Goal: Task Accomplishment & Management: Complete application form

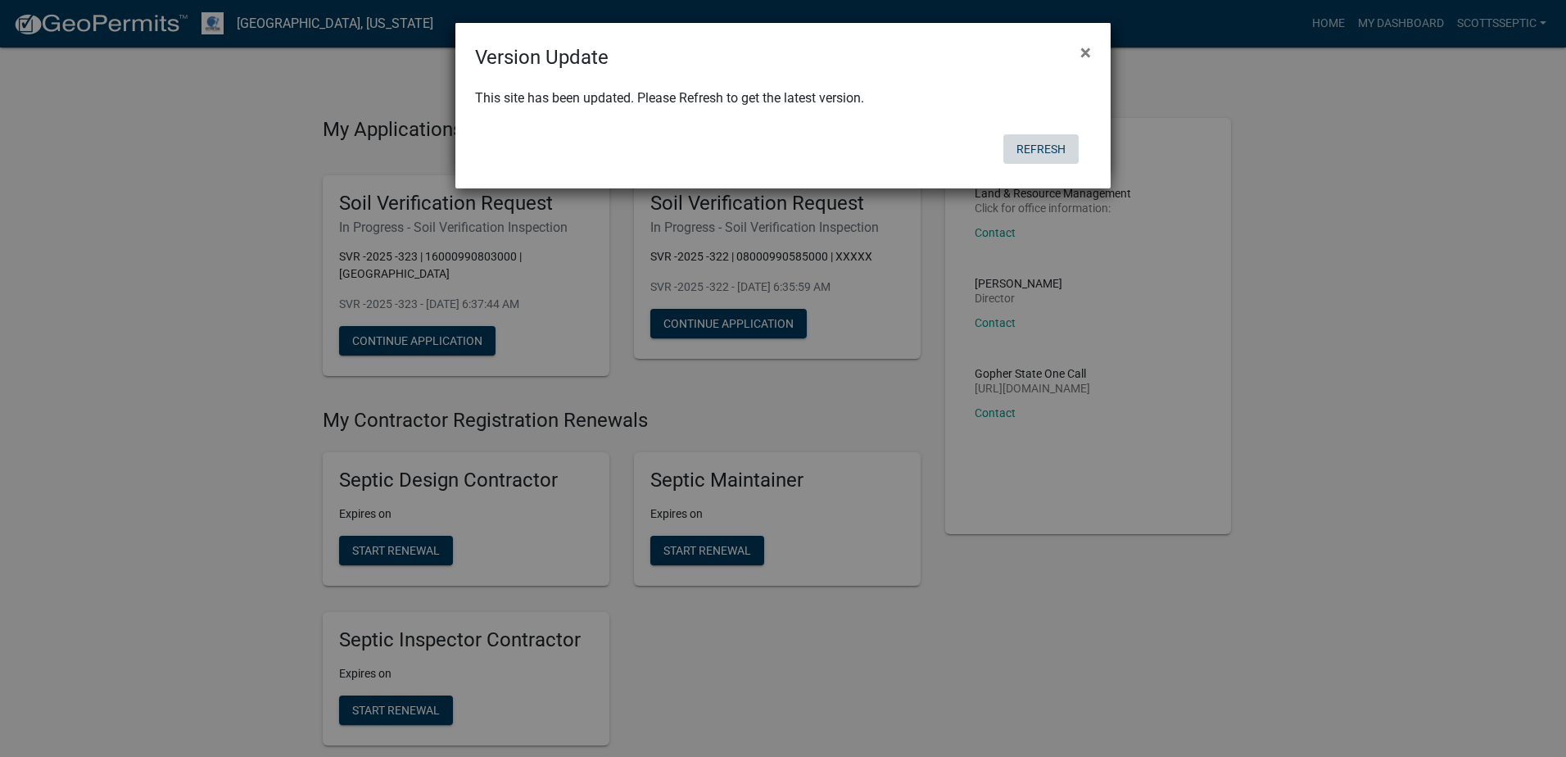
click at [1055, 143] on button "Refresh" at bounding box center [1040, 148] width 75 height 29
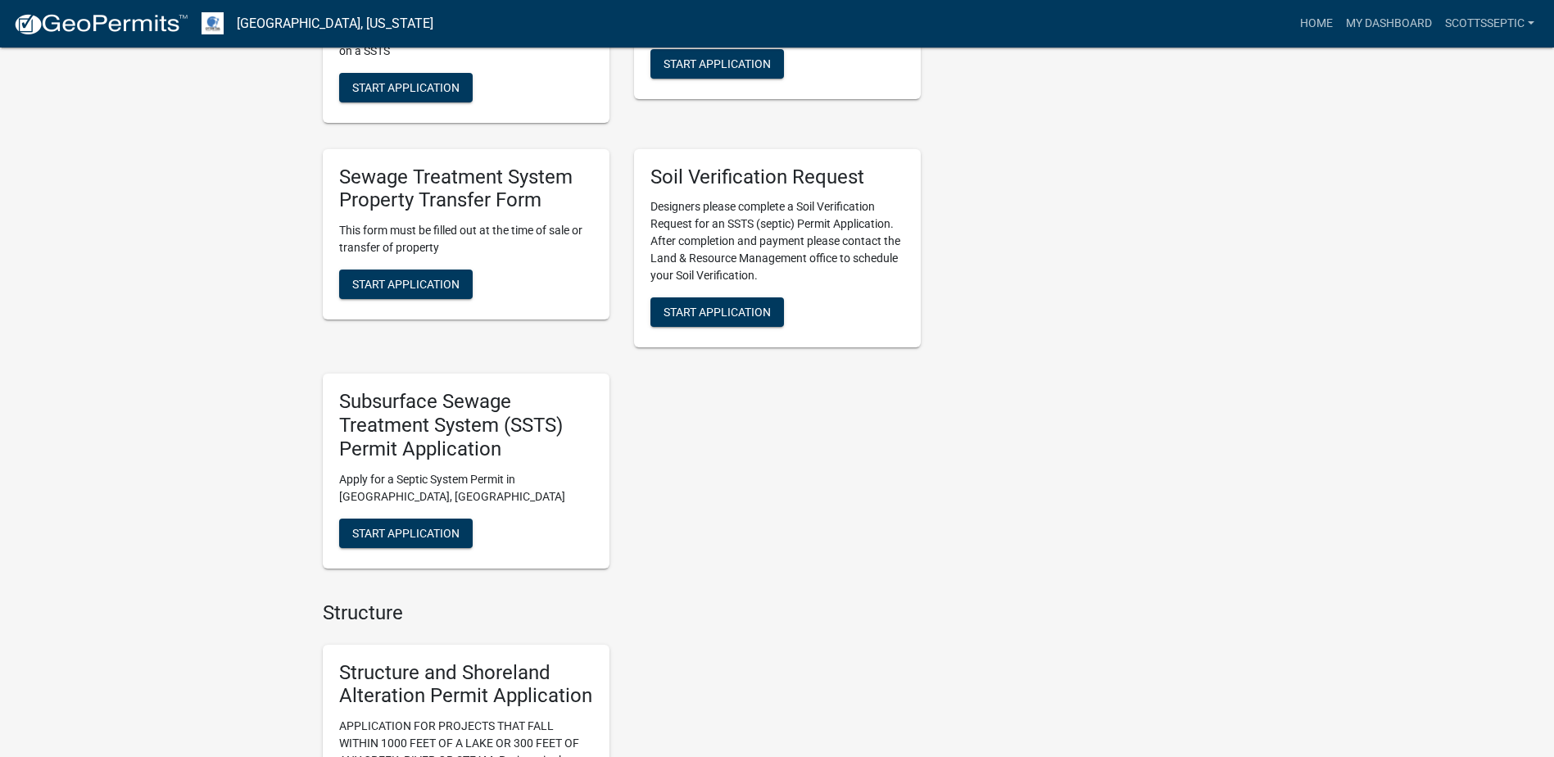
scroll to position [1392, 0]
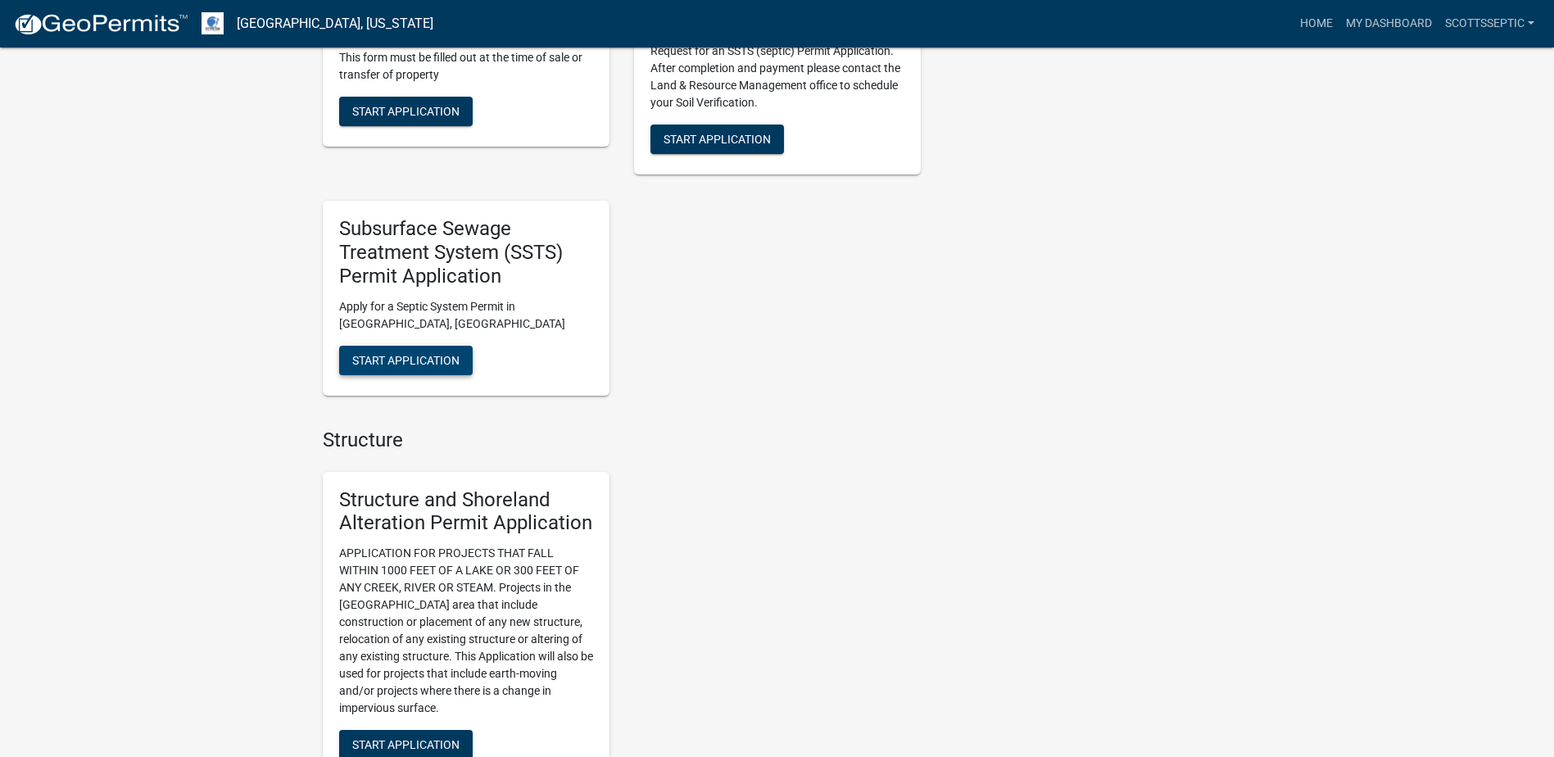
click at [407, 365] on span "Start Application" at bounding box center [405, 359] width 107 height 13
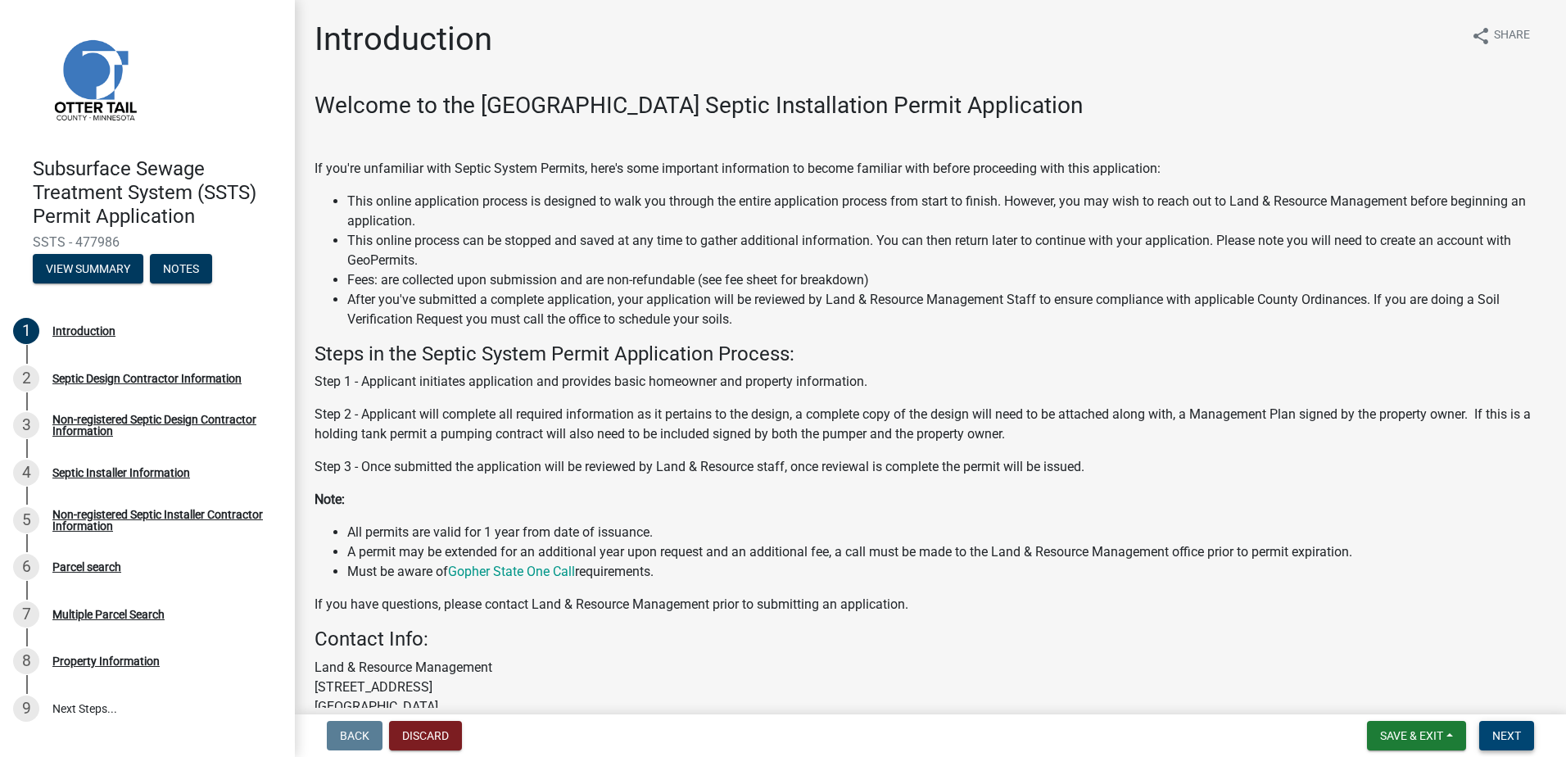
click at [1504, 729] on span "Next" at bounding box center [1506, 735] width 29 height 13
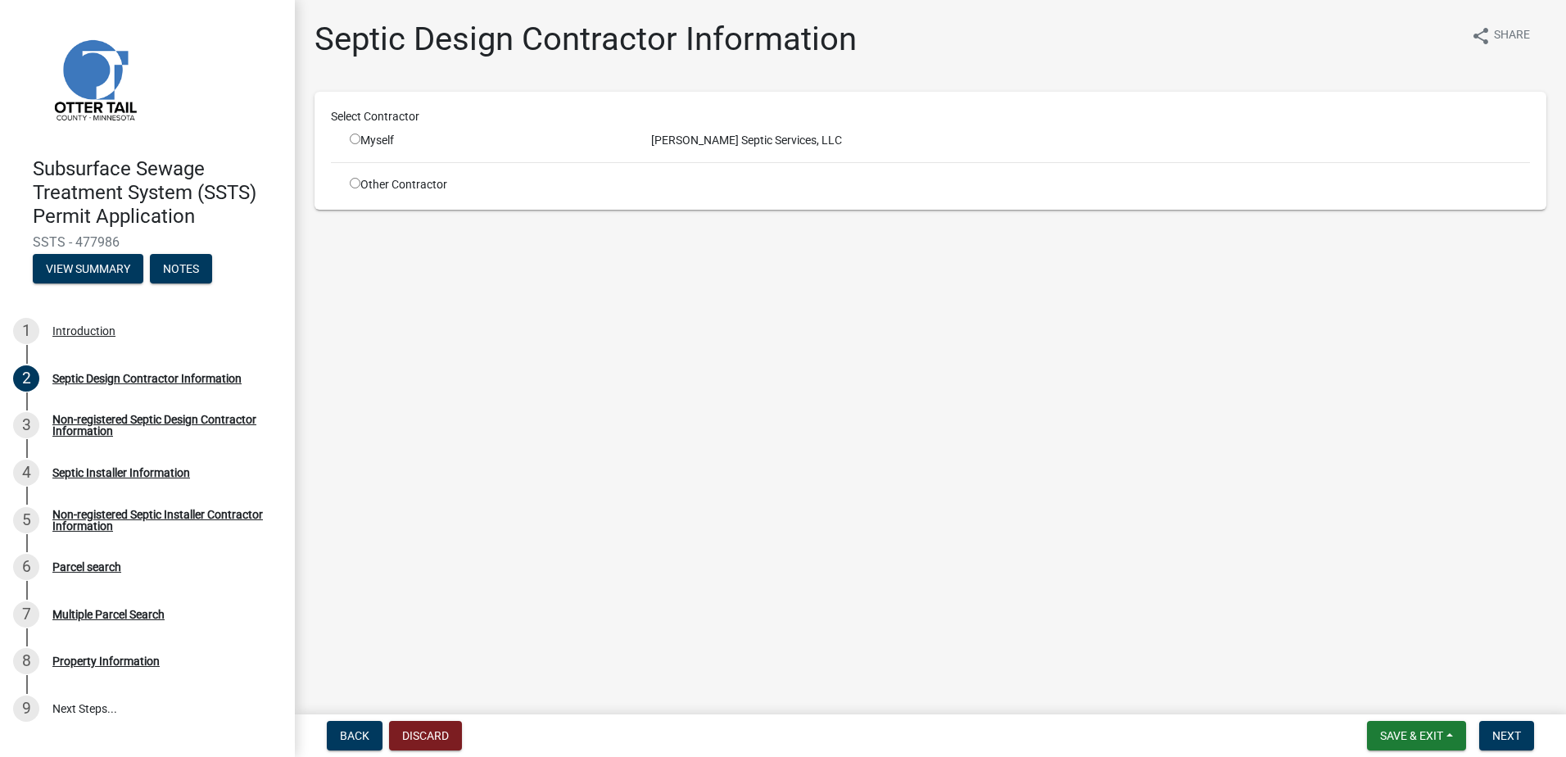
drag, startPoint x: 352, startPoint y: 140, endPoint x: 372, endPoint y: 148, distance: 21.3
click at [353, 140] on input "radio" at bounding box center [355, 138] width 11 height 11
radio input "true"
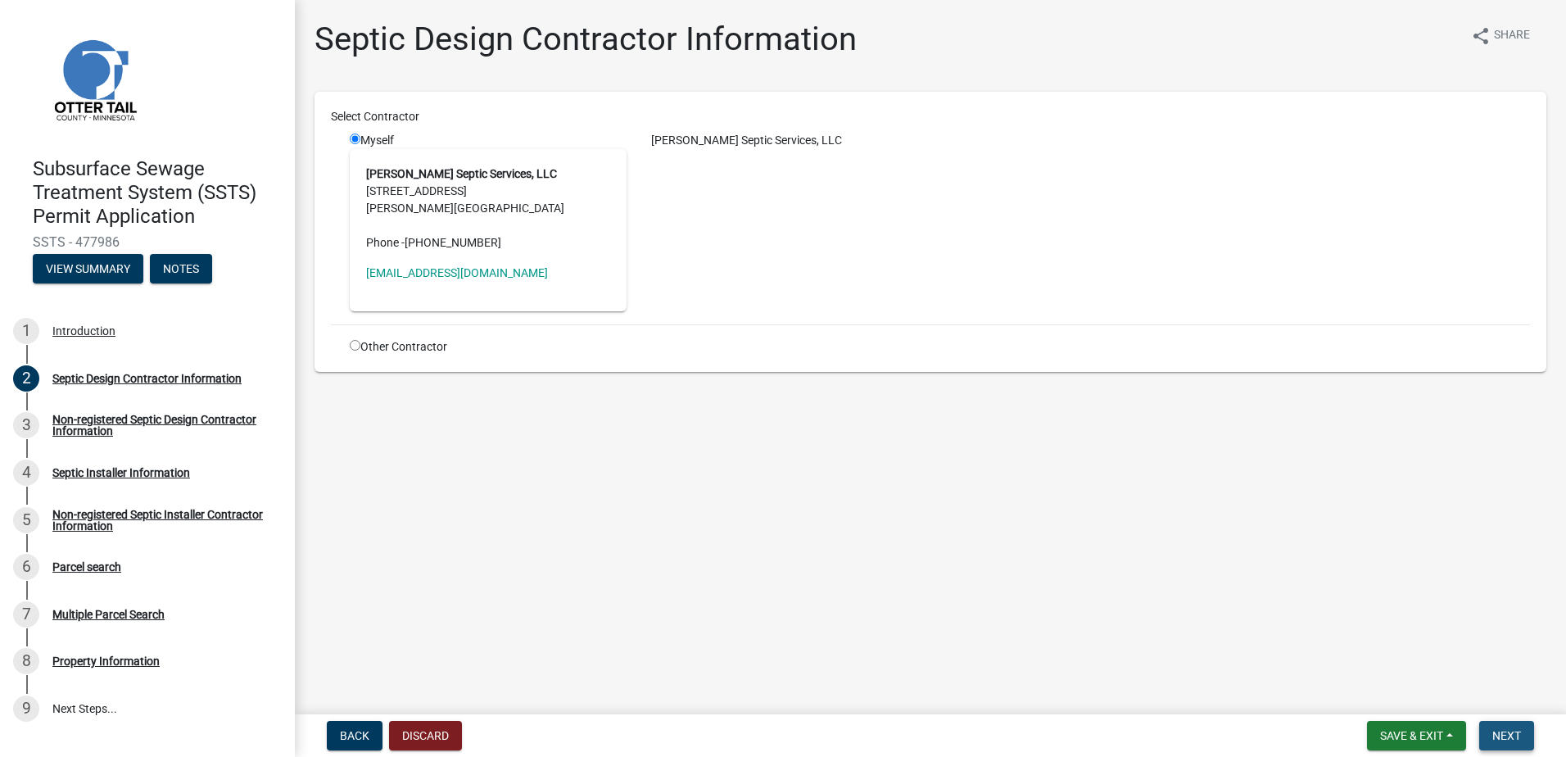
click at [1482, 729] on button "Next" at bounding box center [1506, 735] width 55 height 29
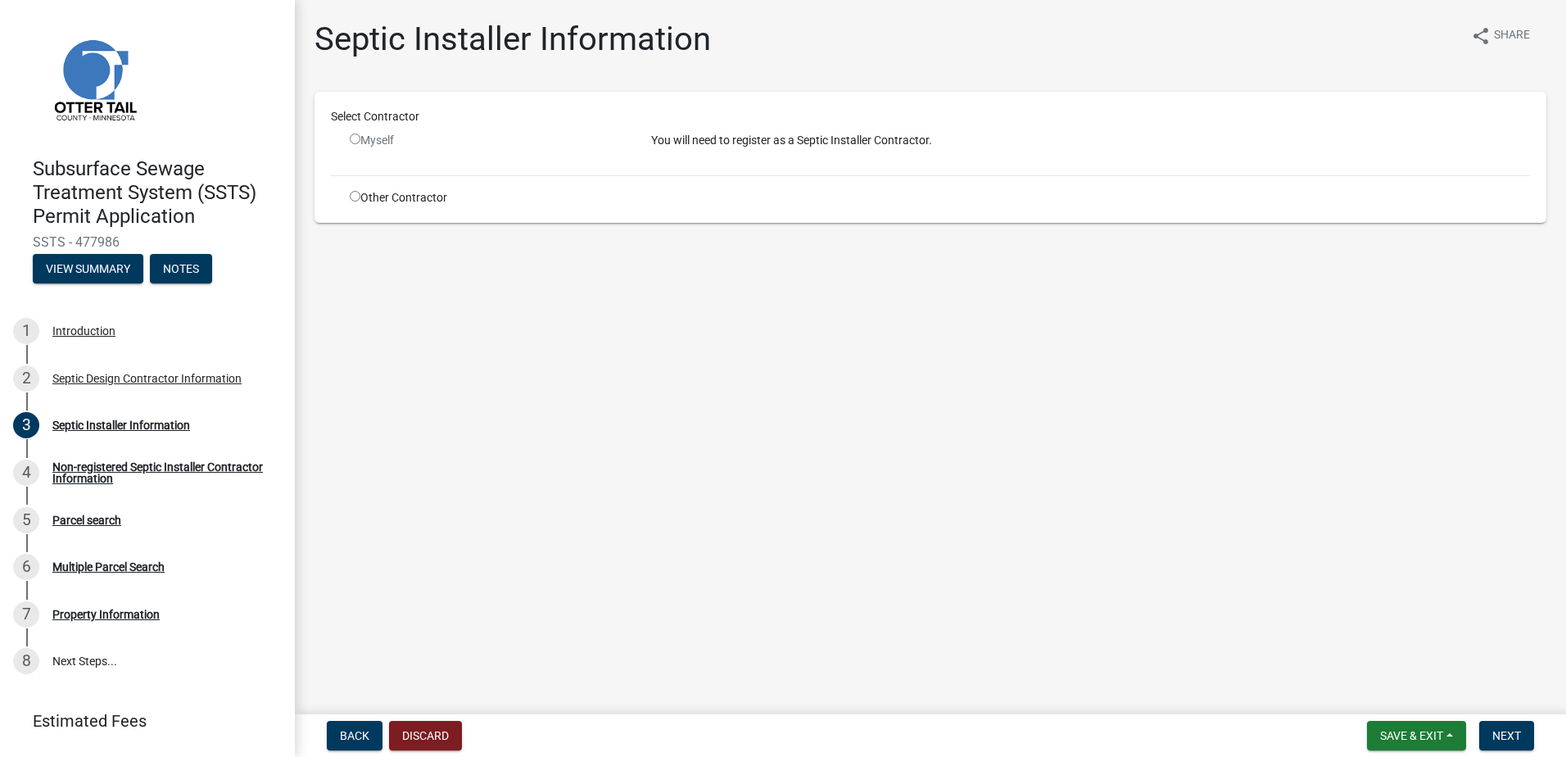
click at [352, 199] on input "radio" at bounding box center [355, 196] width 11 height 11
radio input "true"
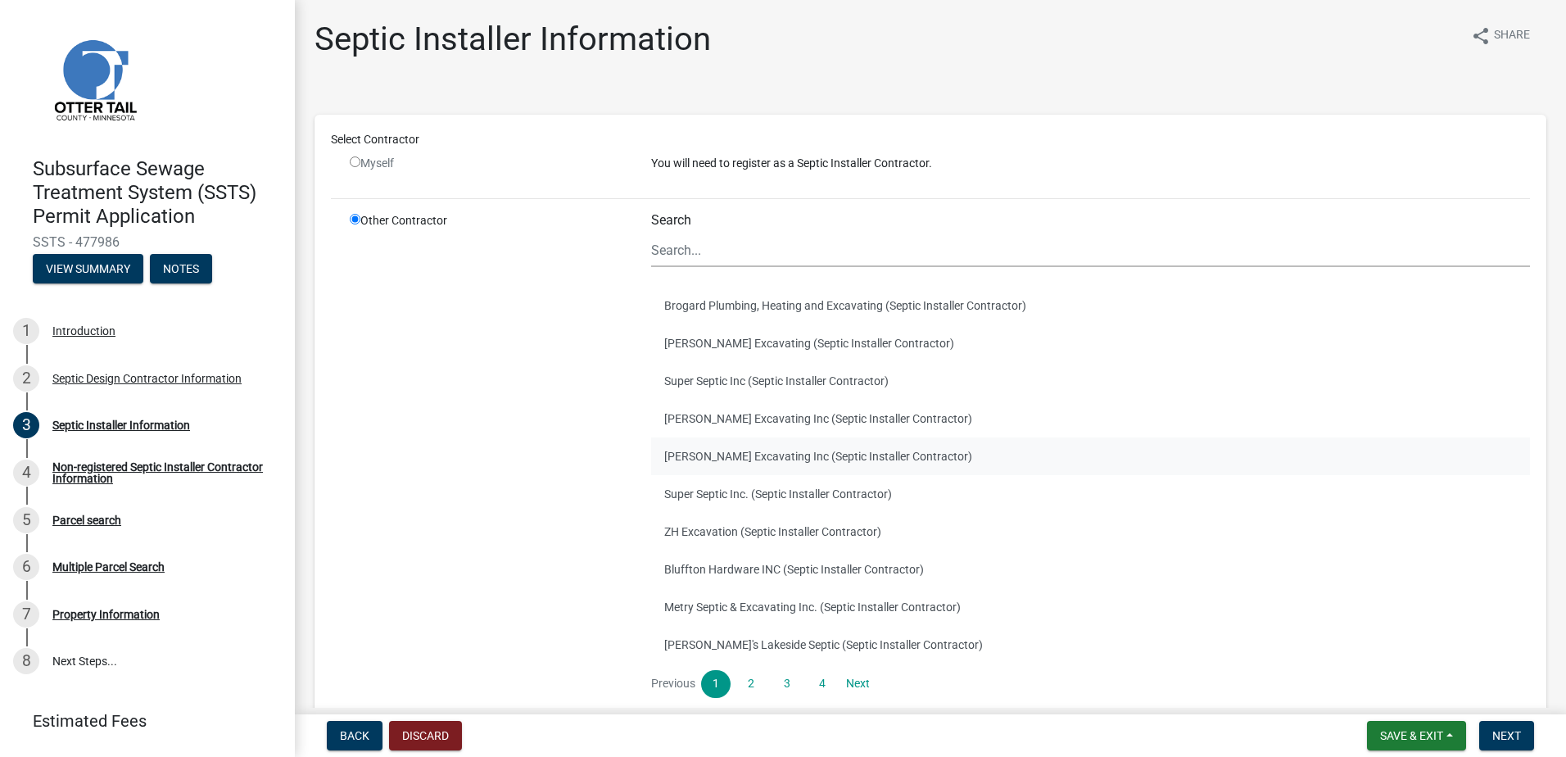
click at [727, 457] on button "Ruther Excavating Inc (Septic Installer Contractor)" at bounding box center [1090, 456] width 879 height 38
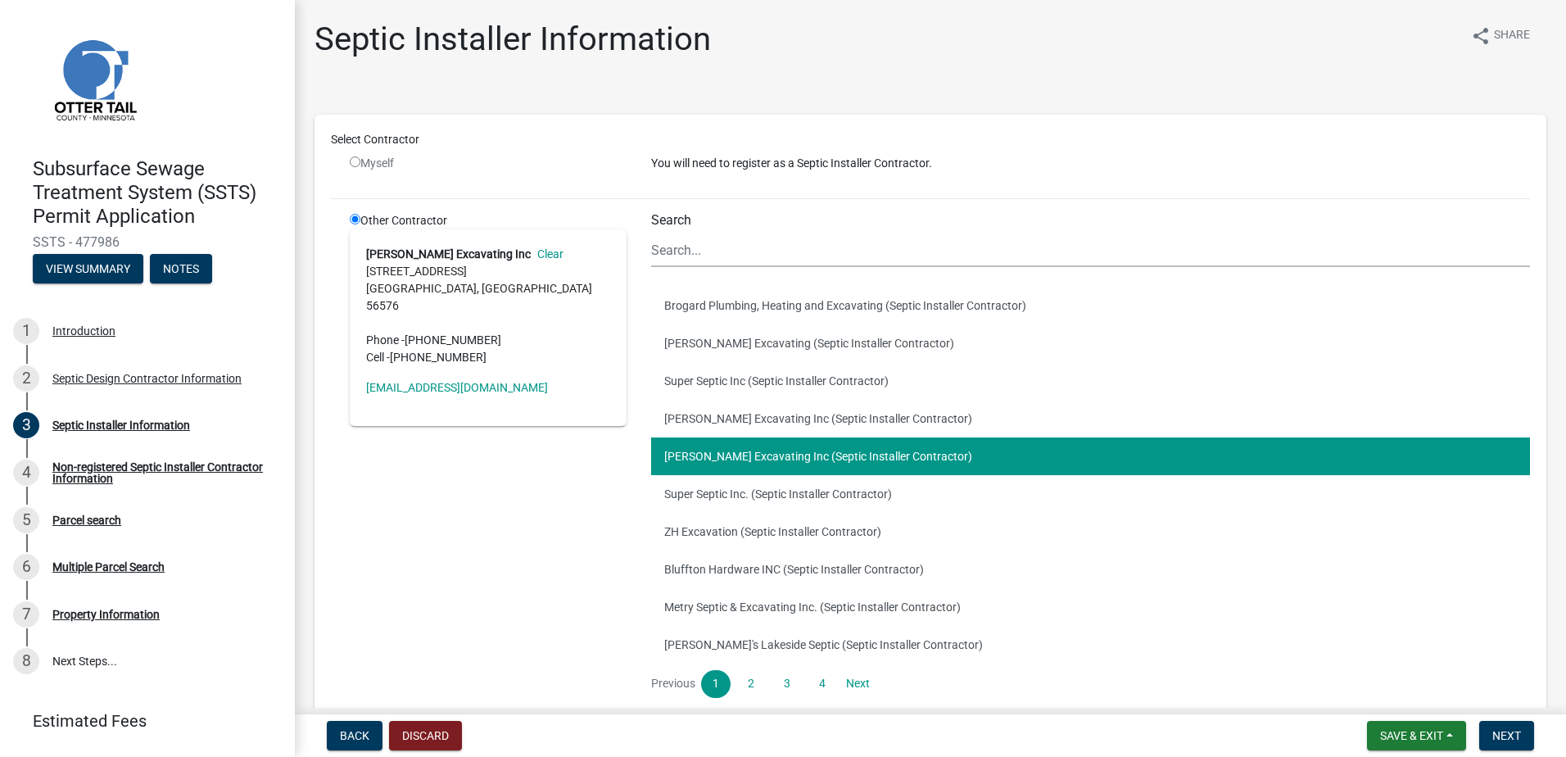
click at [1514, 712] on div "Subsurface Sewage Treatment System (SSTS) Permit Application SSTS - 477986 View…" at bounding box center [783, 378] width 1566 height 757
click at [1502, 735] on span "Next" at bounding box center [1506, 735] width 29 height 13
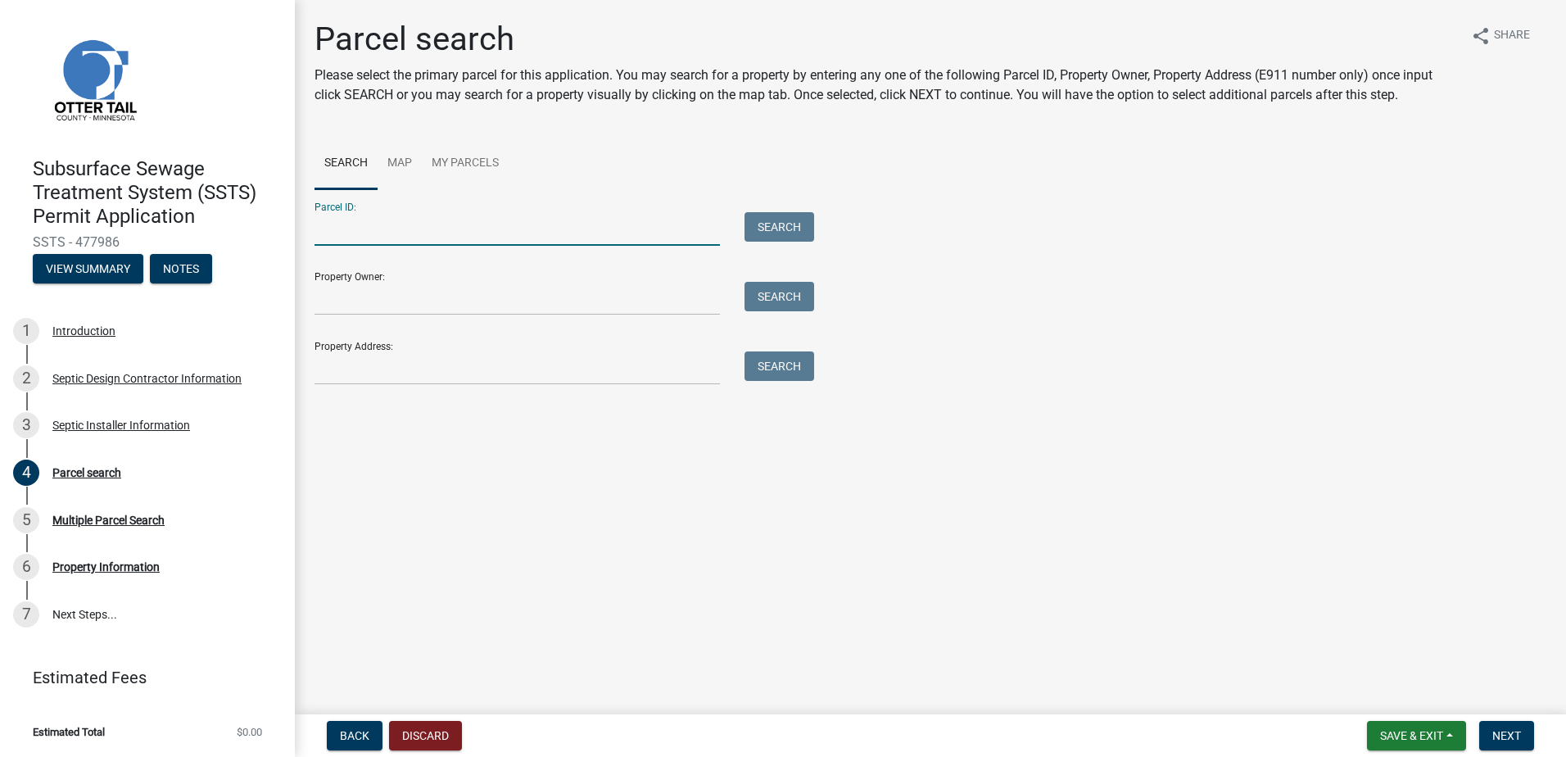
drag, startPoint x: 314, startPoint y: 240, endPoint x: 418, endPoint y: 199, distance: 111.8
click at [316, 240] on input "Parcel ID:" at bounding box center [516, 229] width 405 height 34
type input "14000120098005"
click at [772, 239] on button "Search" at bounding box center [779, 226] width 70 height 29
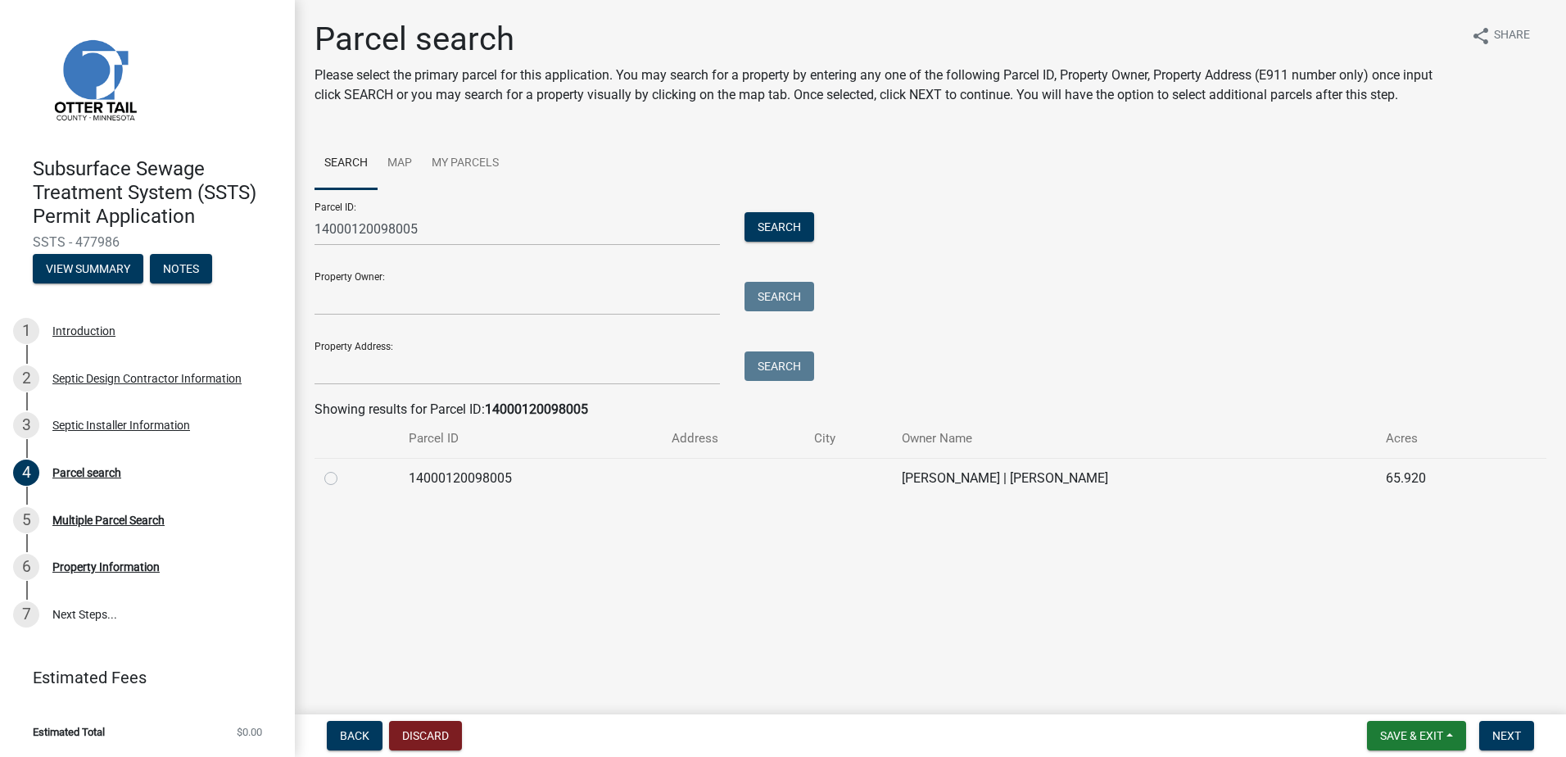
click at [344, 468] on label at bounding box center [344, 468] width 0 height 0
click at [344, 479] on input "radio" at bounding box center [349, 473] width 11 height 11
radio input "true"
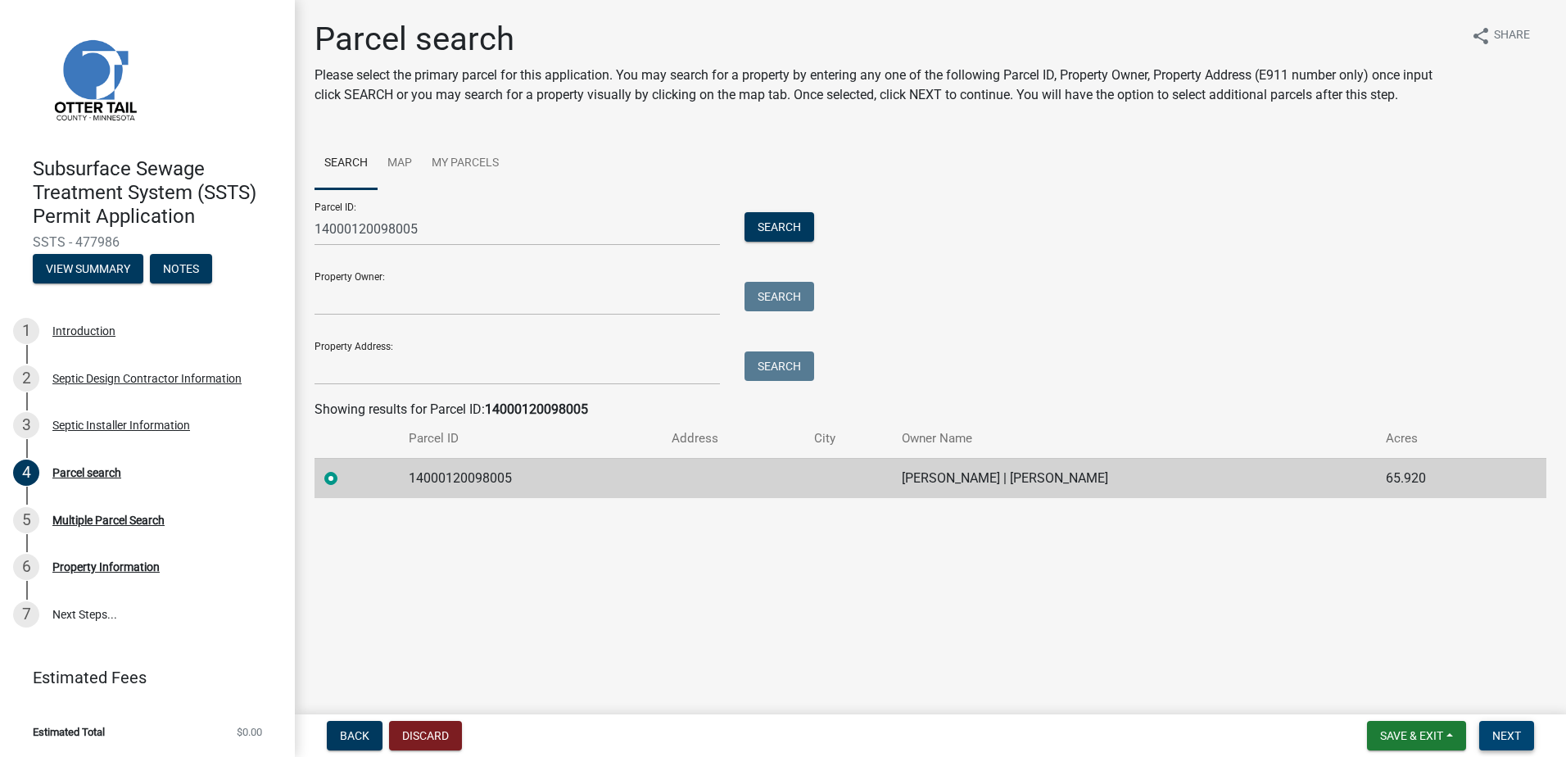
click at [1506, 737] on span "Next" at bounding box center [1506, 735] width 29 height 13
click at [1512, 733] on span "Next" at bounding box center [1506, 735] width 29 height 13
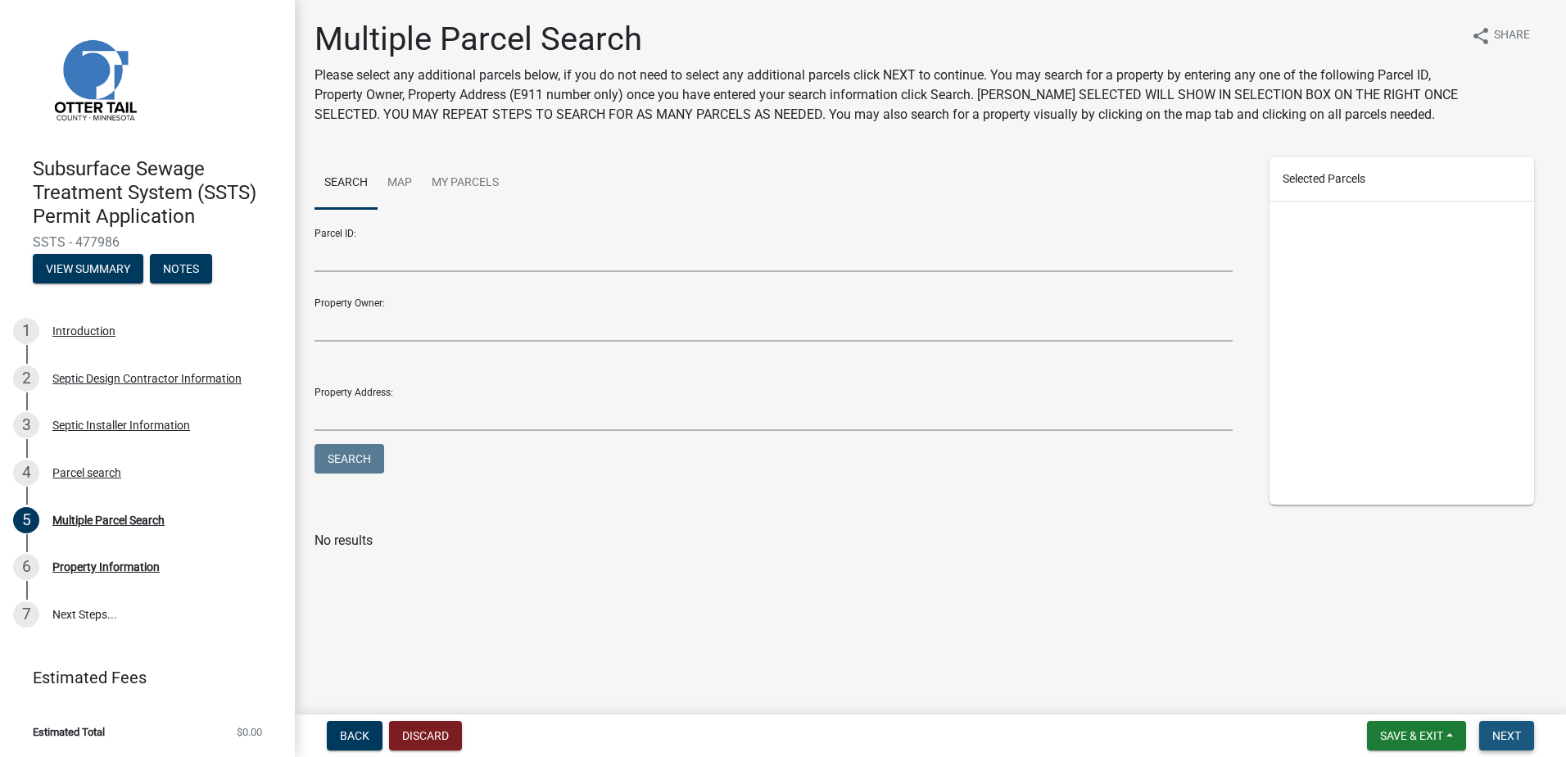
click at [1506, 735] on span "Next" at bounding box center [1506, 735] width 29 height 13
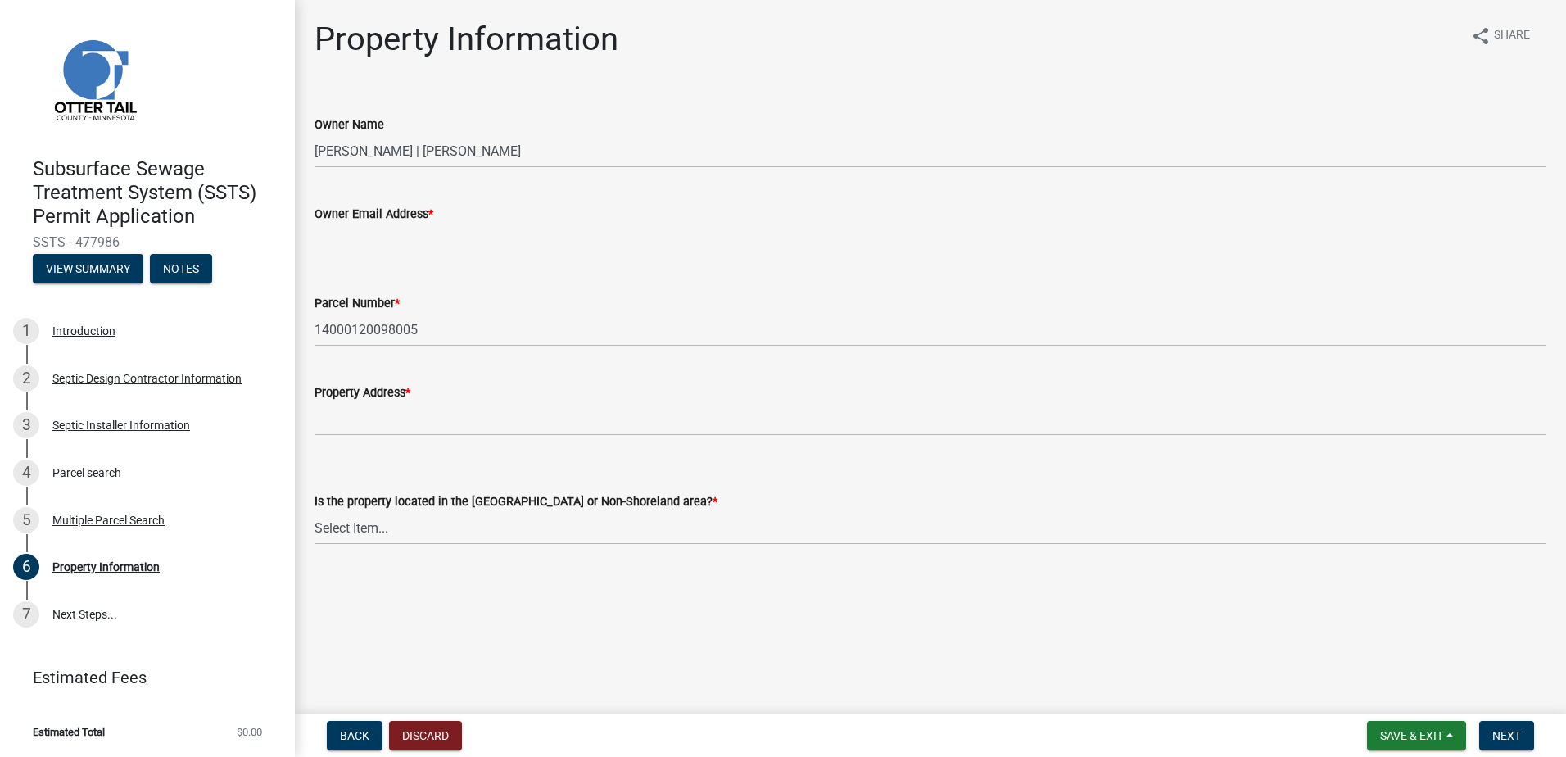
click at [326, 242] on input "Owner Email Address *" at bounding box center [930, 241] width 1232 height 34
type input "noemail@noemail.com"
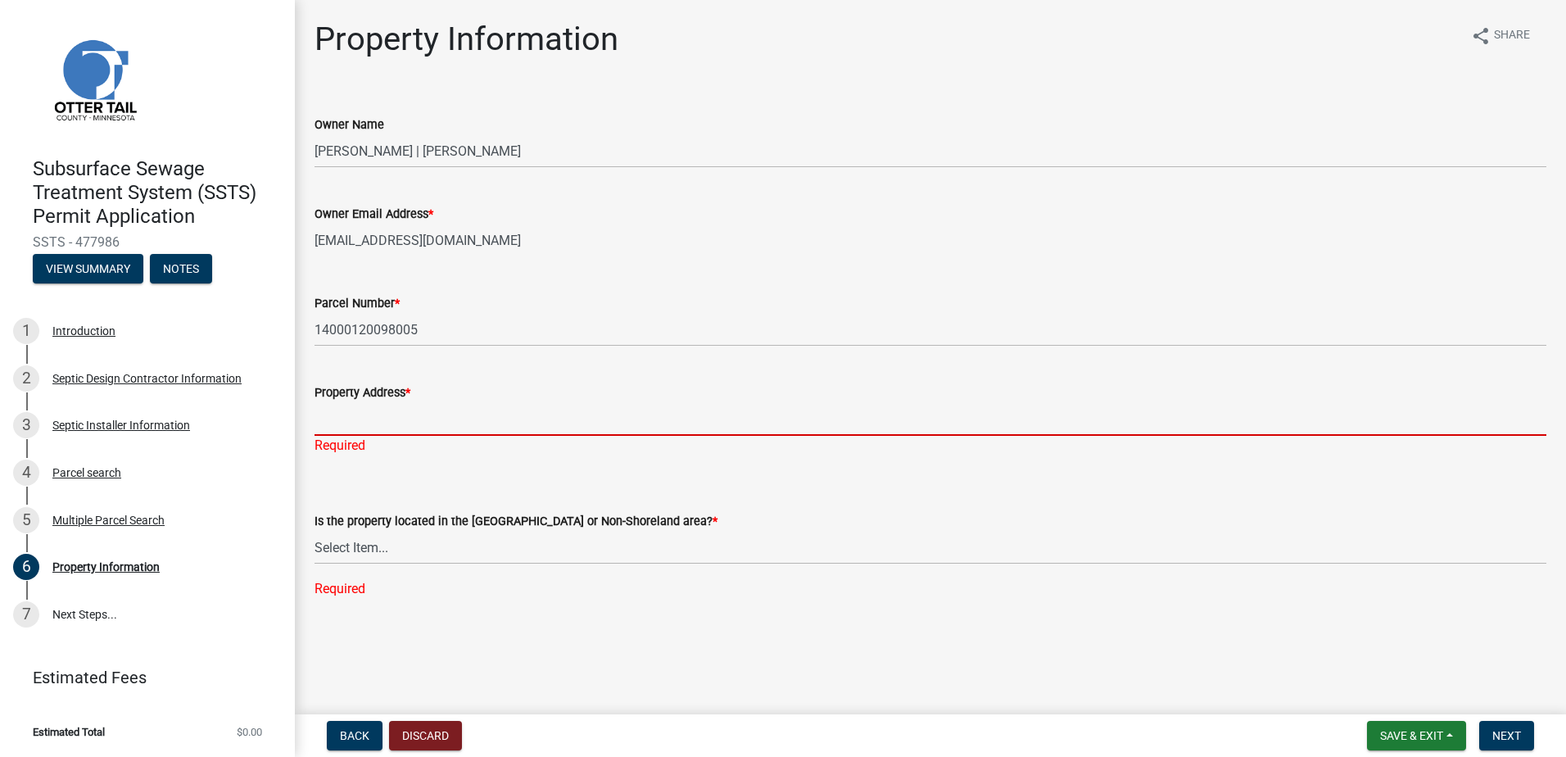
click at [359, 426] on input "Property Address *" at bounding box center [930, 419] width 1232 height 34
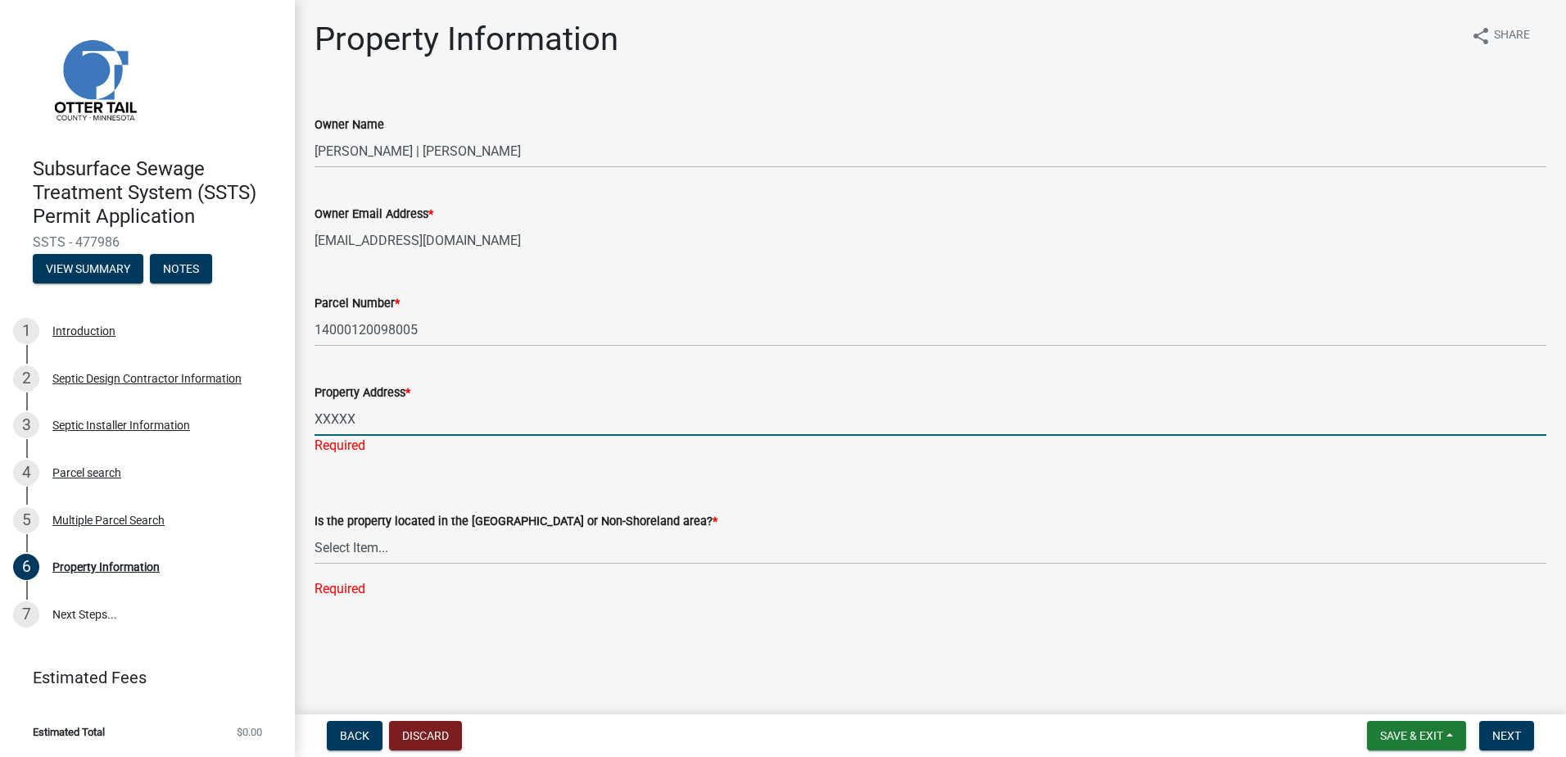
type input "XXXXX"
click at [346, 557] on div "Is the property located in the Shoreland or Non-Shoreland area? * Select Item..…" at bounding box center [930, 533] width 1232 height 130
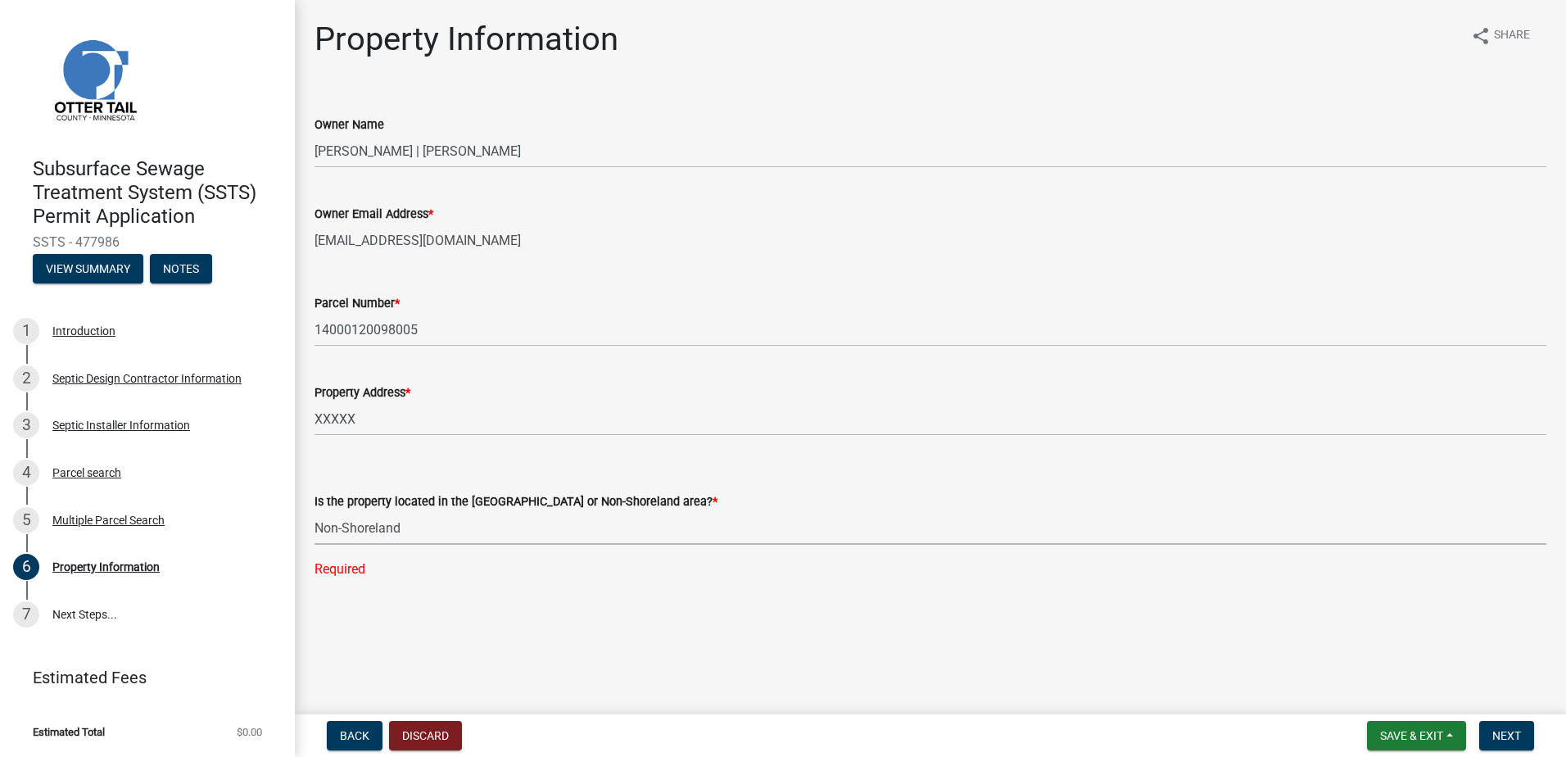
click at [314, 511] on select "Select Item... Shoreland Non-Shoreland" at bounding box center [930, 528] width 1232 height 34
select select "5ed11e82-653f-4fcc-a472-8d95af57556c"
click at [1503, 741] on span "Next" at bounding box center [1506, 735] width 29 height 13
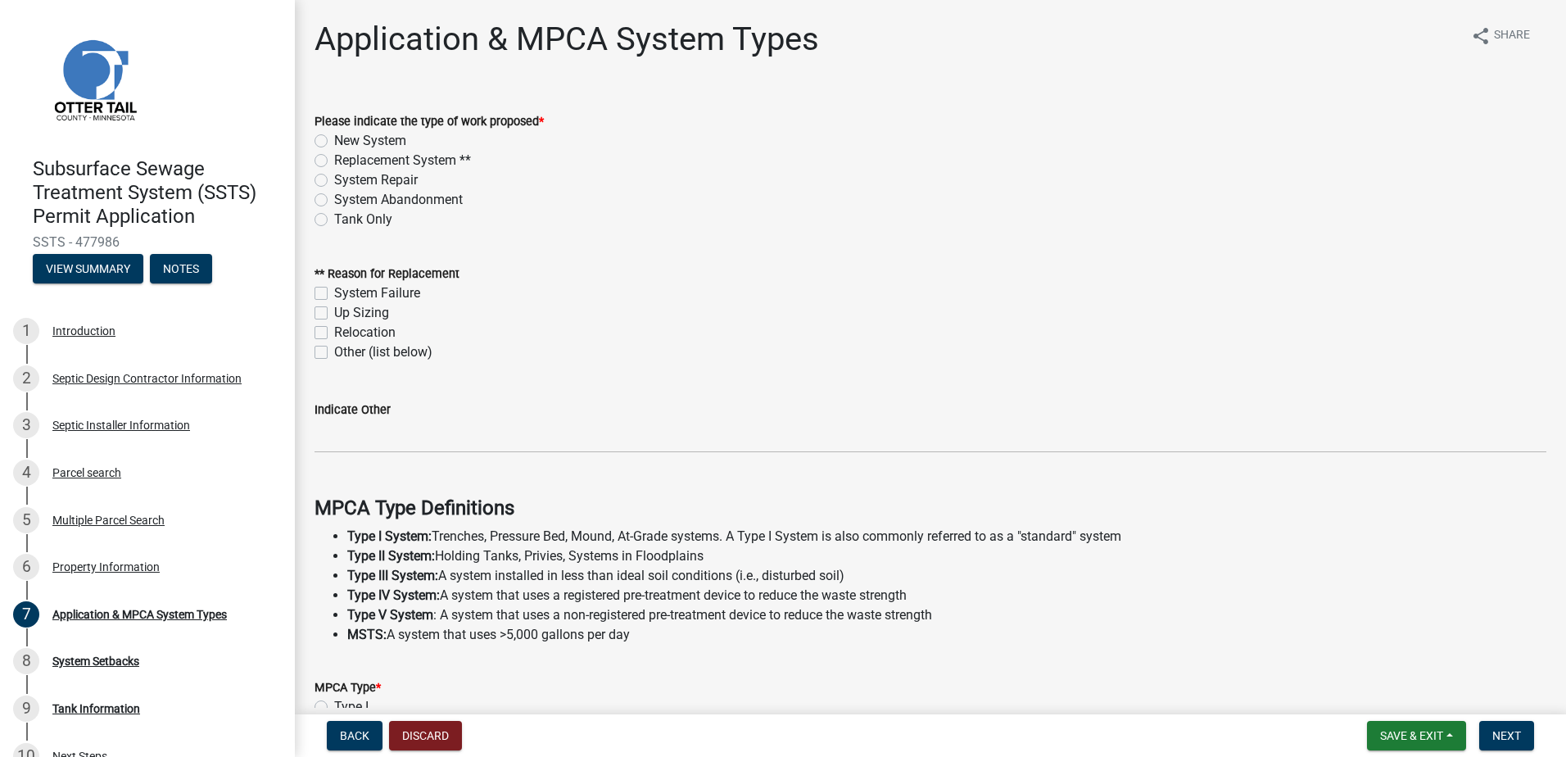
click at [334, 139] on label "New System" at bounding box center [370, 141] width 72 height 20
click at [334, 139] on input "New System" at bounding box center [339, 136] width 11 height 11
radio input "true"
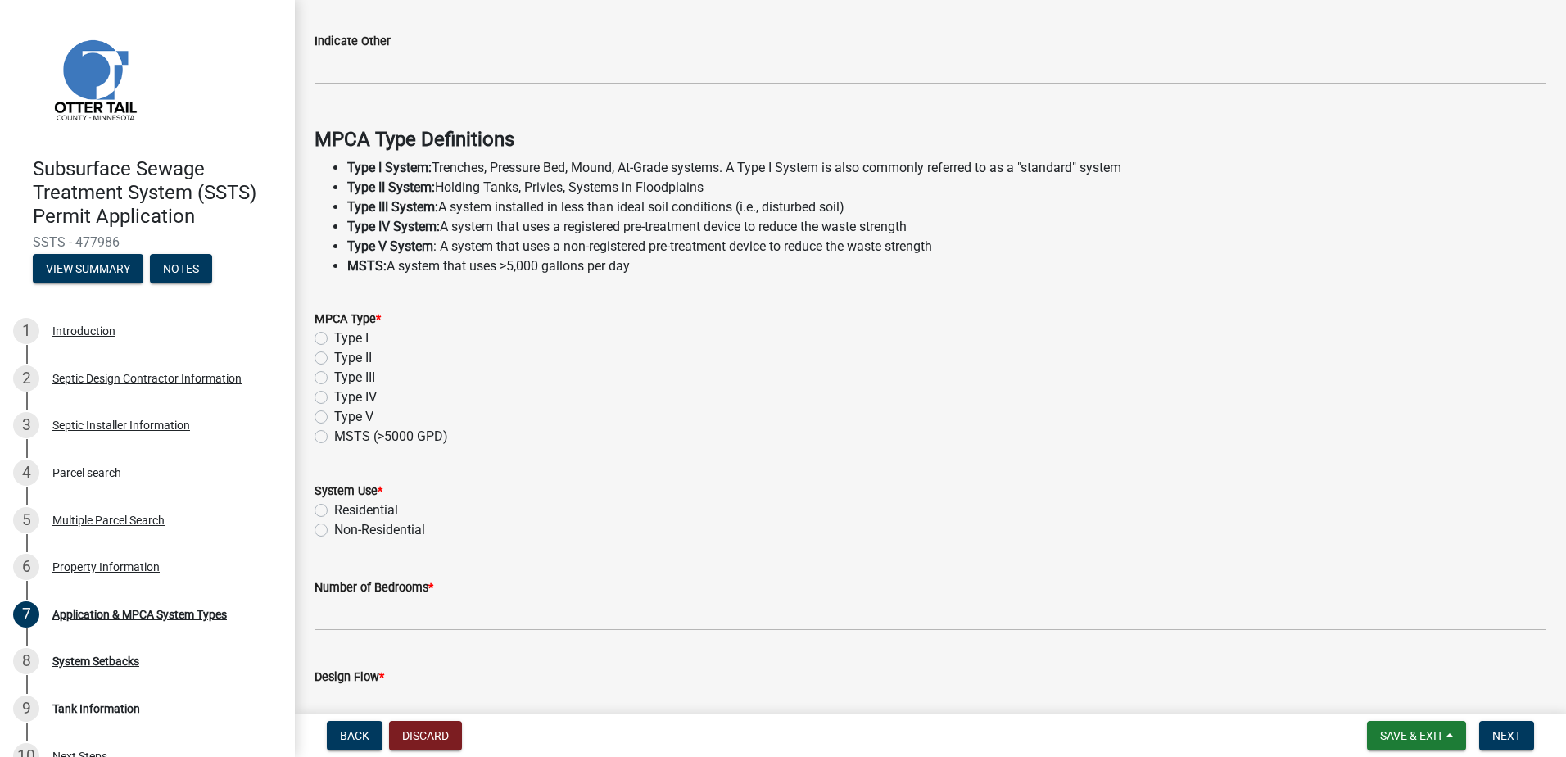
scroll to position [458, 0]
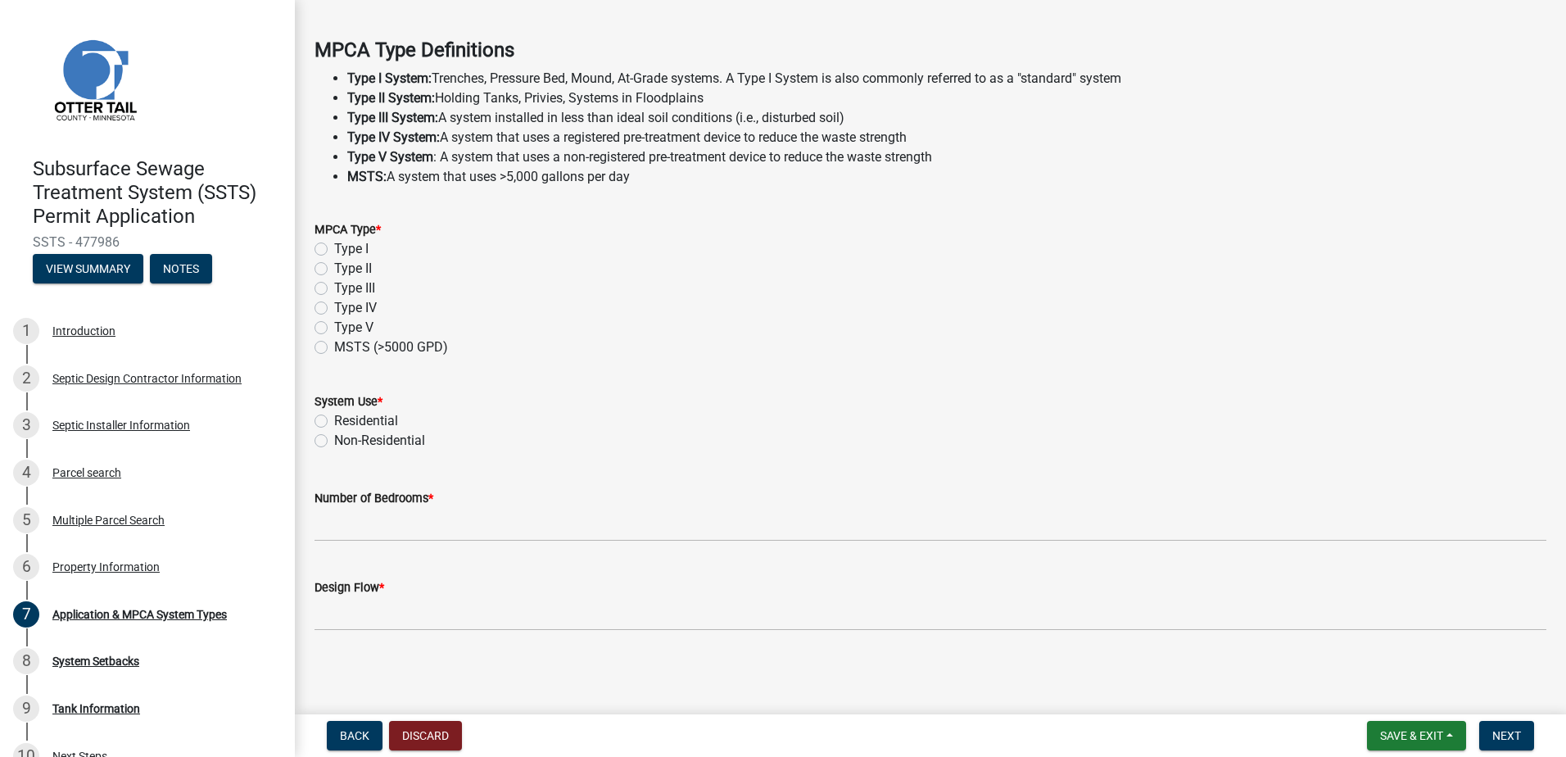
click at [334, 244] on label "Type I" at bounding box center [351, 249] width 34 height 20
click at [334, 244] on input "Type I" at bounding box center [339, 244] width 11 height 11
radio input "true"
click at [334, 418] on label "Residential" at bounding box center [366, 421] width 64 height 20
click at [334, 418] on input "Residential" at bounding box center [339, 416] width 11 height 11
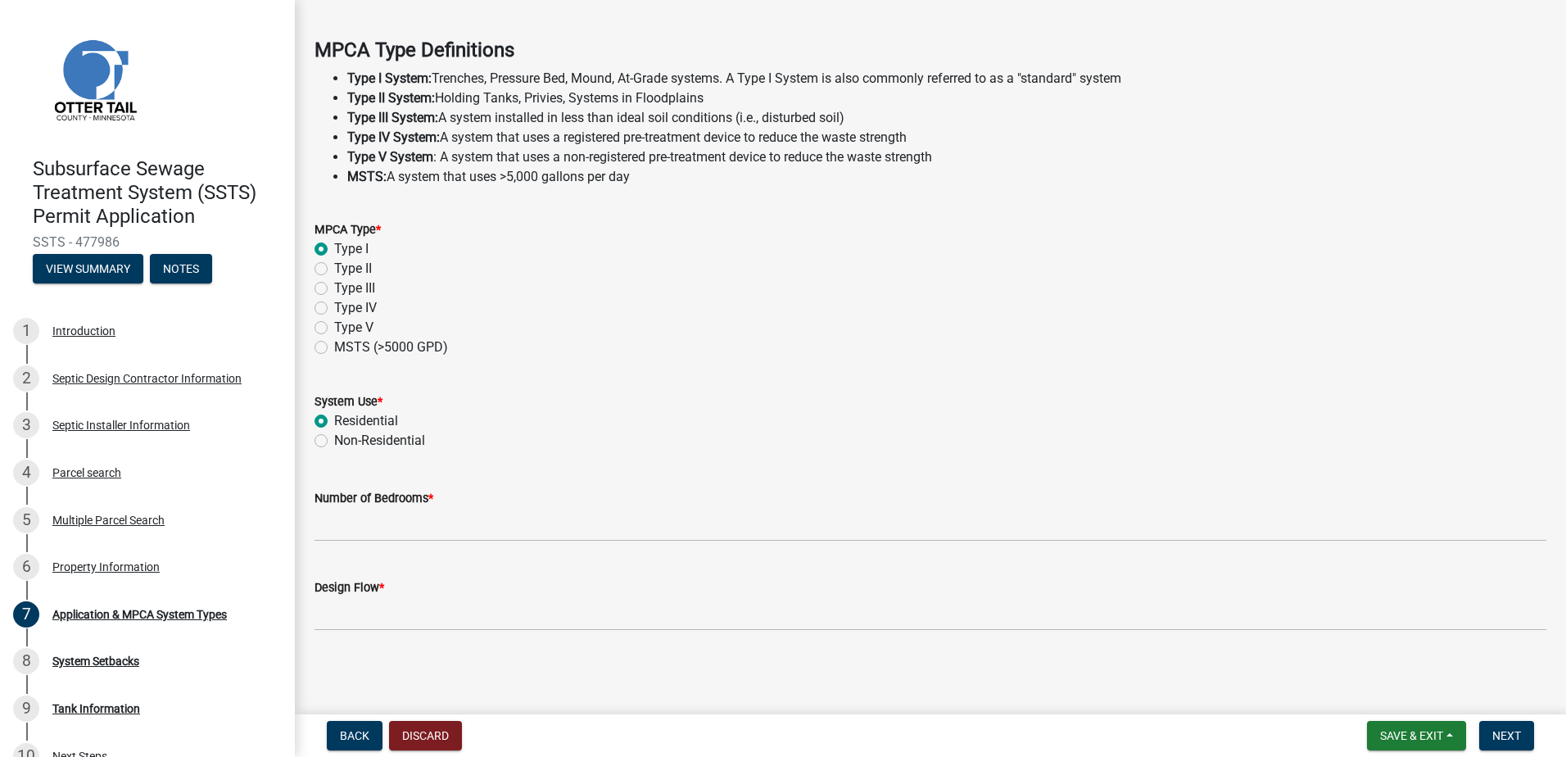
radio input "true"
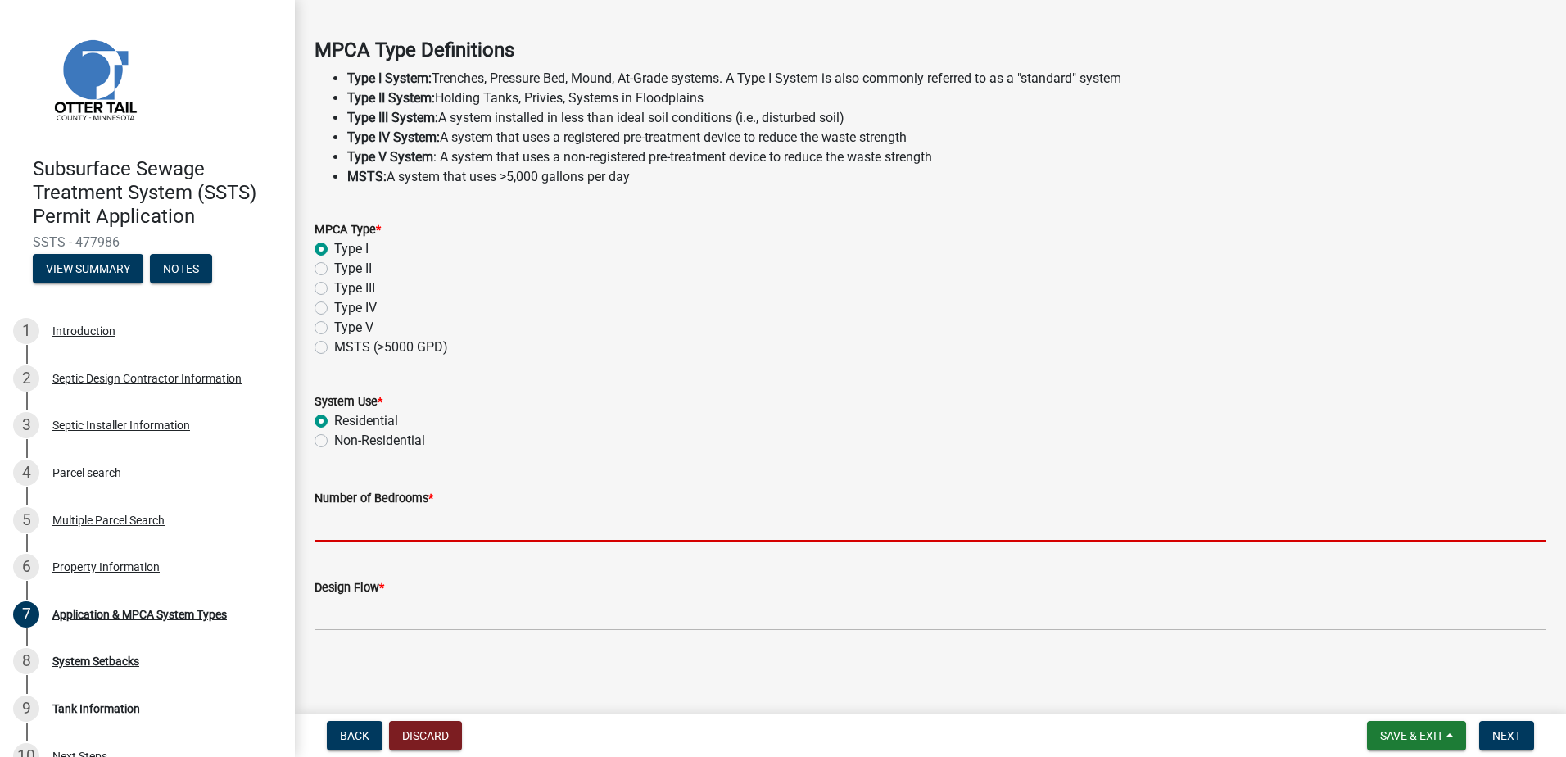
drag, startPoint x: 329, startPoint y: 527, endPoint x: 346, endPoint y: 531, distance: 16.7
click at [330, 528] on input "Number of Bedrooms *" at bounding box center [930, 525] width 1232 height 34
type input "4"
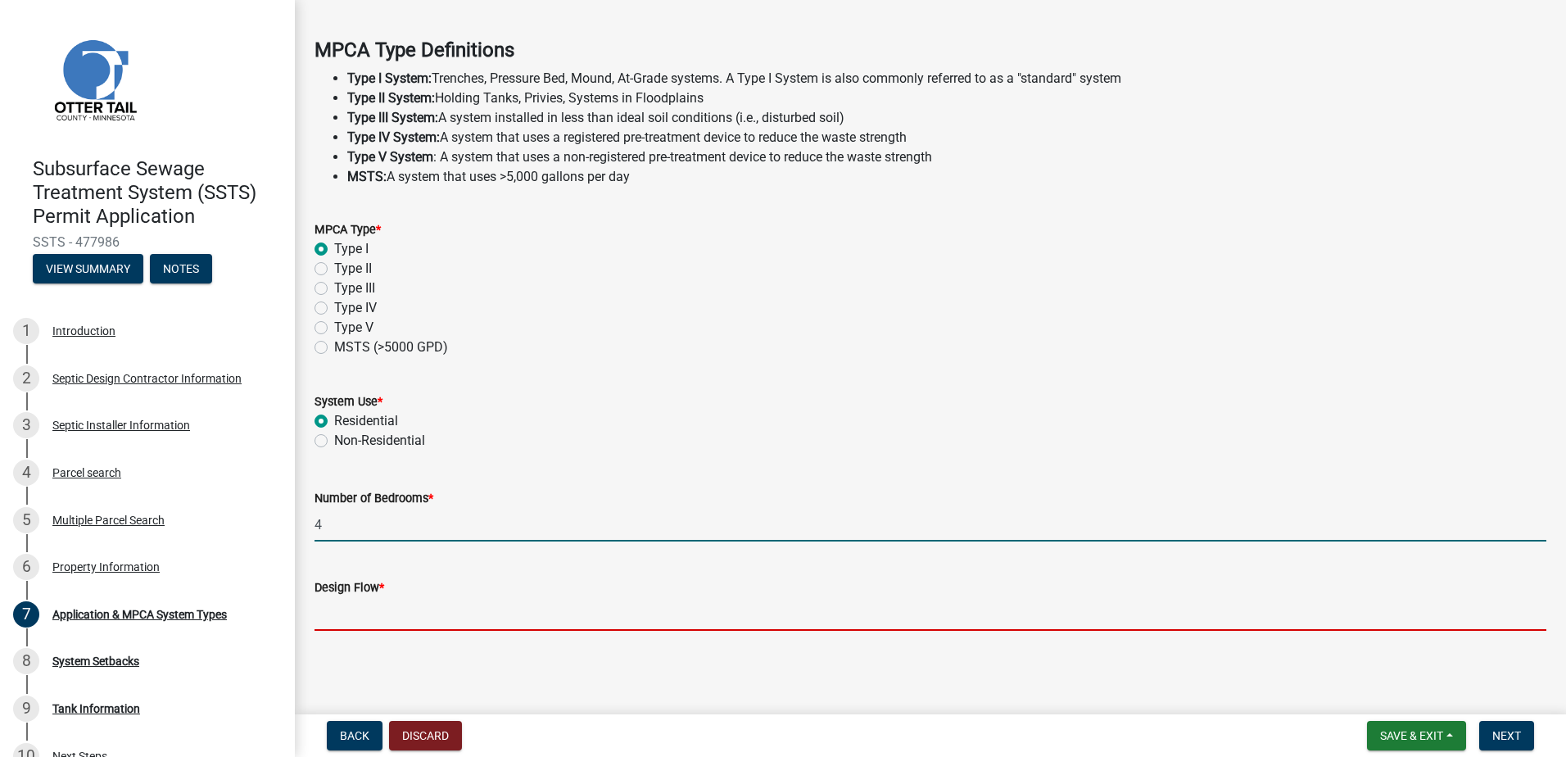
click at [345, 612] on input "Design Flow *" at bounding box center [930, 614] width 1232 height 34
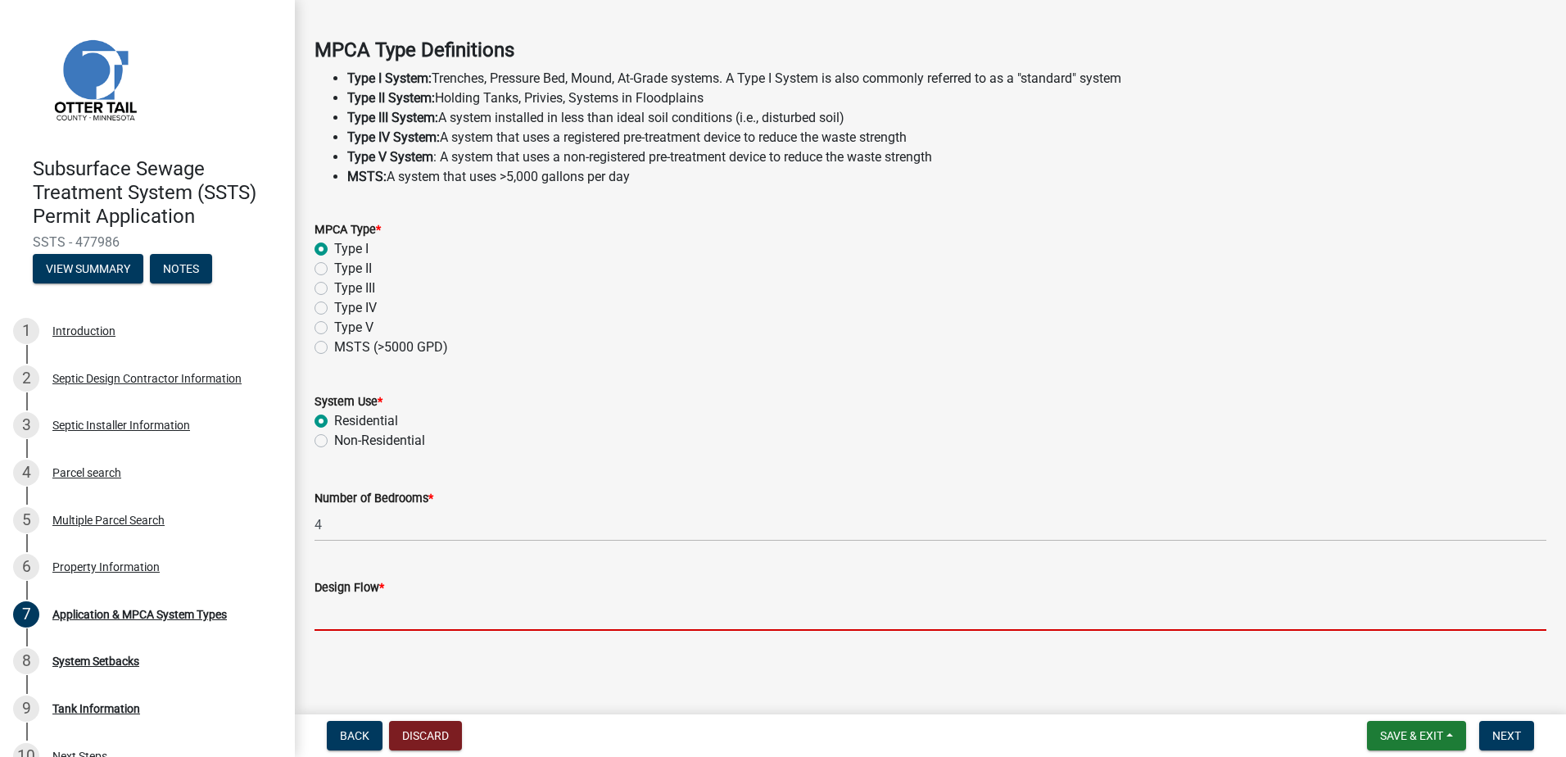
type input "600"
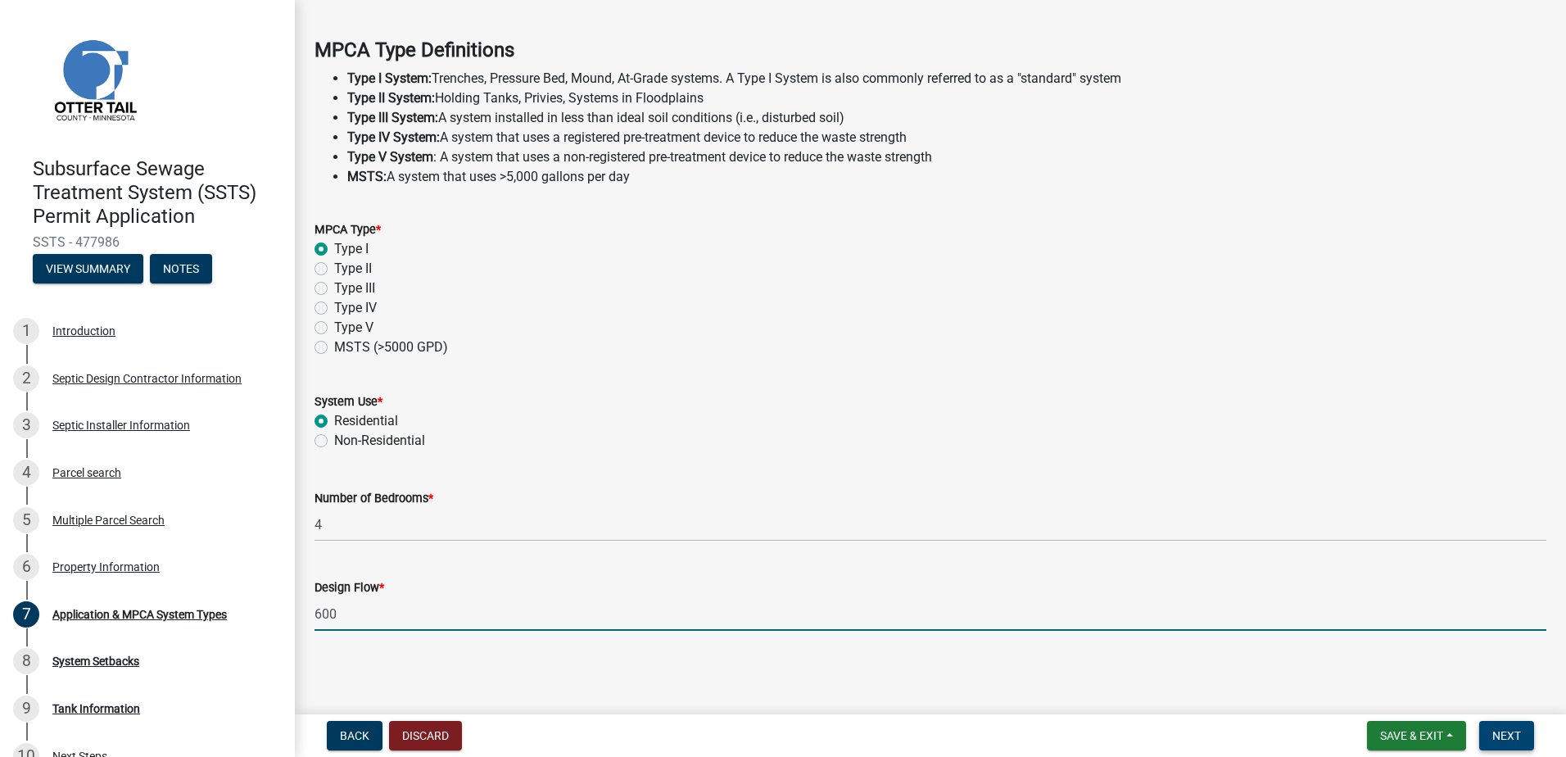
click at [1512, 731] on span "Next" at bounding box center [1506, 735] width 29 height 13
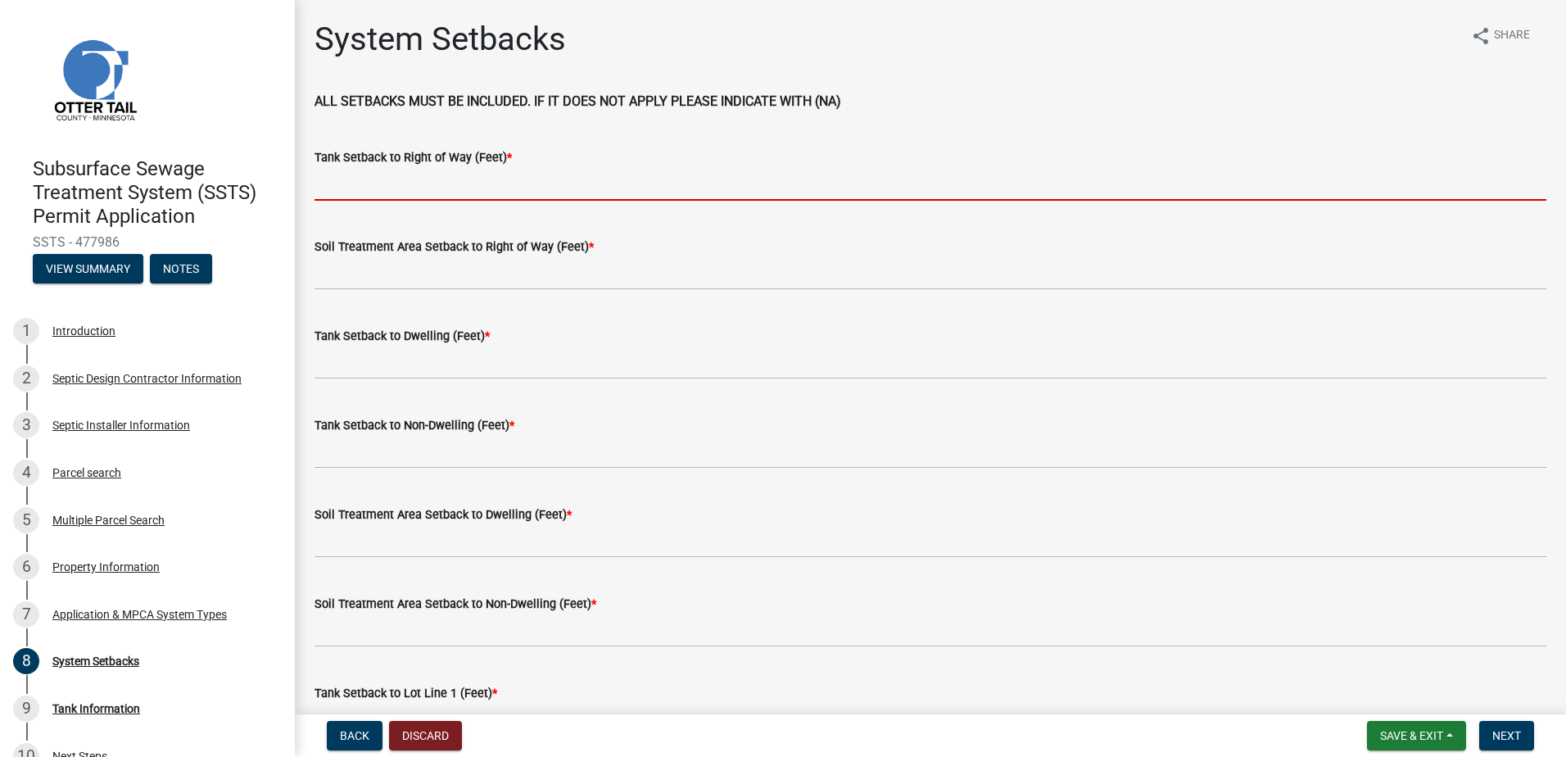
click at [352, 180] on input "Tank Setback to Right of Way (Feet) *" at bounding box center [930, 184] width 1232 height 34
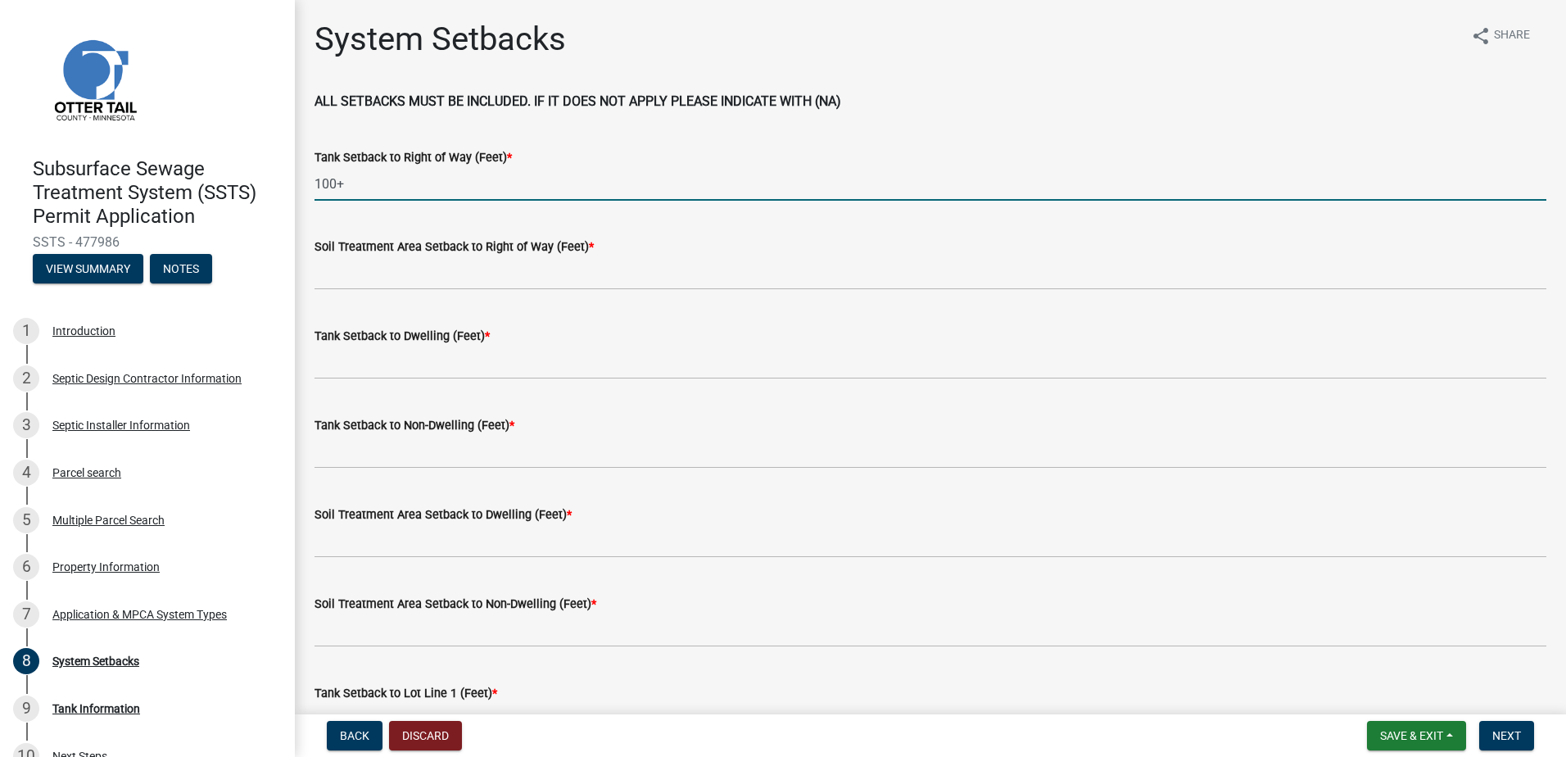
type input "100+"
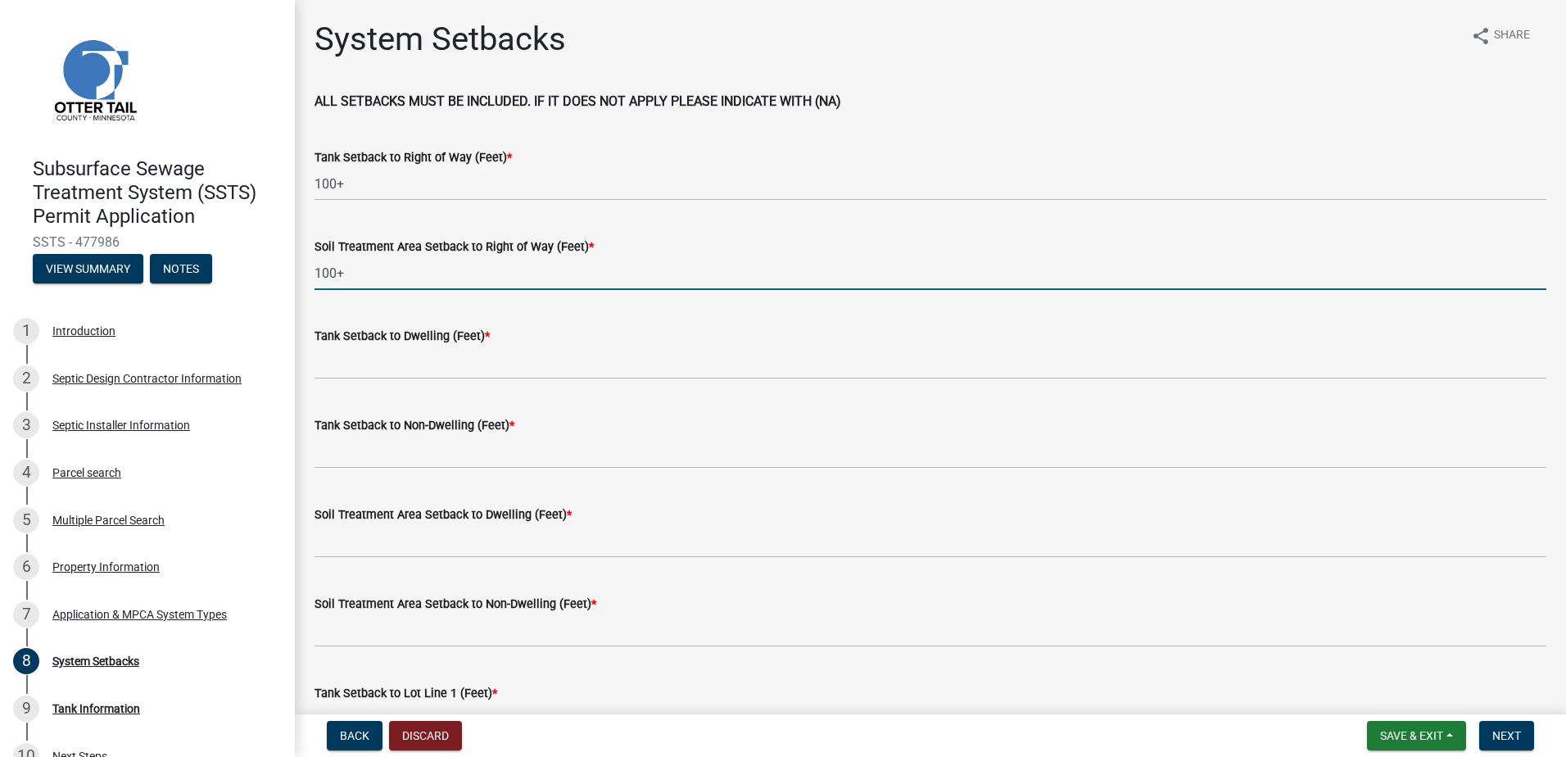
type input "100+"
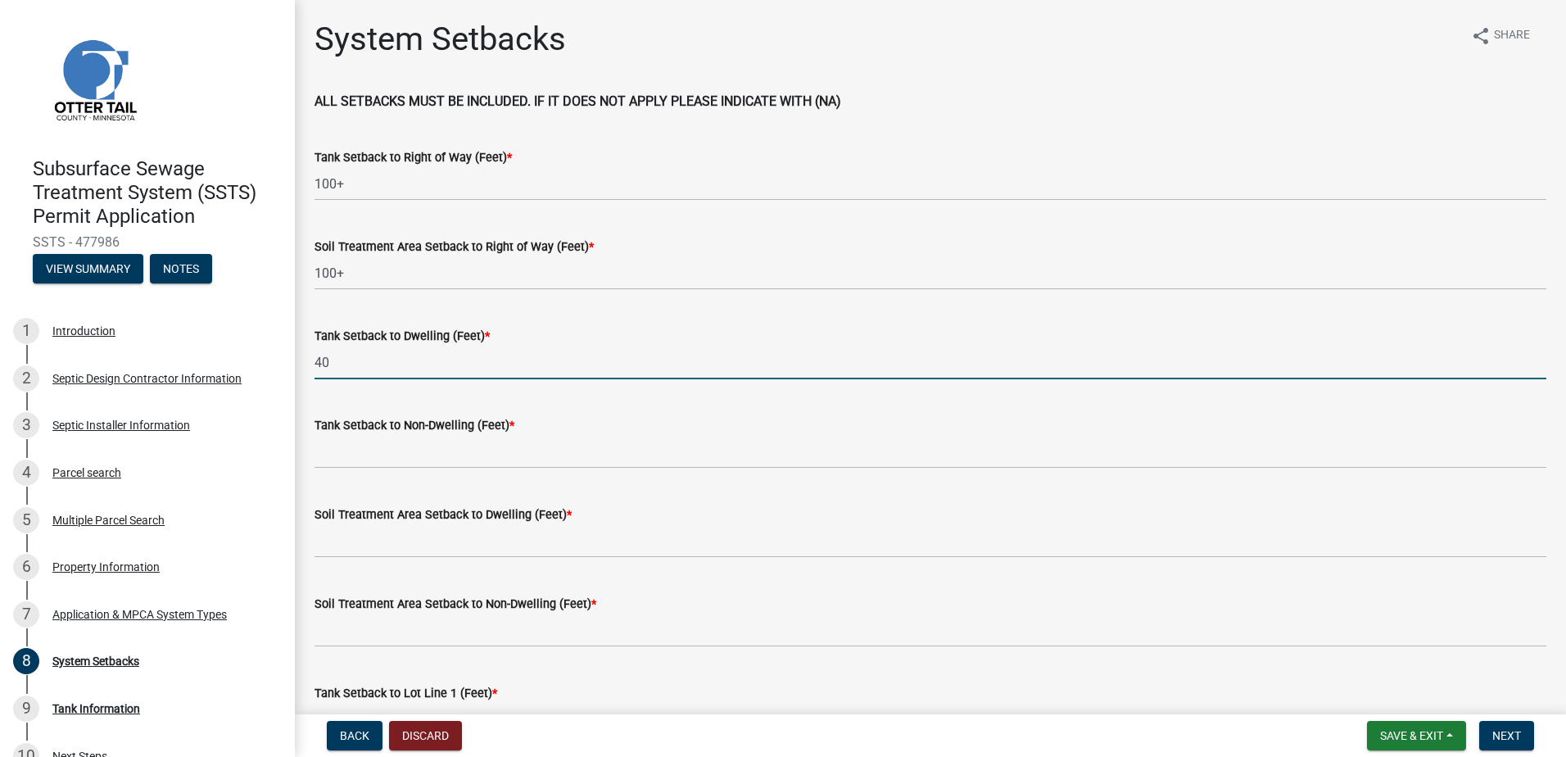
type input "40"
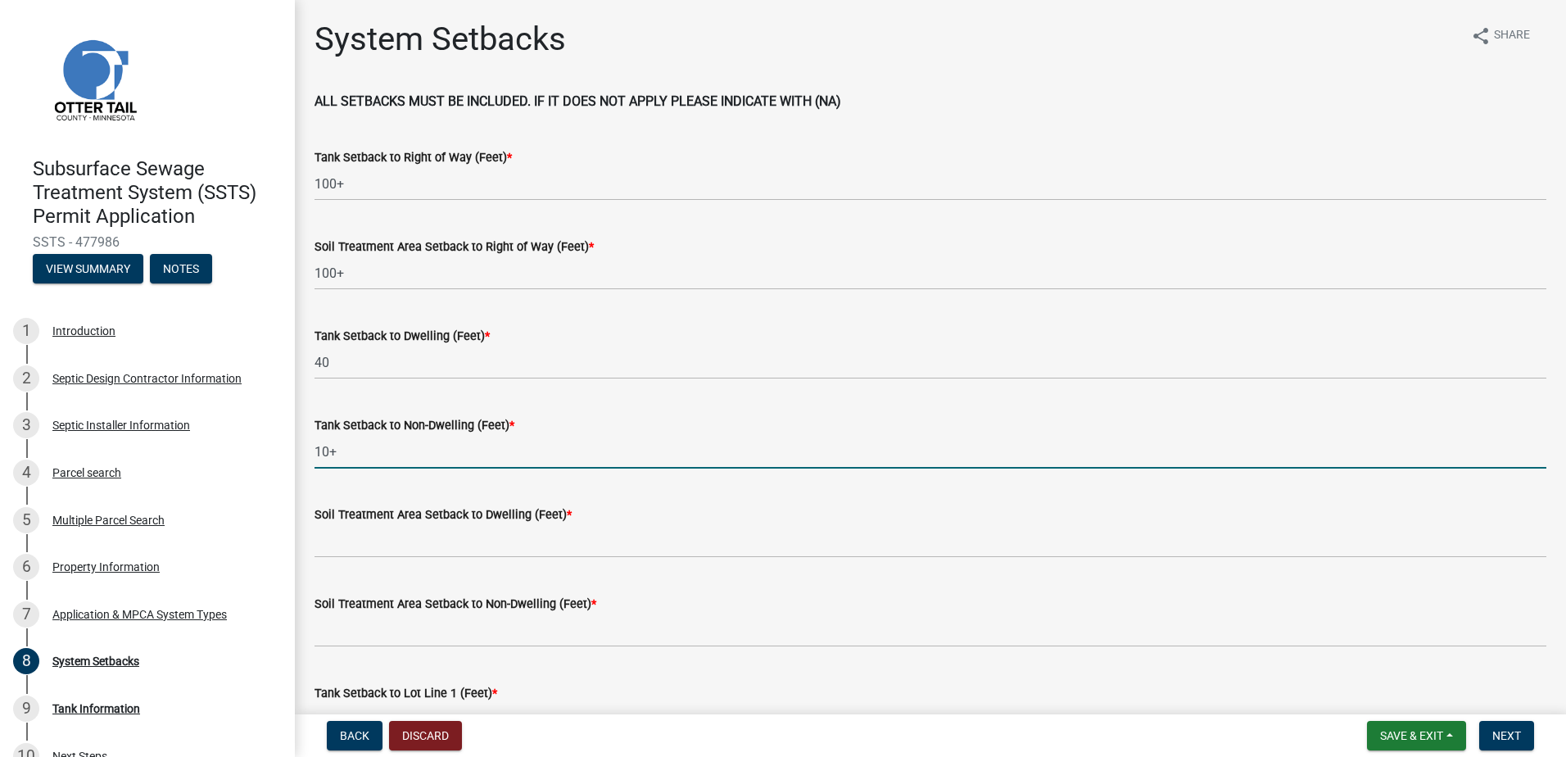
type input "10+"
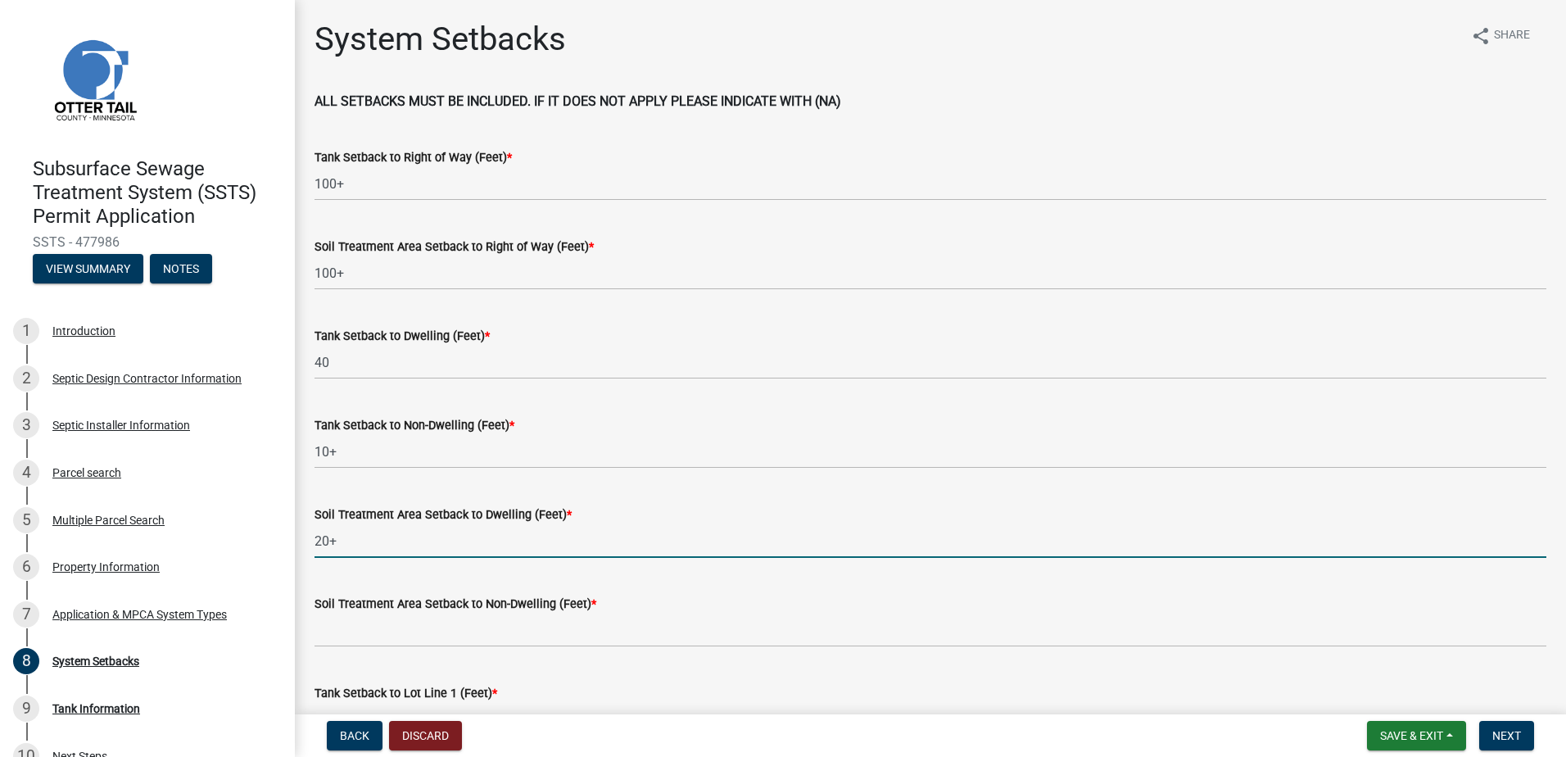
type input "20+"
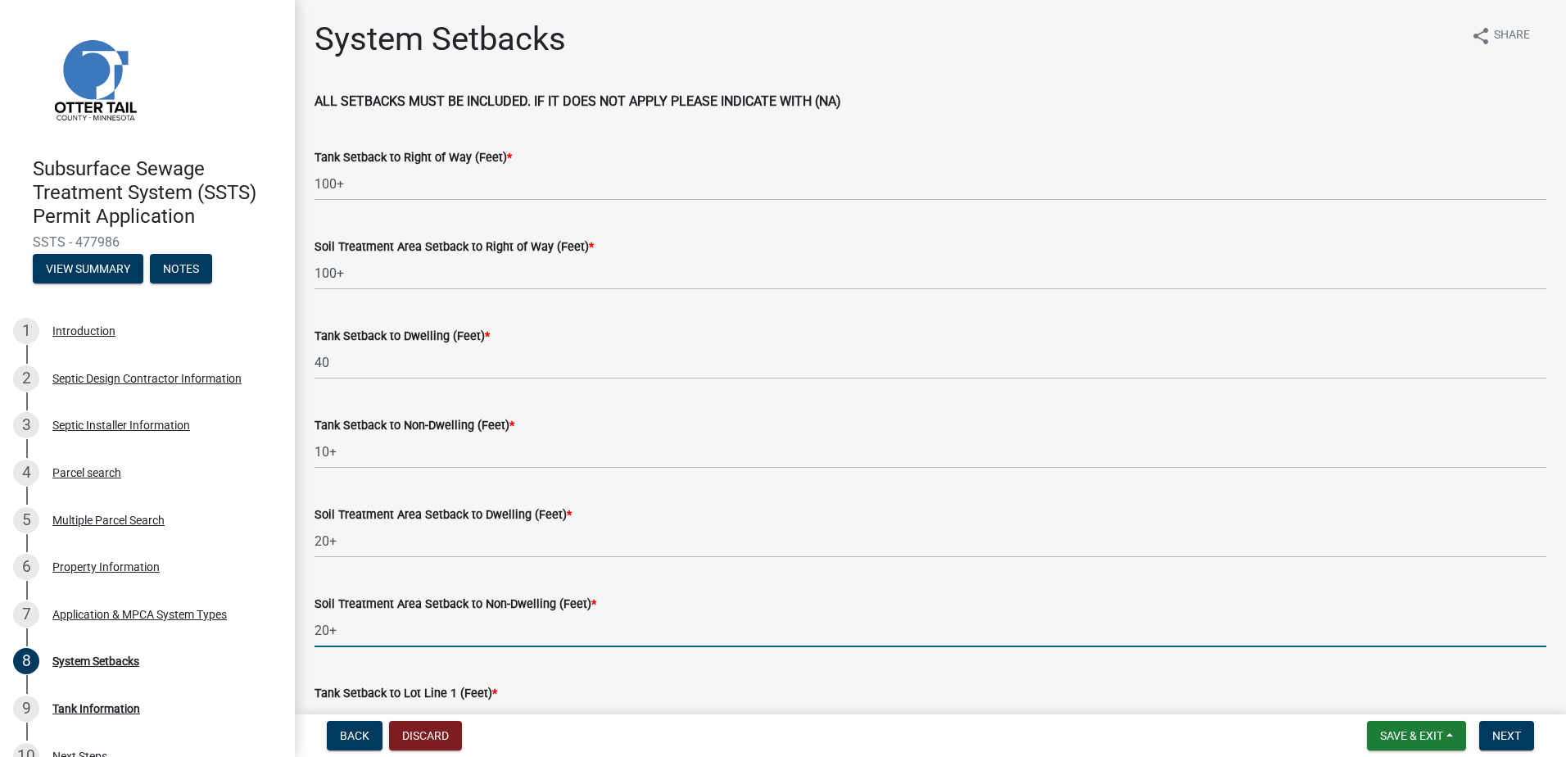
type input "20+"
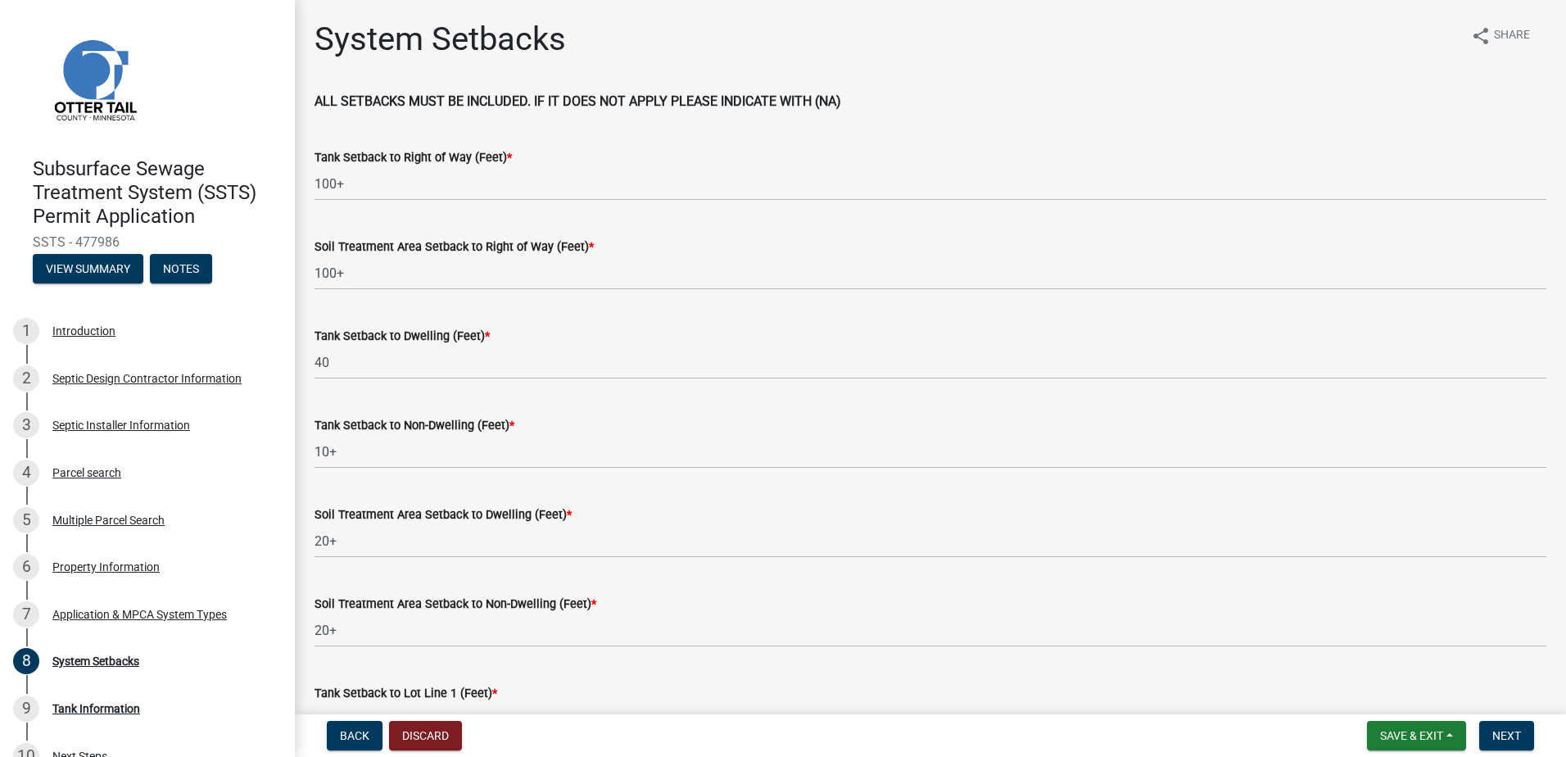
scroll to position [29, 0]
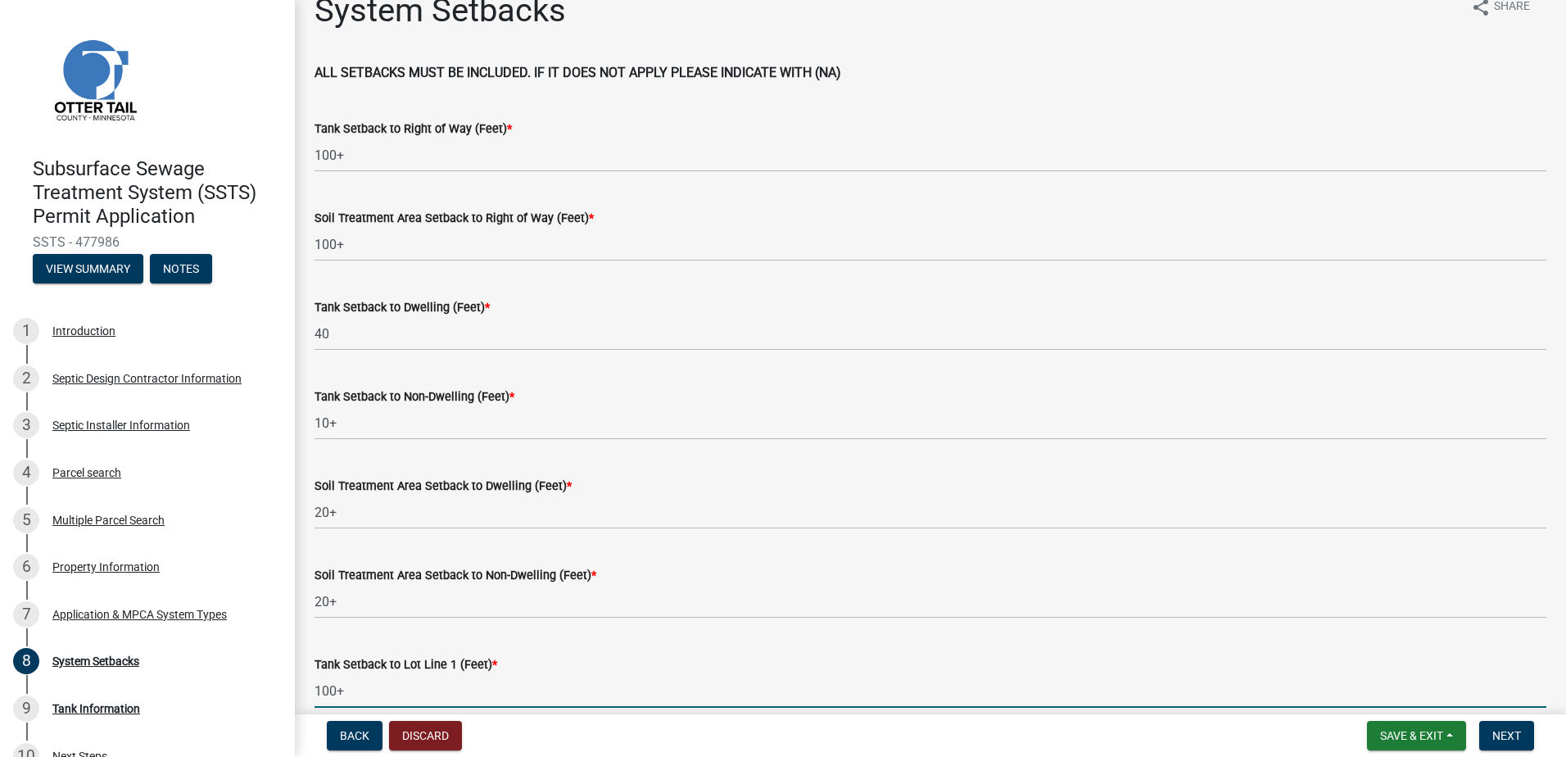
type input "100+"
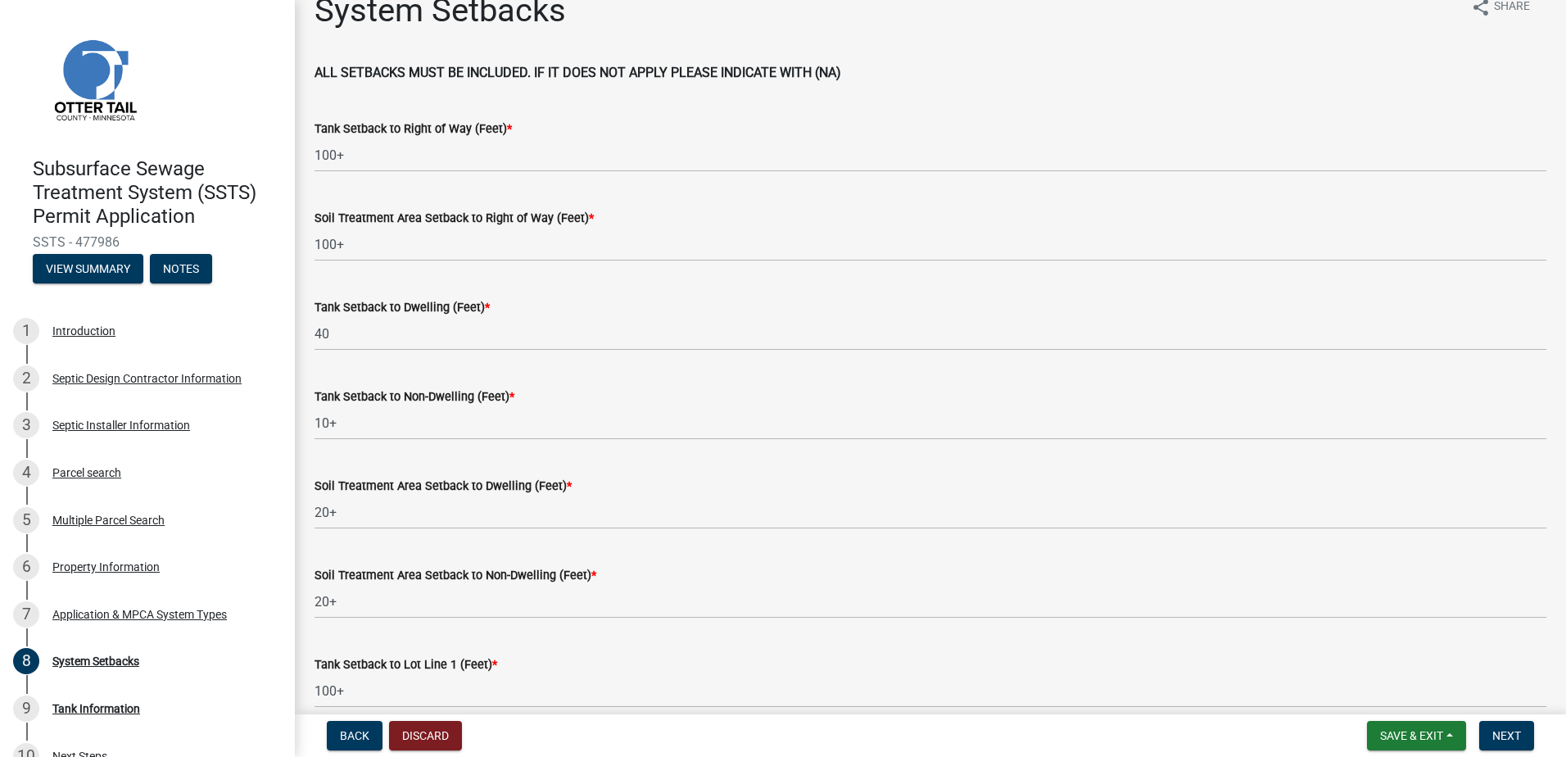
scroll to position [455, 0]
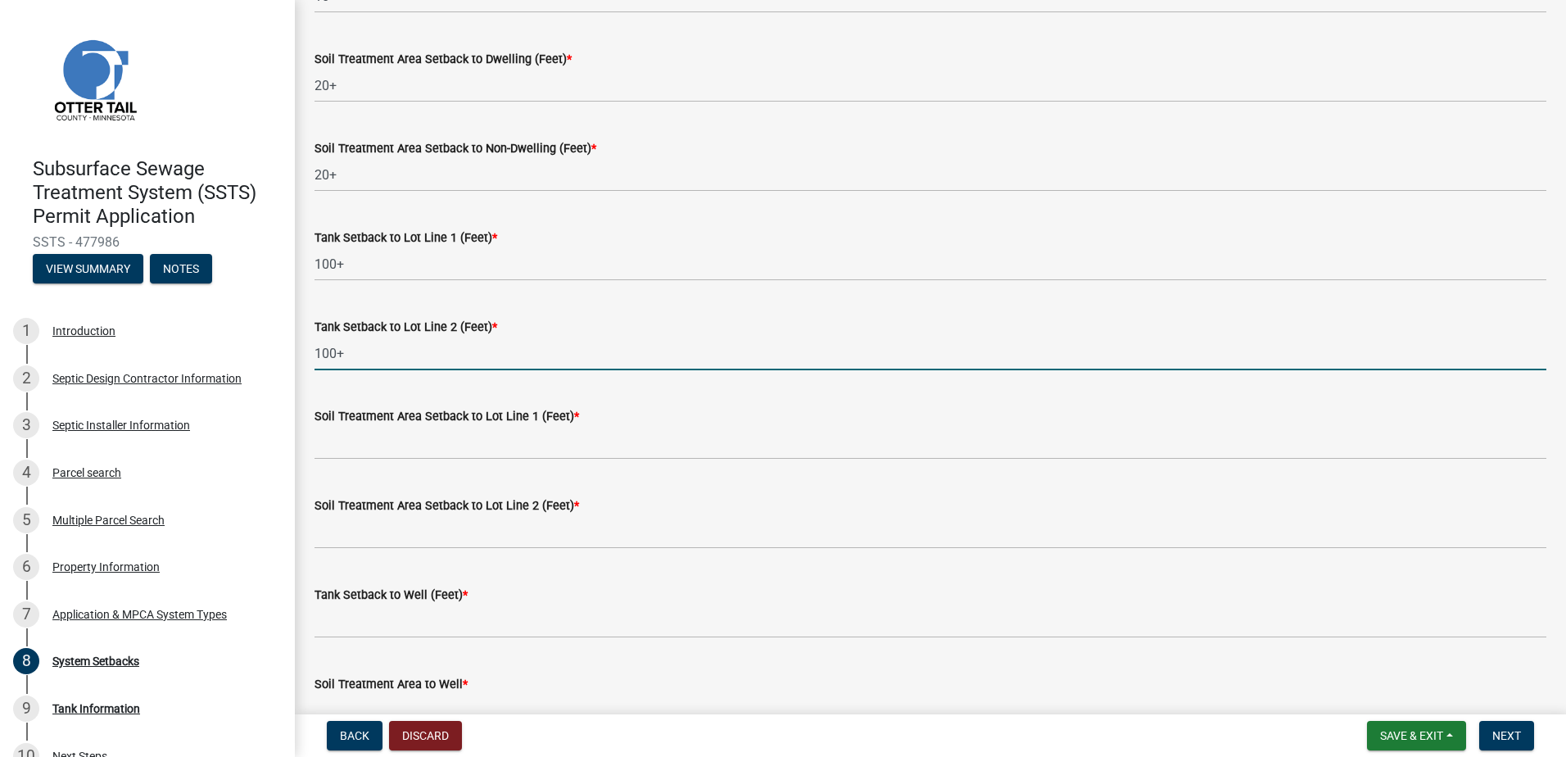
type input "100+"
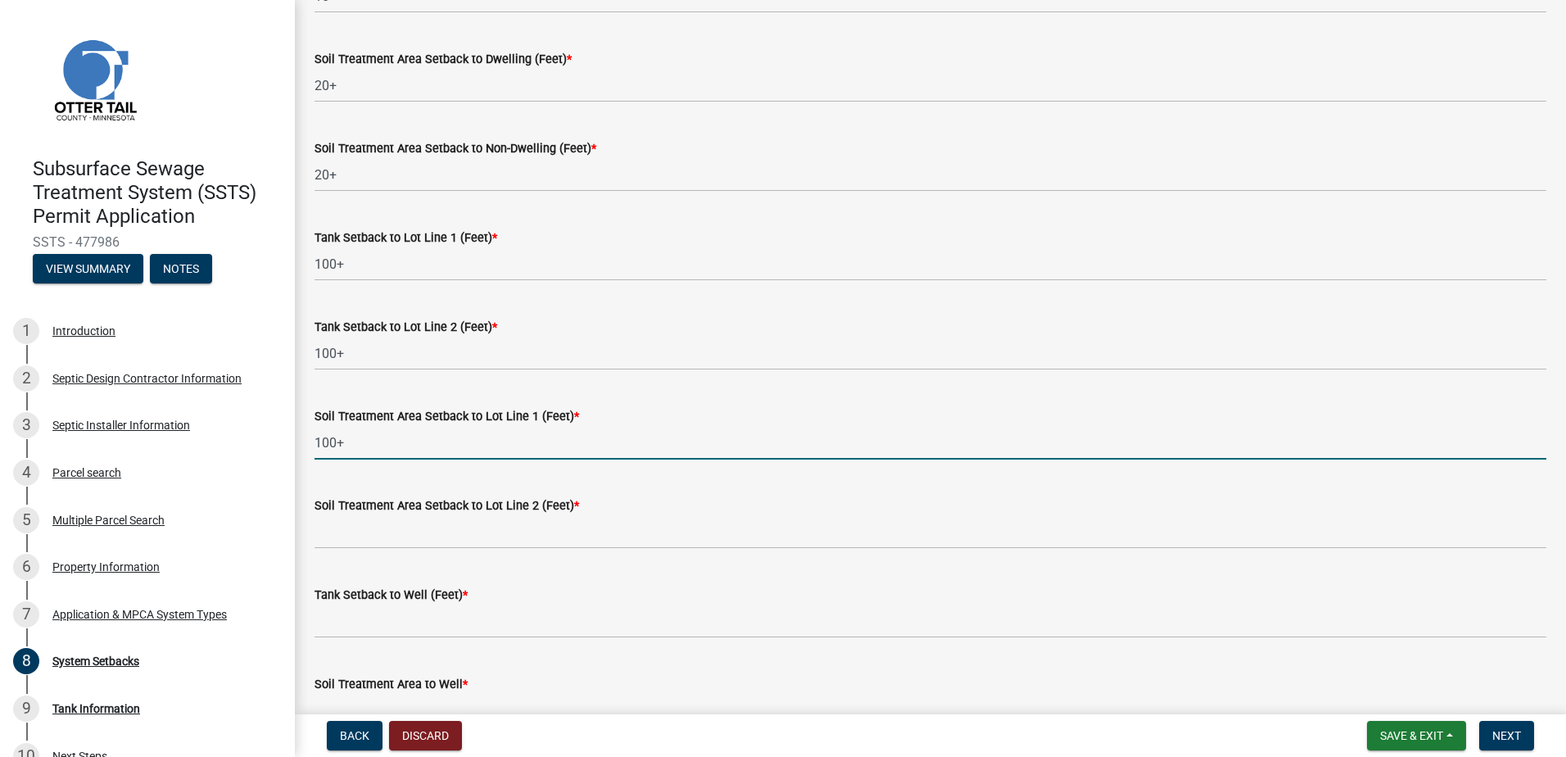
type input "100+"
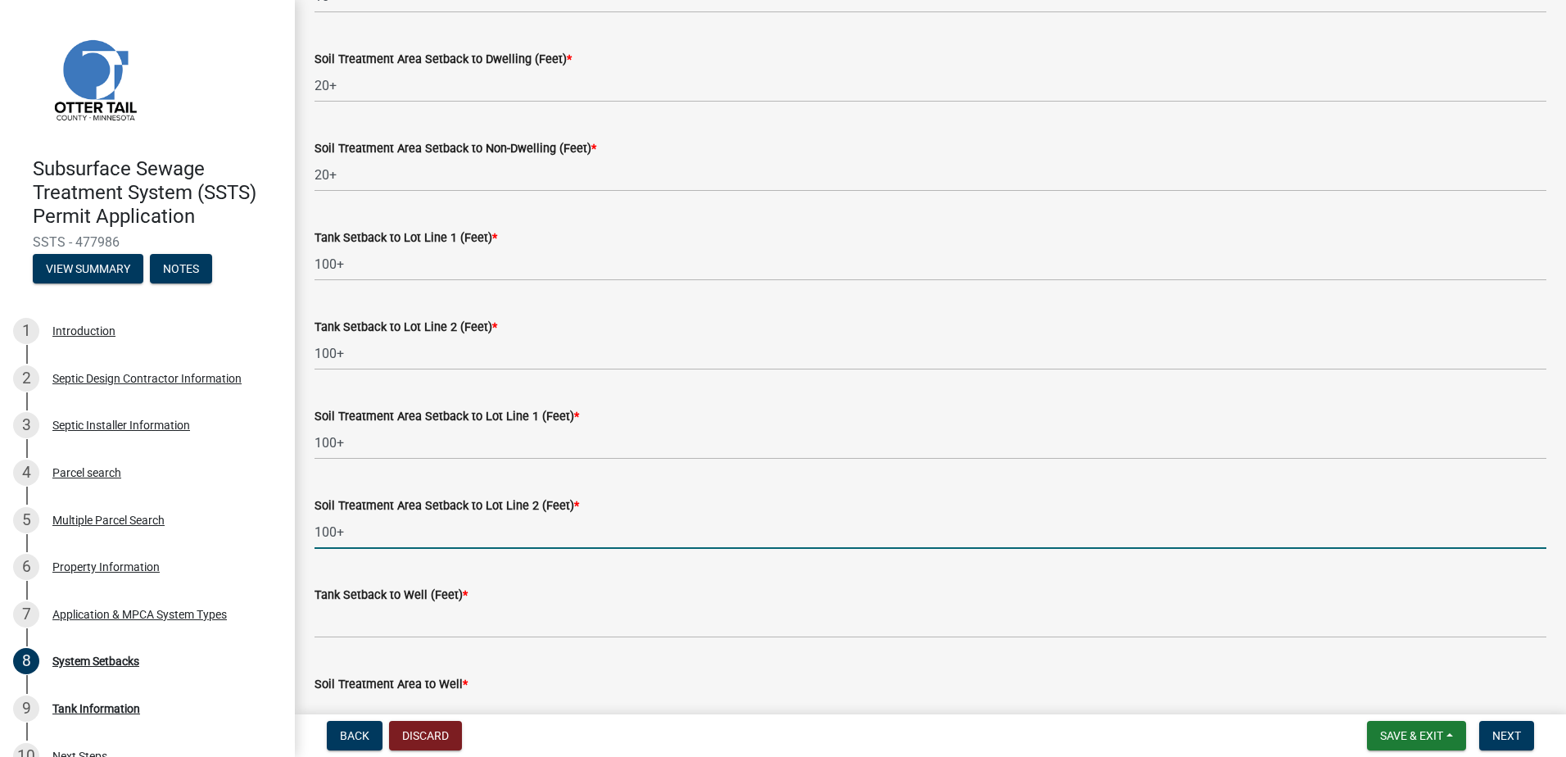
type input "100+"
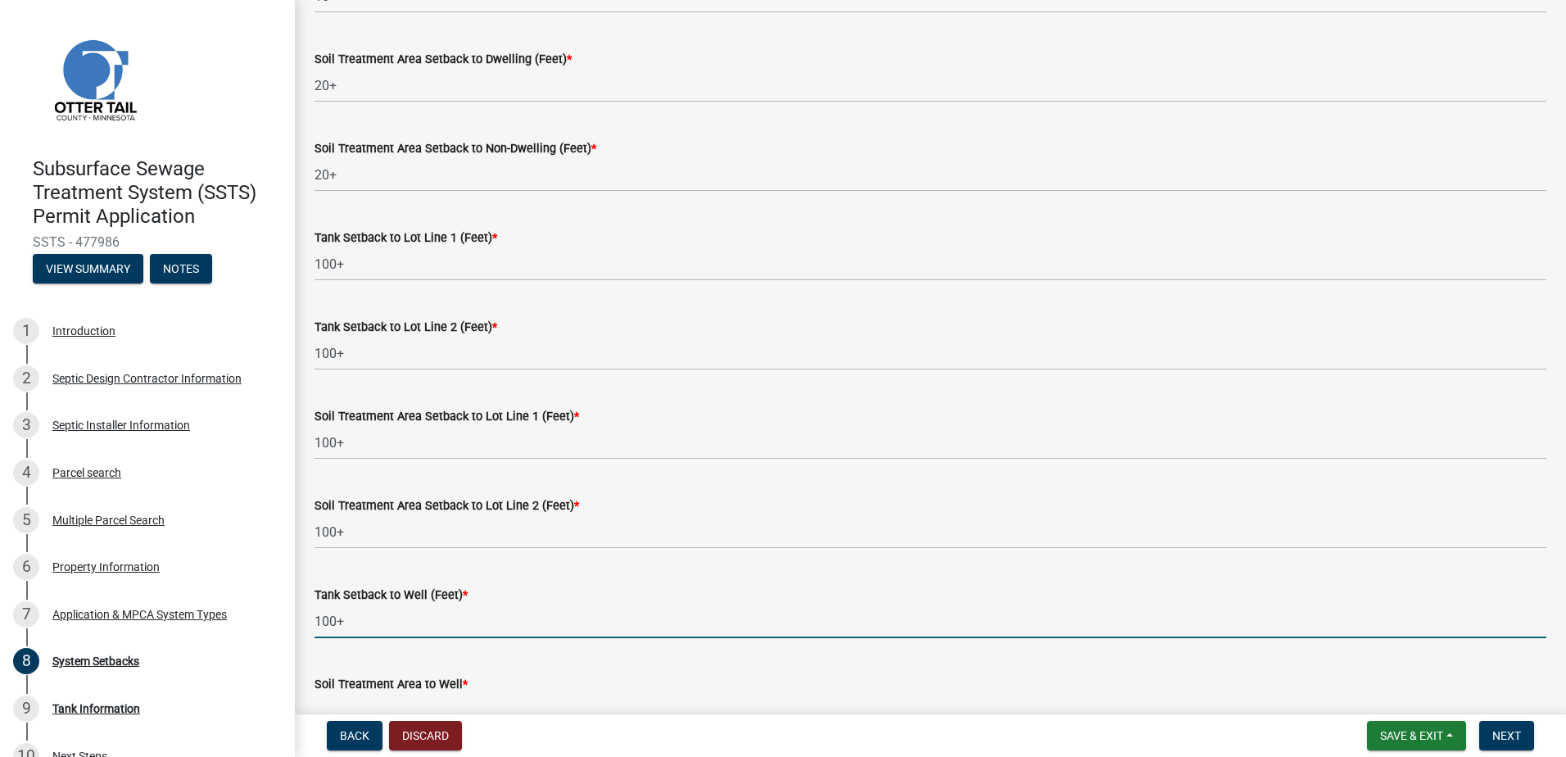
type input "100+"
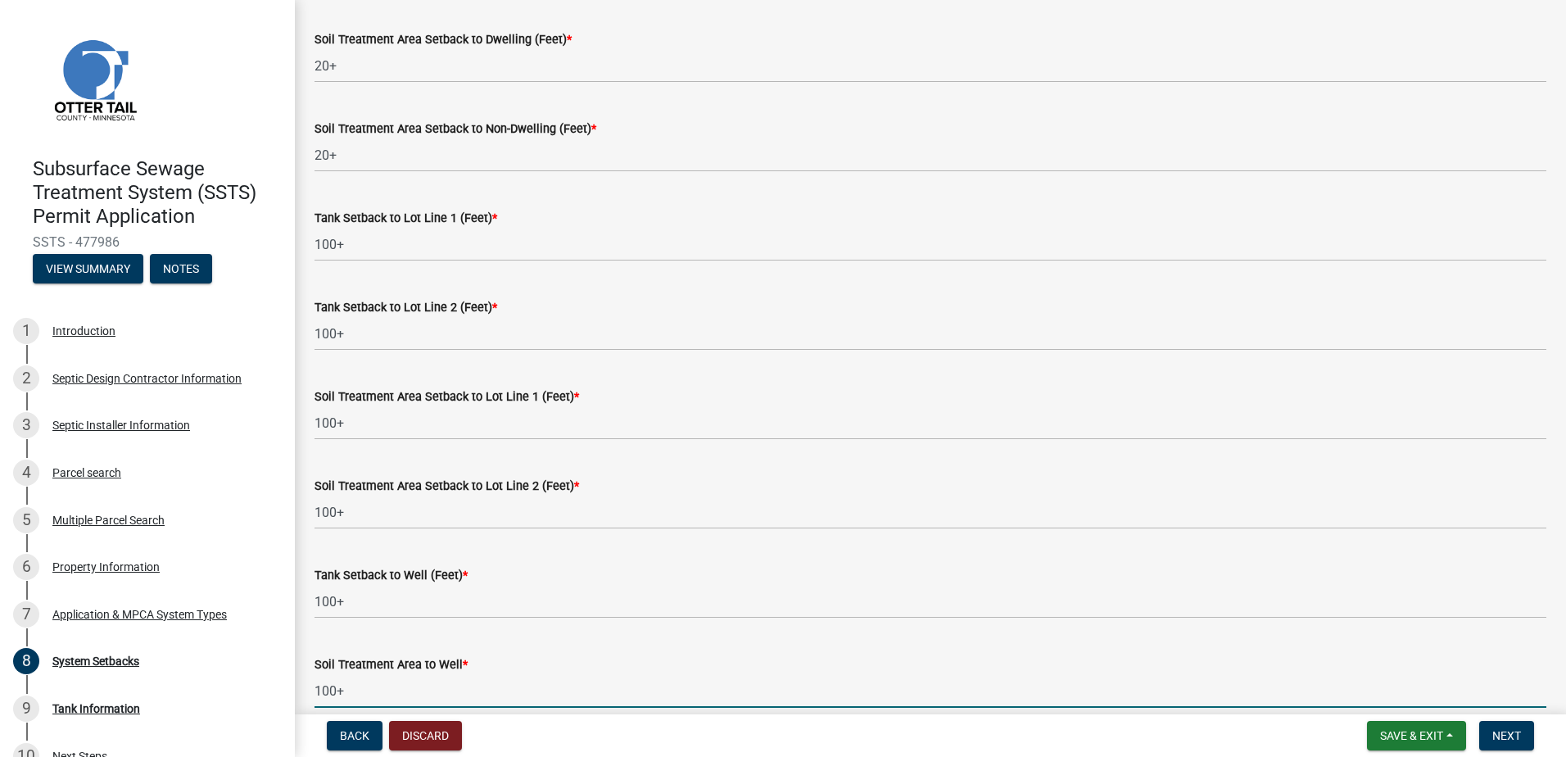
type input "100+"
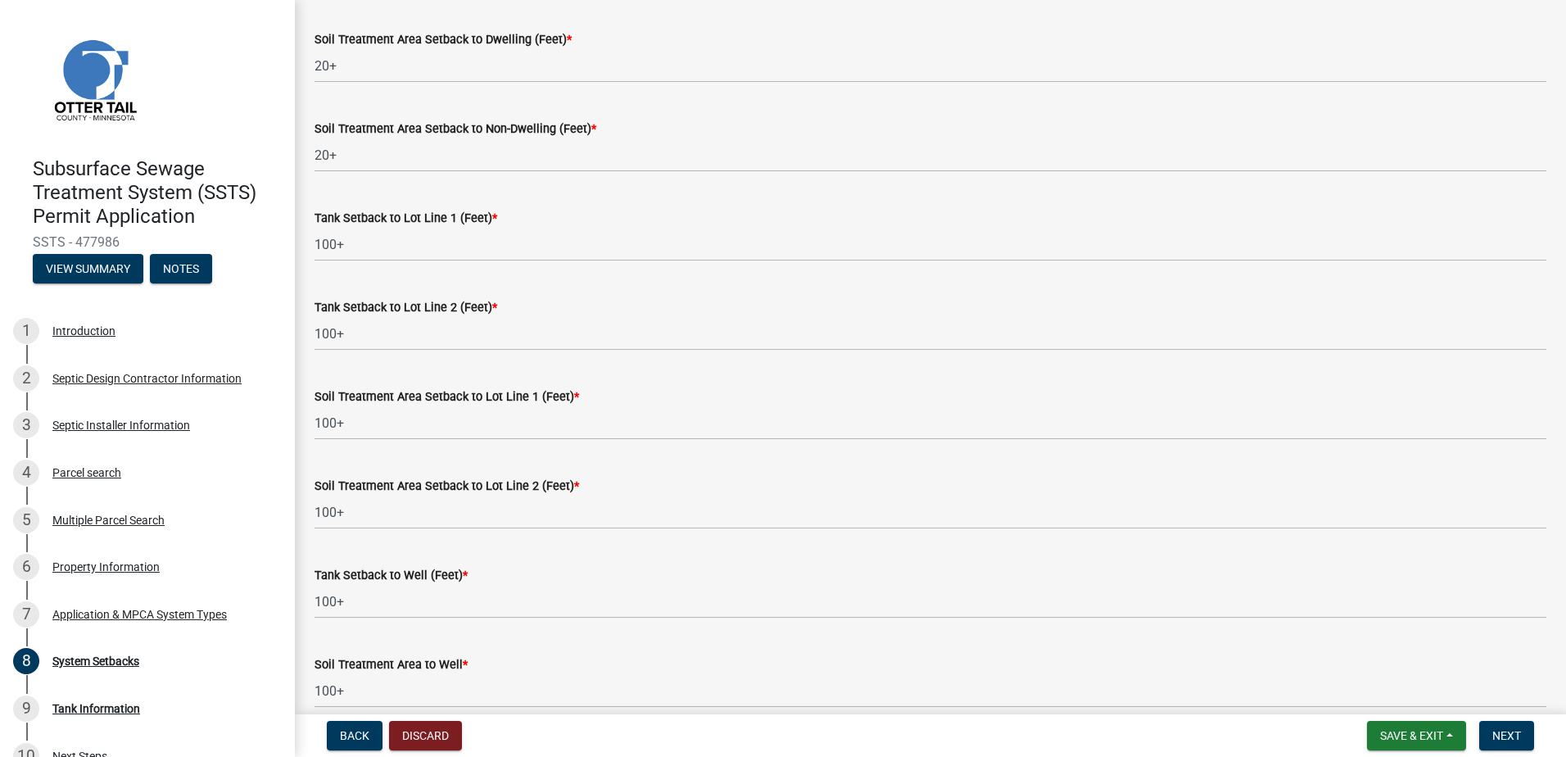
scroll to position [902, 0]
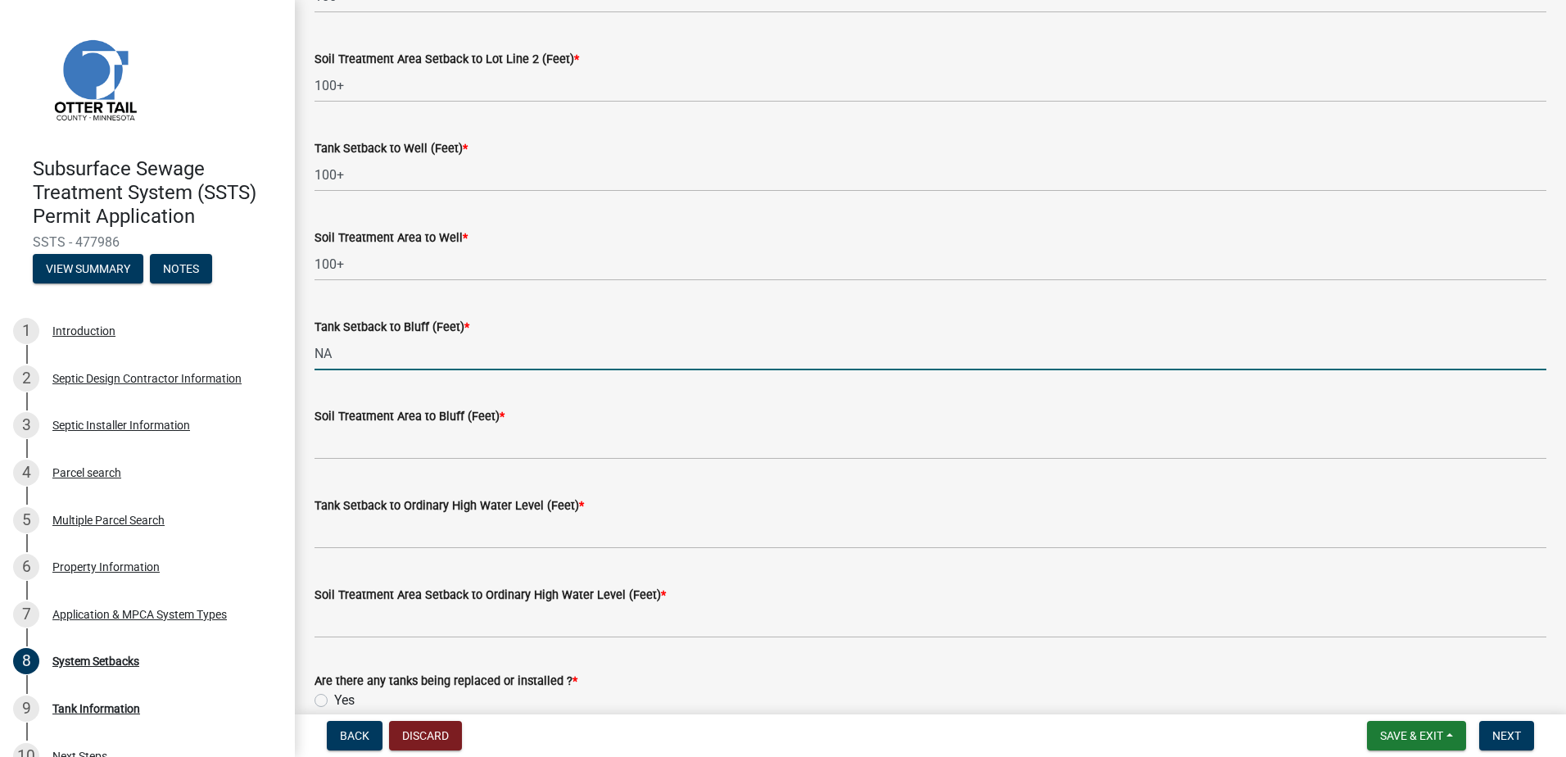
type input "NA"
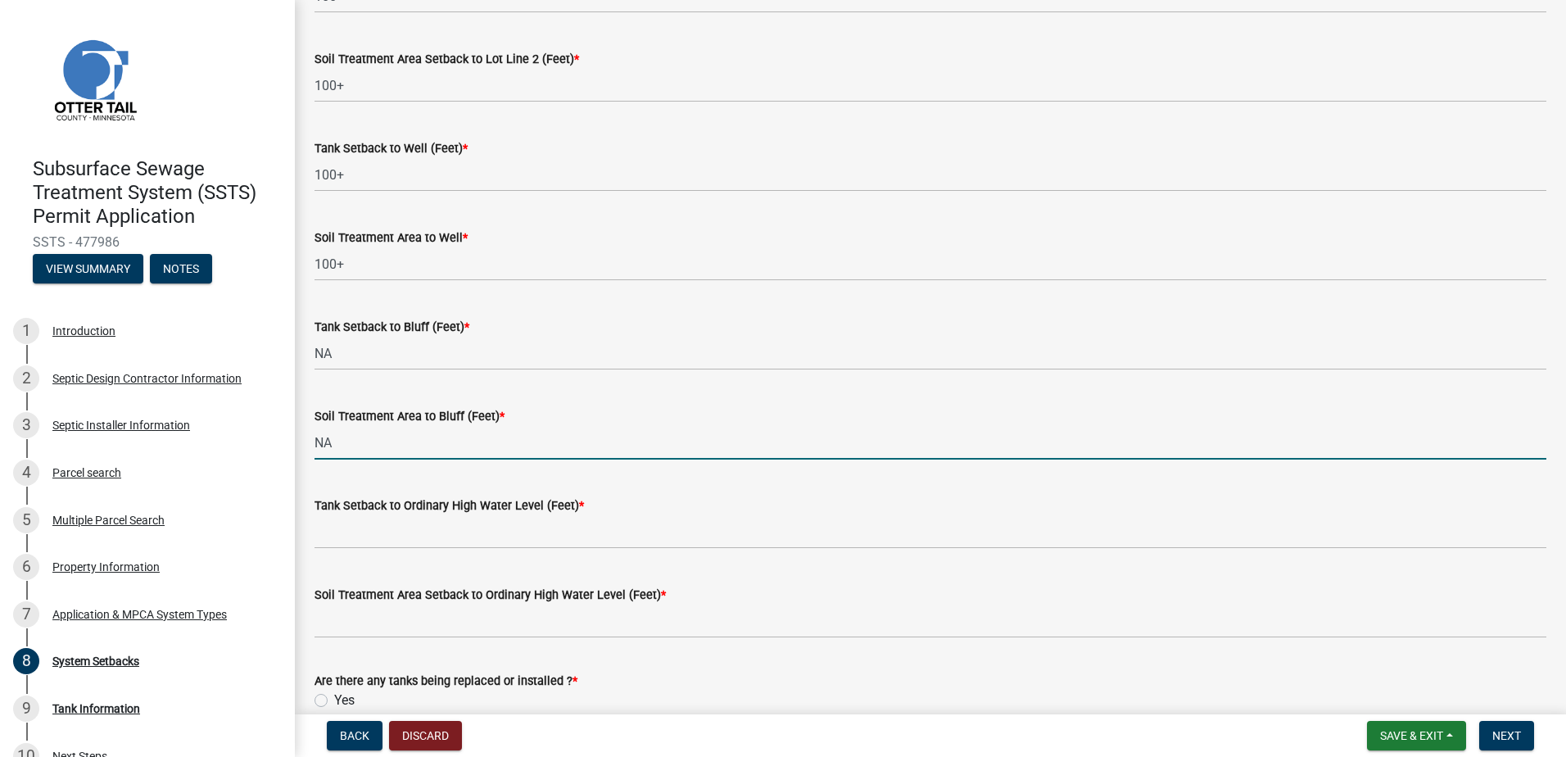
type input "NA"
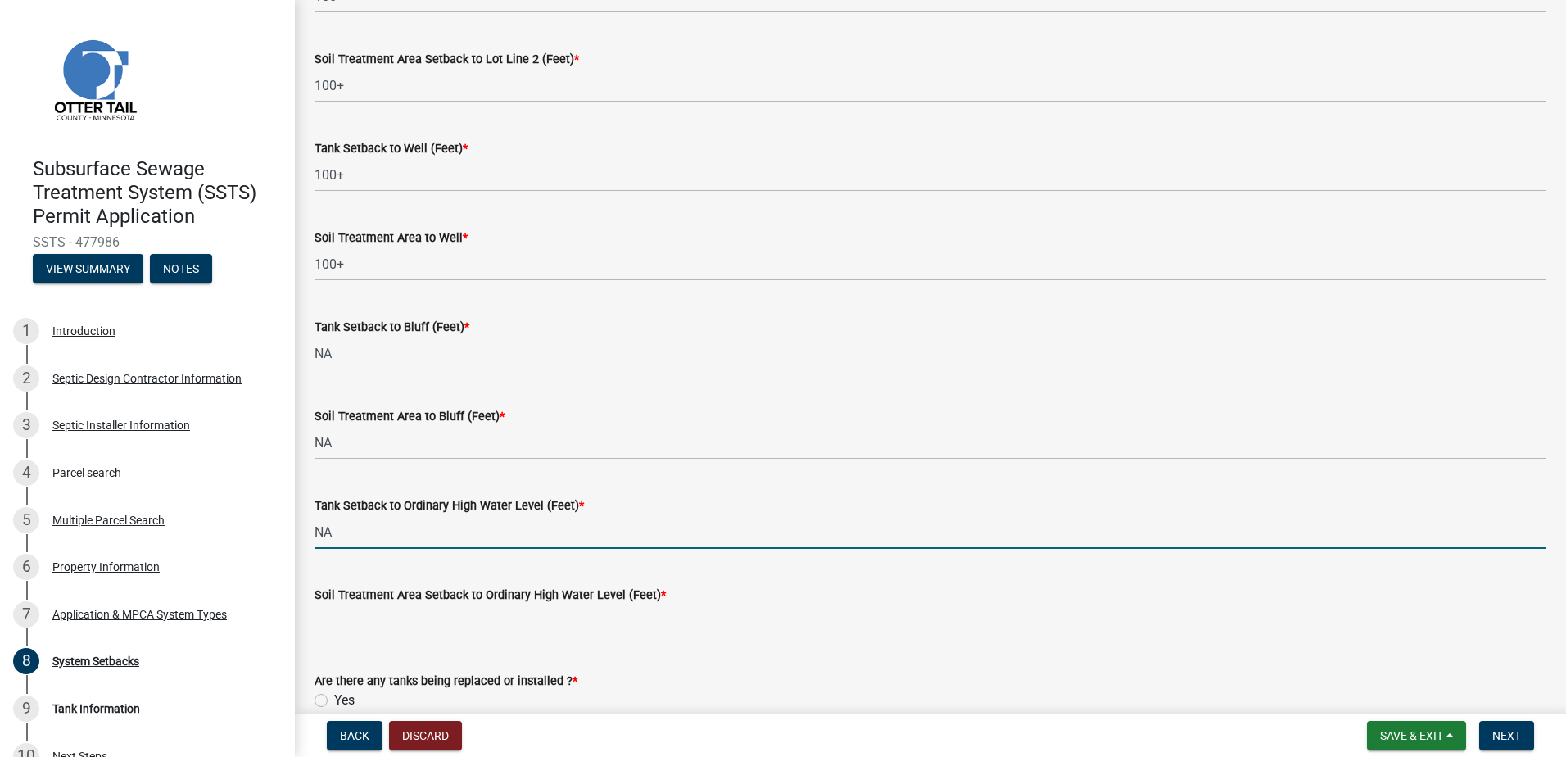
type input "NA"
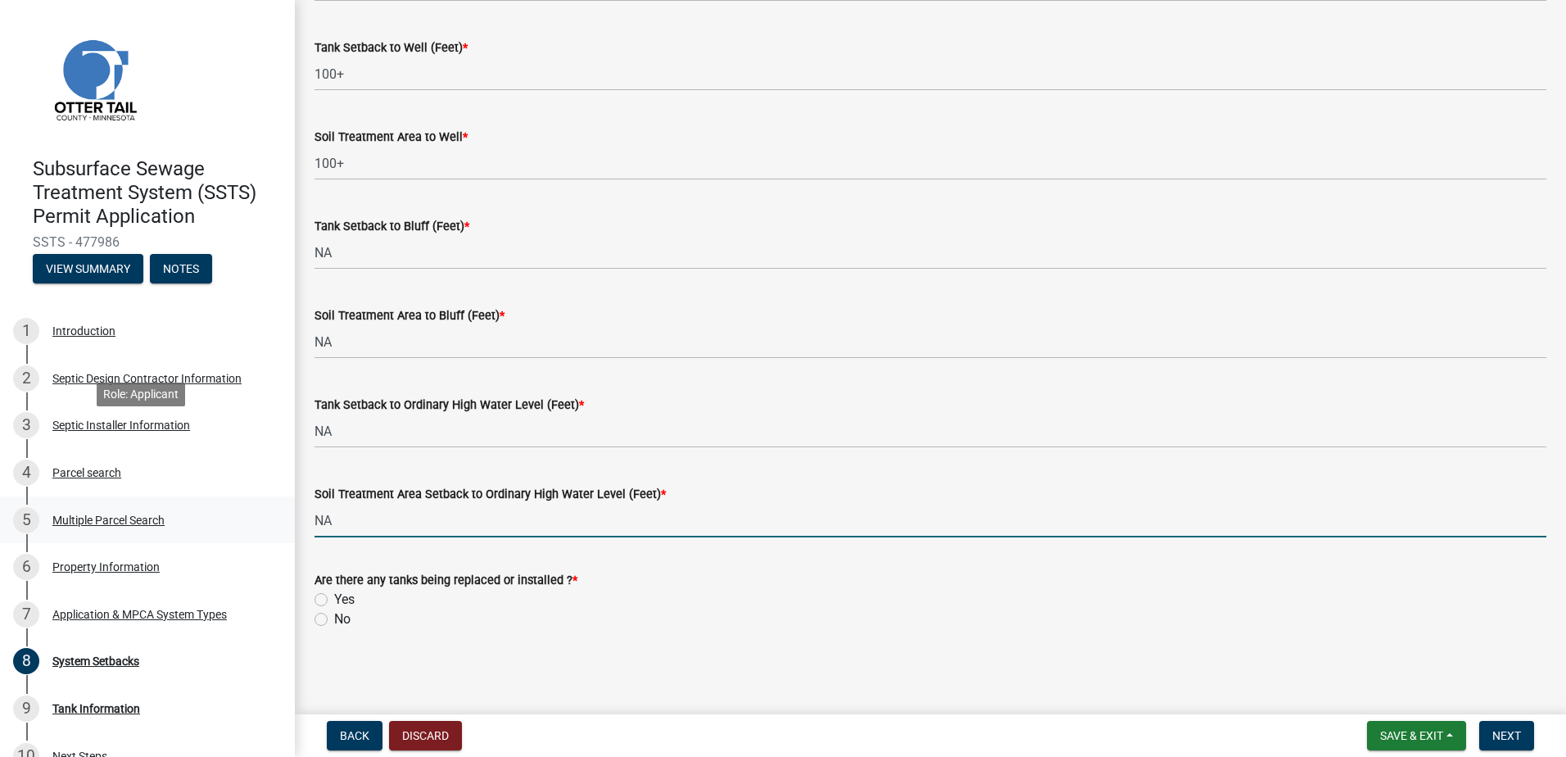
scroll to position [138, 0]
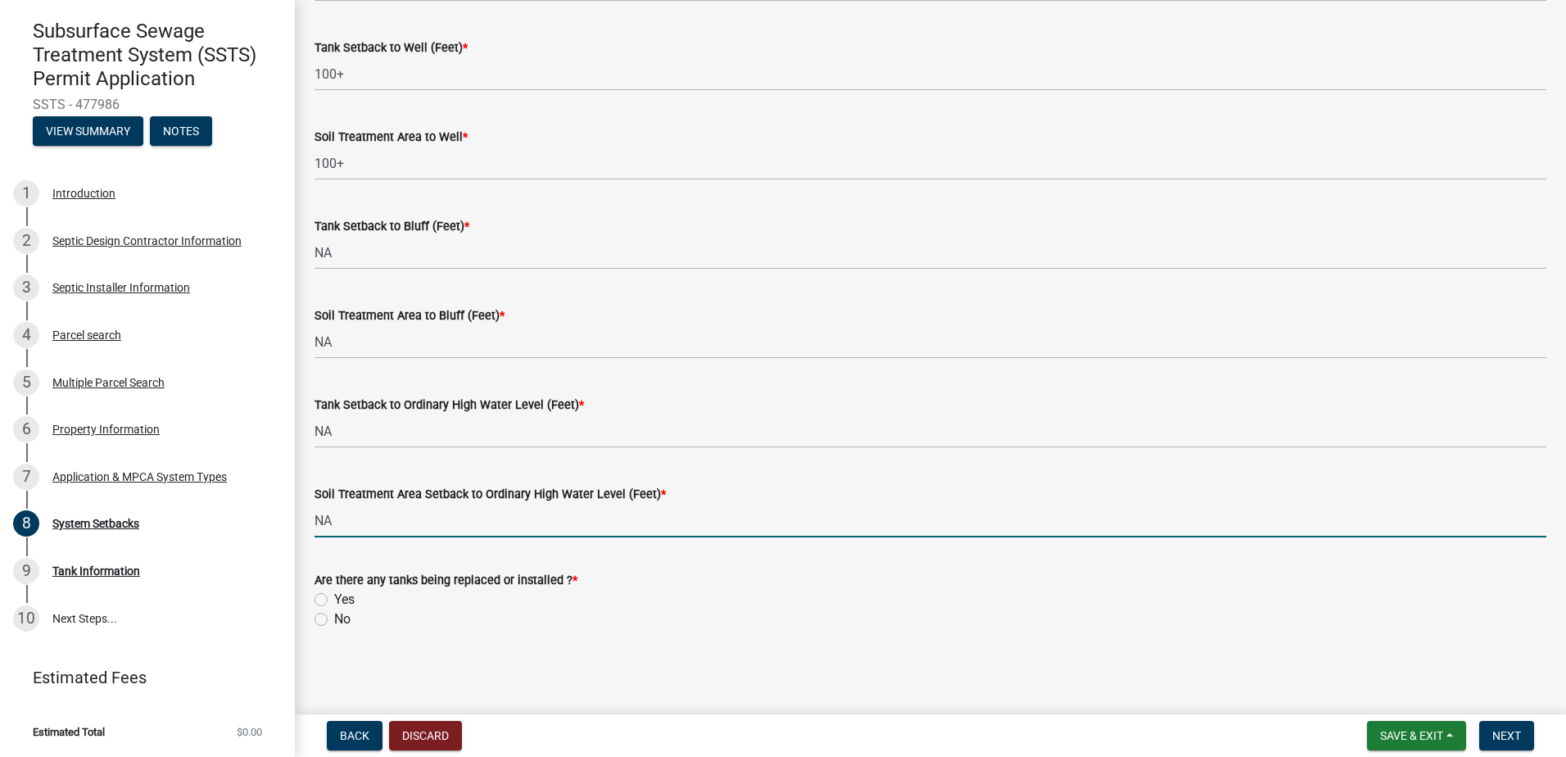
type input "NA"
click at [334, 600] on label "Yes" at bounding box center [344, 600] width 20 height 20
click at [334, 600] on input "Yes" at bounding box center [339, 595] width 11 height 11
radio input "true"
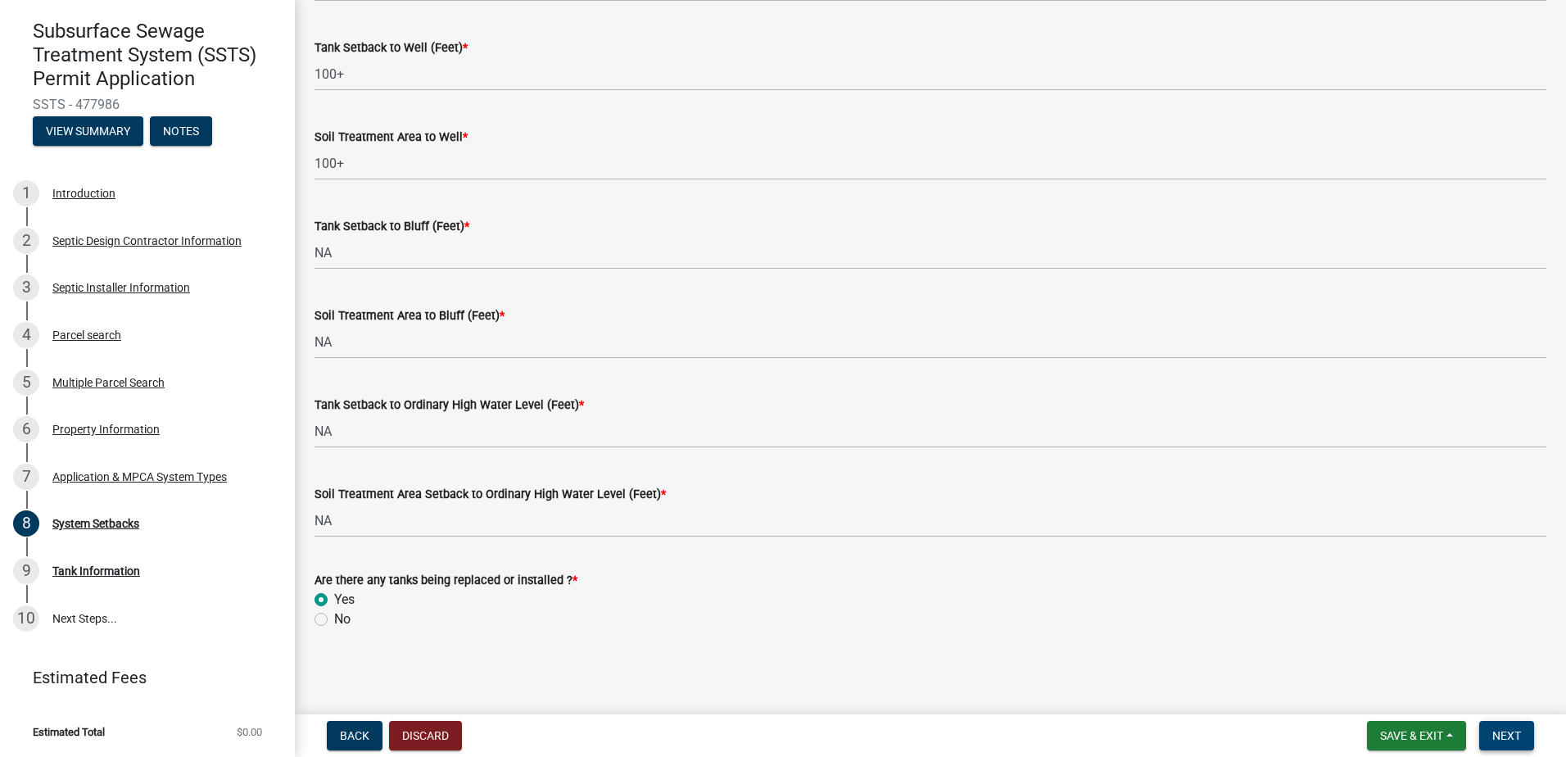
click at [1484, 736] on button "Next" at bounding box center [1506, 735] width 55 height 29
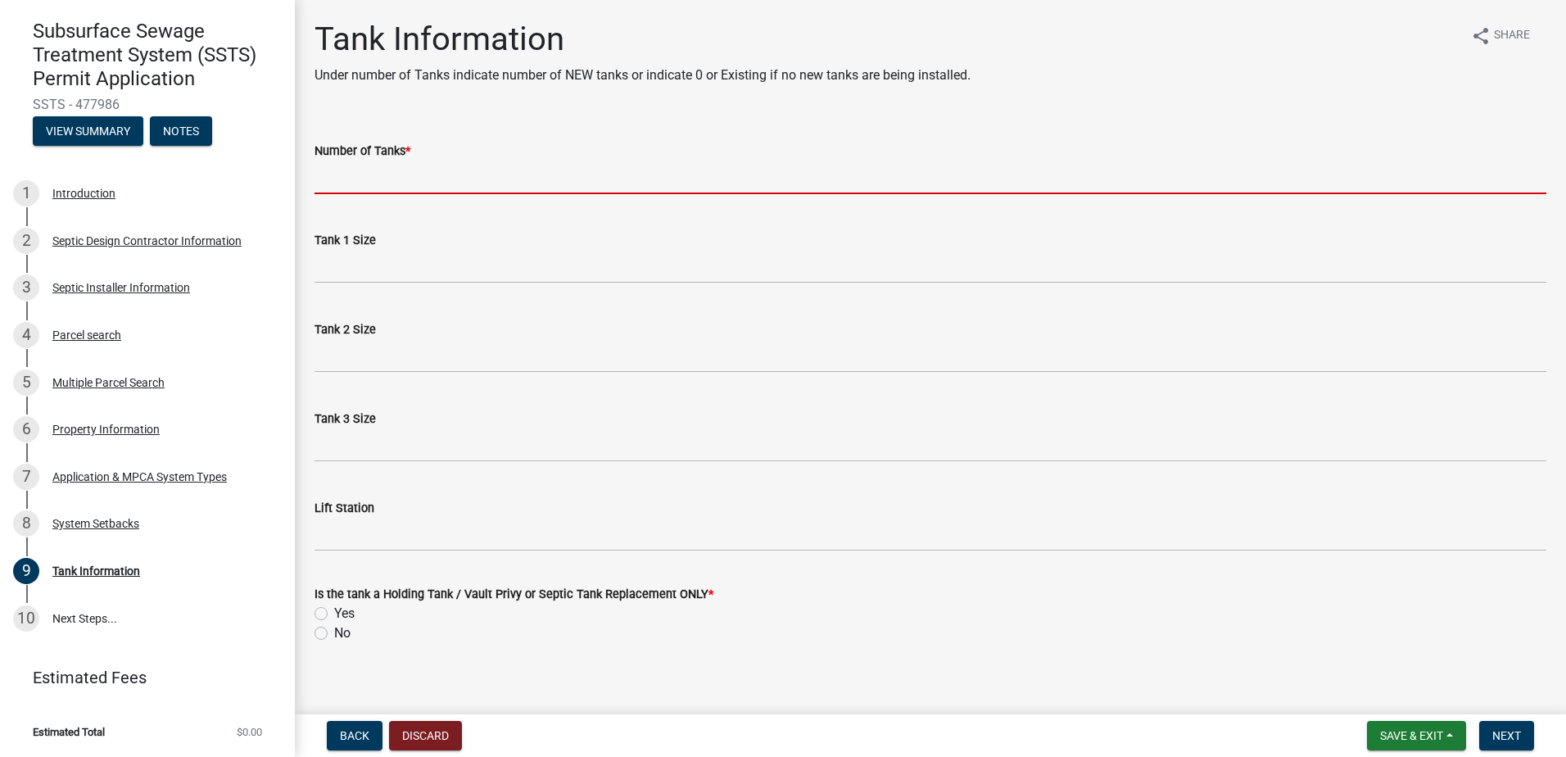
drag, startPoint x: 330, startPoint y: 189, endPoint x: 343, endPoint y: 189, distance: 13.1
click at [331, 189] on input "Number of Tanks *" at bounding box center [930, 178] width 1232 height 34
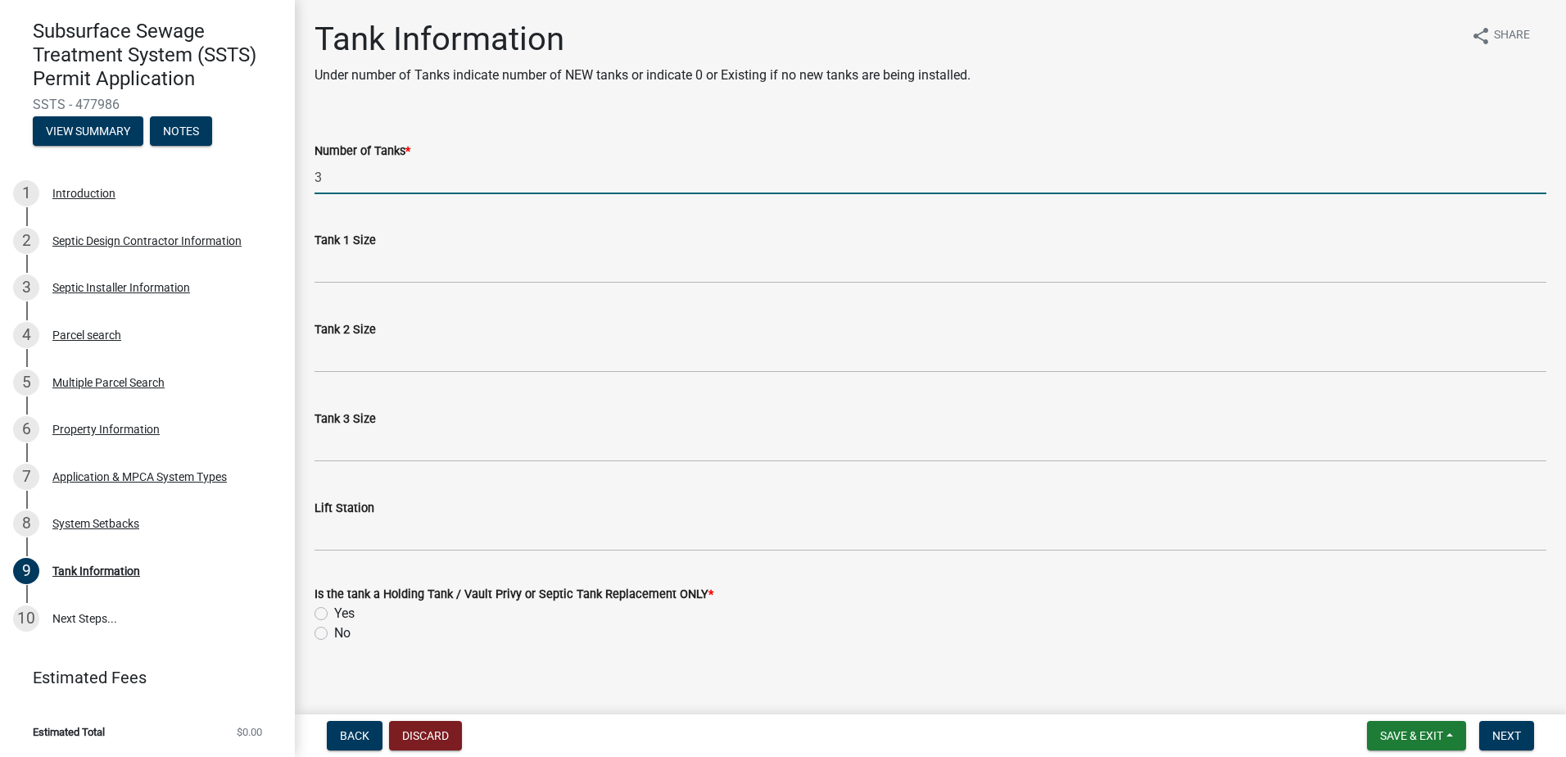
type input "3"
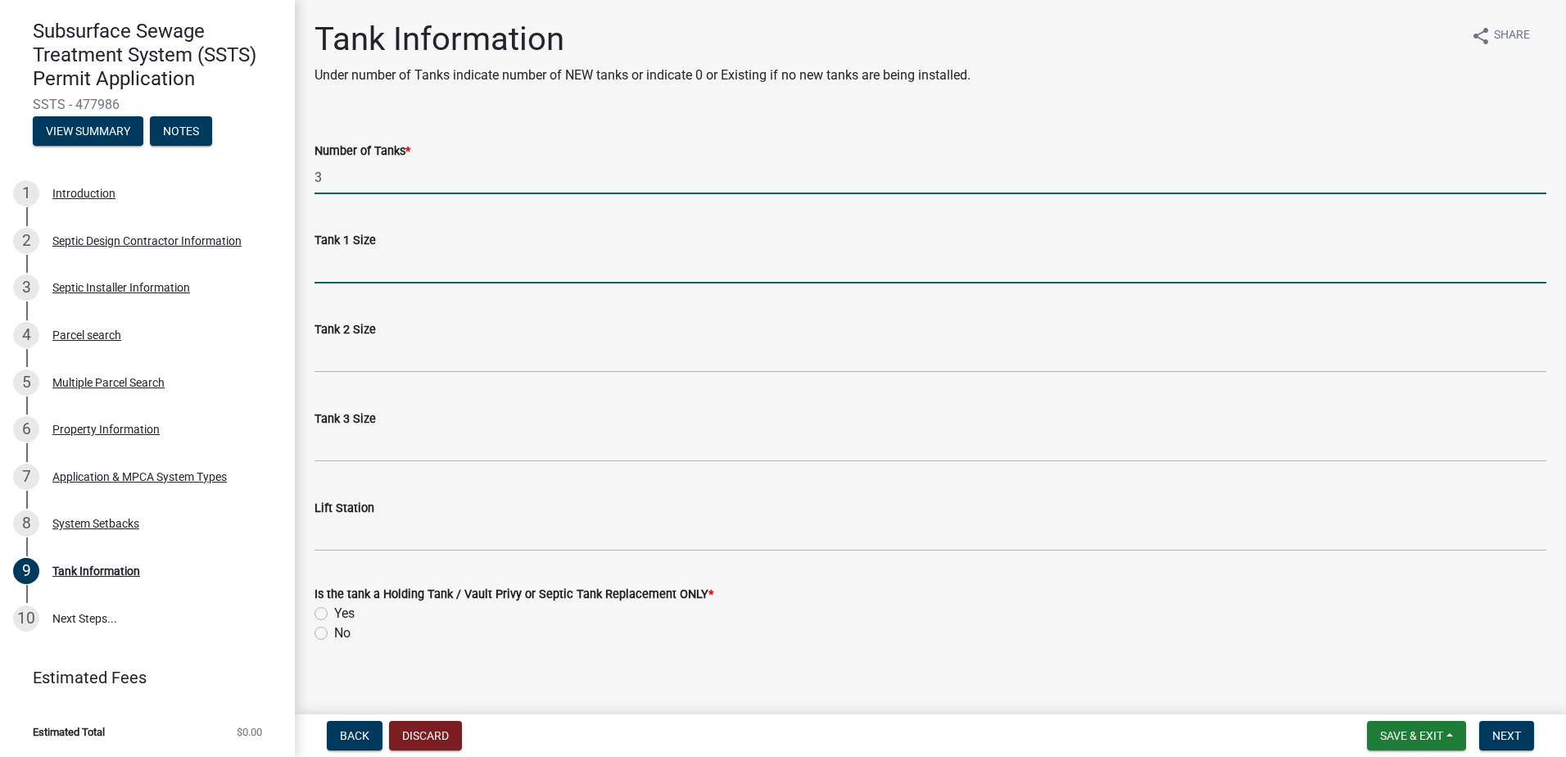
click at [338, 269] on input "Tank 1 Size" at bounding box center [930, 267] width 1232 height 34
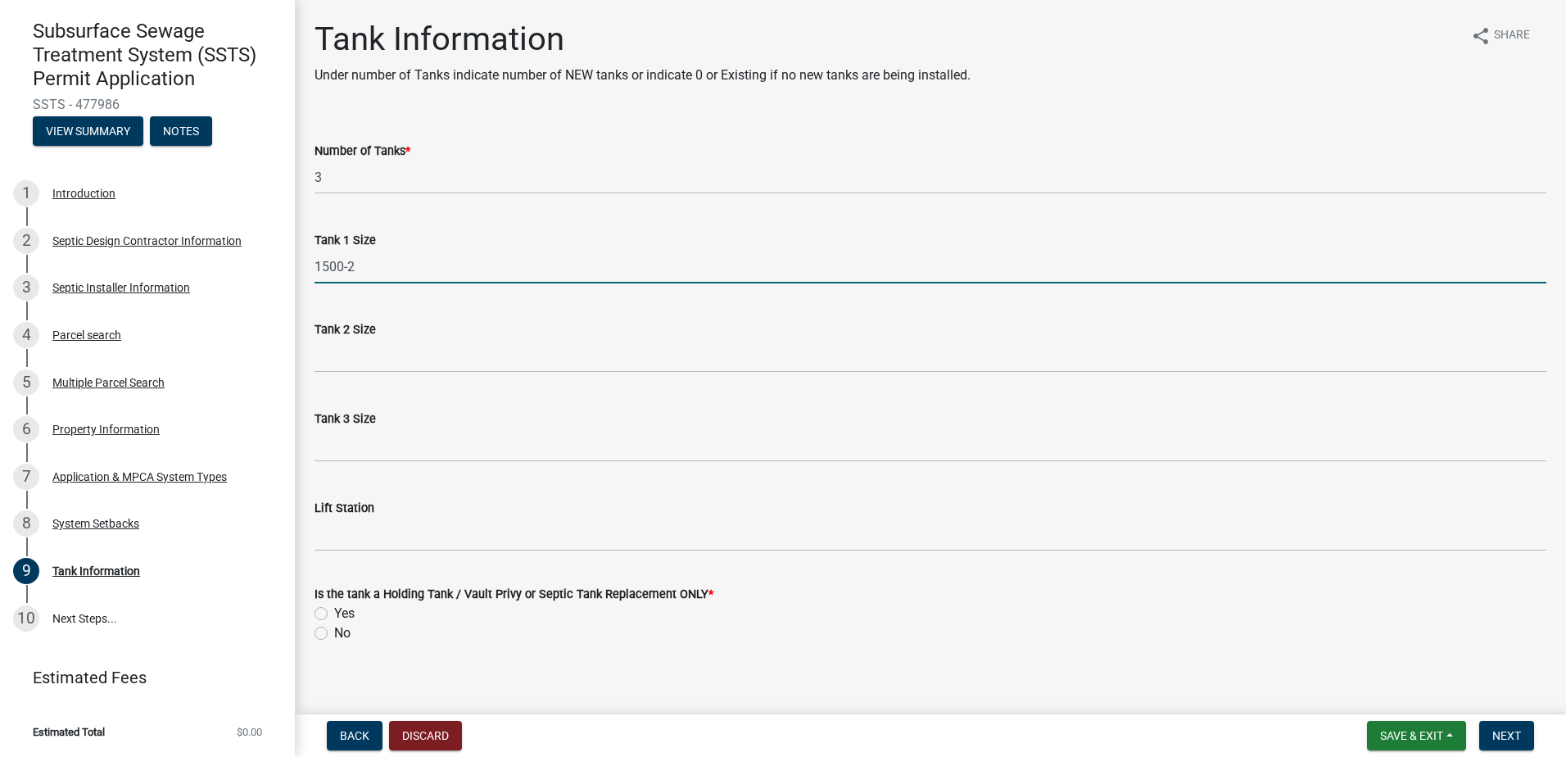
type input "1500-2"
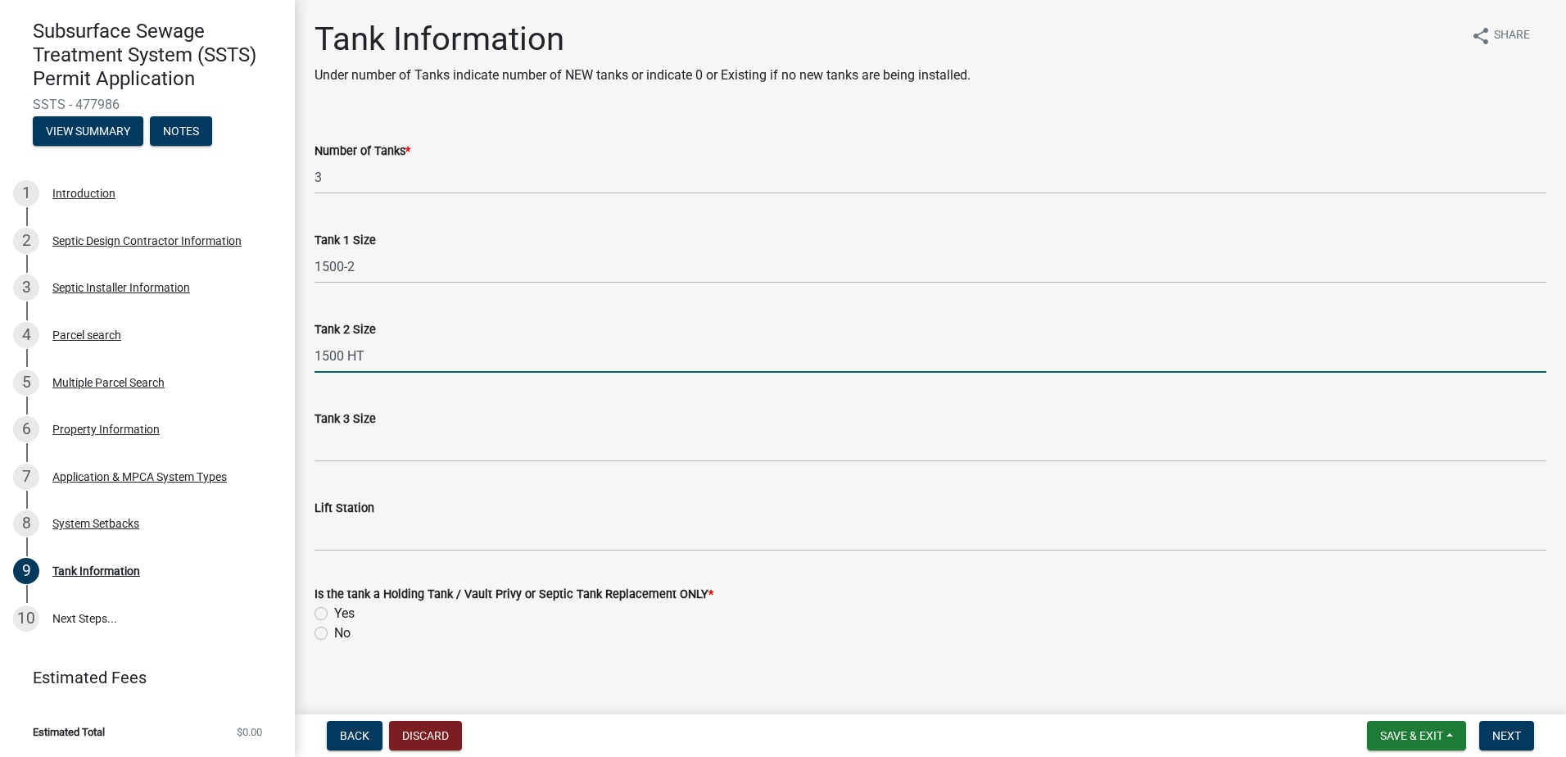
type input "1500 HT"
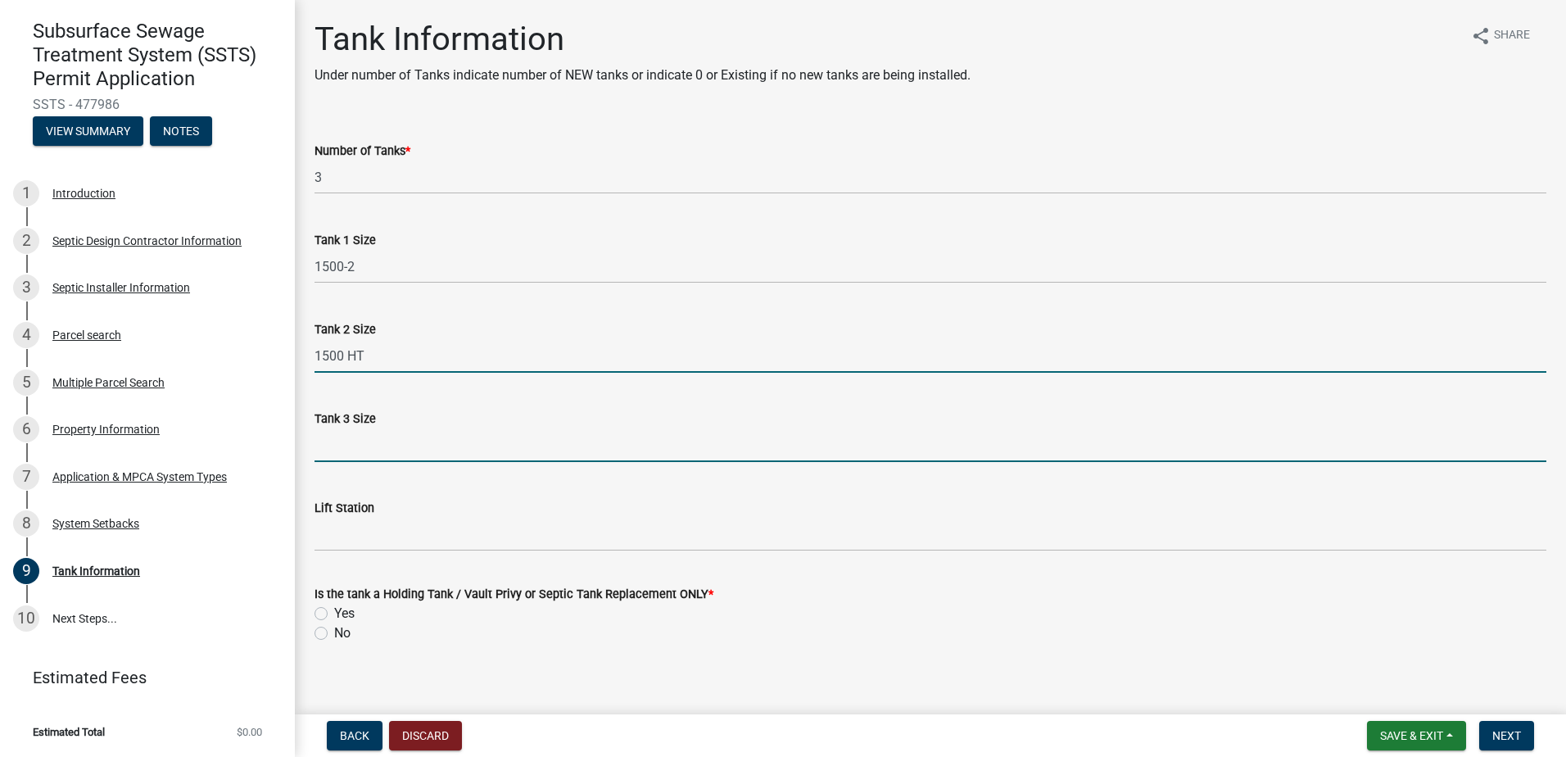
click at [339, 454] on input "Tank 3 Size" at bounding box center [930, 445] width 1232 height 34
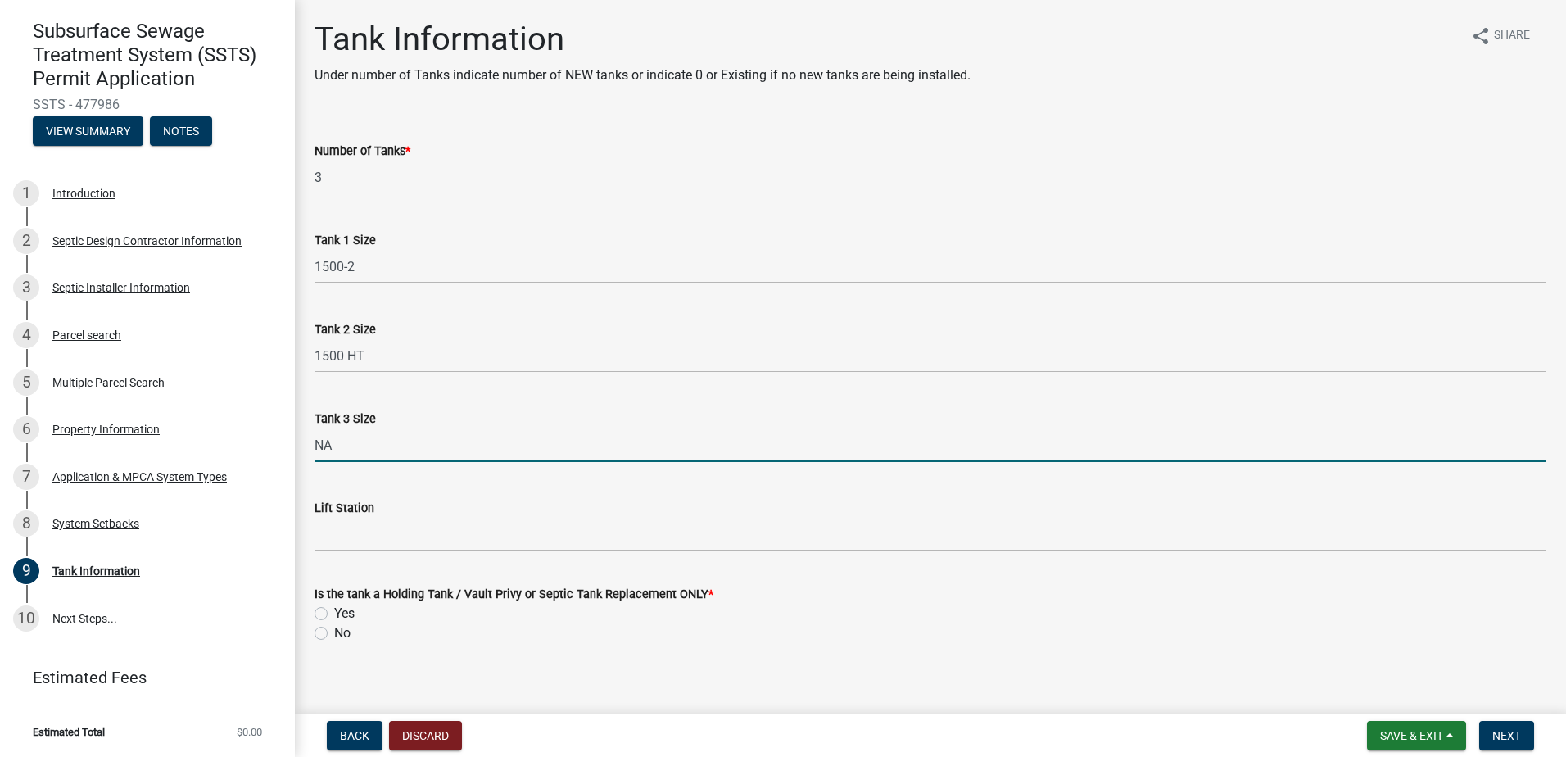
type input "NA"
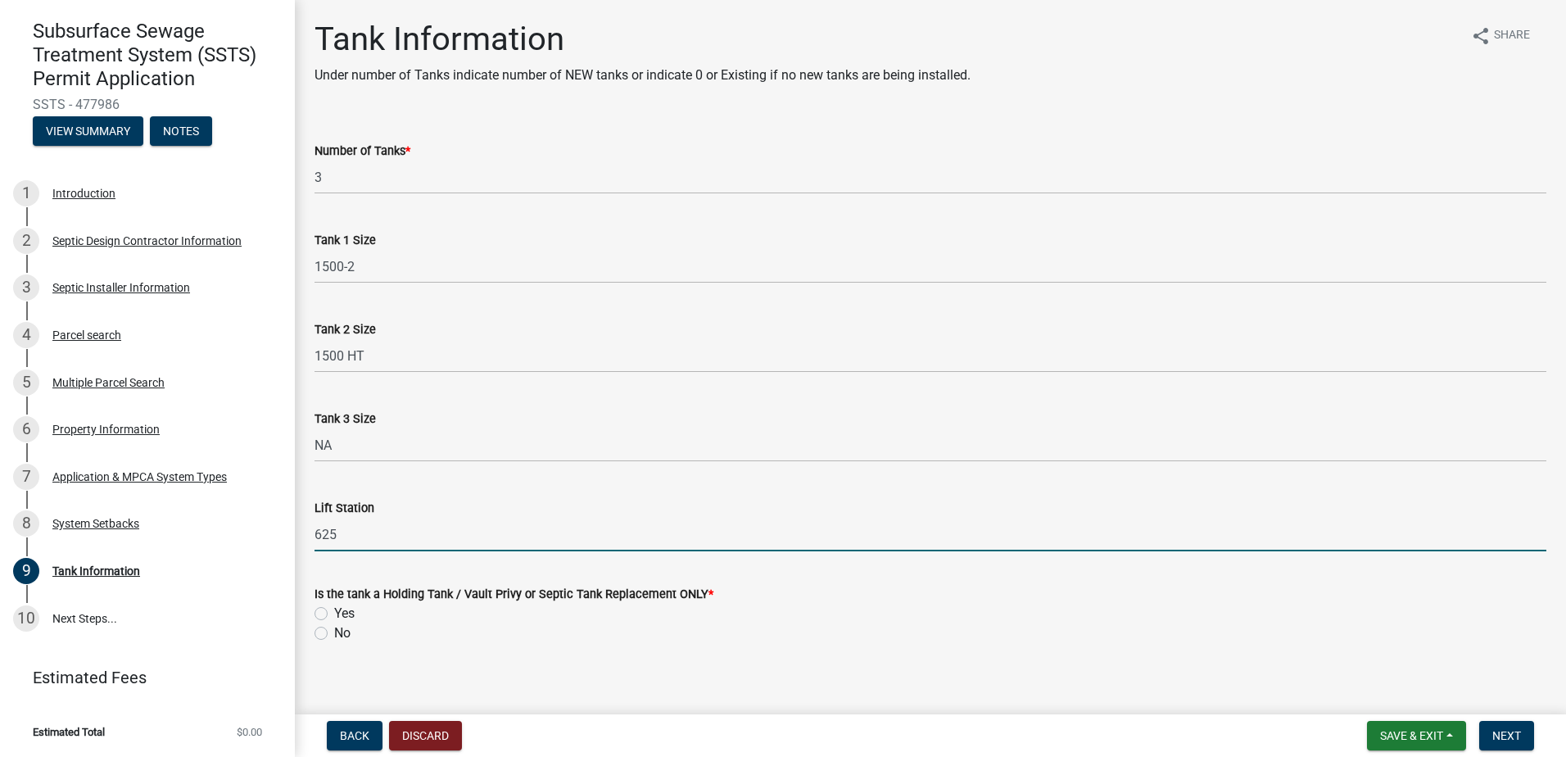
scroll to position [14, 0]
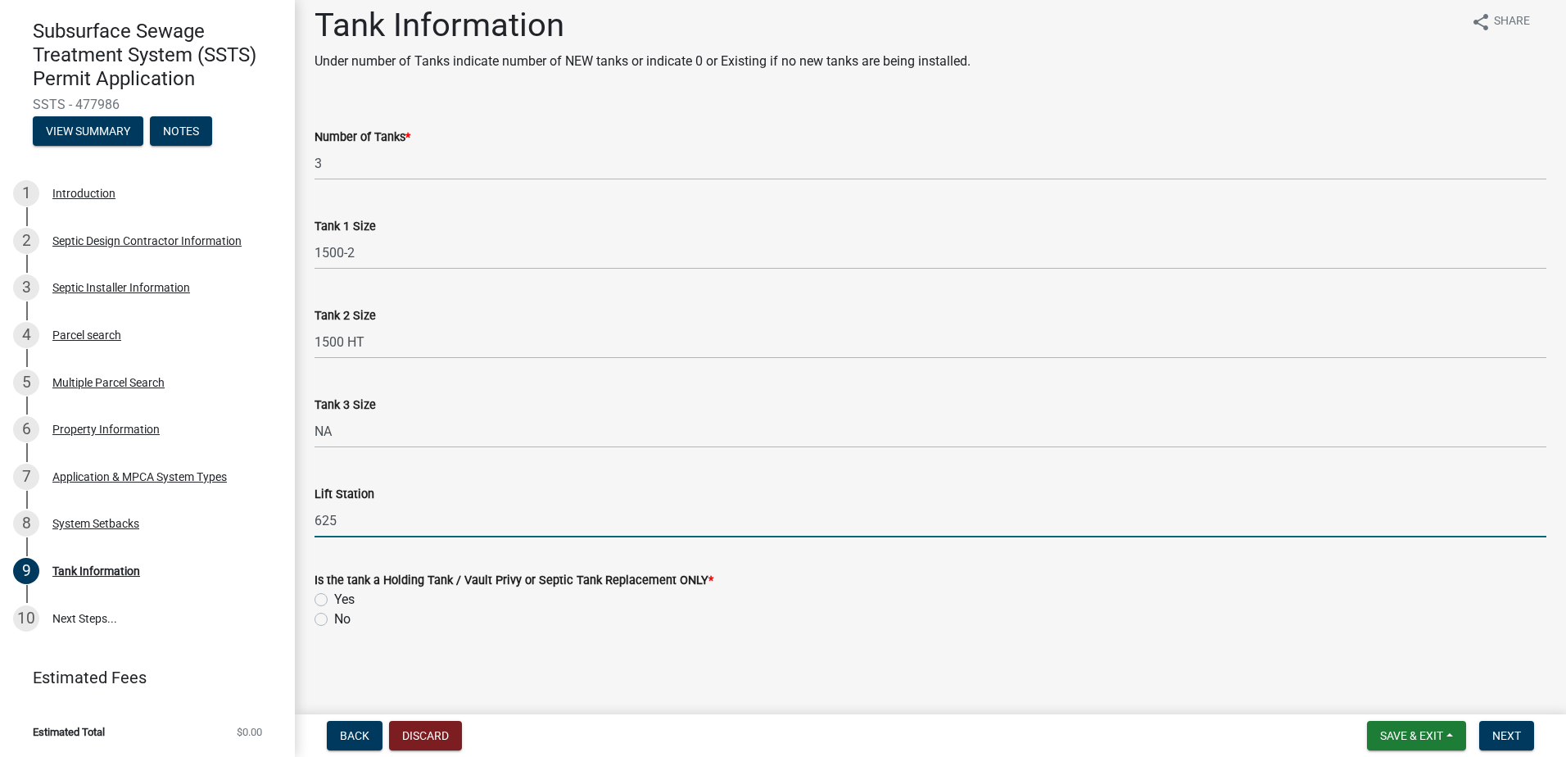
type input "625"
click at [334, 620] on label "No" at bounding box center [342, 619] width 16 height 20
click at [334, 620] on input "No" at bounding box center [339, 614] width 11 height 11
radio input "true"
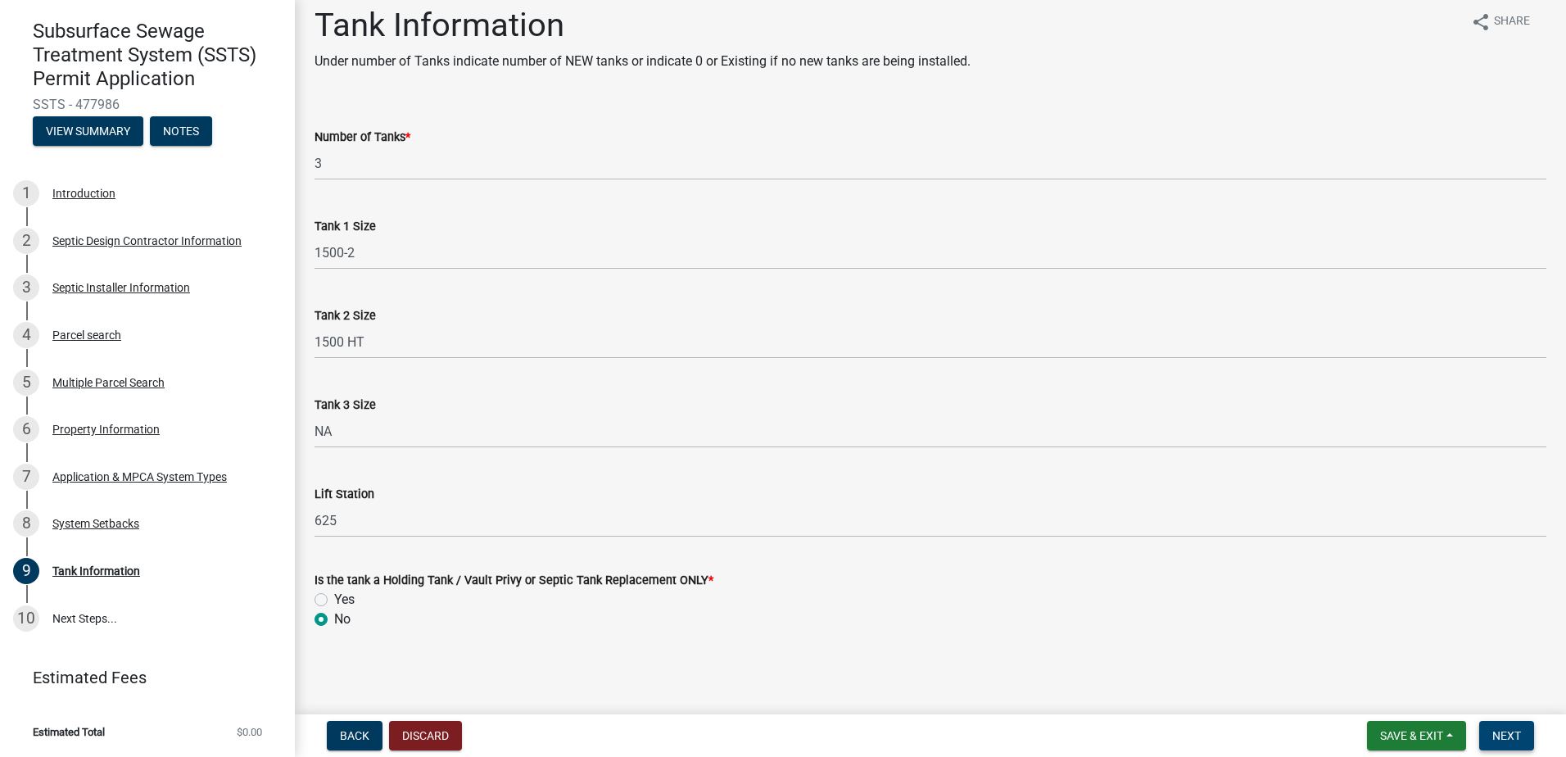
click at [1509, 740] on span "Next" at bounding box center [1506, 735] width 29 height 13
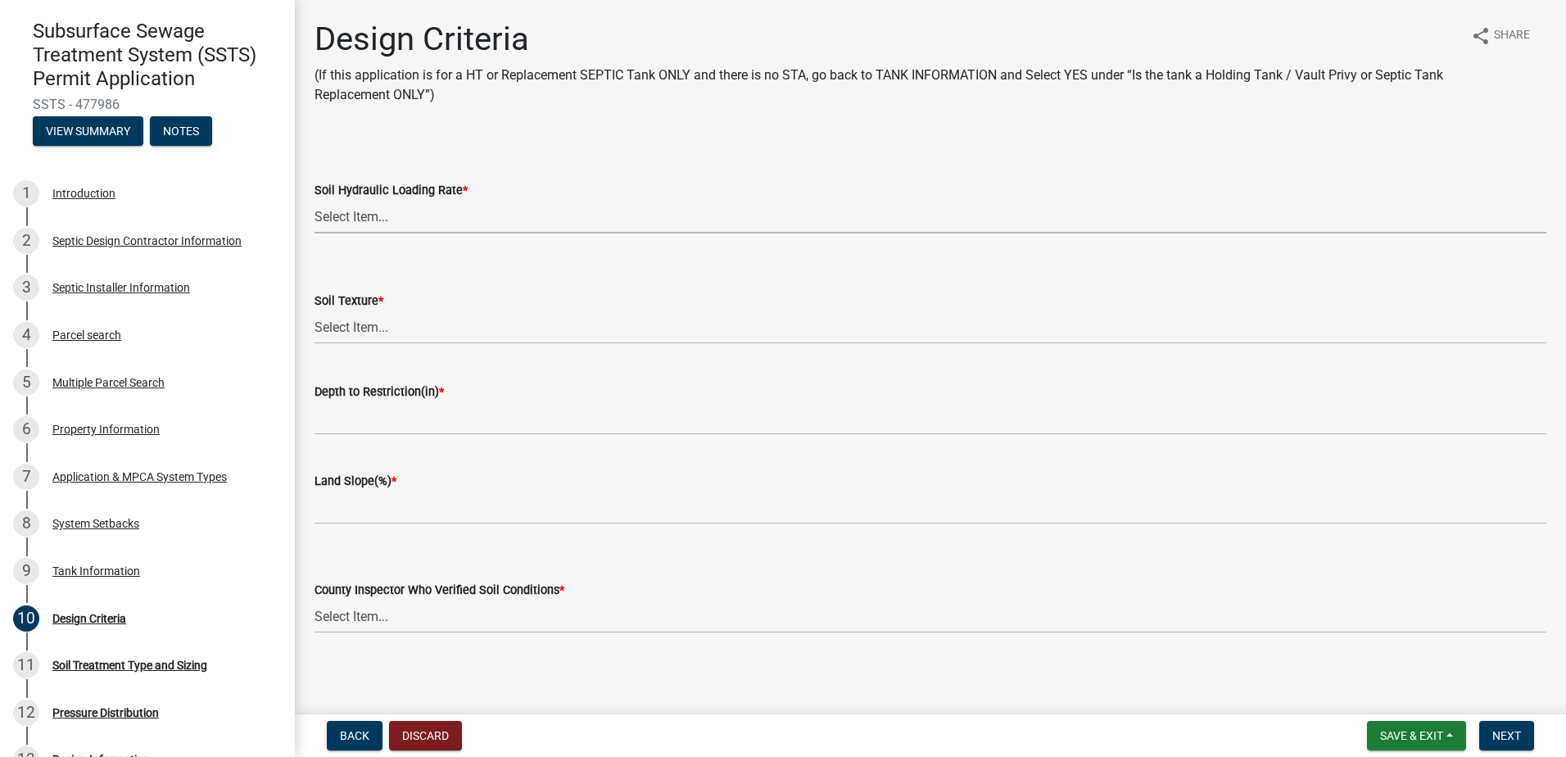
click at [373, 218] on select "Select Item... 1.6 gpd/ft2 1.2 gpd/ft2 1.0 gpd/ft2 0.87 gpd/ft2 0.78 gpd/ft2 0.…" at bounding box center [930, 217] width 1232 height 34
click at [314, 200] on select "Select Item... 1.6 gpd/ft2 1.2 gpd/ft2 1.0 gpd/ft2 0.87 gpd/ft2 0.78 gpd/ft2 0.…" at bounding box center [930, 217] width 1232 height 34
select select "161dc003-2926-44f5-9717-bc9d566eecc1"
click at [326, 334] on select "Select Item... Coarse Sand (COS) Sand (S) Fine Sand (FS) Very Fine Sand (VFS) L…" at bounding box center [930, 327] width 1232 height 34
click at [314, 310] on select "Select Item... Coarse Sand (COS) Sand (S) Fine Sand (FS) Very Fine Sand (VFS) L…" at bounding box center [930, 327] width 1232 height 34
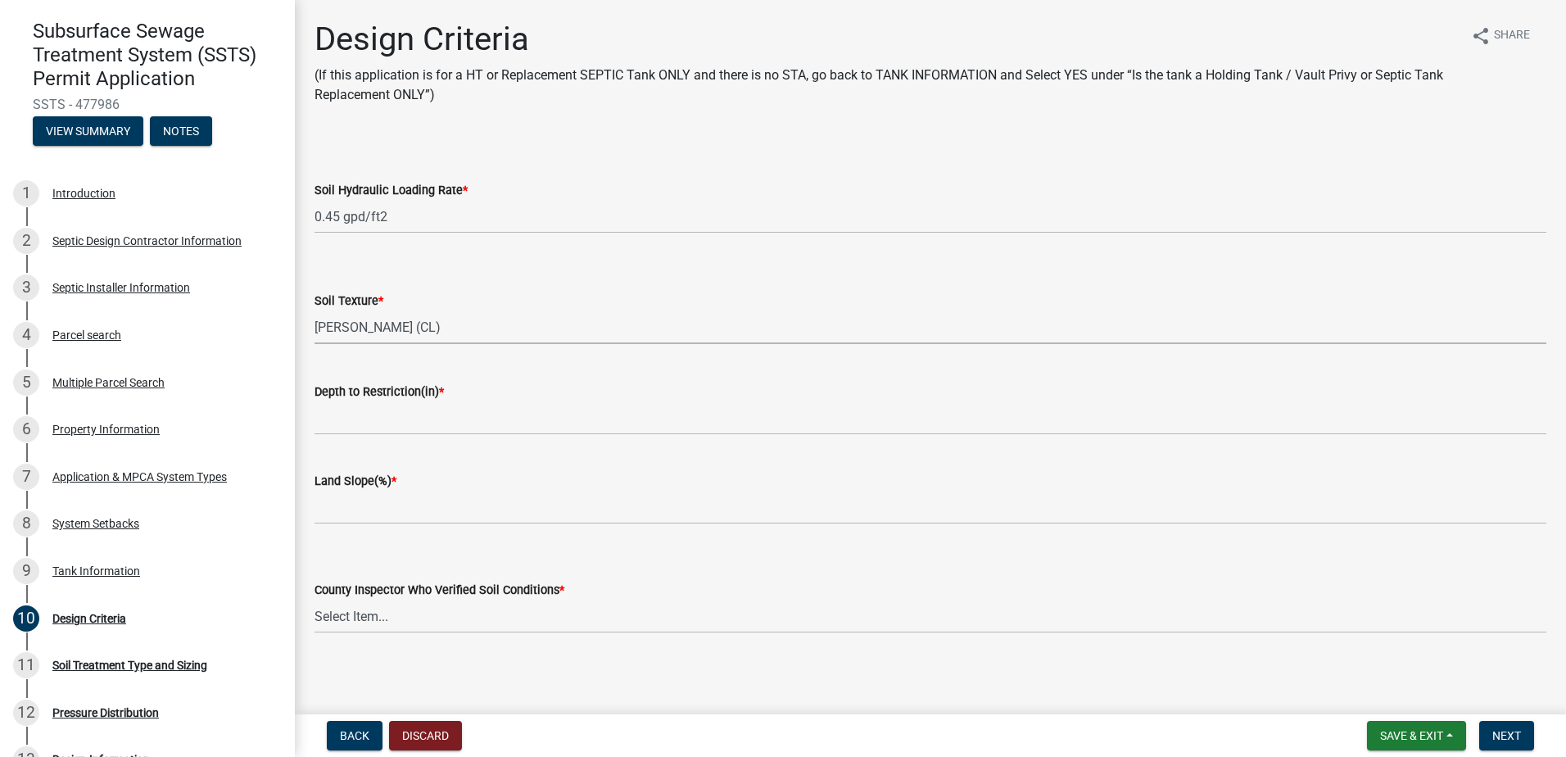
select select "3ca66991-ccde-4548-bdad-f82583be96e2"
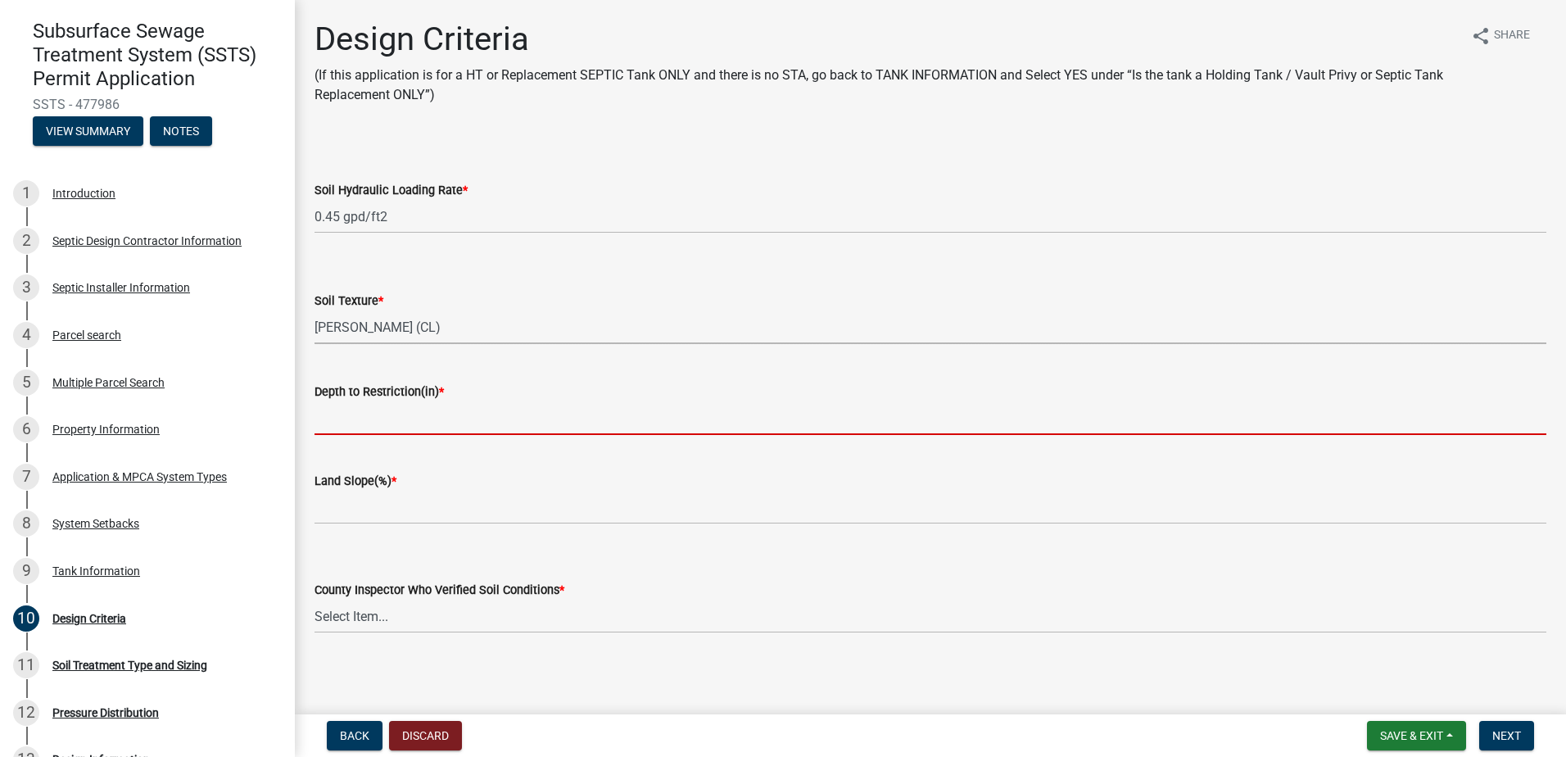
click at [337, 427] on input "Depth to Restriction(in) *" at bounding box center [930, 418] width 1232 height 34
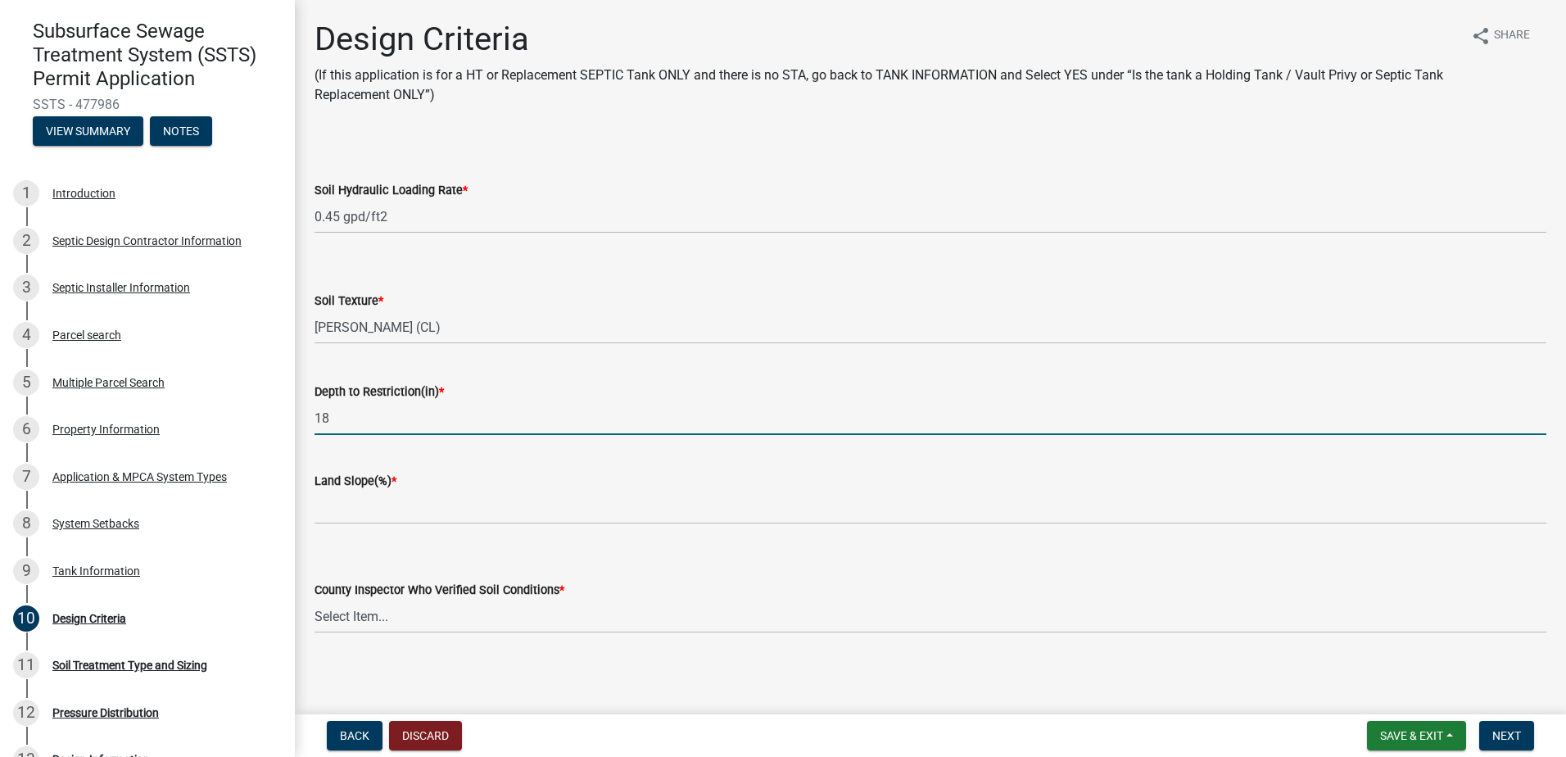
type input "18"
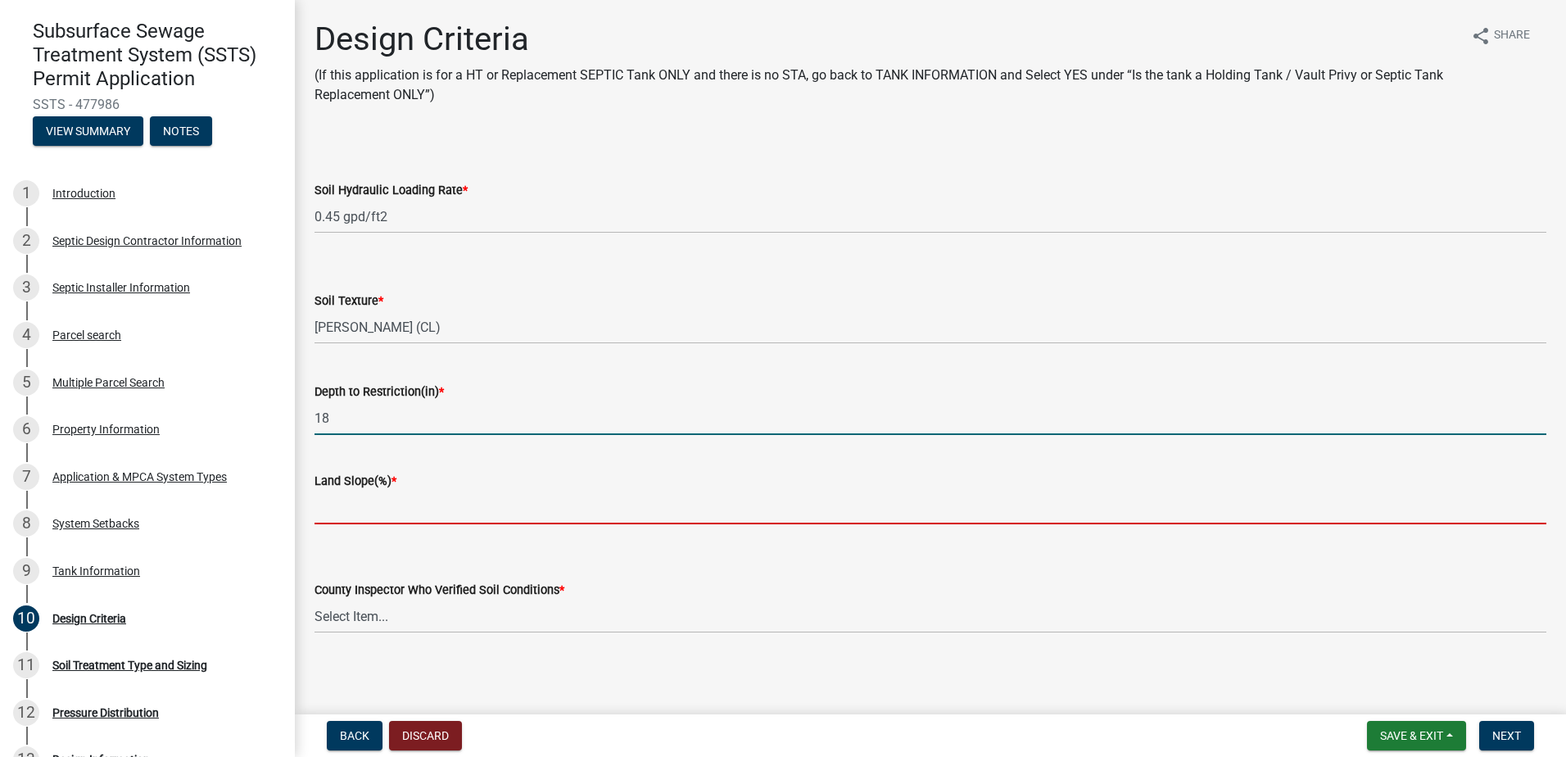
click at [323, 518] on input "Land Slope(%) *" at bounding box center [930, 508] width 1232 height 34
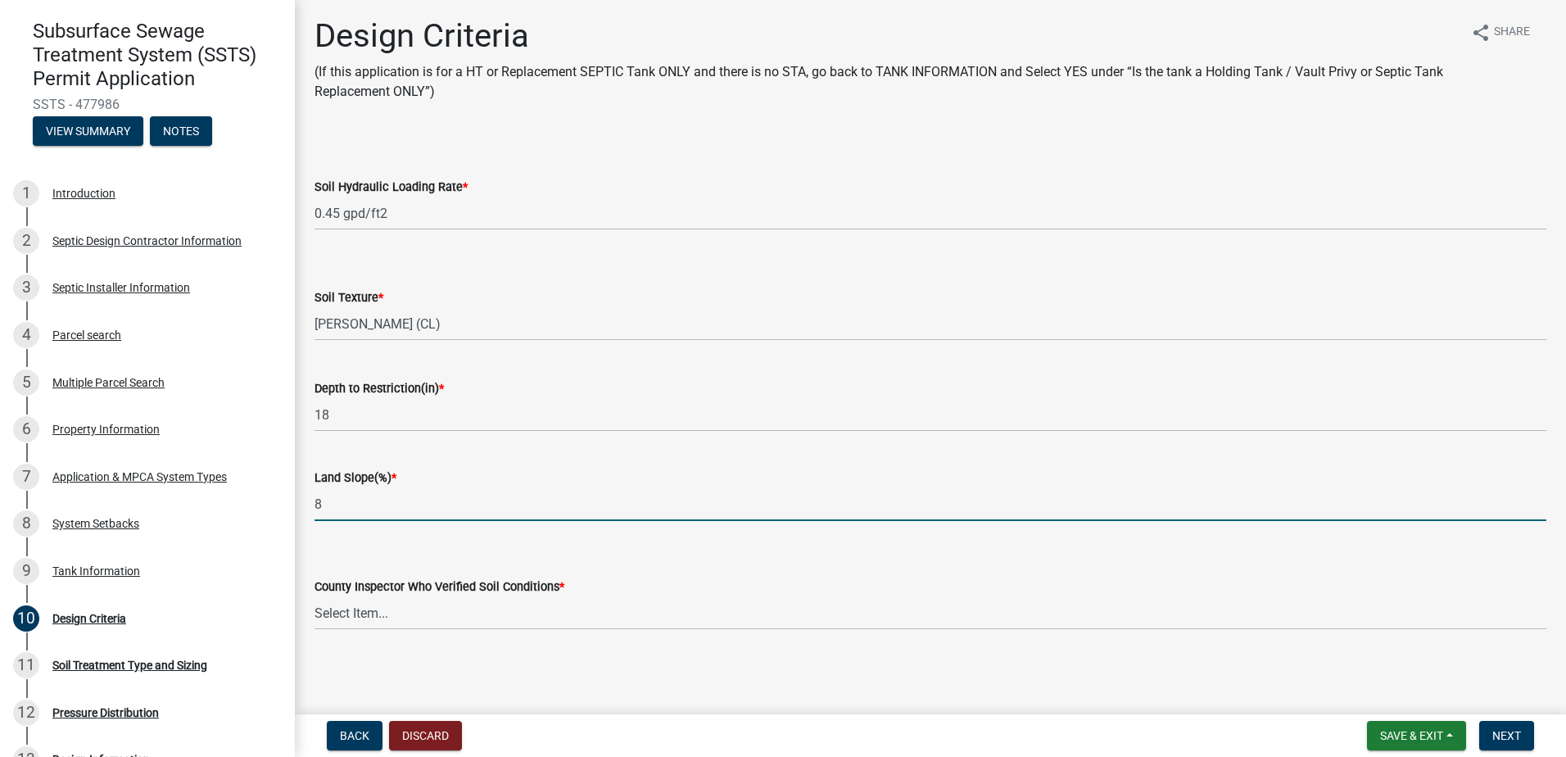
scroll to position [4, 0]
type input "8"
click at [338, 618] on select "Select Item... Alexis Newark Andrea Perales Brittany Tollefson Chris LeClair Co…" at bounding box center [930, 612] width 1232 height 34
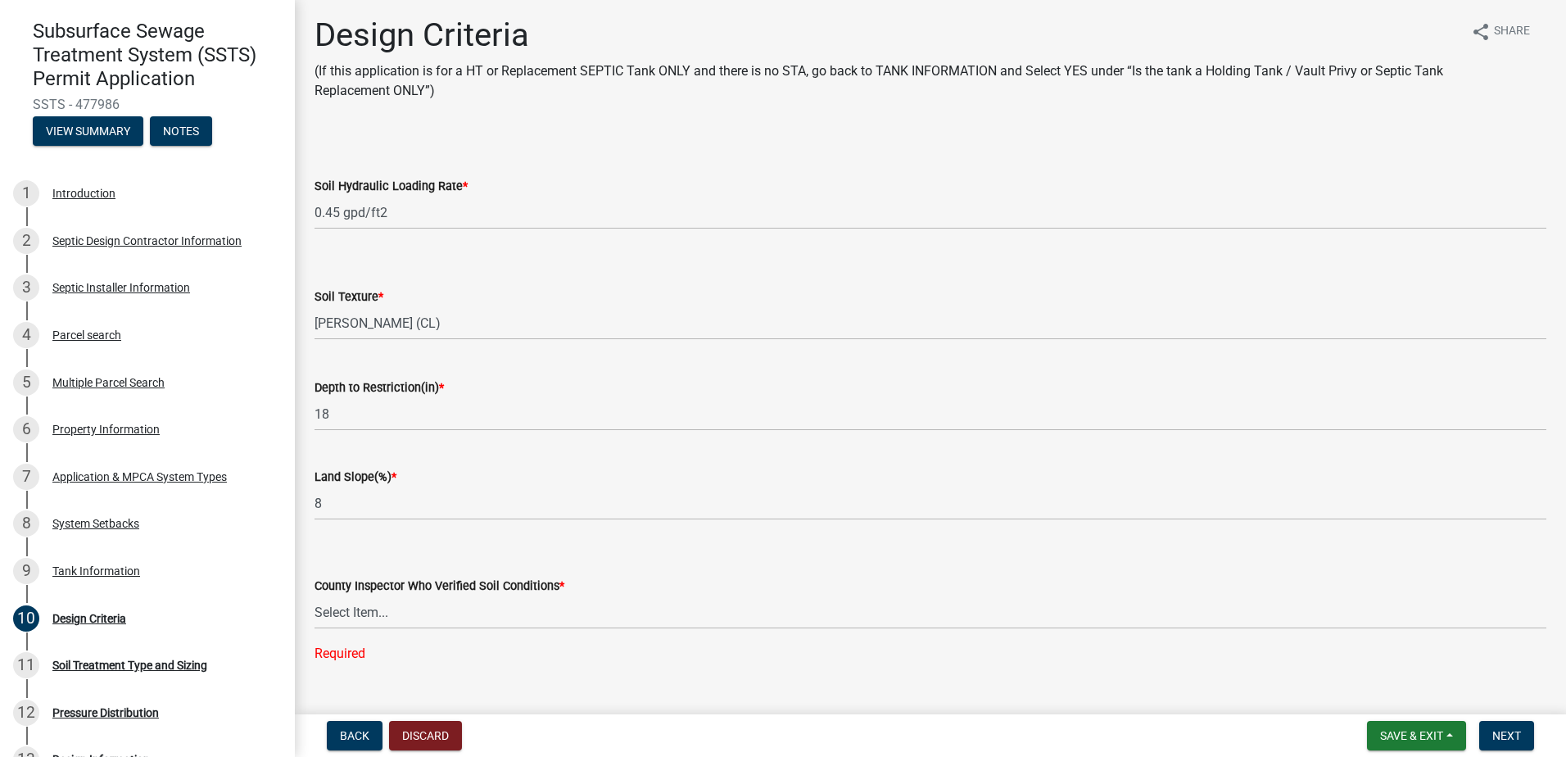
click at [554, 637] on wm-data-entity-input "County Inspector Who Verified Soil Conditions * Select Item... Alexis Newark An…" at bounding box center [930, 604] width 1232 height 143
click at [350, 619] on select "Select Item... Alexis Newark Andrea Perales Brittany Tollefson Chris LeClair Co…" at bounding box center [930, 612] width 1232 height 34
click at [314, 595] on select "Select Item... Alexis Newark Andrea Perales Brittany Tollefson Chris LeClair Co…" at bounding box center [930, 612] width 1232 height 34
select select "77ed3ba4-a6d5-4048-ab27-59c0bc717e6e"
click at [1495, 722] on button "Next" at bounding box center [1506, 735] width 55 height 29
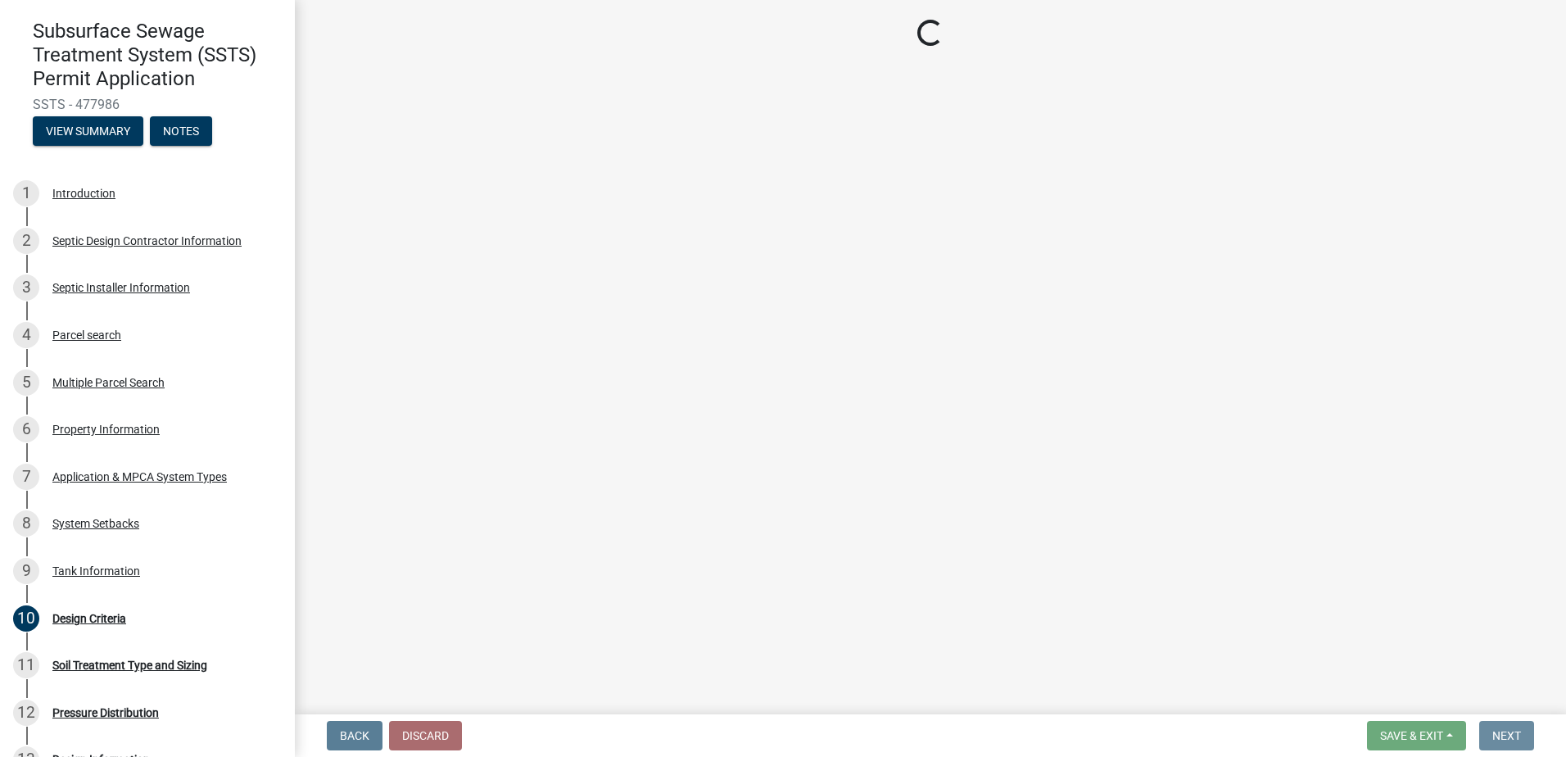
scroll to position [0, 0]
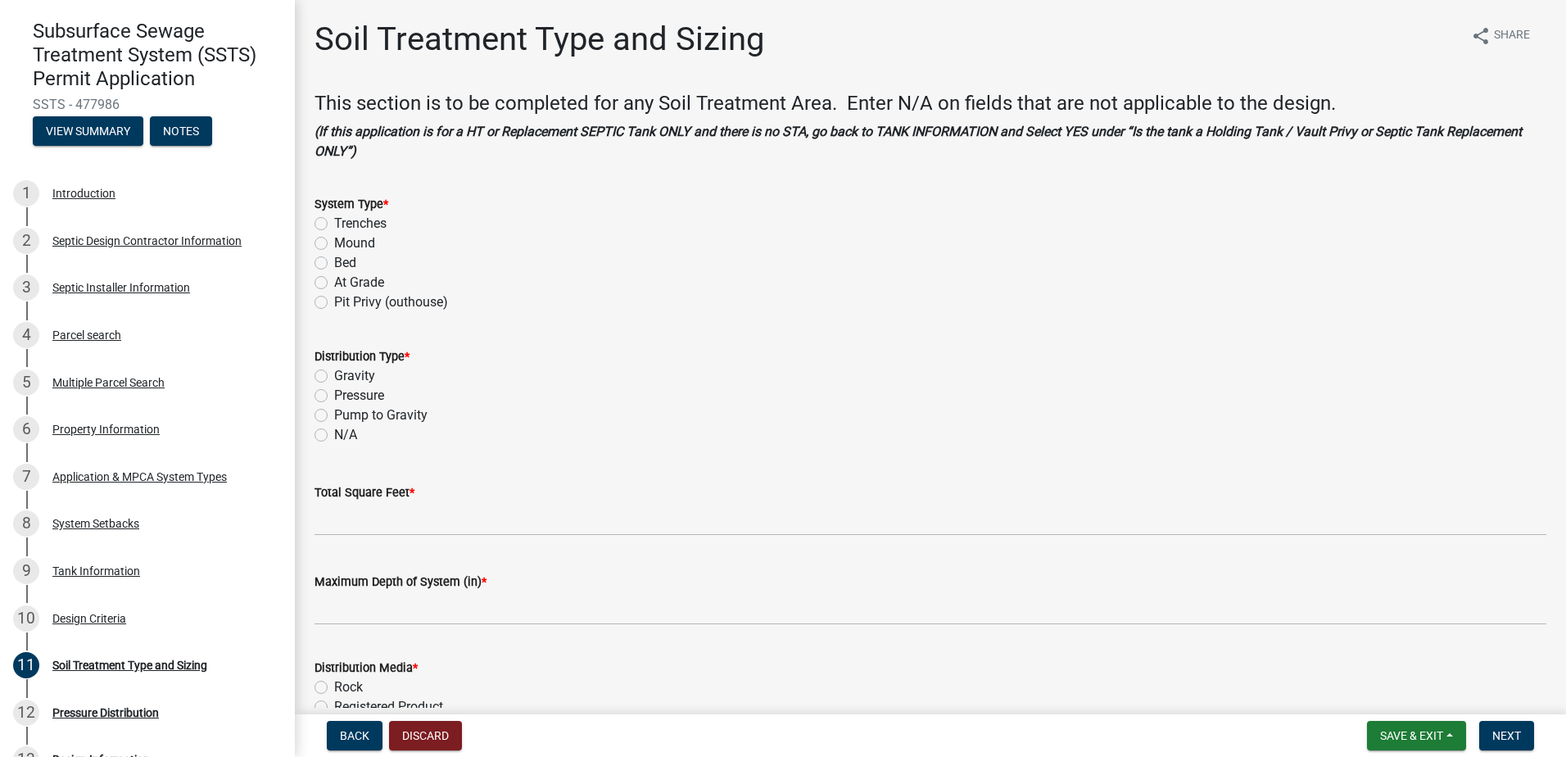
click at [334, 249] on label "Mound" at bounding box center [354, 243] width 41 height 20
click at [334, 244] on input "Mound" at bounding box center [339, 238] width 11 height 11
radio input "true"
click at [334, 394] on label "Pressure" at bounding box center [359, 396] width 50 height 20
click at [334, 394] on input "Pressure" at bounding box center [339, 391] width 11 height 11
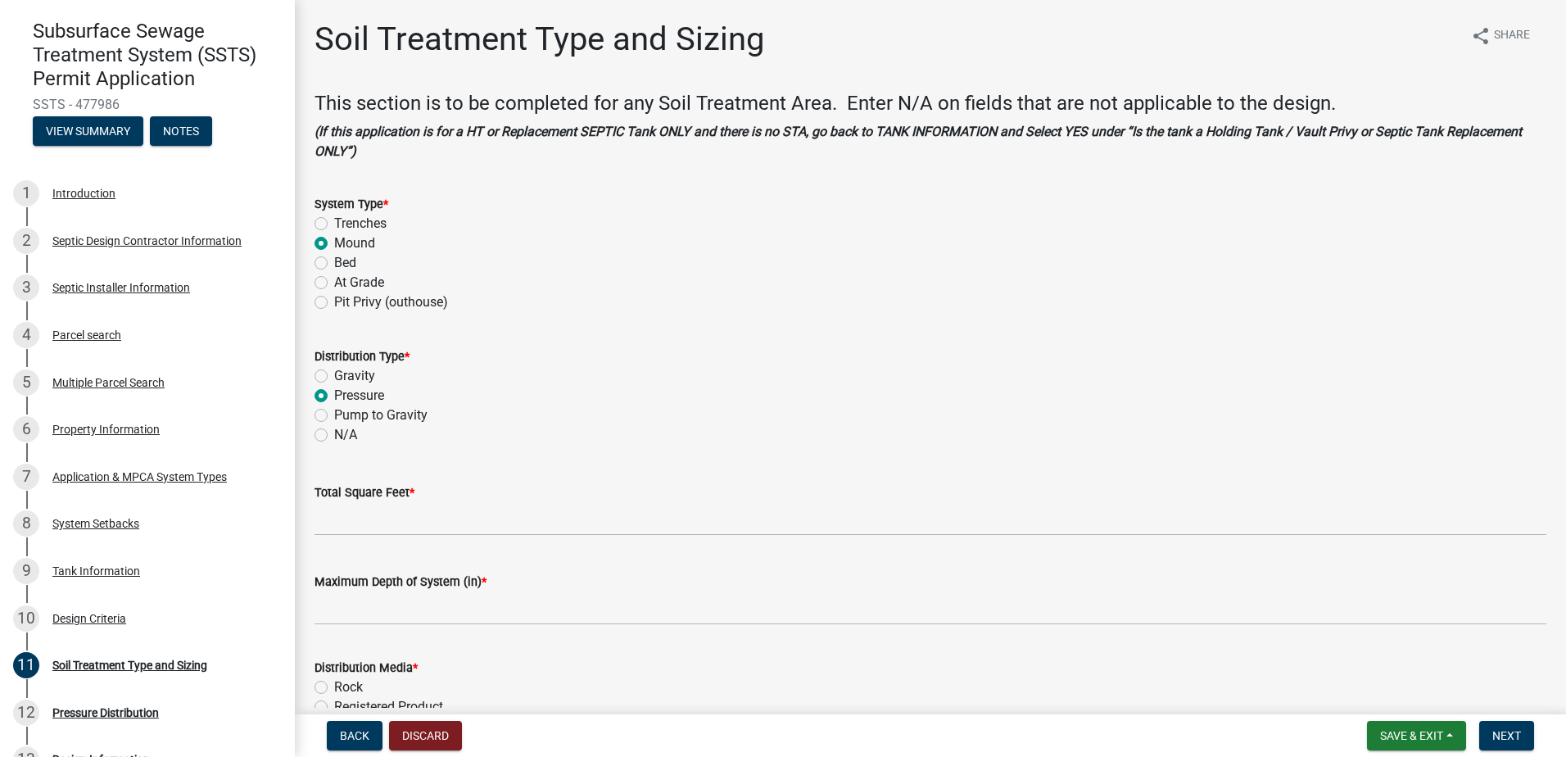
radio input "true"
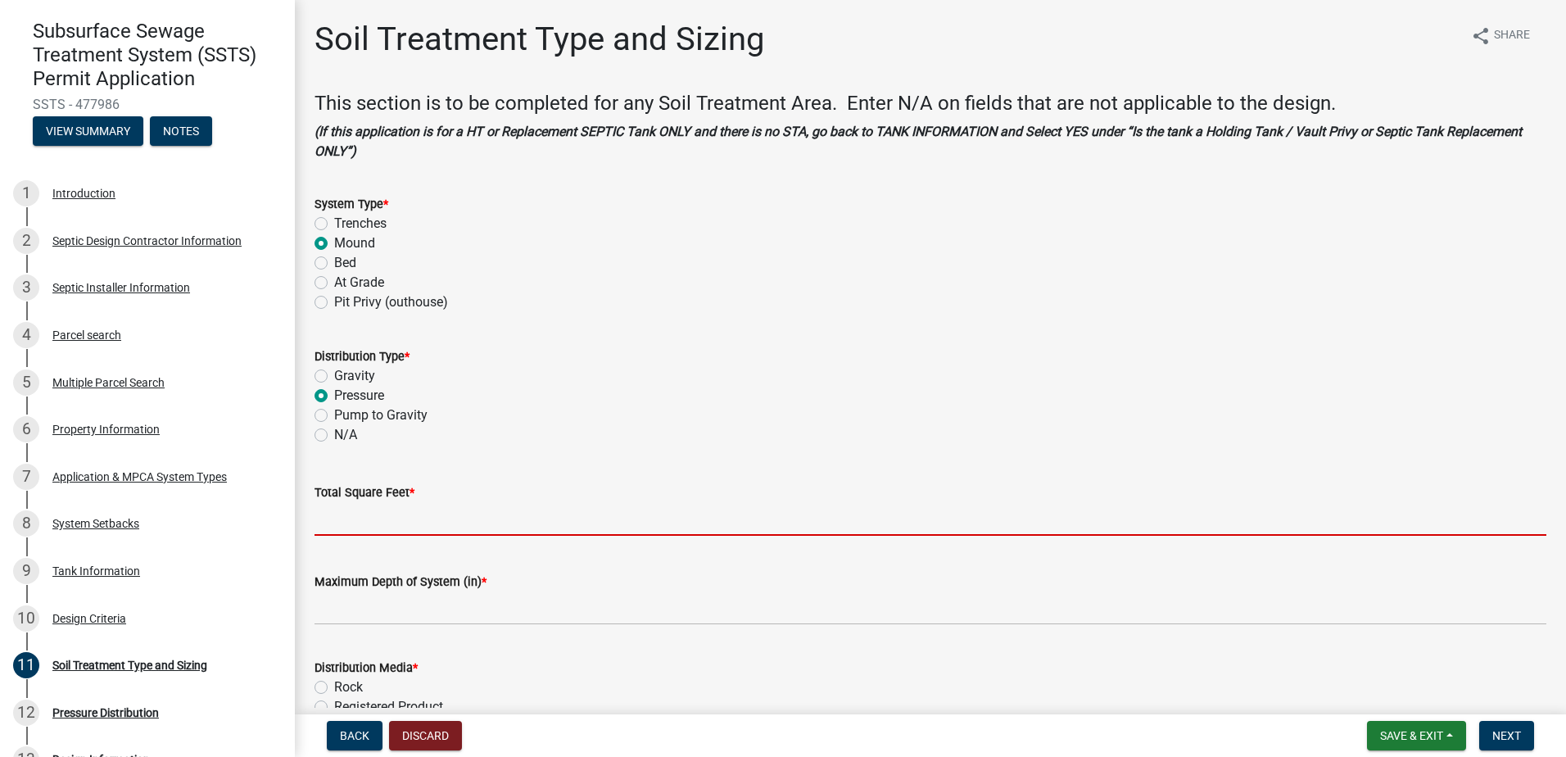
click at [339, 514] on input "Total Square Feet *" at bounding box center [930, 519] width 1232 height 34
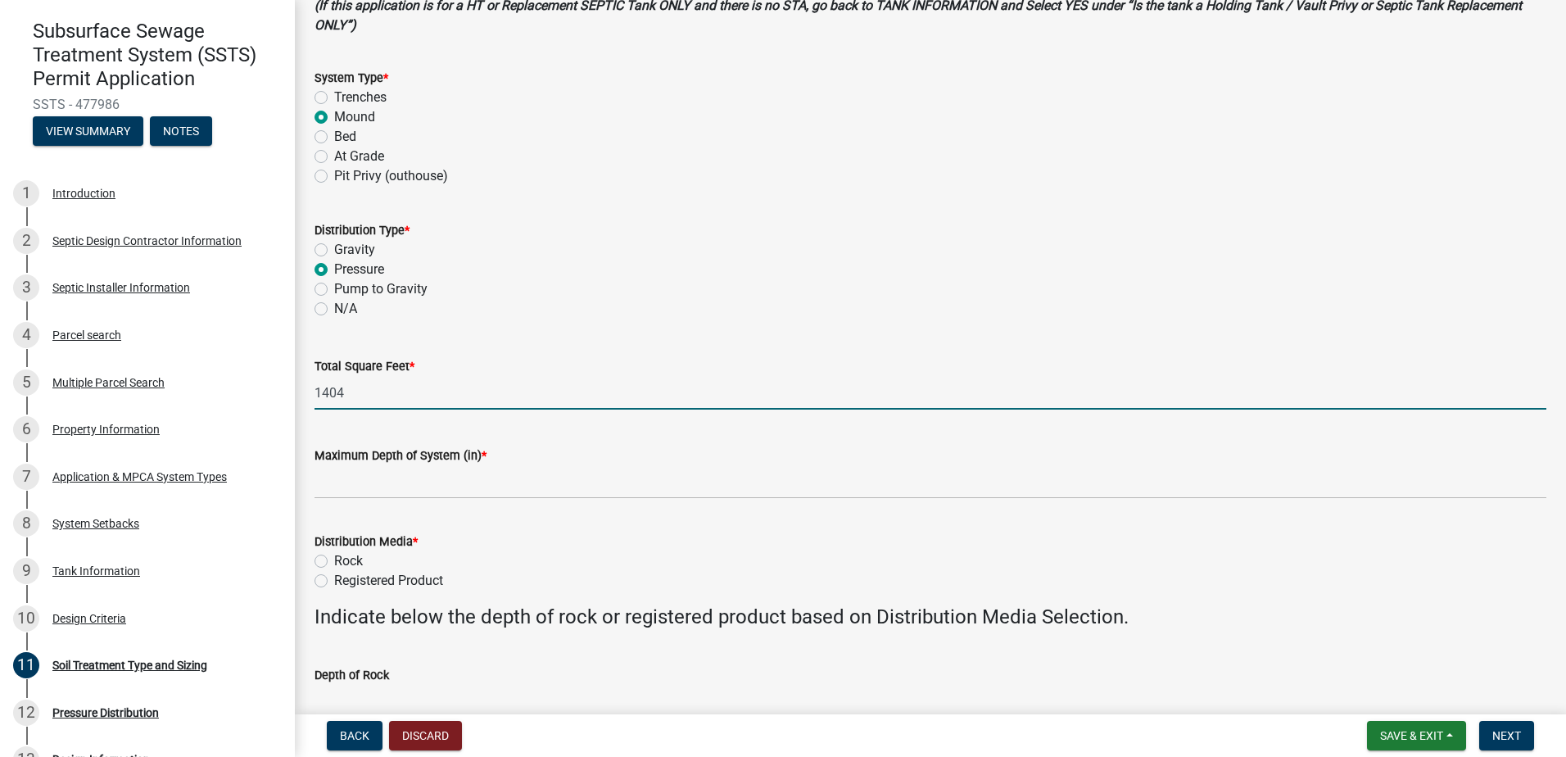
scroll to position [246, 0]
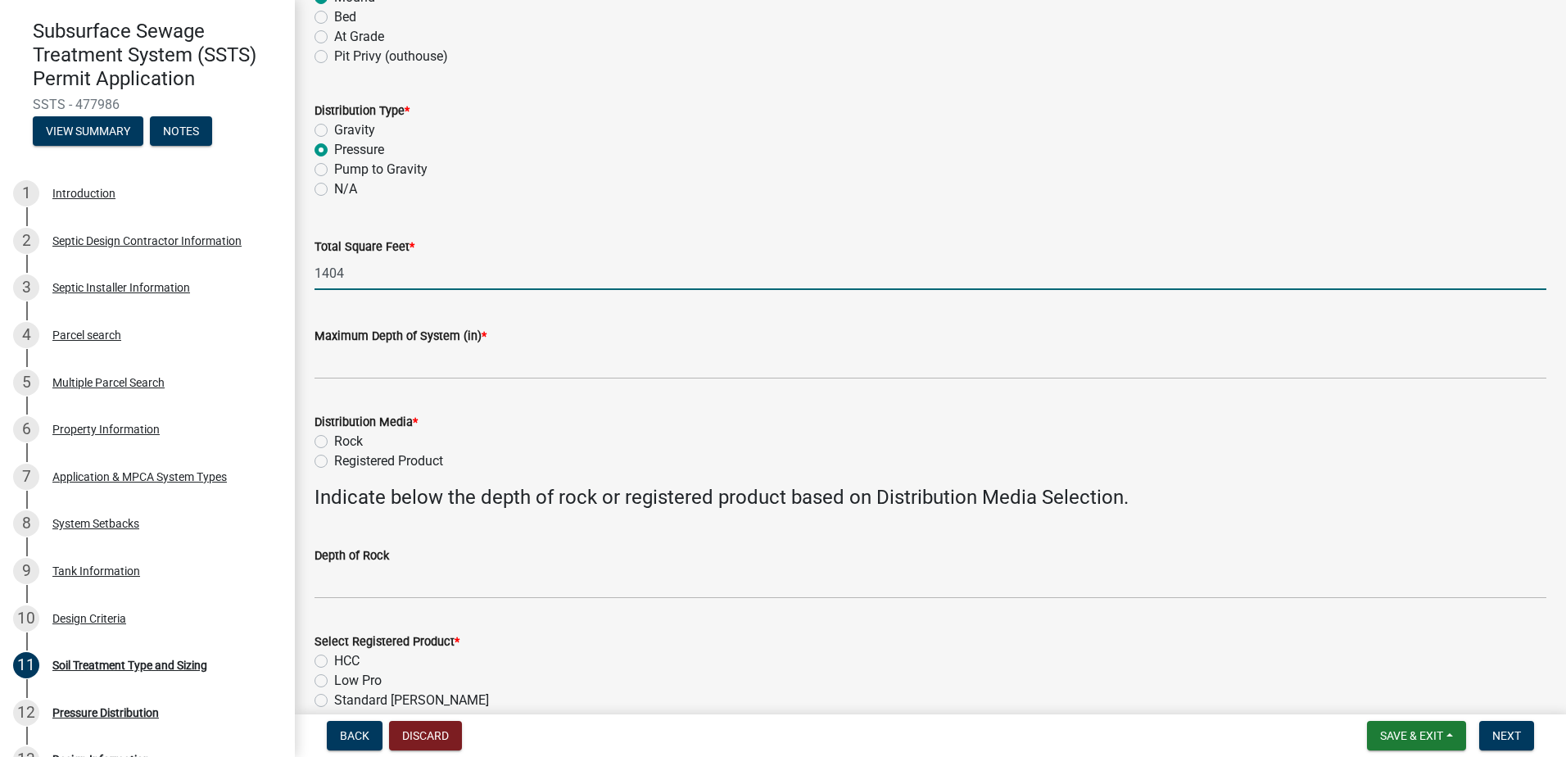
type input "1404"
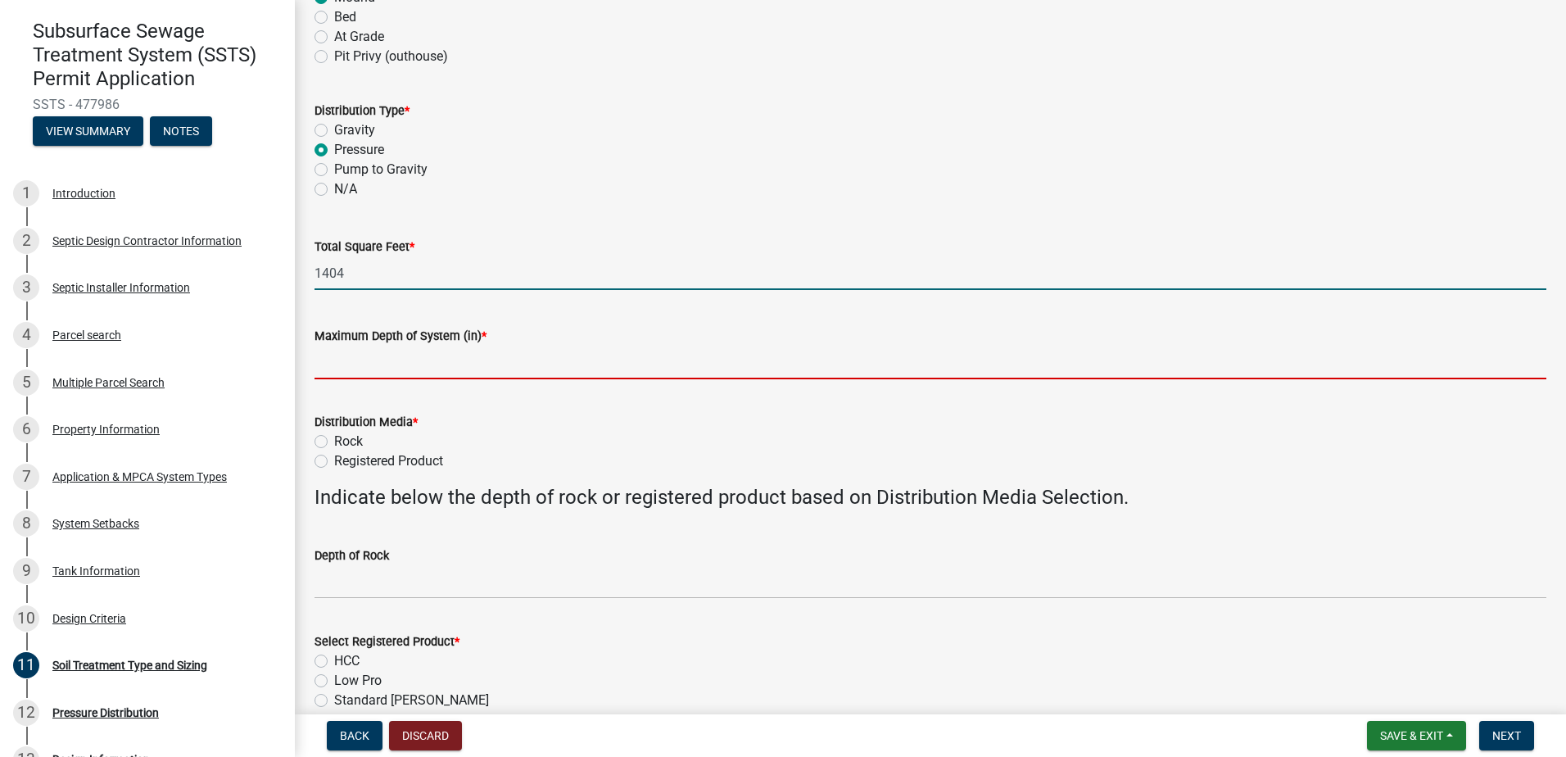
click at [337, 360] on input "Maximum Depth of System (in) *" at bounding box center [930, 363] width 1232 height 34
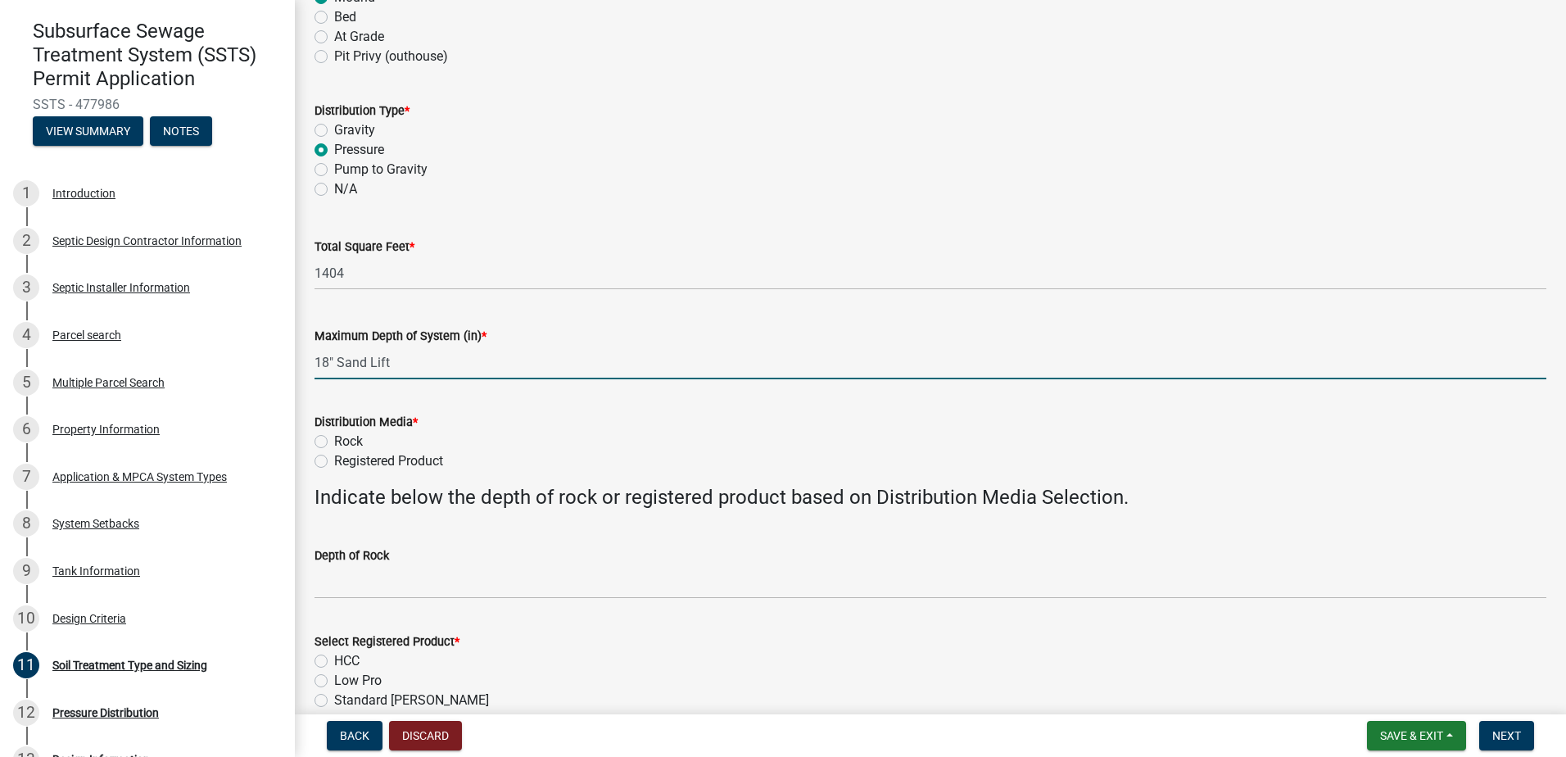
type input "18" Sand Lift"
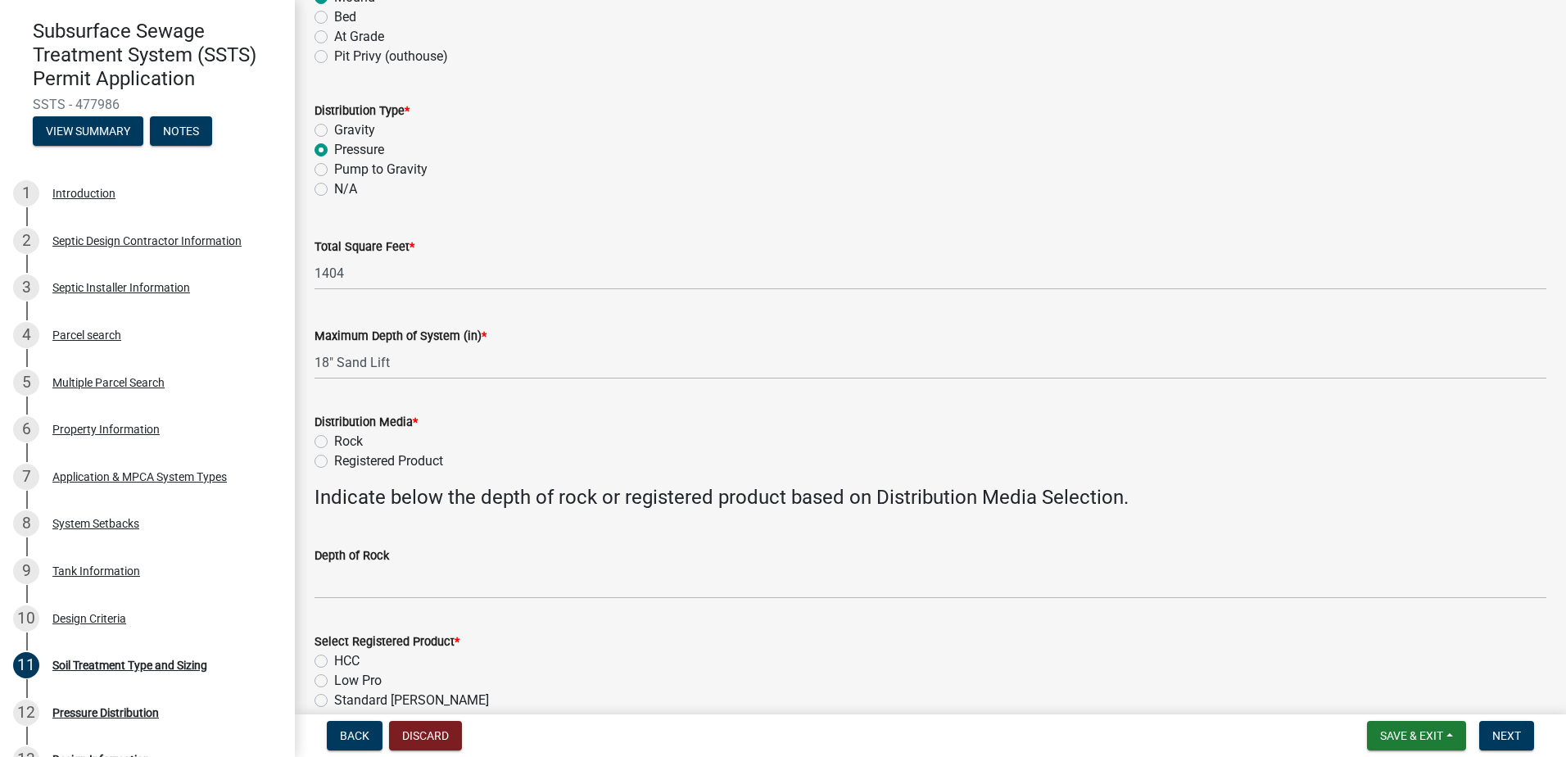
click at [681, 432] on div "Rock" at bounding box center [930, 442] width 1232 height 20
click at [334, 459] on label "Registered Product" at bounding box center [388, 461] width 109 height 20
click at [334, 459] on input "Registered Product" at bounding box center [339, 456] width 11 height 11
radio input "true"
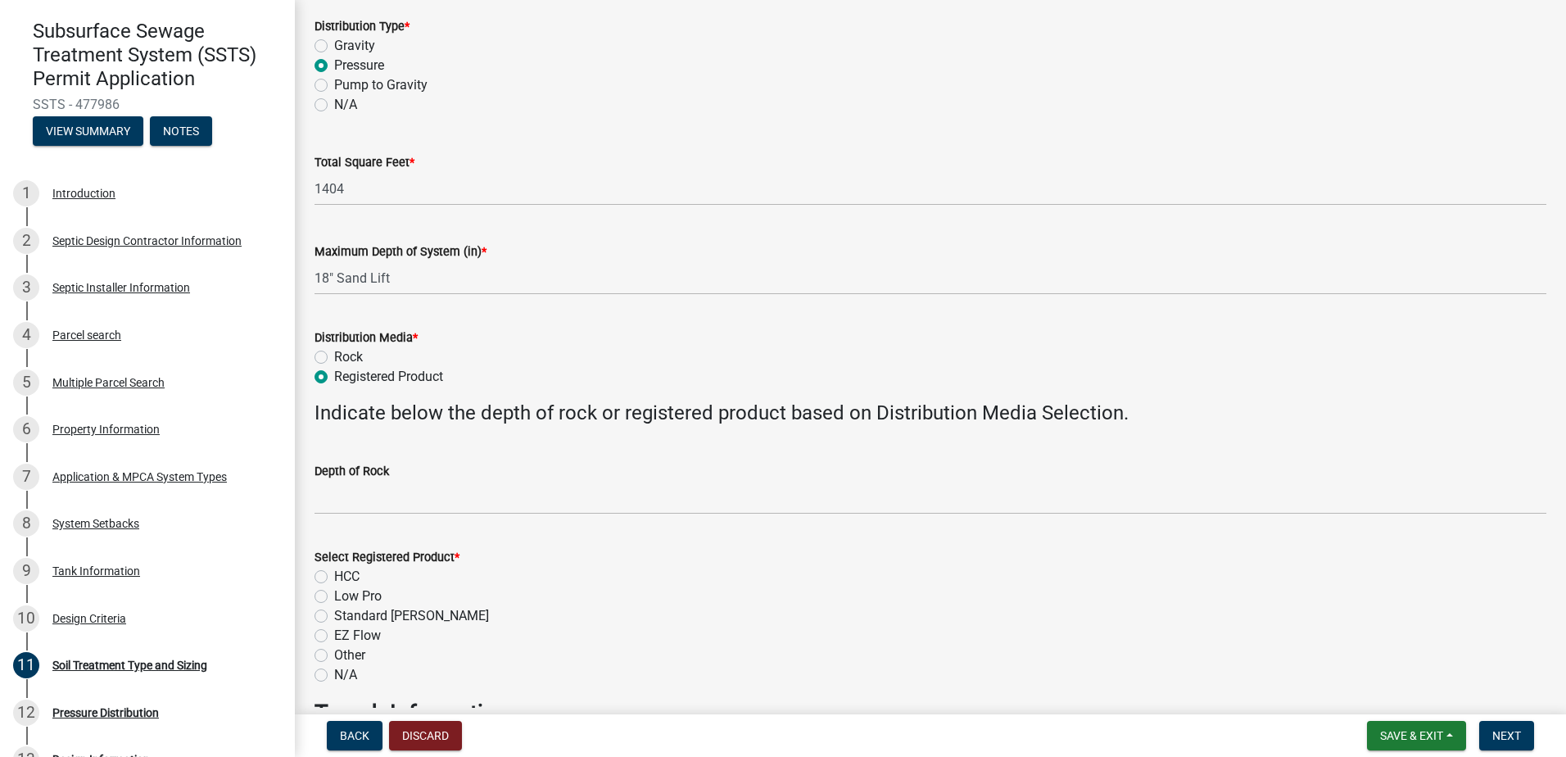
scroll to position [409, 0]
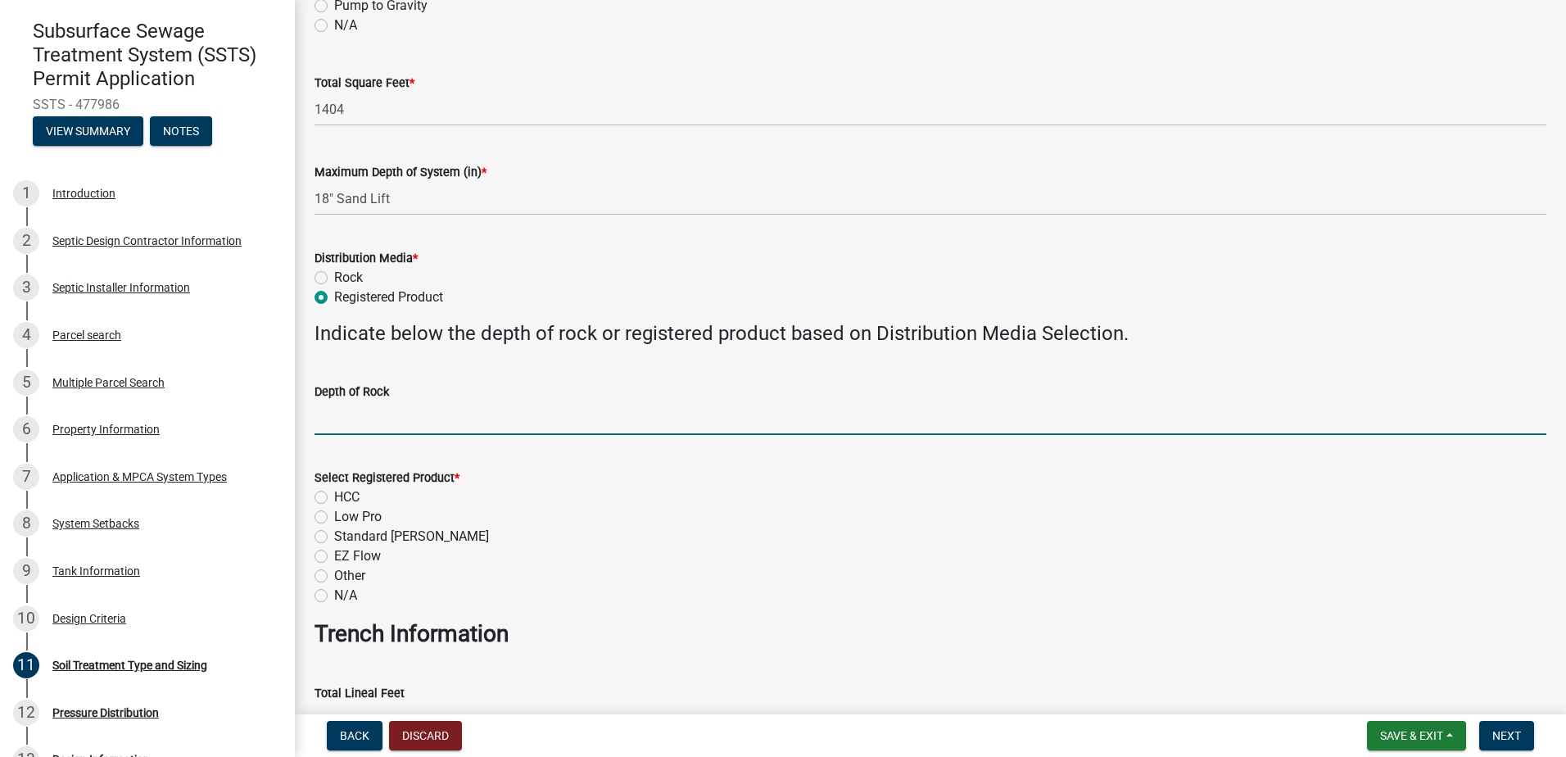
click at [334, 427] on input "Depth of Rock" at bounding box center [930, 418] width 1232 height 34
type input "NA"
click at [334, 514] on label "Low Pro" at bounding box center [357, 517] width 47 height 20
click at [334, 514] on input "Low Pro" at bounding box center [339, 512] width 11 height 11
radio input "true"
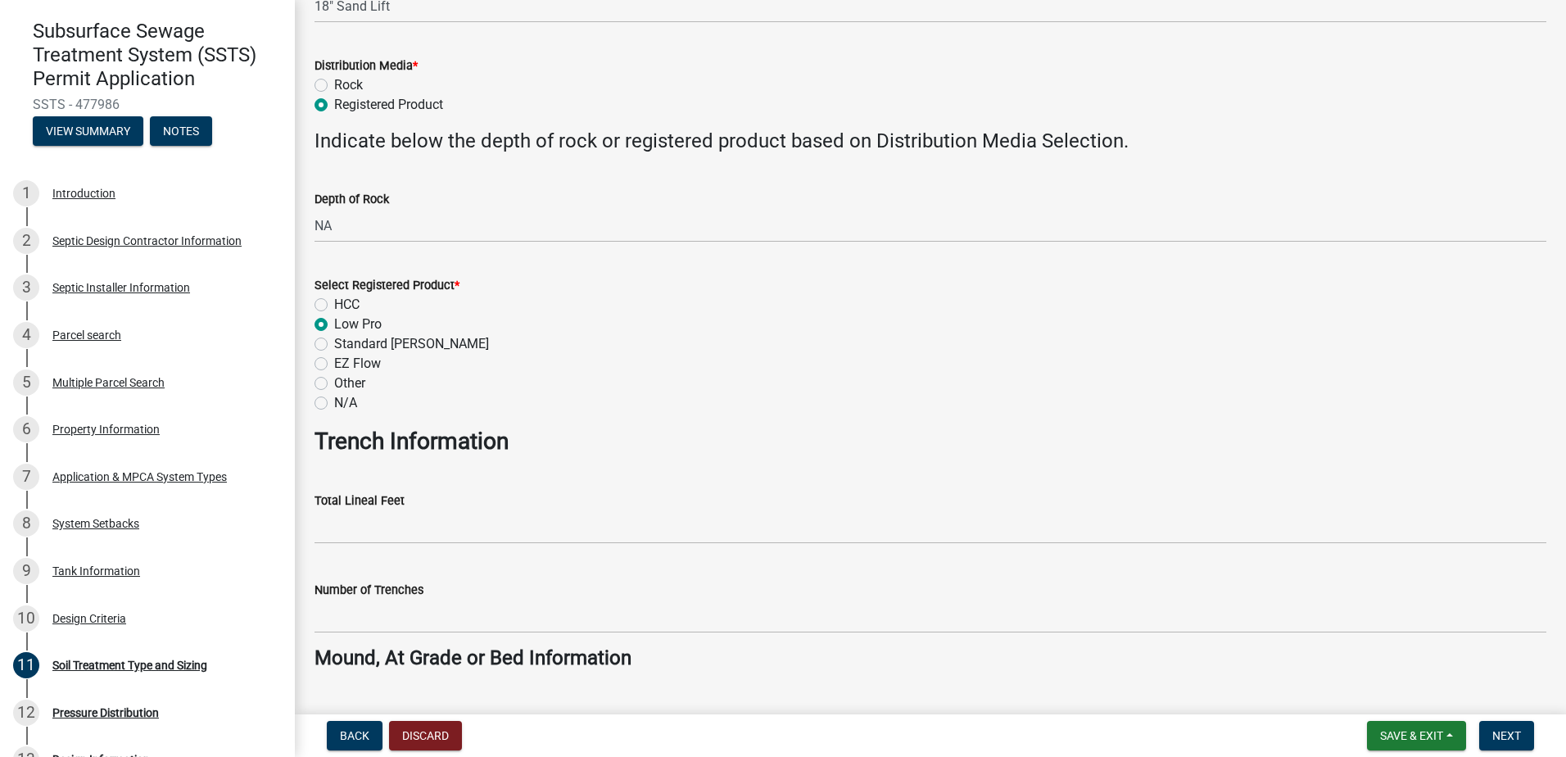
scroll to position [819, 0]
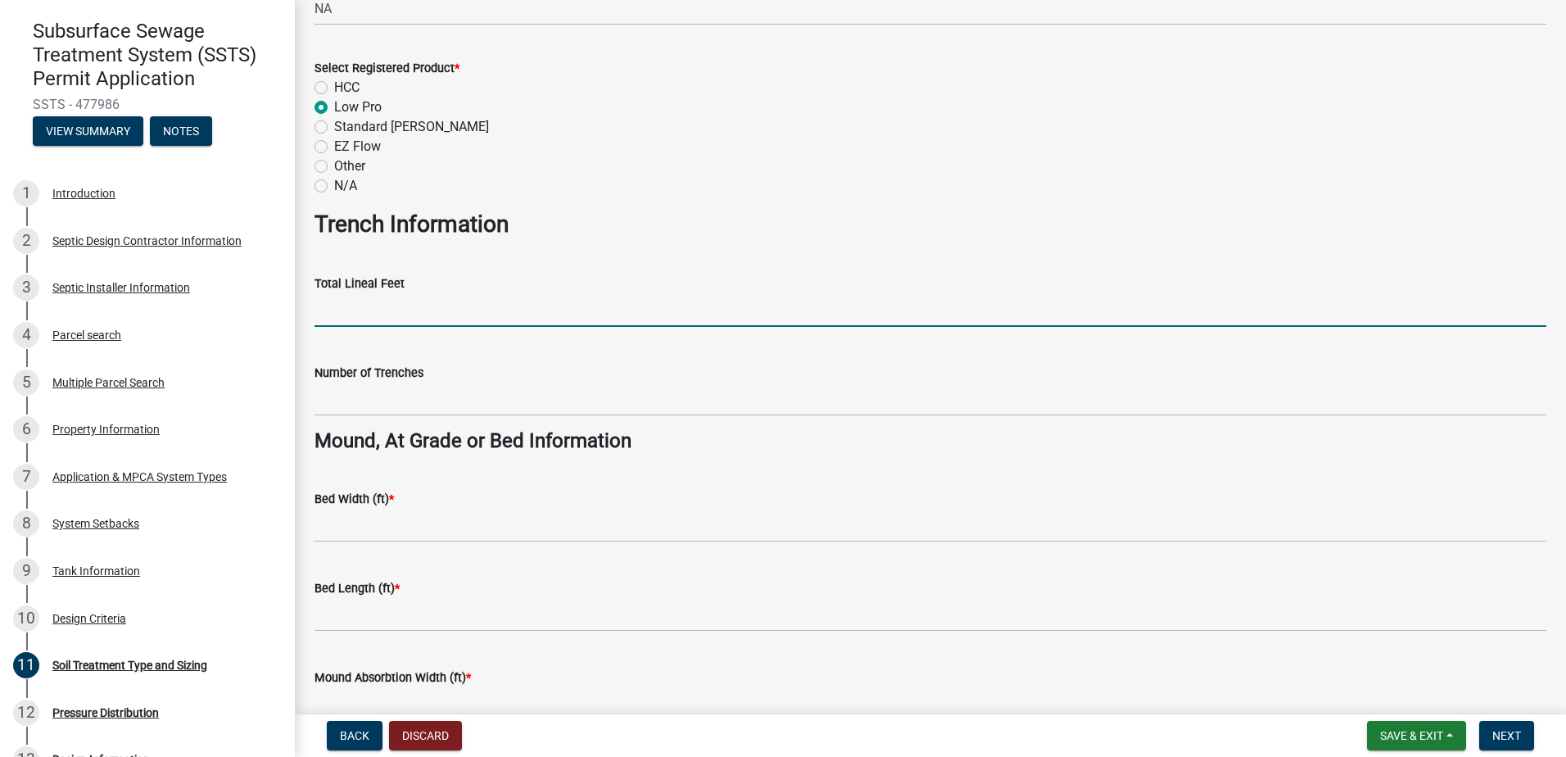
click at [337, 312] on input "Total Lineal Feet" at bounding box center [930, 310] width 1232 height 34
type input "NA"
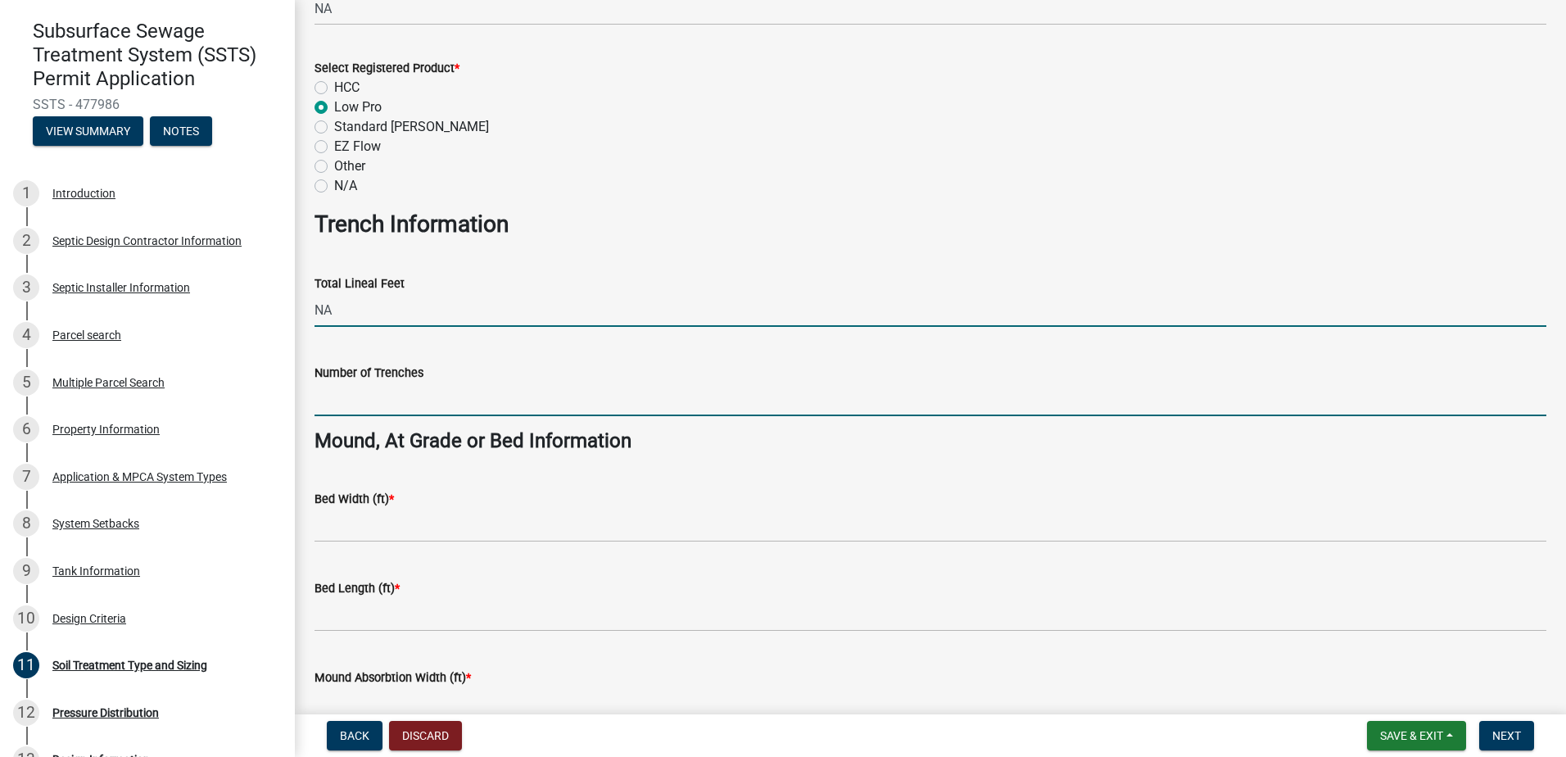
click at [337, 406] on input "Number of Trenches" at bounding box center [930, 399] width 1232 height 34
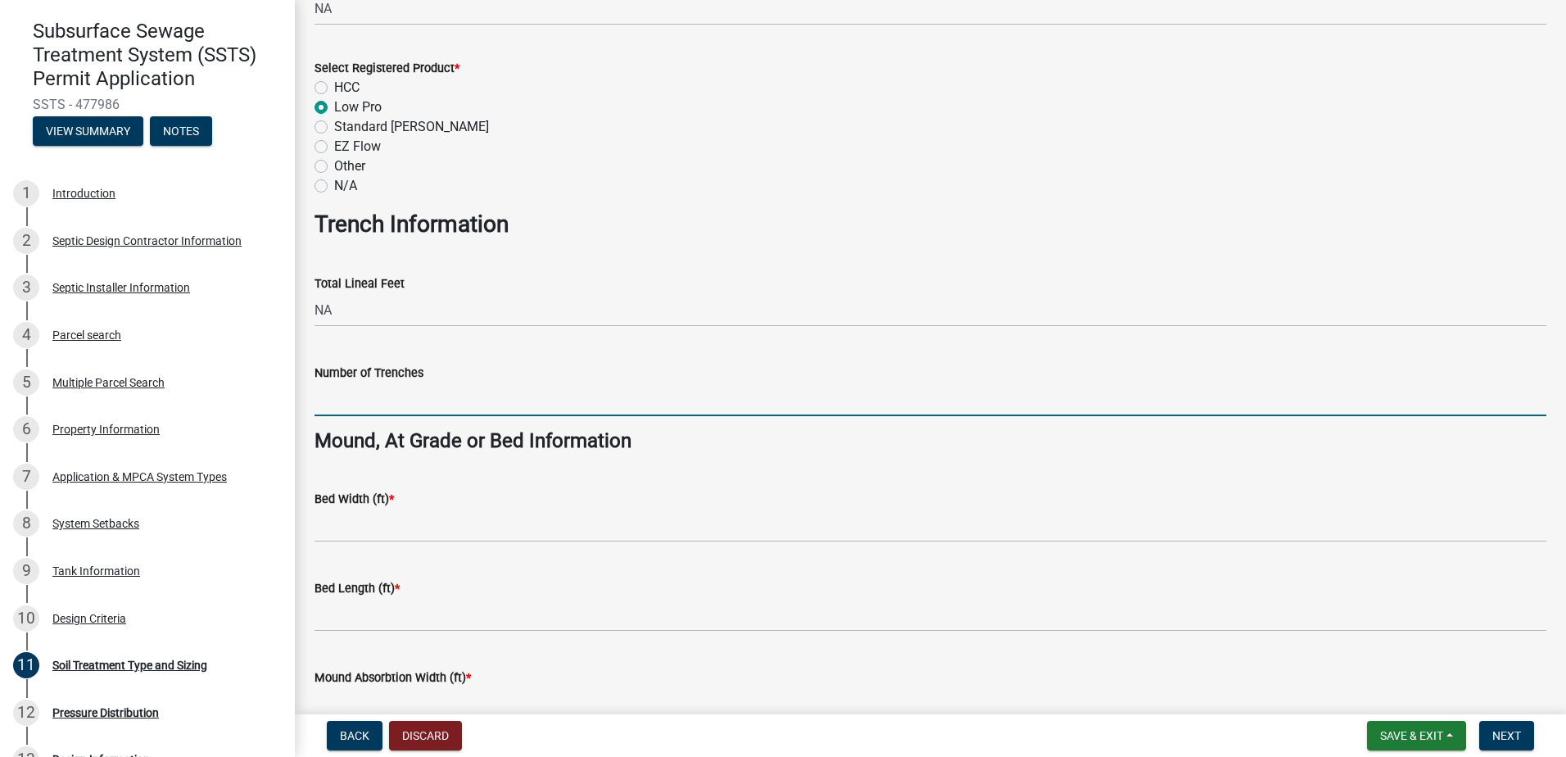
type input "NA"
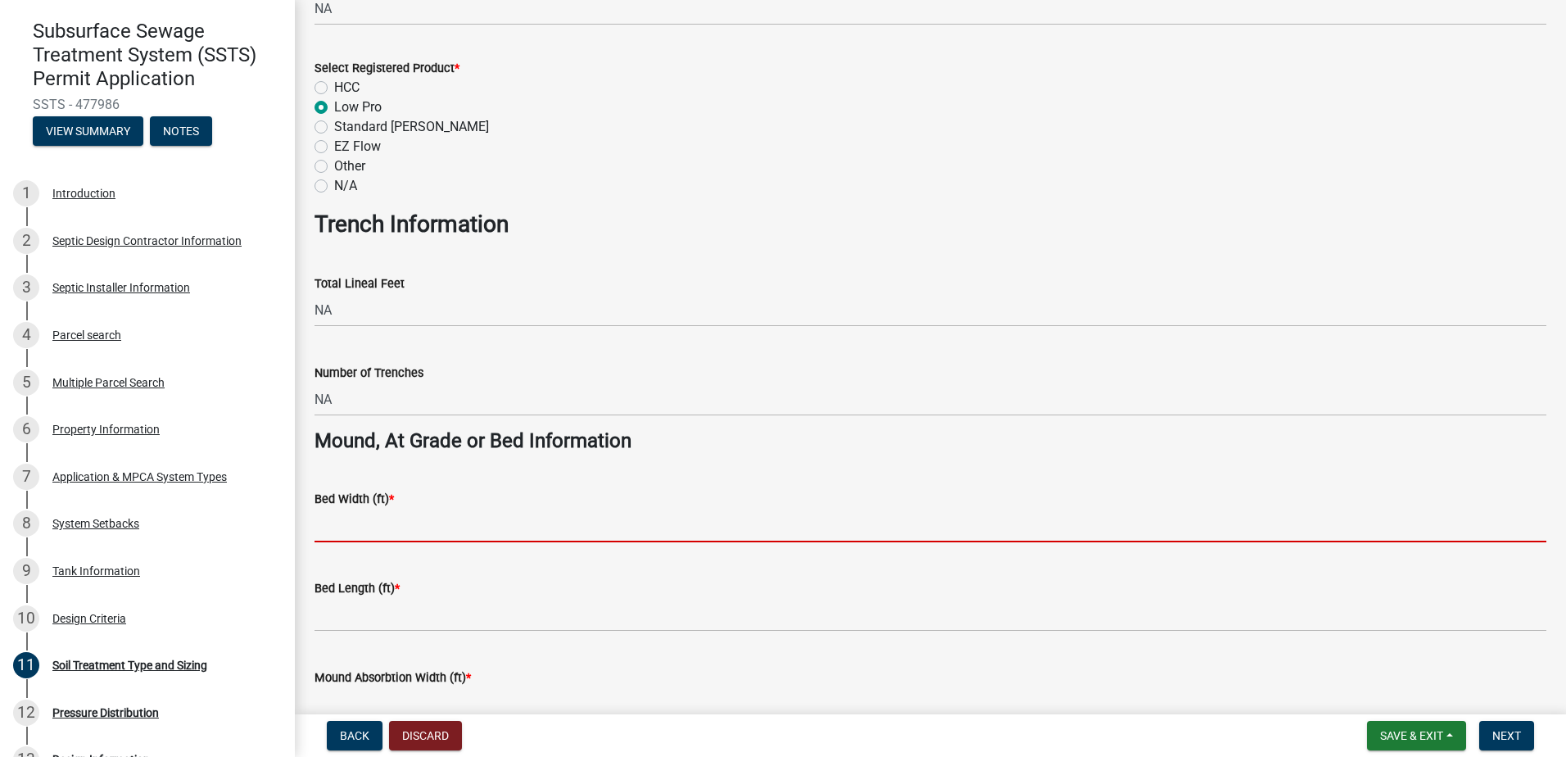
click at [336, 536] on input "Bed Width (ft) *" at bounding box center [930, 526] width 1232 height 34
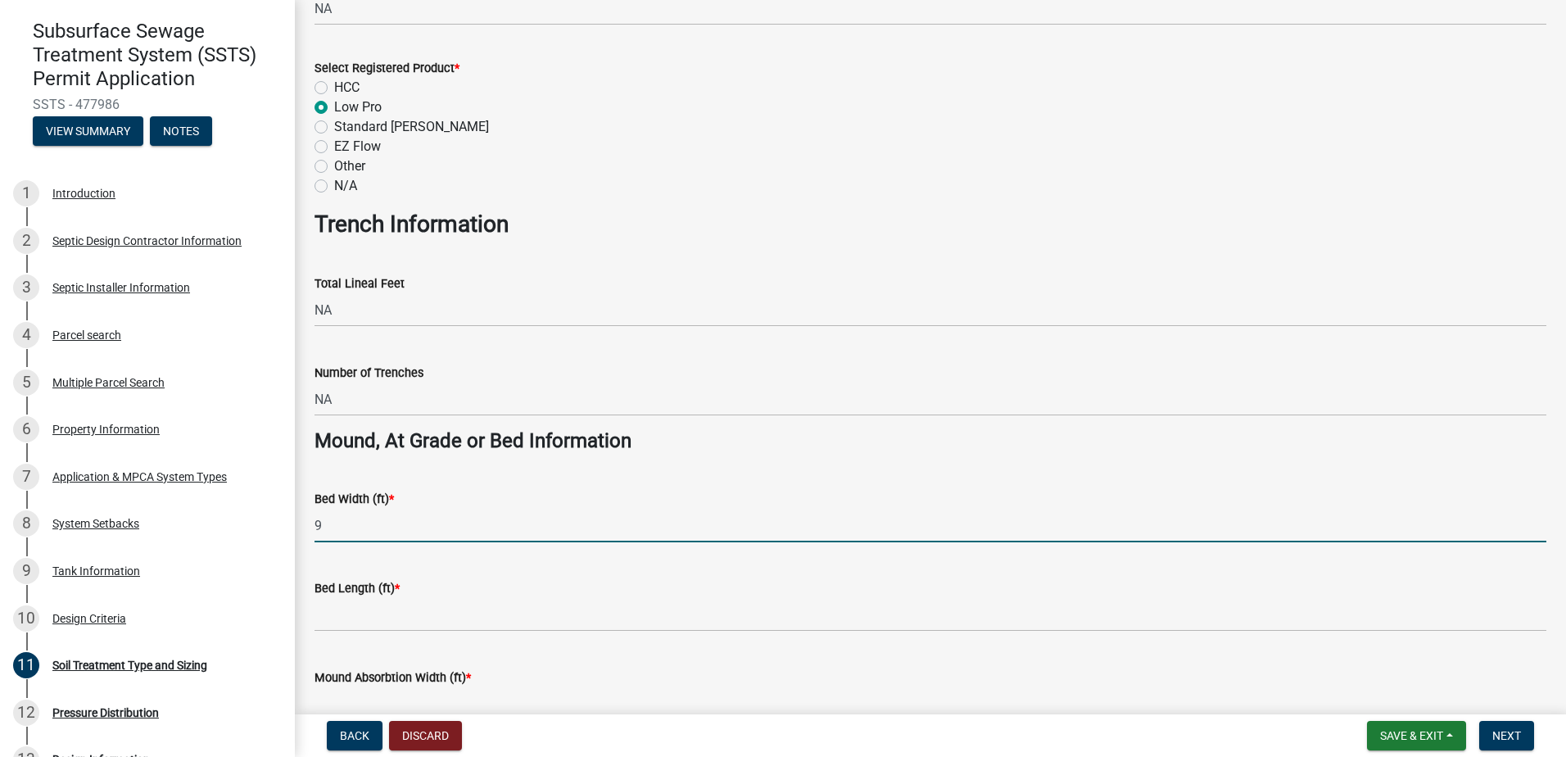
type input "9"
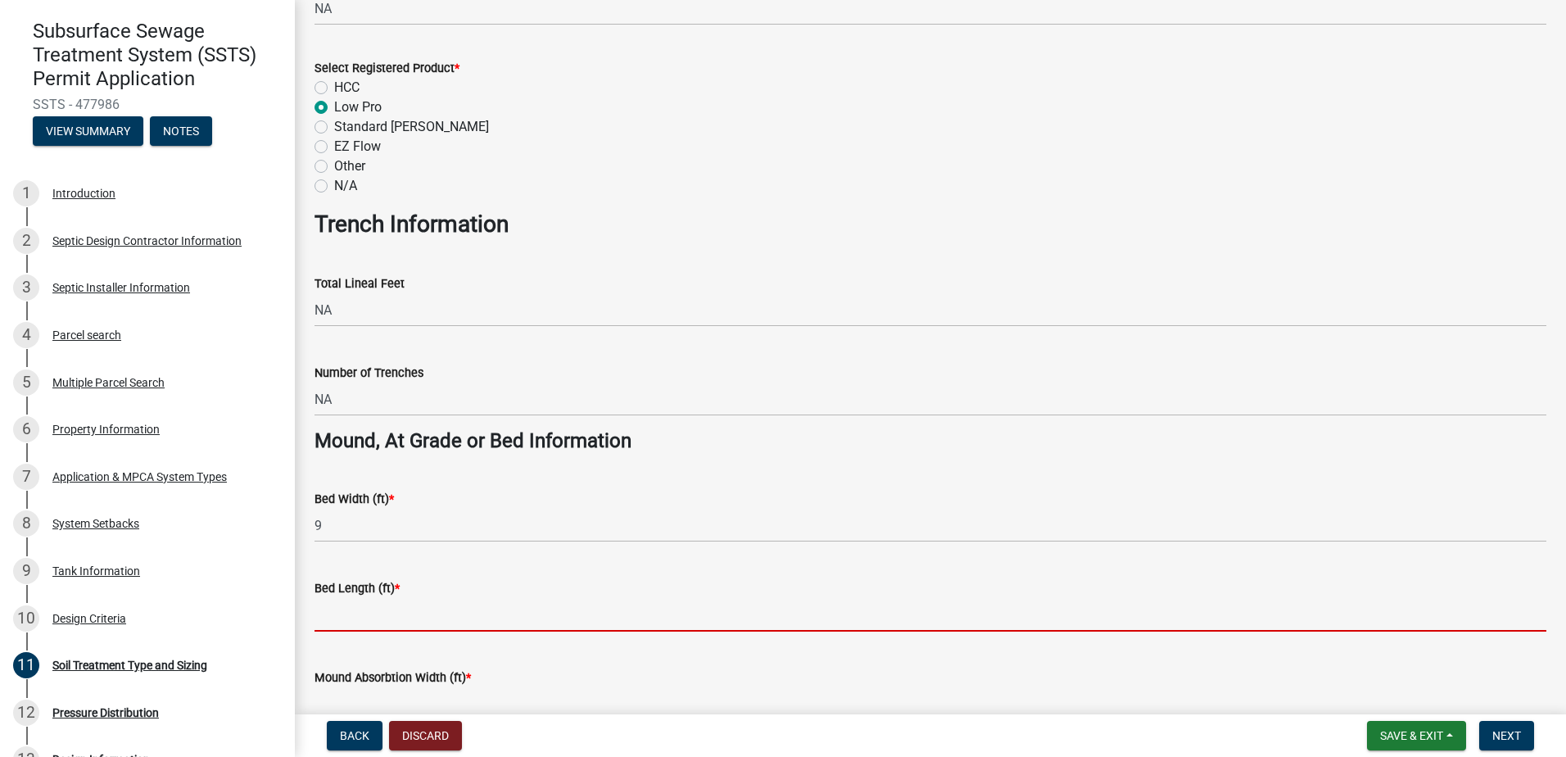
click at [352, 612] on input "Bed Length (ft) *" at bounding box center [930, 615] width 1232 height 34
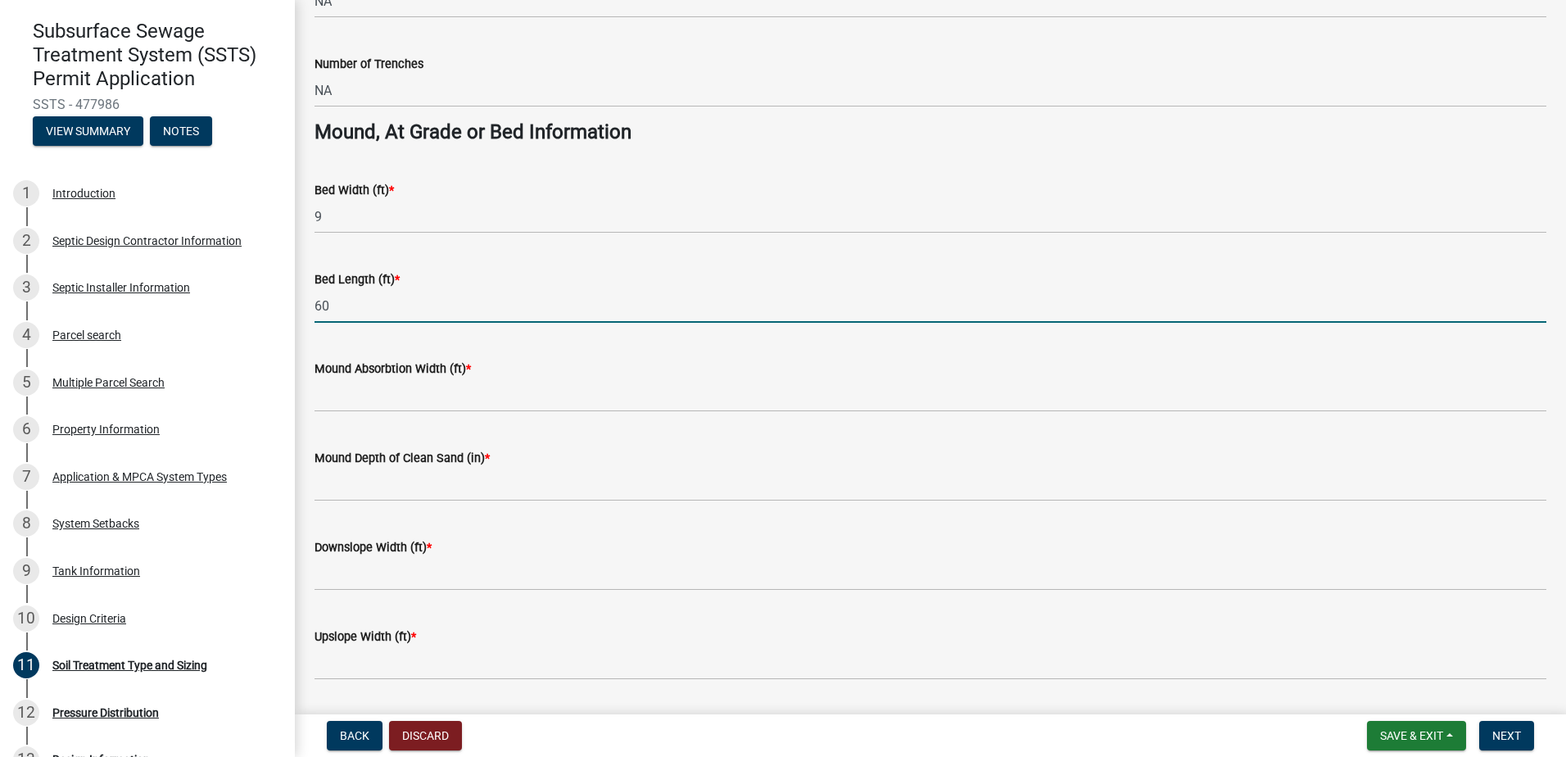
scroll to position [1147, 0]
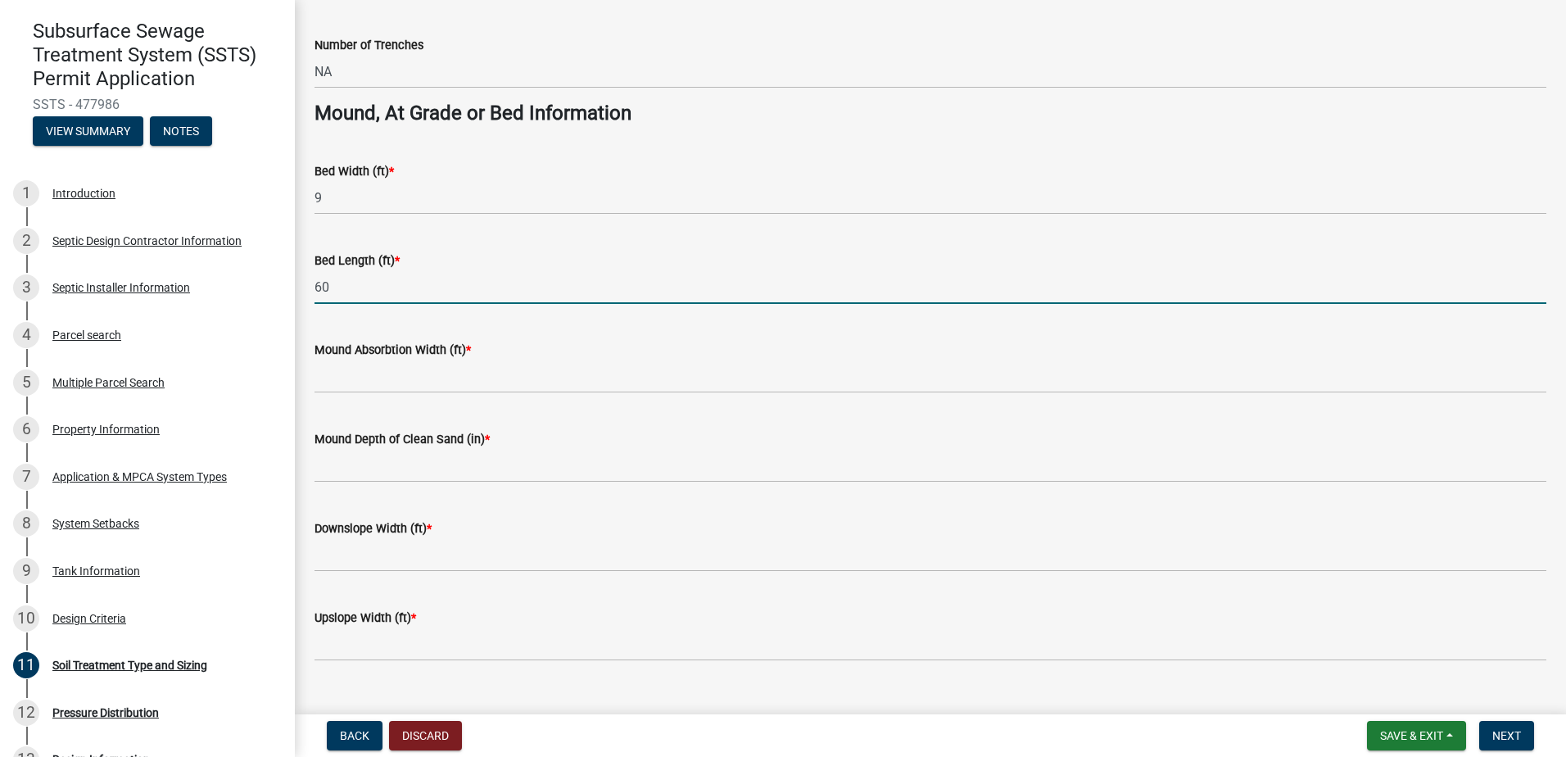
type input "60"
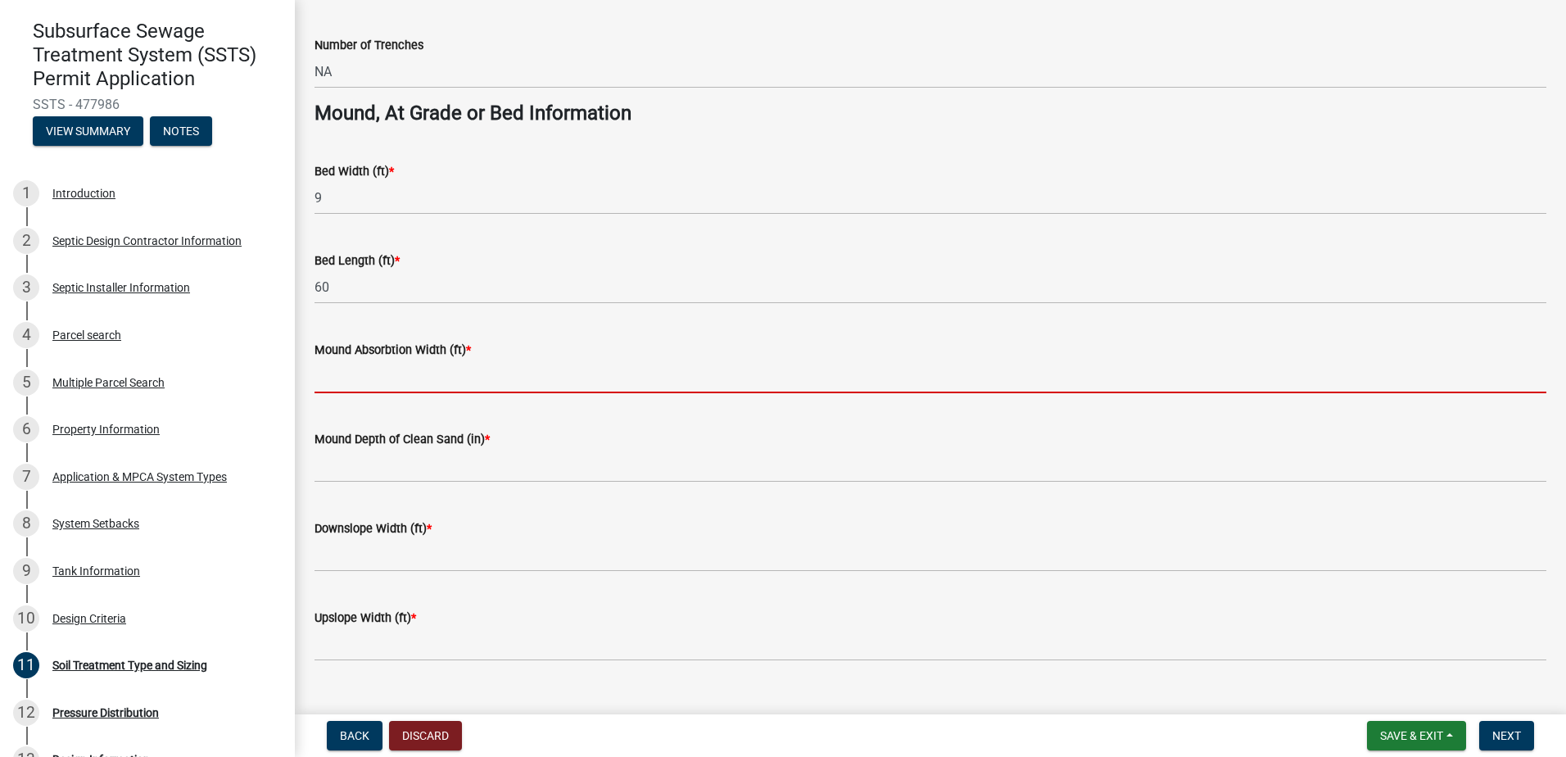
click at [339, 391] on input "Mound Absorbtion Width (ft) *" at bounding box center [930, 377] width 1232 height 34
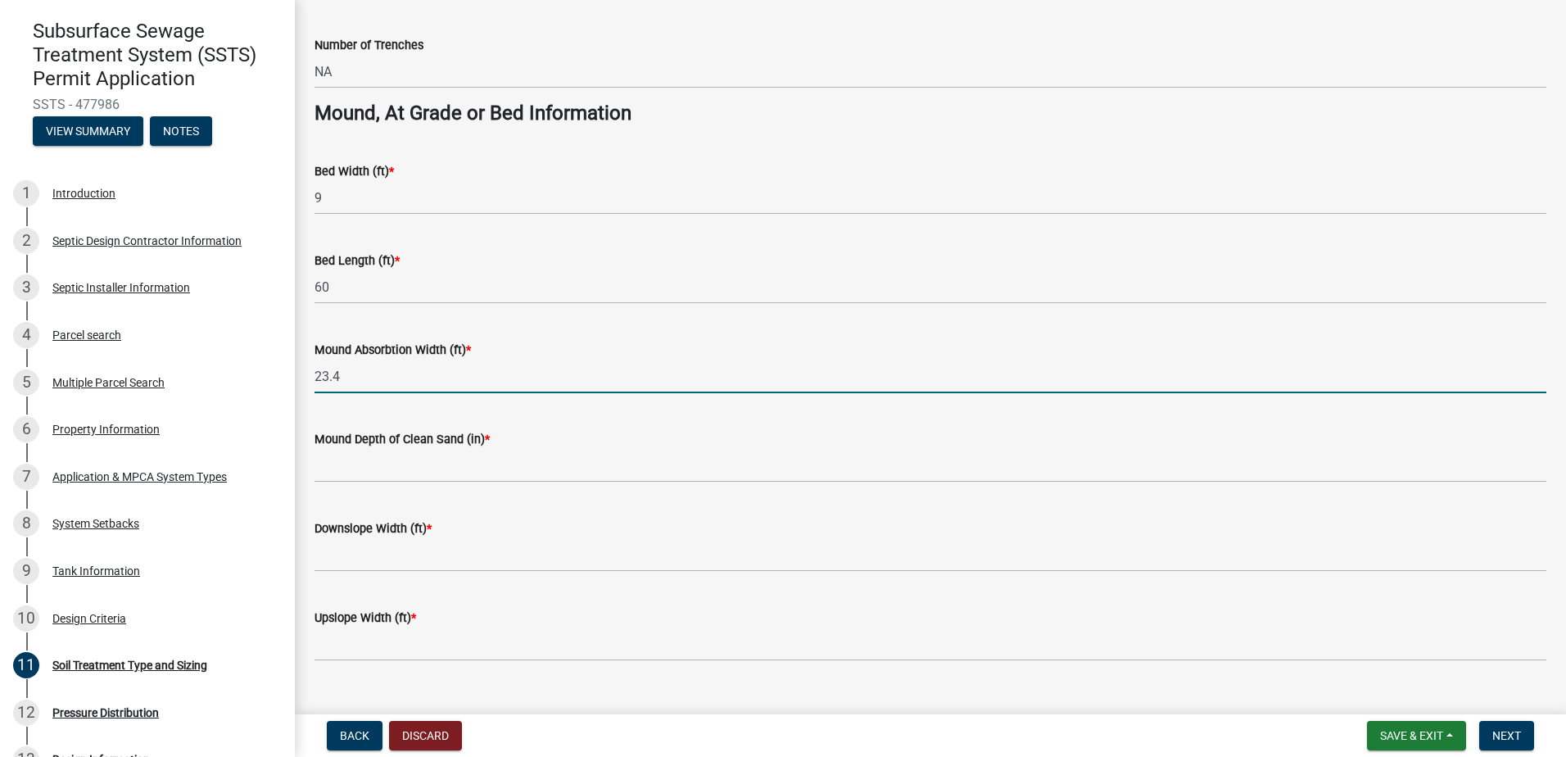
type input "23.4"
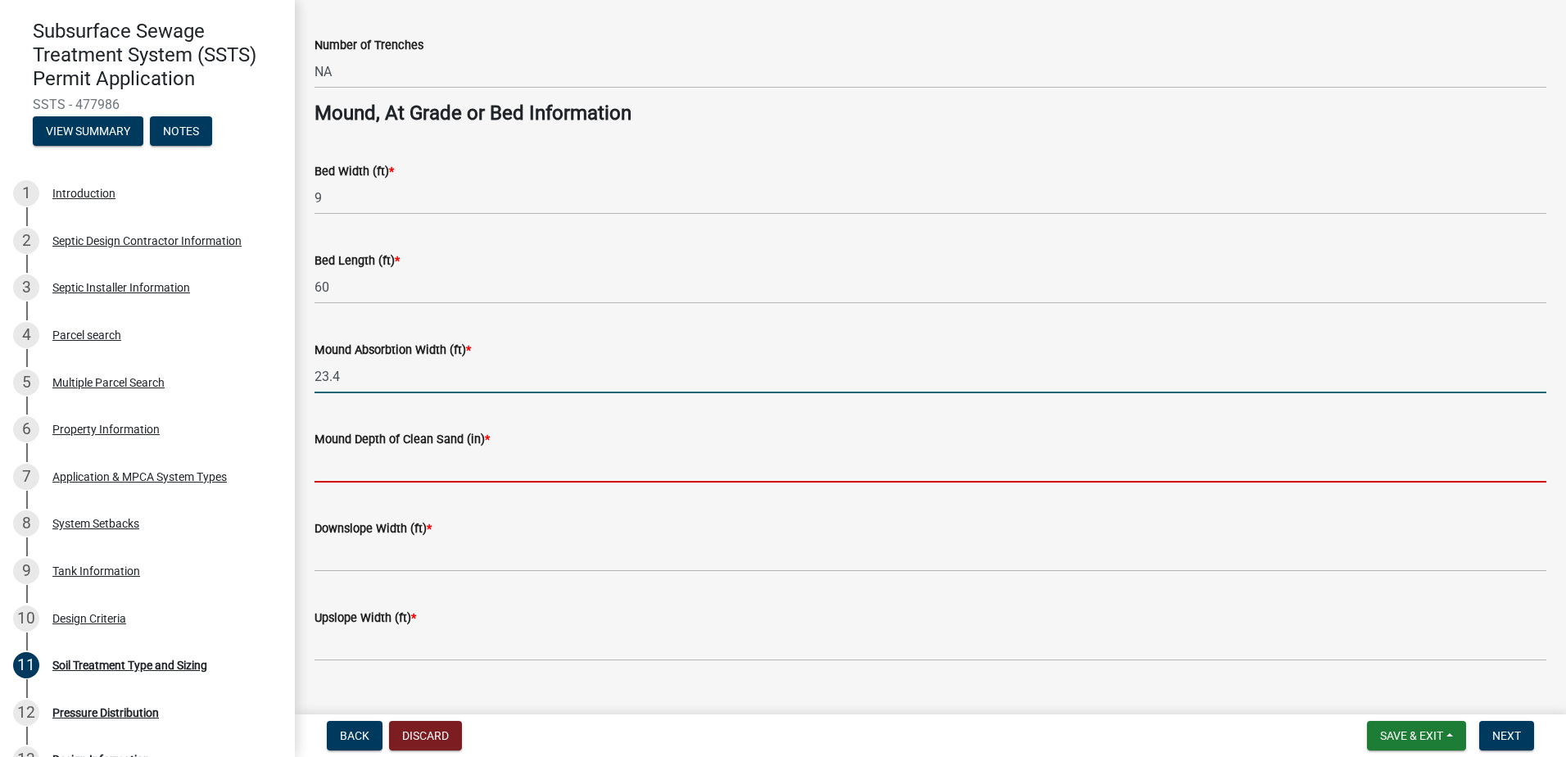
click at [356, 459] on input "Mound Depth of Clean Sand (in) *" at bounding box center [930, 466] width 1232 height 34
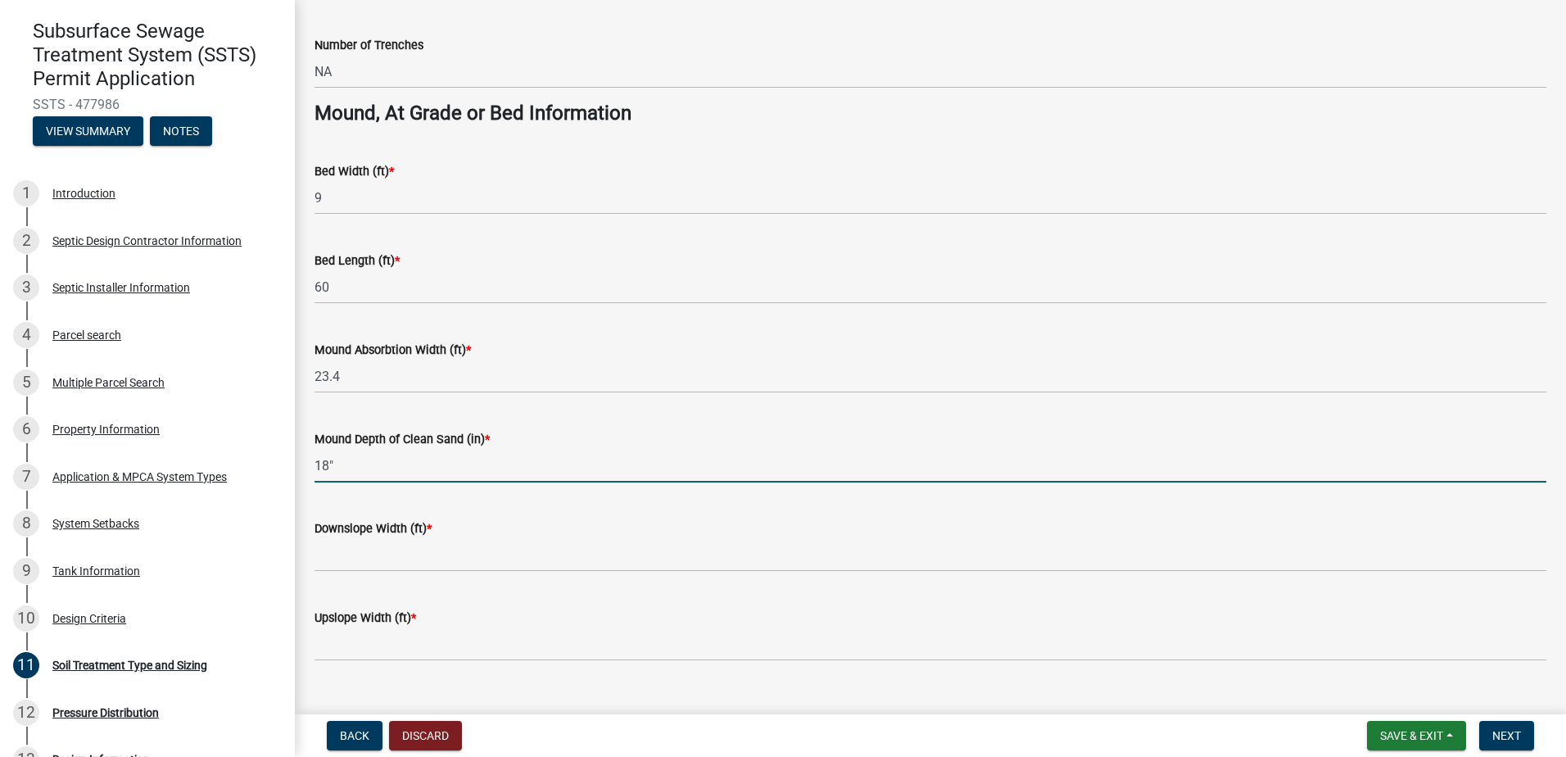
type input "18""
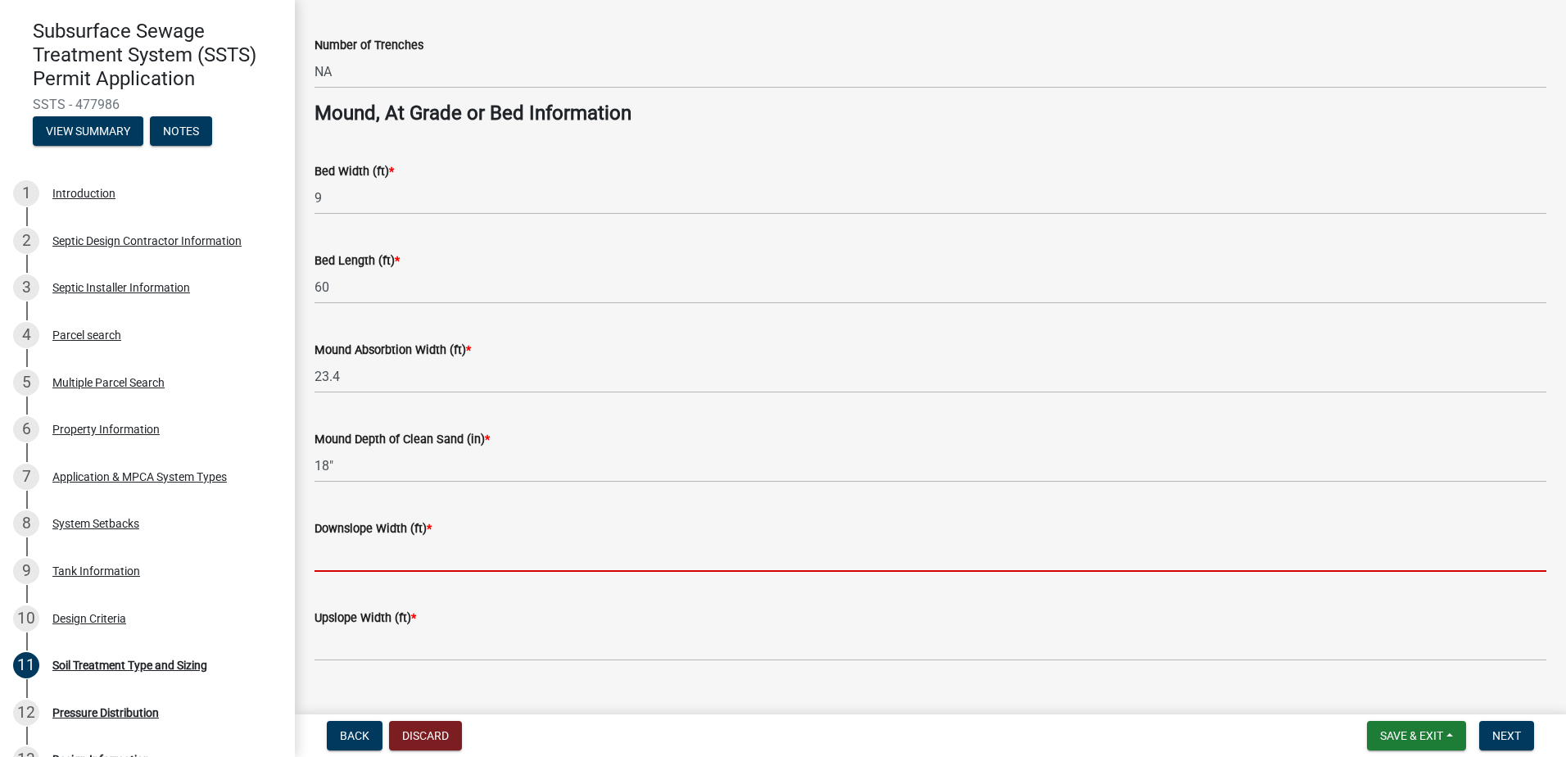
click at [319, 561] on input "Downslope Width (ft) *" at bounding box center [930, 555] width 1232 height 34
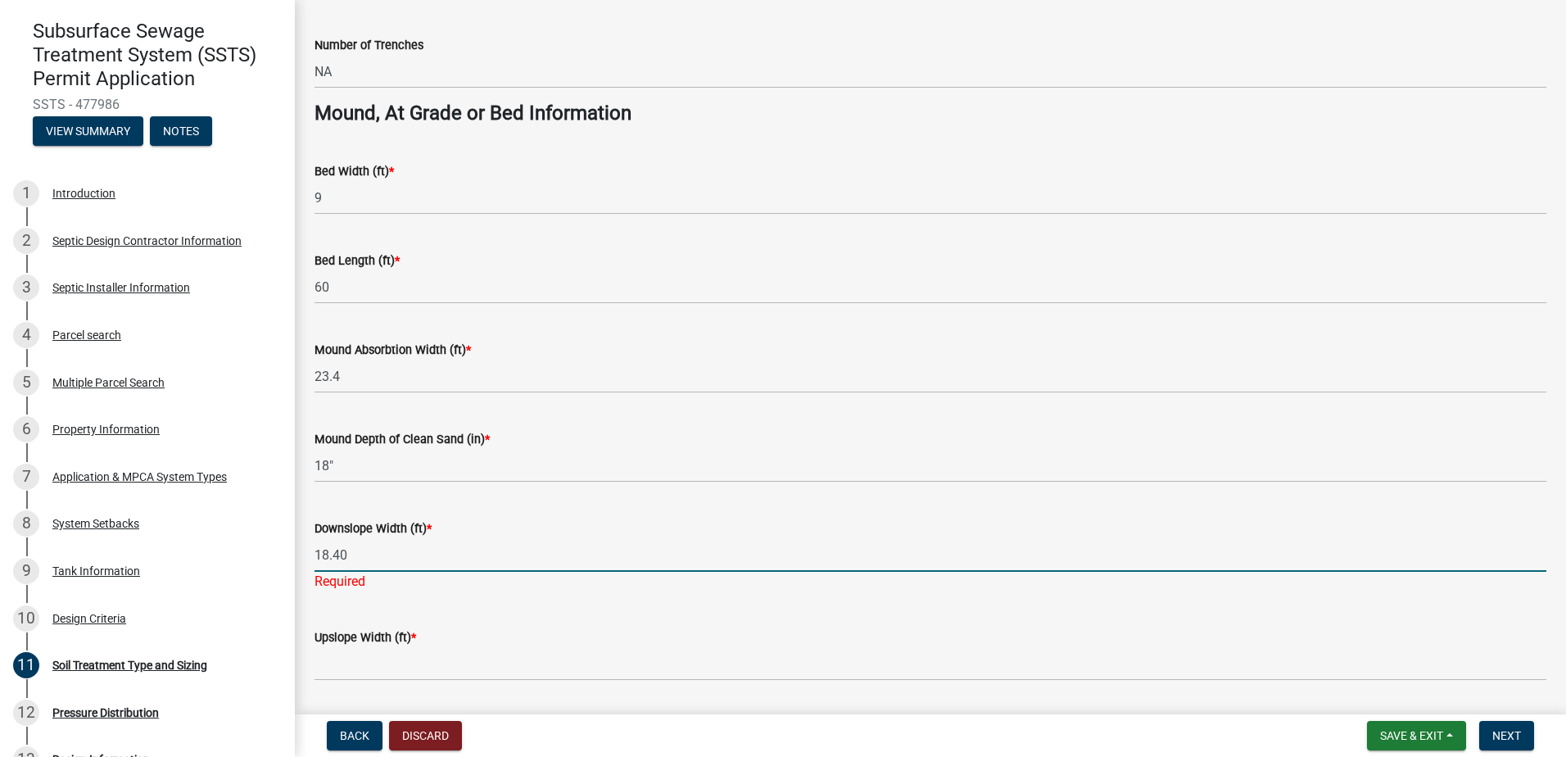
type input "18.40"
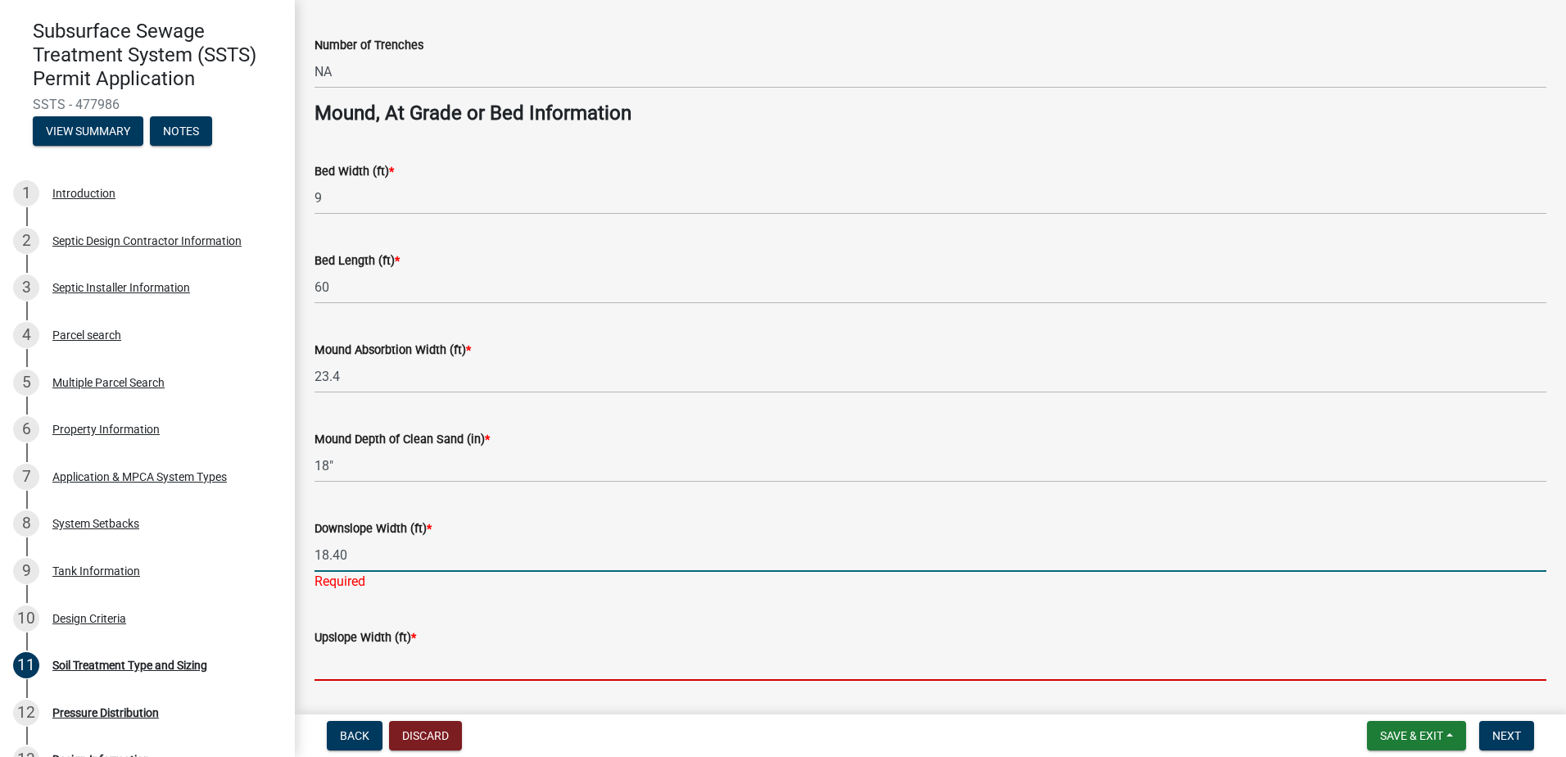
click at [346, 666] on wm-data-entity-input "Upslope Width (ft) *" at bounding box center [930, 648] width 1232 height 89
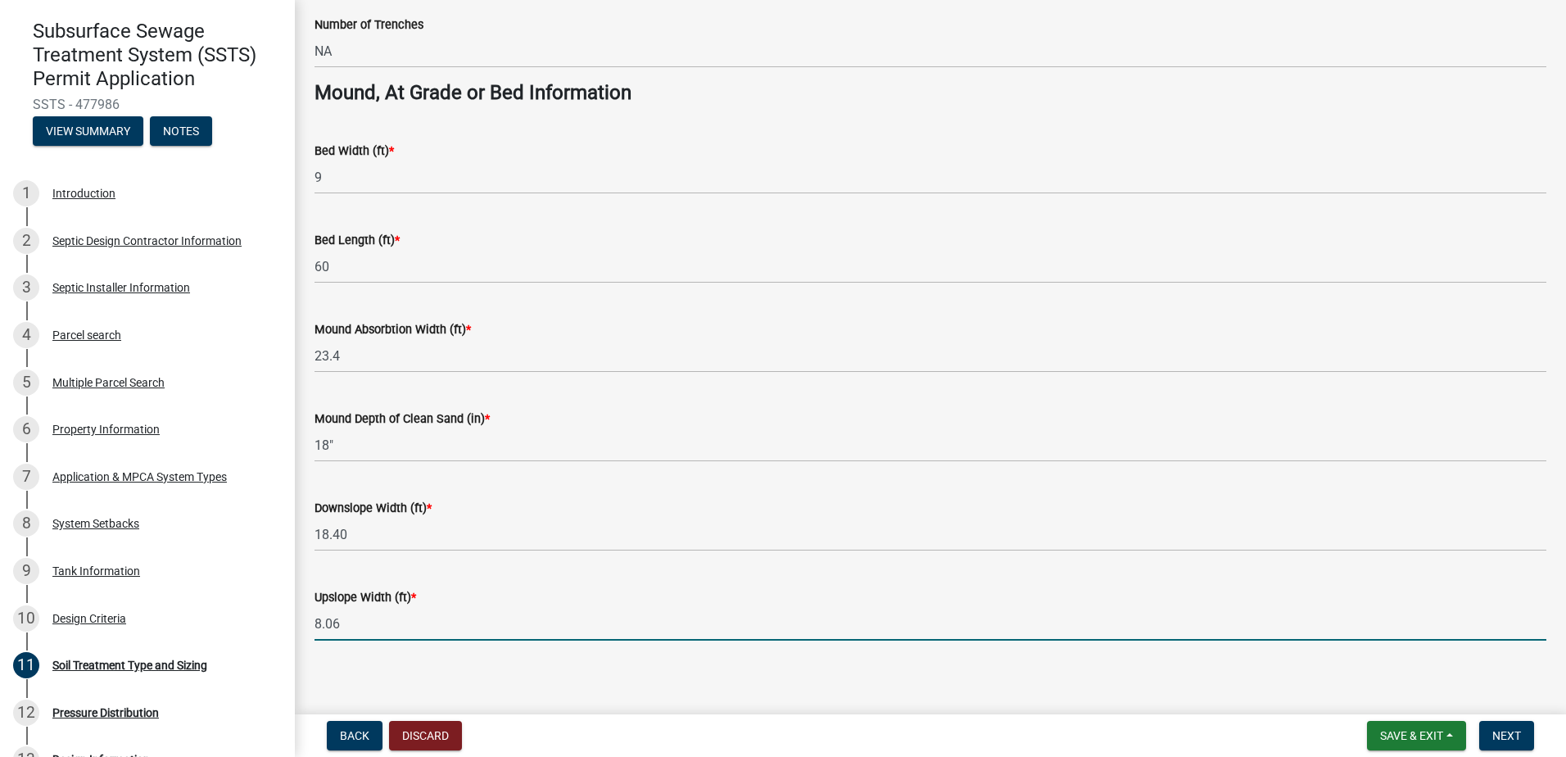
scroll to position [1177, 0]
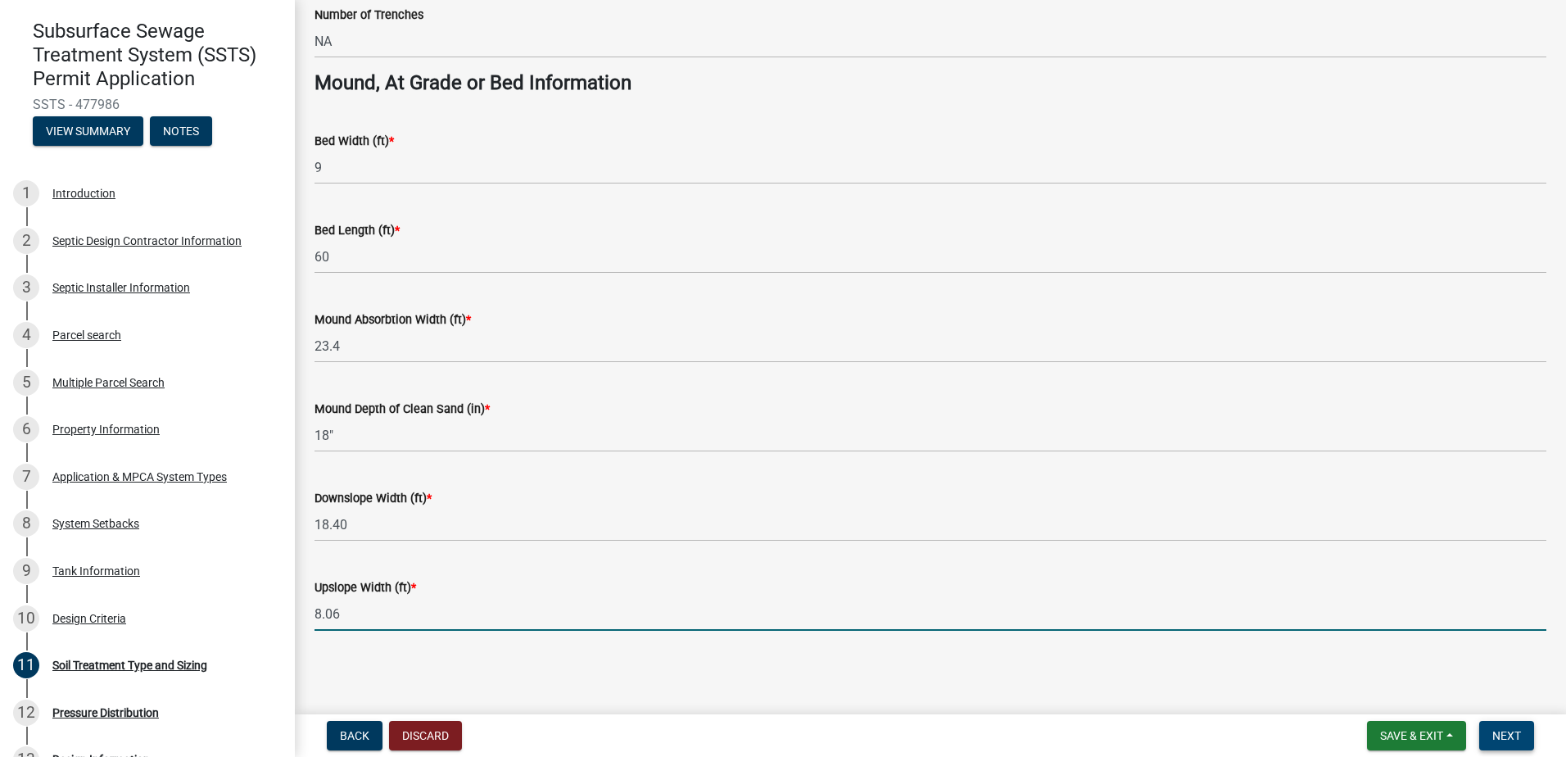
type input "8.06"
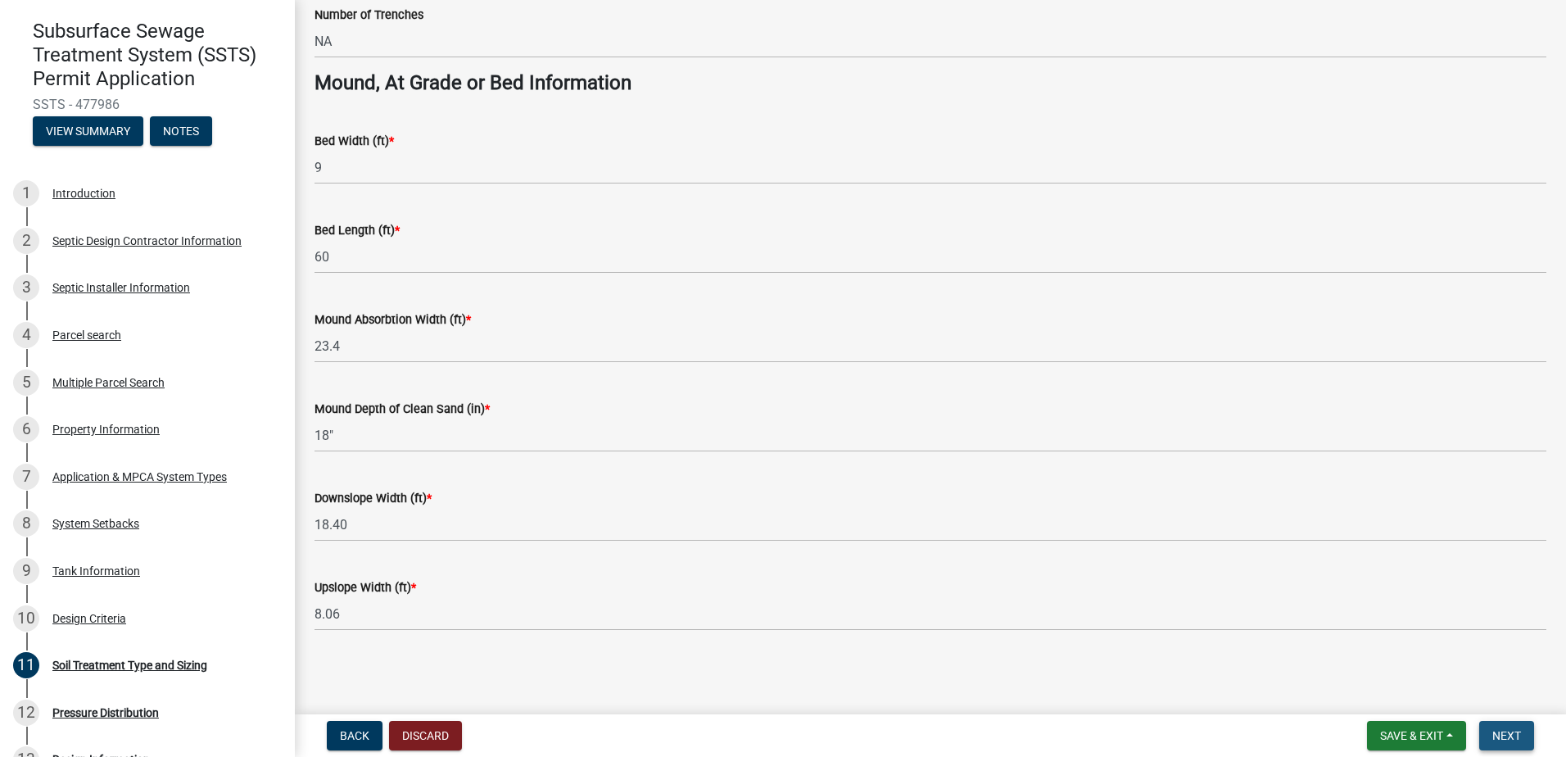
click at [1518, 739] on span "Next" at bounding box center [1506, 735] width 29 height 13
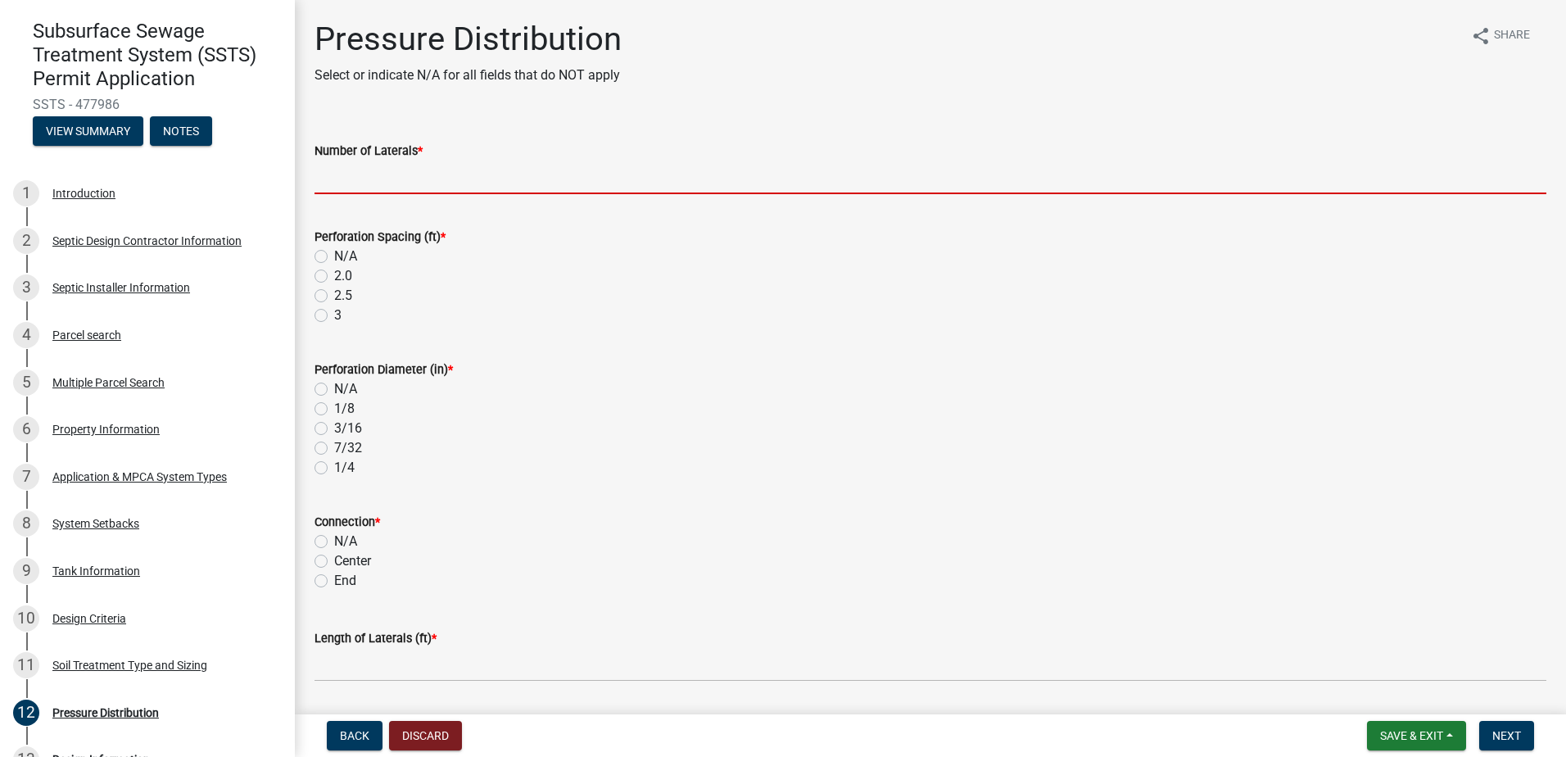
click at [334, 180] on input "Number of Laterals *" at bounding box center [930, 178] width 1232 height 34
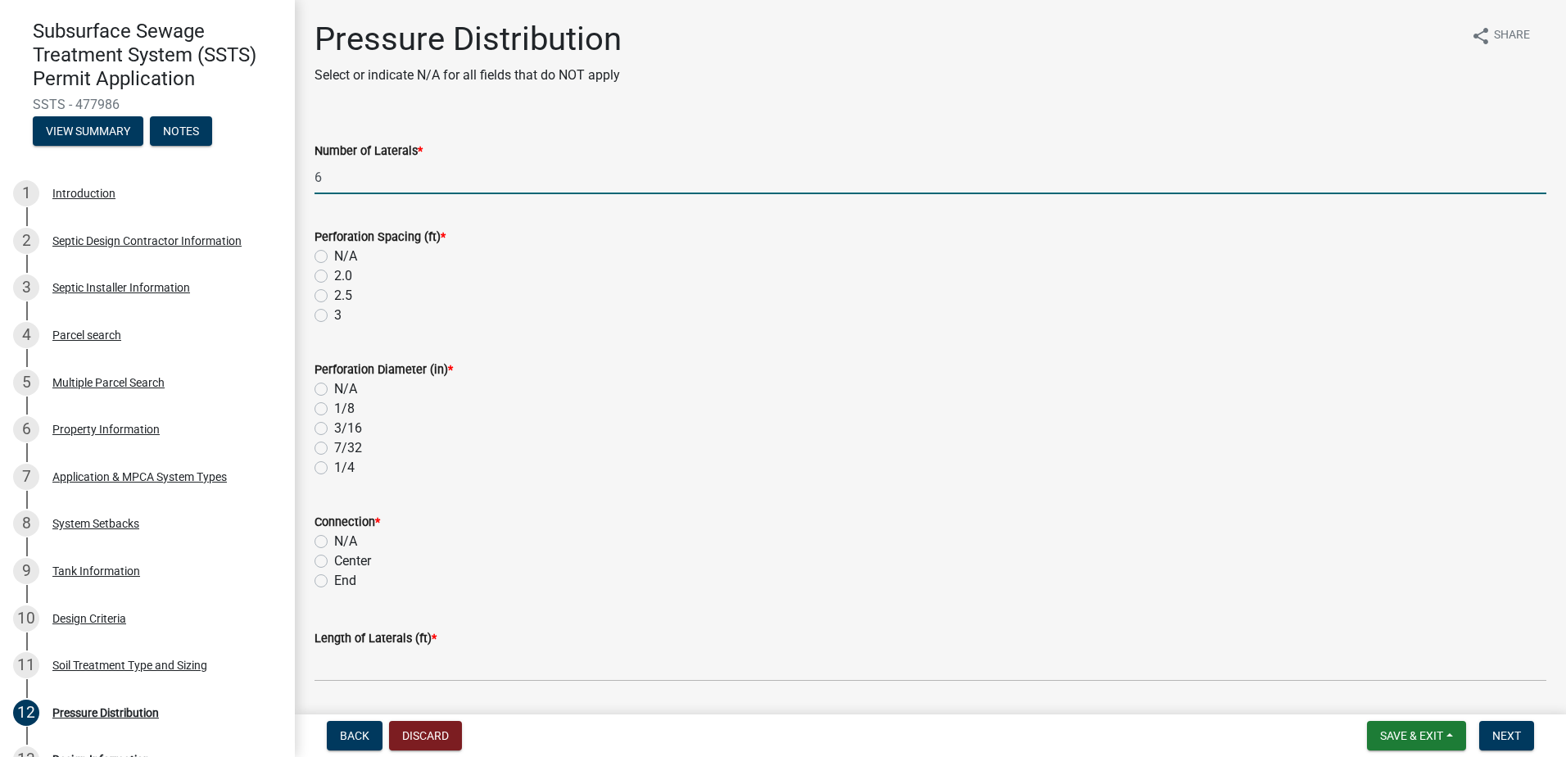
type input "6"
click at [334, 319] on label "3" at bounding box center [337, 315] width 7 height 20
click at [334, 316] on input "3" at bounding box center [339, 310] width 11 height 11
radio input "true"
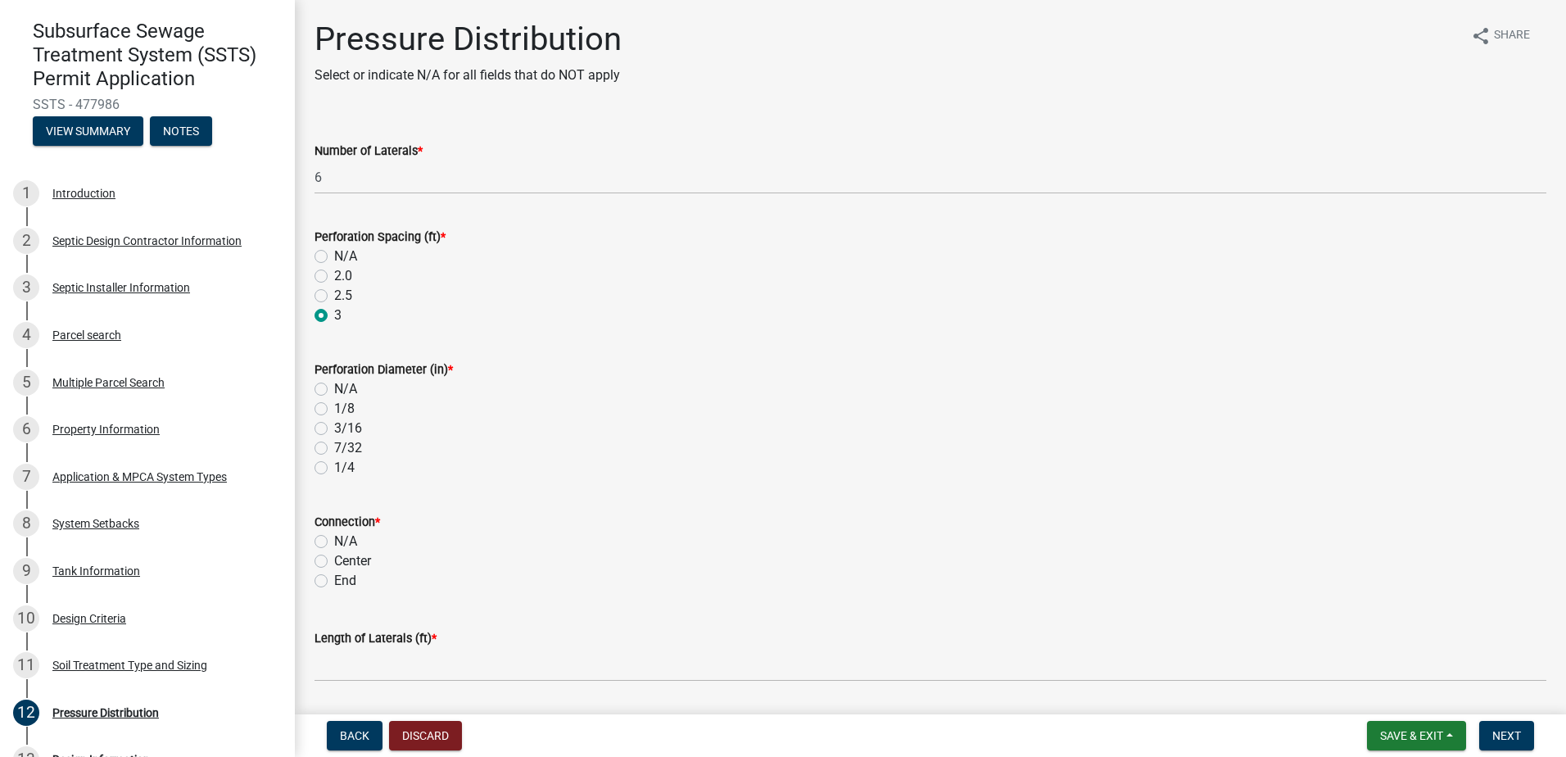
click at [334, 445] on label "7/32" at bounding box center [348, 448] width 28 height 20
click at [334, 445] on input "7/32" at bounding box center [339, 443] width 11 height 11
radio input "true"
click at [334, 560] on label "Center" at bounding box center [352, 561] width 37 height 20
click at [334, 560] on input "Center" at bounding box center [339, 556] width 11 height 11
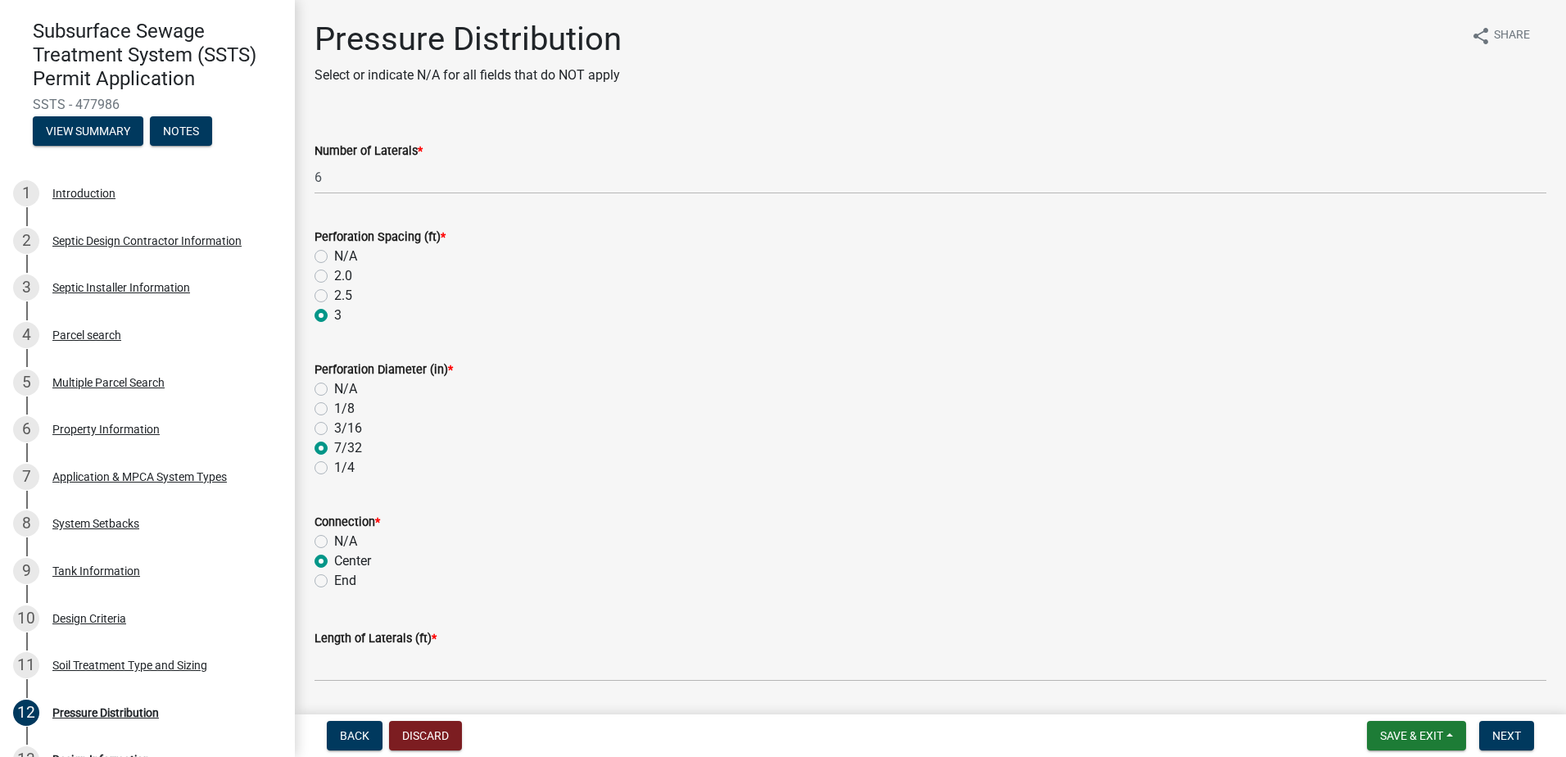
radio input "true"
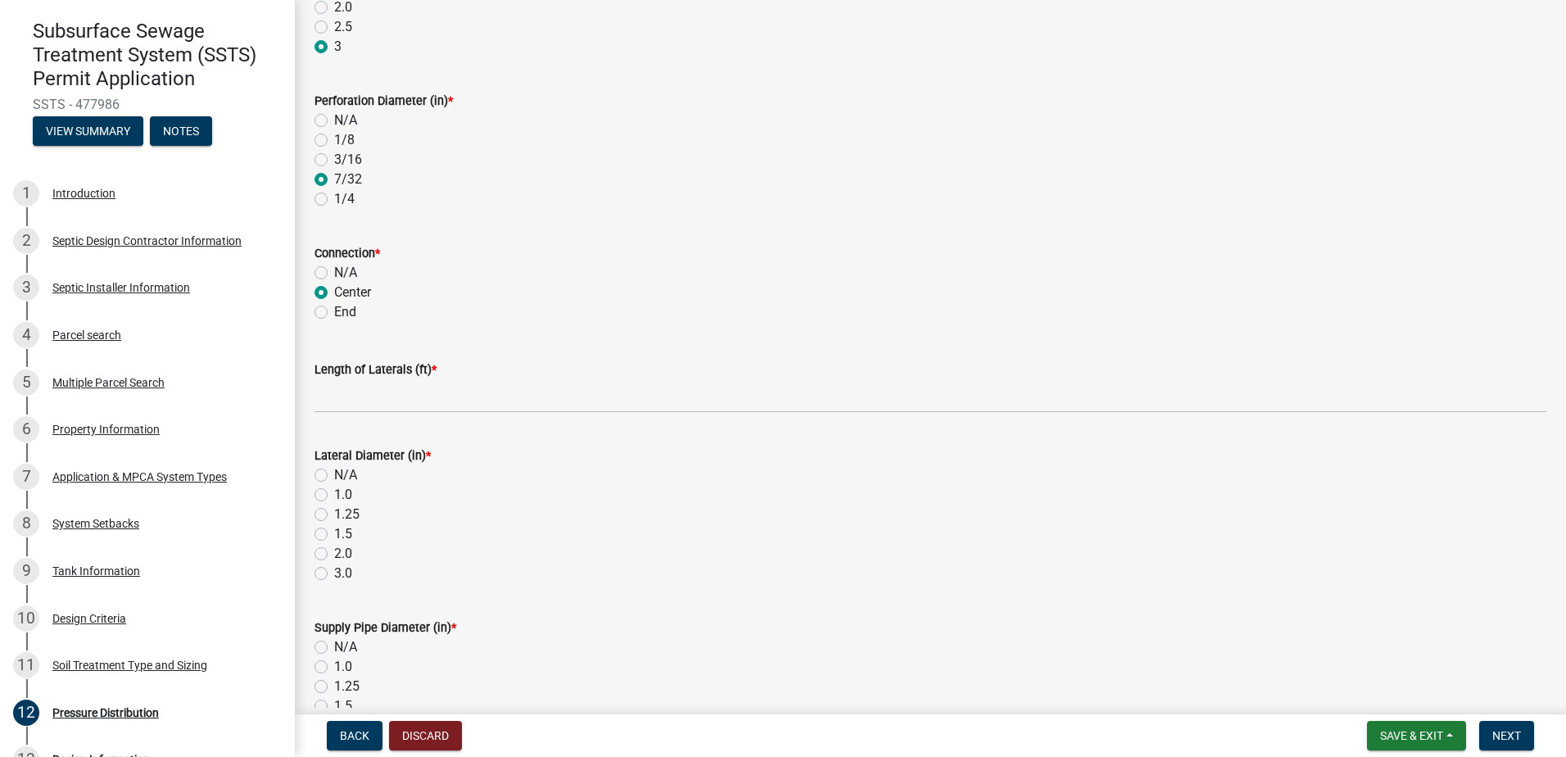
scroll to position [328, 0]
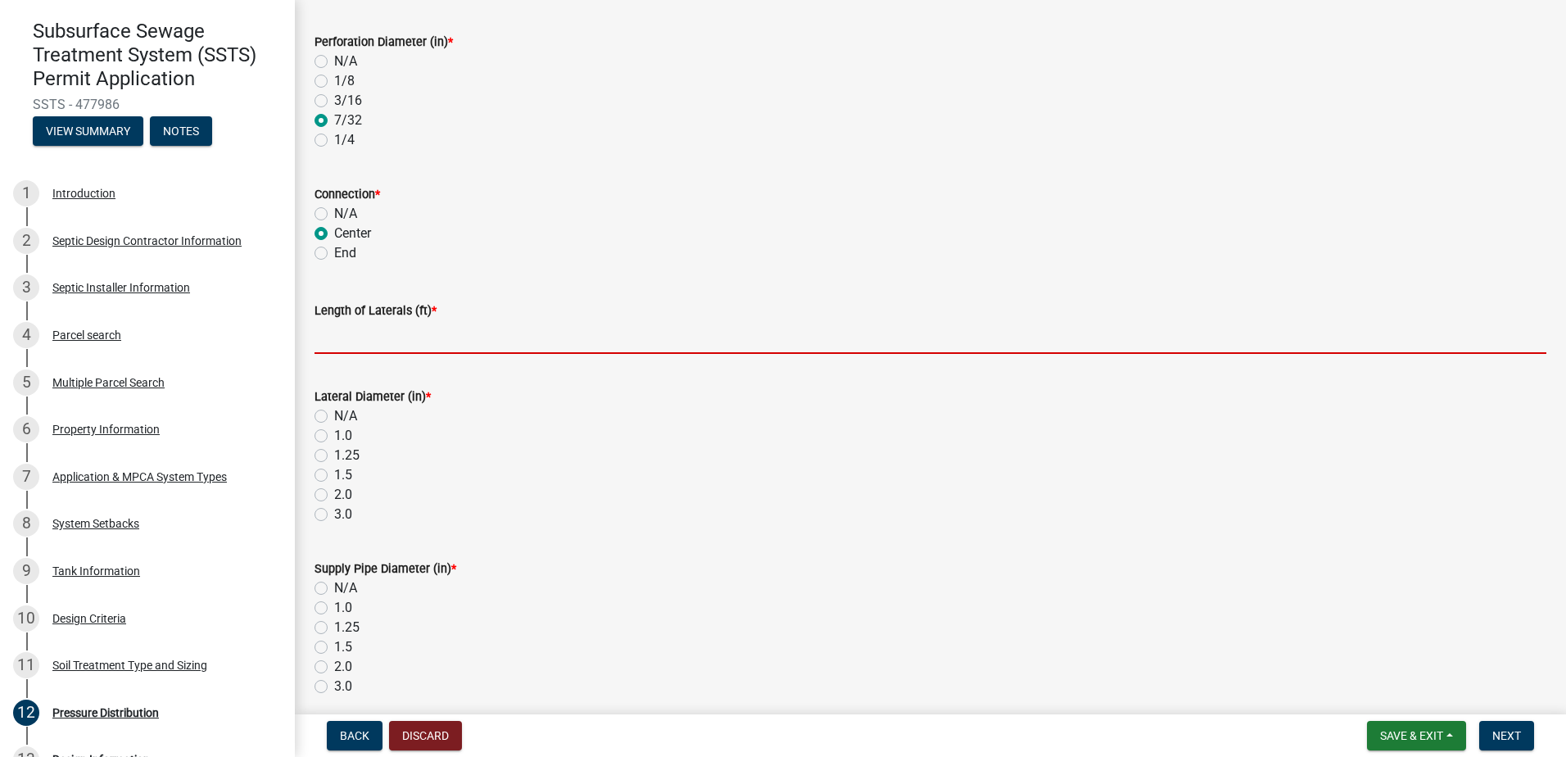
click at [338, 338] on input "Length of Laterals (ft) *" at bounding box center [930, 337] width 1232 height 34
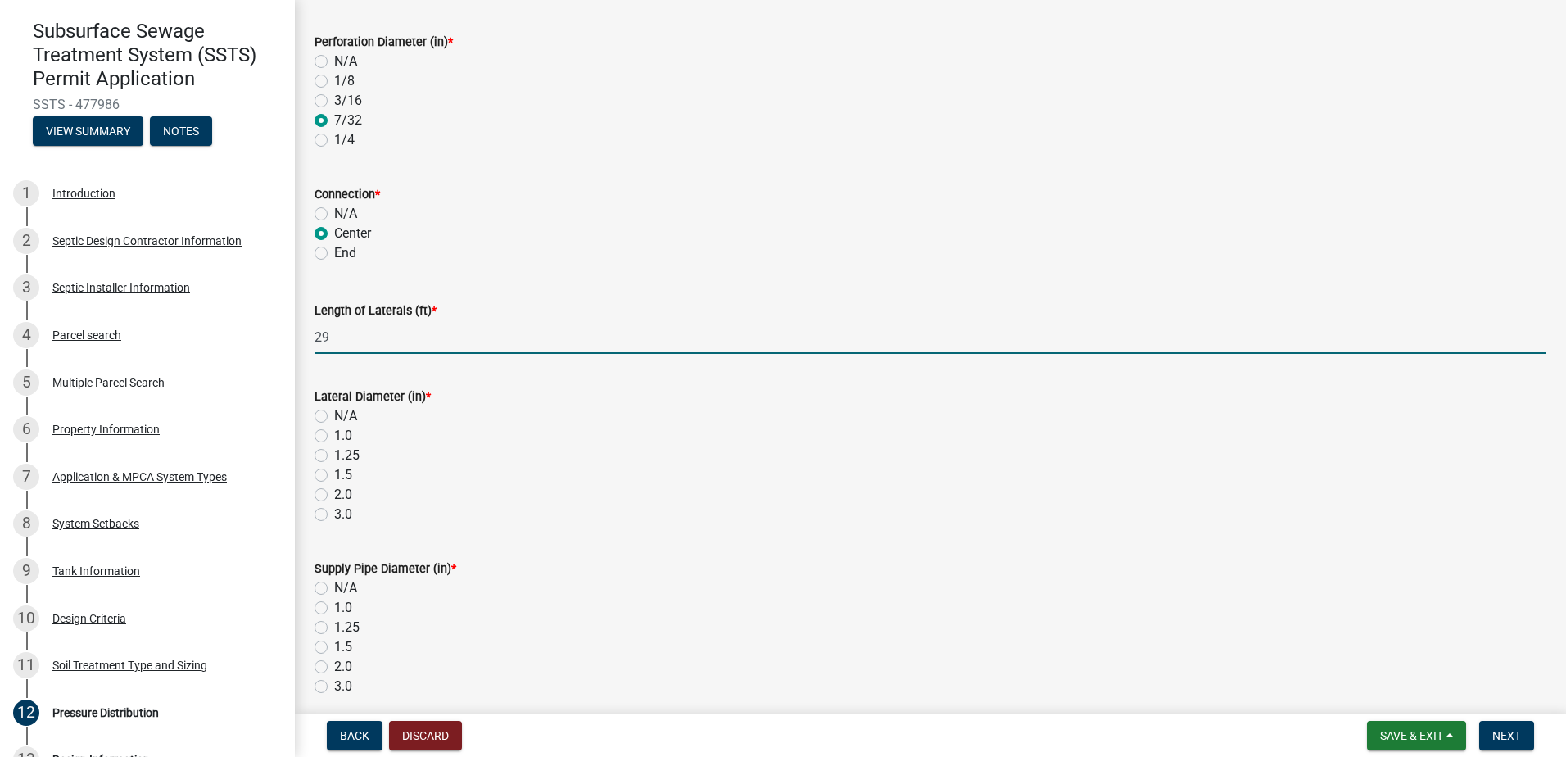
type input "29"
click at [334, 477] on label "1.5" at bounding box center [343, 475] width 18 height 20
click at [334, 476] on input "1.5" at bounding box center [339, 470] width 11 height 11
radio input "true"
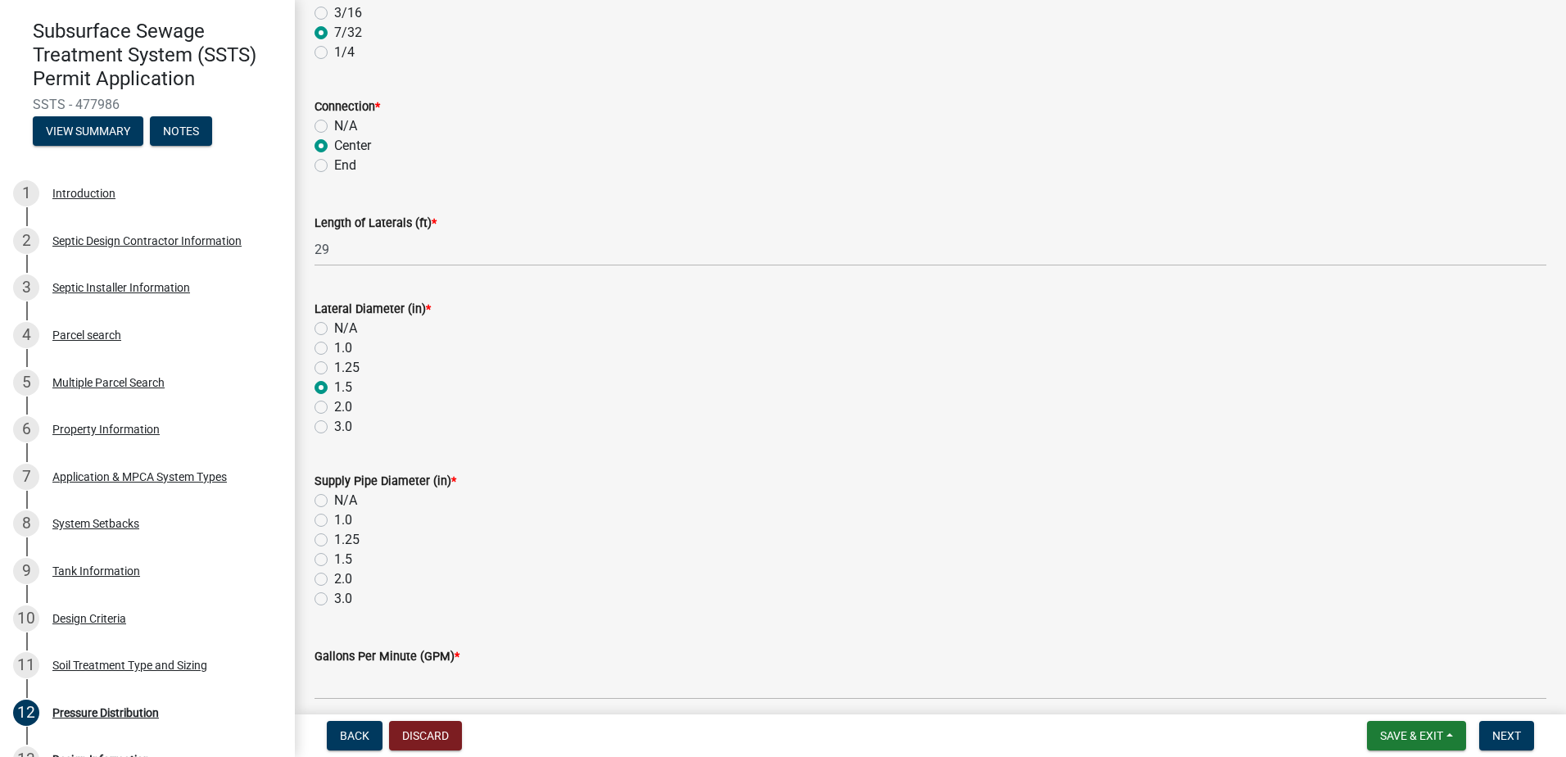
scroll to position [491, 0]
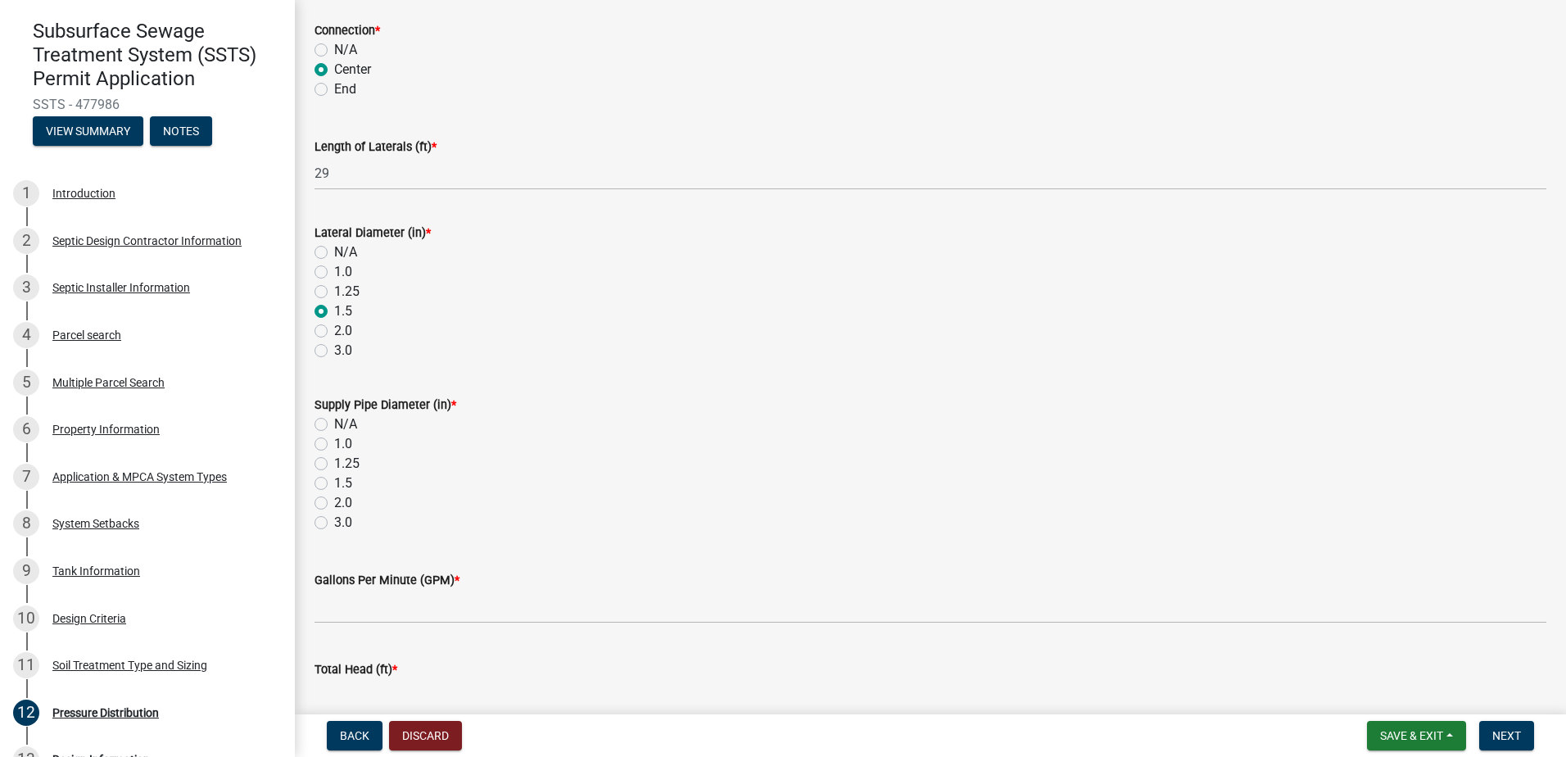
click at [334, 484] on label "1.5" at bounding box center [343, 483] width 18 height 20
click at [334, 484] on input "1.5" at bounding box center [339, 478] width 11 height 11
radio input "true"
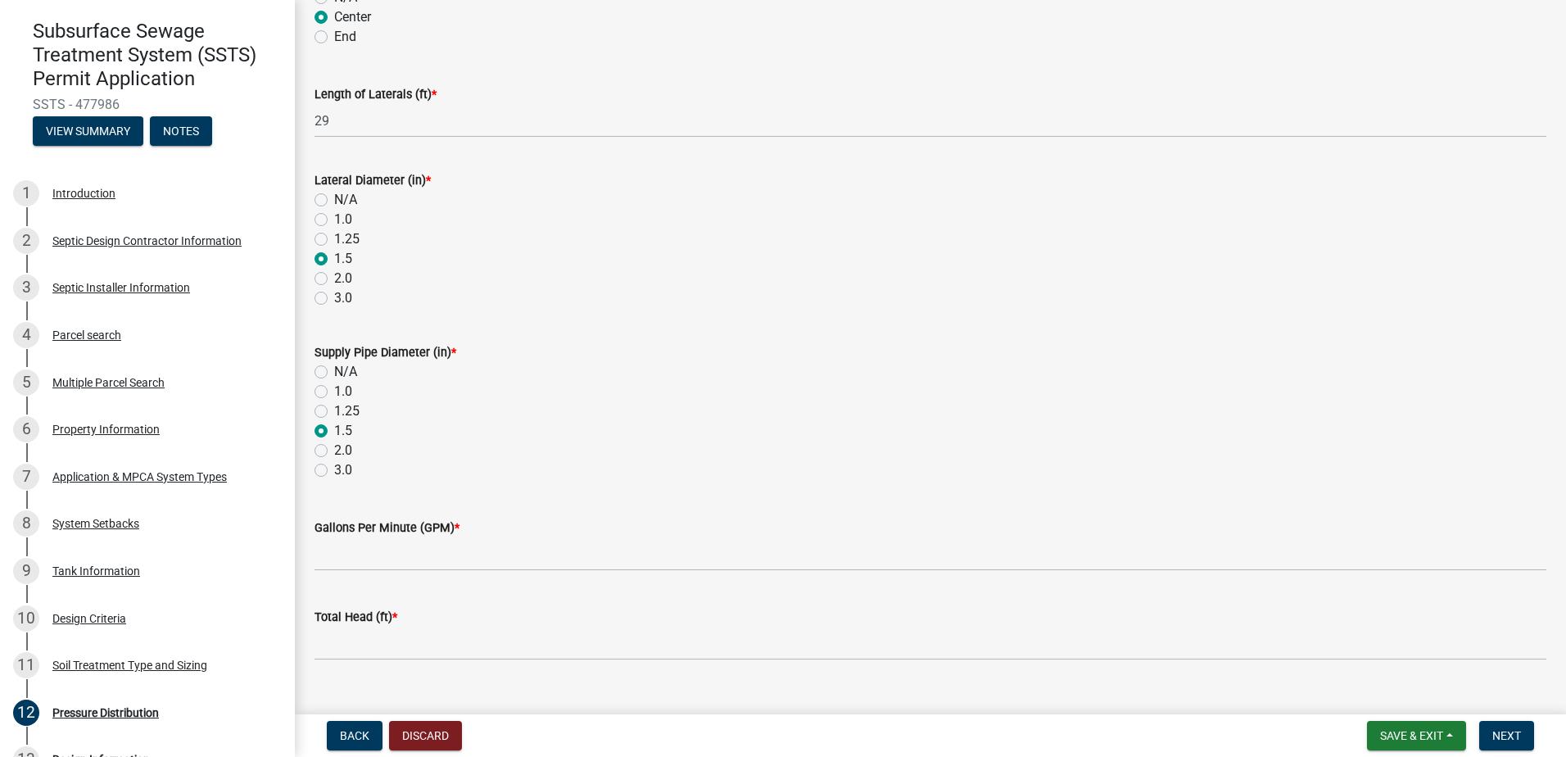
scroll to position [573, 0]
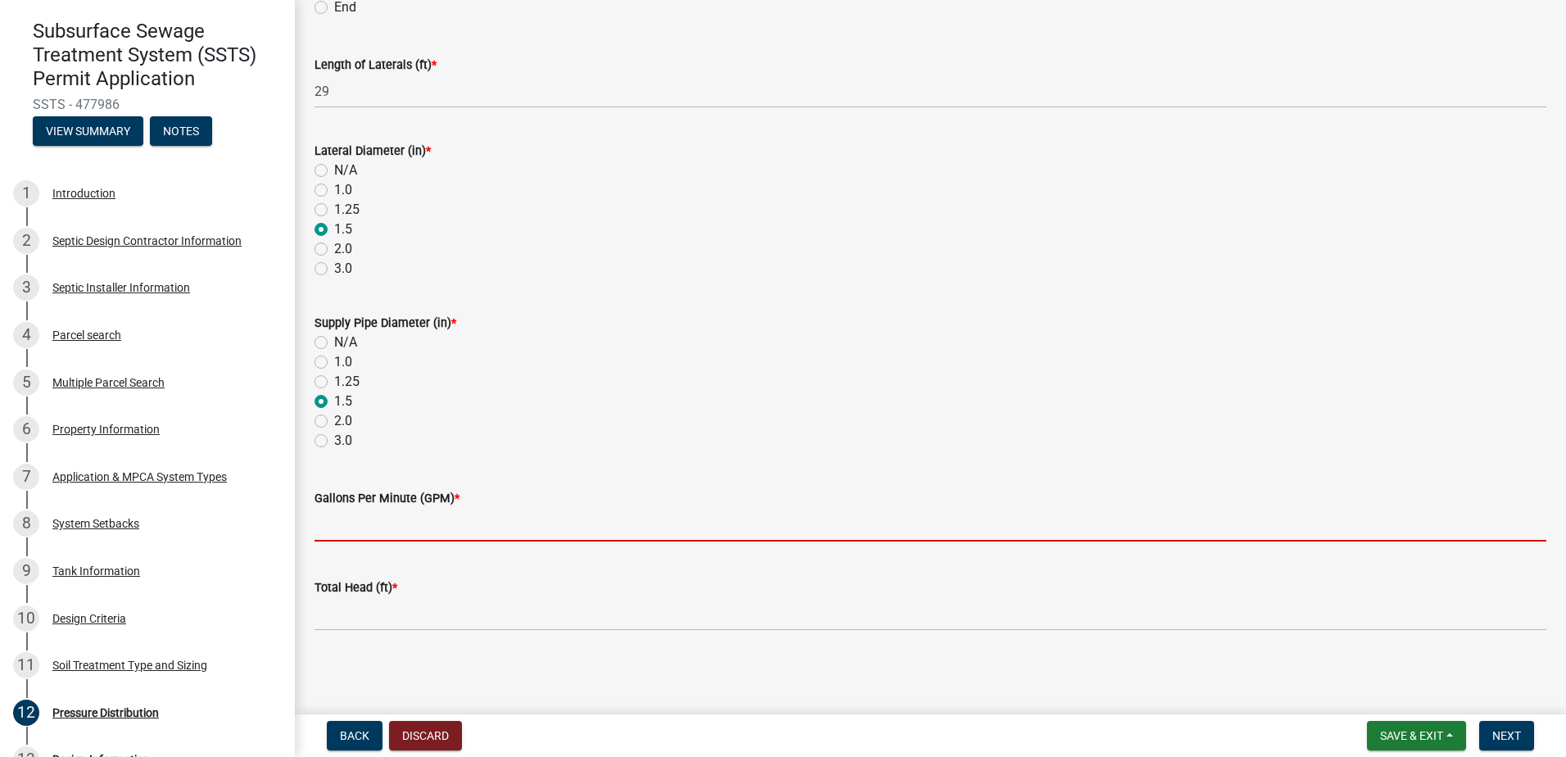
click at [336, 533] on input "Gallons Per Minute (GPM) *" at bounding box center [930, 525] width 1232 height 34
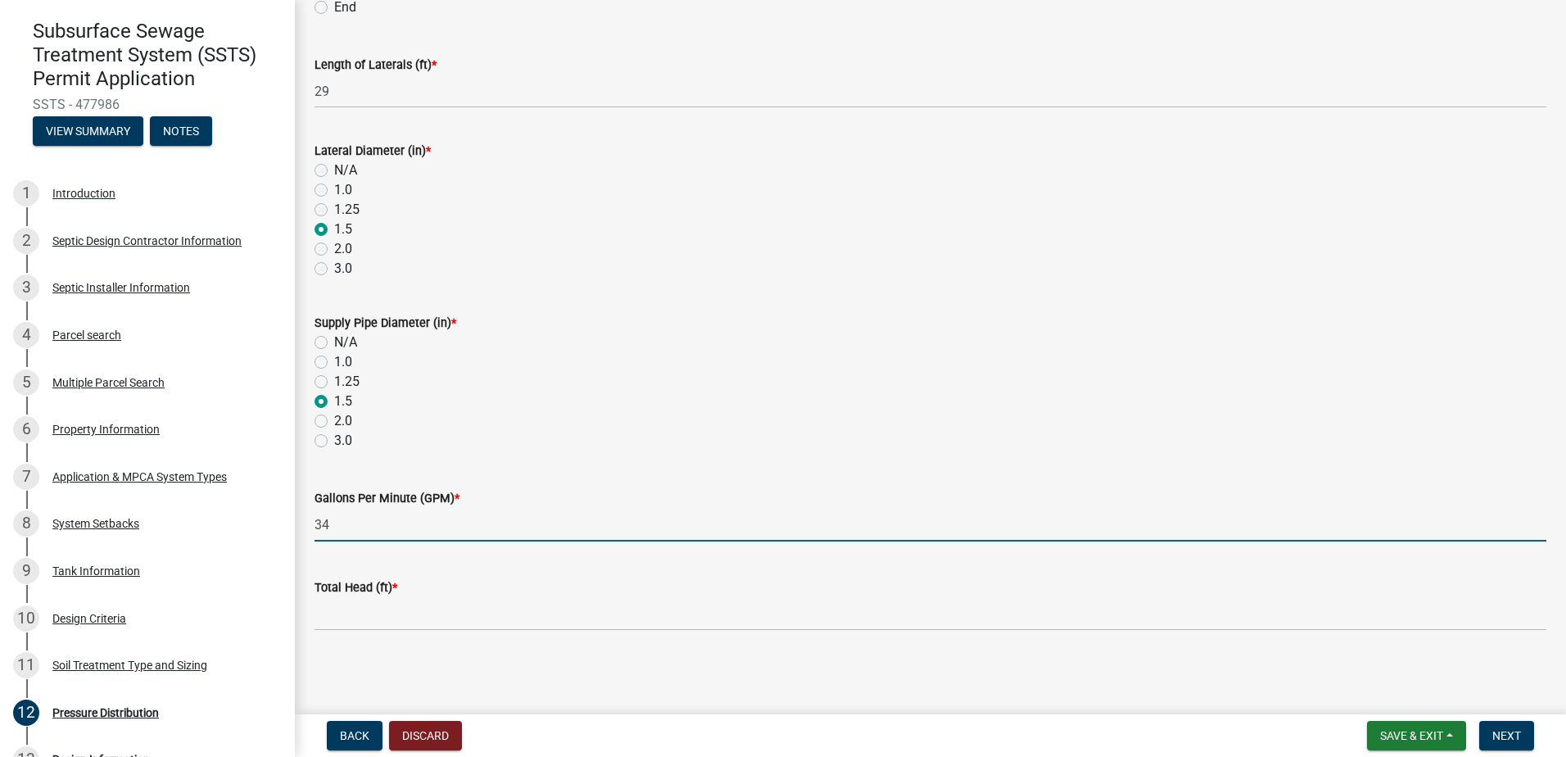
type input "34"
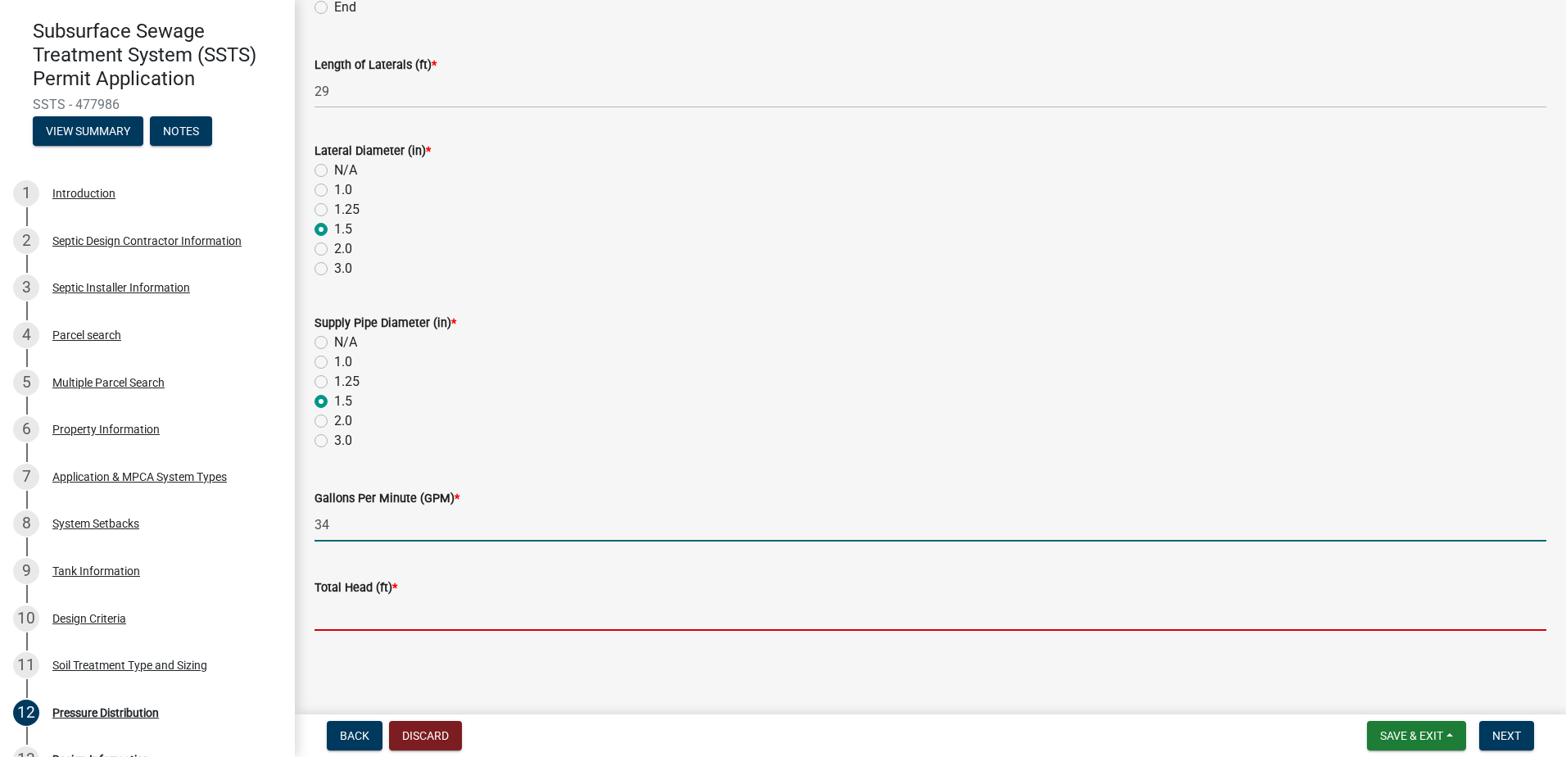
click at [362, 619] on input "Total Head (ft) *" at bounding box center [930, 614] width 1232 height 34
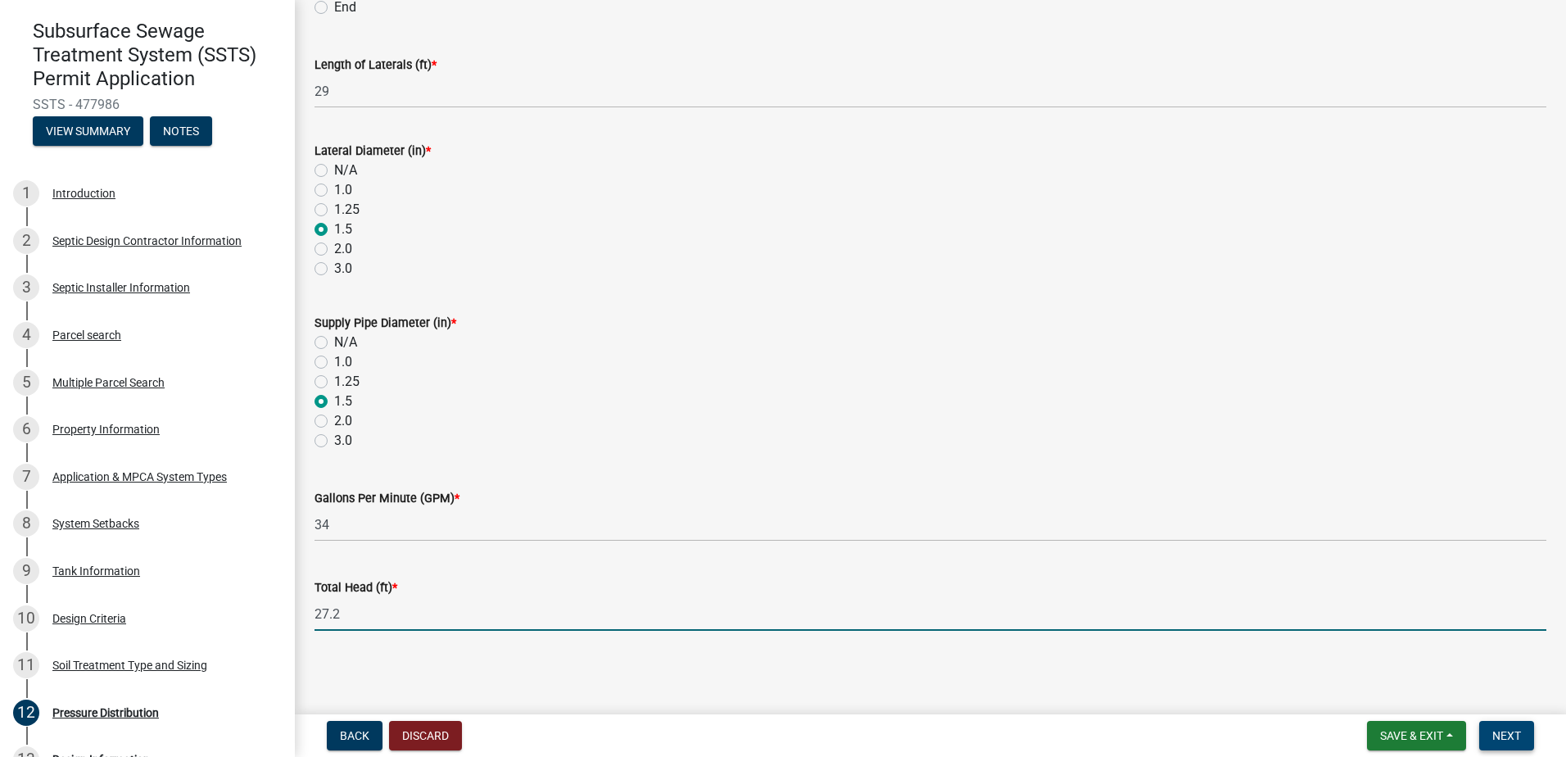
type input "27.2"
click at [1504, 733] on span "Next" at bounding box center [1506, 735] width 29 height 13
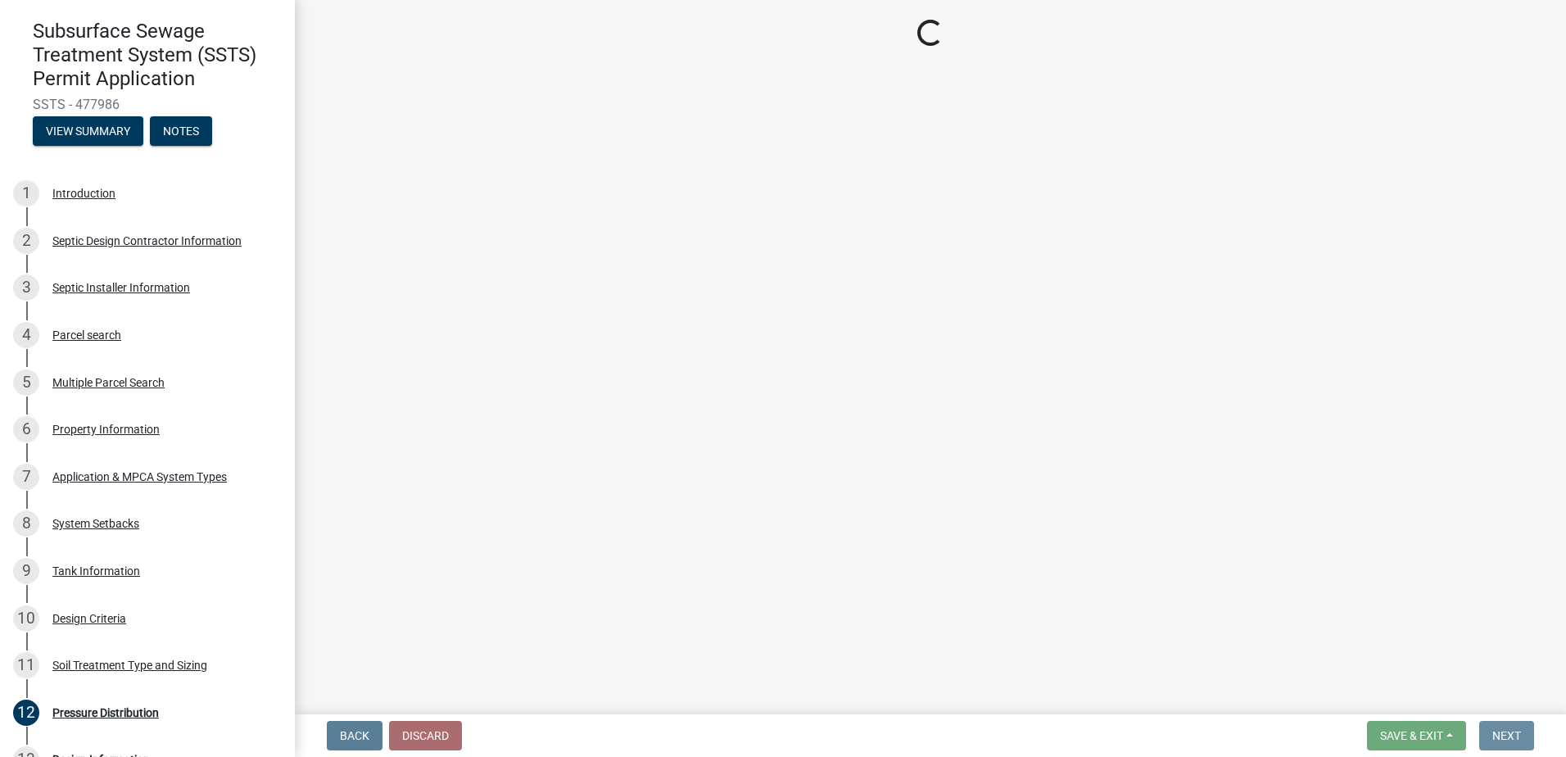
scroll to position [0, 0]
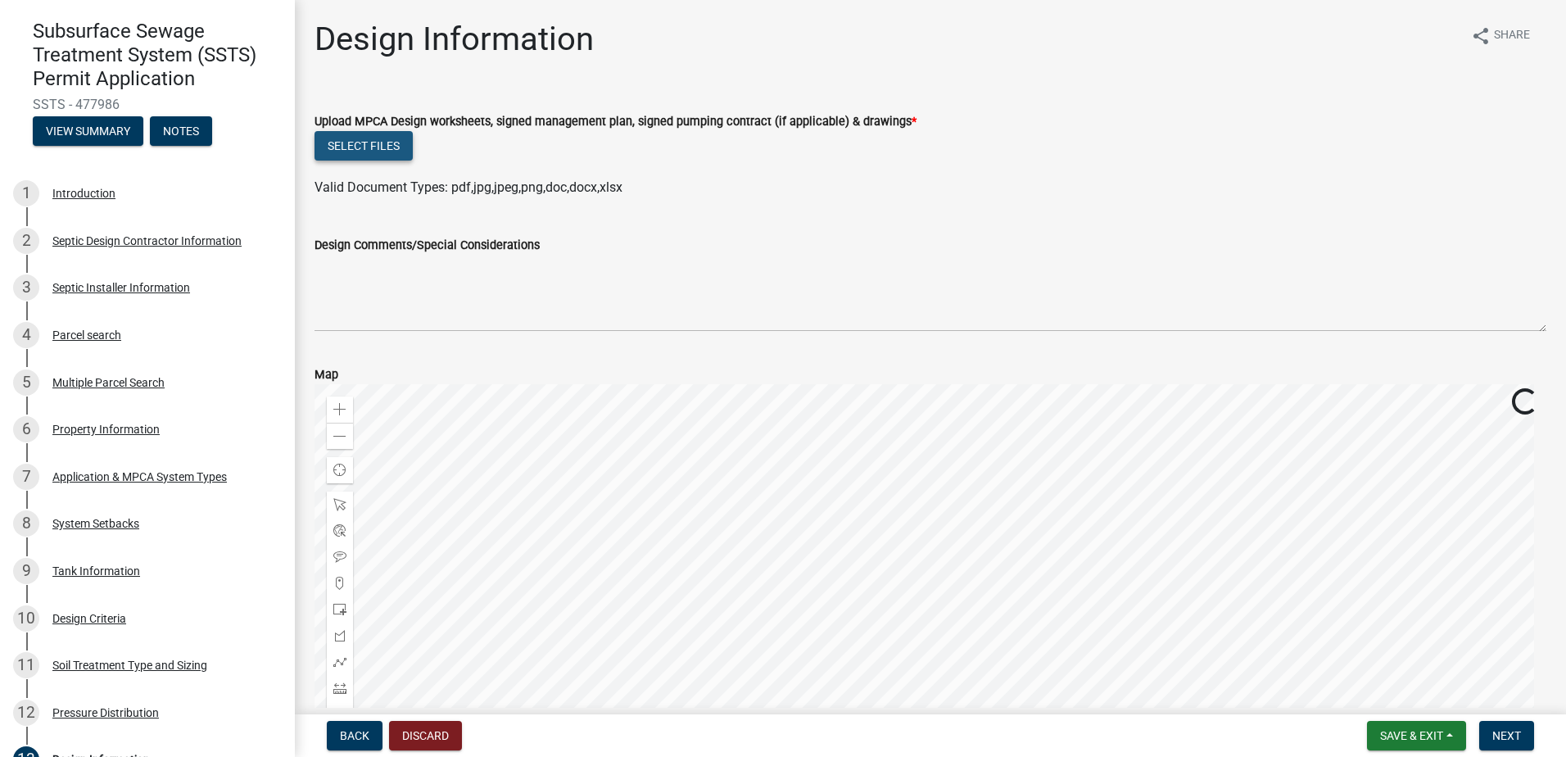
click at [357, 144] on button "Select files" at bounding box center [363, 145] width 98 height 29
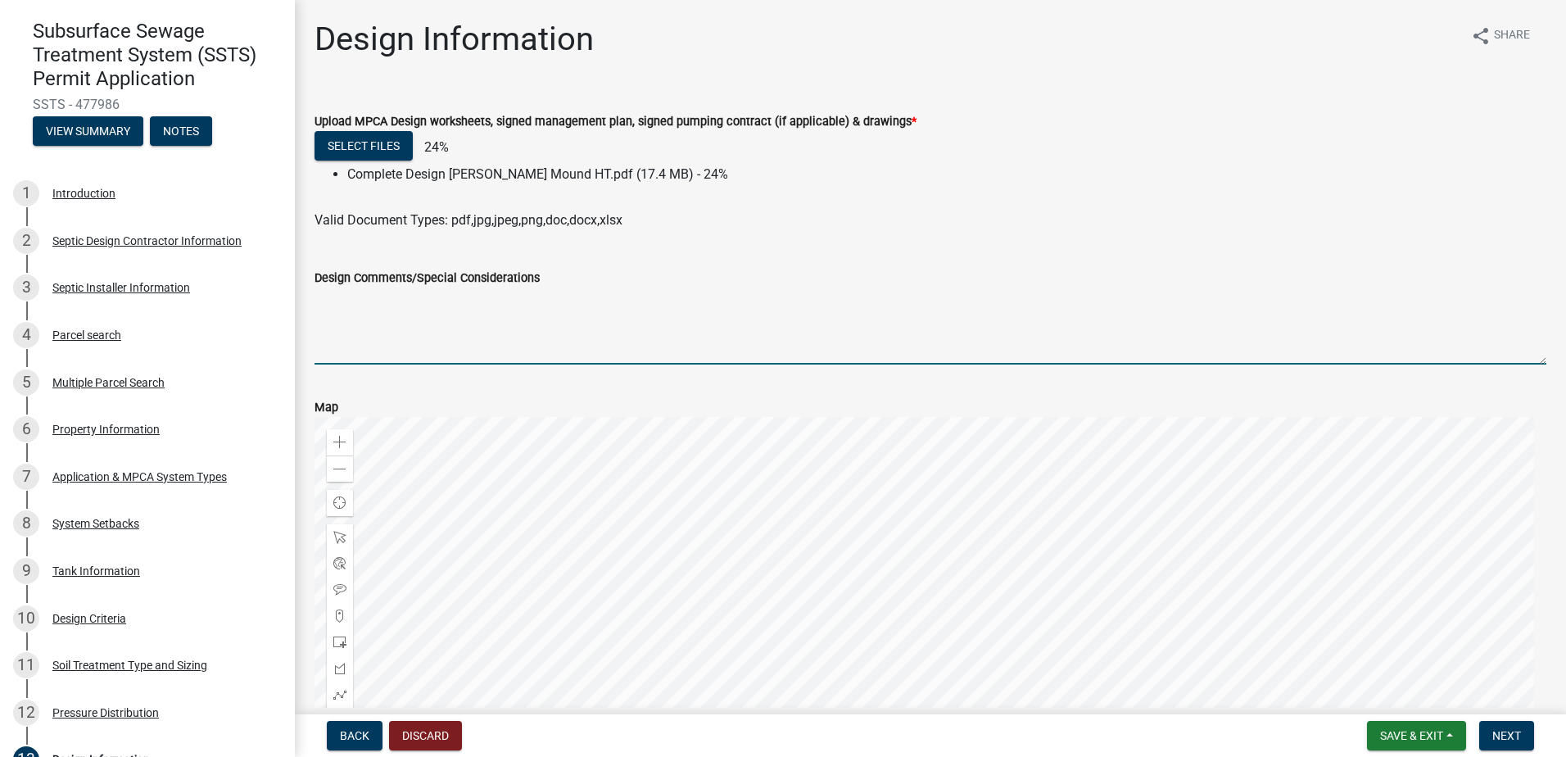
click at [346, 318] on textarea "Design Comments/Special Considerations" at bounding box center [930, 325] width 1232 height 77
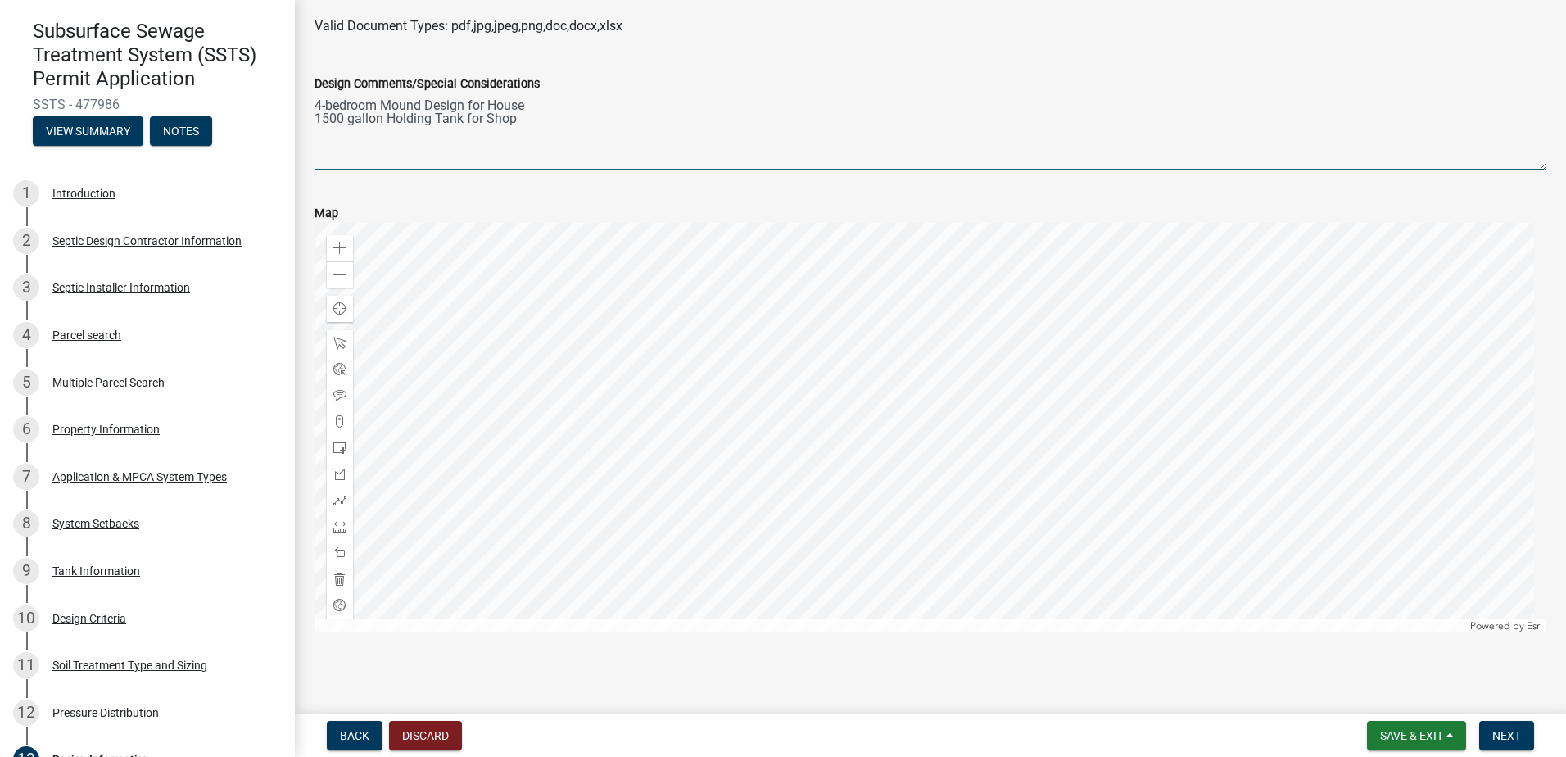
scroll to position [224, 0]
type textarea "4-bedroom Mound Design for House 1500 gallon Holding Tank for Shop"
click at [1504, 734] on span "Next" at bounding box center [1506, 735] width 29 height 13
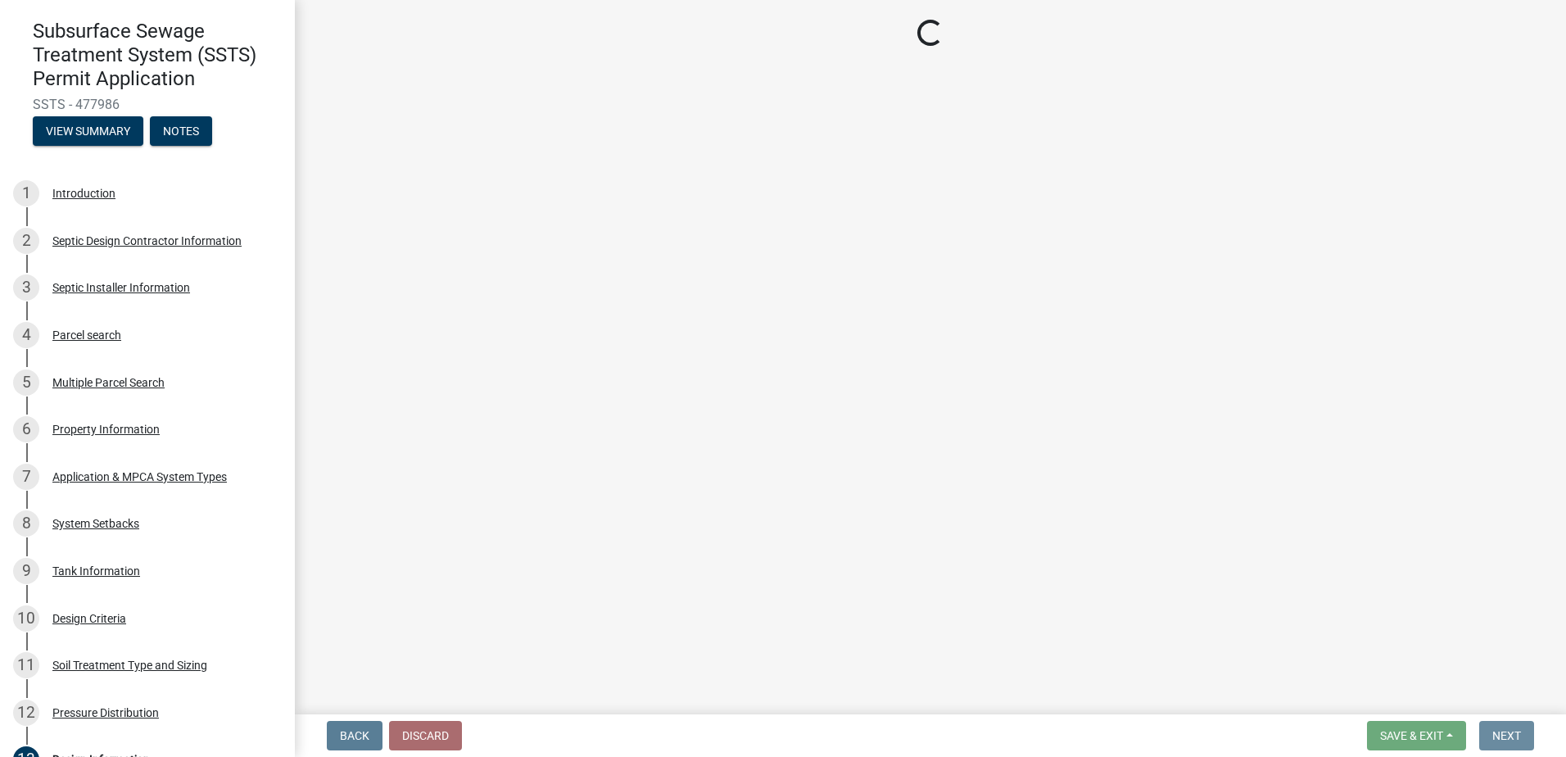
scroll to position [0, 0]
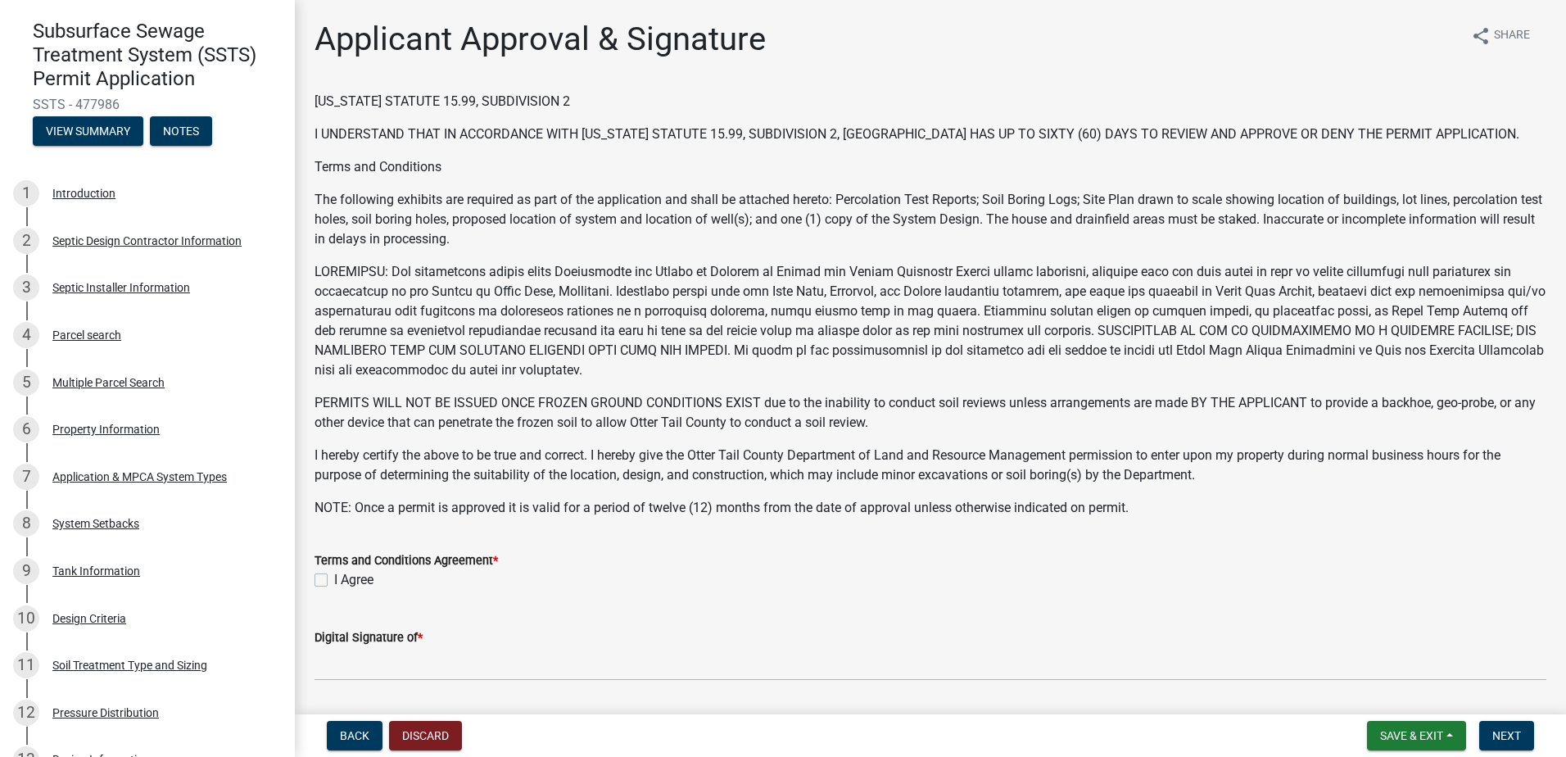
click at [334, 580] on label "I Agree" at bounding box center [353, 580] width 39 height 20
click at [334, 580] on input "I Agree" at bounding box center [339, 575] width 11 height 11
checkbox input "true"
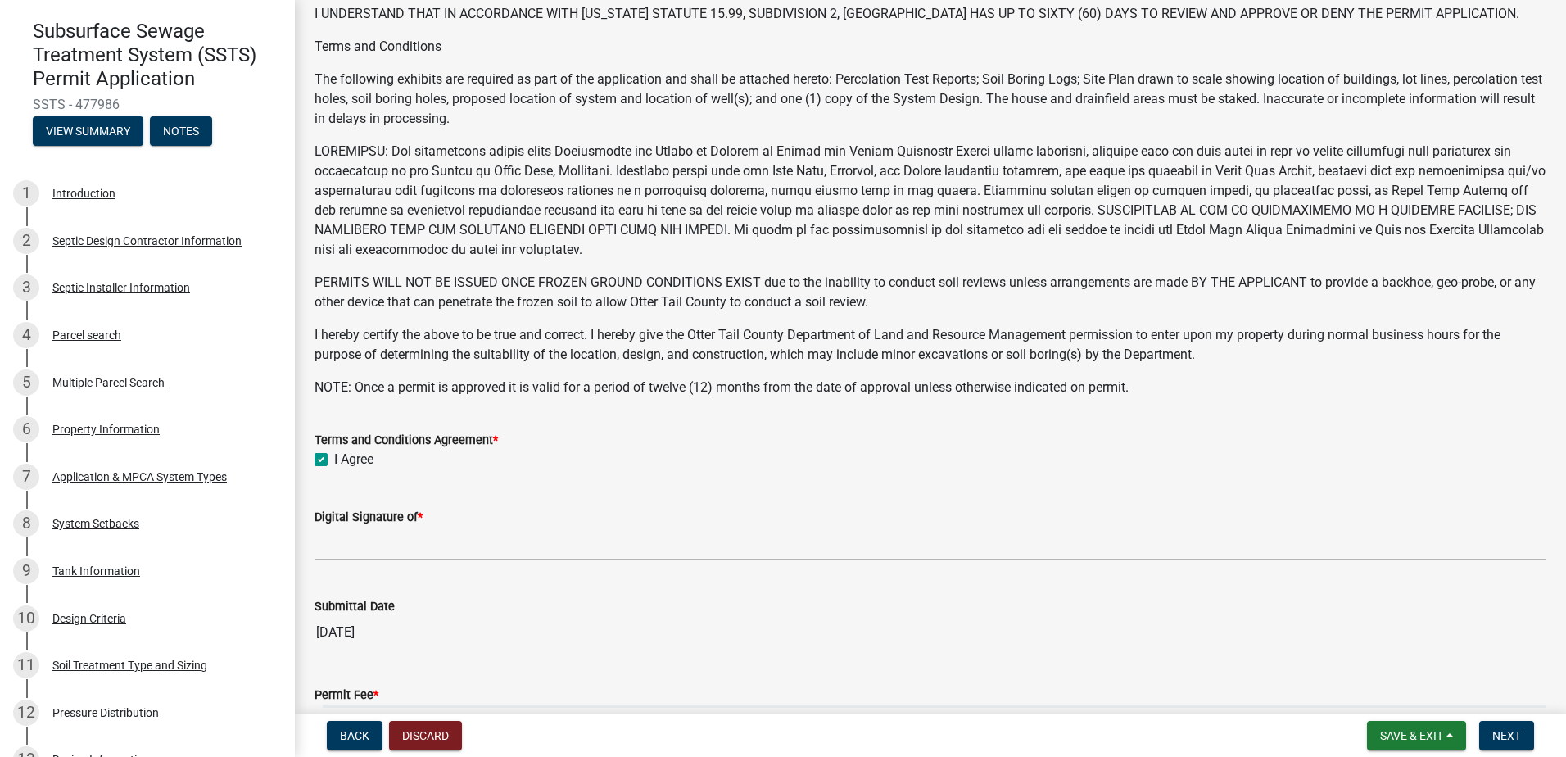
scroll to position [246, 0]
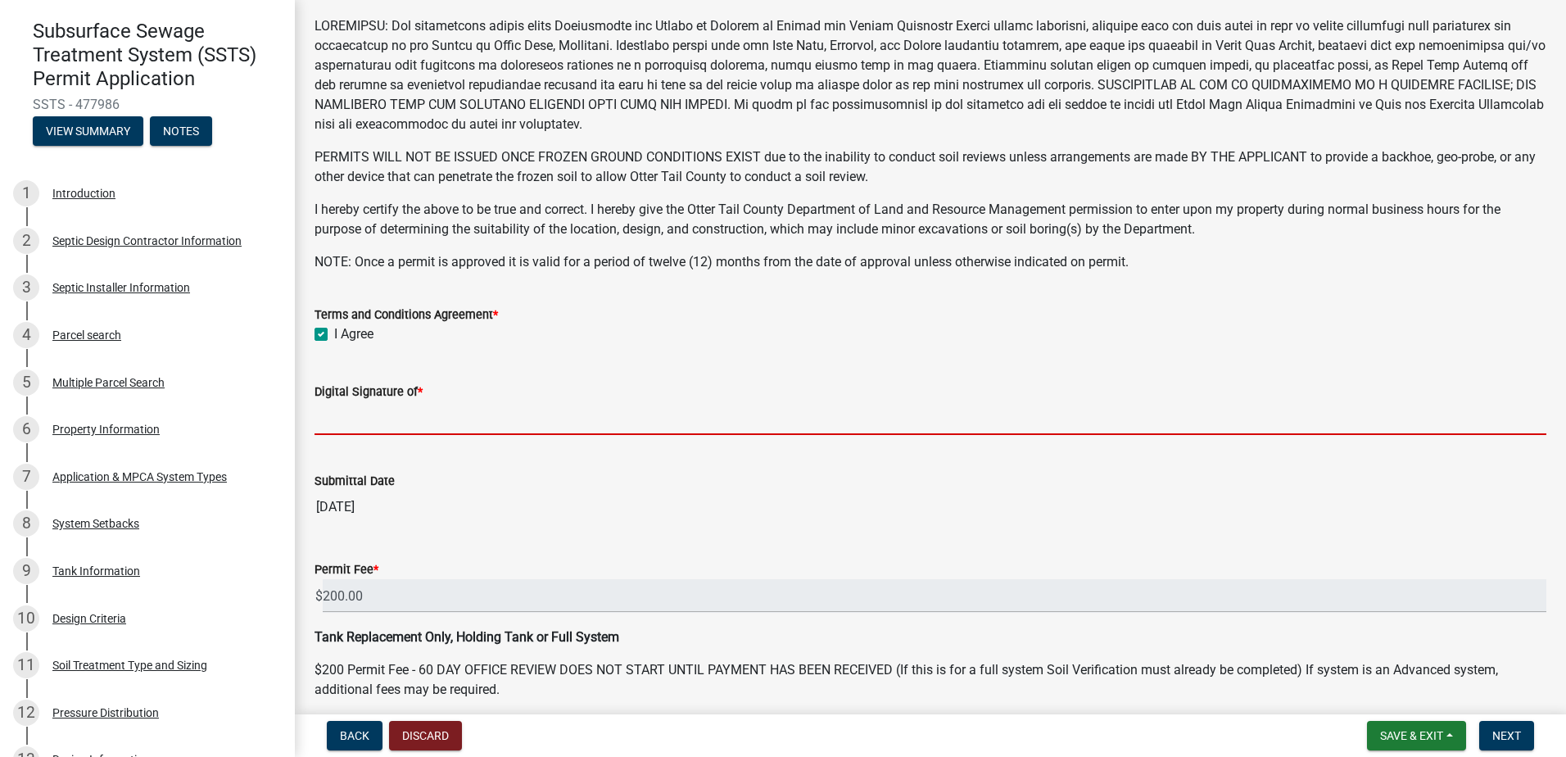
click at [351, 432] on input "Digital Signature of *" at bounding box center [930, 418] width 1232 height 34
type input "Scott Ellingson"
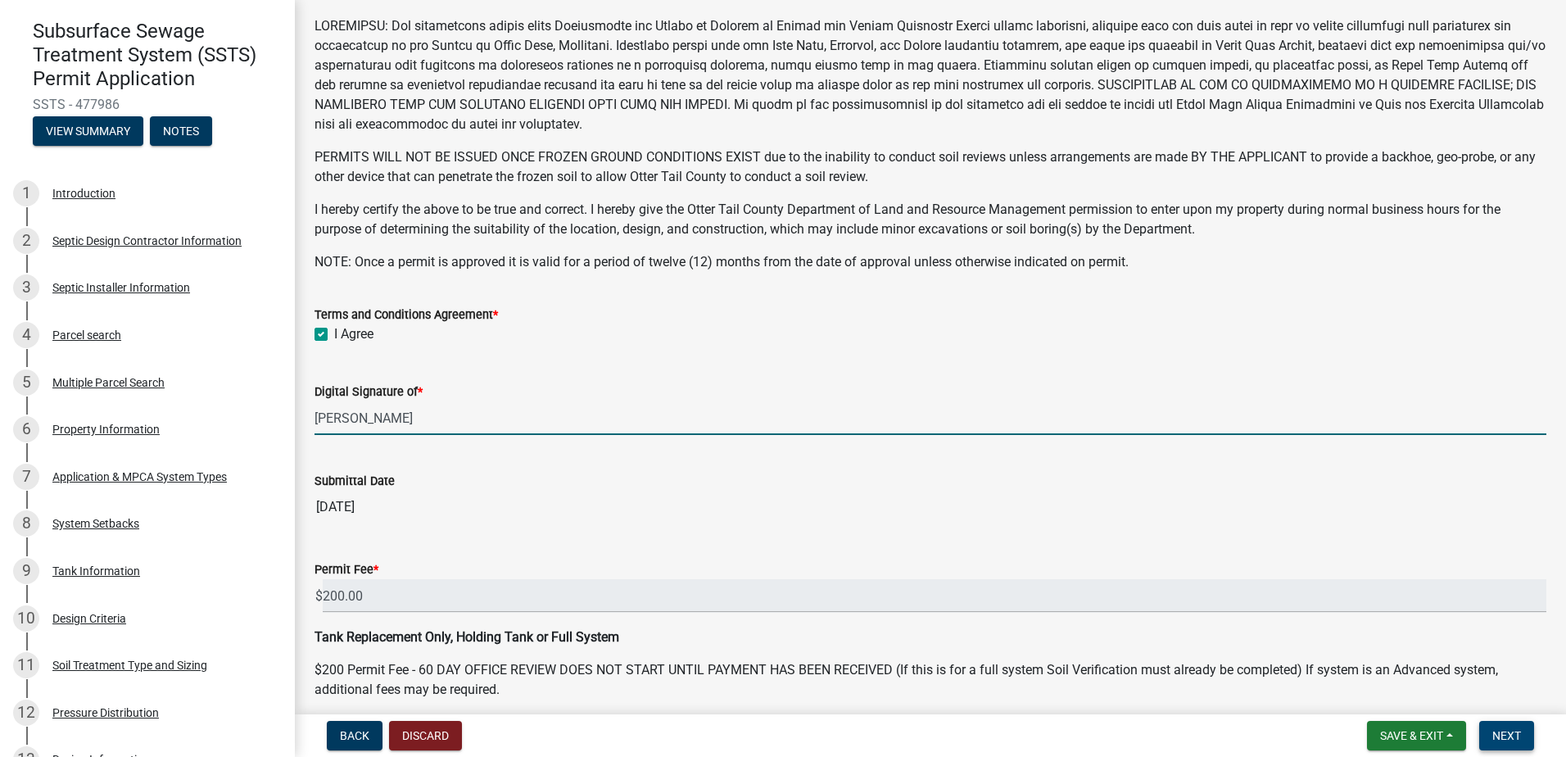
click at [1500, 734] on span "Next" at bounding box center [1506, 735] width 29 height 13
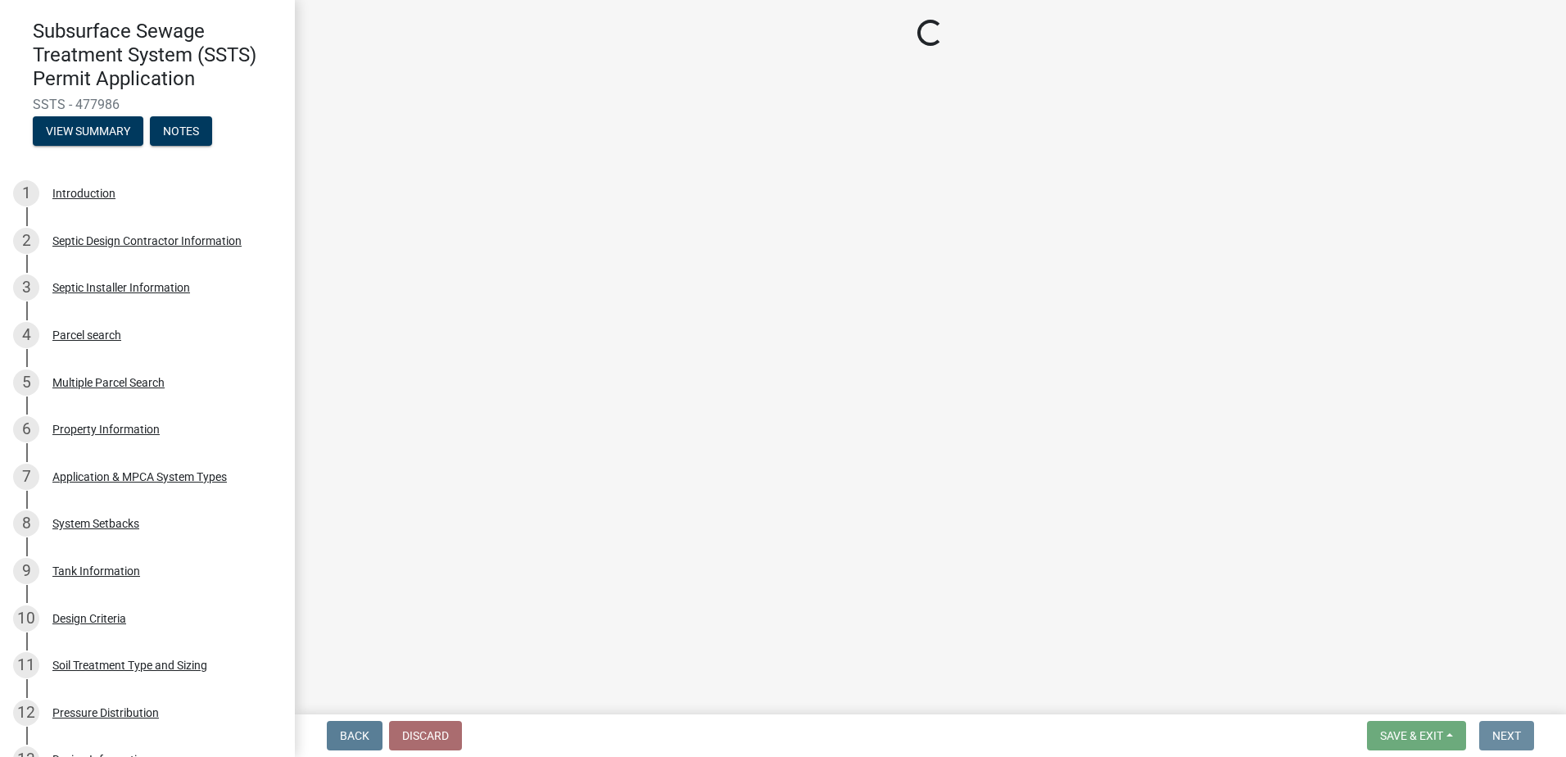
scroll to position [0, 0]
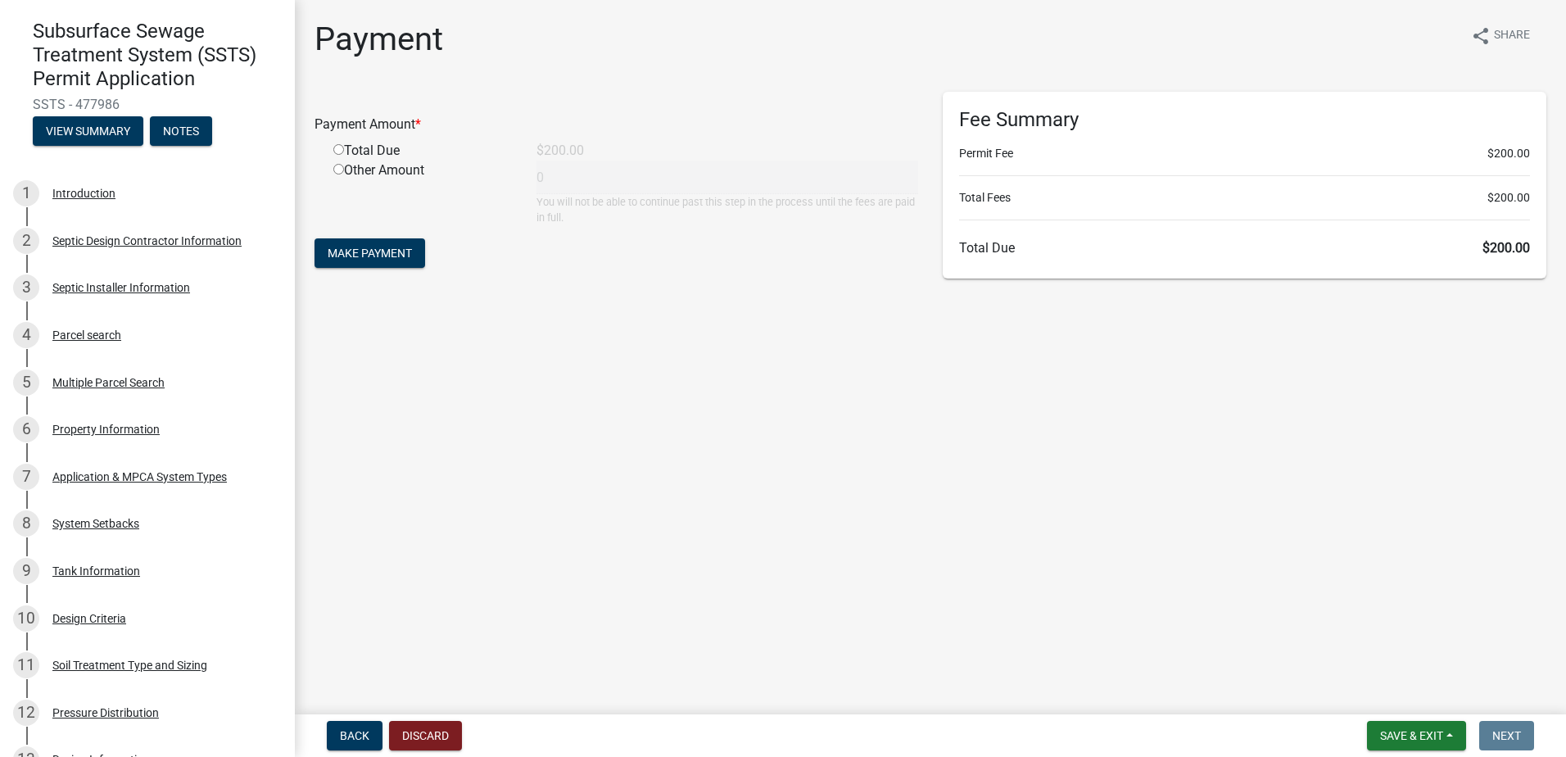
click at [340, 148] on input "radio" at bounding box center [338, 149] width 11 height 11
radio input "true"
type input "200"
click at [352, 250] on span "Make Payment" at bounding box center [370, 253] width 84 height 13
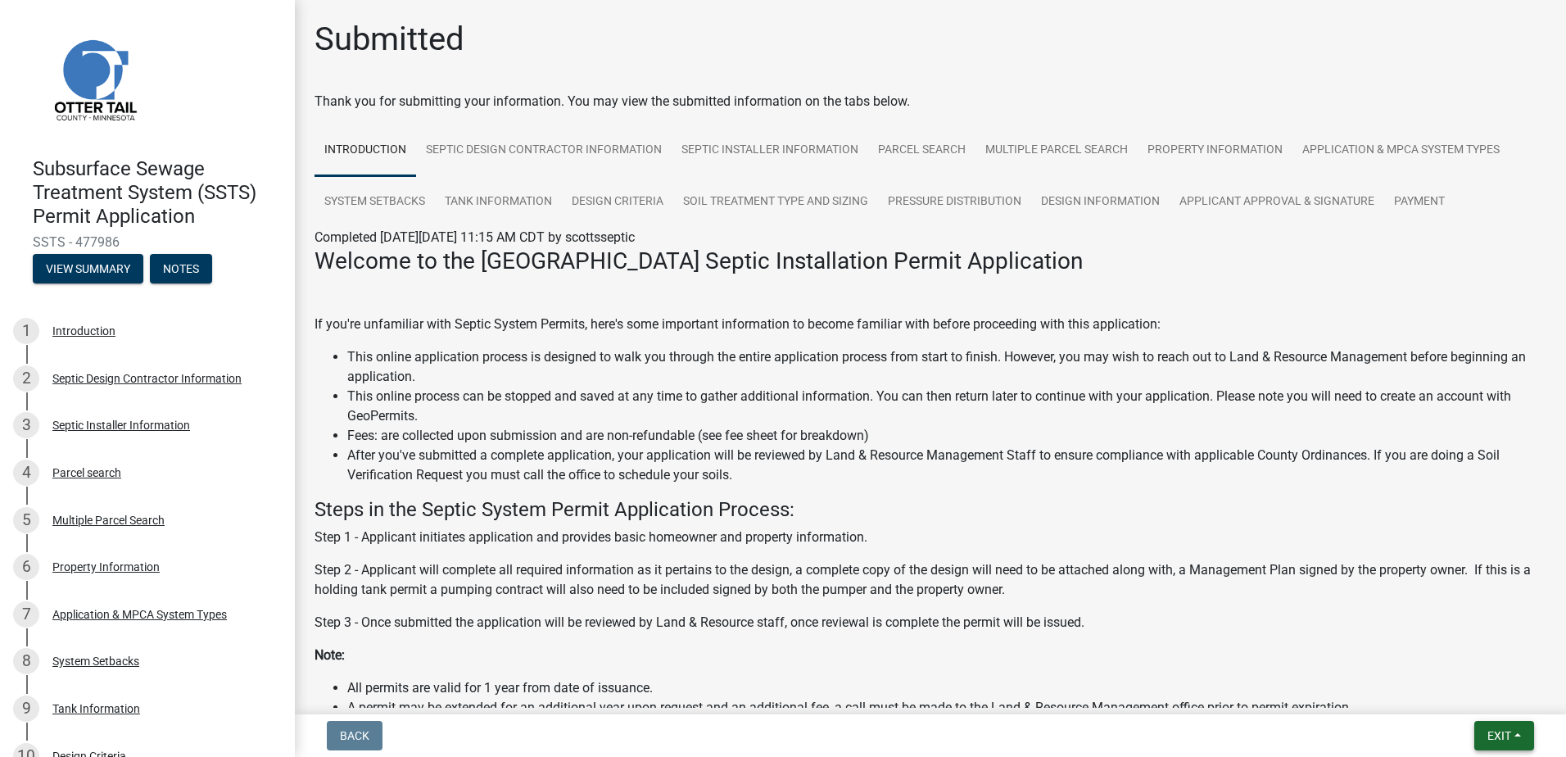
click at [1512, 737] on button "Exit" at bounding box center [1504, 735] width 60 height 29
click at [1468, 704] on button "Save & Exit" at bounding box center [1468, 692] width 131 height 39
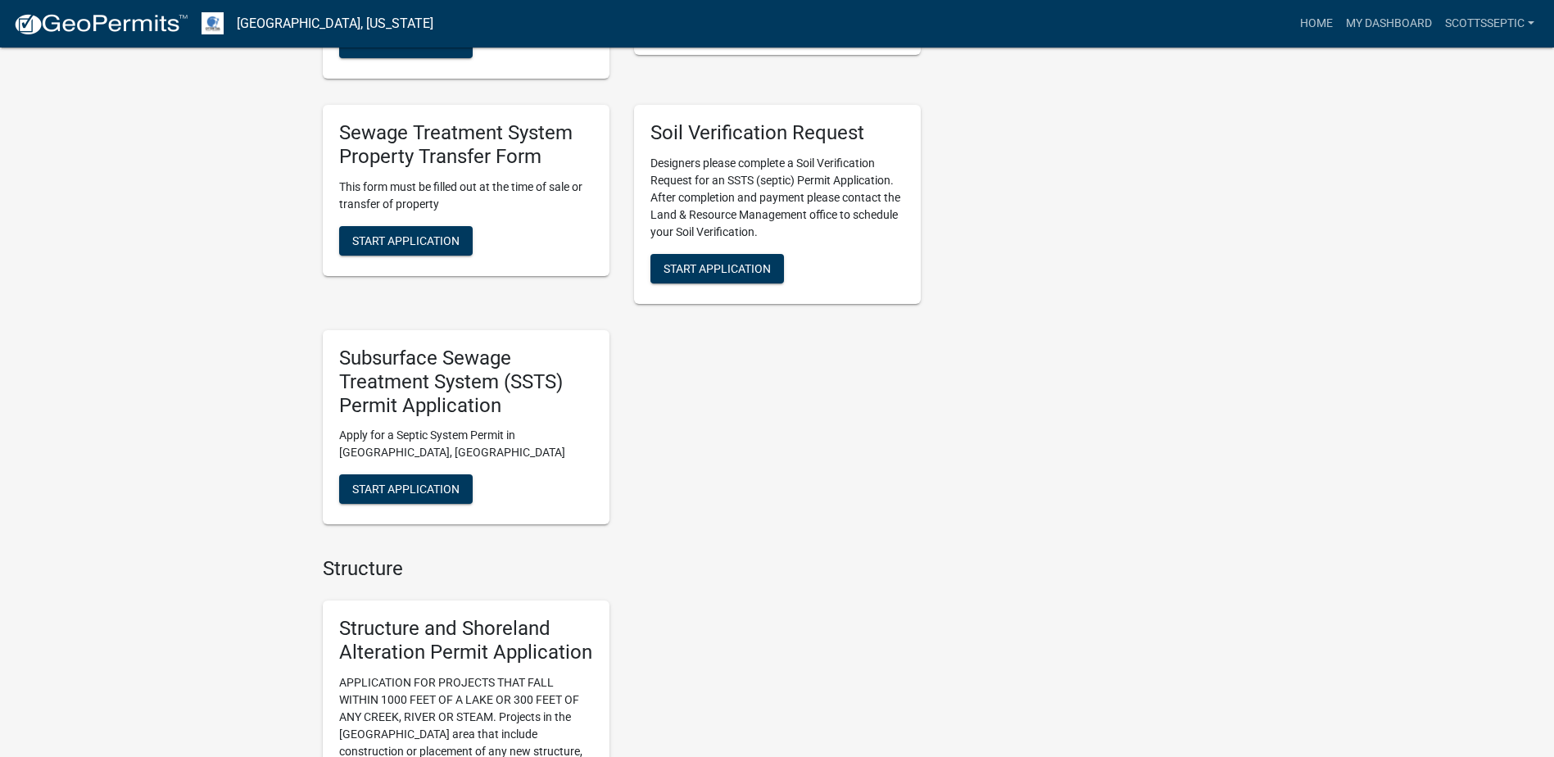
scroll to position [1392, 0]
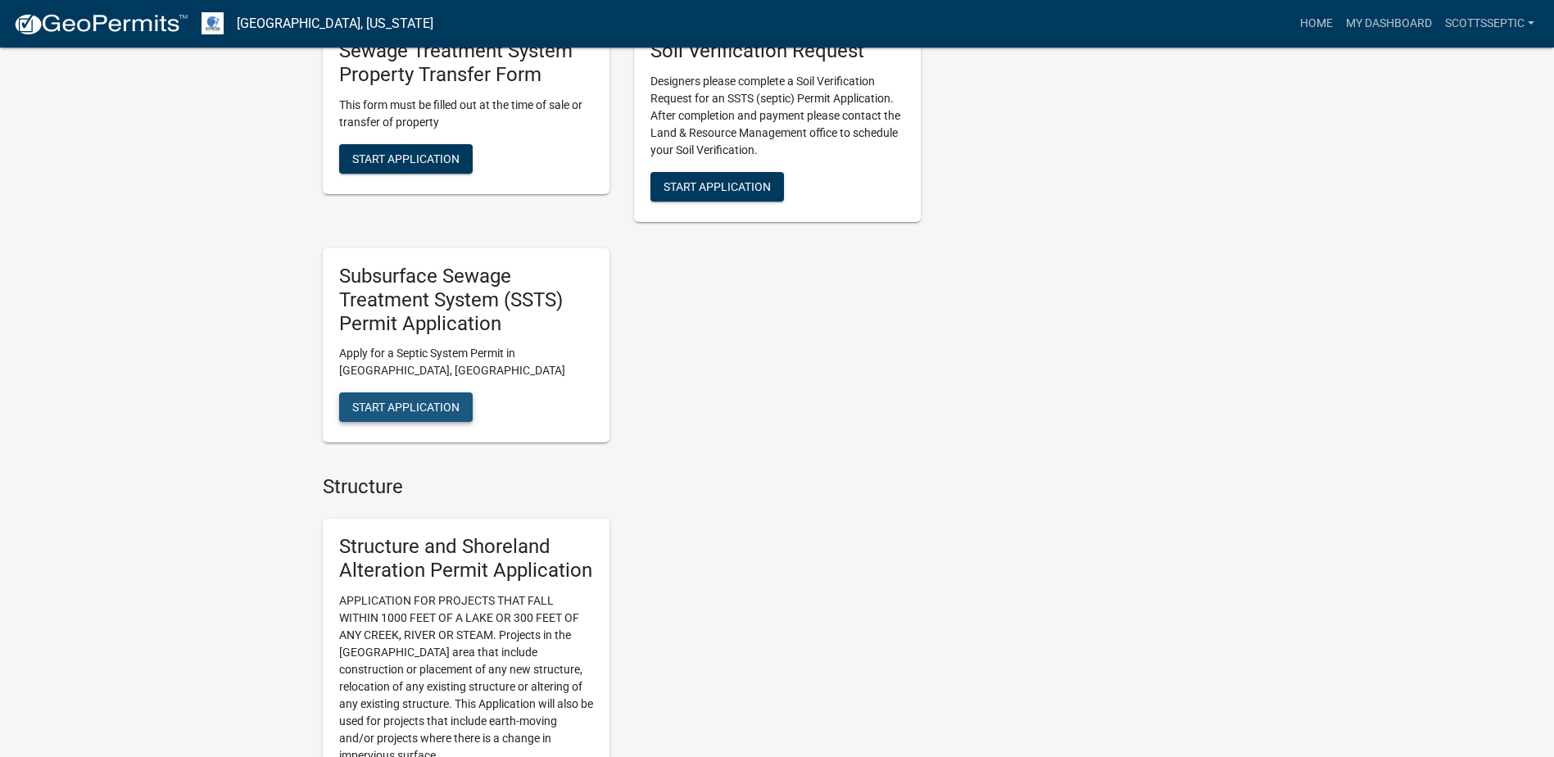
click at [403, 405] on span "Start Application" at bounding box center [405, 406] width 107 height 13
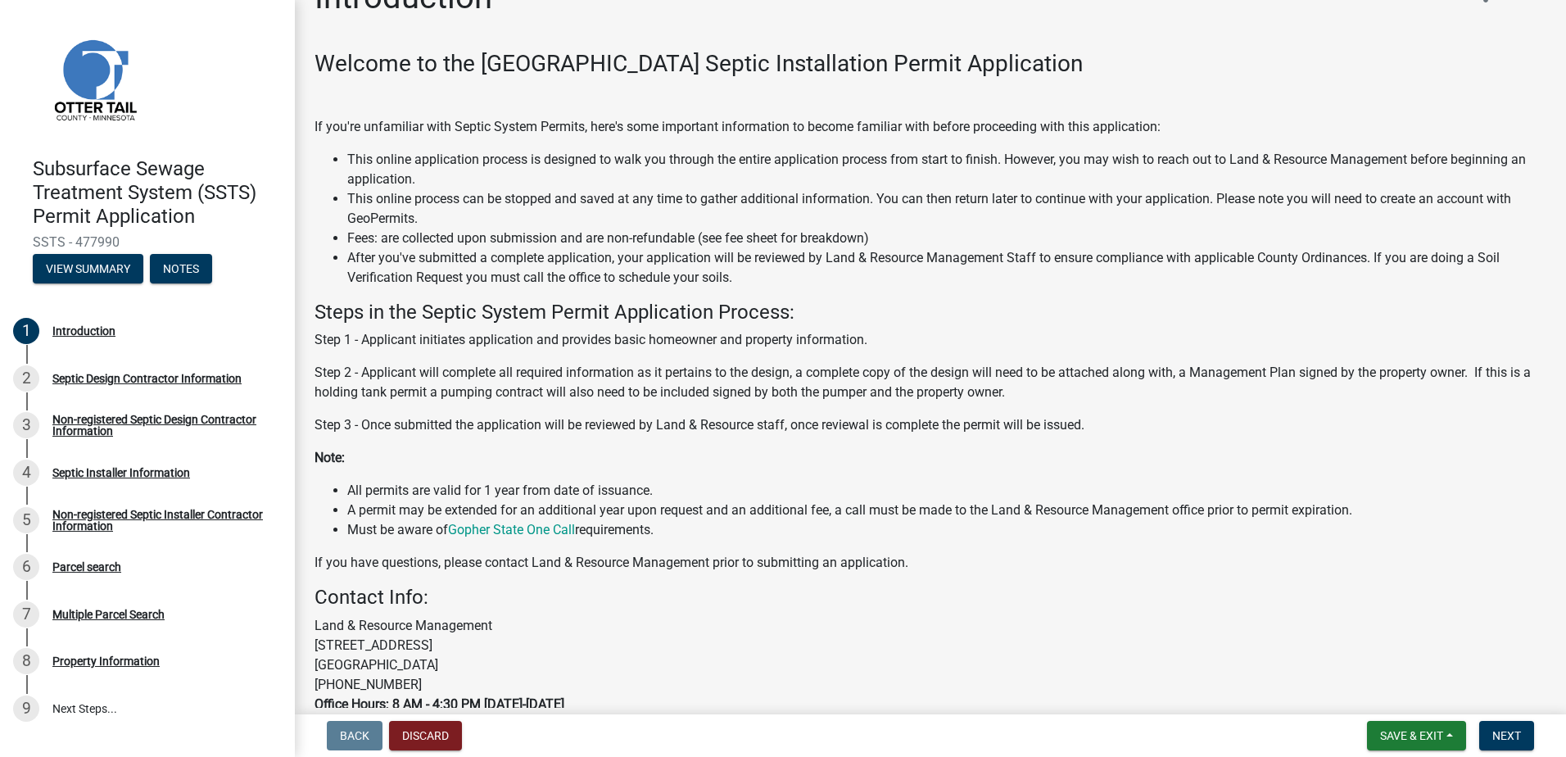
scroll to position [82, 0]
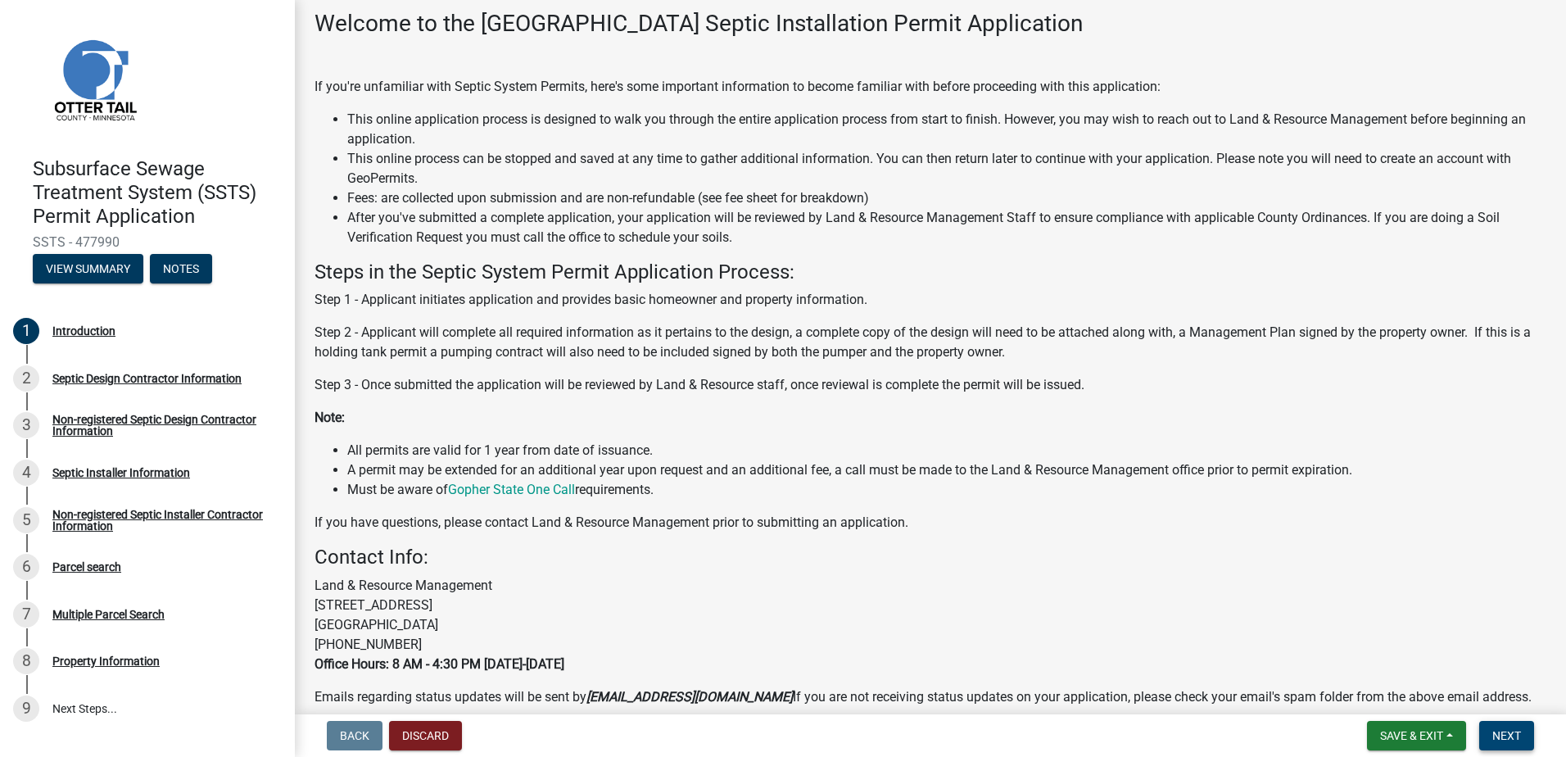
click at [1518, 741] on span "Next" at bounding box center [1506, 735] width 29 height 13
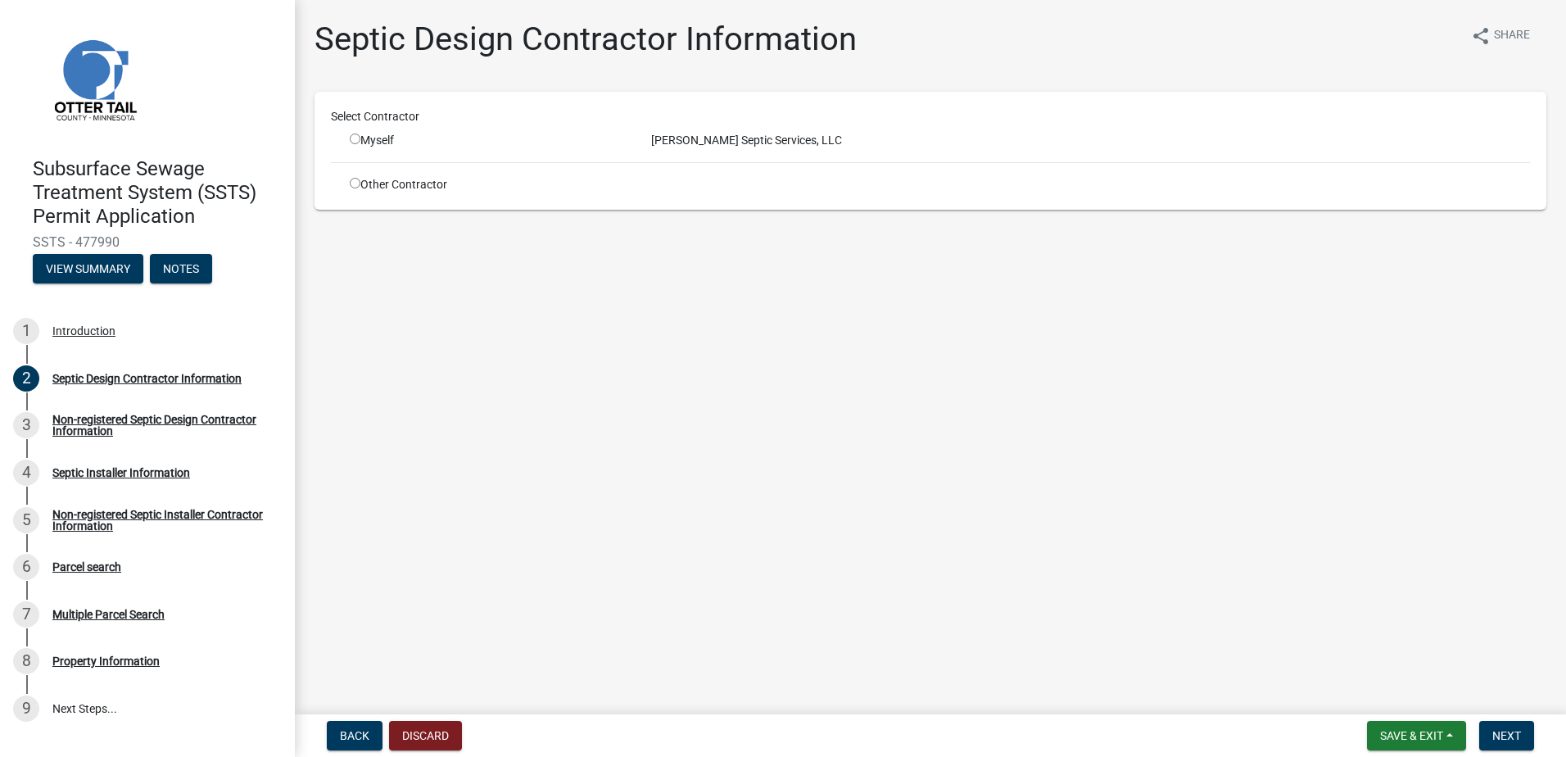
click at [356, 138] on input "radio" at bounding box center [355, 138] width 11 height 11
radio input "true"
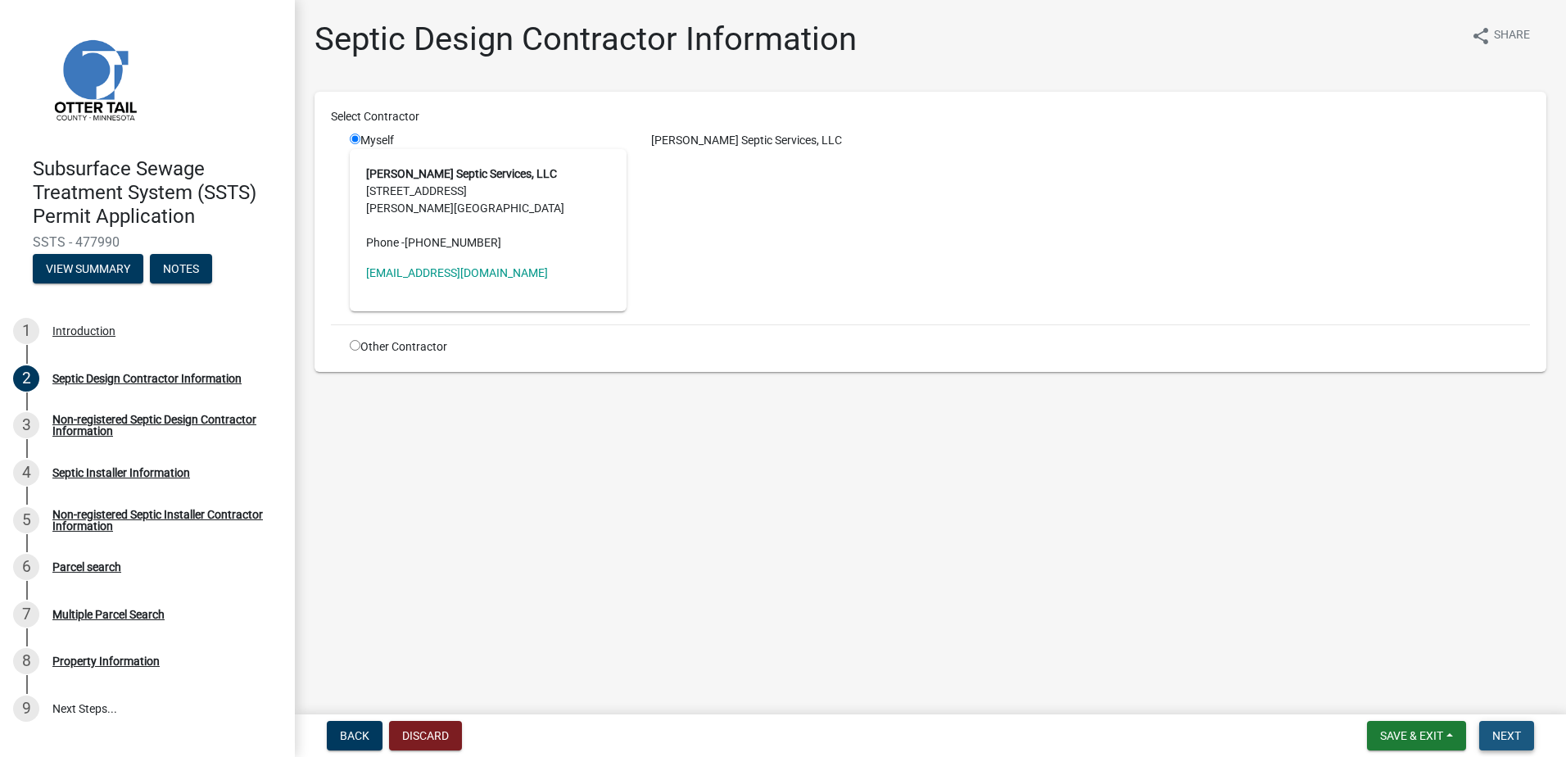
click at [1500, 729] on span "Next" at bounding box center [1506, 735] width 29 height 13
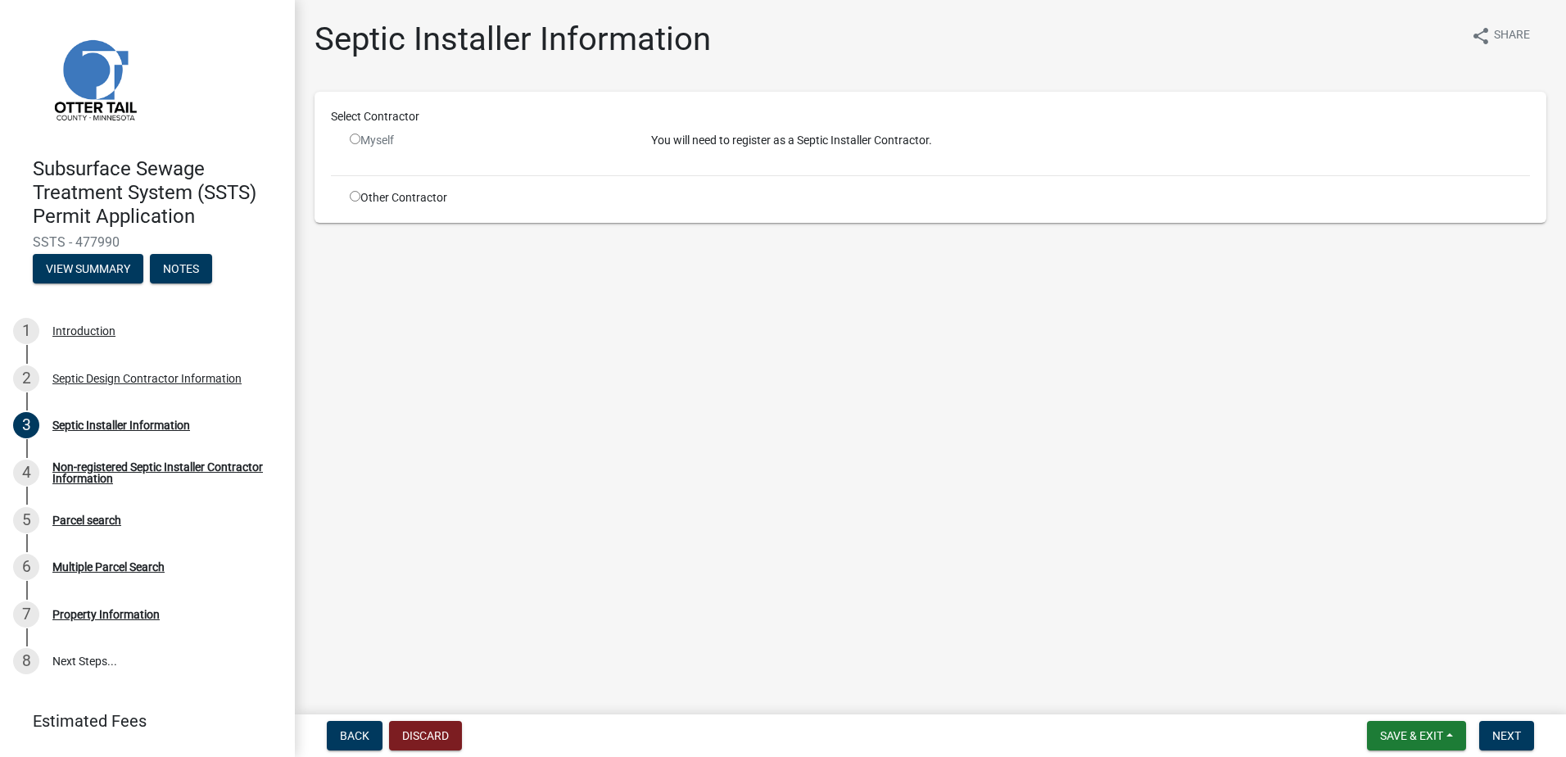
click at [351, 197] on input "radio" at bounding box center [355, 196] width 11 height 11
radio input "true"
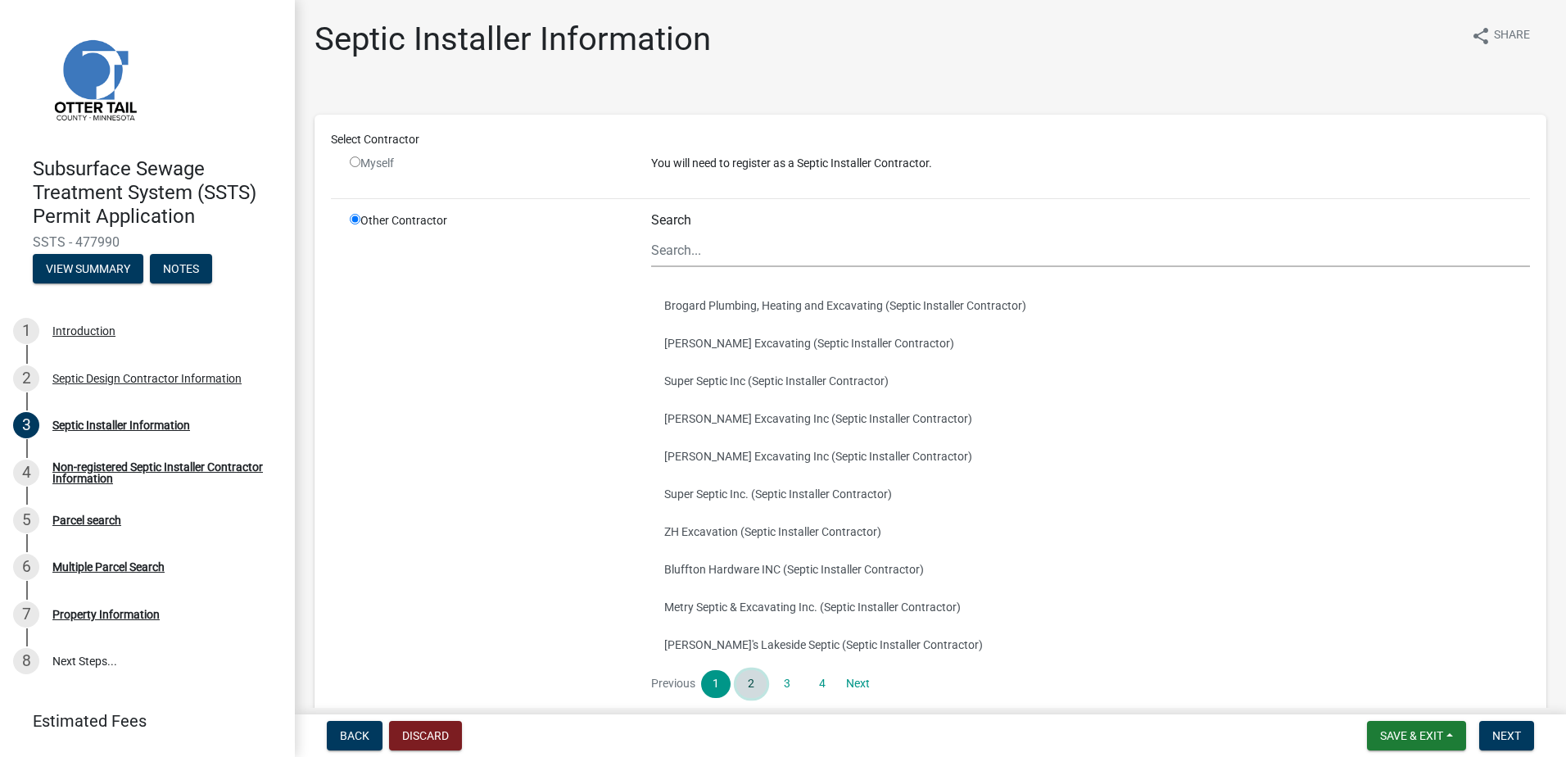
click at [743, 689] on link "2" at bounding box center [750, 684] width 29 height 28
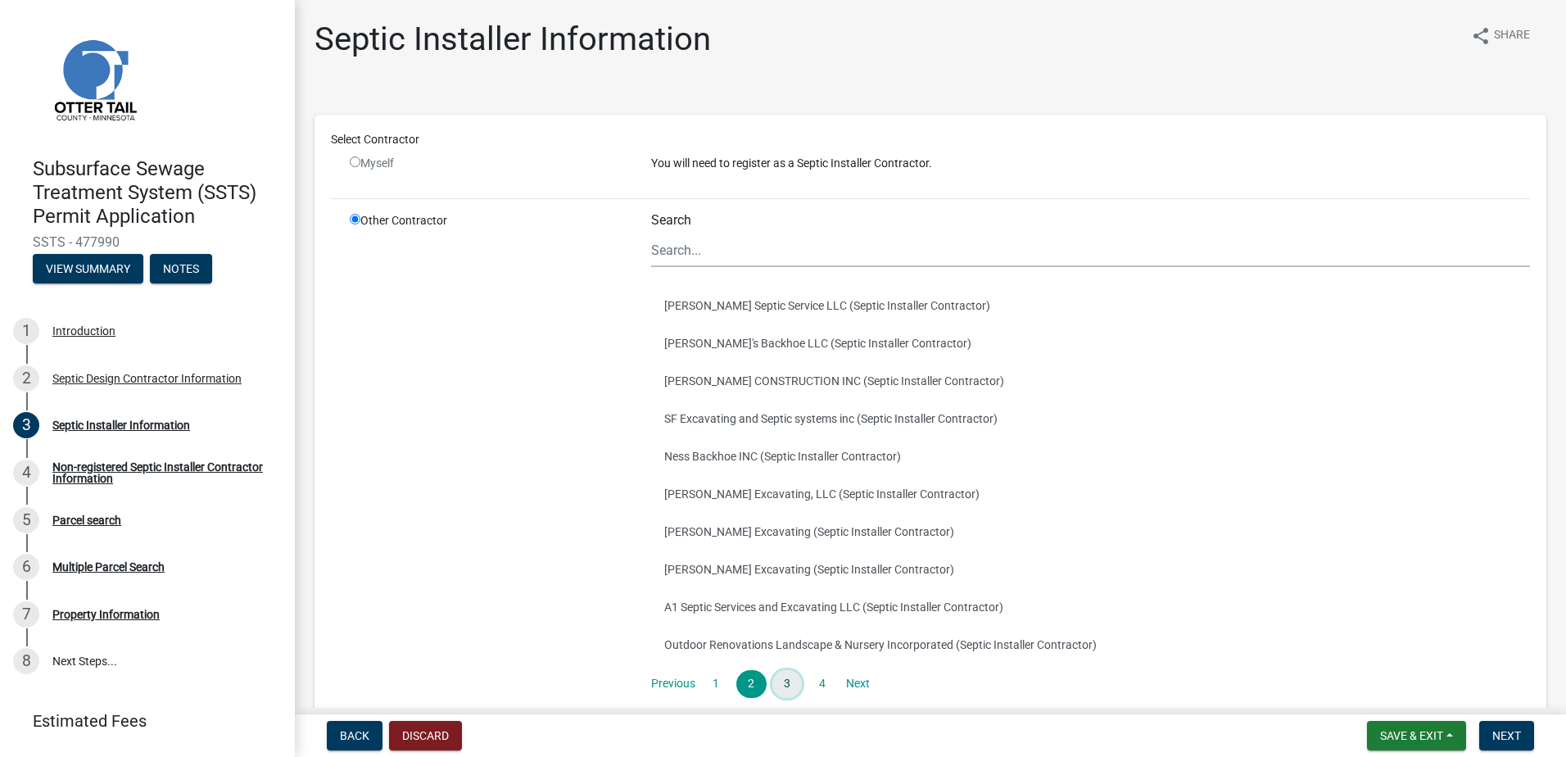
click at [778, 684] on link "3" at bounding box center [786, 684] width 29 height 28
click at [746, 686] on link "2" at bounding box center [750, 684] width 29 height 28
click at [712, 486] on button "Renner Excavating, LLC (Septic Installer Contractor)" at bounding box center [1090, 494] width 879 height 38
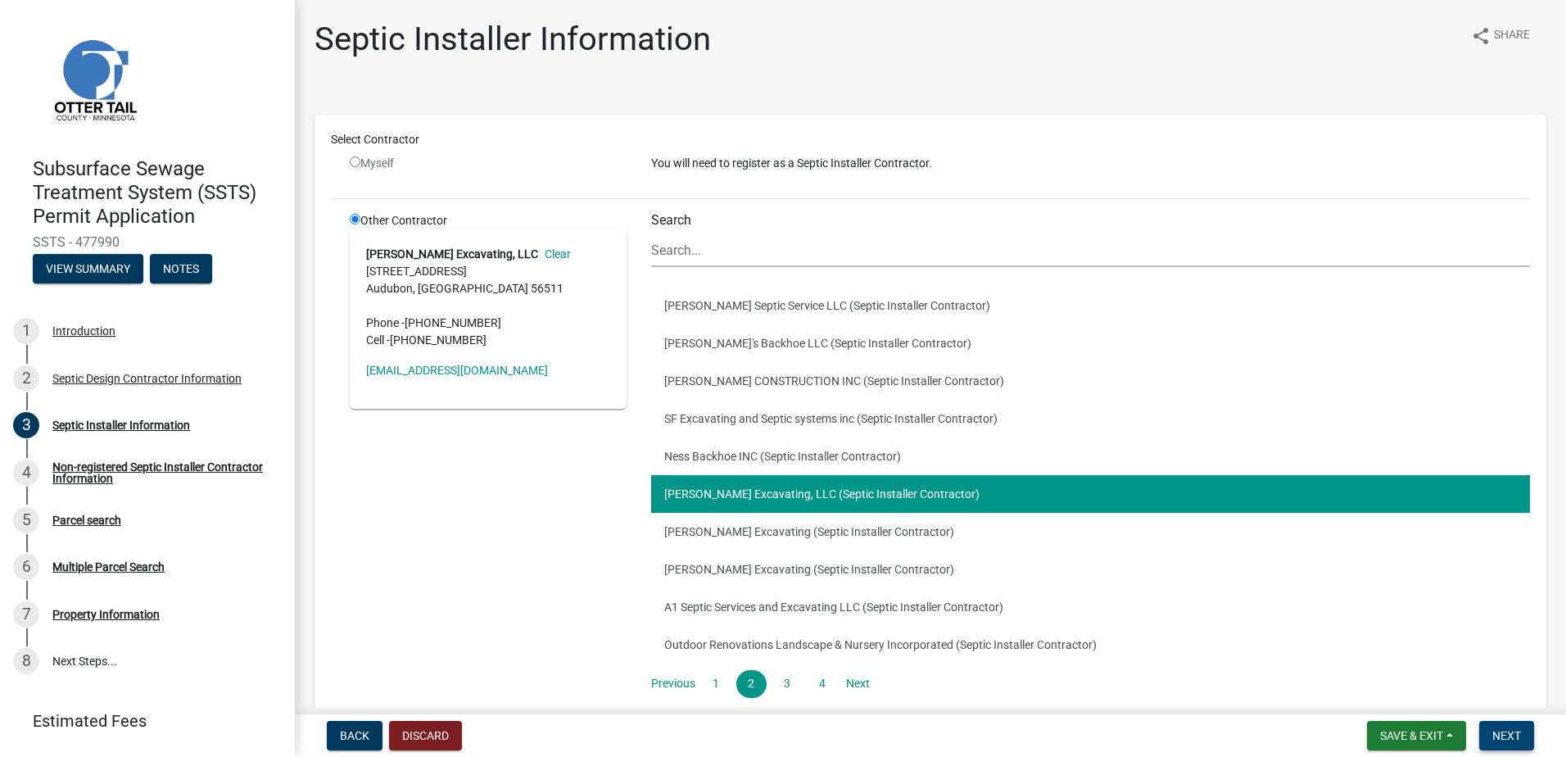
click at [1509, 736] on span "Next" at bounding box center [1506, 735] width 29 height 13
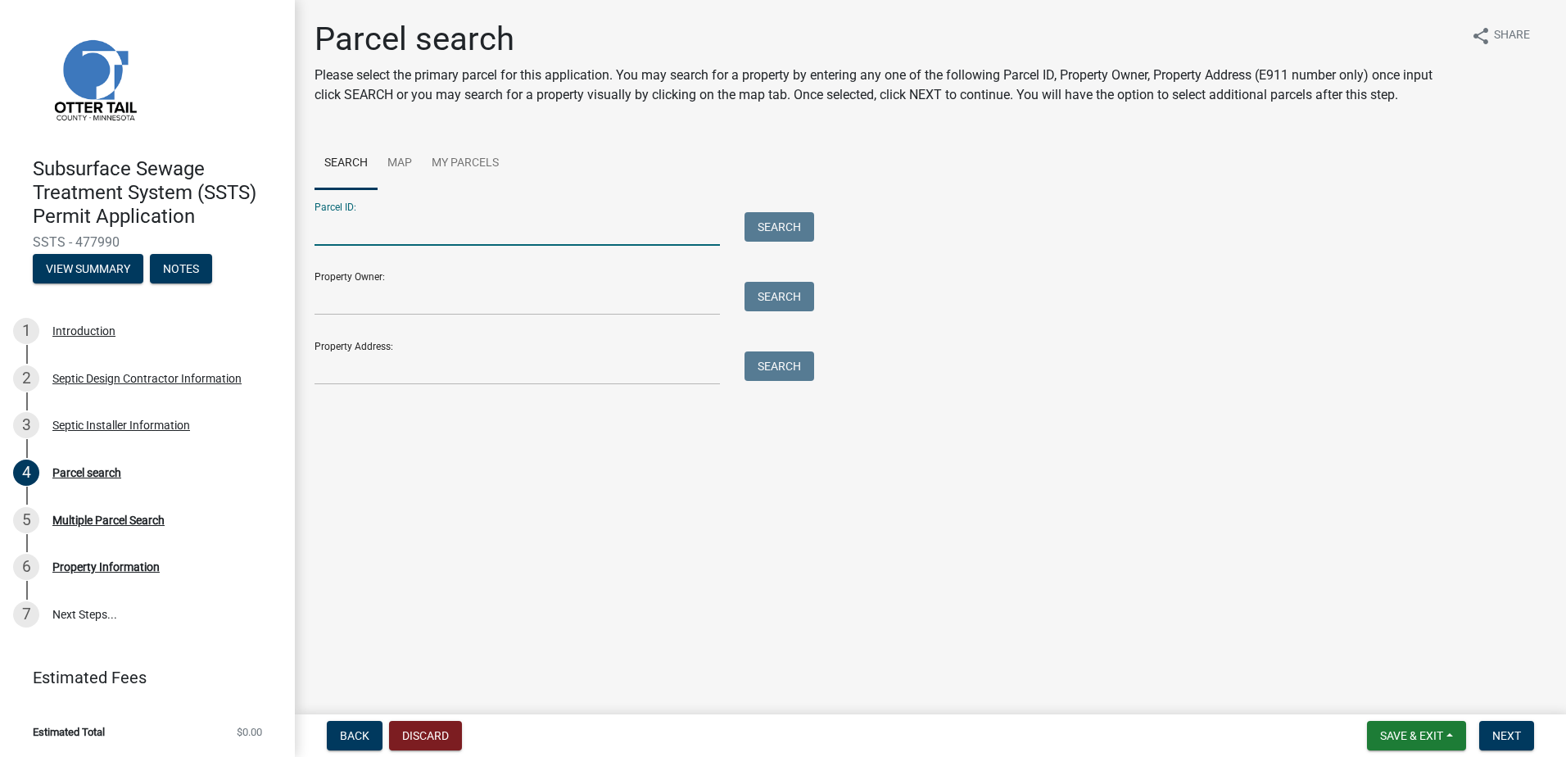
click at [351, 237] on input "Parcel ID:" at bounding box center [516, 229] width 405 height 34
type input "20000990479000"
click at [768, 228] on button "Search" at bounding box center [779, 226] width 70 height 29
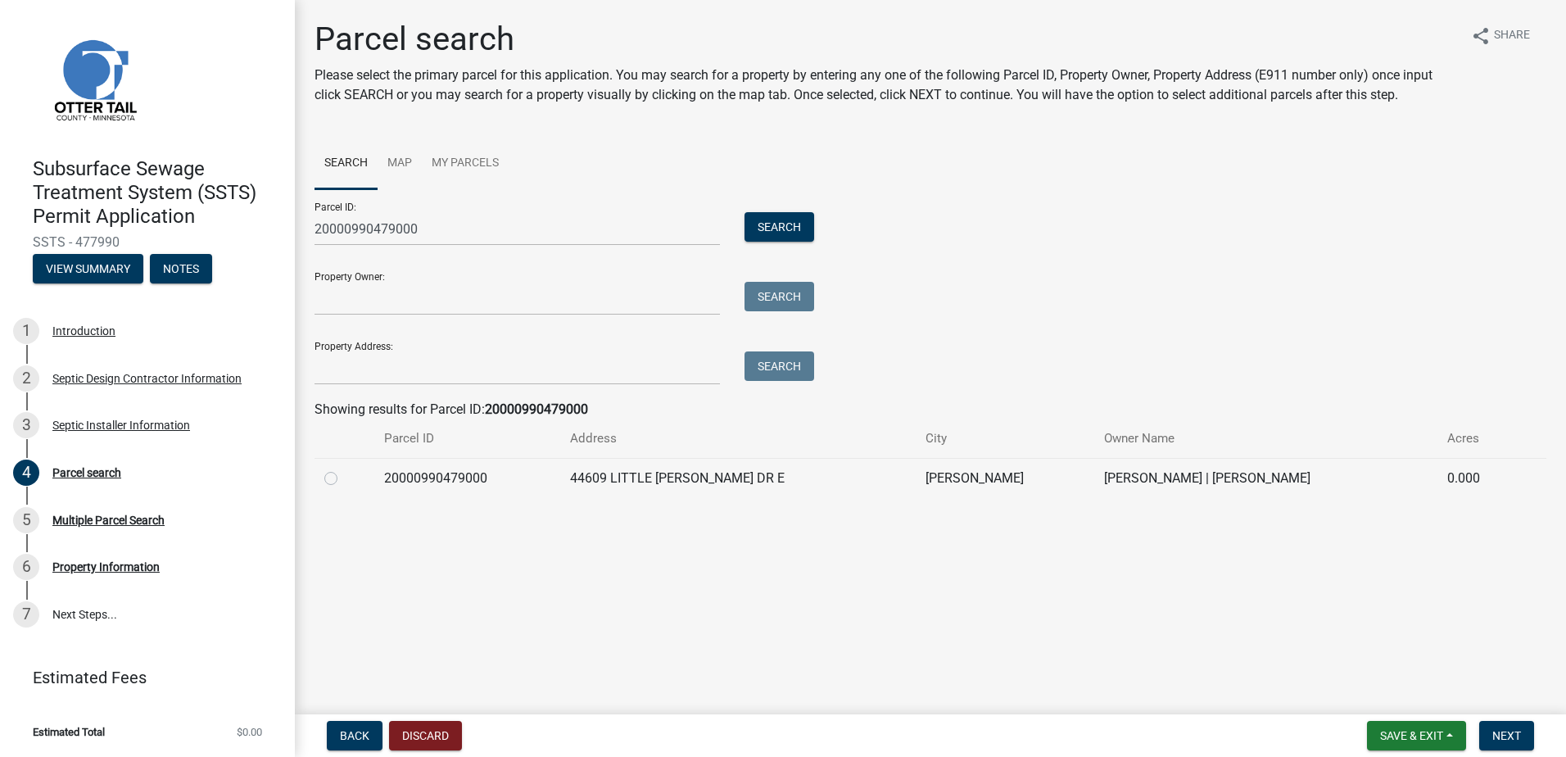
click at [344, 468] on label at bounding box center [344, 468] width 0 height 0
click at [344, 479] on input "radio" at bounding box center [349, 473] width 11 height 11
radio input "true"
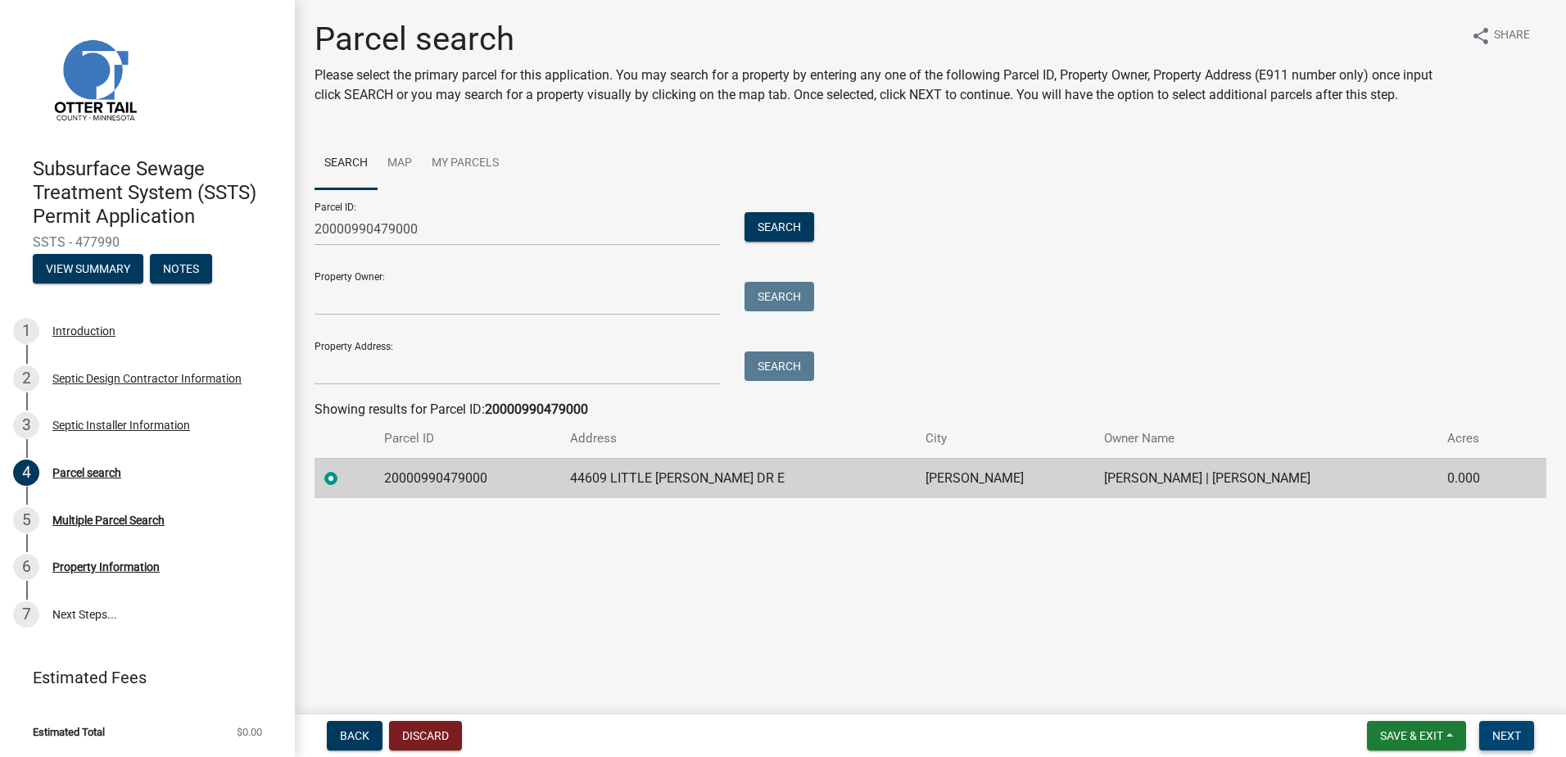
click at [1499, 737] on span "Next" at bounding box center [1506, 735] width 29 height 13
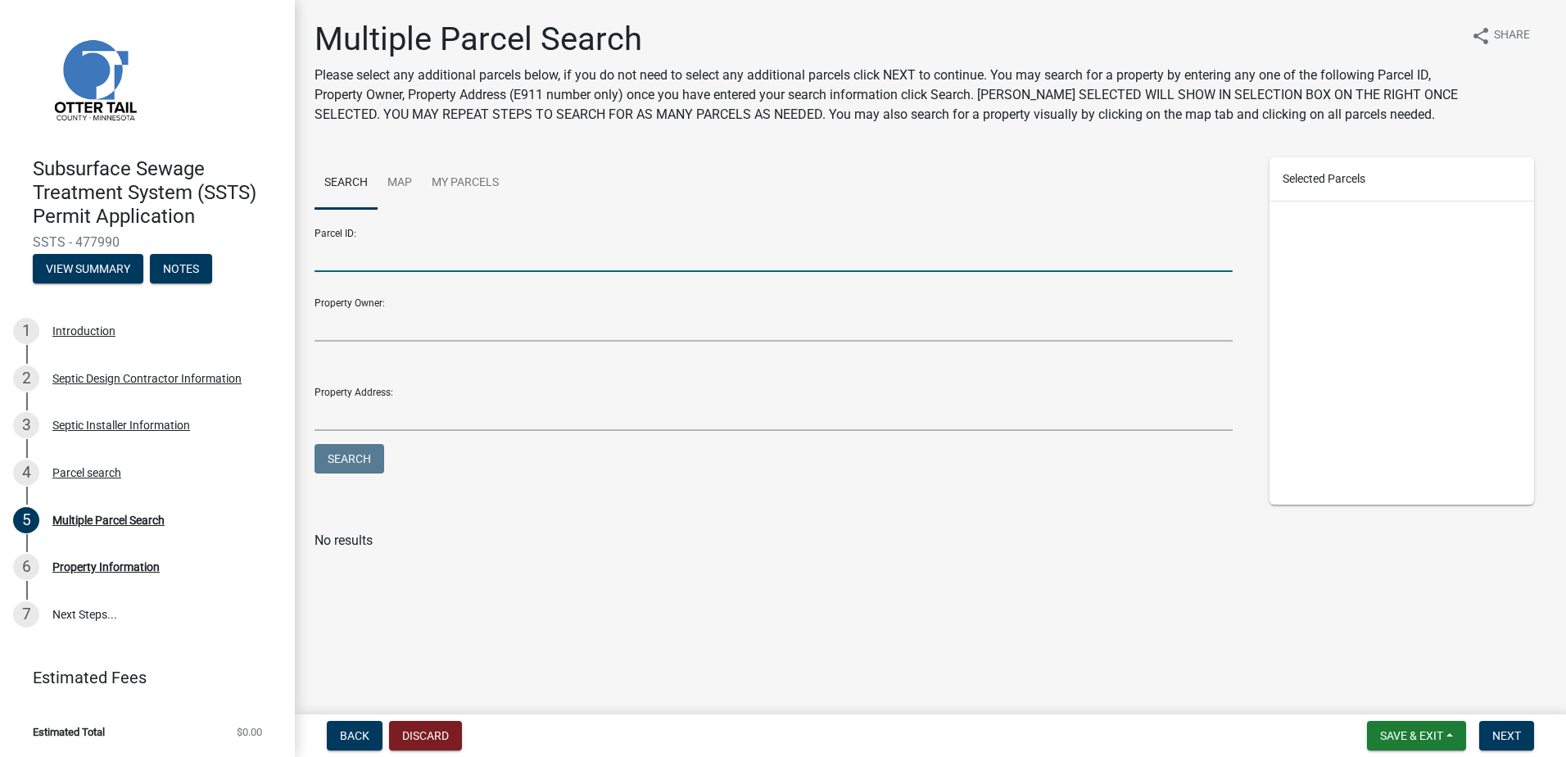
click at [426, 260] on input "Parcel ID:" at bounding box center [773, 255] width 918 height 34
type input "20000990480000"
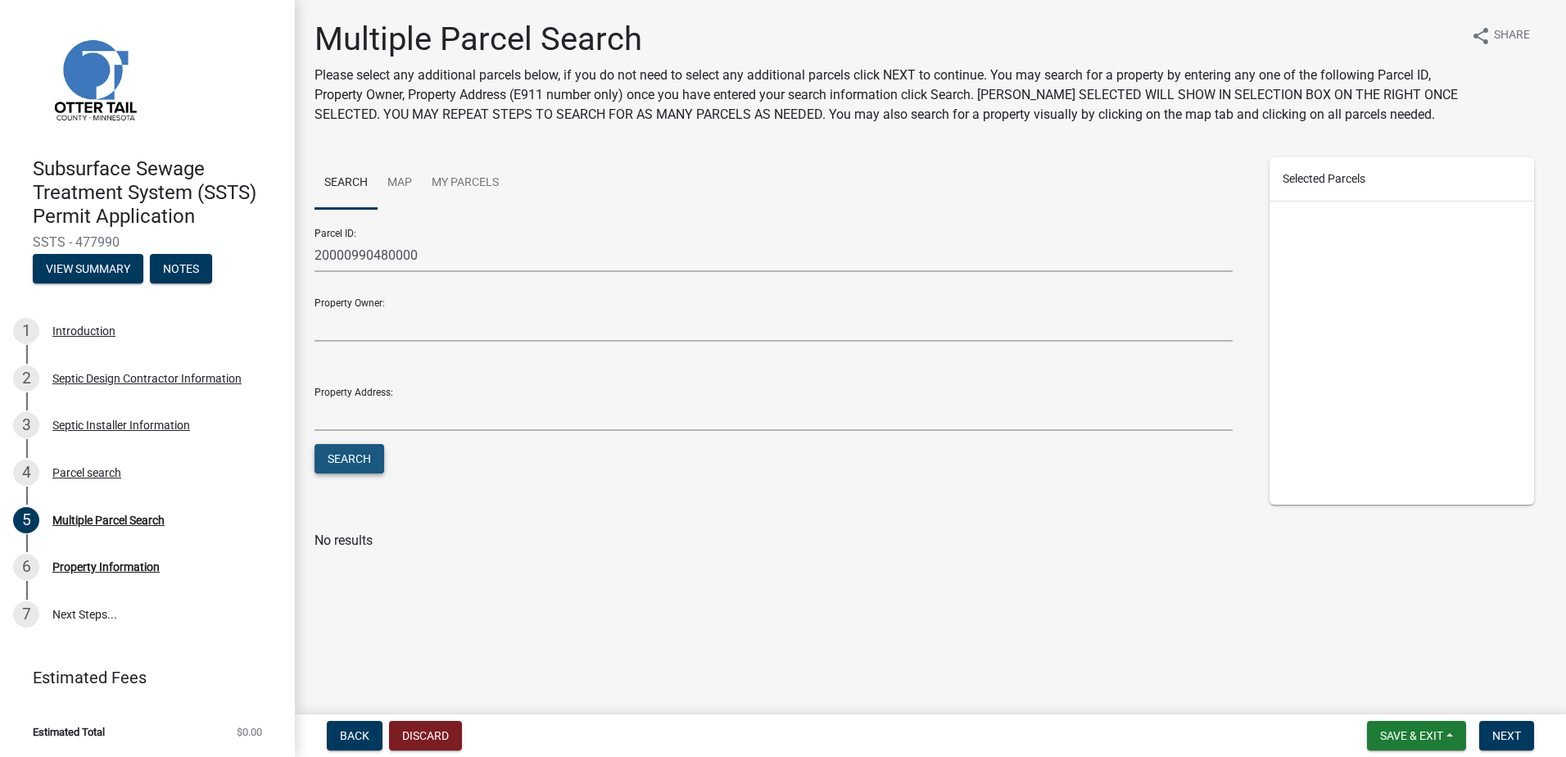
click at [369, 463] on button "Search" at bounding box center [349, 458] width 70 height 29
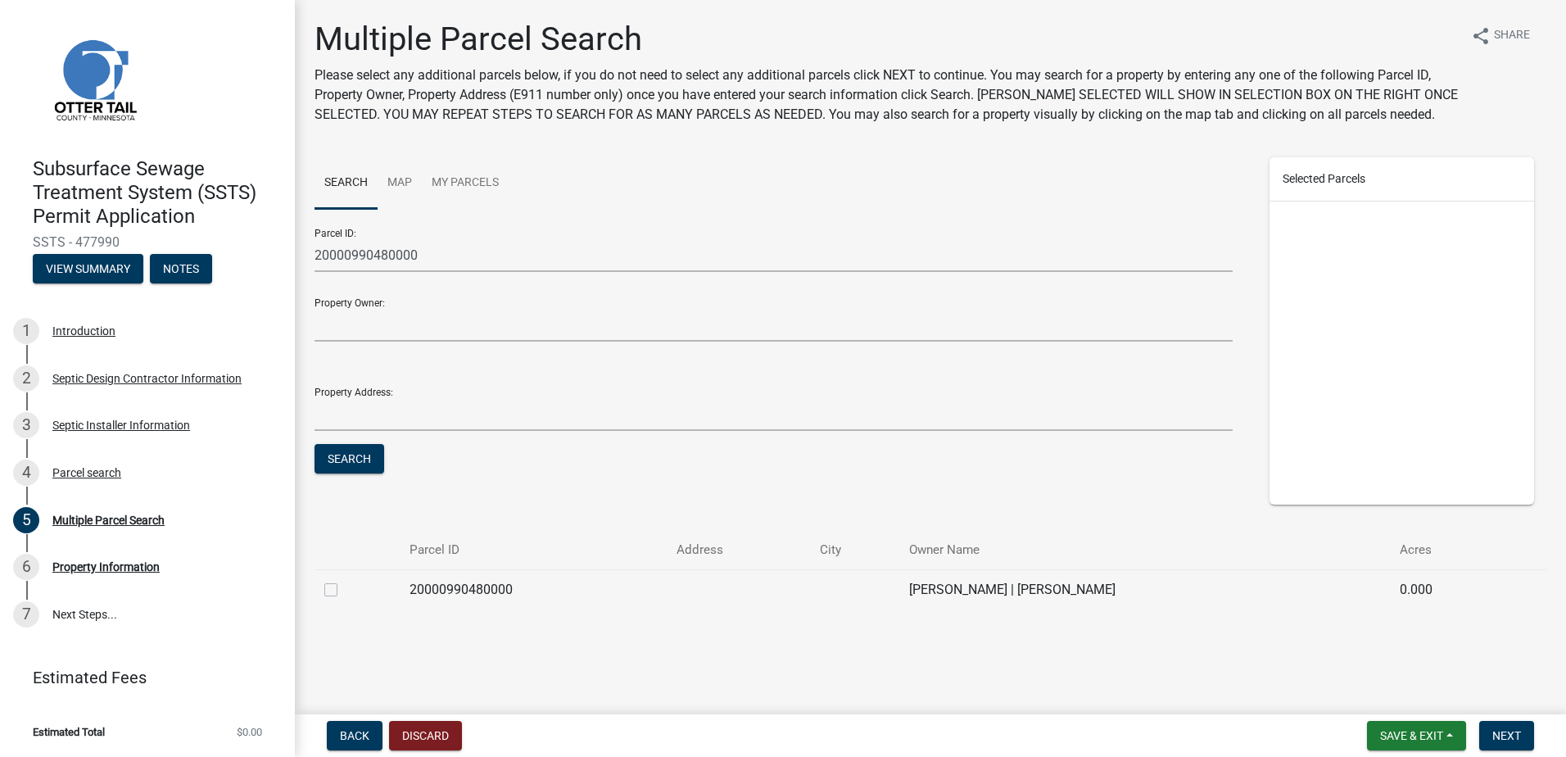
click at [344, 580] on label at bounding box center [344, 580] width 0 height 0
click at [344, 590] on input "checkbox" at bounding box center [349, 585] width 11 height 11
checkbox input "true"
click at [1504, 735] on span "Next" at bounding box center [1506, 735] width 29 height 13
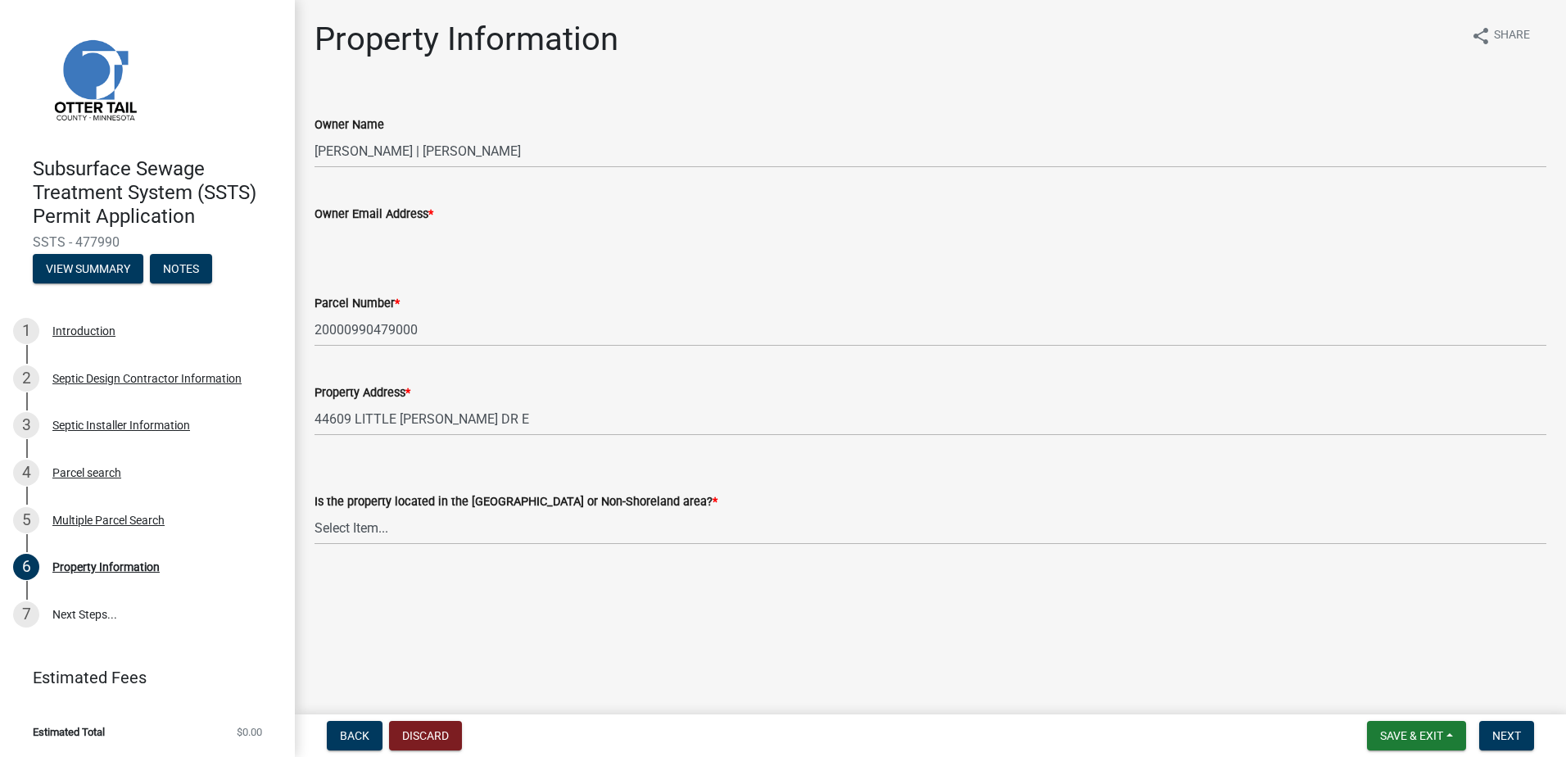
drag, startPoint x: 328, startPoint y: 248, endPoint x: 446, endPoint y: 242, distance: 118.1
click at [329, 248] on input "Owner Email Address *" at bounding box center [930, 241] width 1232 height 34
type input "noemail@noemail.com"
click at [331, 529] on select "Select Item... Shoreland Non-Shoreland" at bounding box center [930, 528] width 1232 height 34
click at [314, 511] on select "Select Item... Shoreland Non-Shoreland" at bounding box center [930, 528] width 1232 height 34
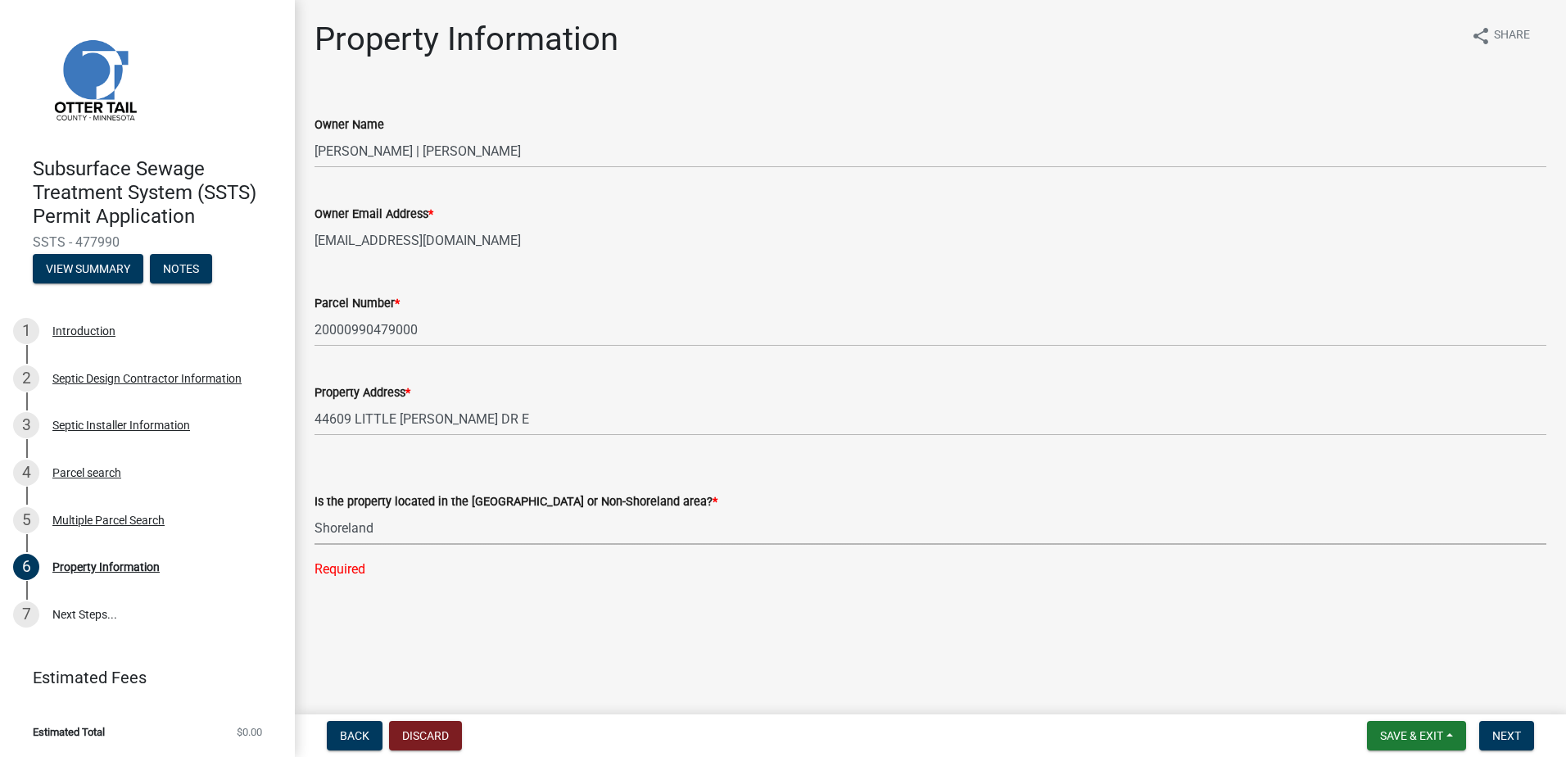
select select "f91142e6-e911-469c-9754-896c7e7f9e05"
click at [1483, 726] on button "Next" at bounding box center [1506, 735] width 55 height 29
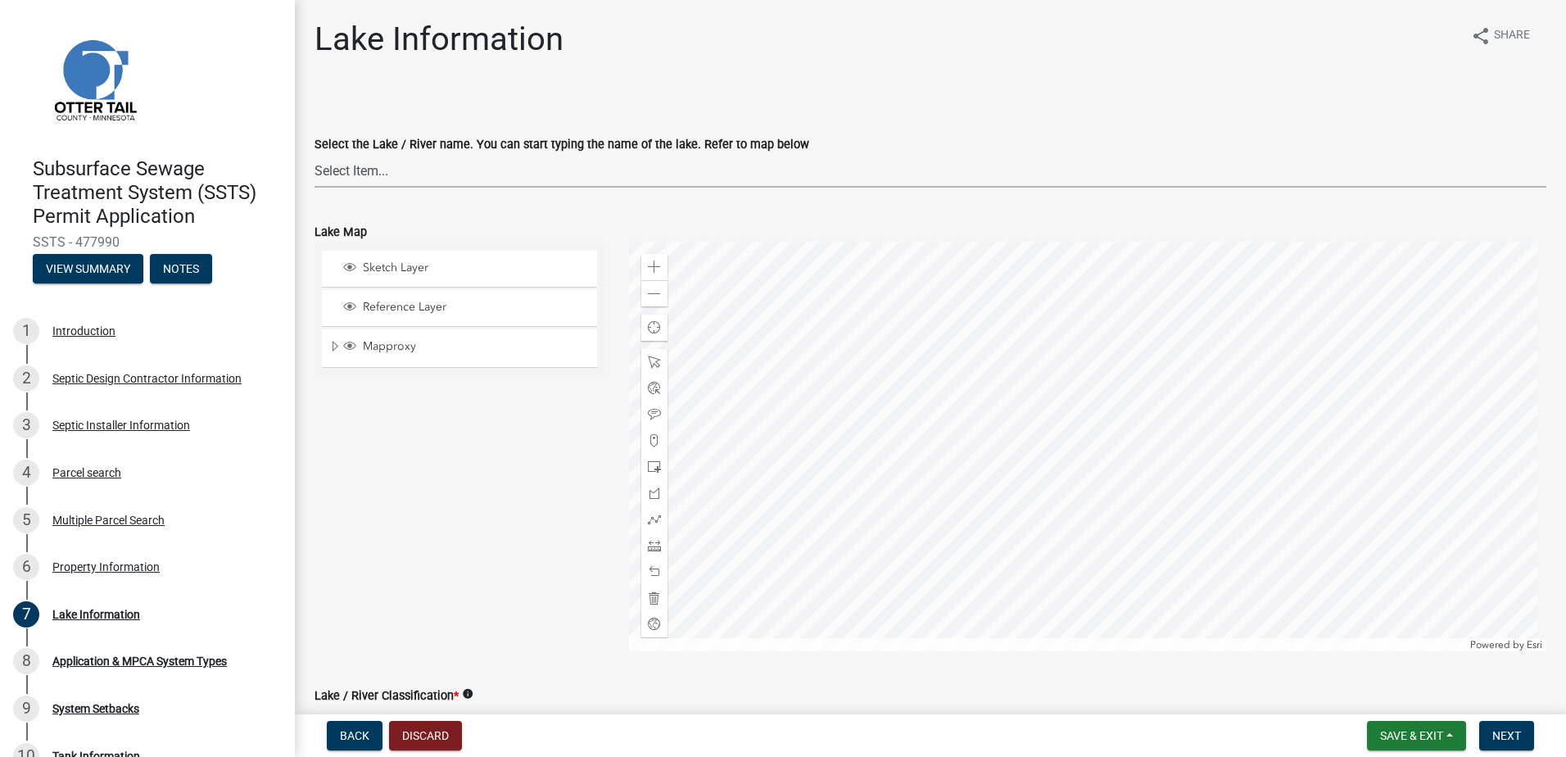
click at [353, 182] on select "Select Item... None Adley 56-031 Albert 56-118 Alfred 56-600 Alice 56-244 Alice…" at bounding box center [930, 171] width 1232 height 34
click at [314, 154] on select "Select Item... None Adley 56-031 Albert 56-118 Alfred 56-600 Alice 56-244 Alice…" at bounding box center [930, 171] width 1232 height 34
select select "99825219-5d90-43e3-9ac2-9b513b3a7be1"
click at [369, 533] on div "Sketch Layer Reference Layer Mapproxy Municipalities Corporate Limits Low Level…" at bounding box center [459, 446] width 314 height 409
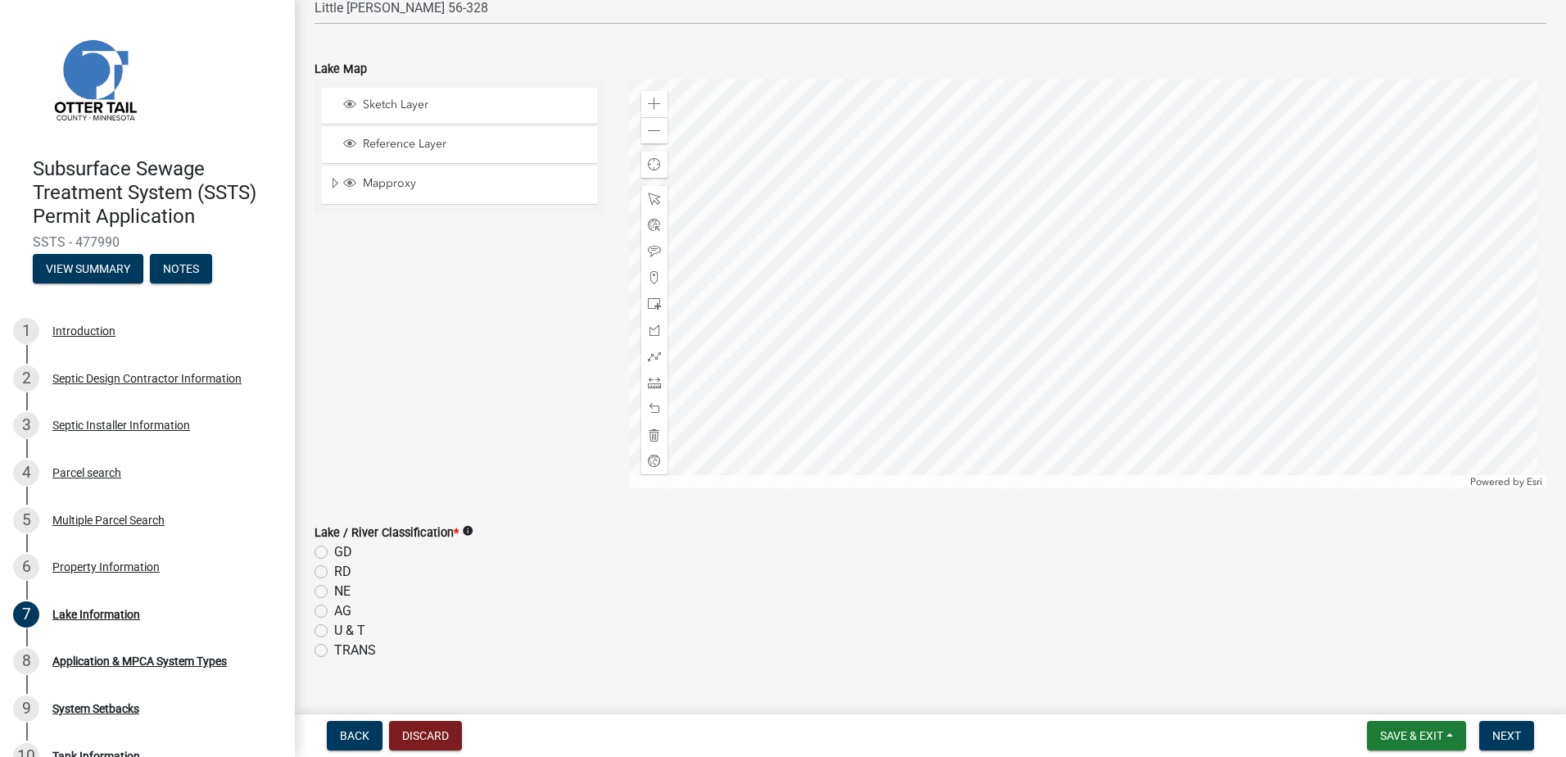
scroll to position [164, 0]
click at [334, 550] on label "GD" at bounding box center [343, 551] width 18 height 20
click at [334, 550] on input "GD" at bounding box center [339, 546] width 11 height 11
radio input "true"
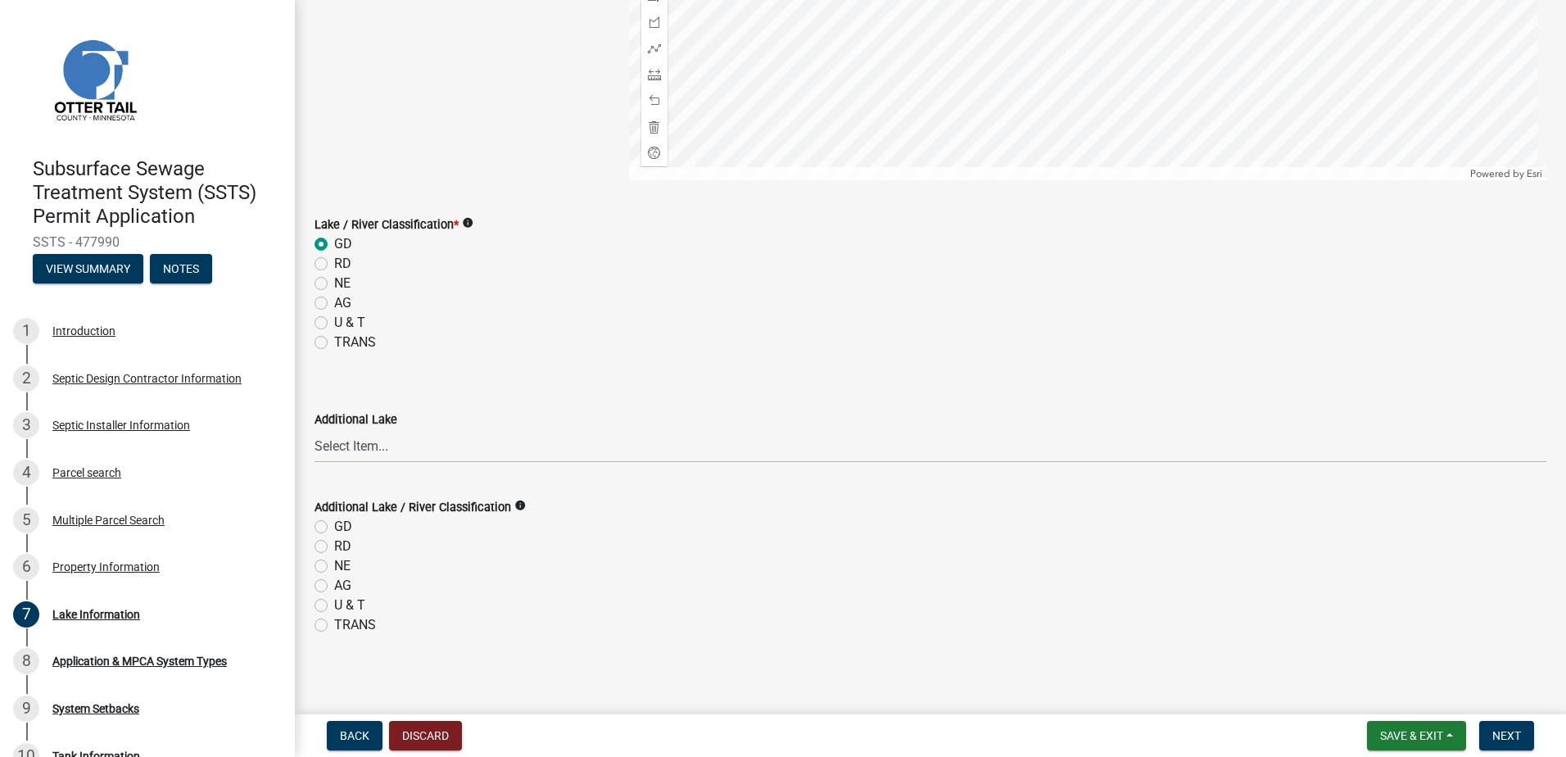
scroll to position [477, 0]
click at [364, 444] on select "Select Item... None Adley 56-031 Albert 56-118 Alfred 56-600 Alice 56-244 Alice…" at bounding box center [930, 440] width 1232 height 34
click at [314, 423] on select "Select Item... None Adley 56-031 Albert 56-118 Alfred 56-600 Alice 56-244 Alice…" at bounding box center [930, 440] width 1232 height 34
select select "44fd469a-ba9d-4b82-981b-138192c09605"
click at [334, 558] on label "NE" at bounding box center [342, 560] width 16 height 20
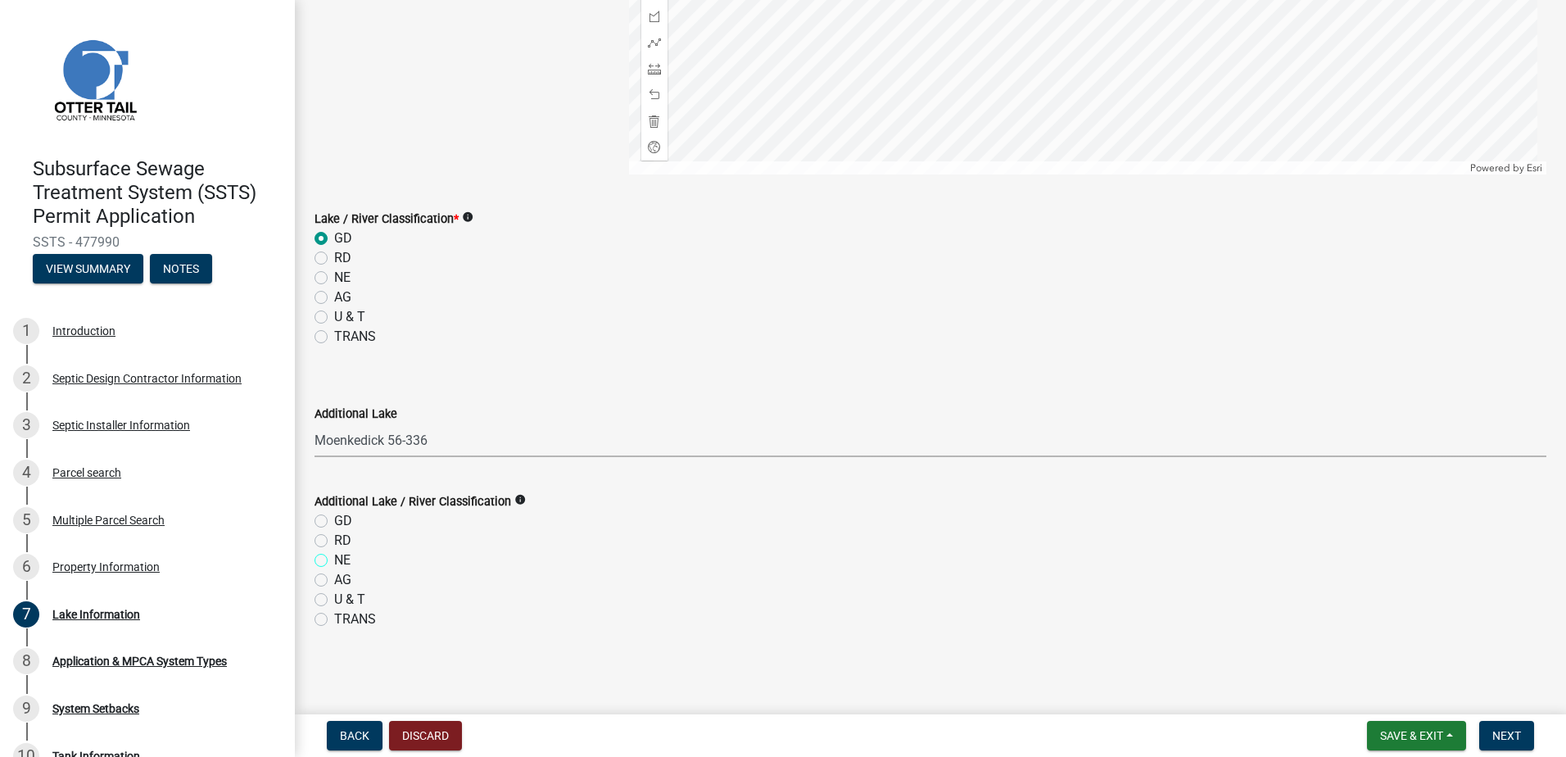
click at [334, 558] on input "NE" at bounding box center [339, 555] width 11 height 11
radio input "true"
click at [1504, 732] on span "Next" at bounding box center [1506, 735] width 29 height 13
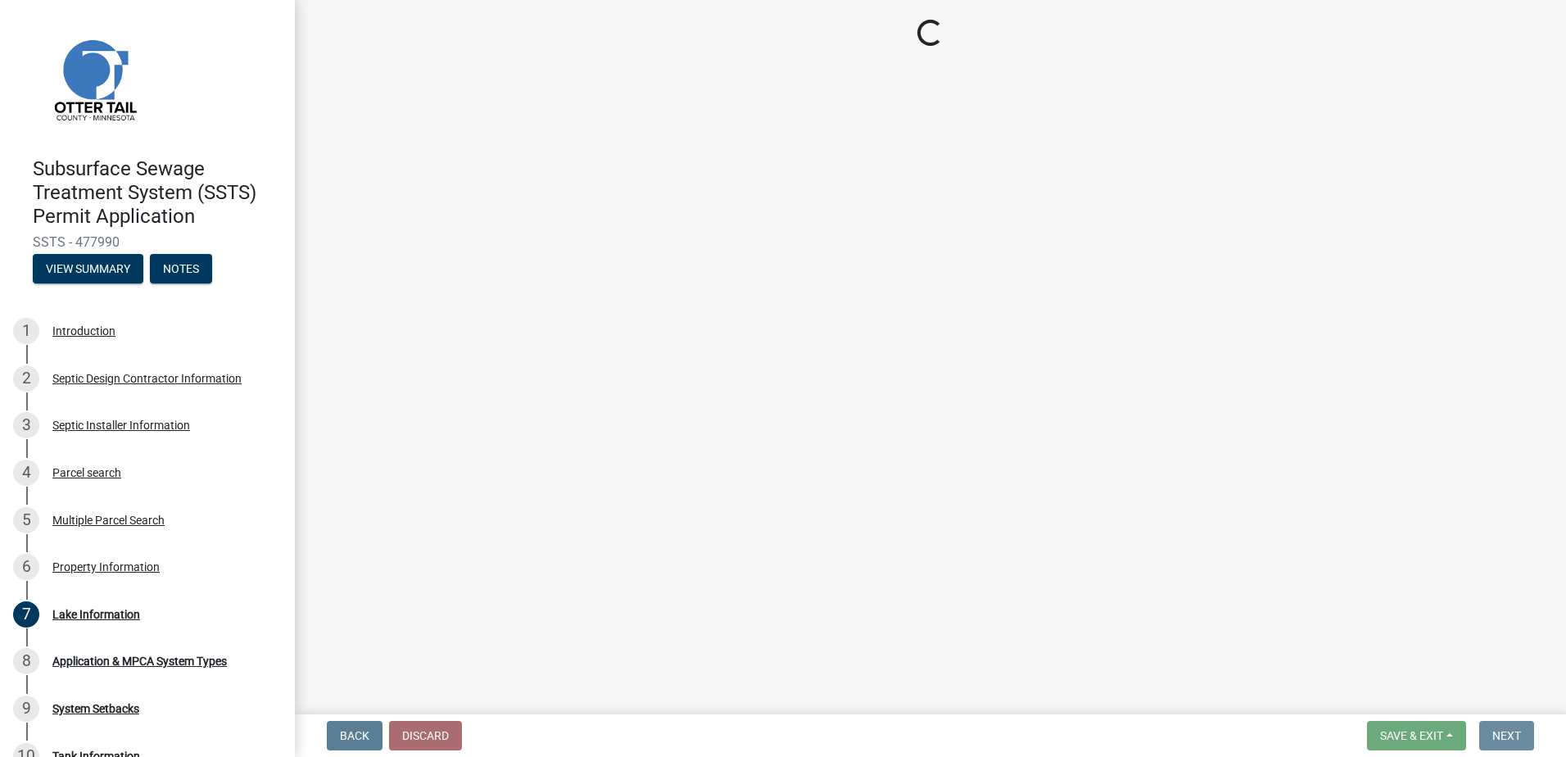
scroll to position [0, 0]
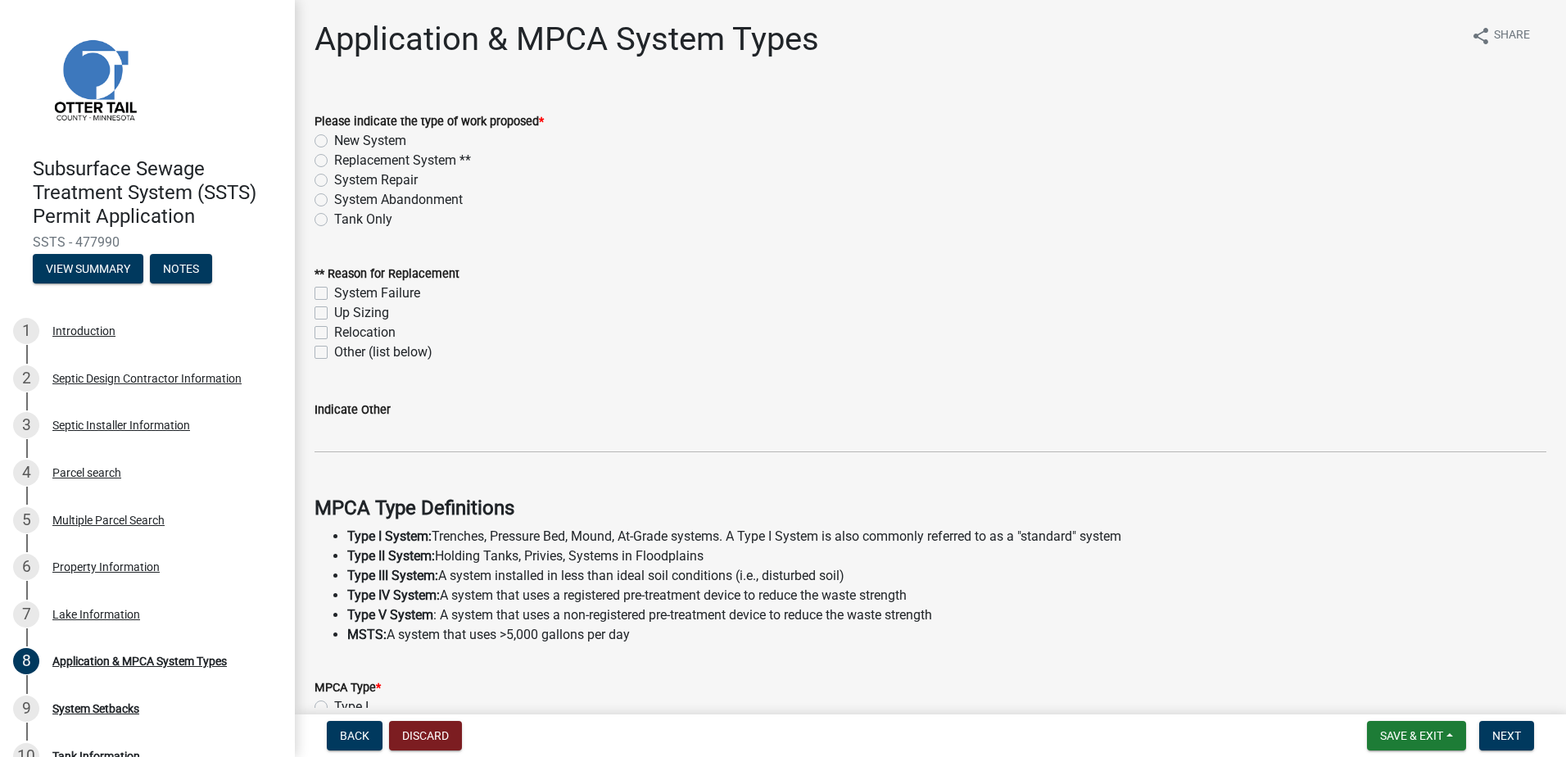
click at [334, 161] on label "Replacement System **" at bounding box center [402, 161] width 137 height 20
click at [334, 161] on input "Replacement System **" at bounding box center [339, 156] width 11 height 11
radio input "true"
click at [334, 314] on label "Up Sizing" at bounding box center [361, 313] width 55 height 20
click at [334, 314] on input "Up Sizing" at bounding box center [339, 308] width 11 height 11
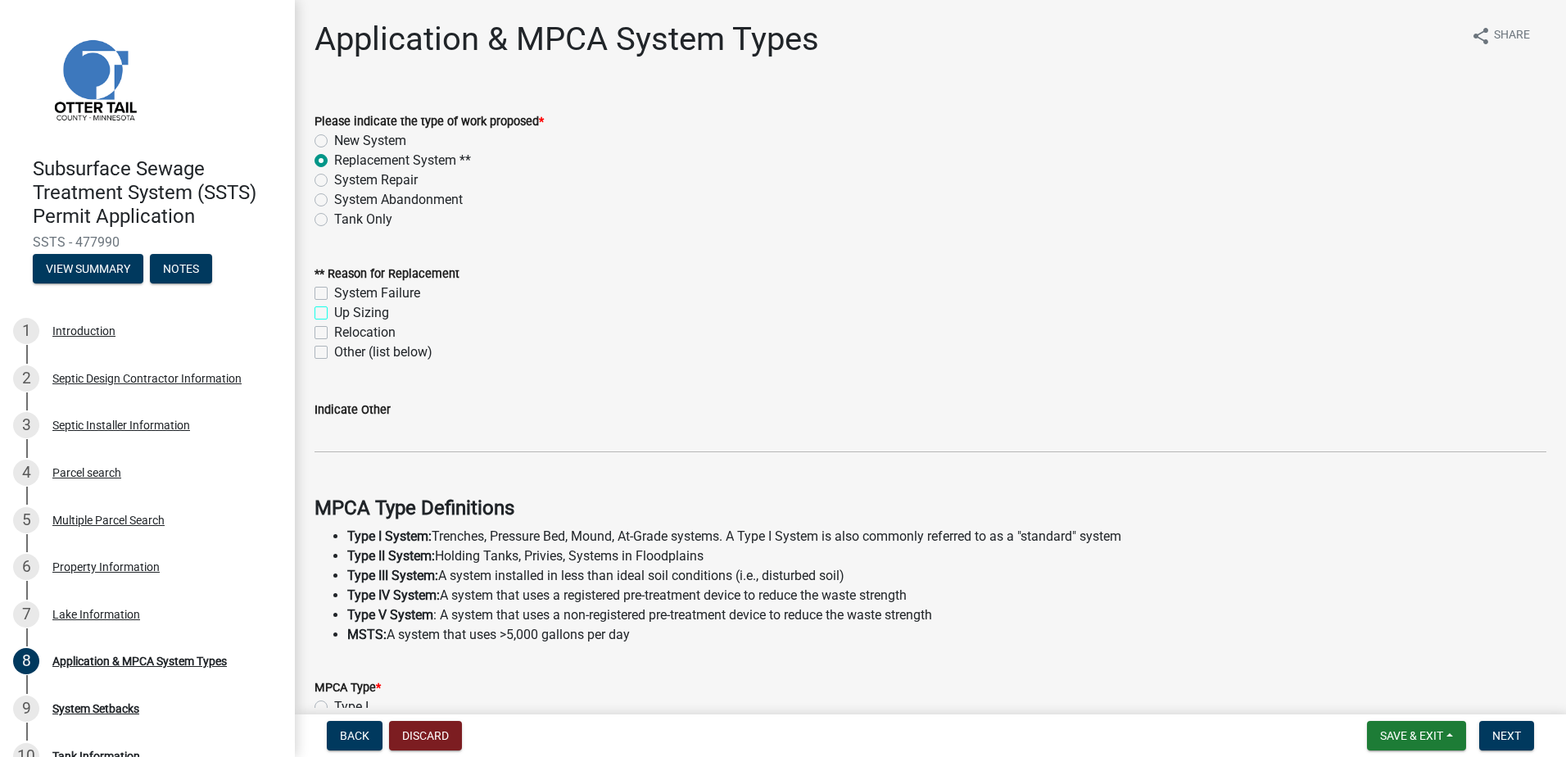
checkbox input "true"
checkbox input "false"
checkbox input "true"
checkbox input "false"
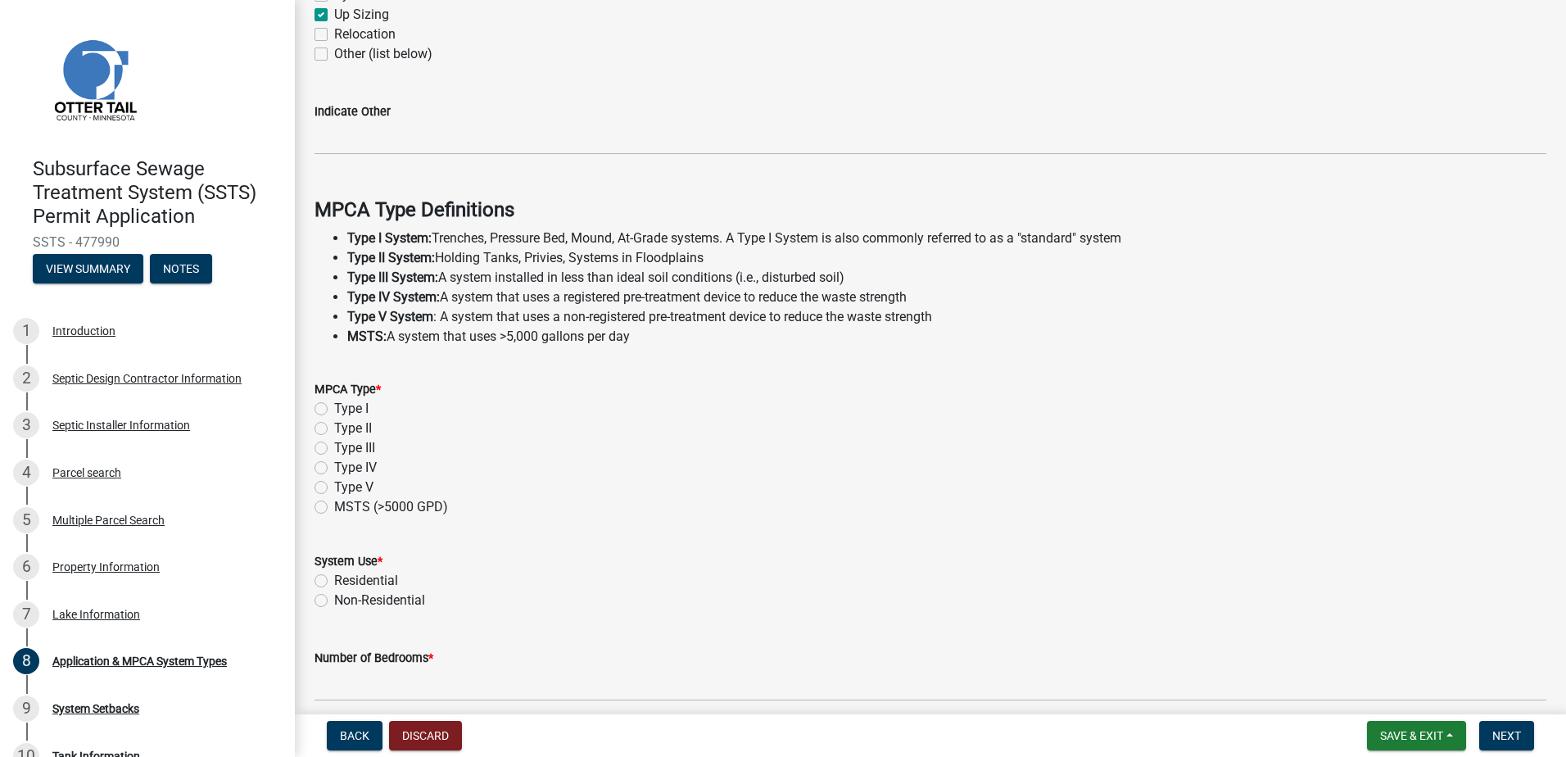
scroll to position [409, 0]
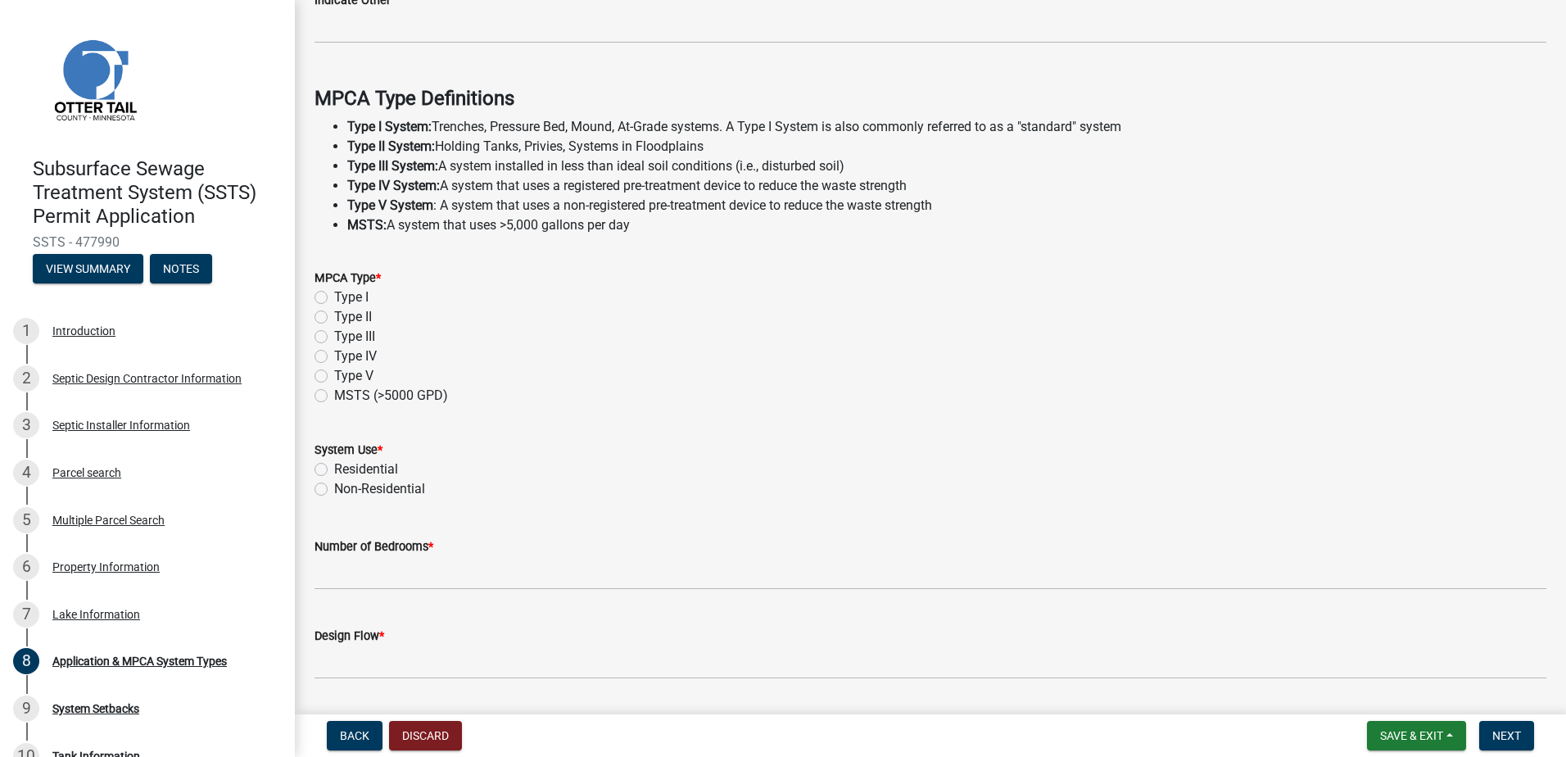
click at [334, 298] on label "Type I" at bounding box center [351, 297] width 34 height 20
click at [334, 298] on input "Type I" at bounding box center [339, 292] width 11 height 11
radio input "true"
click at [334, 469] on label "Residential" at bounding box center [366, 469] width 64 height 20
click at [334, 469] on input "Residential" at bounding box center [339, 464] width 11 height 11
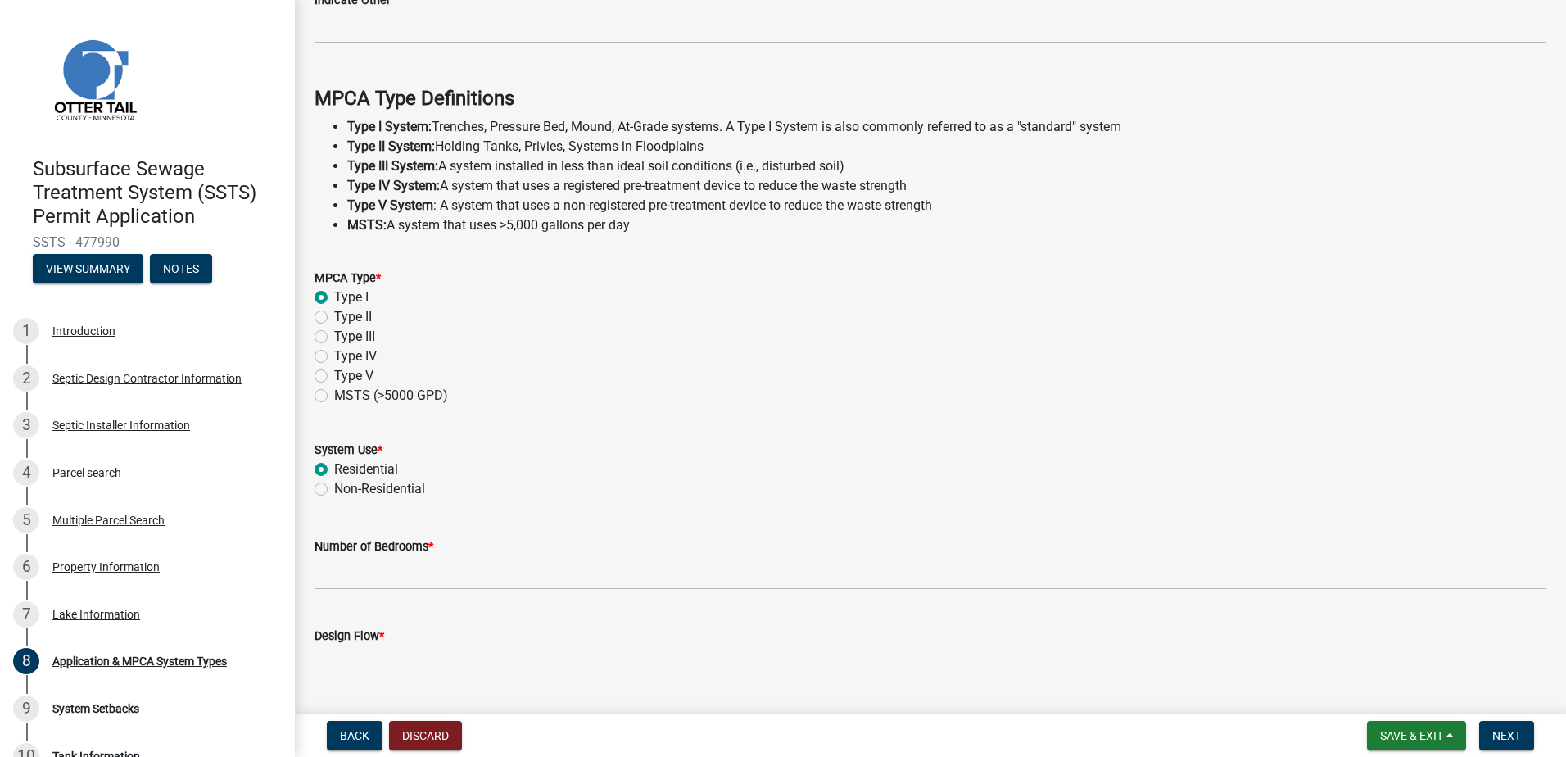
radio input "true"
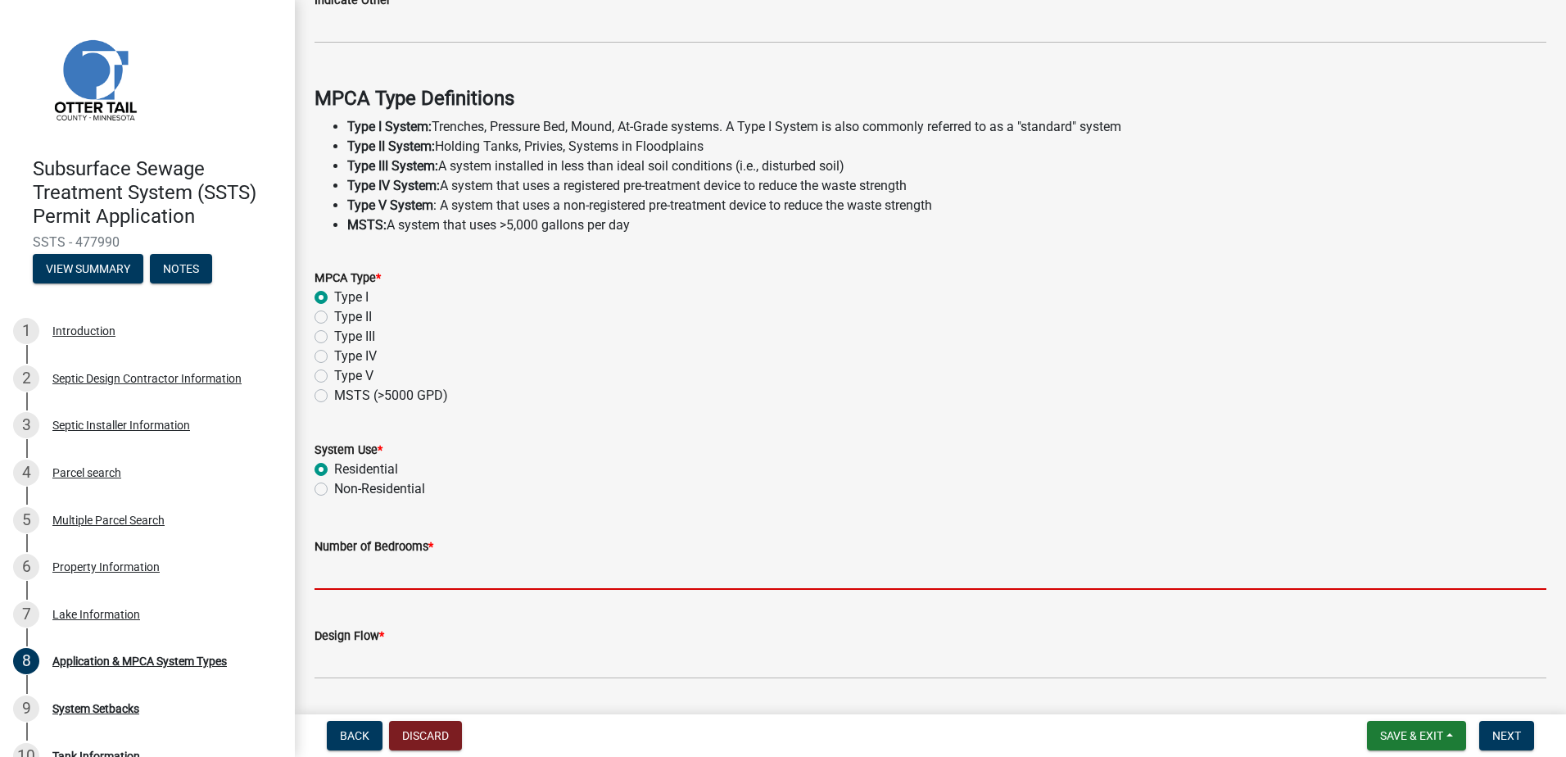
click at [351, 577] on input "Number of Bedrooms *" at bounding box center [930, 573] width 1232 height 34
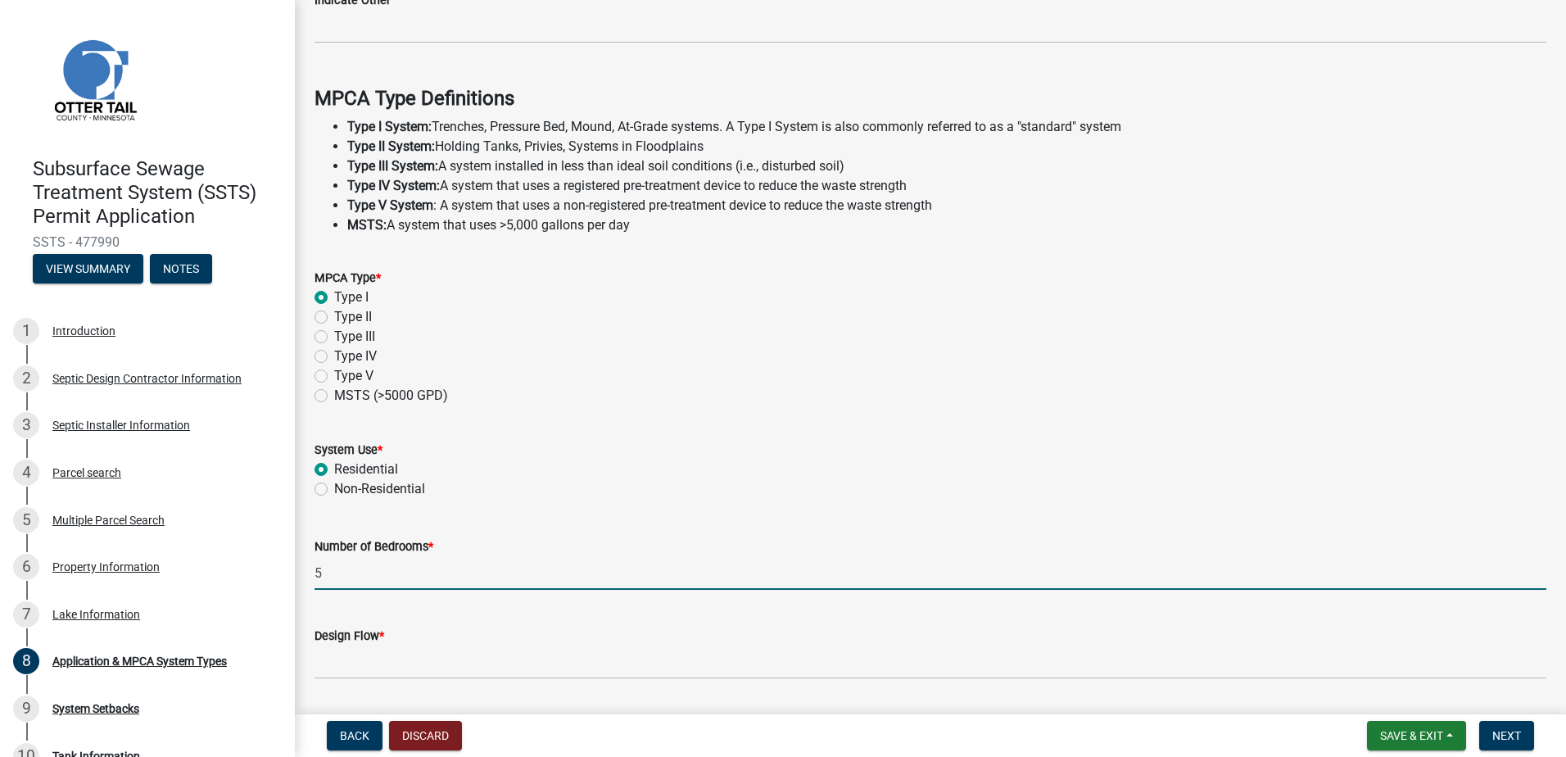
type input "5"
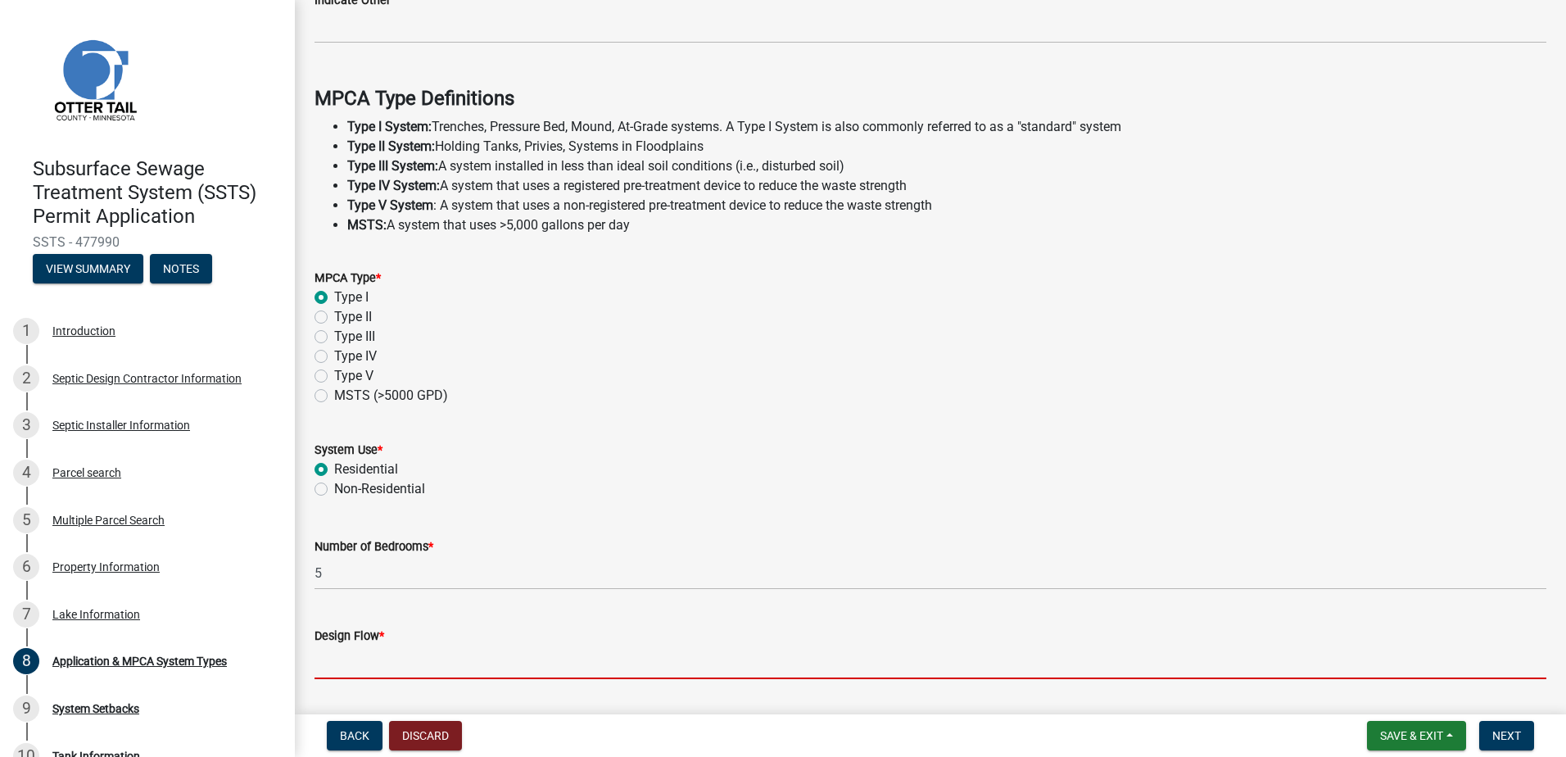
drag, startPoint x: 331, startPoint y: 661, endPoint x: 327, endPoint y: 650, distance: 11.4
click at [331, 658] on input "Design Flow *" at bounding box center [930, 662] width 1232 height 34
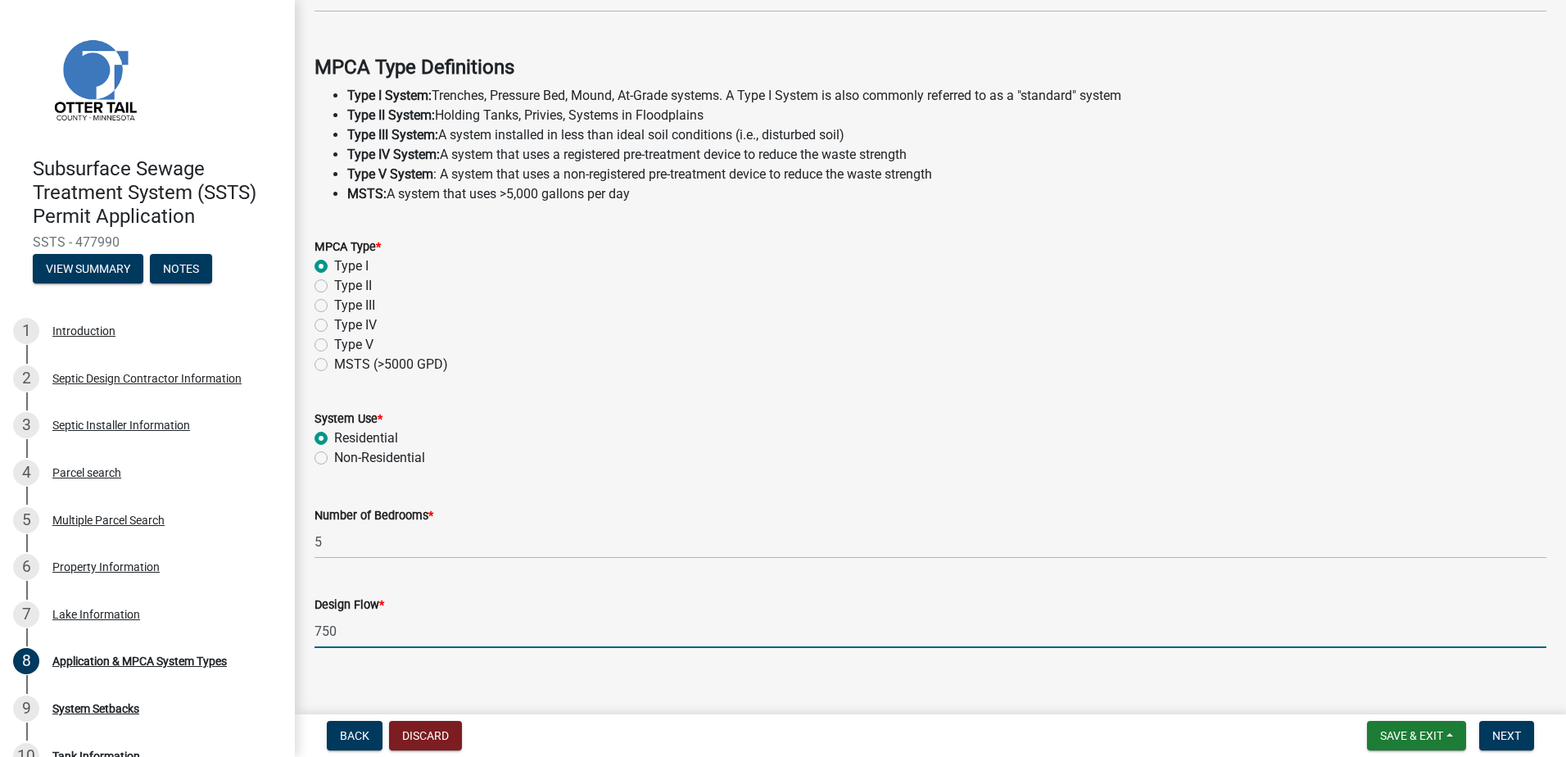
scroll to position [458, 0]
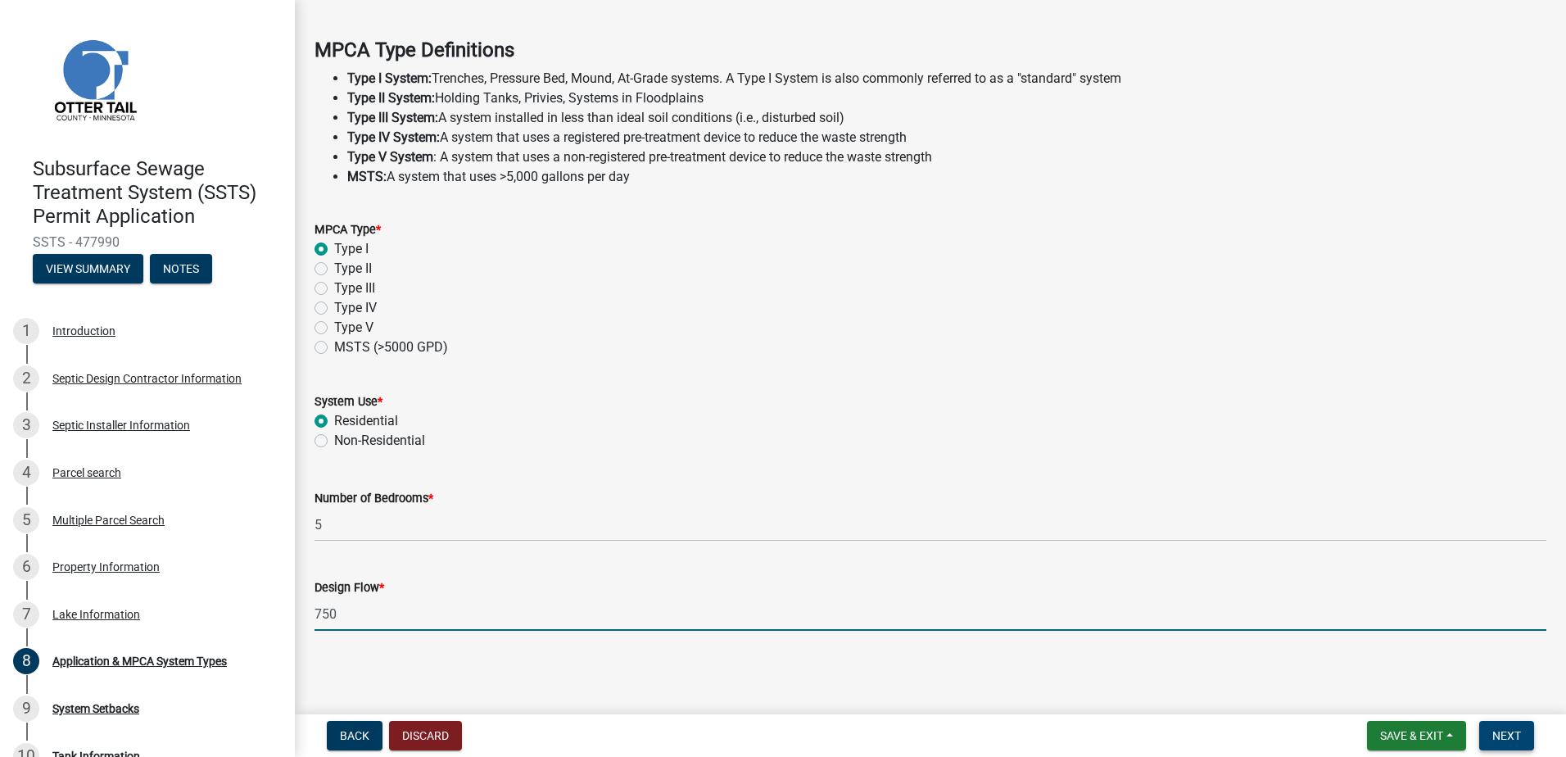
type input "750"
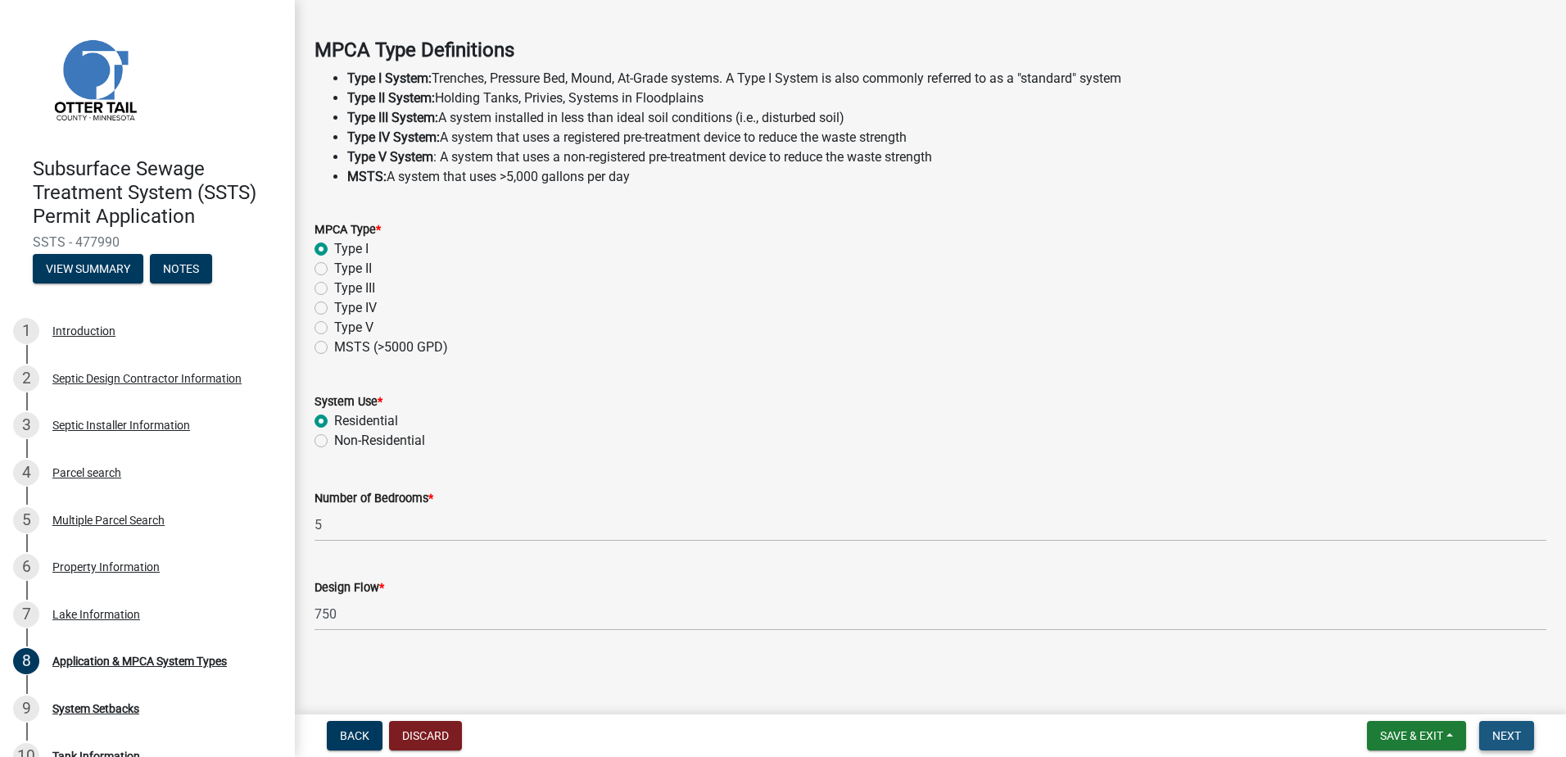
click at [1497, 729] on span "Next" at bounding box center [1506, 735] width 29 height 13
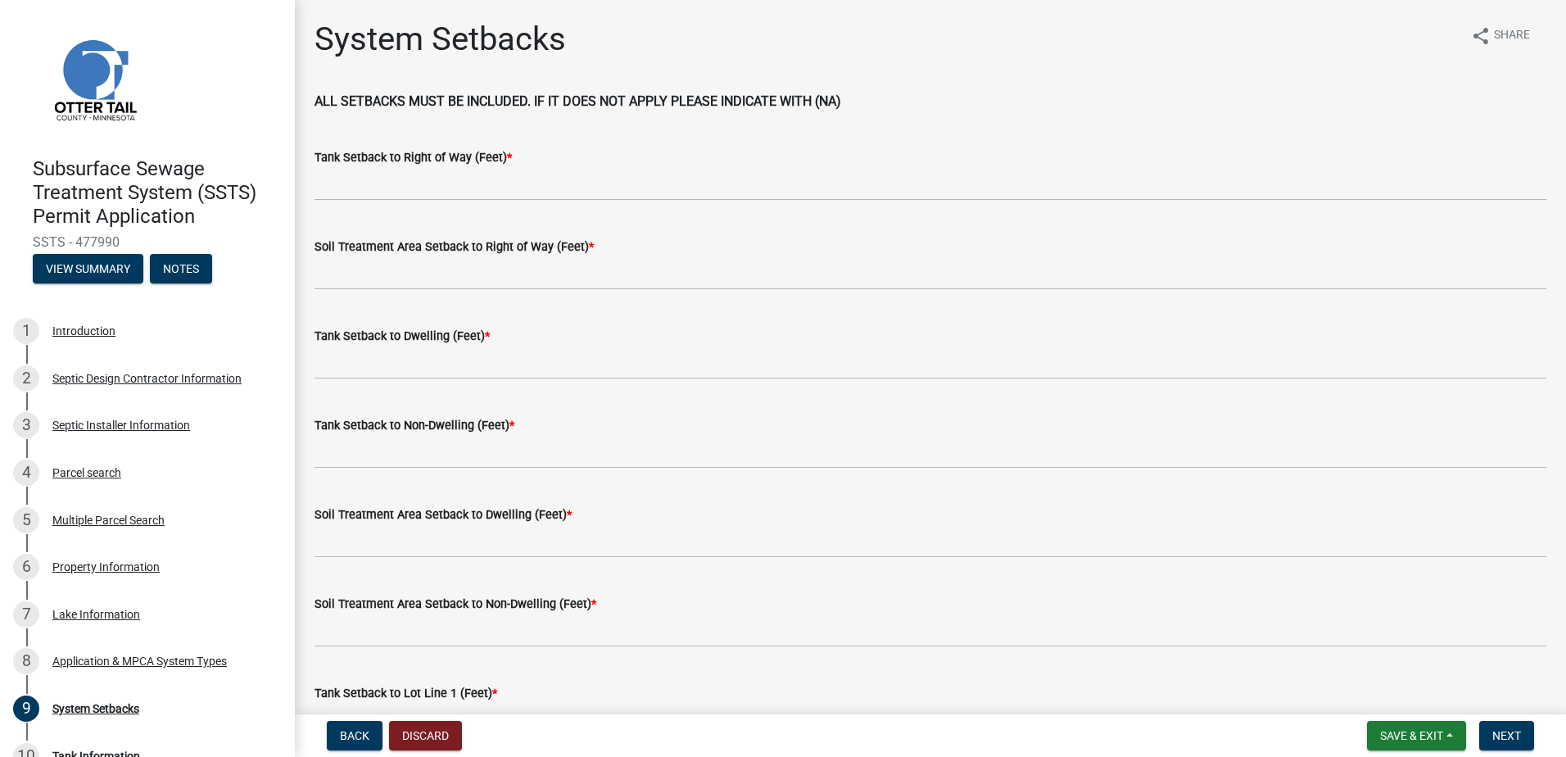
click at [336, 202] on wm-data-entity-input "Tank Setback to Right of Way (Feet) *" at bounding box center [930, 168] width 1232 height 89
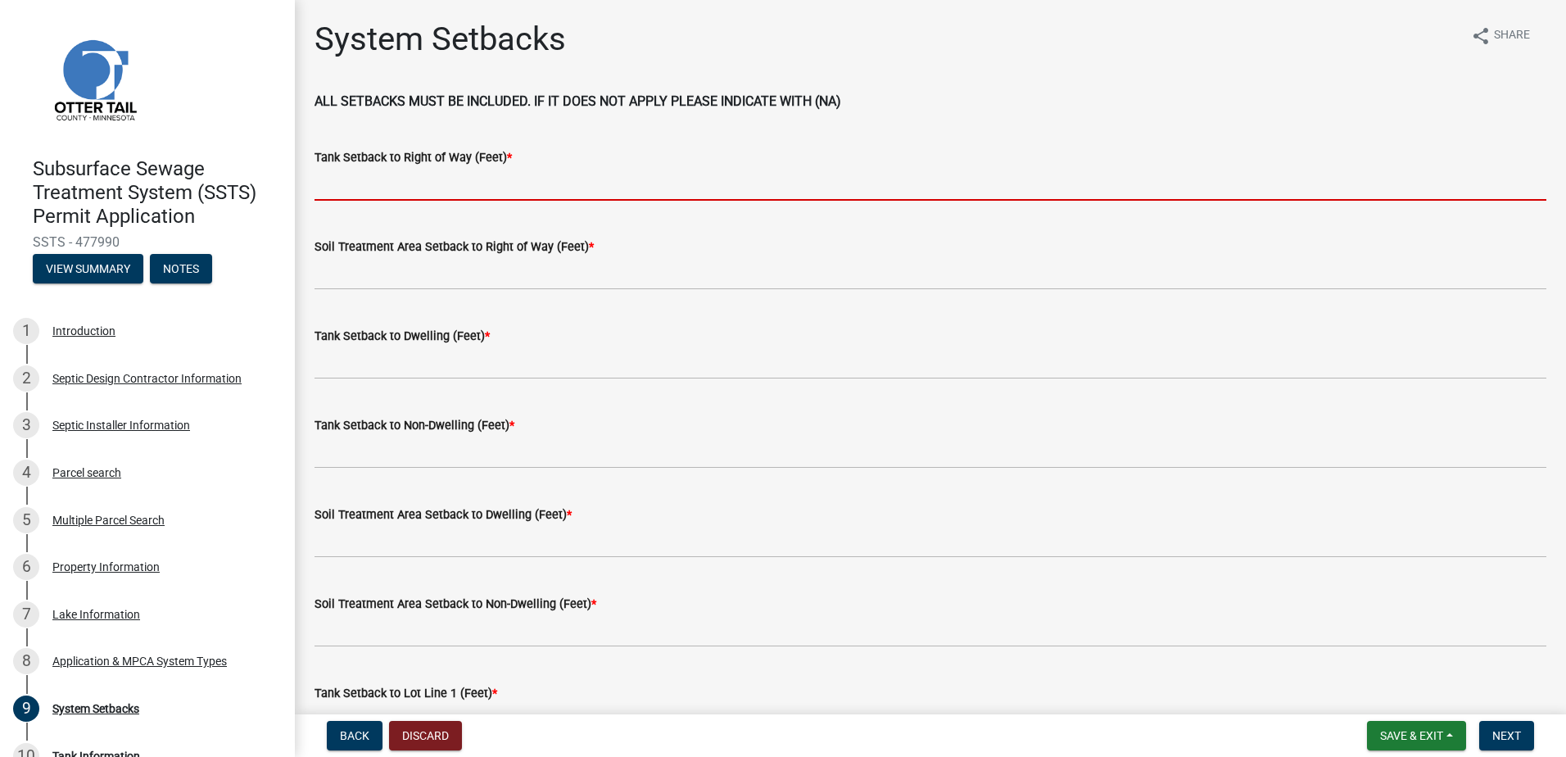
click at [332, 185] on input "Tank Setback to Right of Way (Feet) *" at bounding box center [930, 184] width 1232 height 34
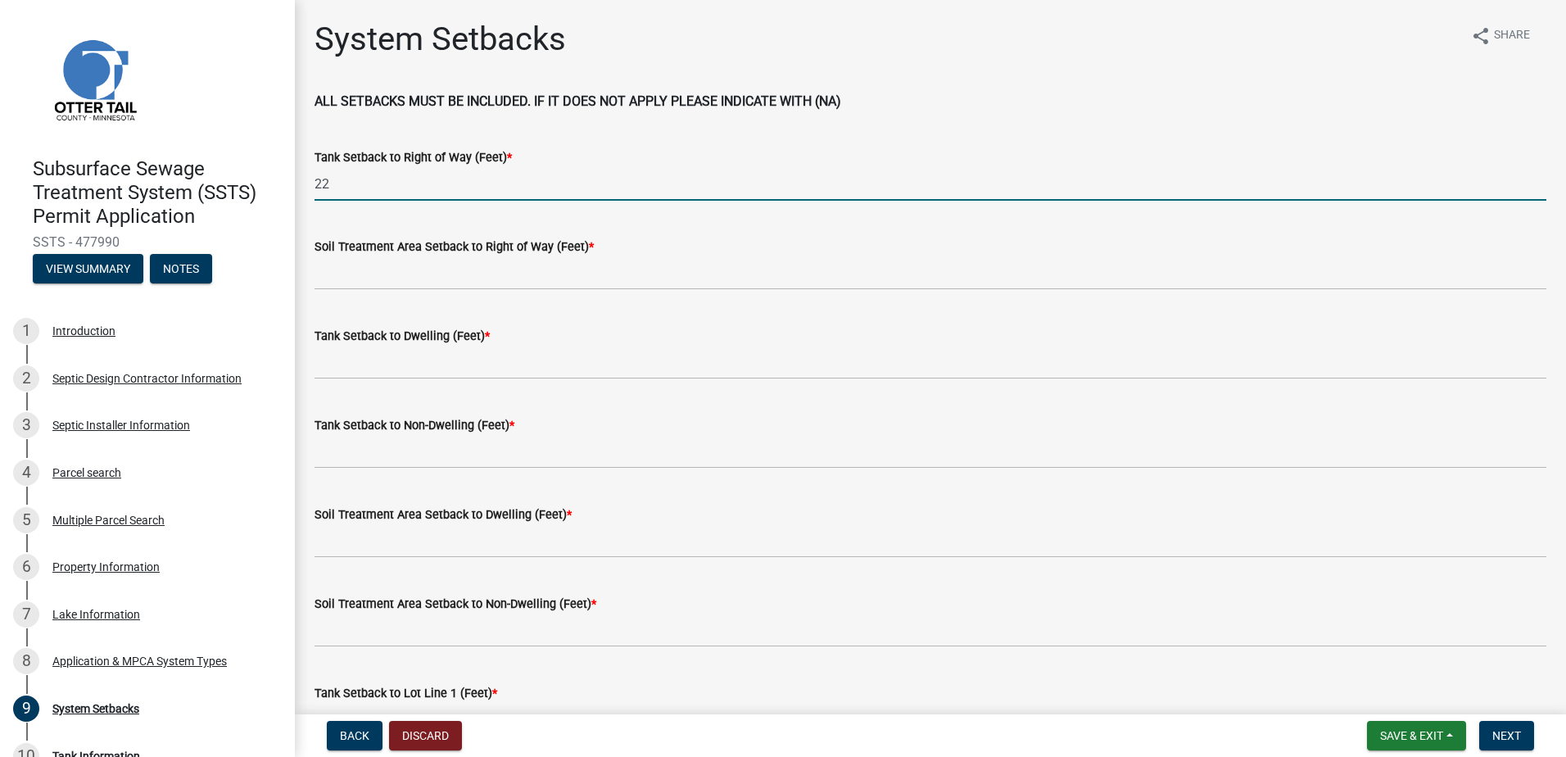
type input "22"
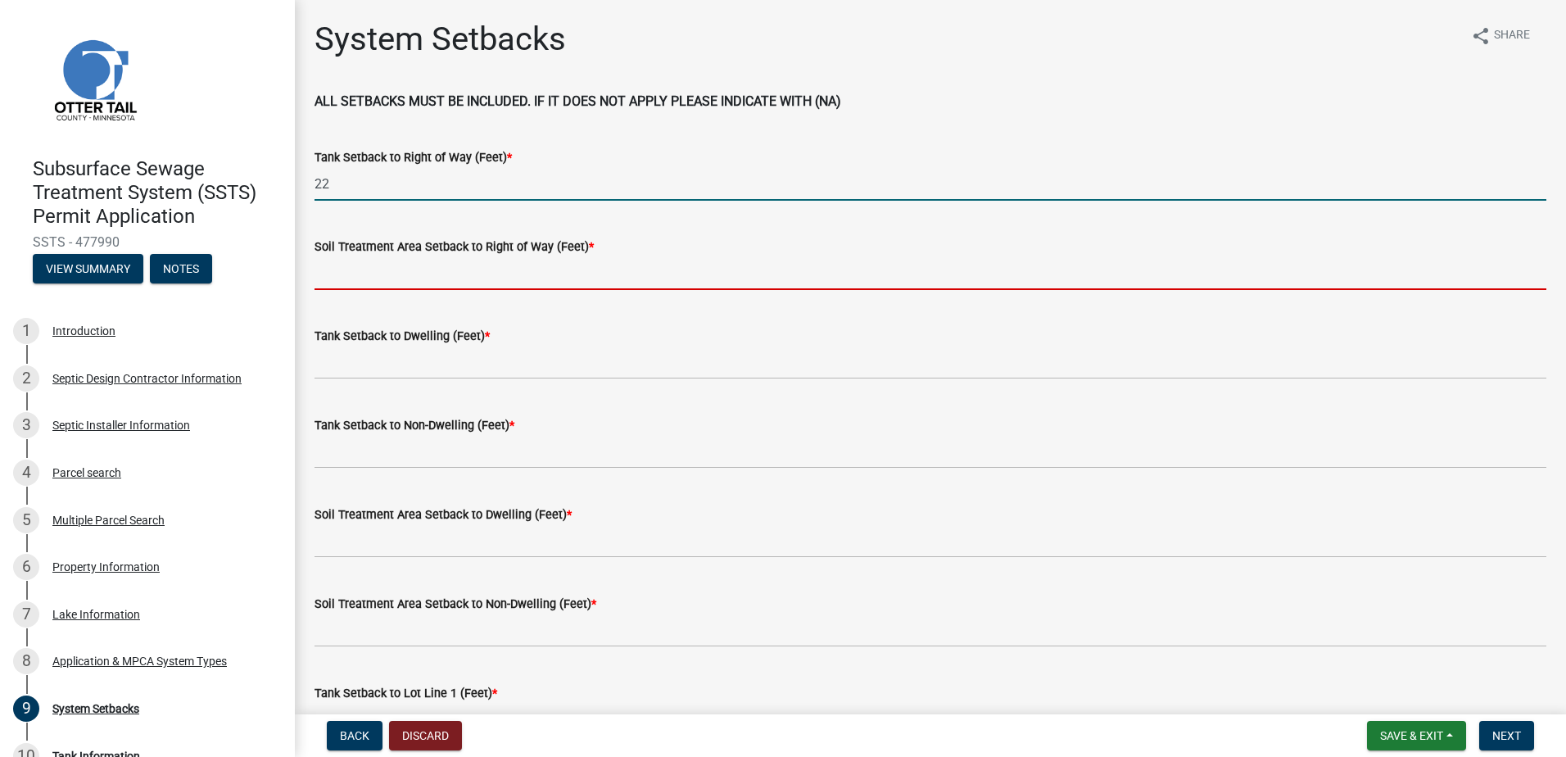
click at [328, 280] on input "Soil Treatment Area Setback to Right of Way (Feet) *" at bounding box center [930, 273] width 1232 height 34
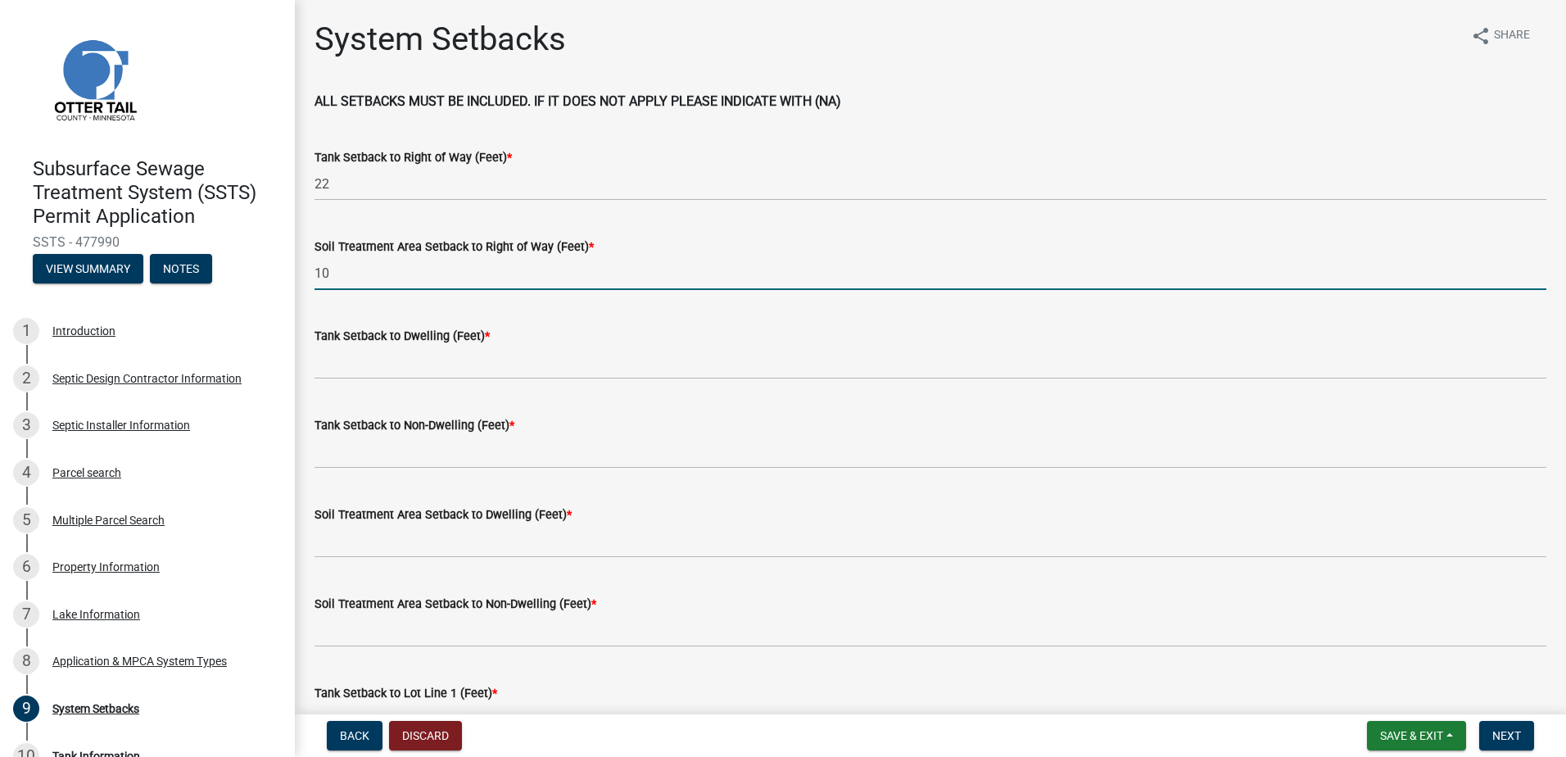
type input "10"
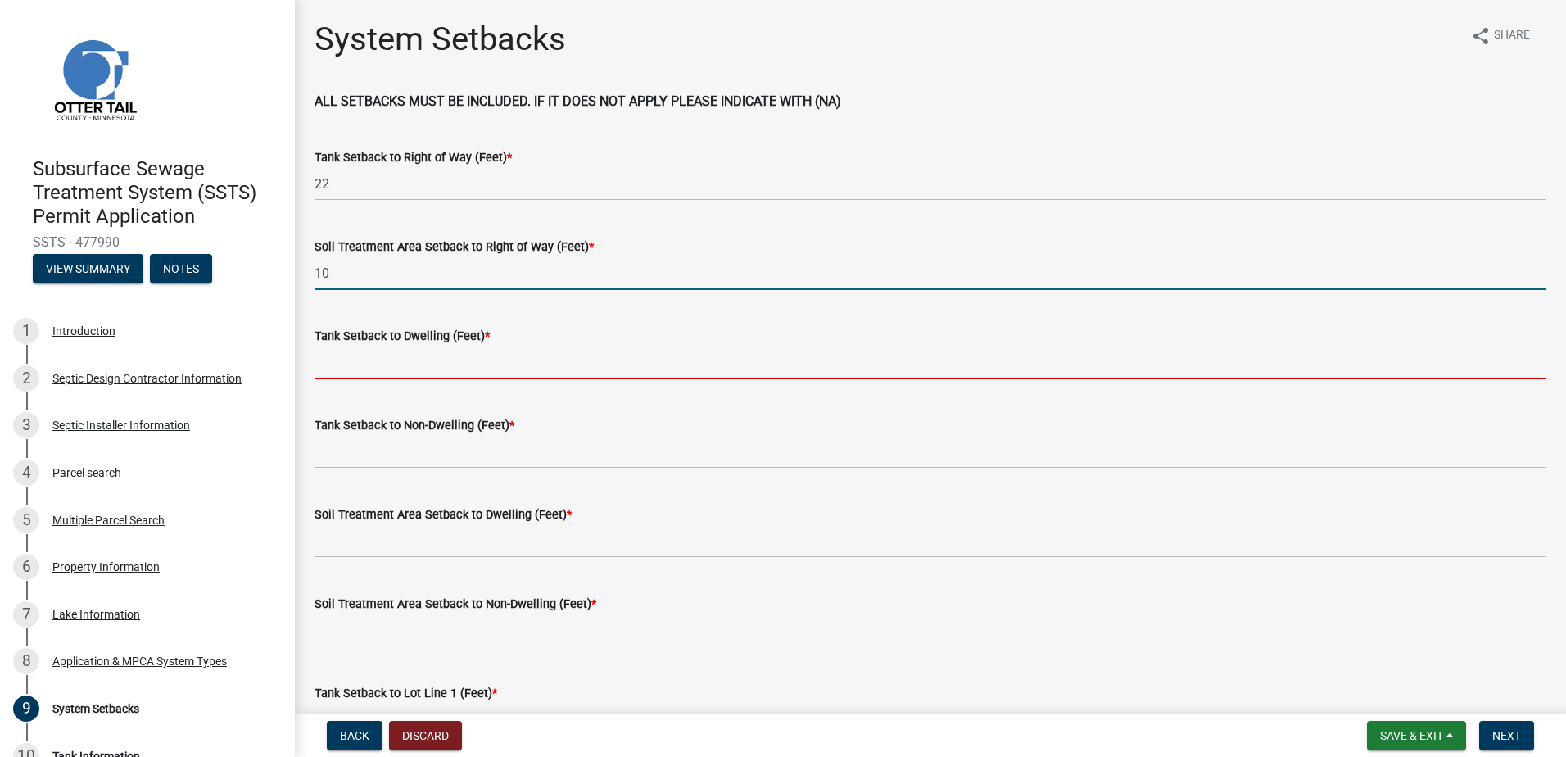
click at [331, 371] on input "Tank Setback to Dwelling (Feet) *" at bounding box center [930, 363] width 1232 height 34
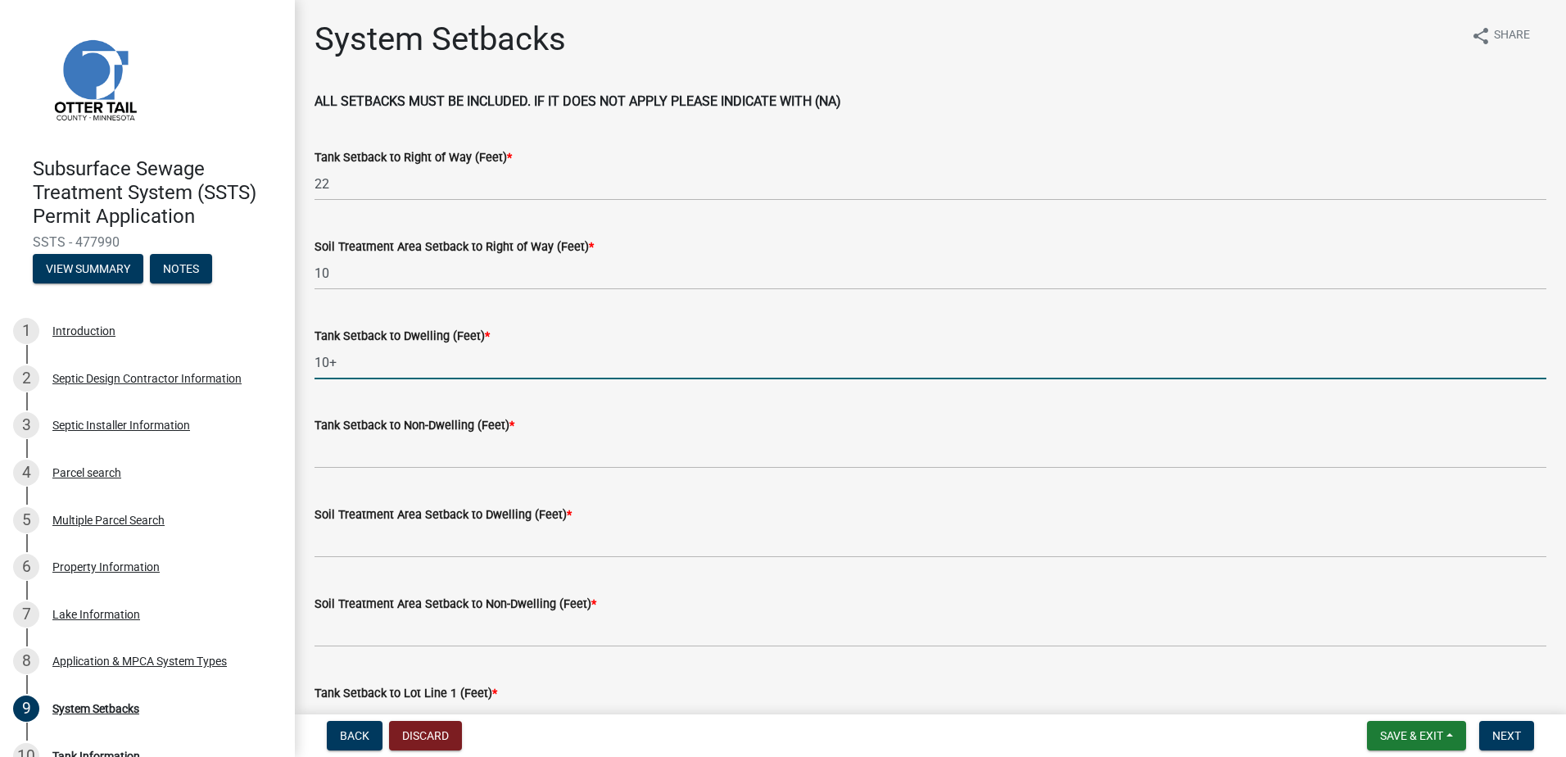
type input "10+"
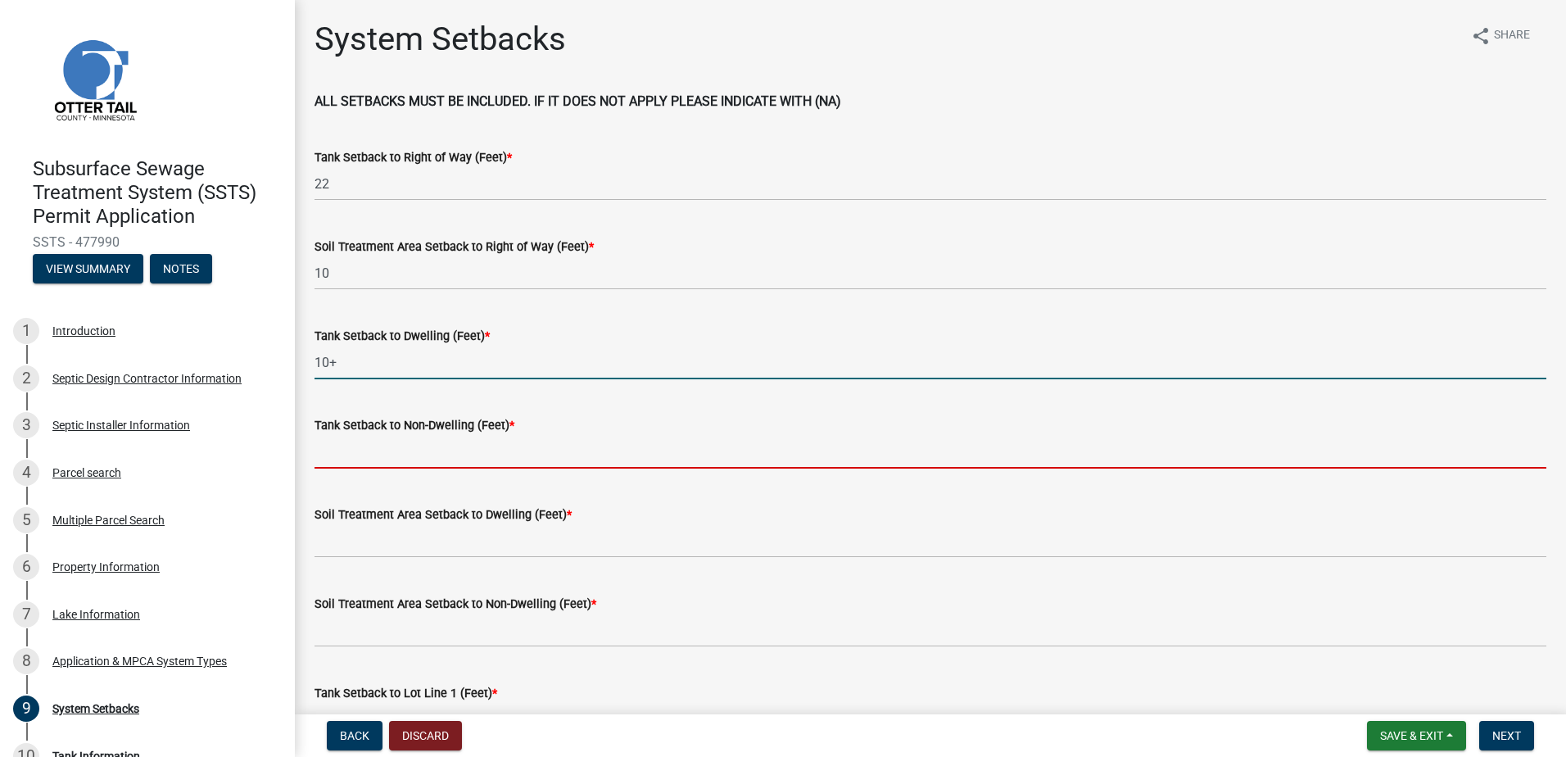
click at [417, 440] on input "Tank Setback to Non-Dwelling (Feet) *" at bounding box center [930, 452] width 1232 height 34
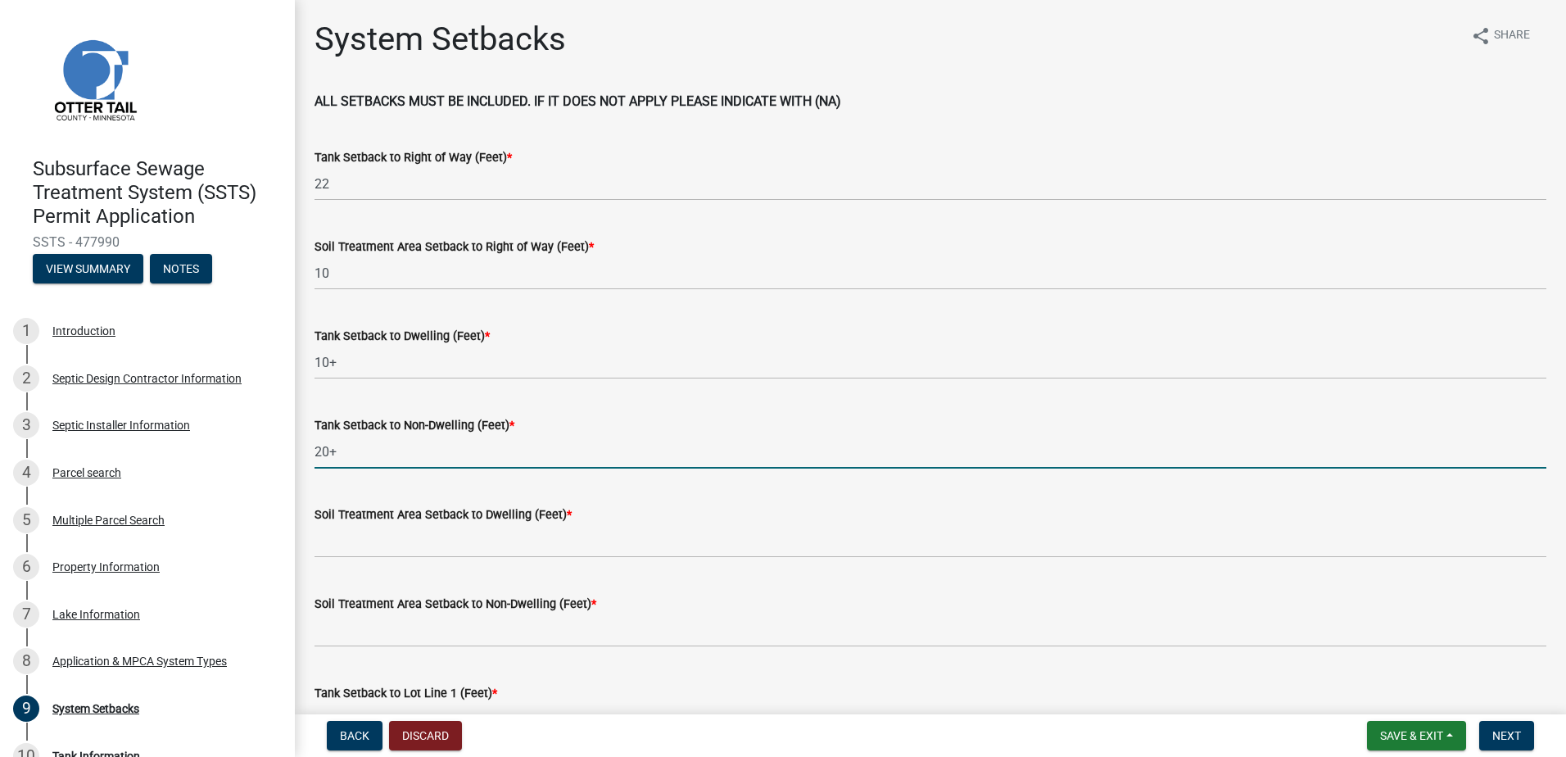
type input "20+"
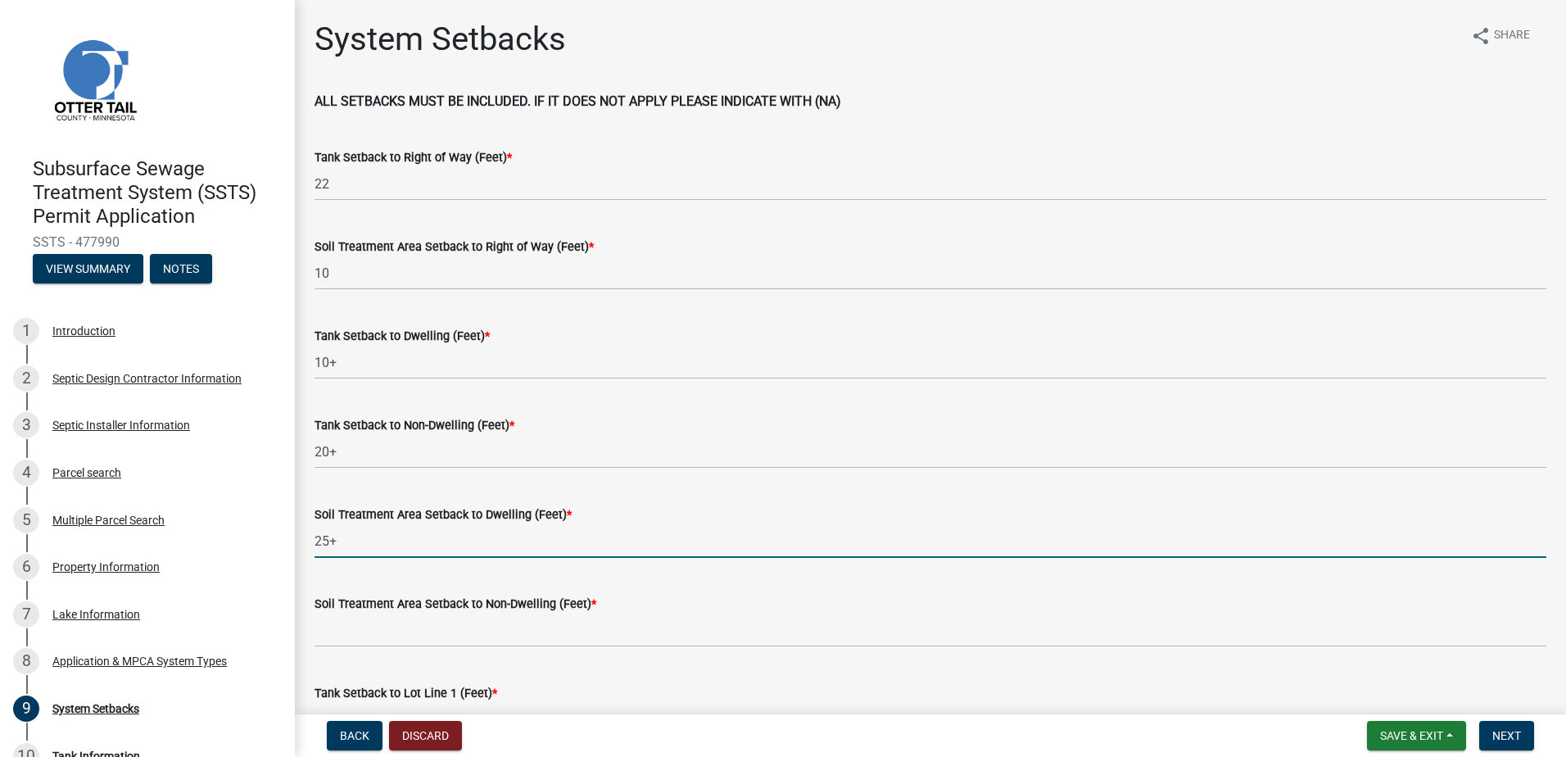
type input "25+"
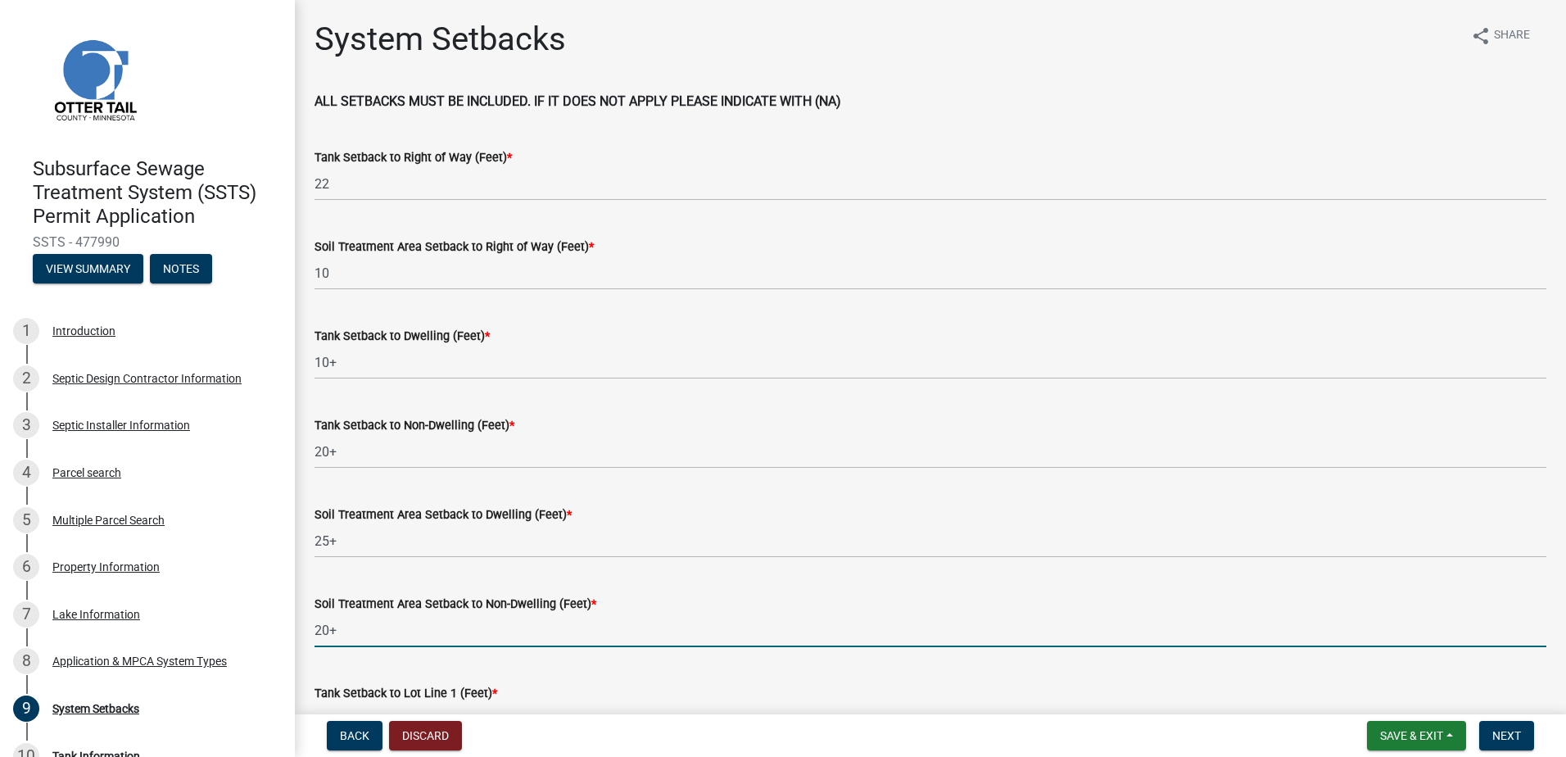
type input "20+"
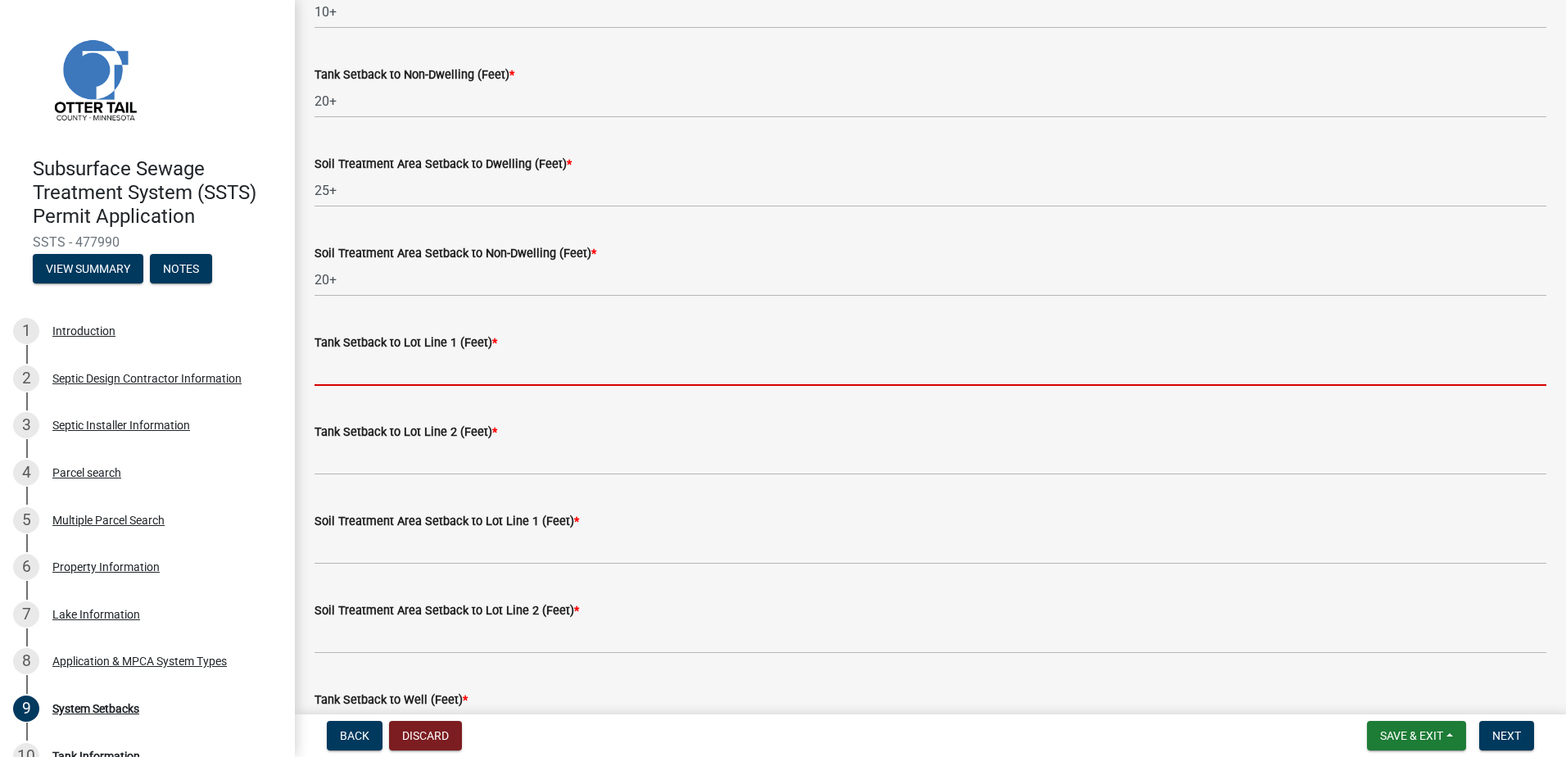
scroll to position [356, 0]
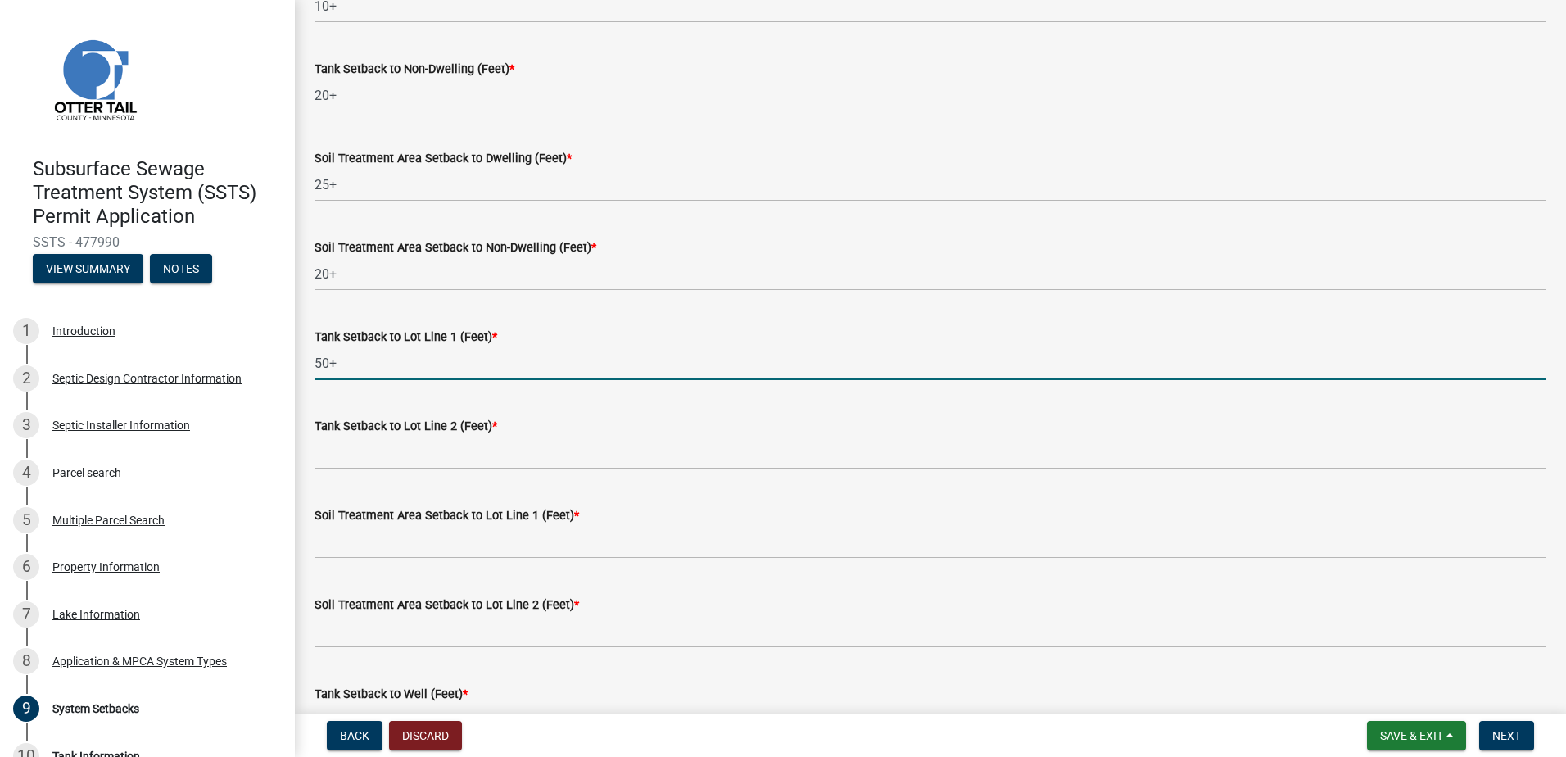
type input "50+"
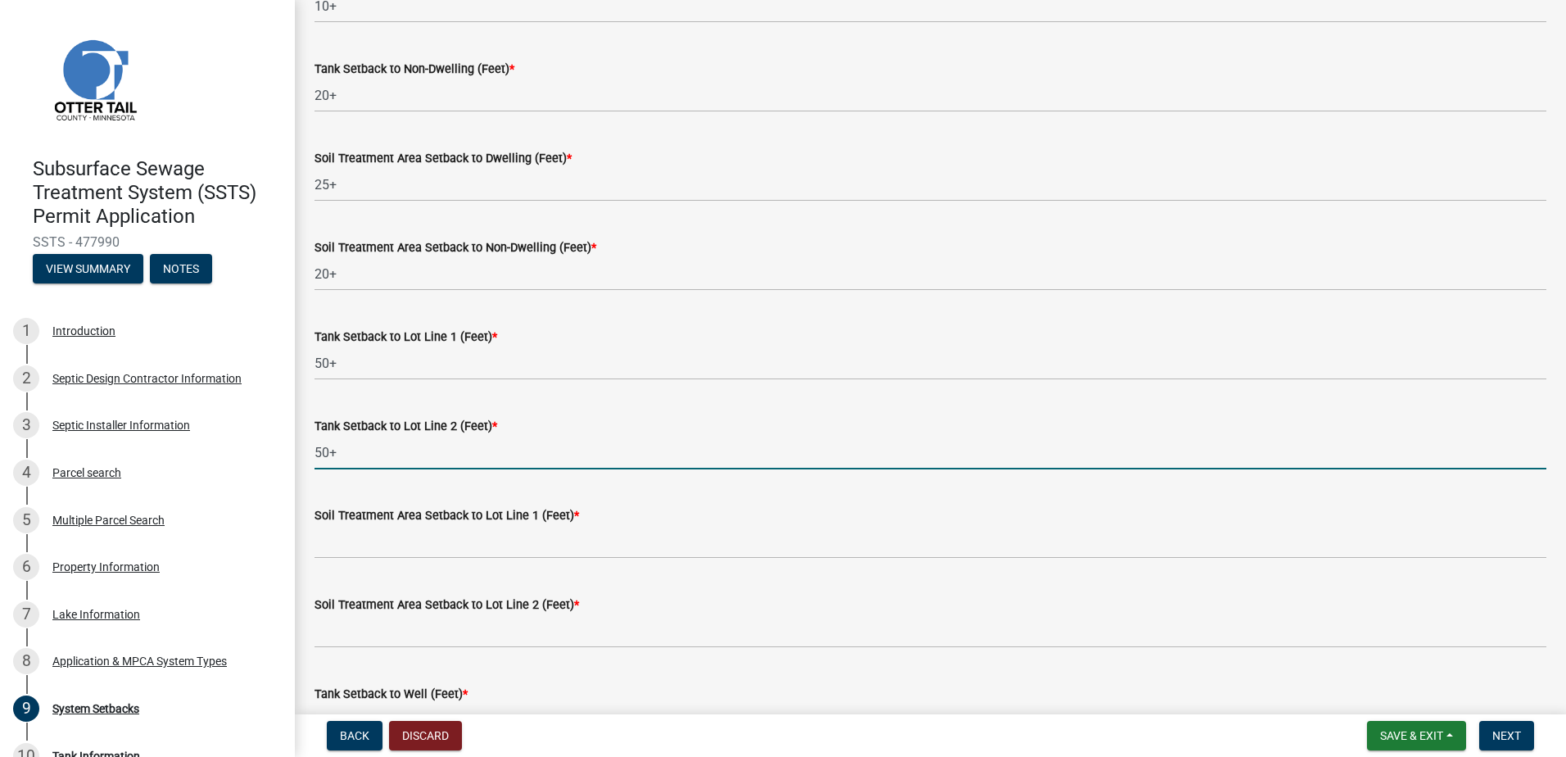
type input "50+"
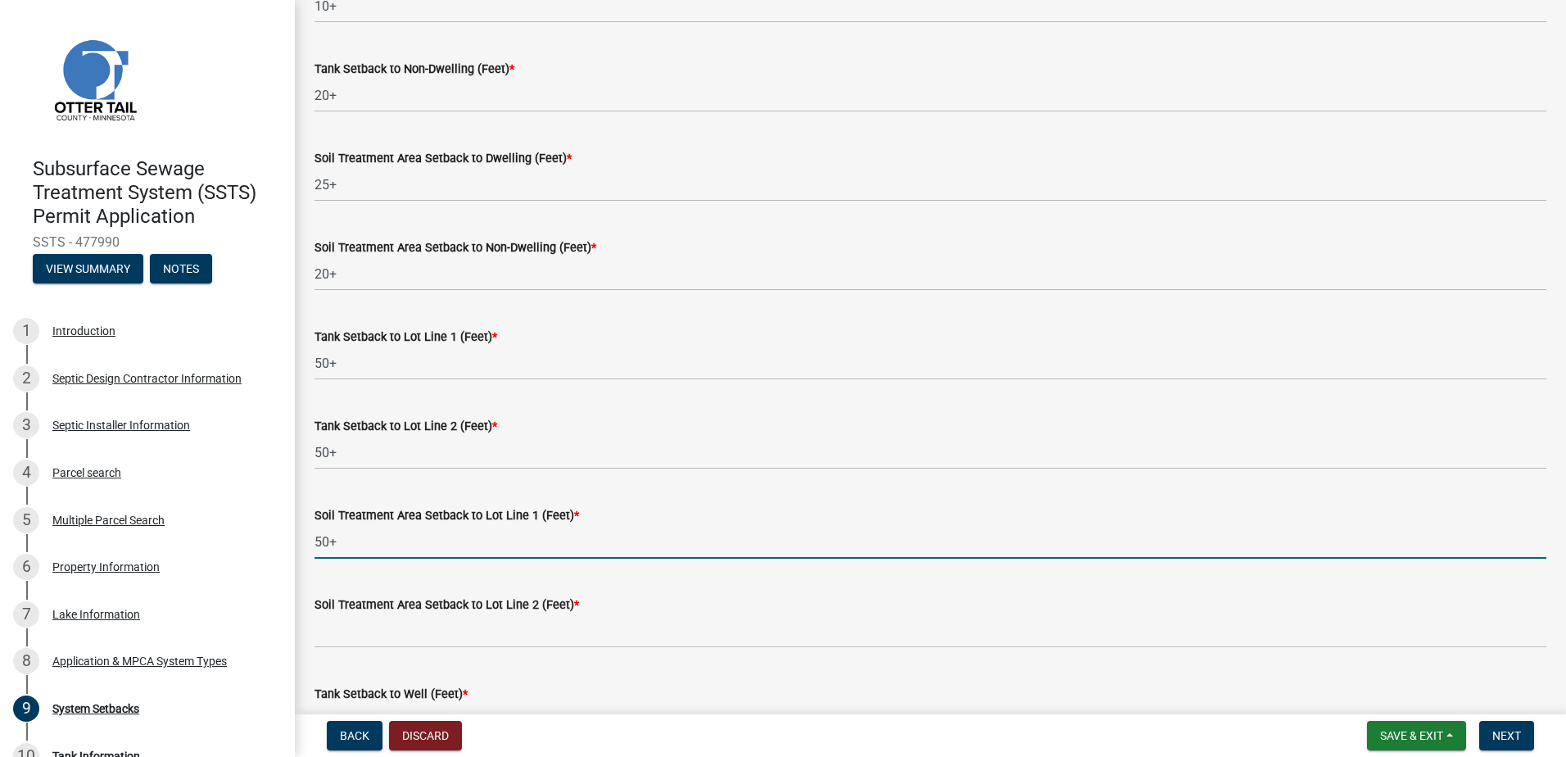
type input "50+"
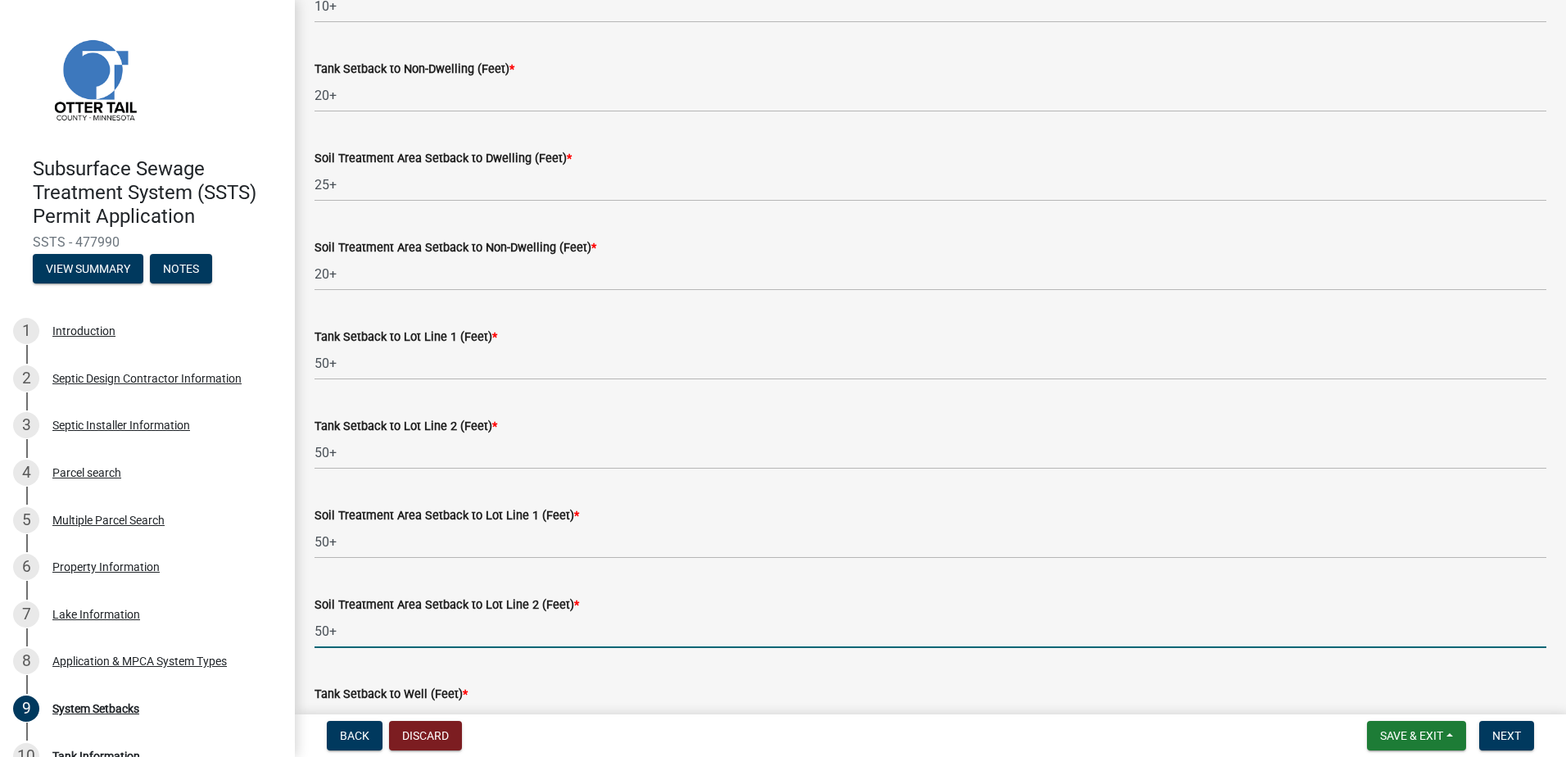
type input "50+"
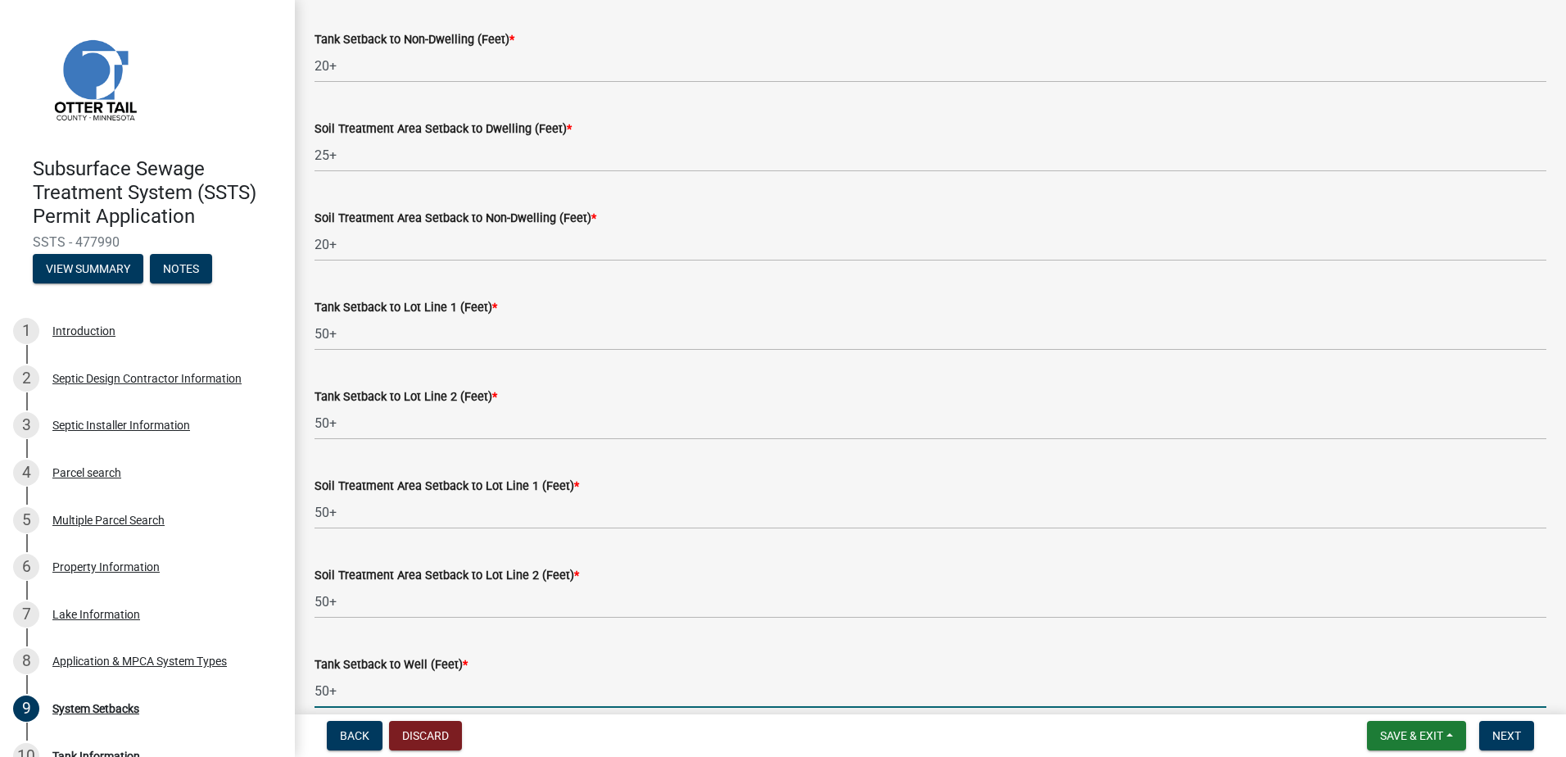
type input "50+"
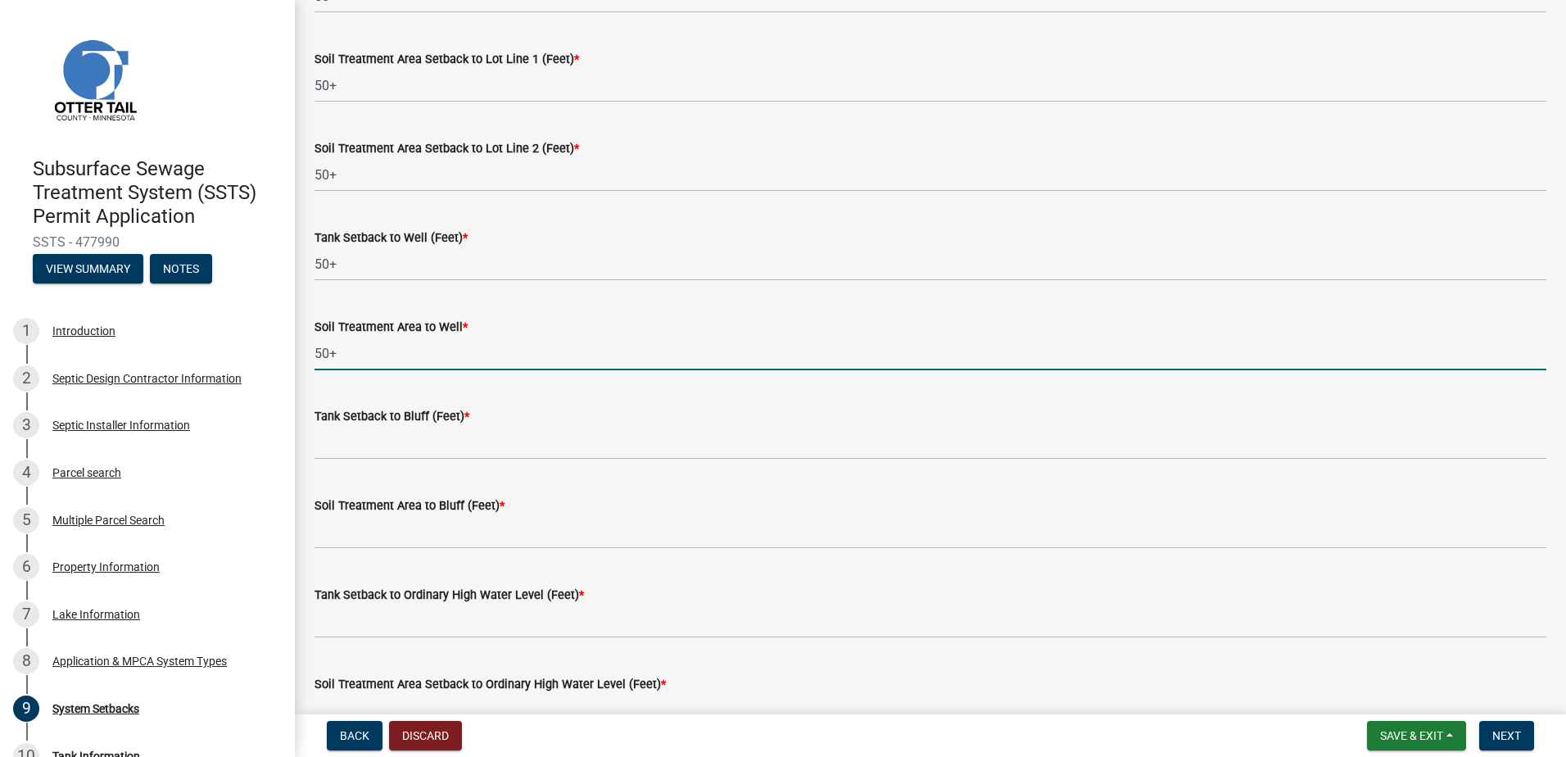
type input "50+"
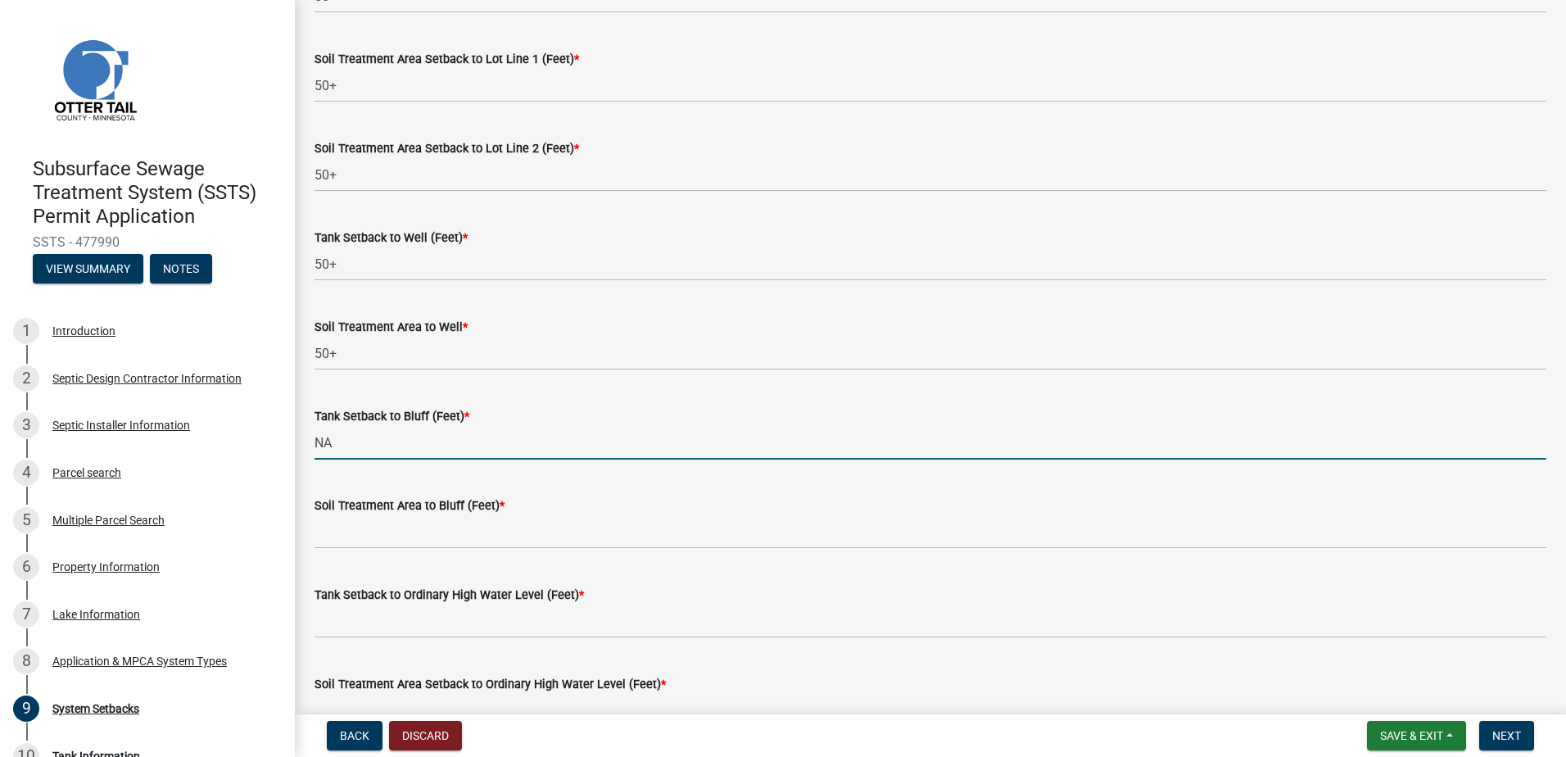
type input "NA"
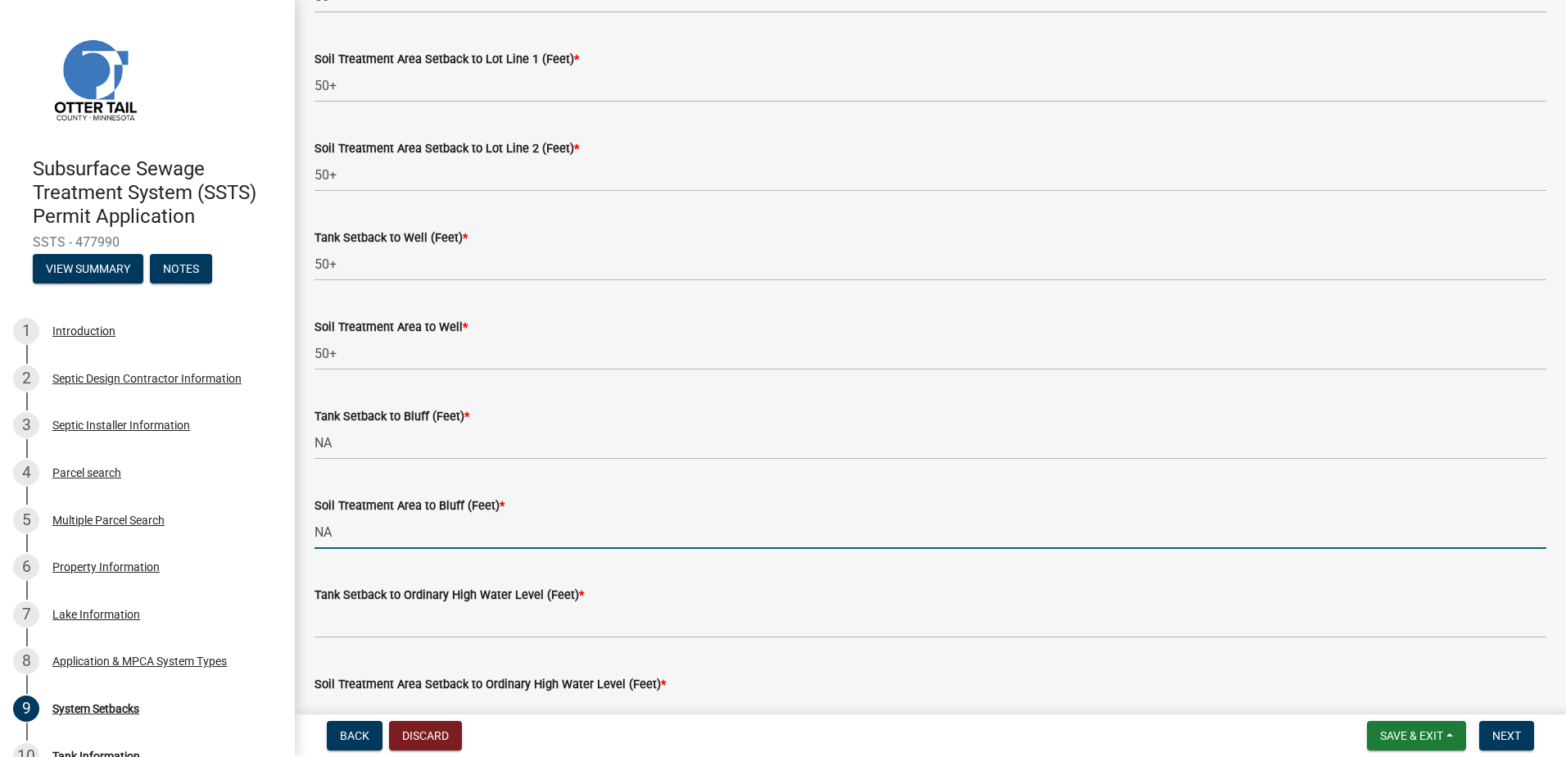
type input "NA"
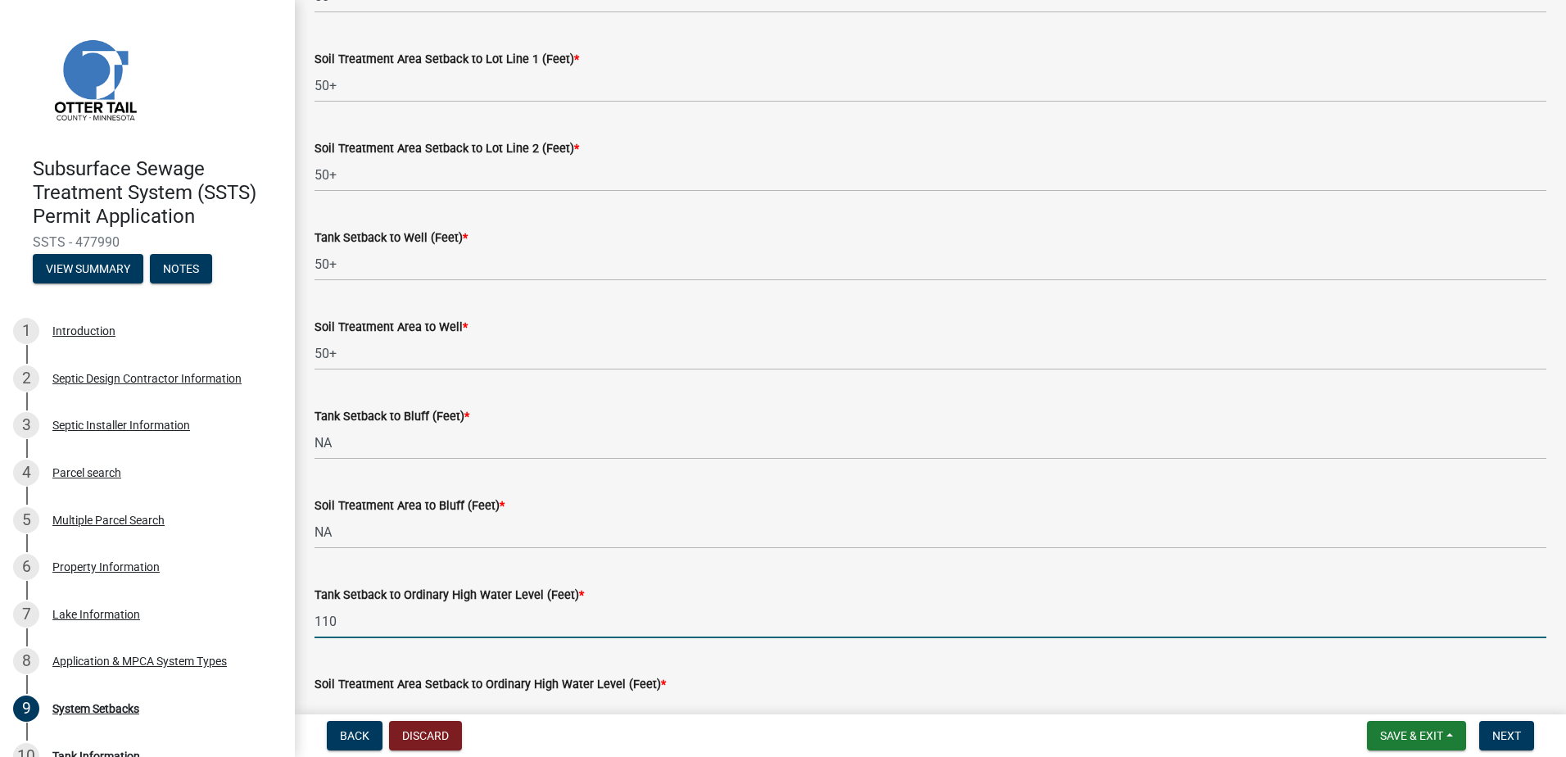
type input "110"
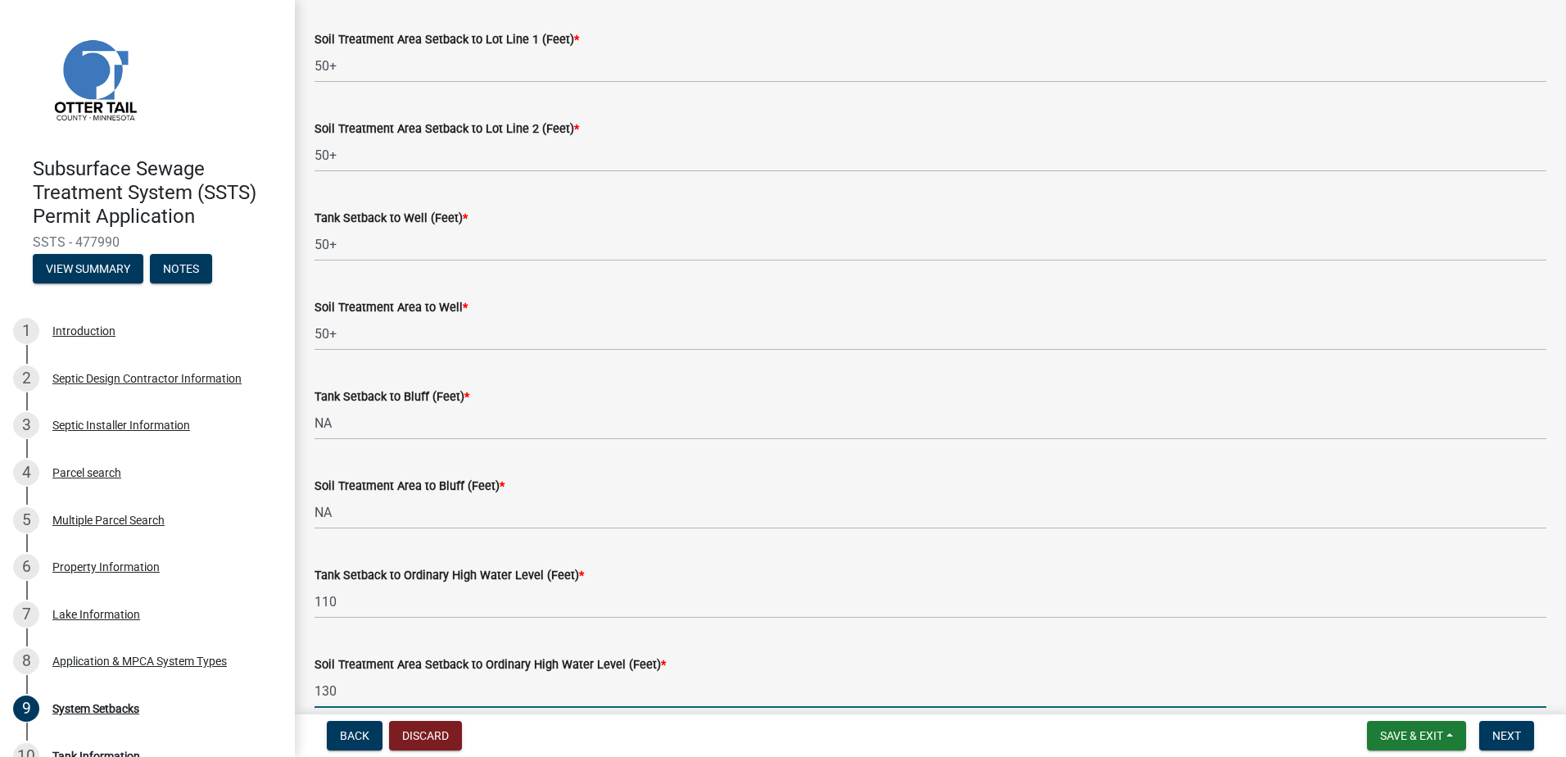
type input "130"
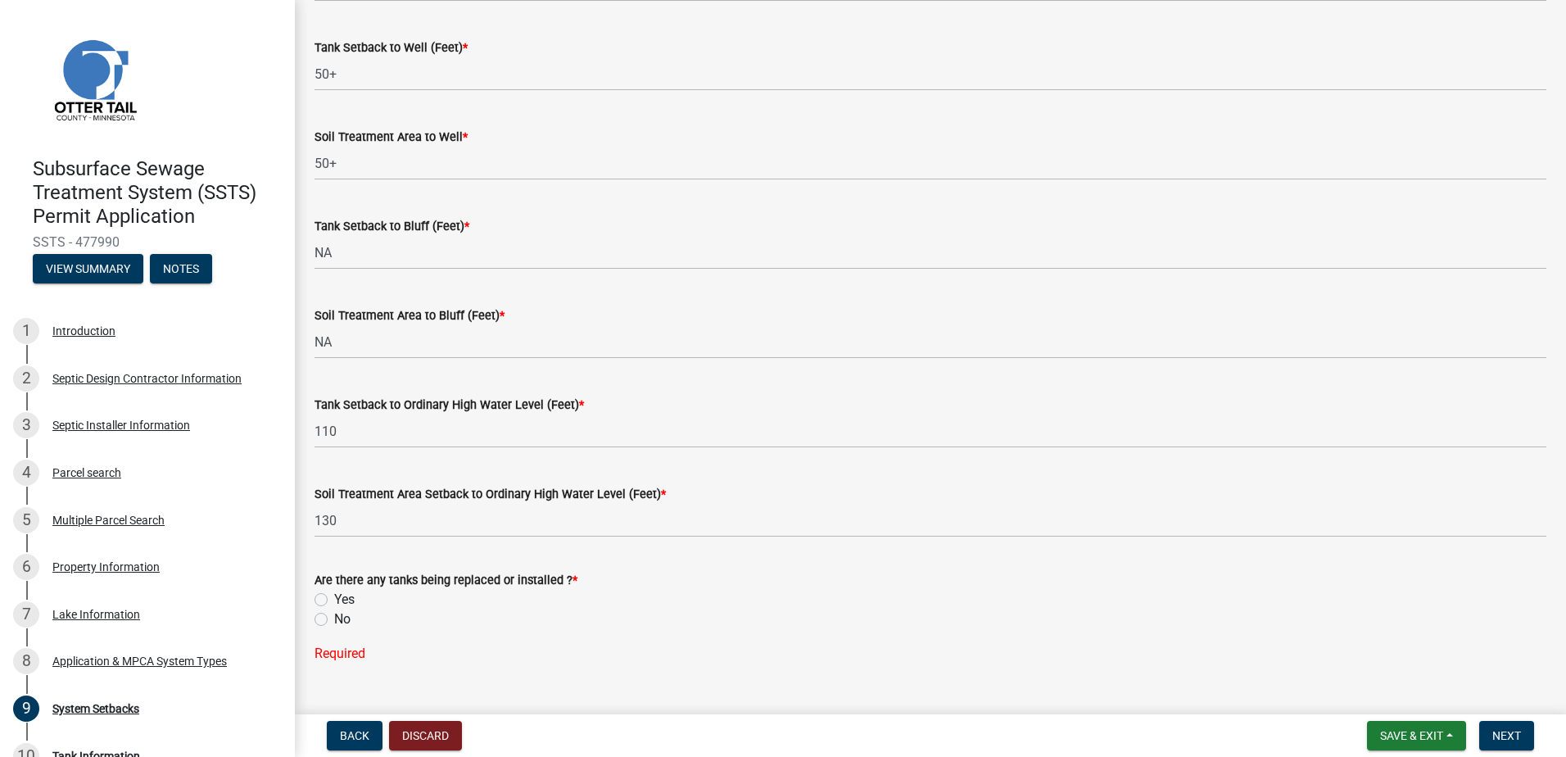
click at [334, 603] on label "Yes" at bounding box center [344, 600] width 20 height 20
click at [334, 600] on input "Yes" at bounding box center [339, 595] width 11 height 11
radio input "true"
click at [1495, 733] on span "Next" at bounding box center [1506, 735] width 29 height 13
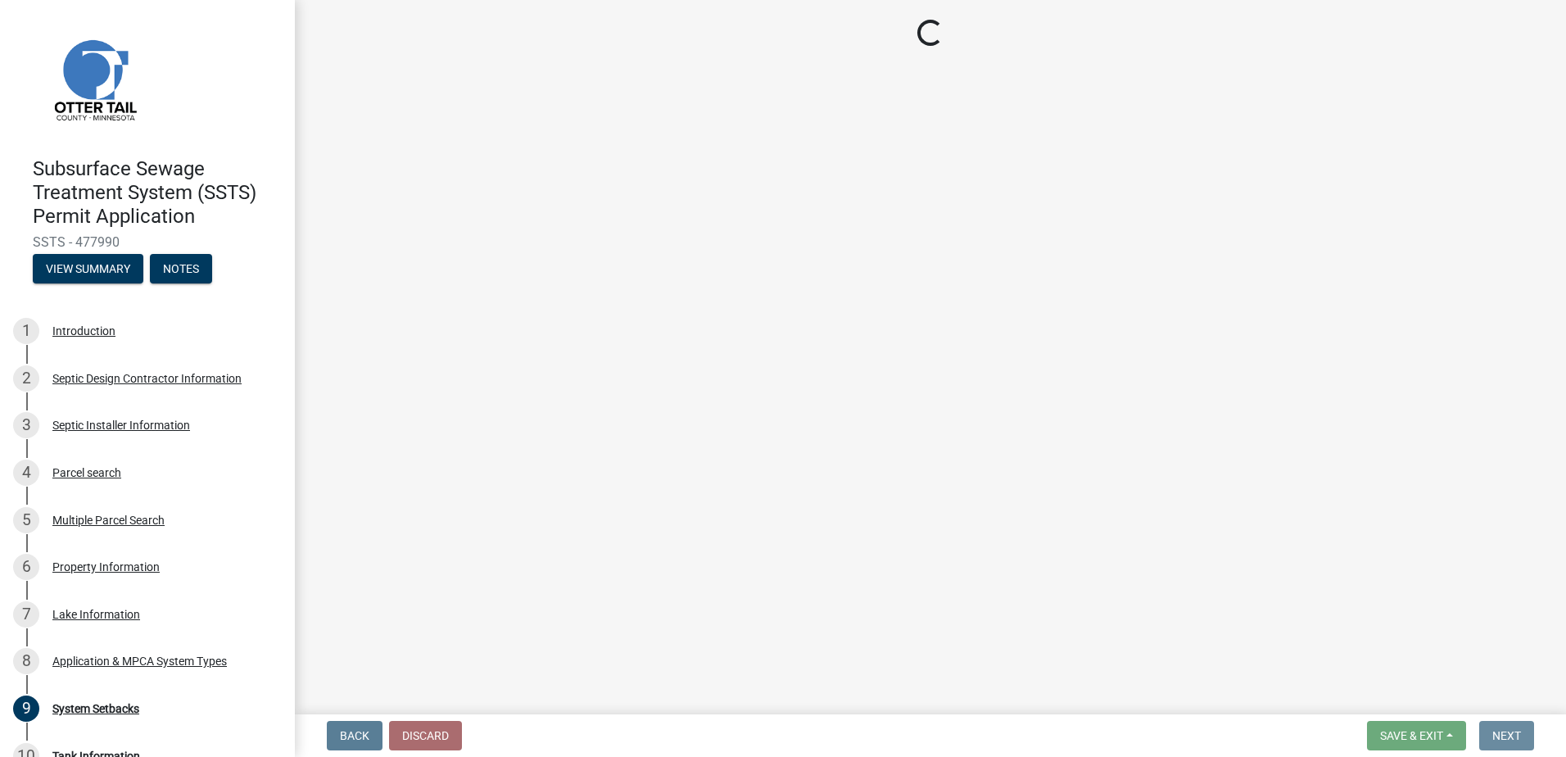
scroll to position [0, 0]
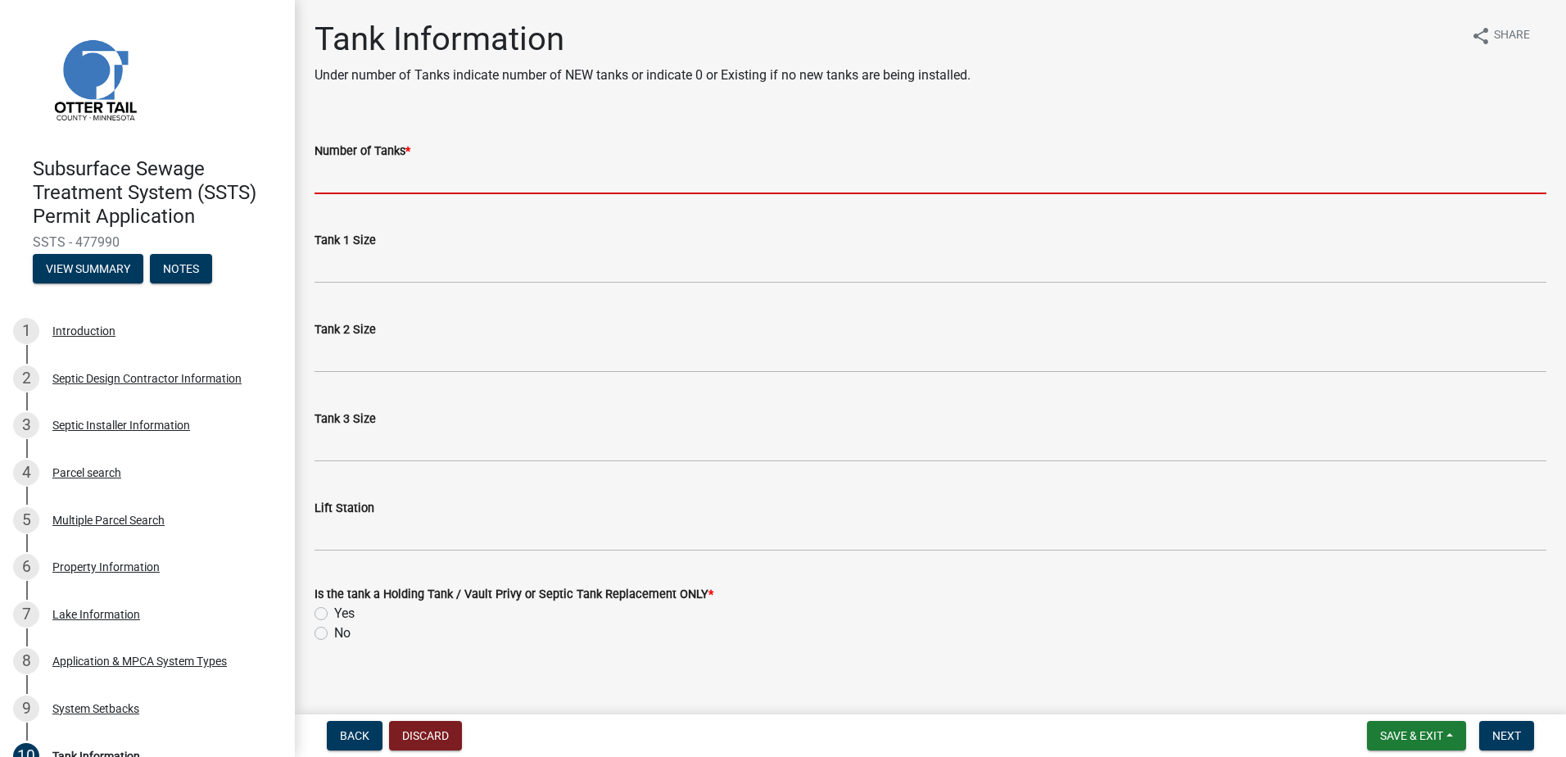
drag, startPoint x: 332, startPoint y: 177, endPoint x: 388, endPoint y: 161, distance: 58.0
click at [332, 177] on input "Number of Tanks *" at bounding box center [930, 178] width 1232 height 34
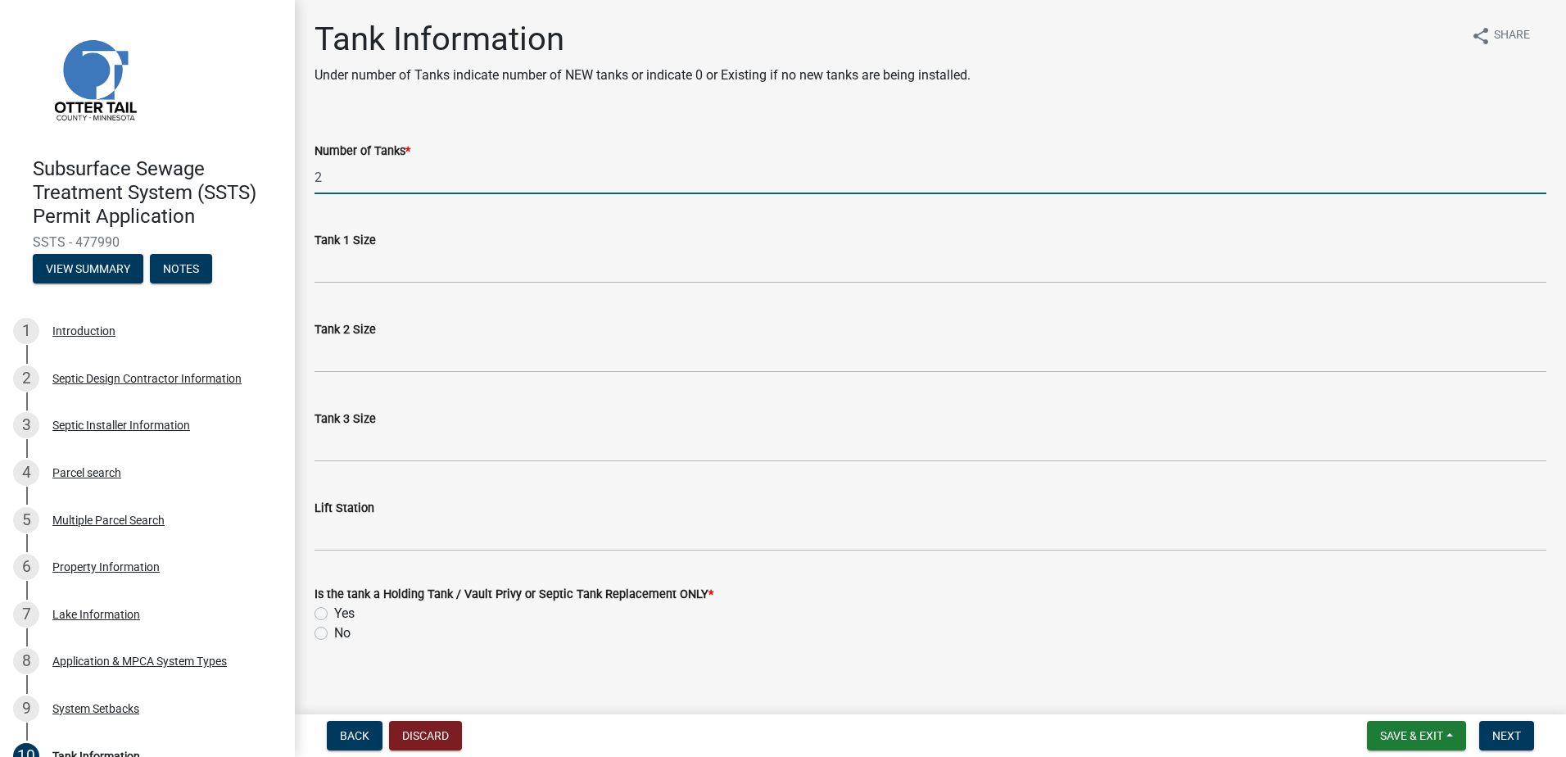
type input "2"
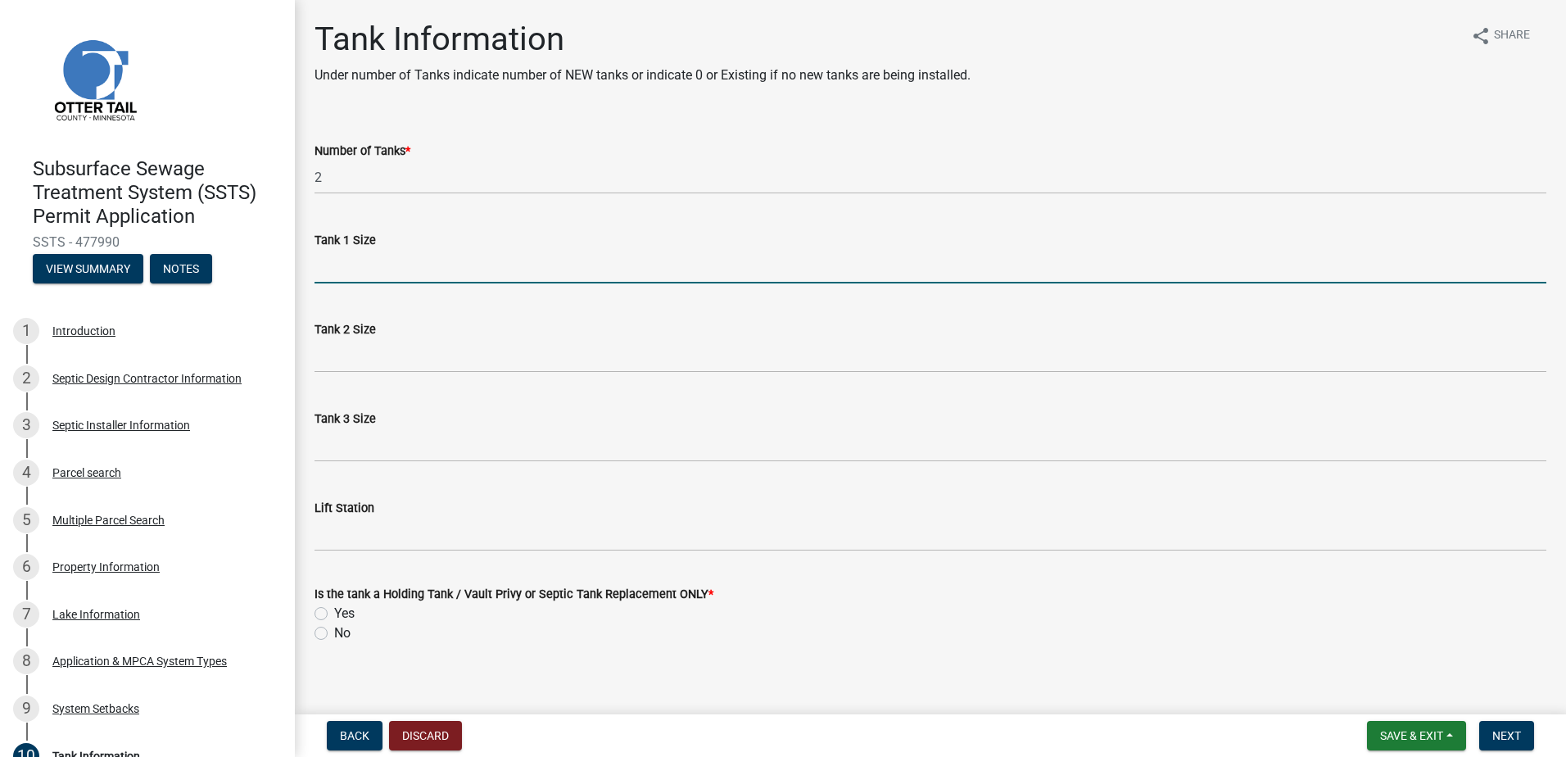
click at [360, 274] on input "Tank 1 Size" at bounding box center [930, 267] width 1232 height 34
type input "2250-2"
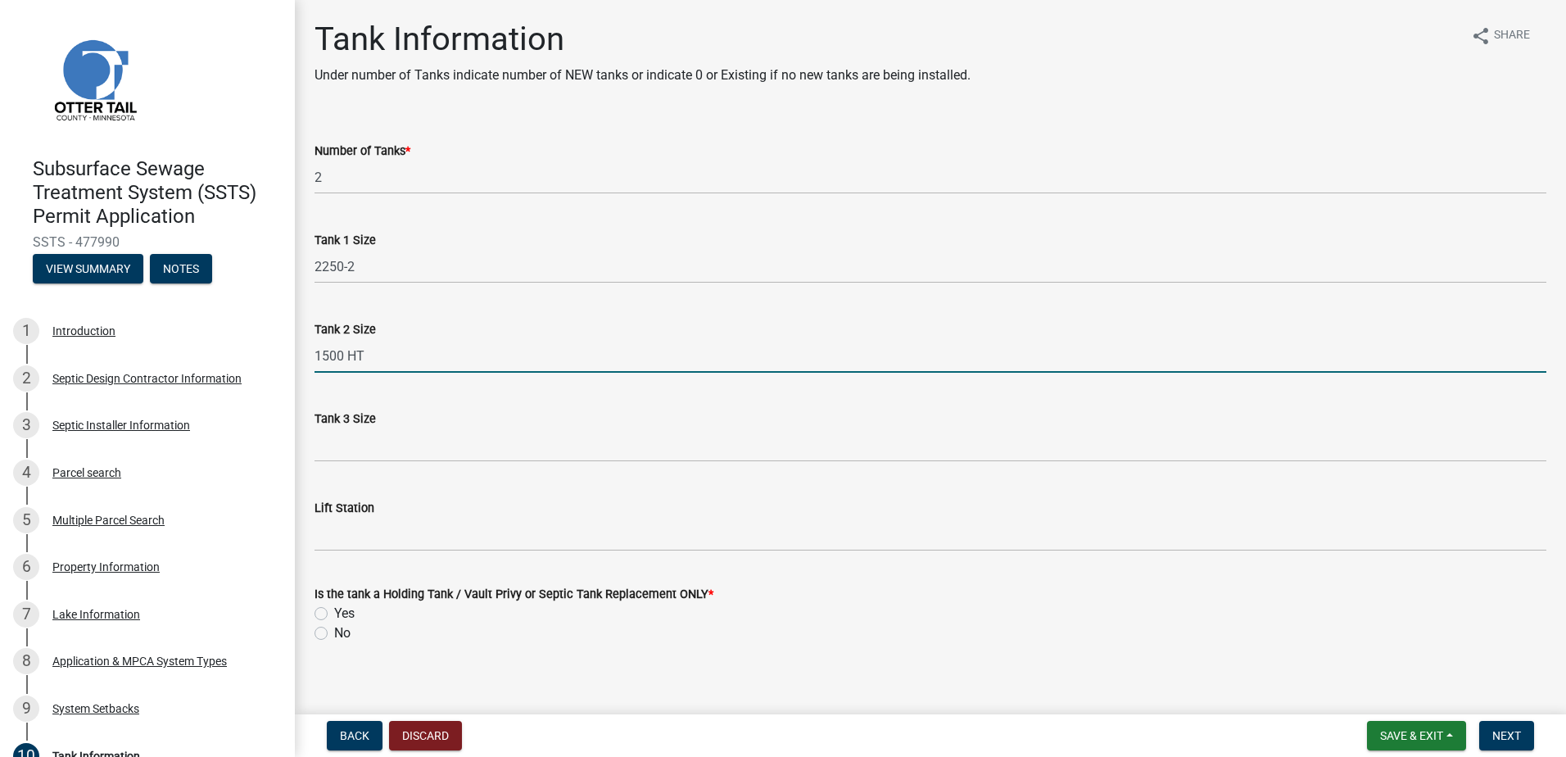
type input "1500 HT"
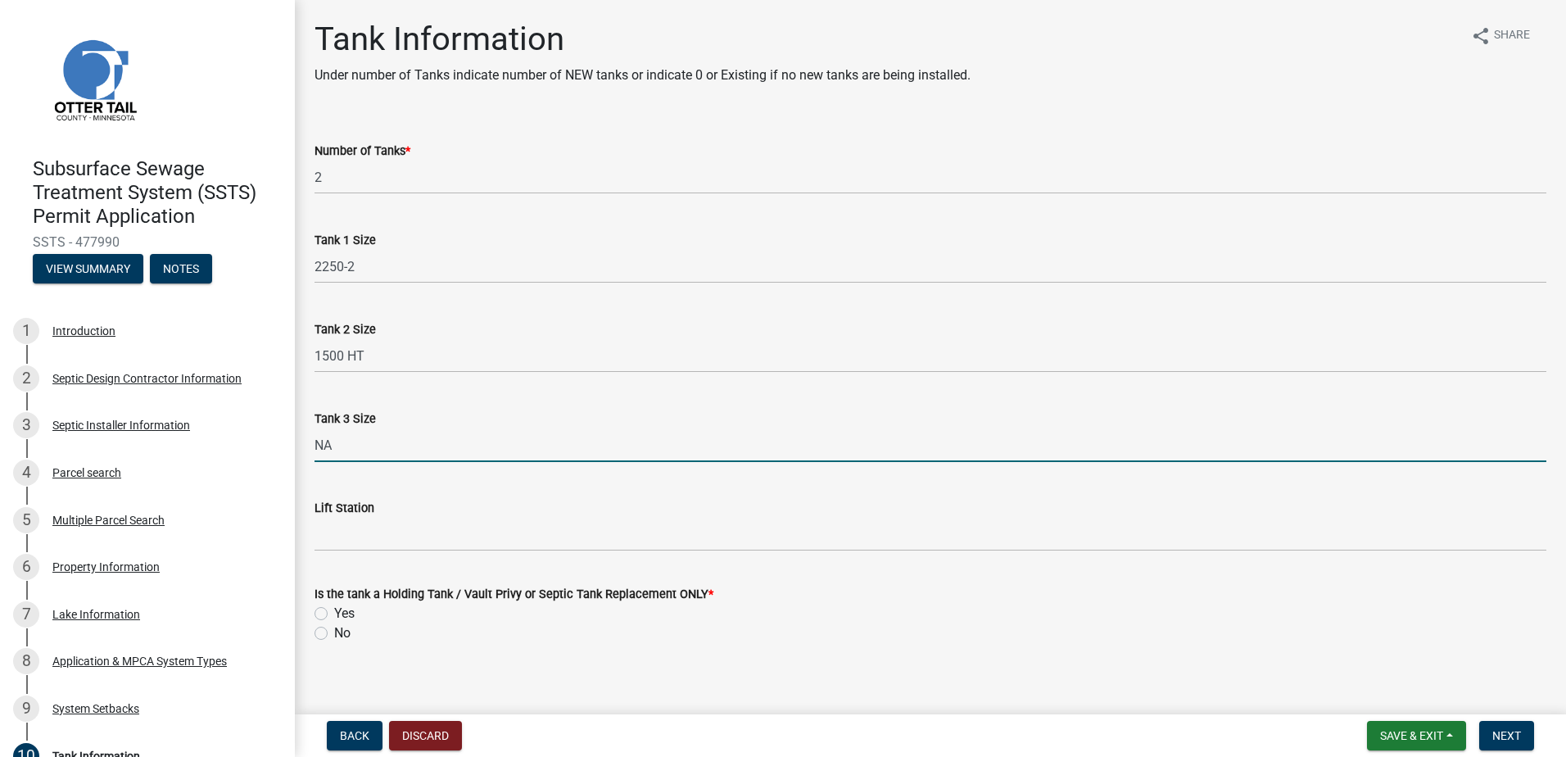
type input "NA"
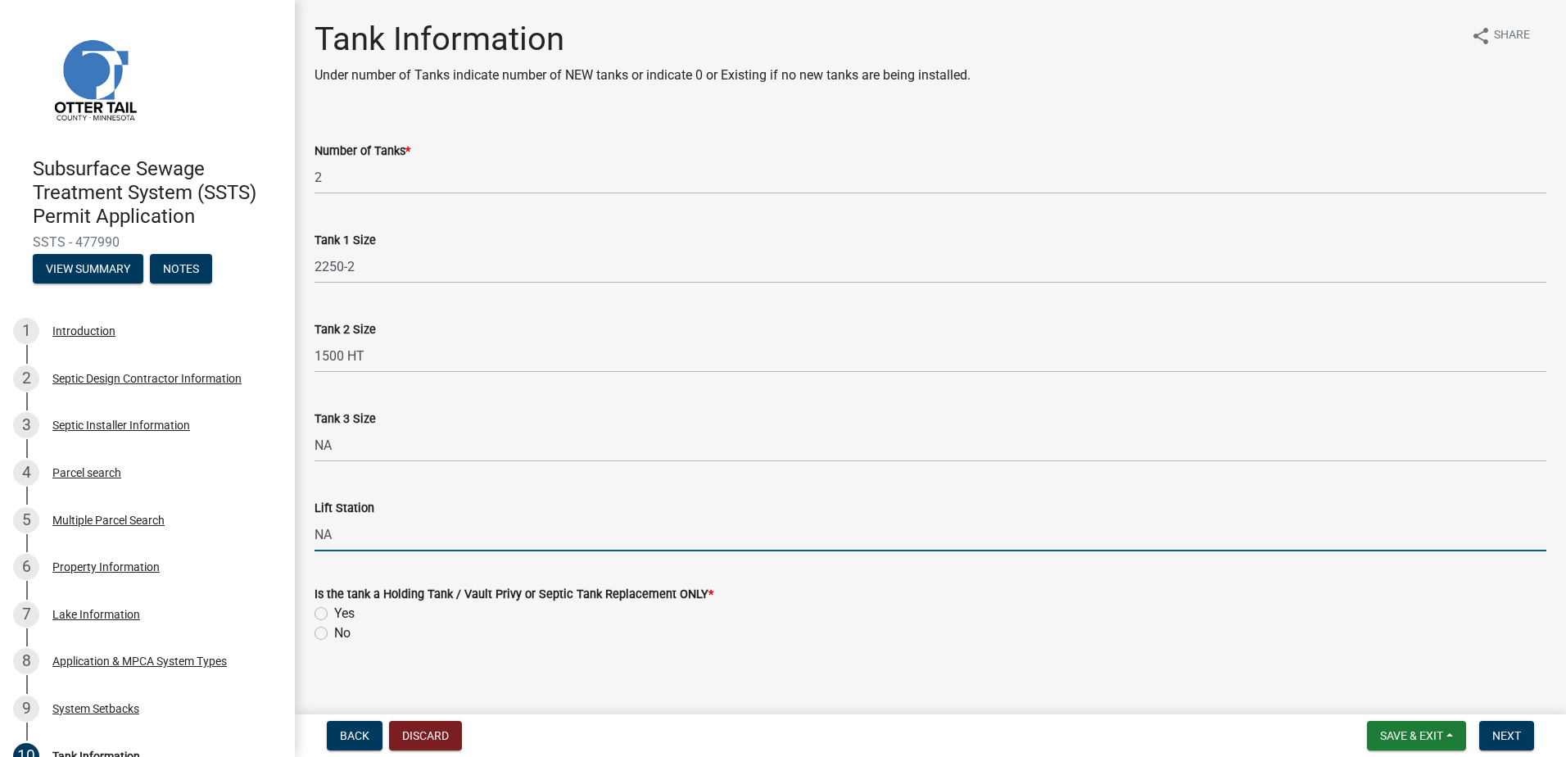
type input "NA"
click at [334, 632] on label "No" at bounding box center [342, 633] width 16 height 20
click at [334, 632] on input "No" at bounding box center [339, 628] width 11 height 11
radio input "true"
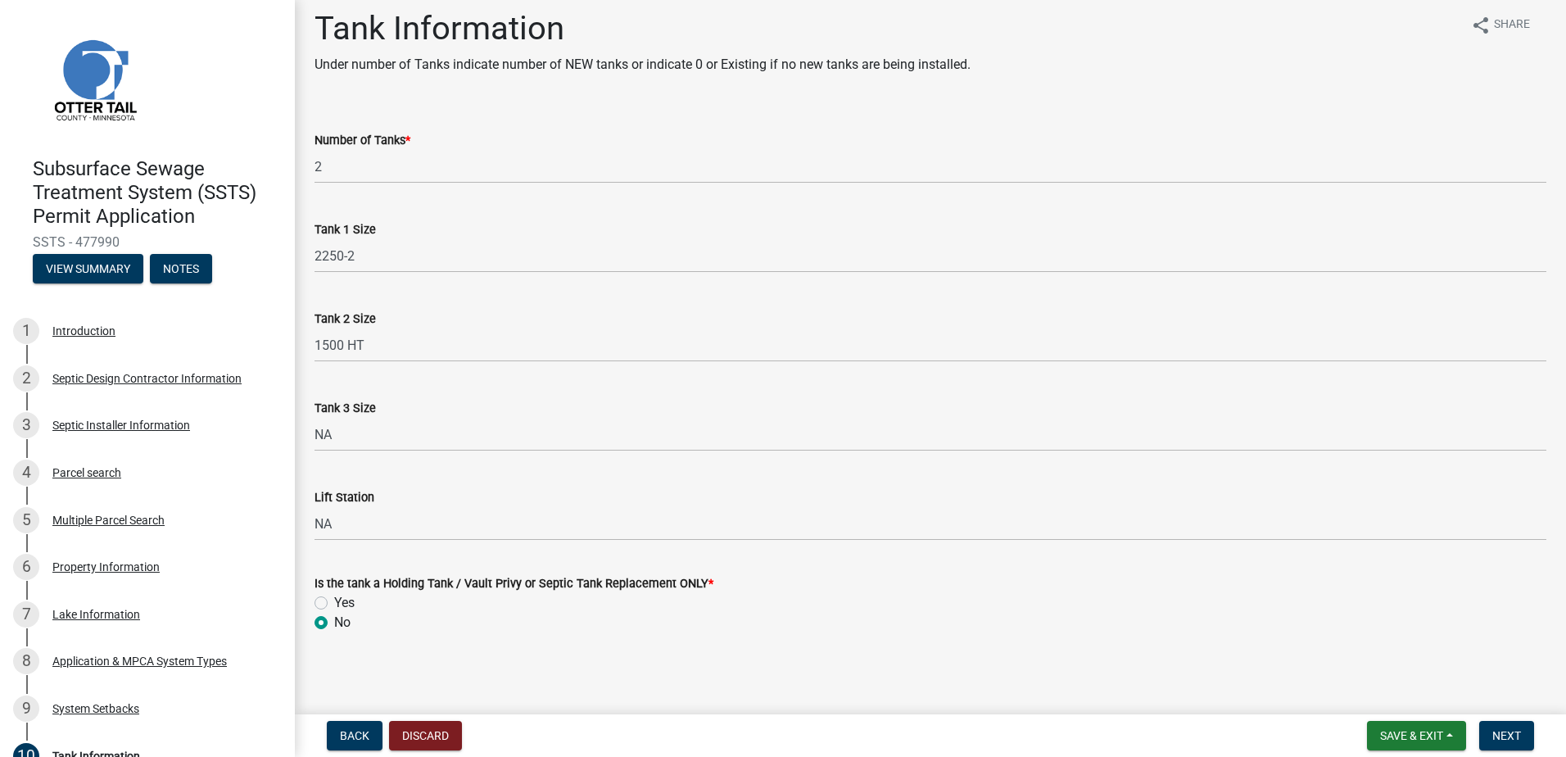
scroll to position [14, 0]
click at [1506, 731] on span "Next" at bounding box center [1506, 735] width 29 height 13
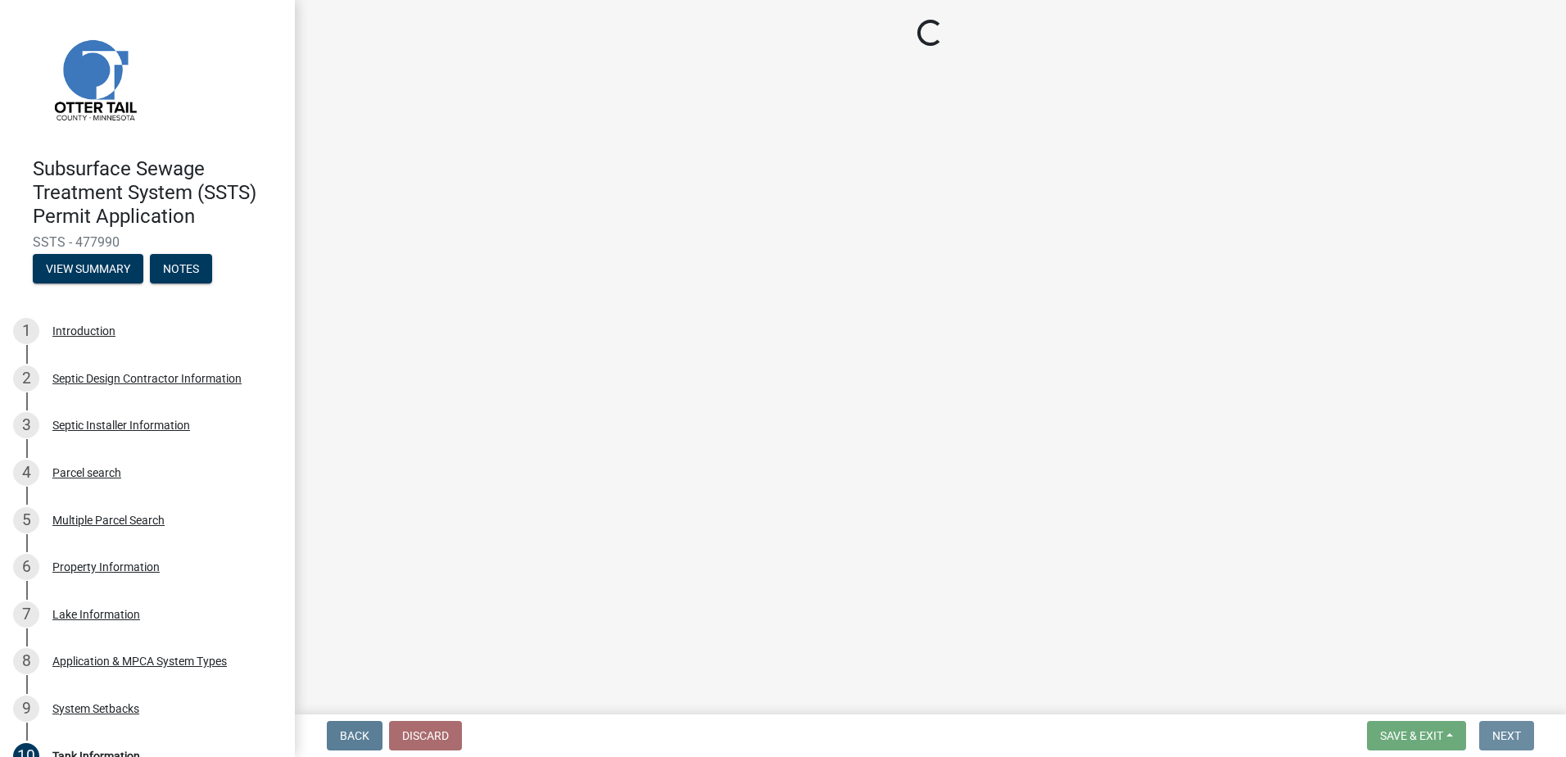
scroll to position [0, 0]
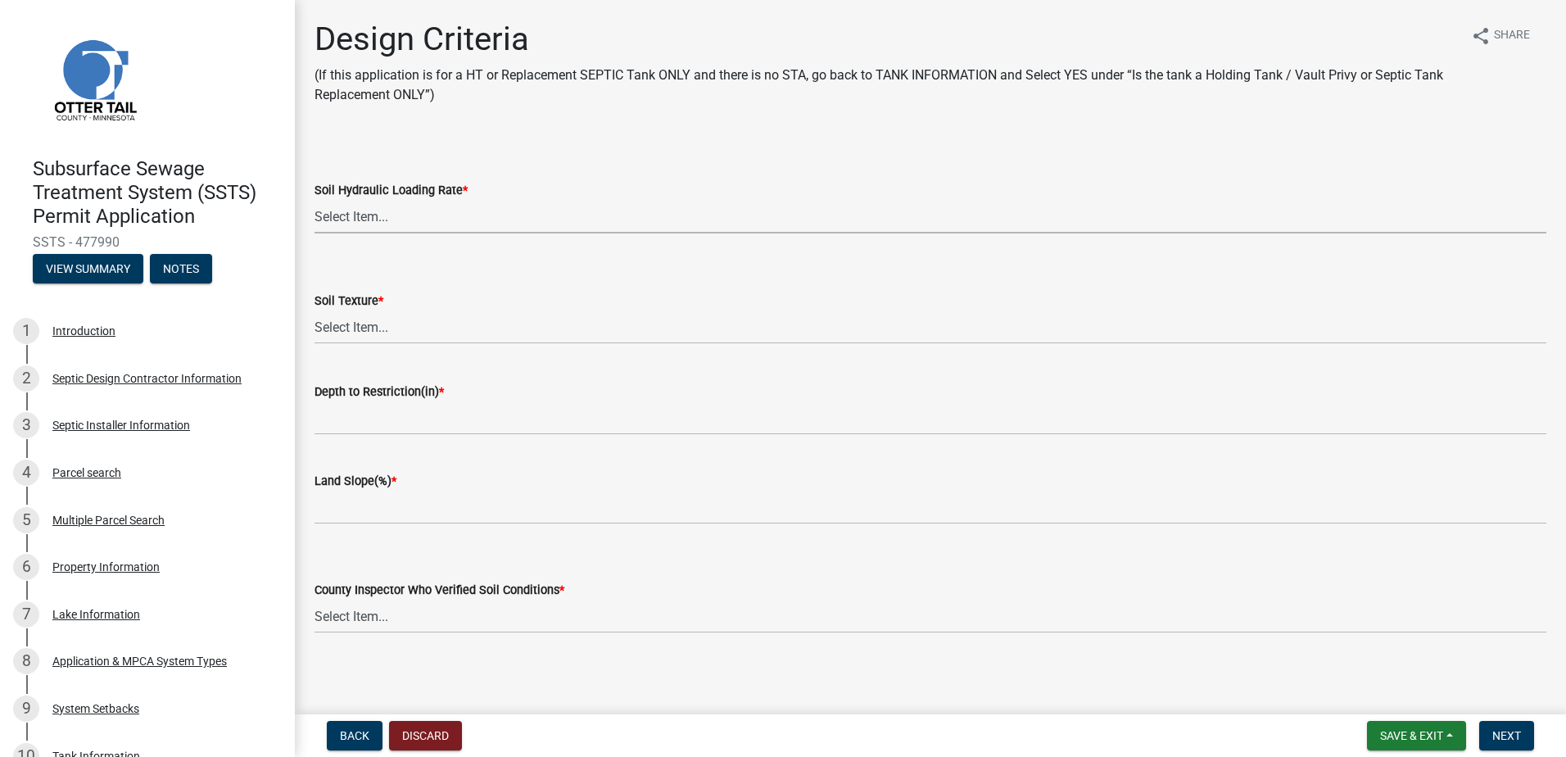
click at [326, 210] on select "Select Item... 1.6 gpd/ft2 1.2 gpd/ft2 1.0 gpd/ft2 0.87 gpd/ft2 0.78 gpd/ft2 0.…" at bounding box center [930, 217] width 1232 height 34
click at [314, 200] on select "Select Item... 1.6 gpd/ft2 1.2 gpd/ft2 1.0 gpd/ft2 0.87 gpd/ft2 0.78 gpd/ft2 0.…" at bounding box center [930, 217] width 1232 height 34
select select "eaa6e4cf-be76-4366-bfe5-e87acfaaf3f4"
click at [341, 323] on select "Select Item... Coarse Sand (COS) Sand (S) Fine Sand (FS) Very Fine Sand (VFS) L…" at bounding box center [930, 327] width 1232 height 34
click at [314, 310] on select "Select Item... Coarse Sand (COS) Sand (S) Fine Sand (FS) Very Fine Sand (VFS) L…" at bounding box center [930, 327] width 1232 height 34
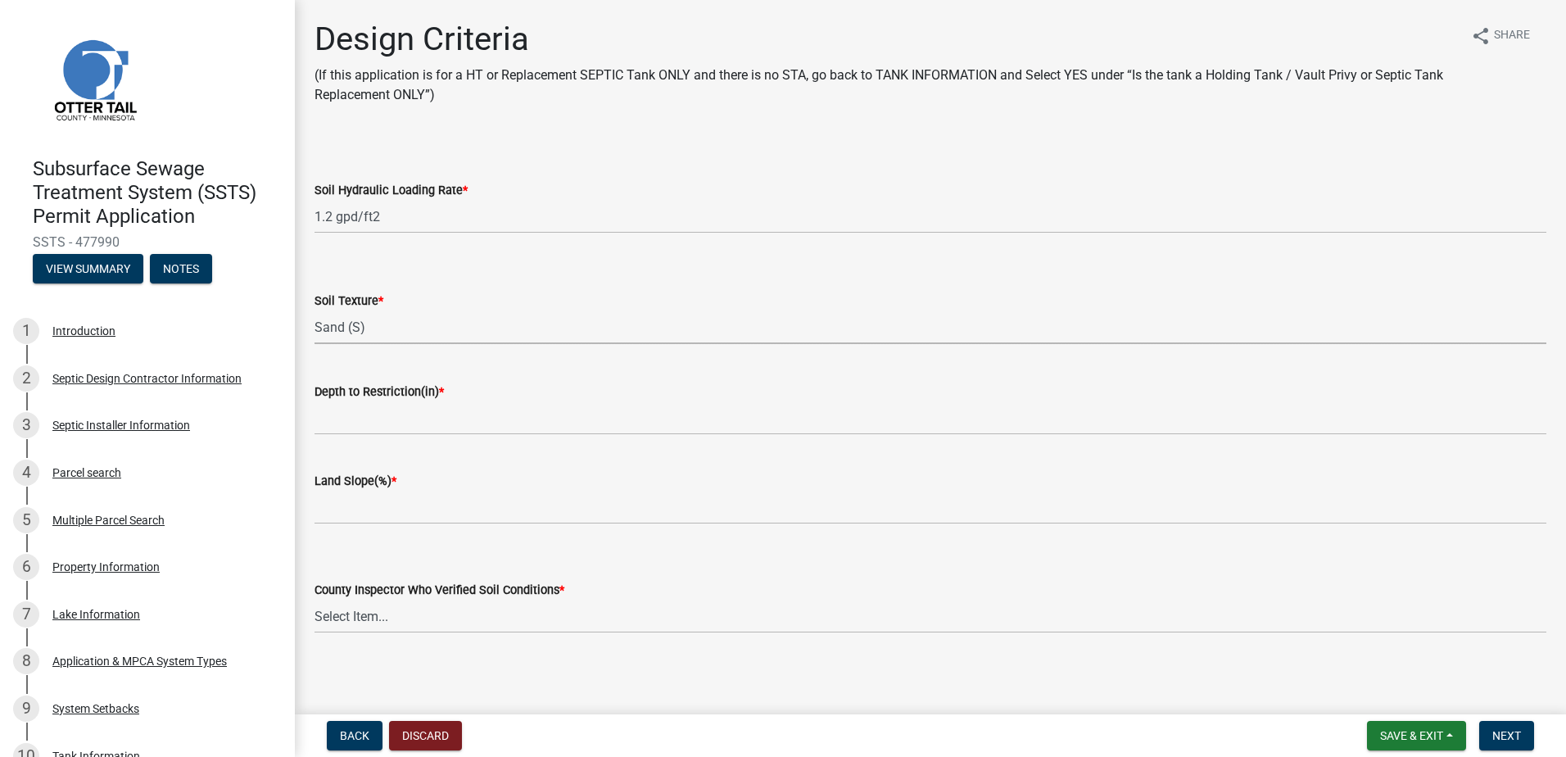
select select "48b77c43-c0ca-4757-a1b1-e2e69db0f822"
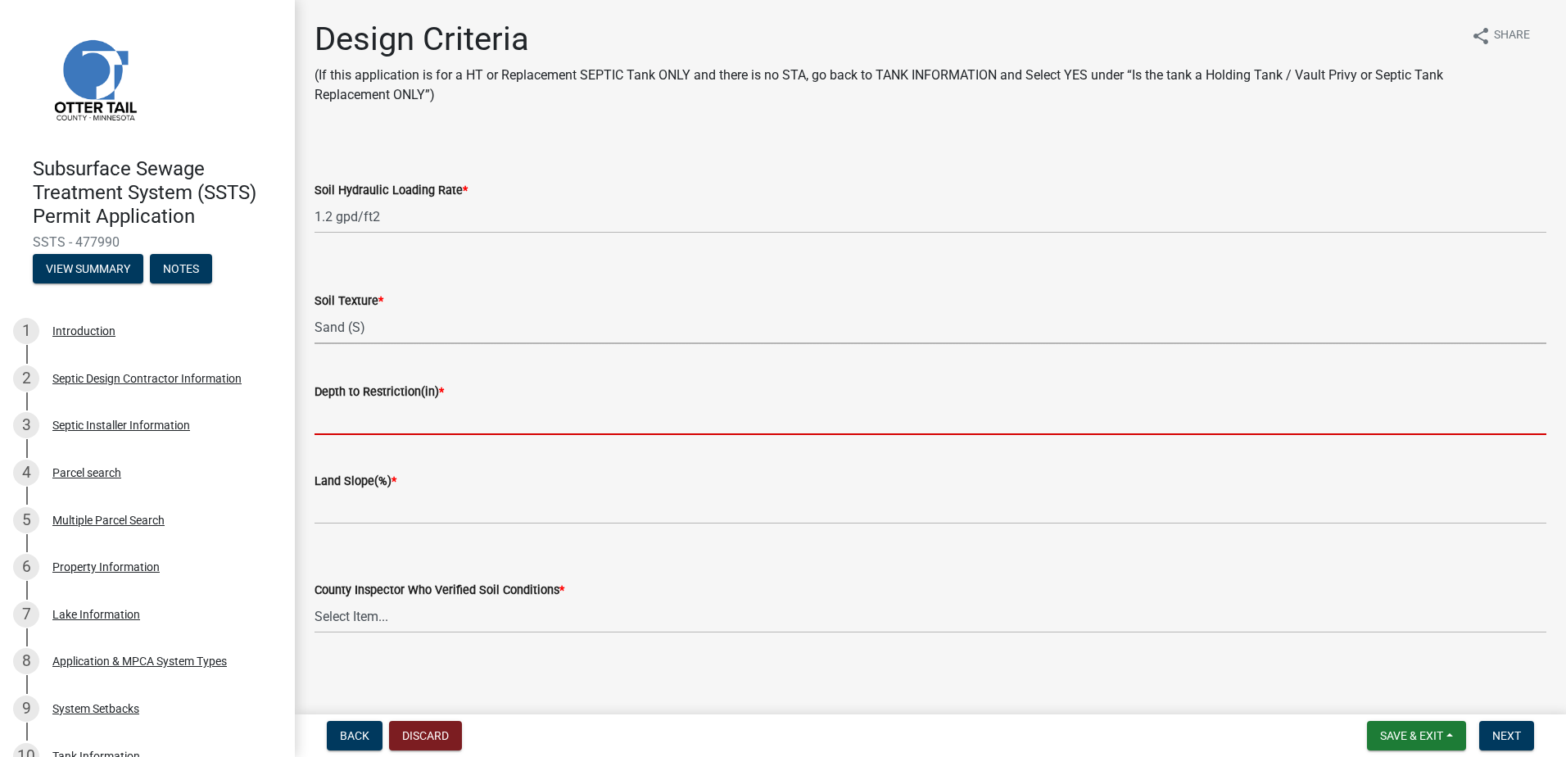
click at [331, 423] on input "Depth to Restriction(in) *" at bounding box center [930, 418] width 1232 height 34
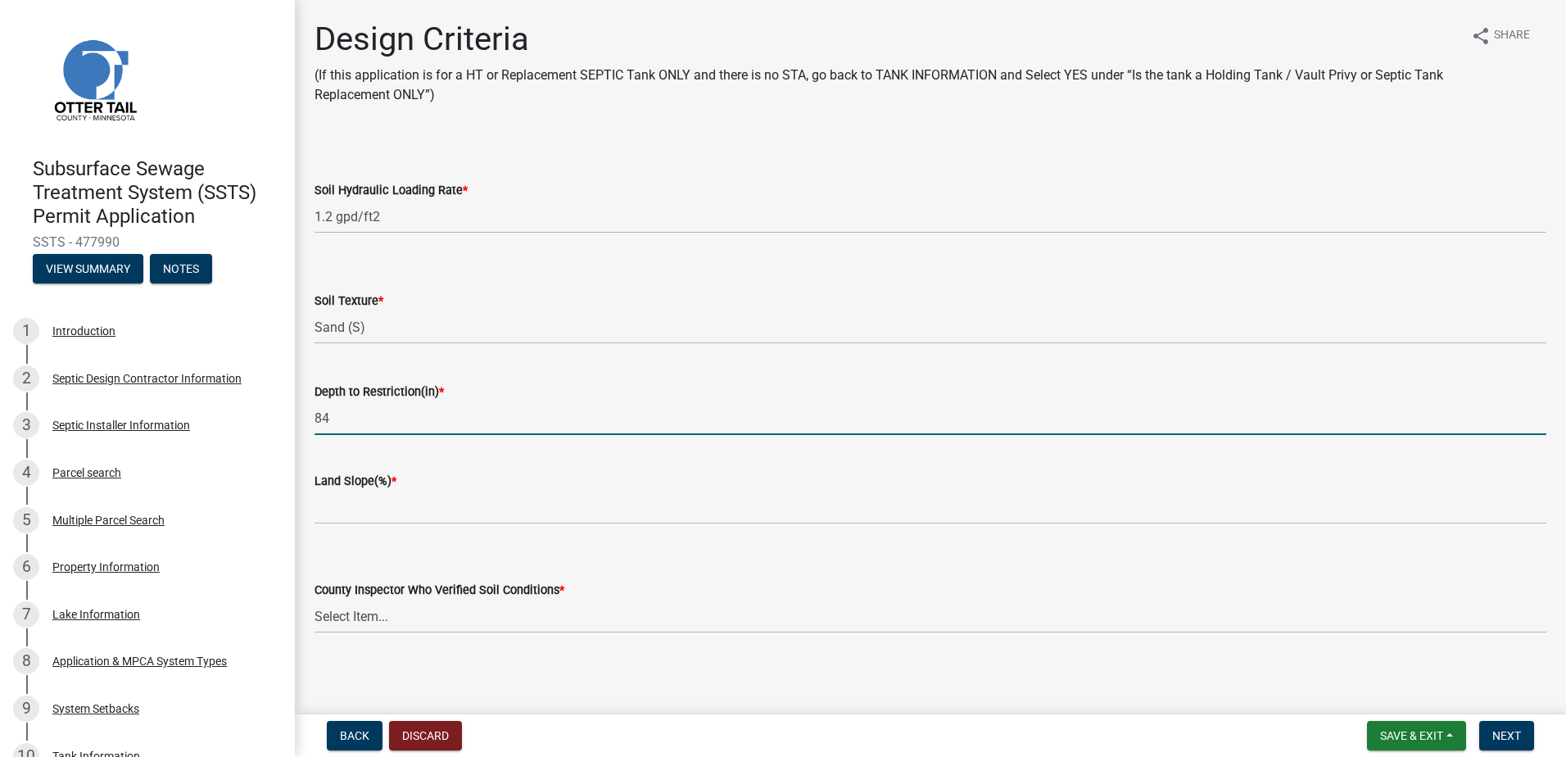
type input "84"
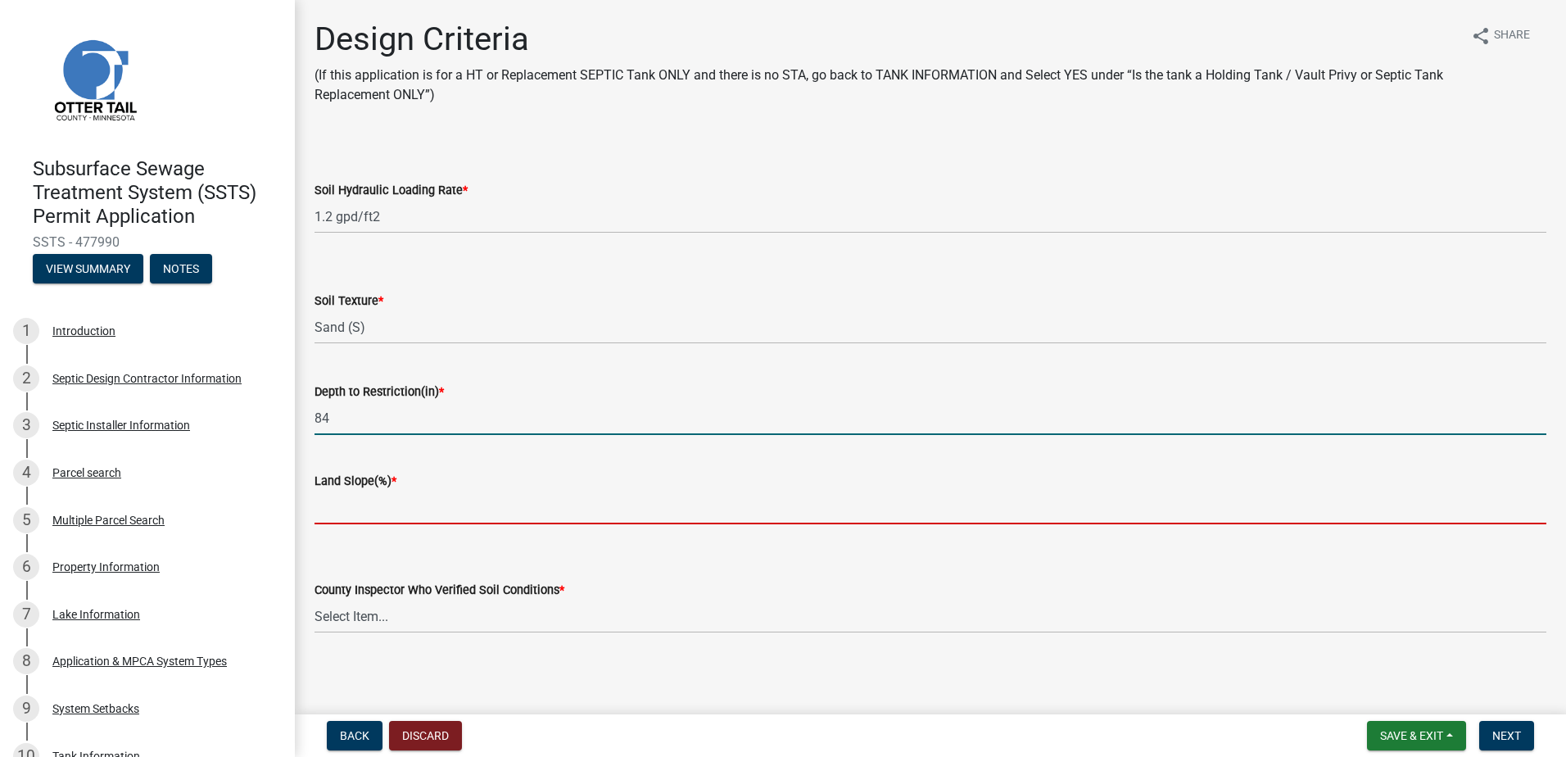
click at [320, 509] on input "Land Slope(%) *" at bounding box center [930, 508] width 1232 height 34
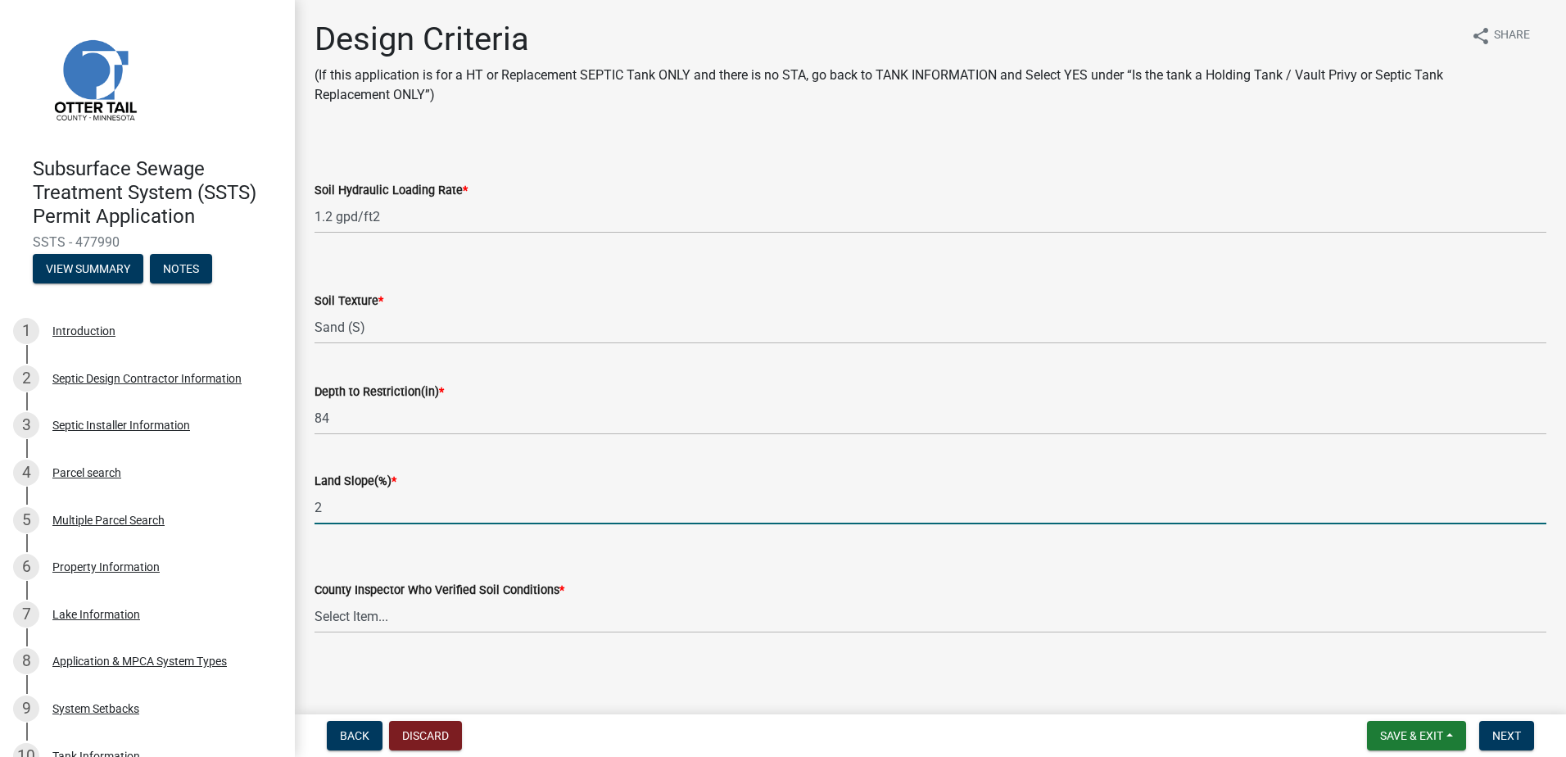
type input "2"
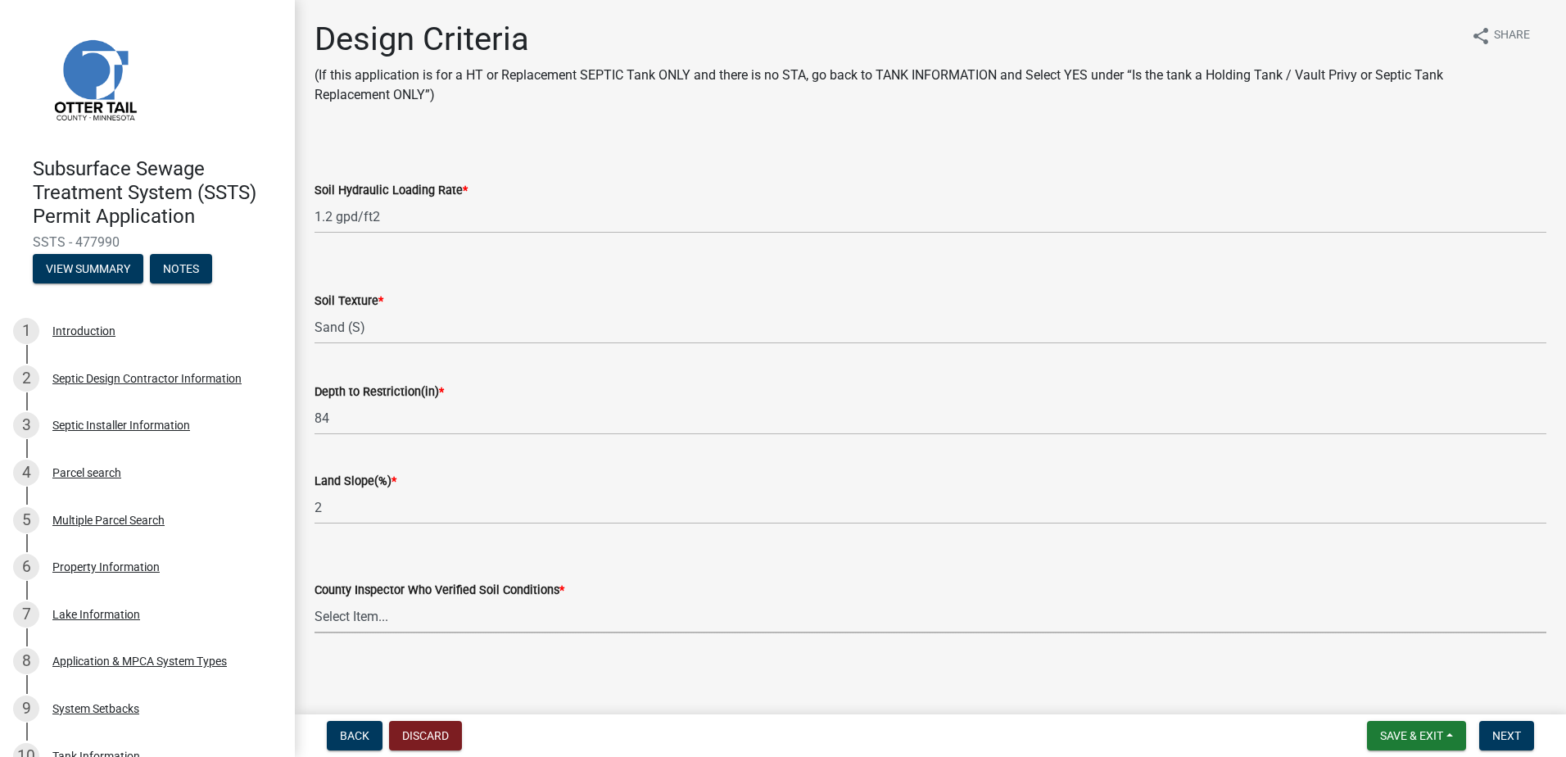
click at [346, 622] on select "Select Item... Alexis Newark Andrea Perales Brittany Tollefson Chris LeClair Co…" at bounding box center [930, 616] width 1232 height 34
click at [314, 599] on select "Select Item... Alexis Newark Andrea Perales Brittany Tollefson Chris LeClair Co…" at bounding box center [930, 616] width 1232 height 34
select select "77ed3ba4-a6d5-4048-ab27-59c0bc717e6e"
click at [1496, 729] on span "Next" at bounding box center [1506, 735] width 29 height 13
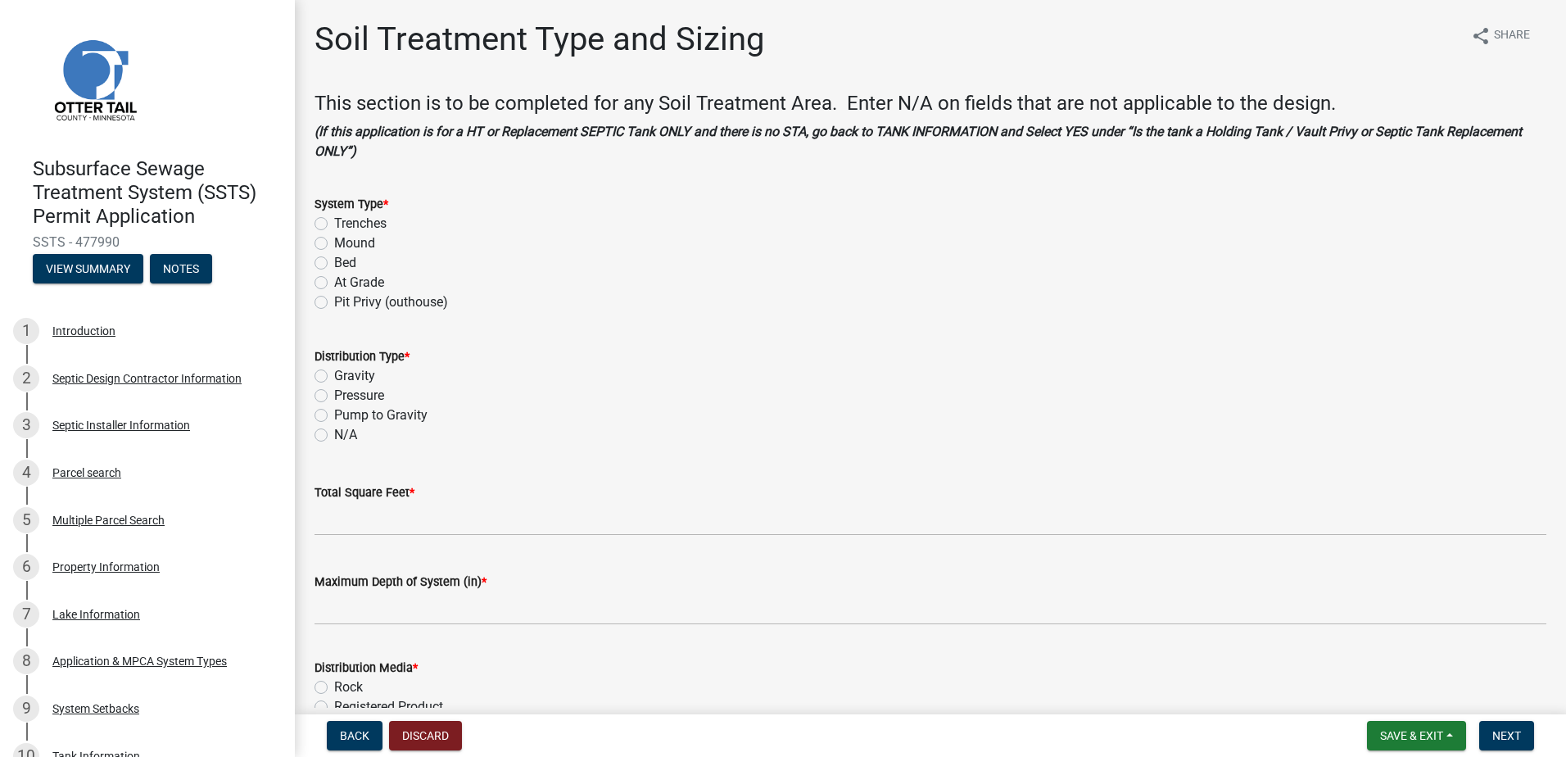
click at [334, 219] on label "Trenches" at bounding box center [360, 224] width 52 height 20
click at [334, 219] on input "Trenches" at bounding box center [339, 219] width 11 height 11
radio input "true"
click at [334, 372] on label "Gravity" at bounding box center [354, 376] width 41 height 20
click at [334, 372] on input "Gravity" at bounding box center [339, 371] width 11 height 11
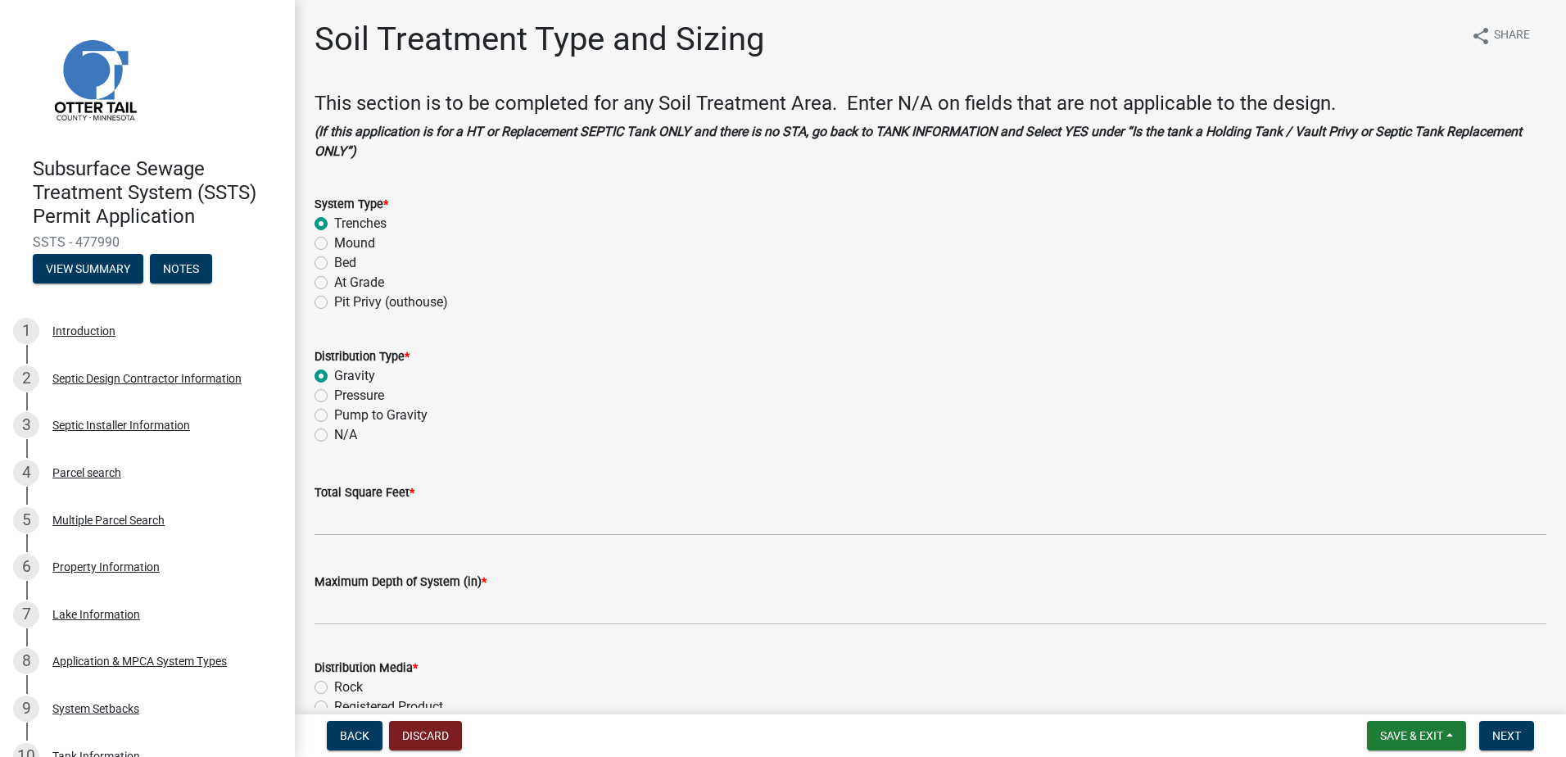
radio input "true"
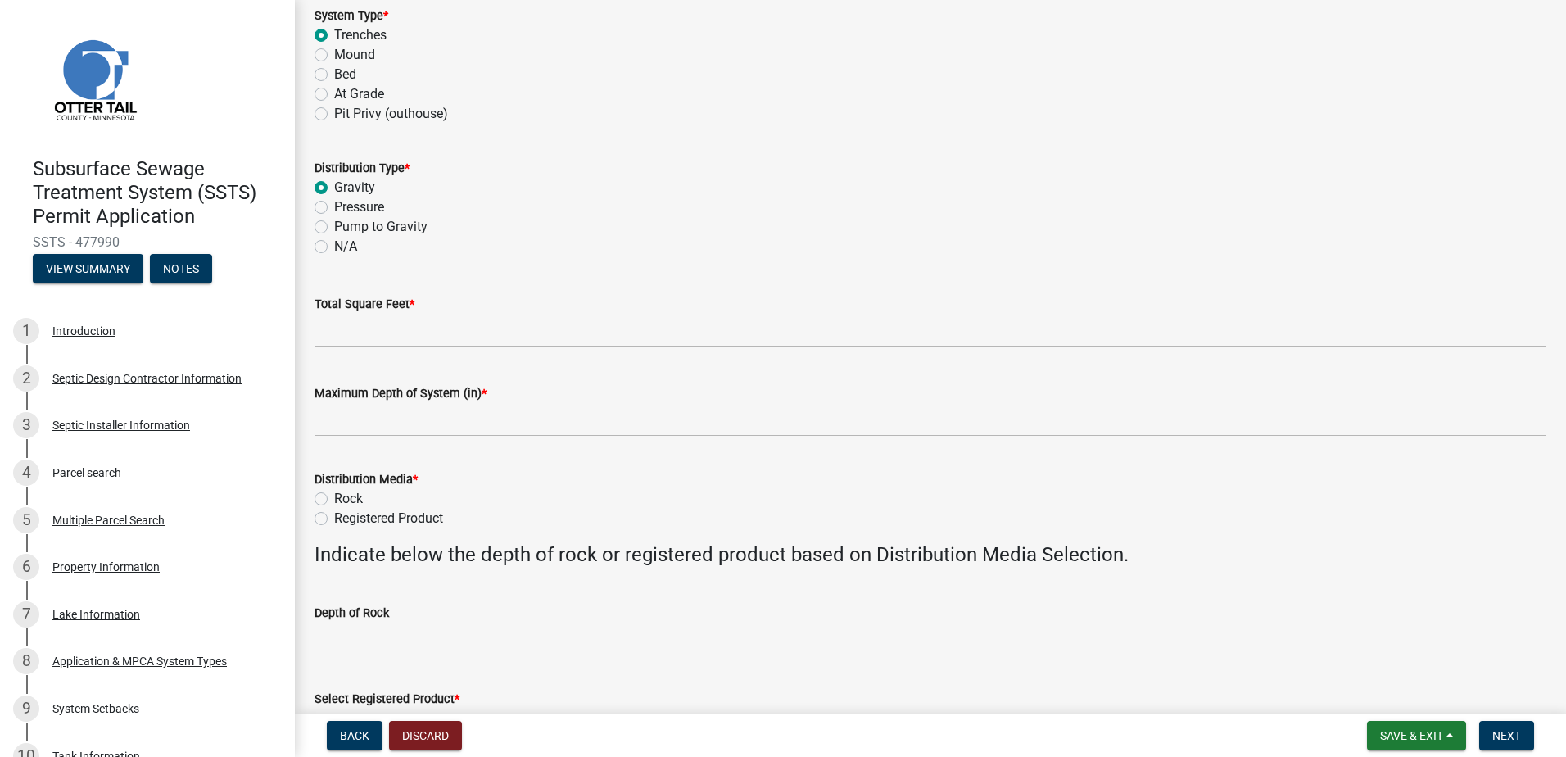
scroll to position [246, 0]
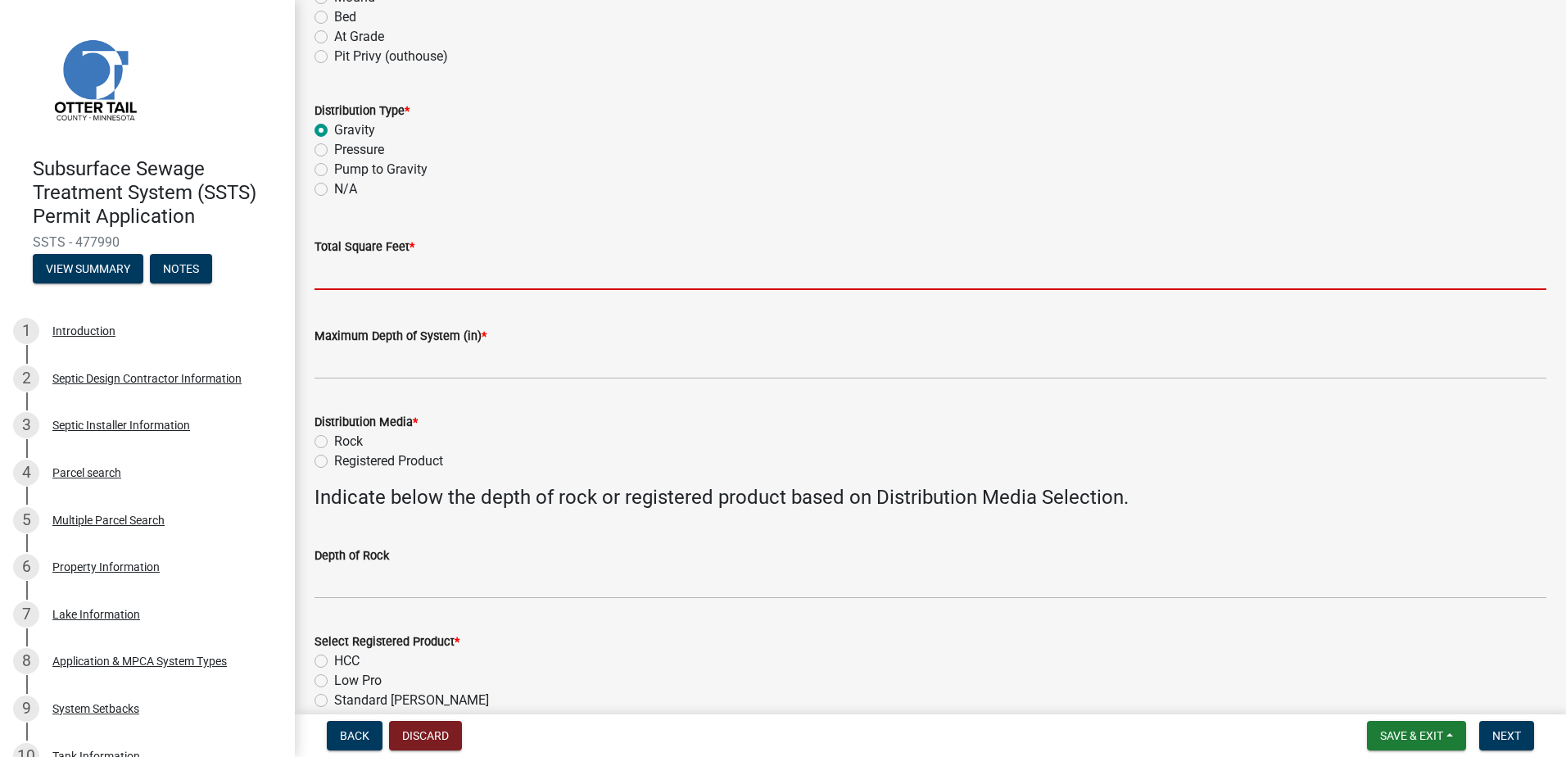
click at [335, 279] on input "Total Square Feet *" at bounding box center [930, 273] width 1232 height 34
type input "3"
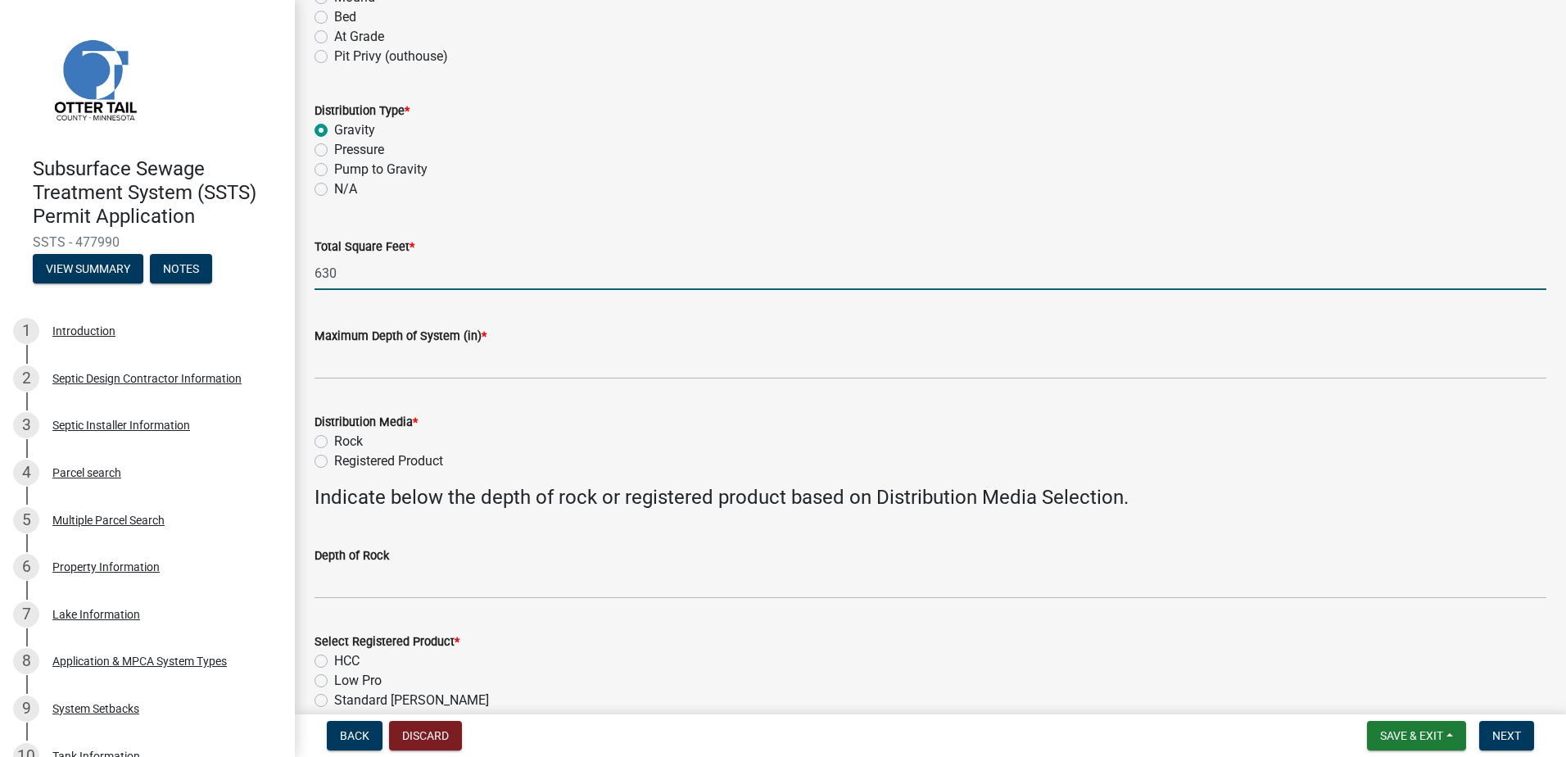
type input "630"
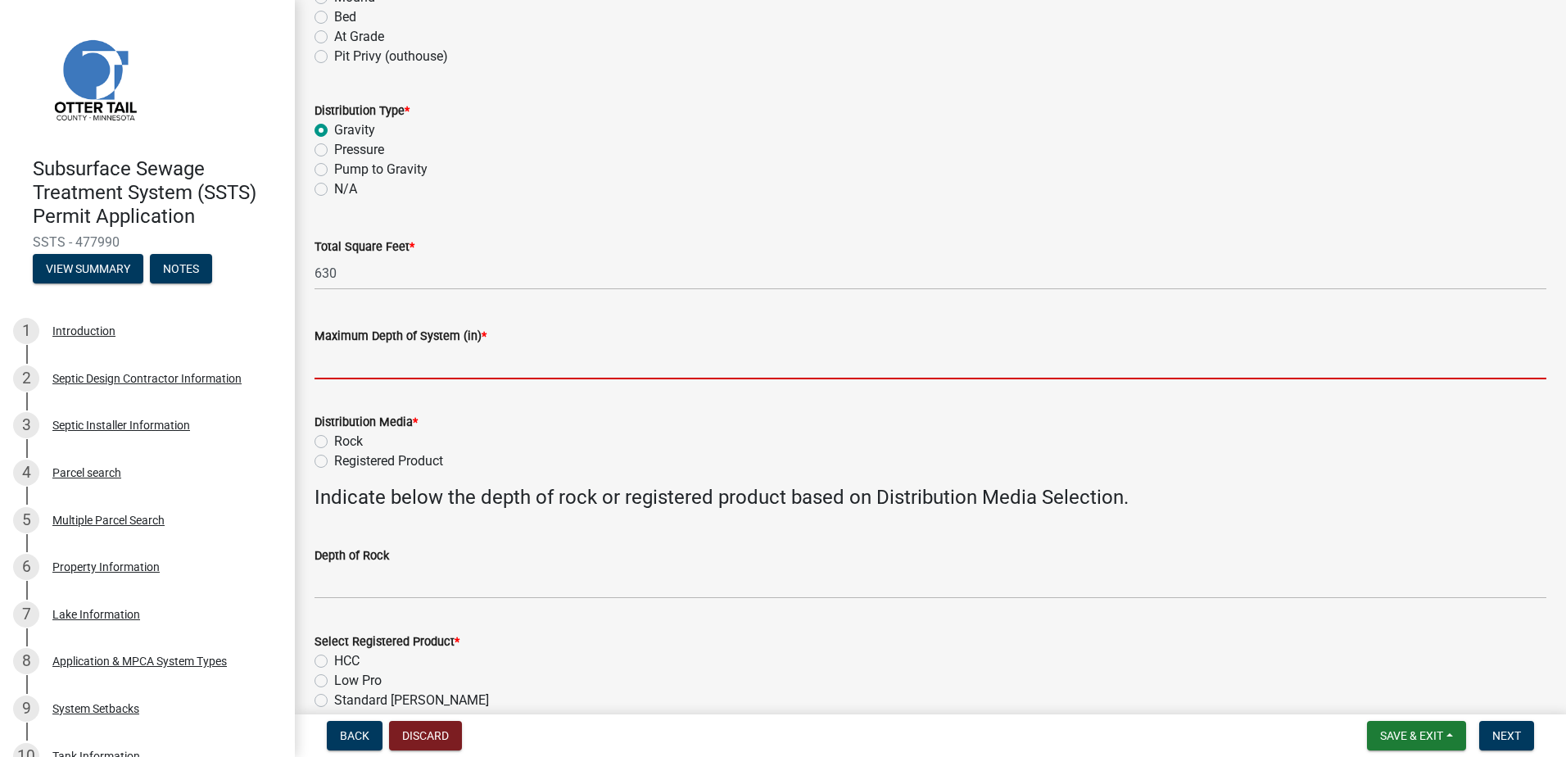
click at [317, 369] on input "Maximum Depth of System (in) *" at bounding box center [930, 363] width 1232 height 34
type input "48""
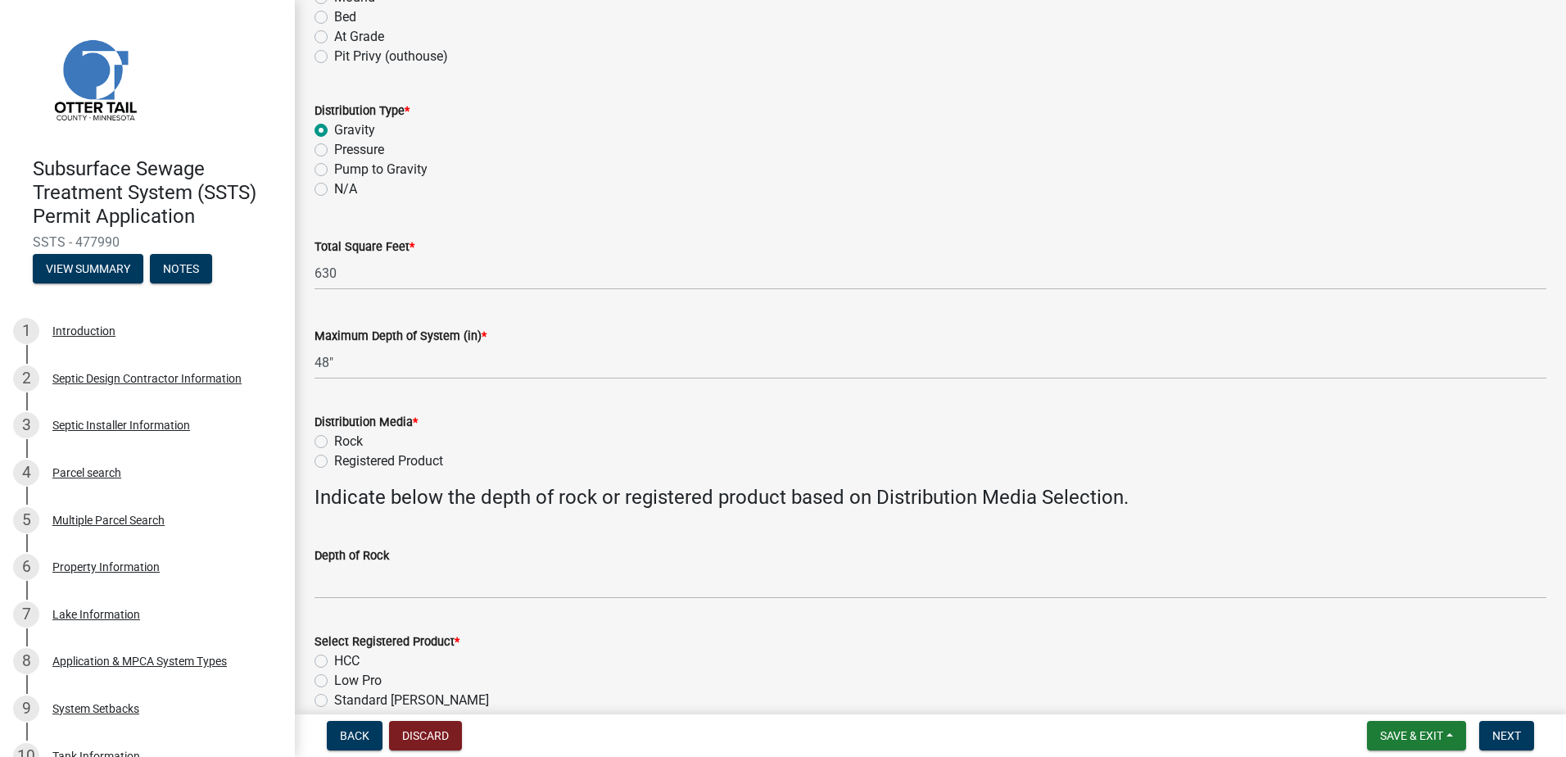
click at [334, 459] on label "Registered Product" at bounding box center [388, 461] width 109 height 20
click at [334, 459] on input "Registered Product" at bounding box center [339, 456] width 11 height 11
radio input "true"
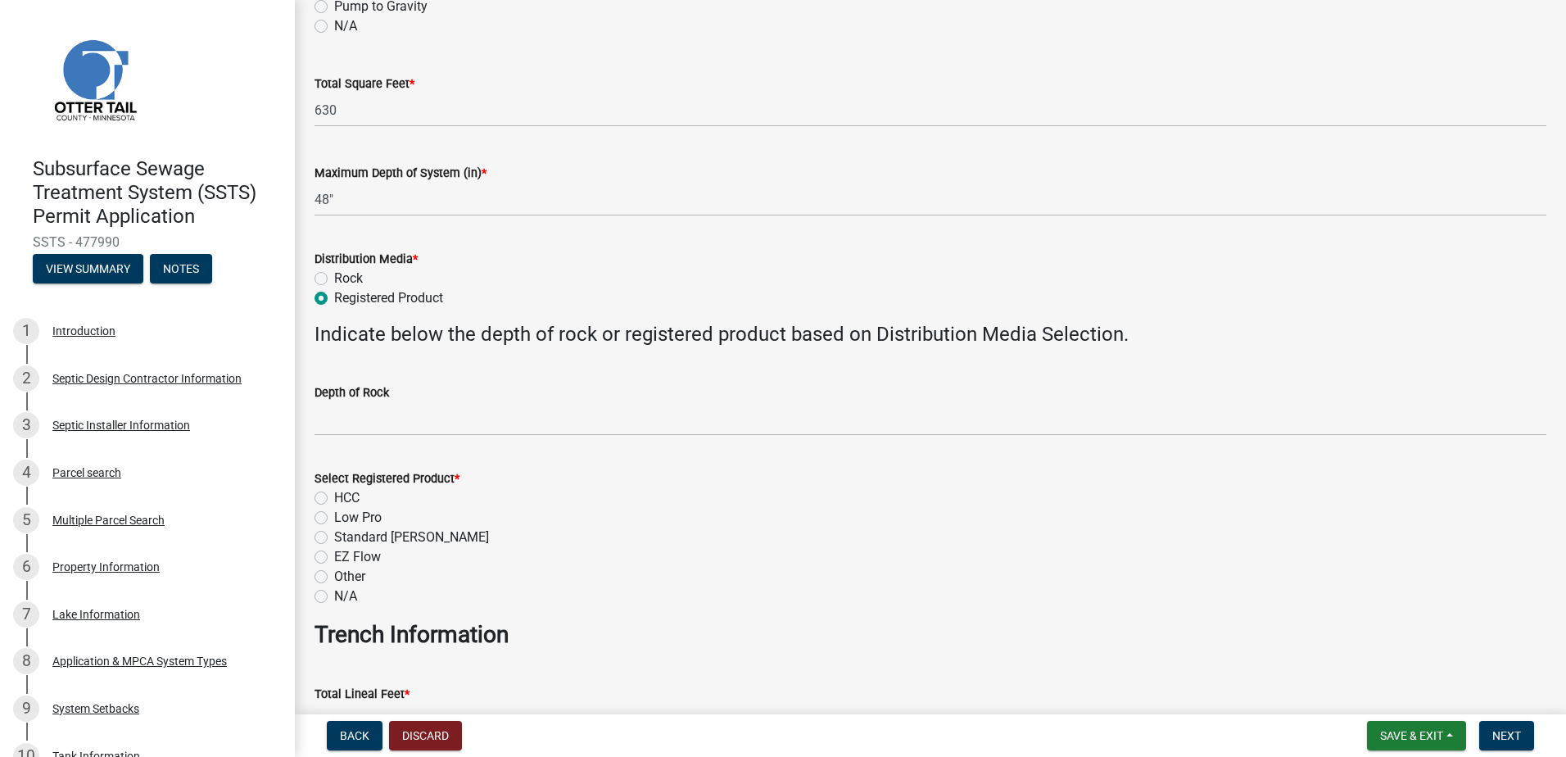
scroll to position [409, 0]
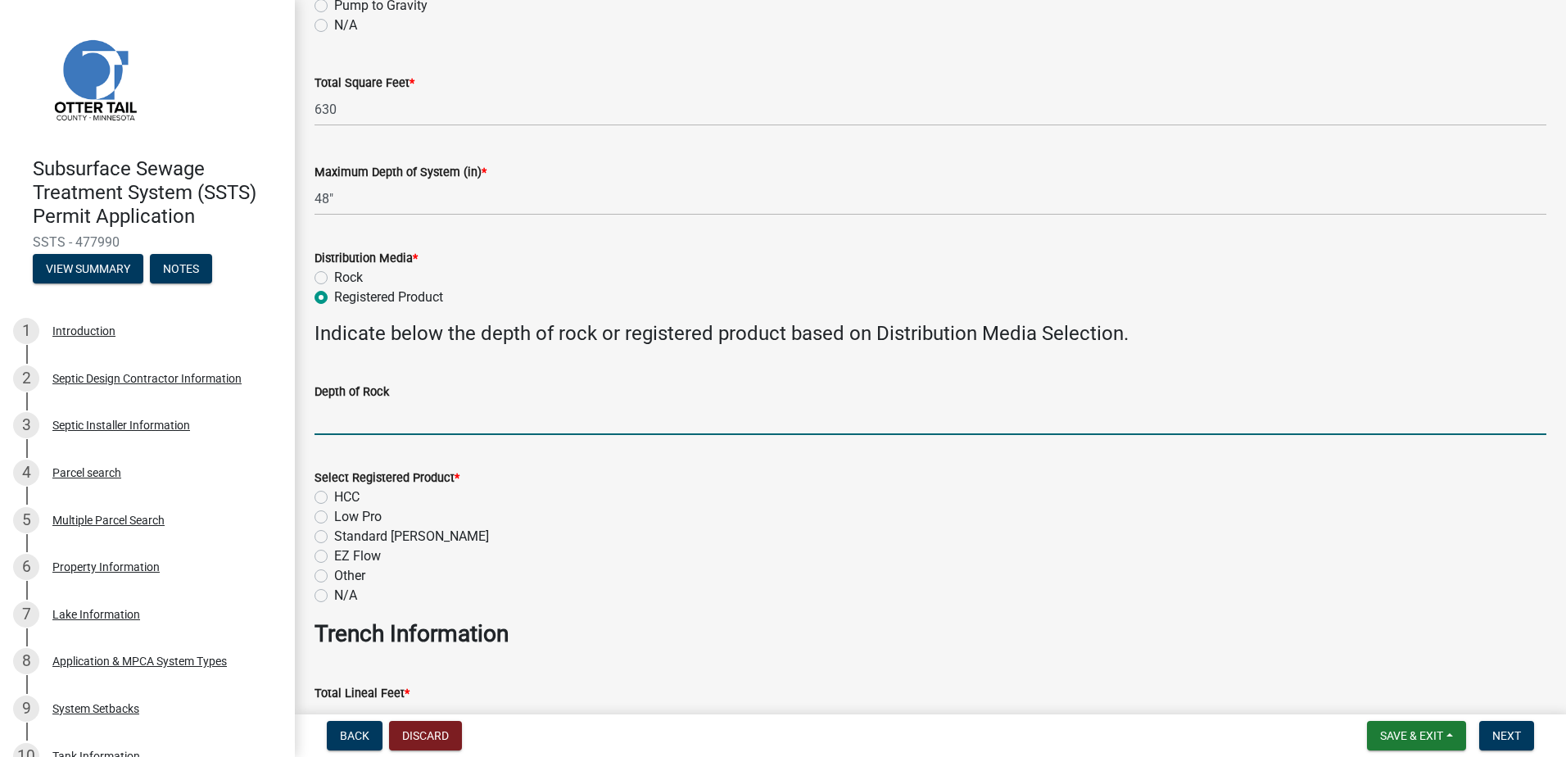
click at [329, 426] on input "Depth of Rock" at bounding box center [930, 418] width 1232 height 34
type input "NA"
click at [334, 500] on label "HCC" at bounding box center [346, 497] width 25 height 20
click at [334, 498] on input "HCC" at bounding box center [339, 492] width 11 height 11
radio input "true"
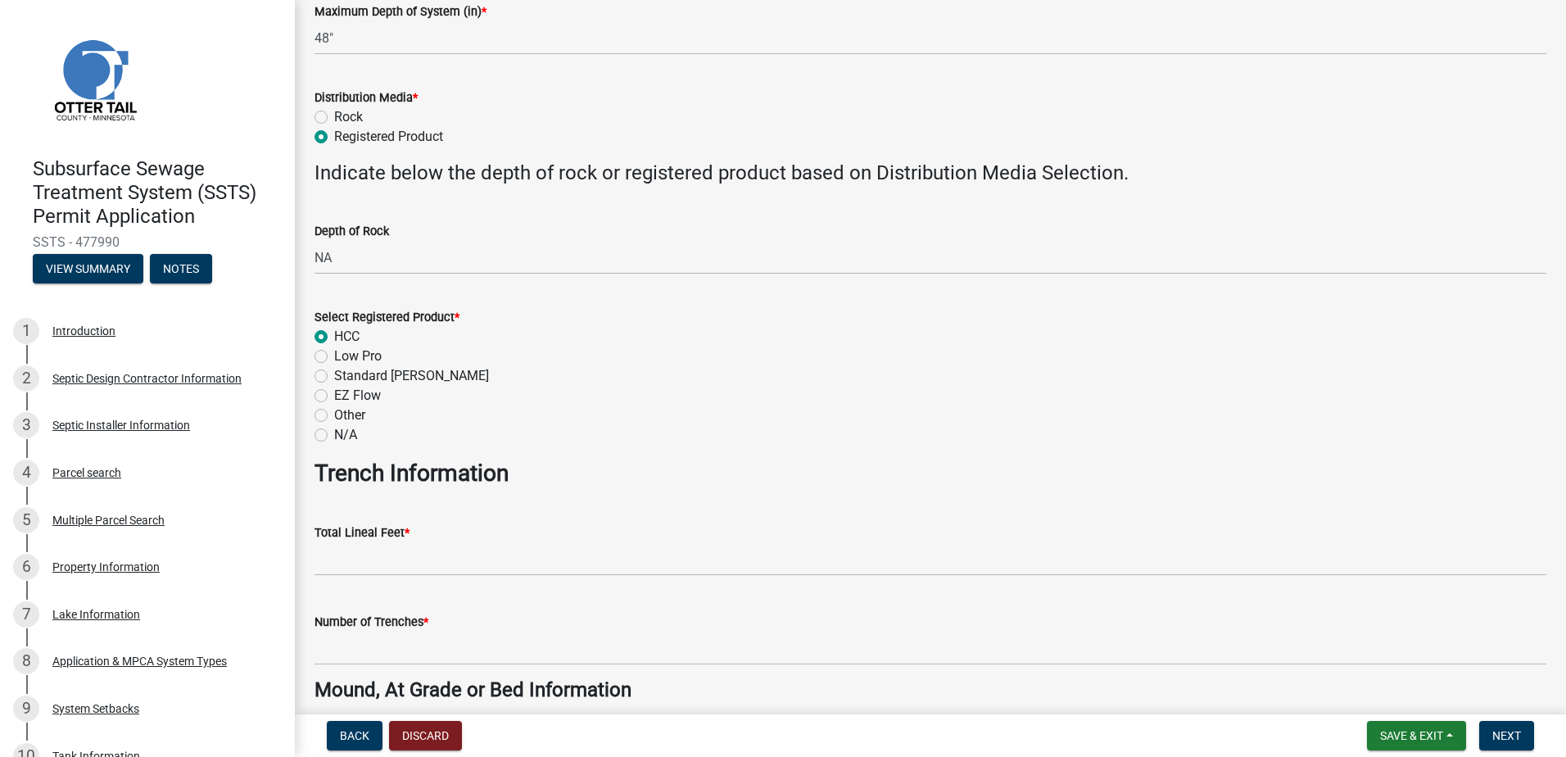
scroll to position [573, 0]
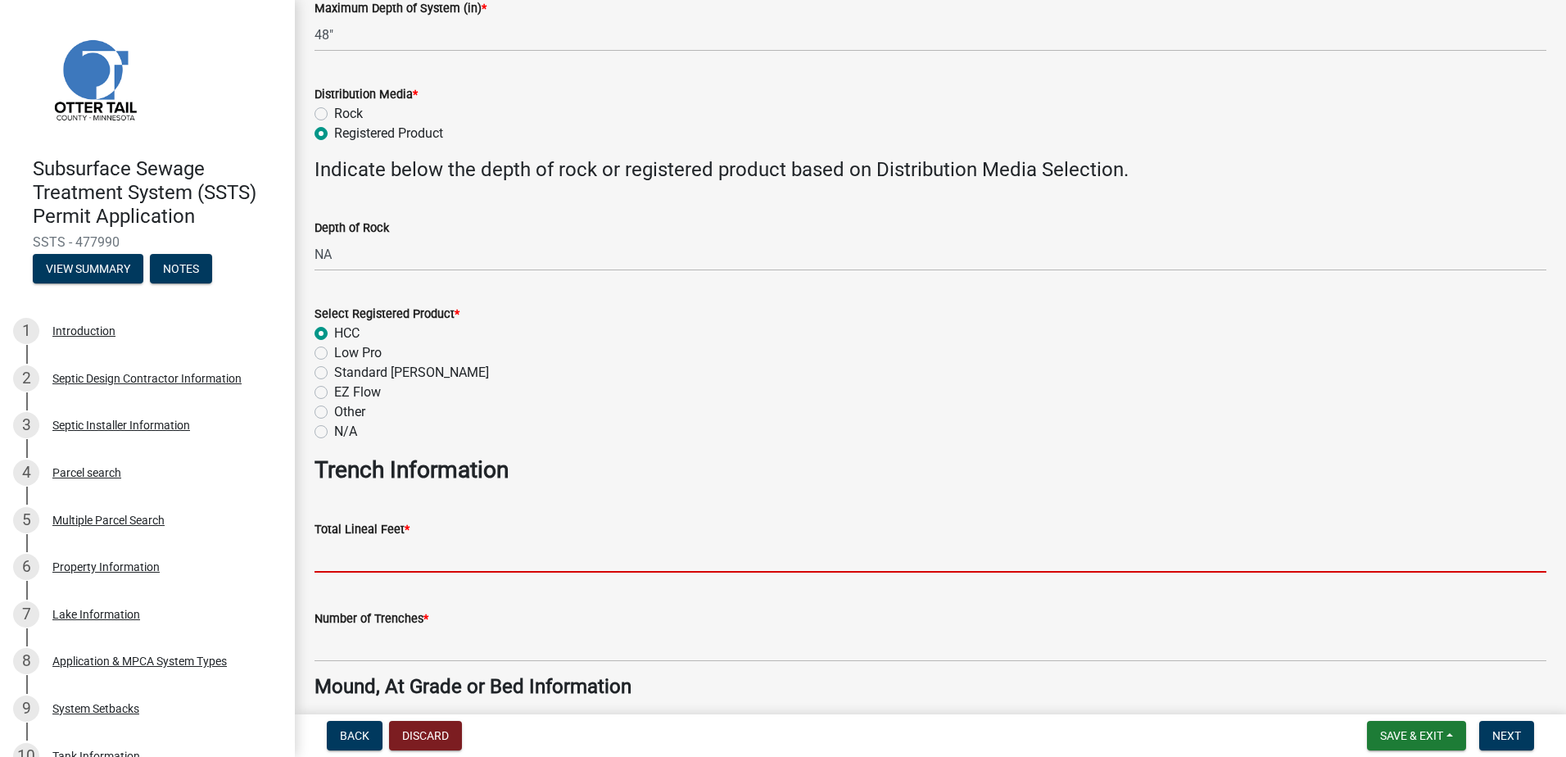
click at [326, 561] on input "Total Lineal Feet *" at bounding box center [930, 556] width 1232 height 34
type input "168"
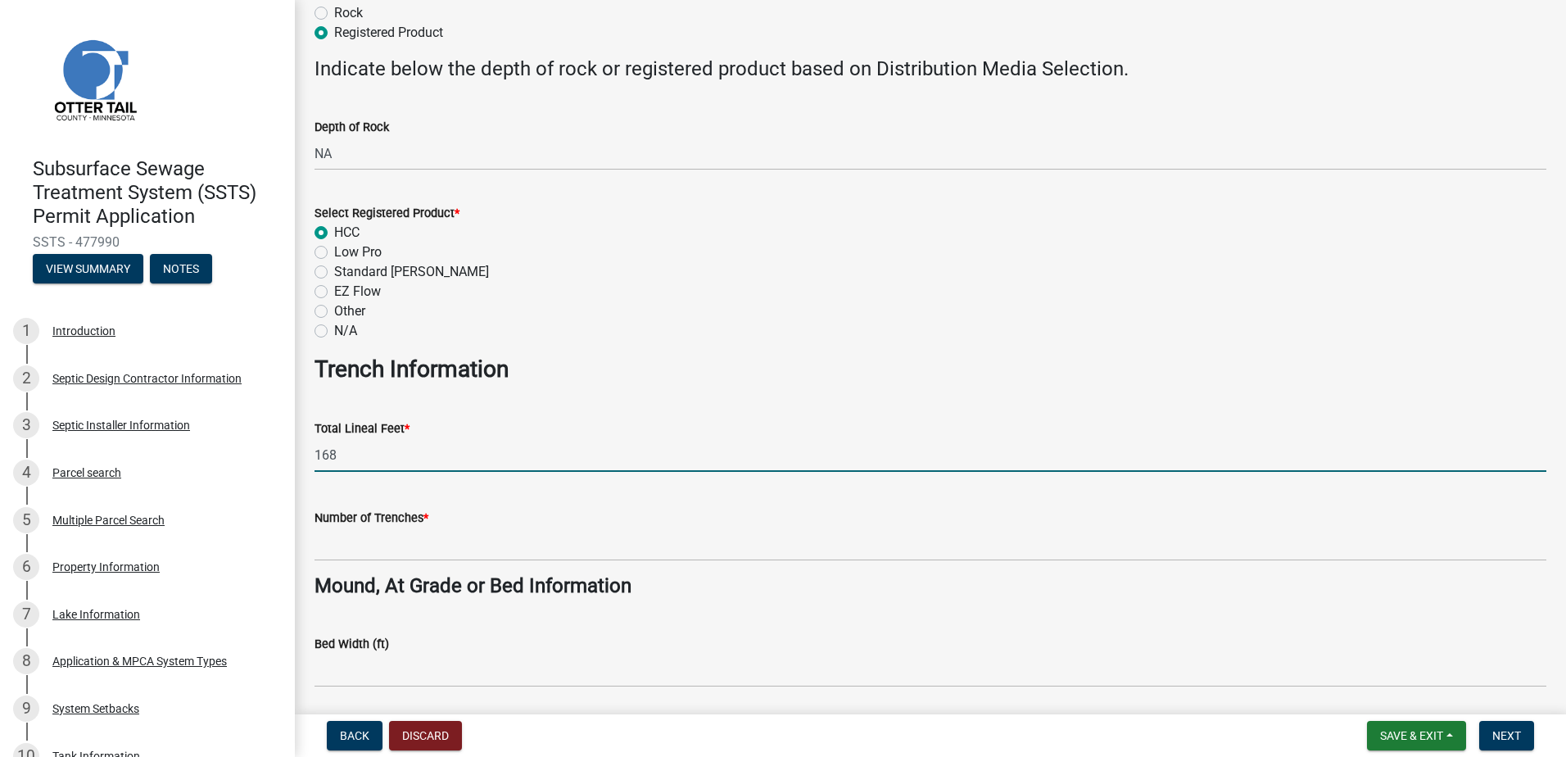
scroll to position [819, 0]
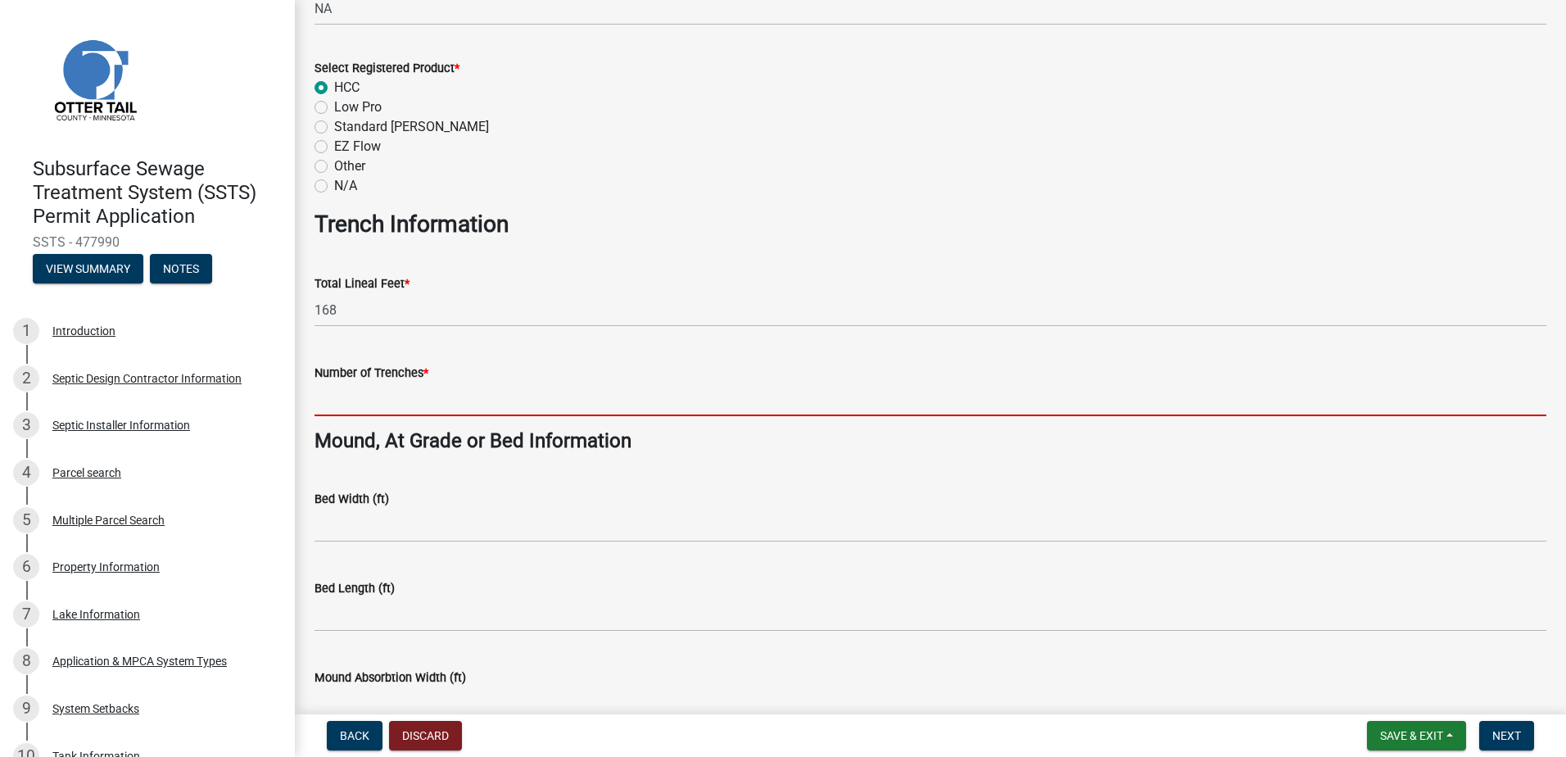
click at [337, 396] on input "Number of Trenches *" at bounding box center [930, 399] width 1232 height 34
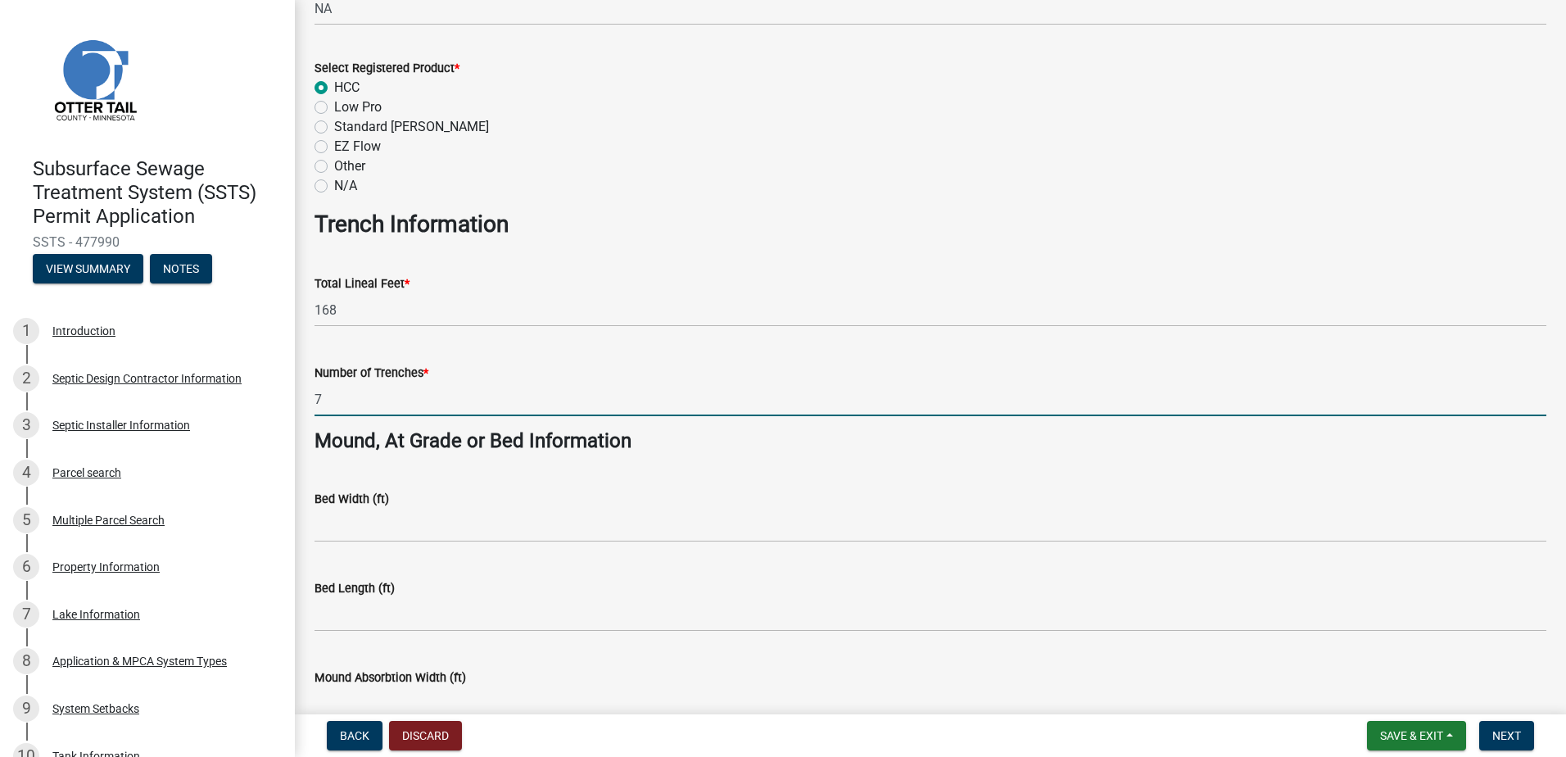
type input "7"
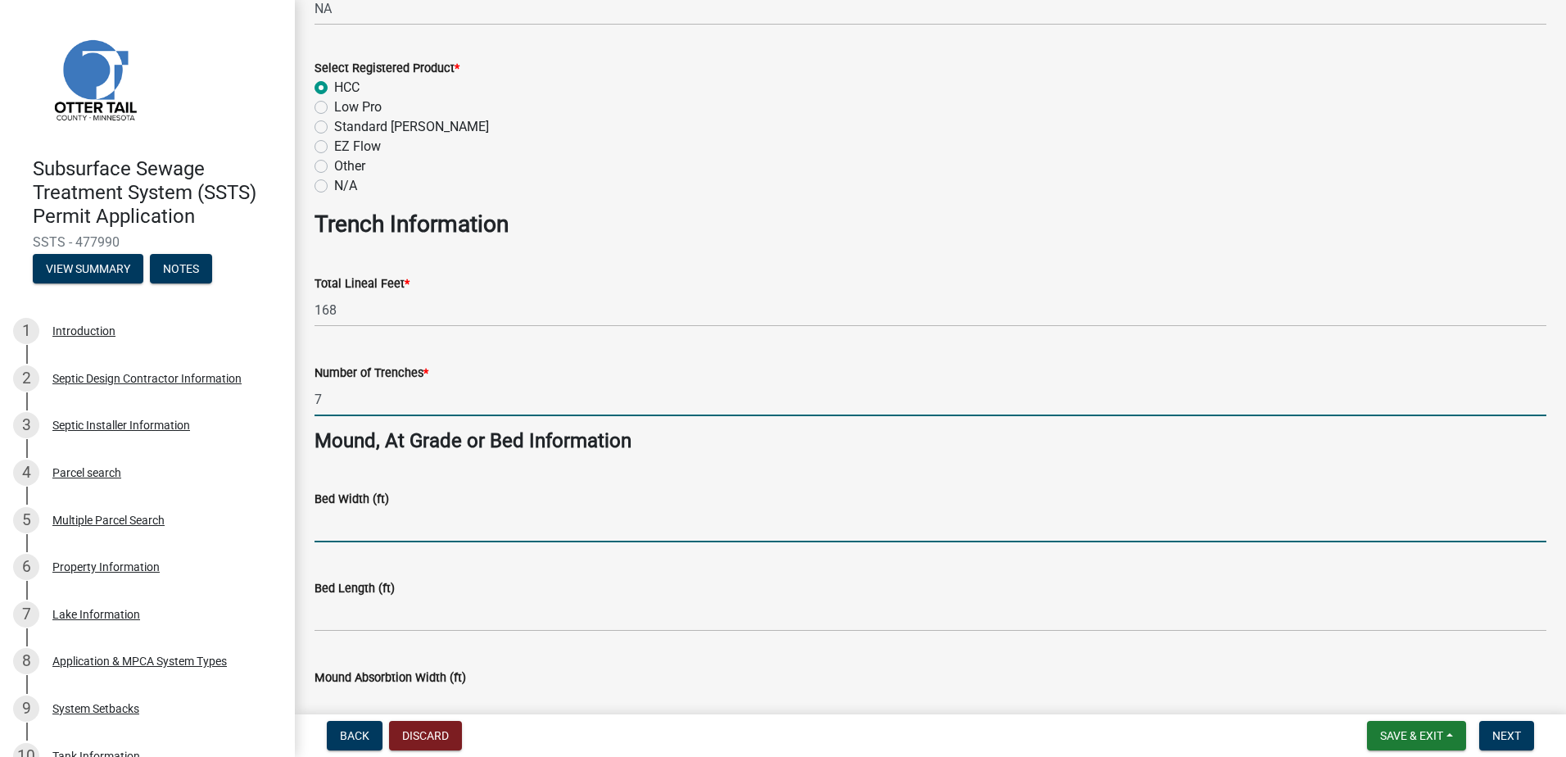
click at [355, 523] on input "Bed Width (ft)" at bounding box center [930, 526] width 1232 height 34
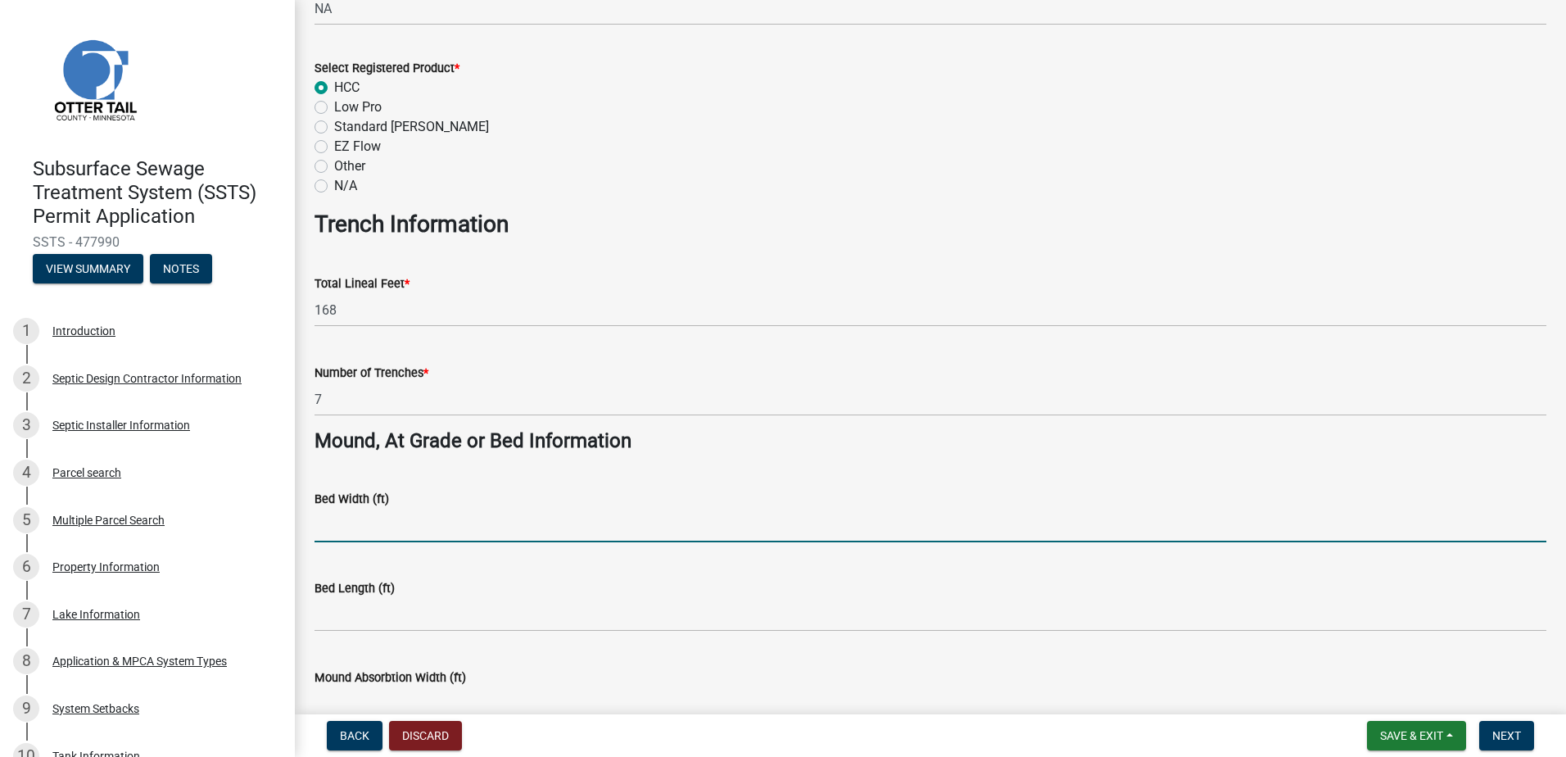
type input "NA"
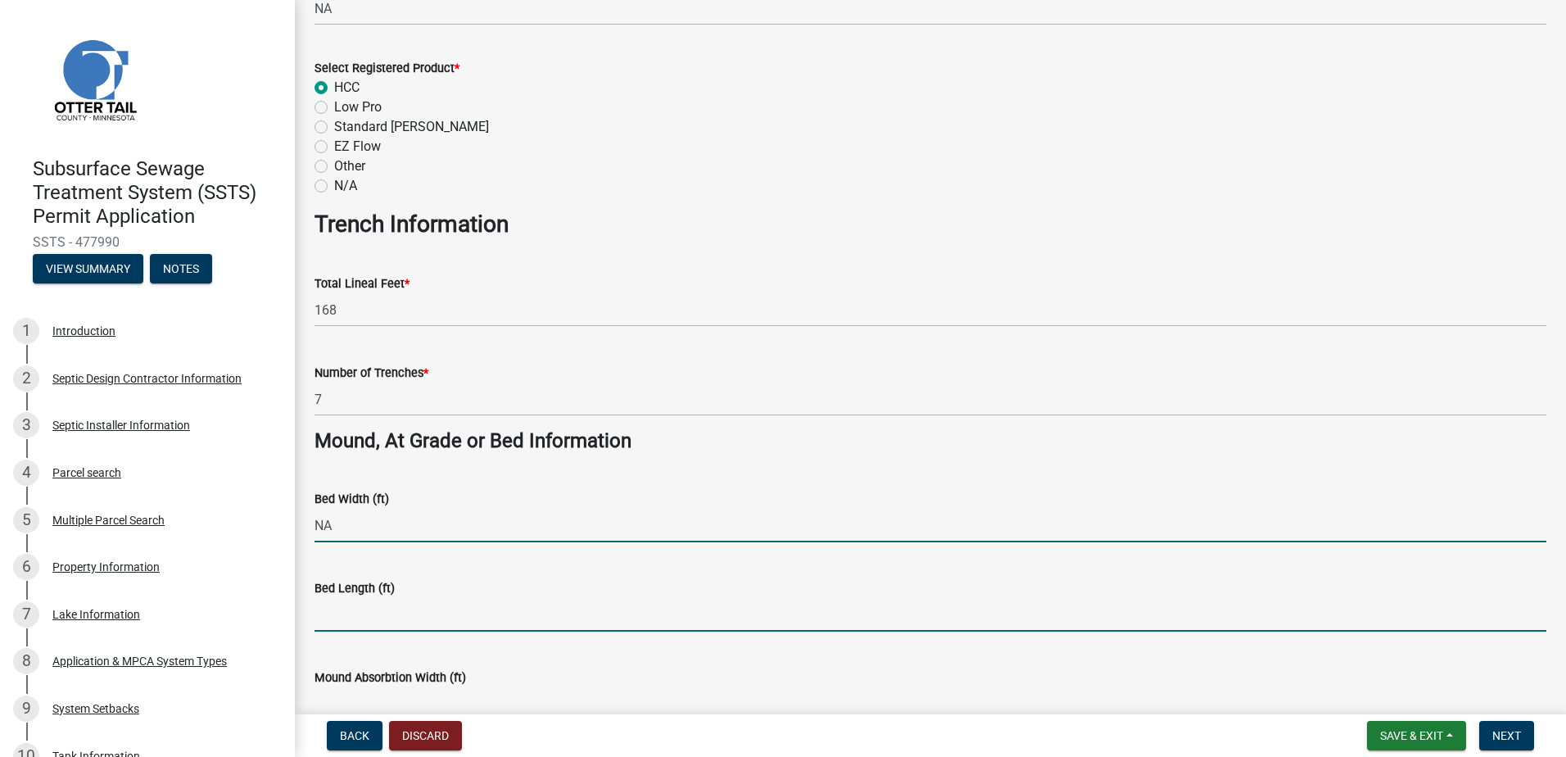
click at [338, 613] on input "Bed Length (ft)" at bounding box center [930, 615] width 1232 height 34
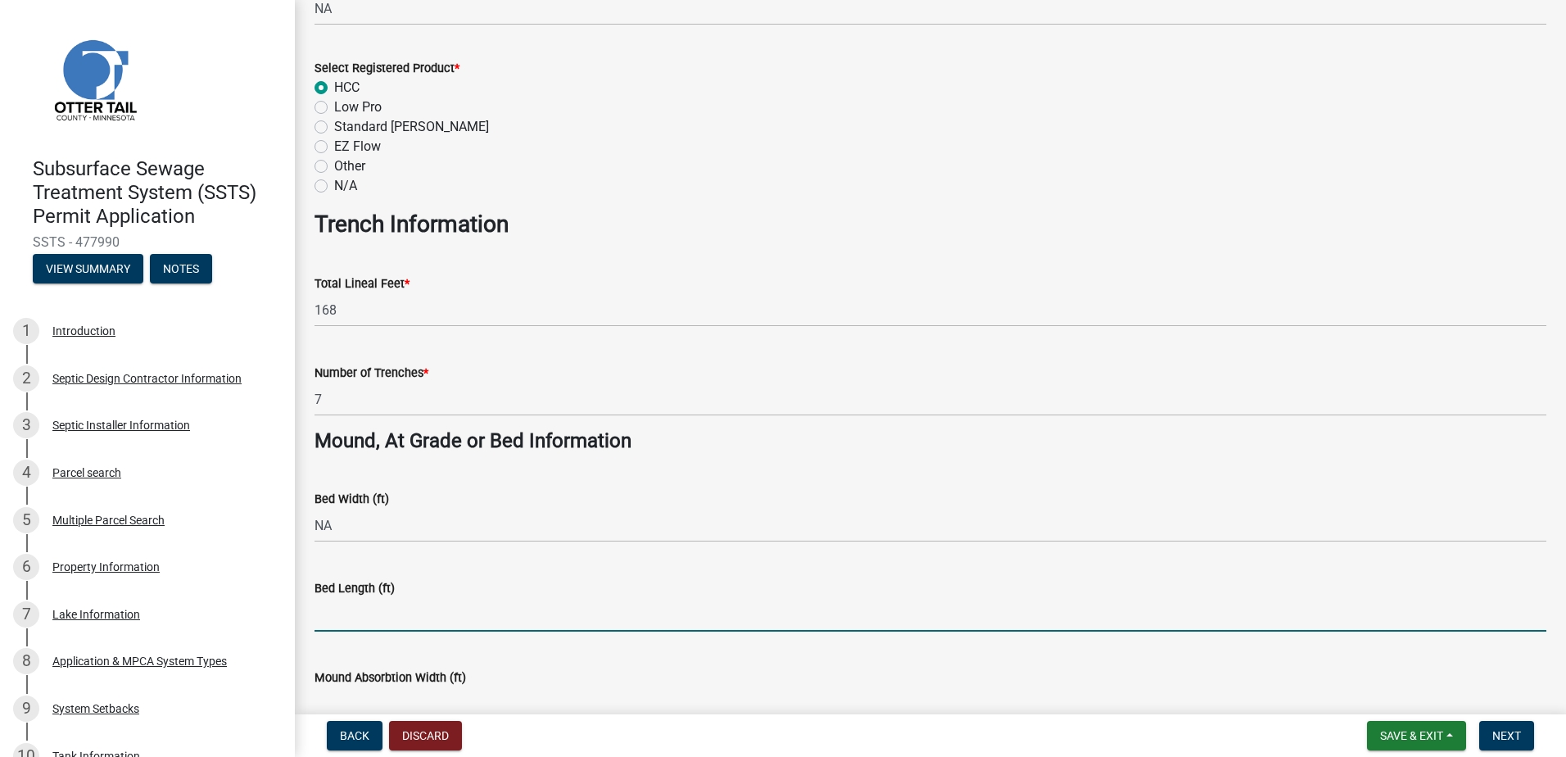
type input "NA"
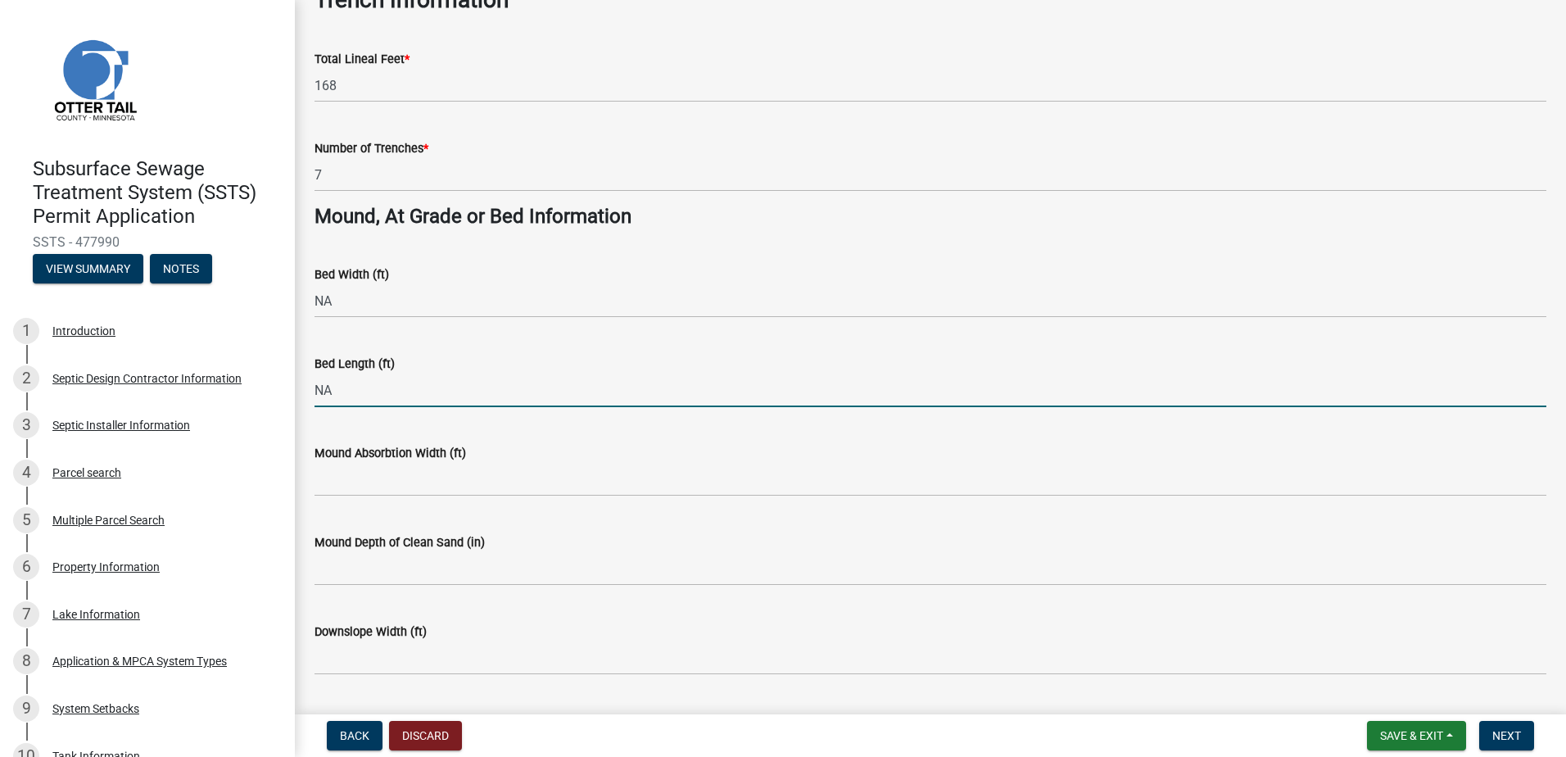
scroll to position [1147, 0]
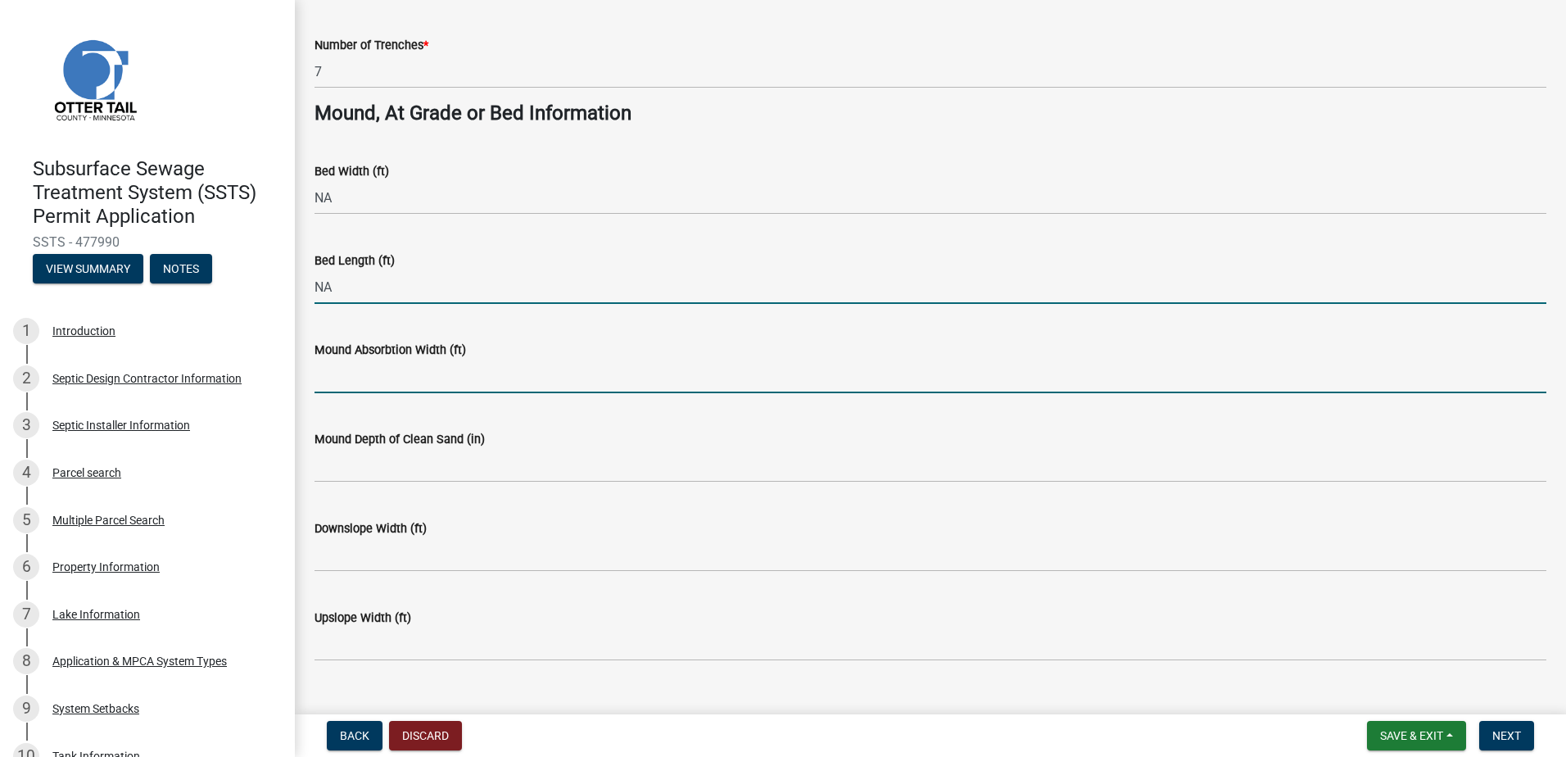
click at [326, 388] on input "Mound Absorbtion Width (ft)" at bounding box center [930, 377] width 1232 height 34
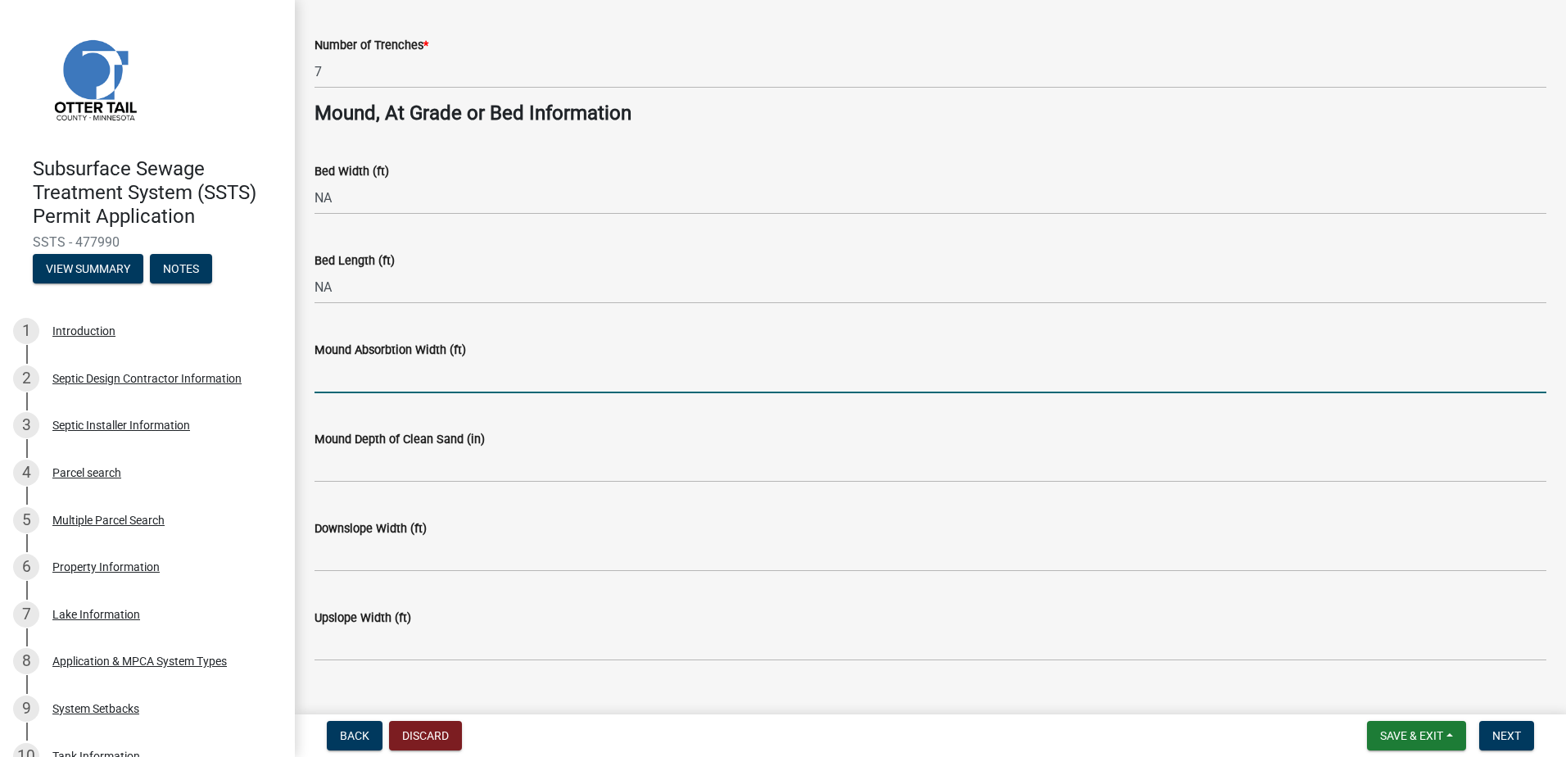
type input "NA"
click at [324, 487] on wm-data-entity-input "Mound Depth of Clean Sand (in)" at bounding box center [930, 450] width 1232 height 89
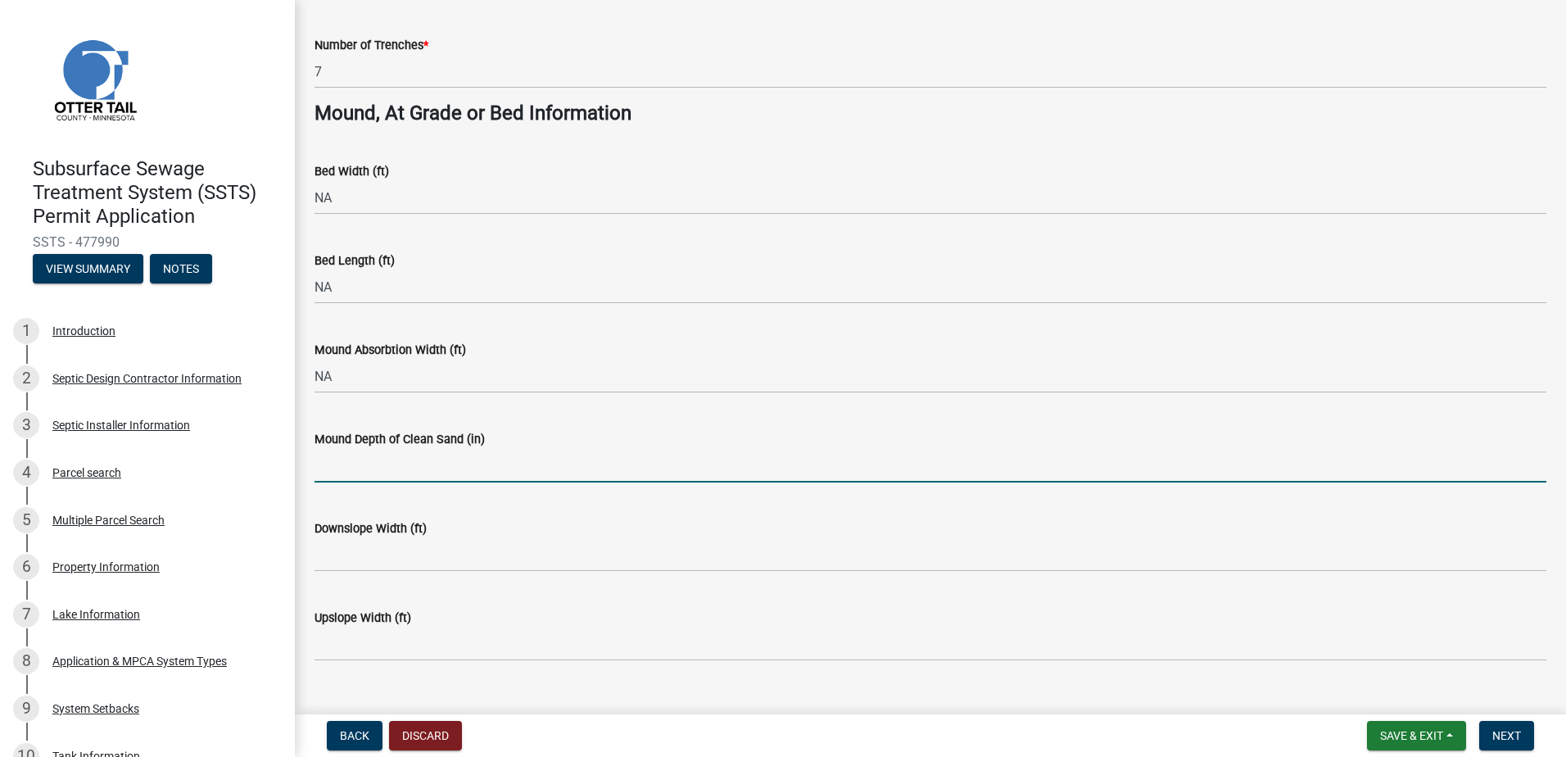
click at [325, 469] on input "Mound Depth of Clean Sand (in)" at bounding box center [930, 466] width 1232 height 34
type input "NA"
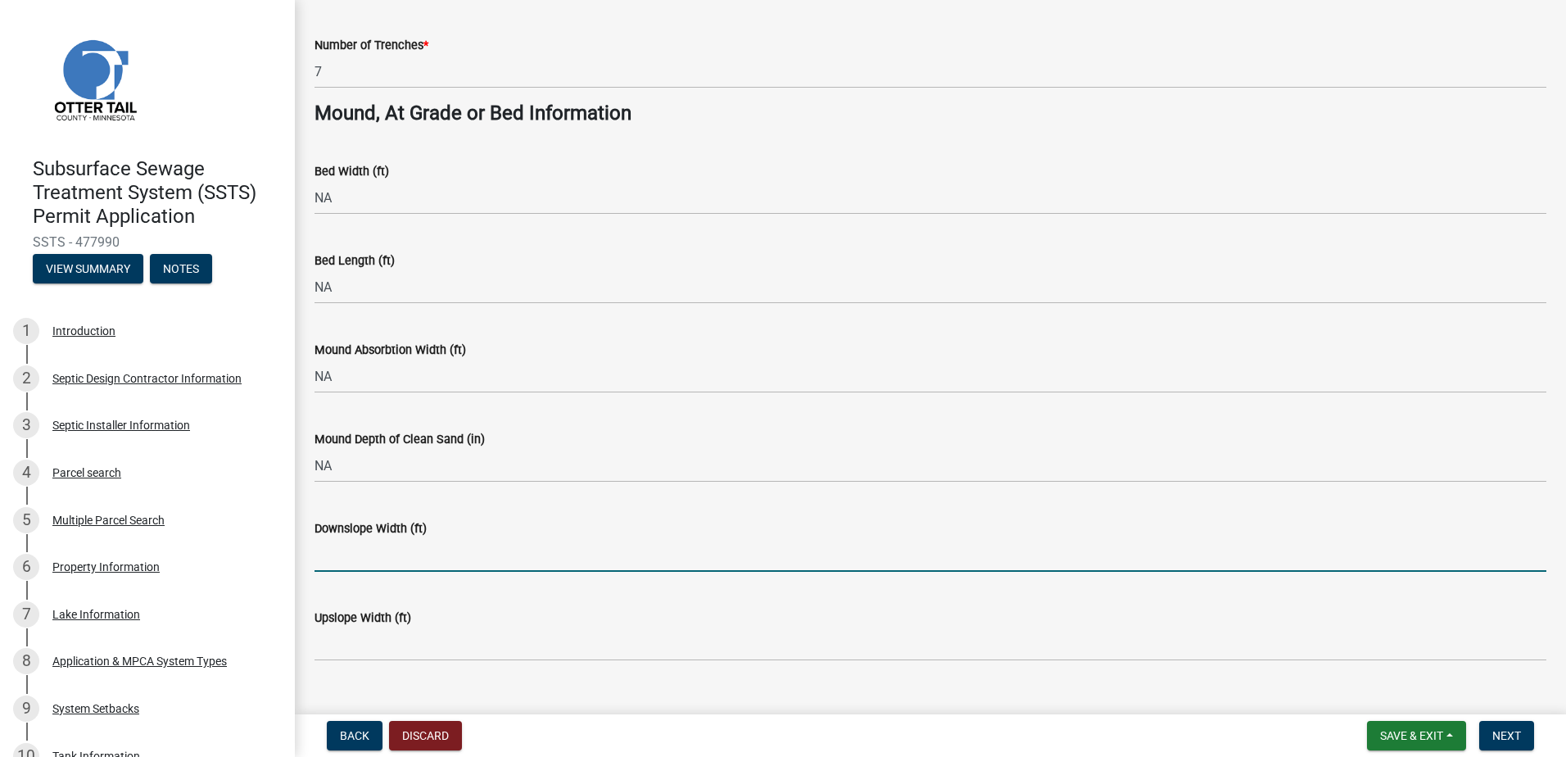
click at [341, 559] on input "Downslope Width (ft)" at bounding box center [930, 555] width 1232 height 34
type input "NA"
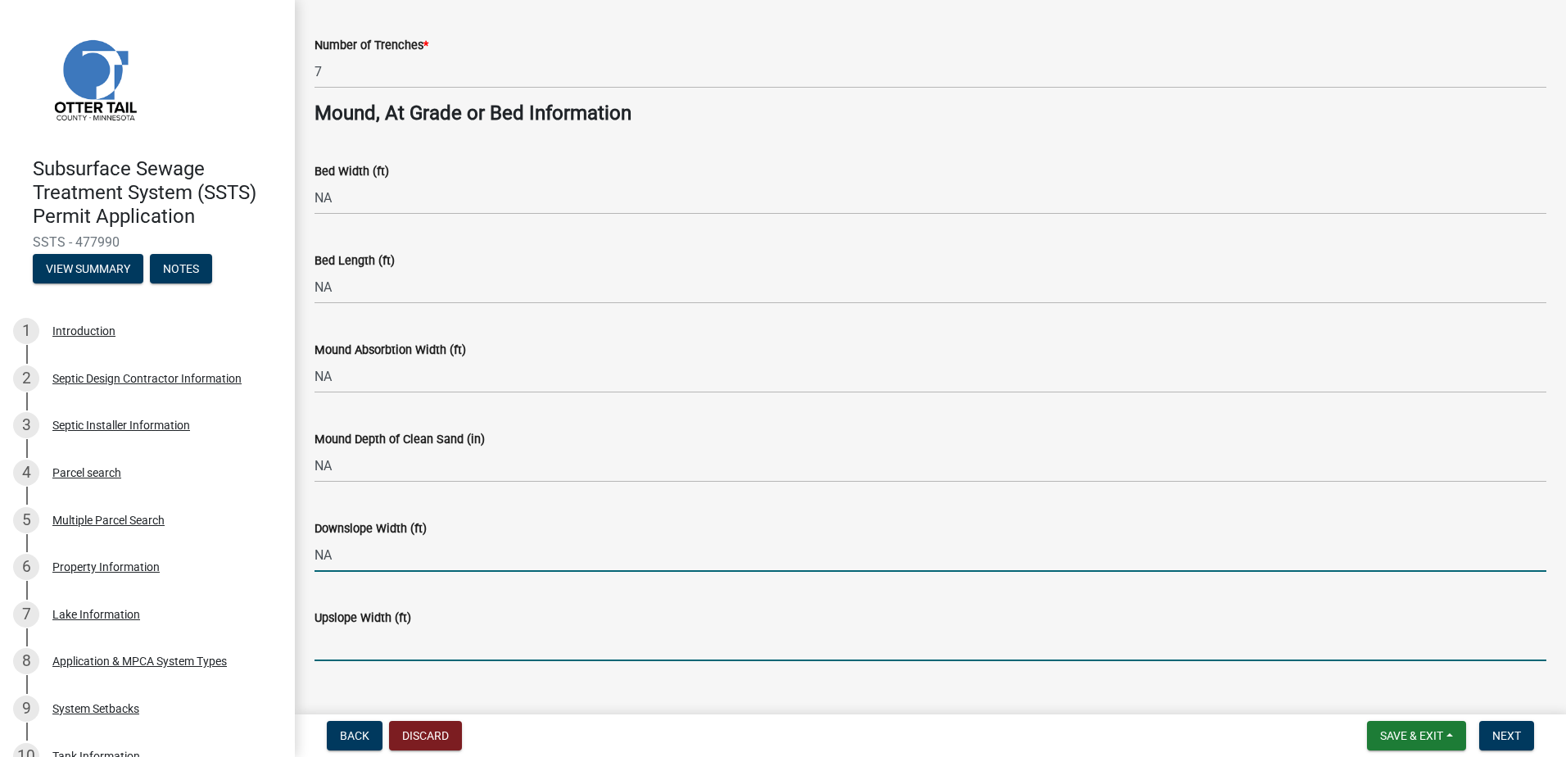
click at [331, 650] on input "Upslope Width (ft)" at bounding box center [930, 644] width 1232 height 34
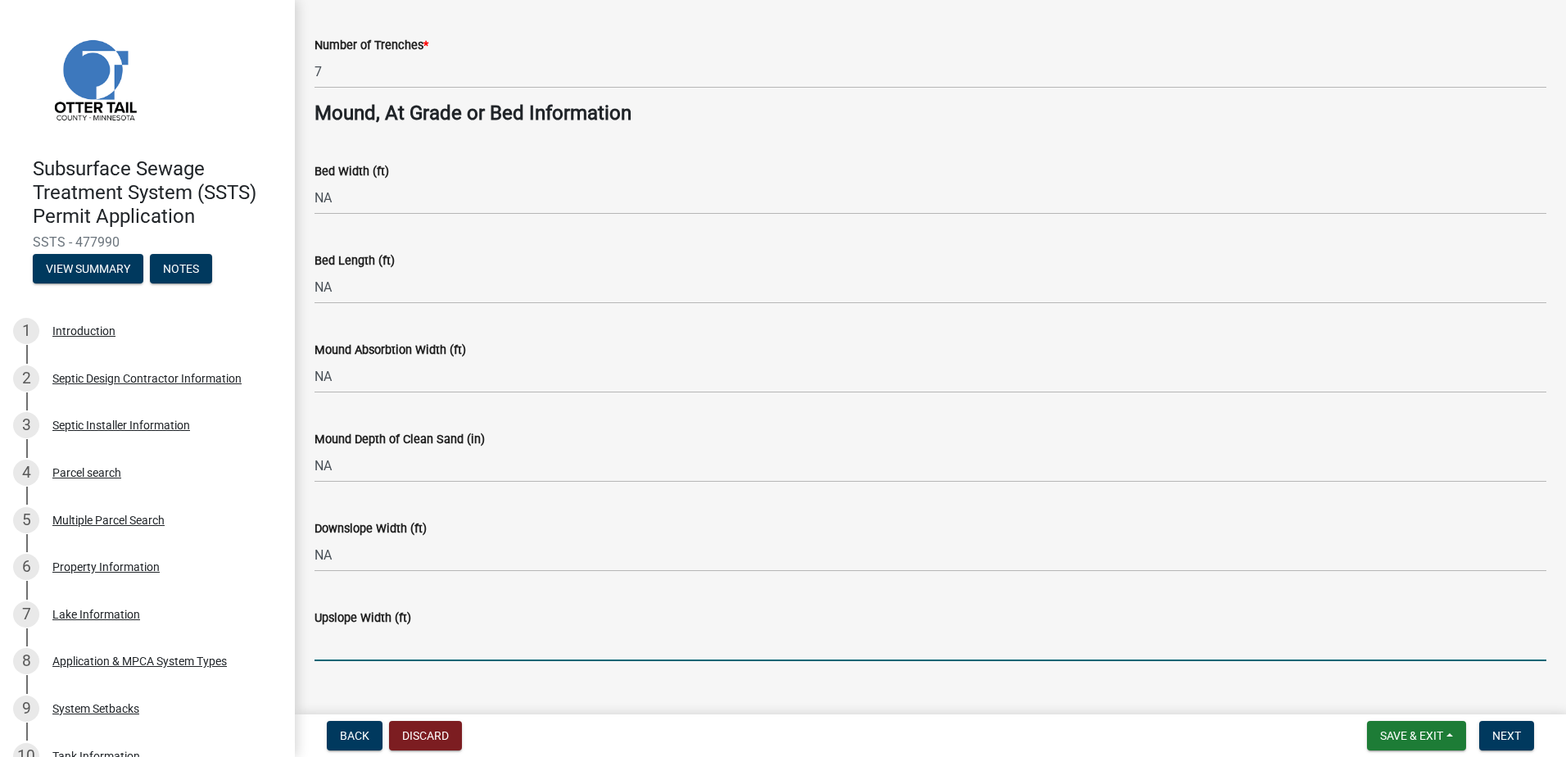
type input "NA"
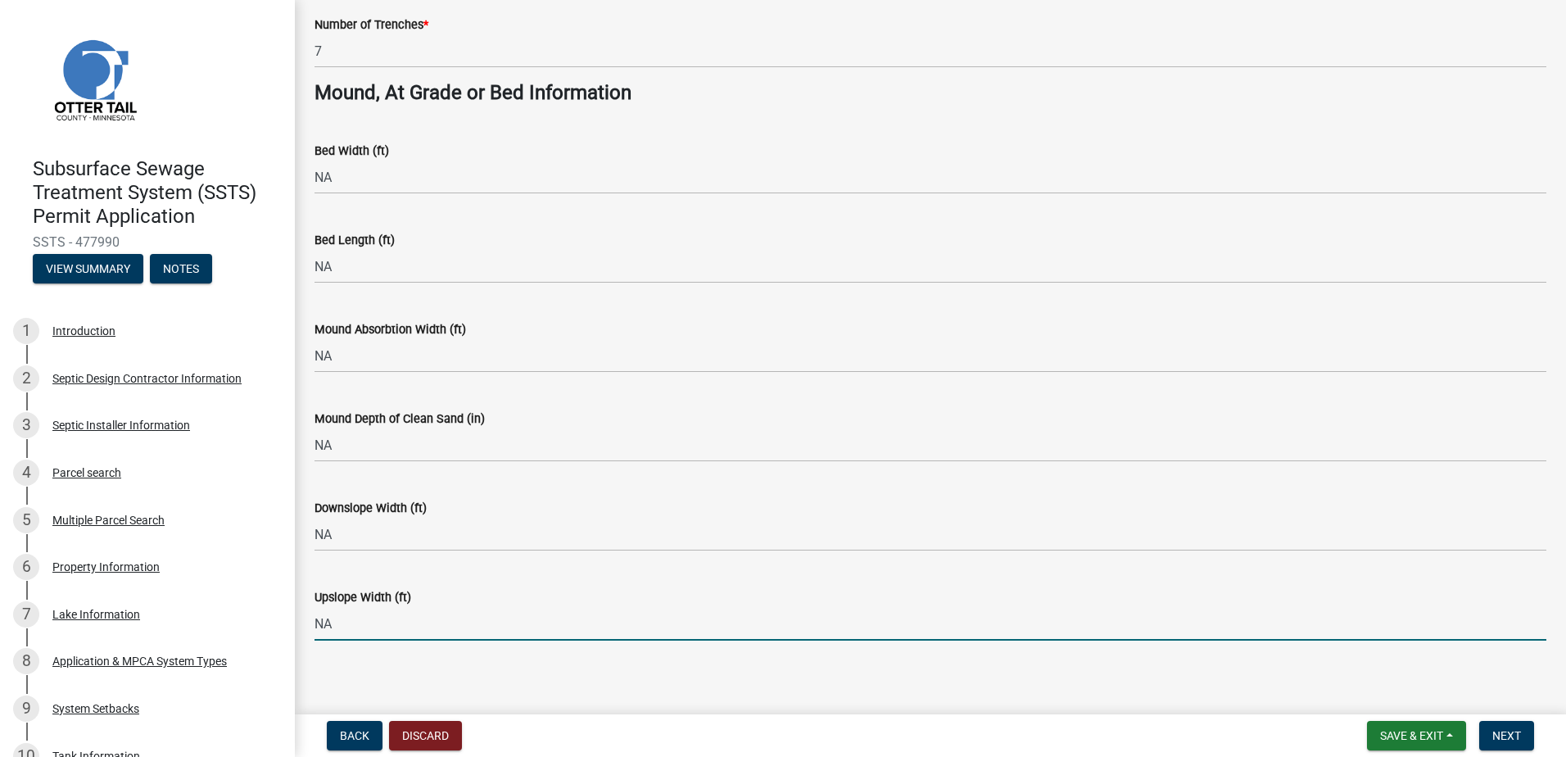
scroll to position [1177, 0]
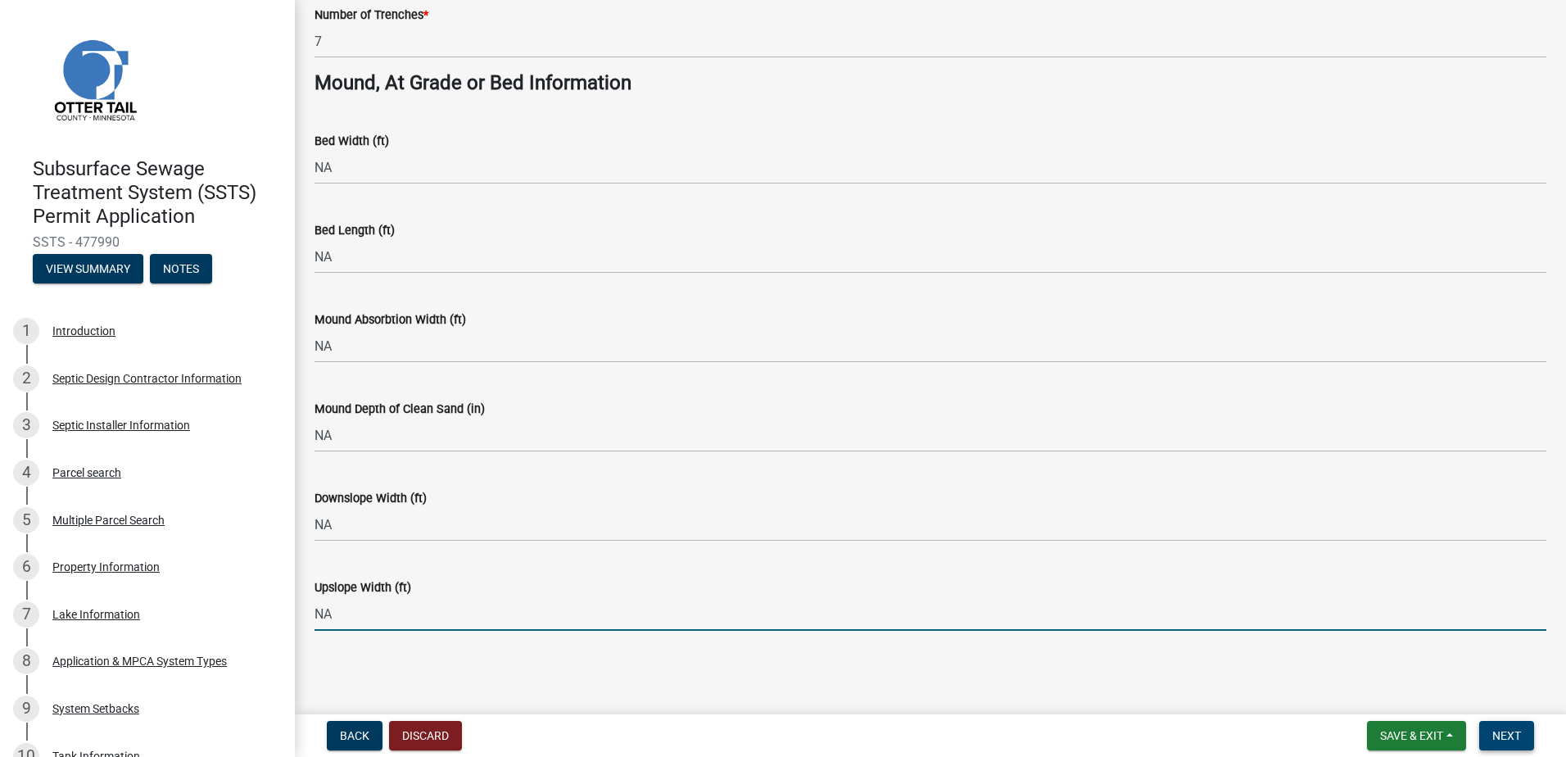
click at [1490, 732] on button "Next" at bounding box center [1506, 735] width 55 height 29
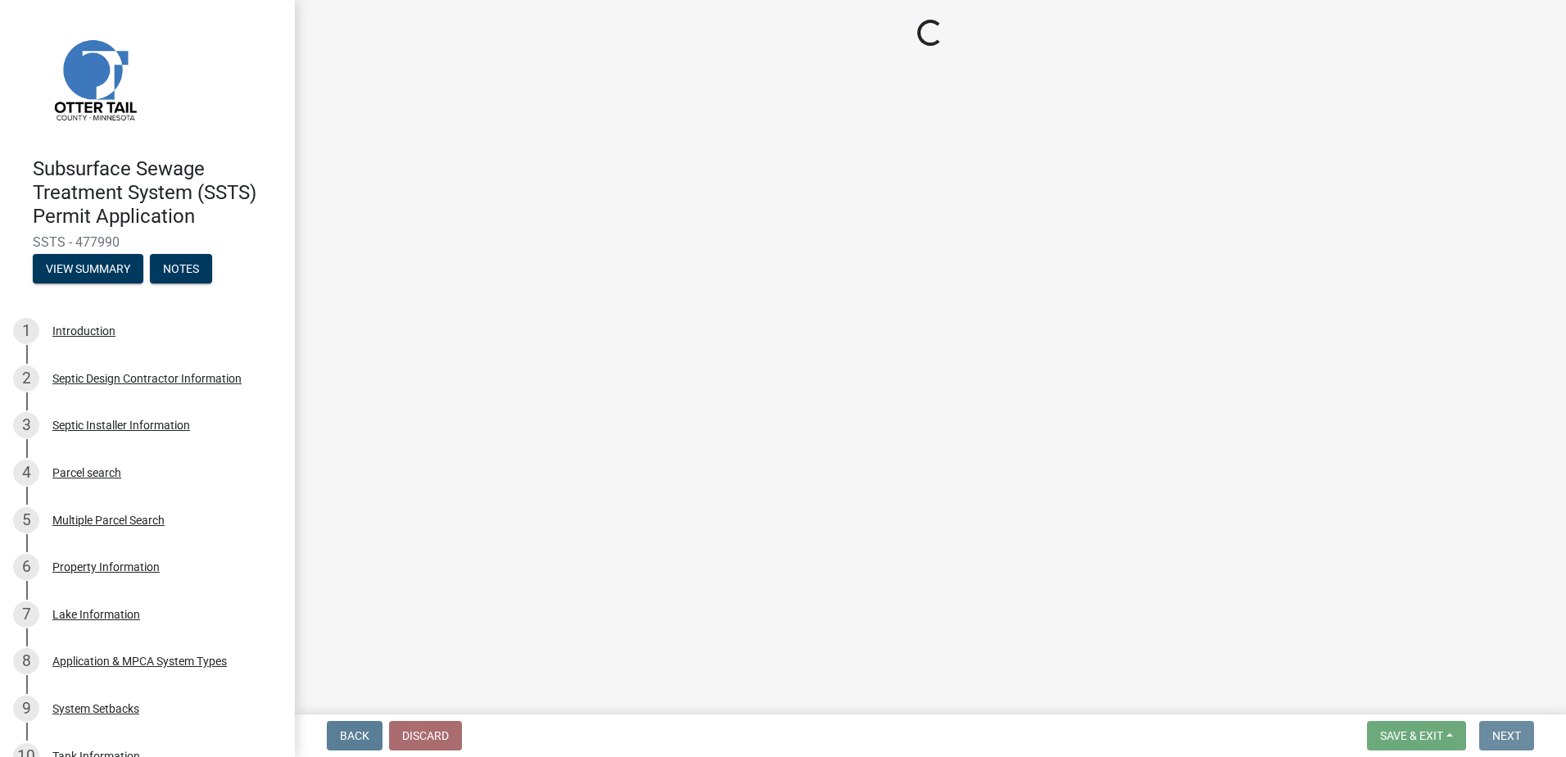
scroll to position [0, 0]
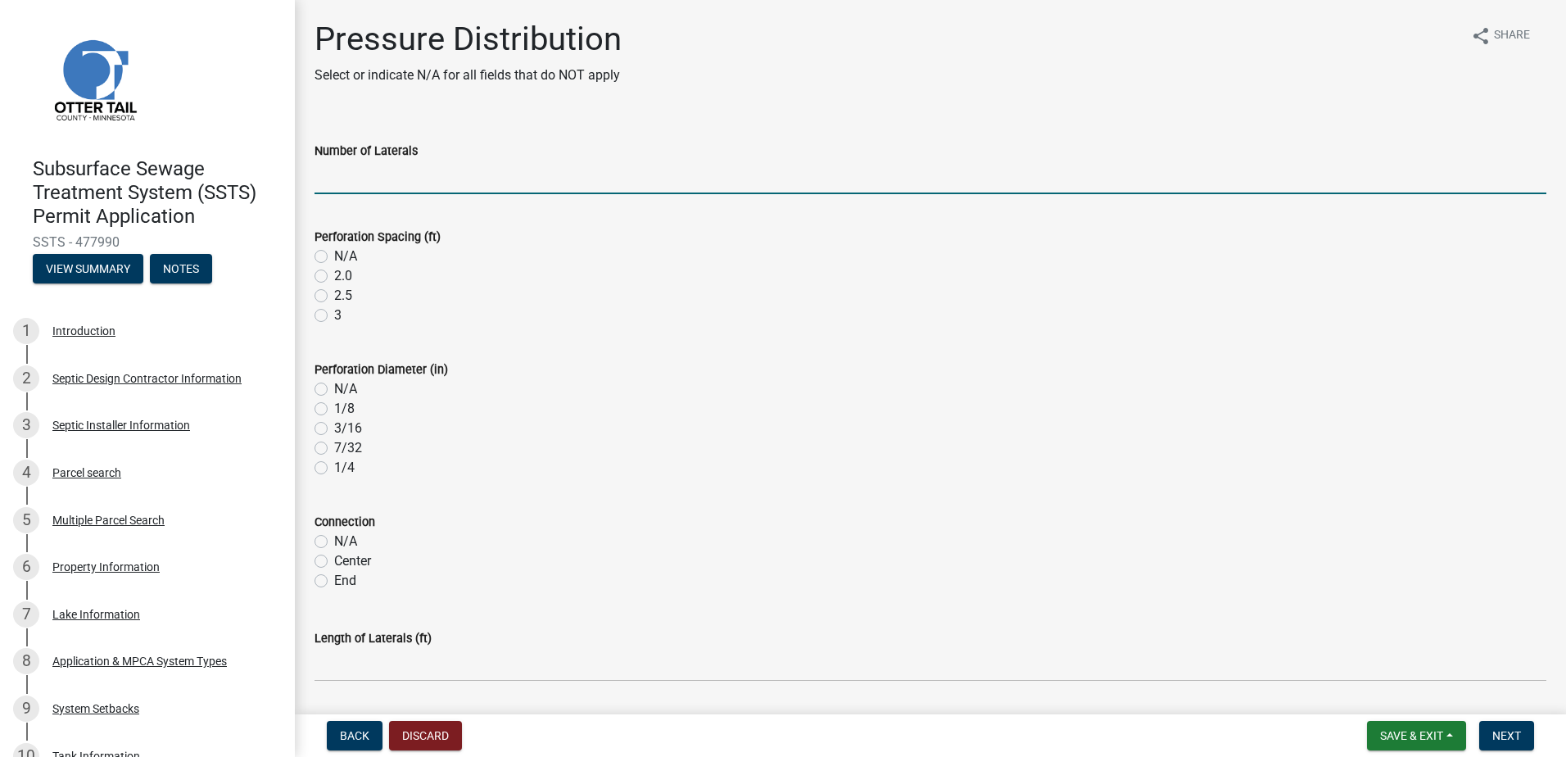
click at [356, 187] on input "Number of Laterals" at bounding box center [930, 178] width 1232 height 34
type input "NA"
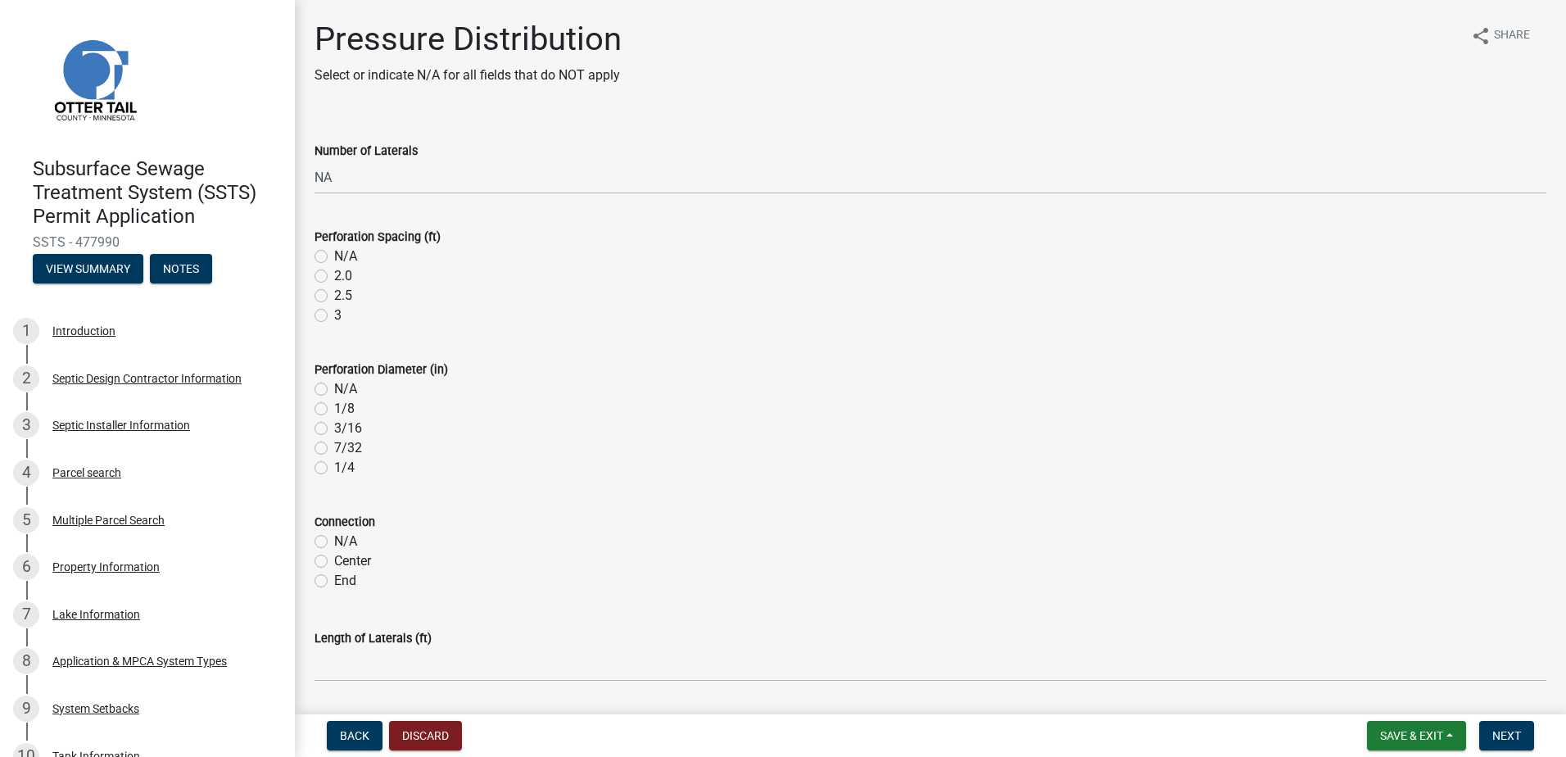
click at [334, 254] on label "N/A" at bounding box center [345, 257] width 23 height 20
click at [334, 254] on input "N/A" at bounding box center [339, 252] width 11 height 11
radio input "true"
click at [334, 391] on label "N/A" at bounding box center [345, 389] width 23 height 20
click at [334, 390] on input "N/A" at bounding box center [339, 384] width 11 height 11
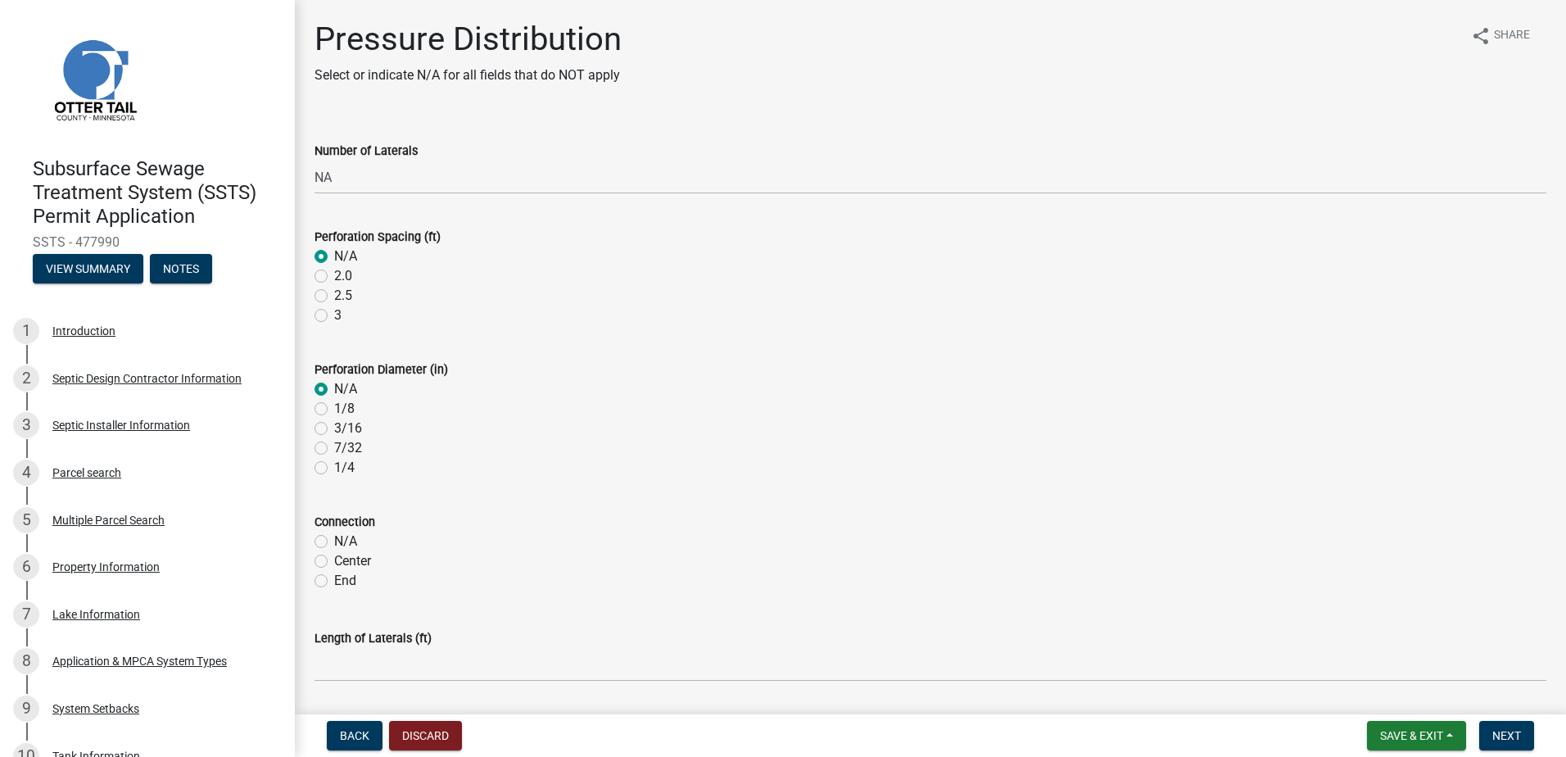
radio input "true"
click at [334, 543] on label "N/A" at bounding box center [345, 542] width 23 height 20
click at [334, 542] on input "N/A" at bounding box center [339, 537] width 11 height 11
radio input "true"
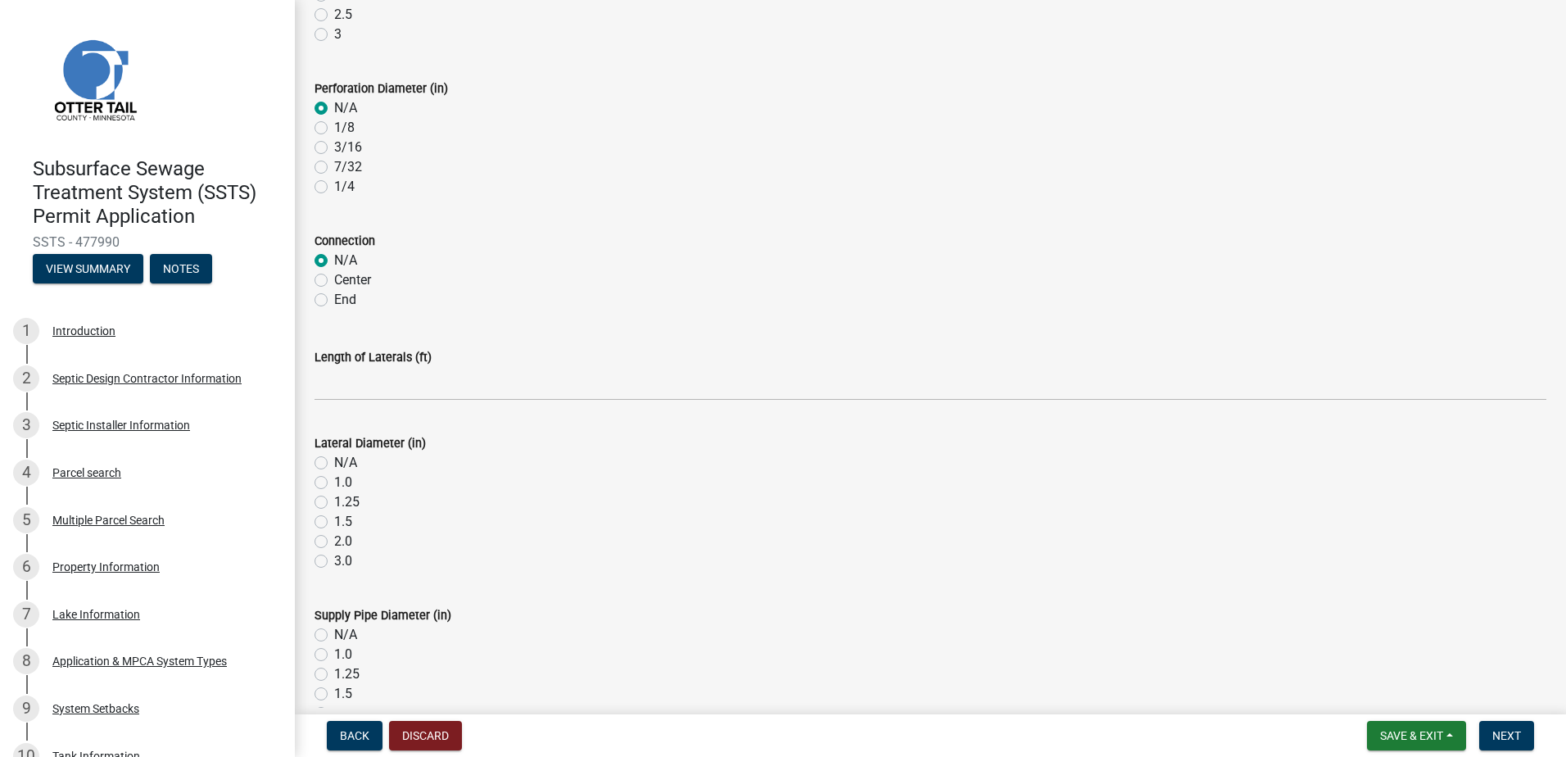
scroll to position [328, 0]
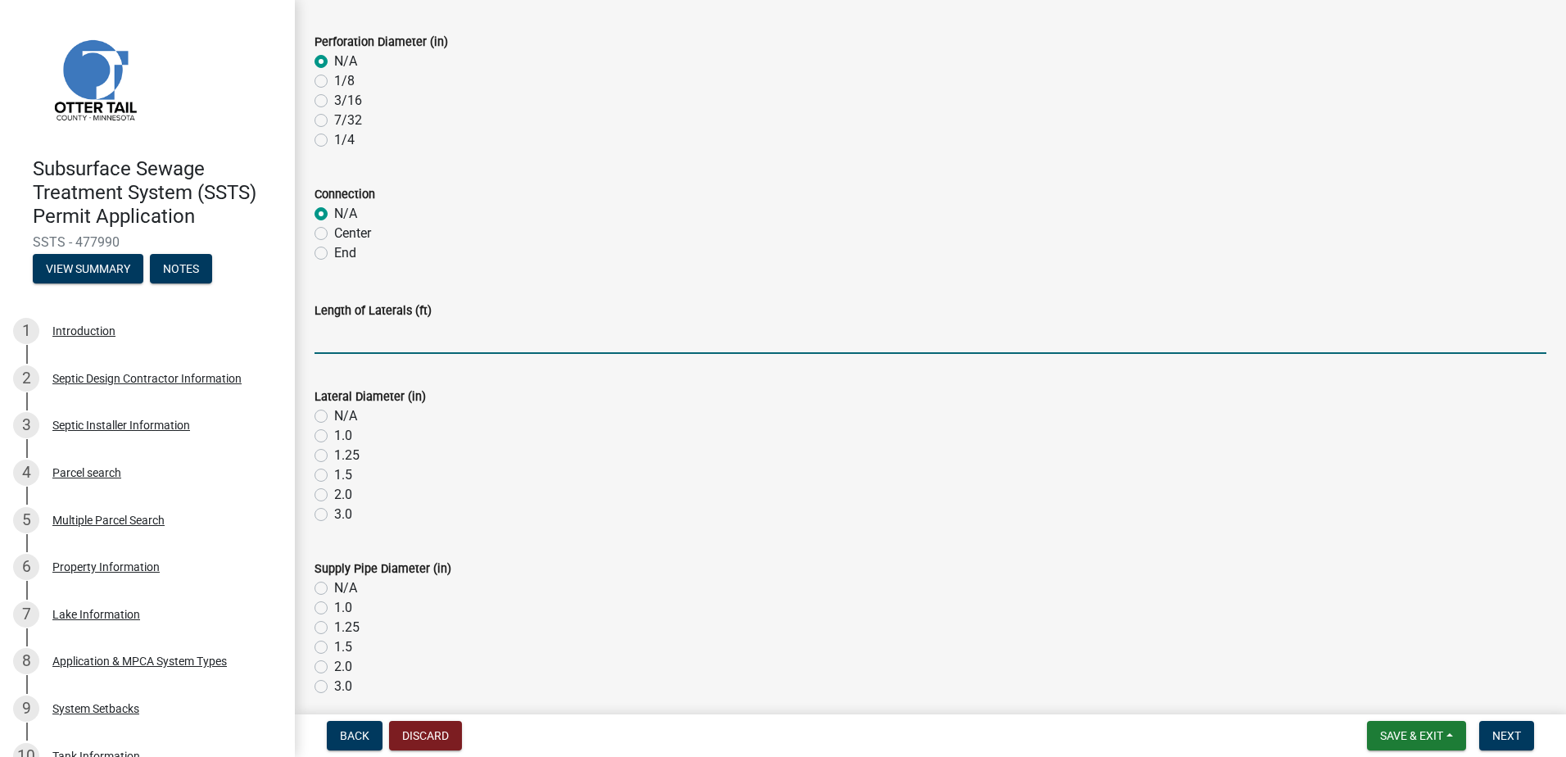
drag, startPoint x: 333, startPoint y: 341, endPoint x: 335, endPoint y: 349, distance: 8.4
click at [333, 341] on input "Length of Laterals (ft)" at bounding box center [930, 337] width 1232 height 34
type input "NA"
click at [334, 419] on label "N/A" at bounding box center [345, 416] width 23 height 20
click at [334, 417] on input "N/A" at bounding box center [339, 411] width 11 height 11
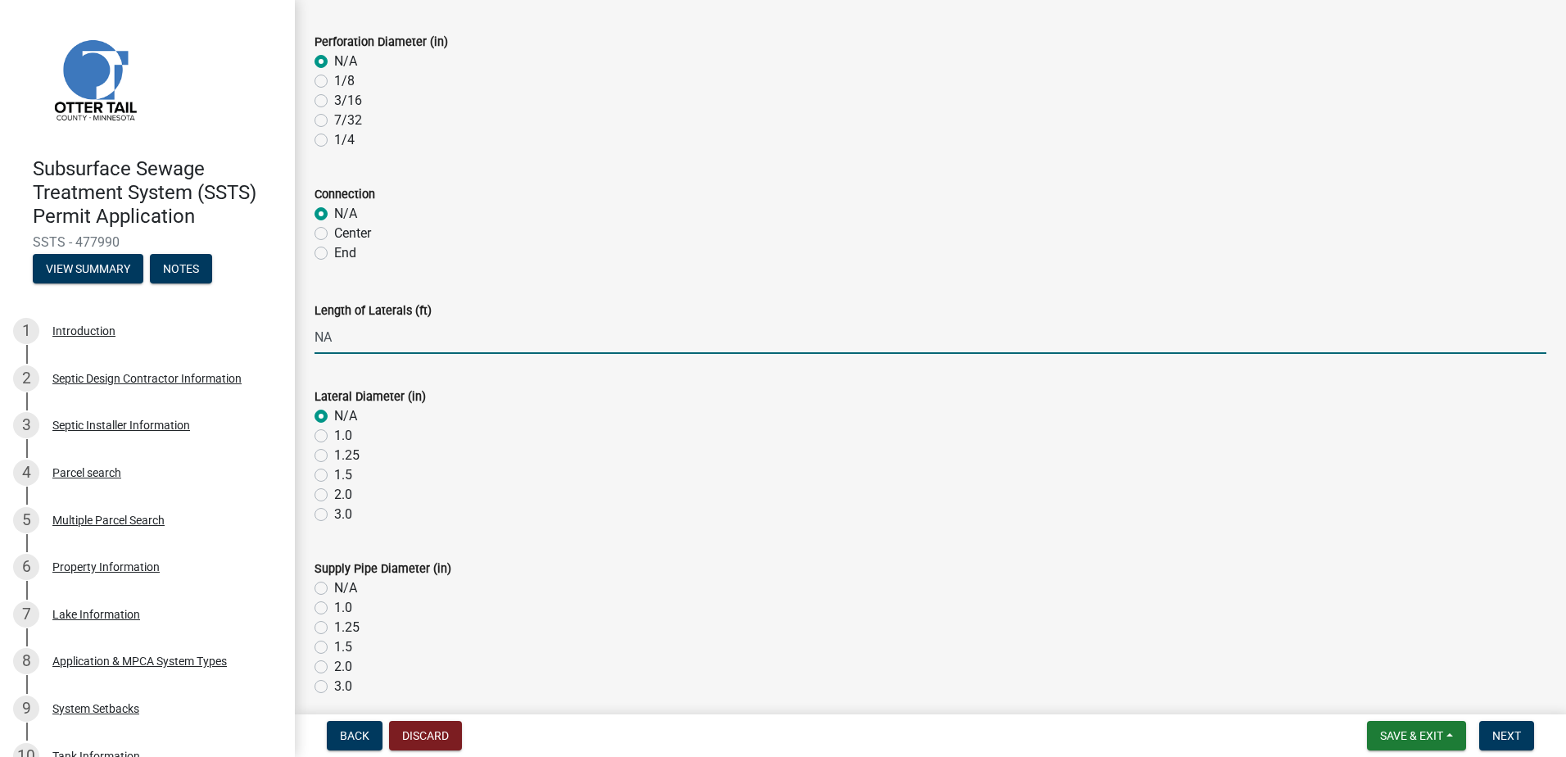
radio input "true"
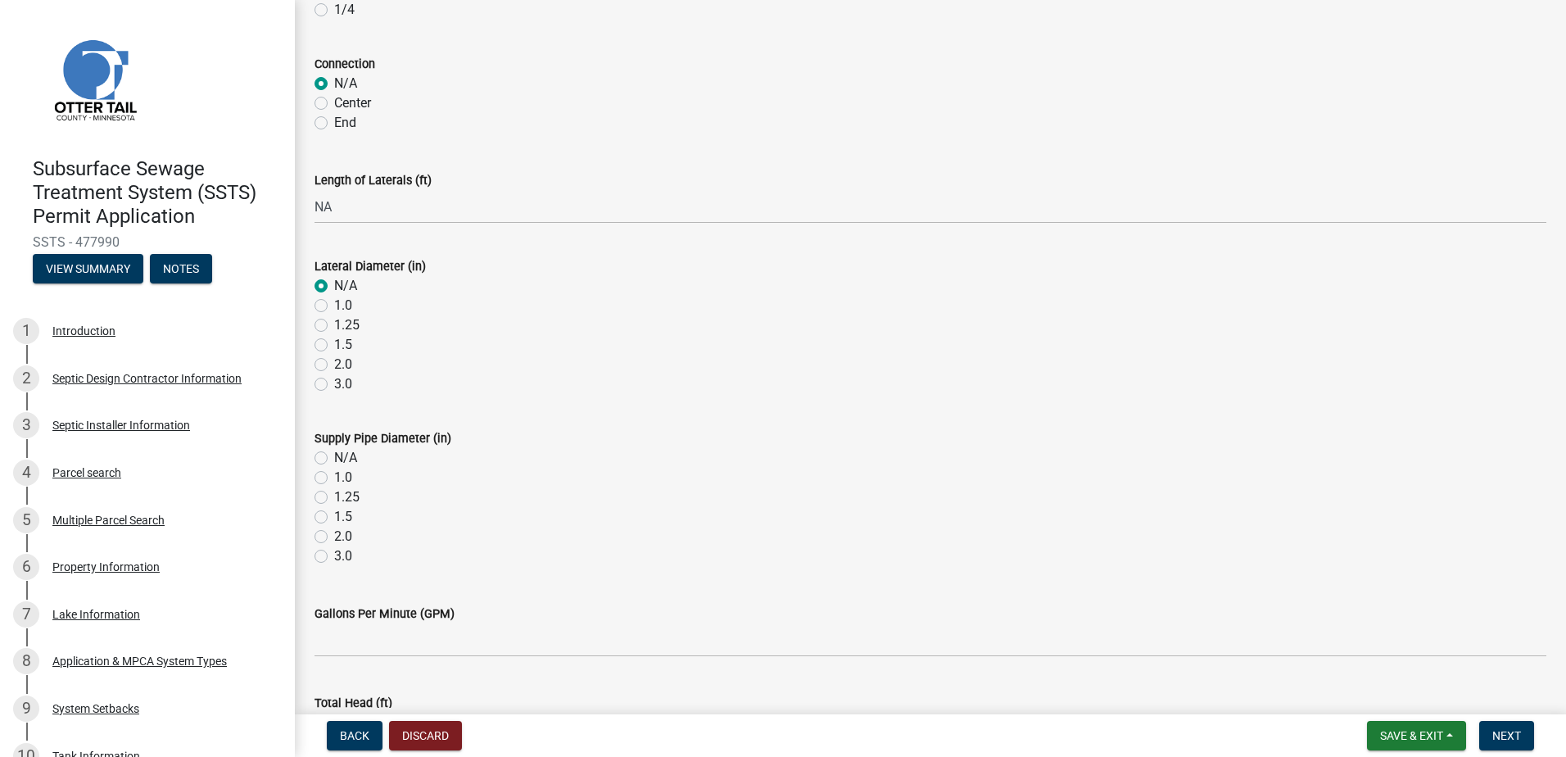
scroll to position [573, 0]
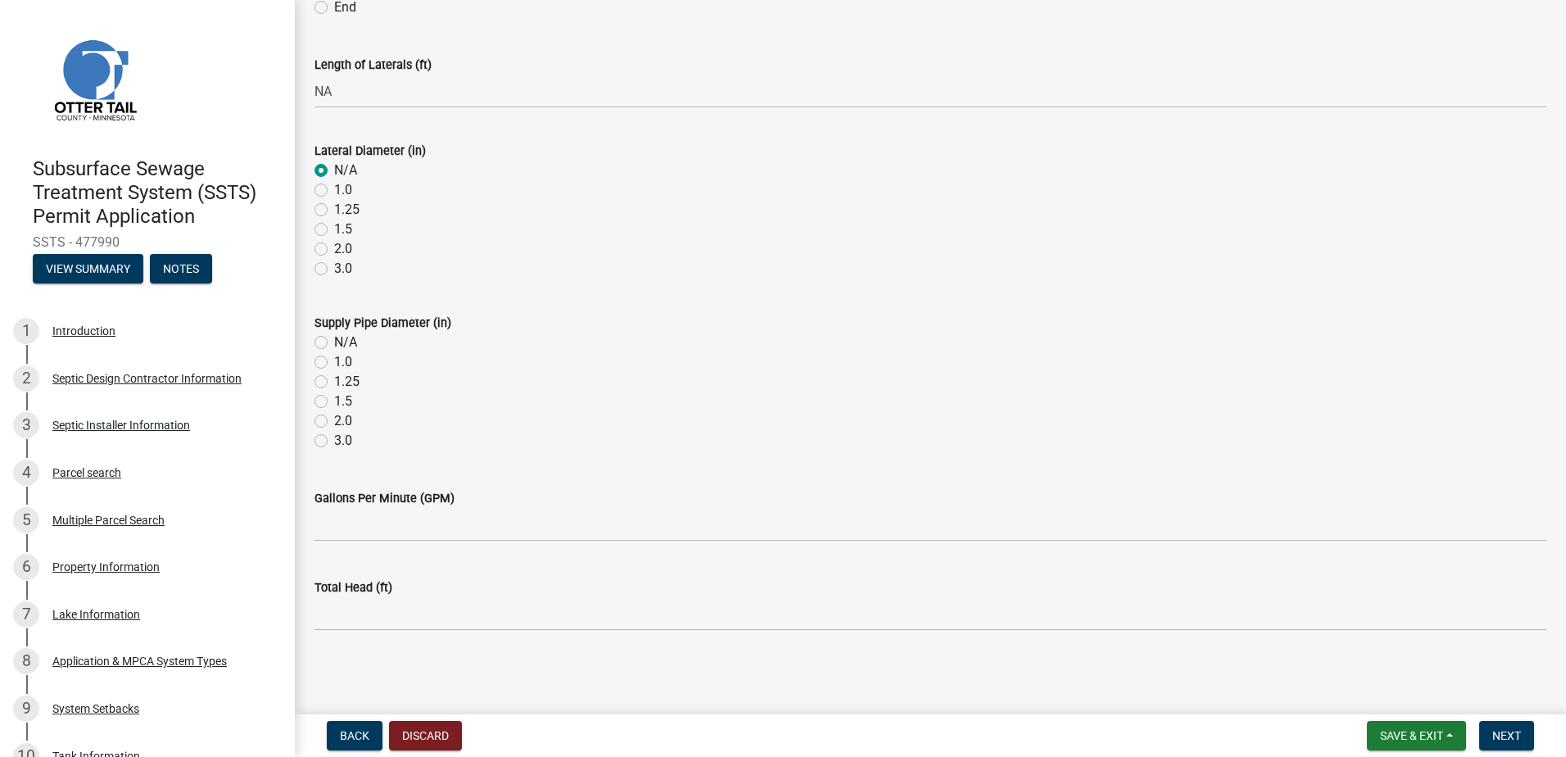
click at [334, 342] on label "N/A" at bounding box center [345, 342] width 23 height 20
click at [334, 342] on input "N/A" at bounding box center [339, 337] width 11 height 11
radio input "true"
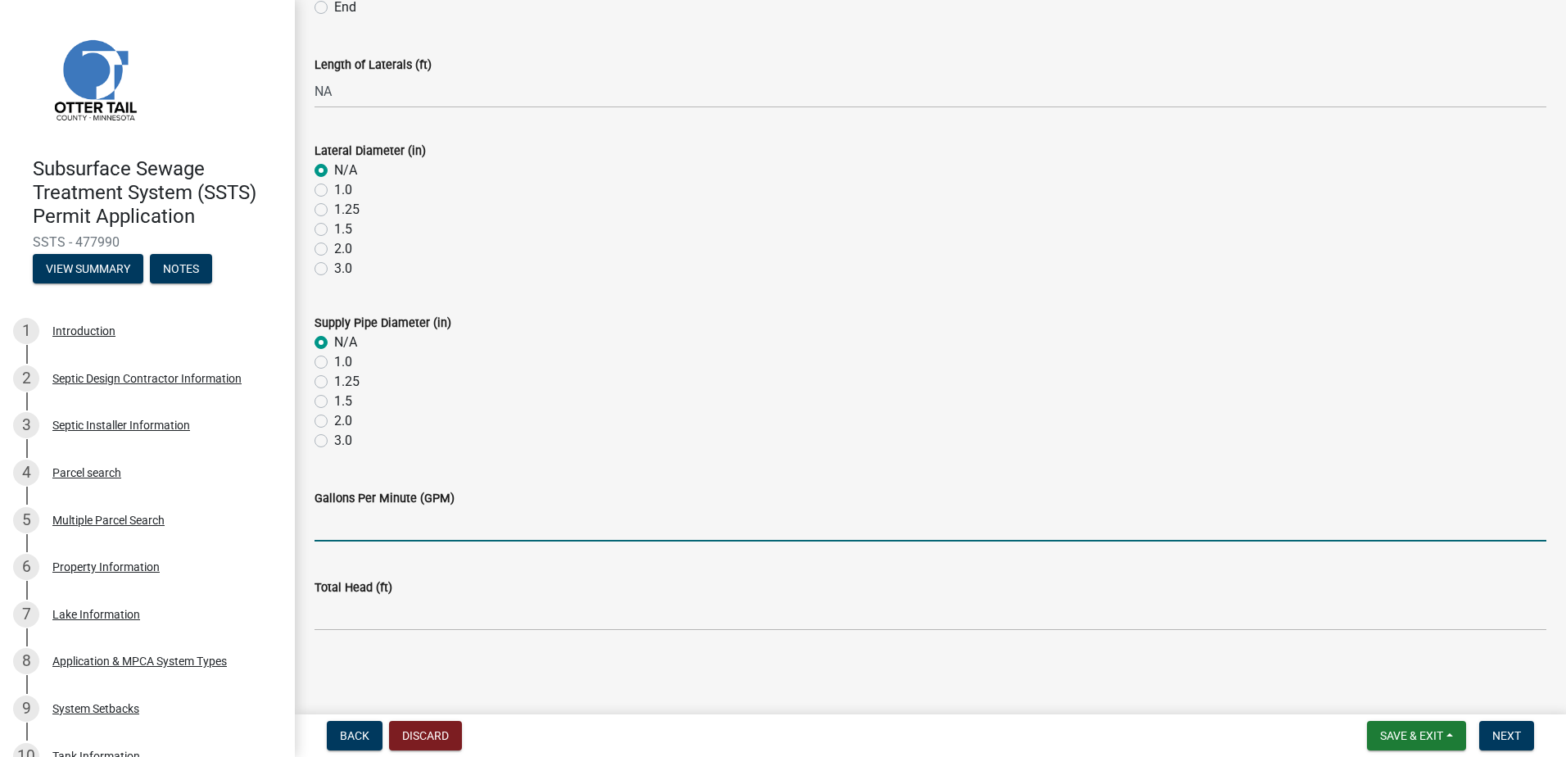
click at [339, 533] on input "Gallons Per Minute (GPM)" at bounding box center [930, 525] width 1232 height 34
type input "NA"
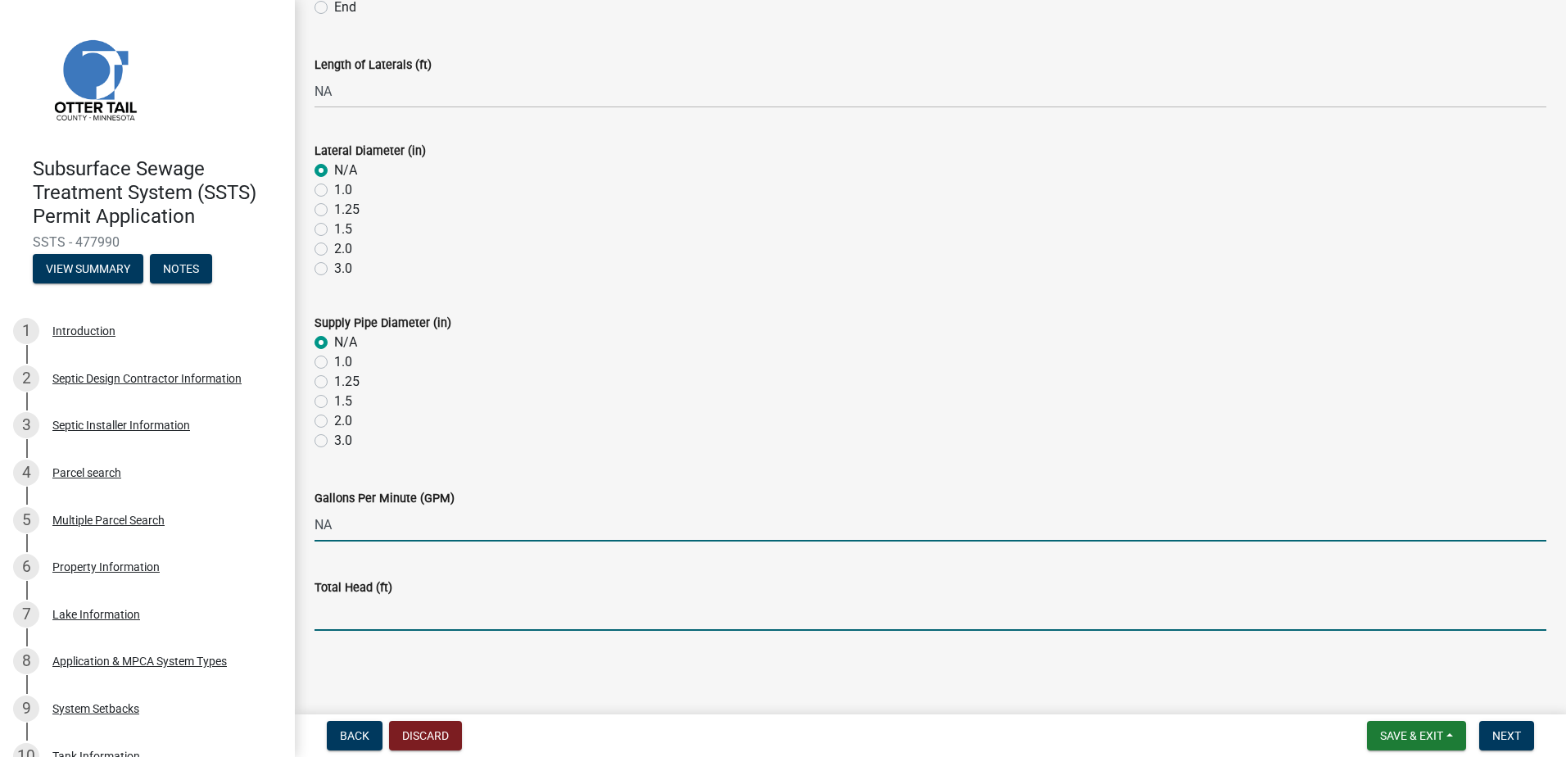
click at [342, 619] on input "Total Head (ft)" at bounding box center [930, 614] width 1232 height 34
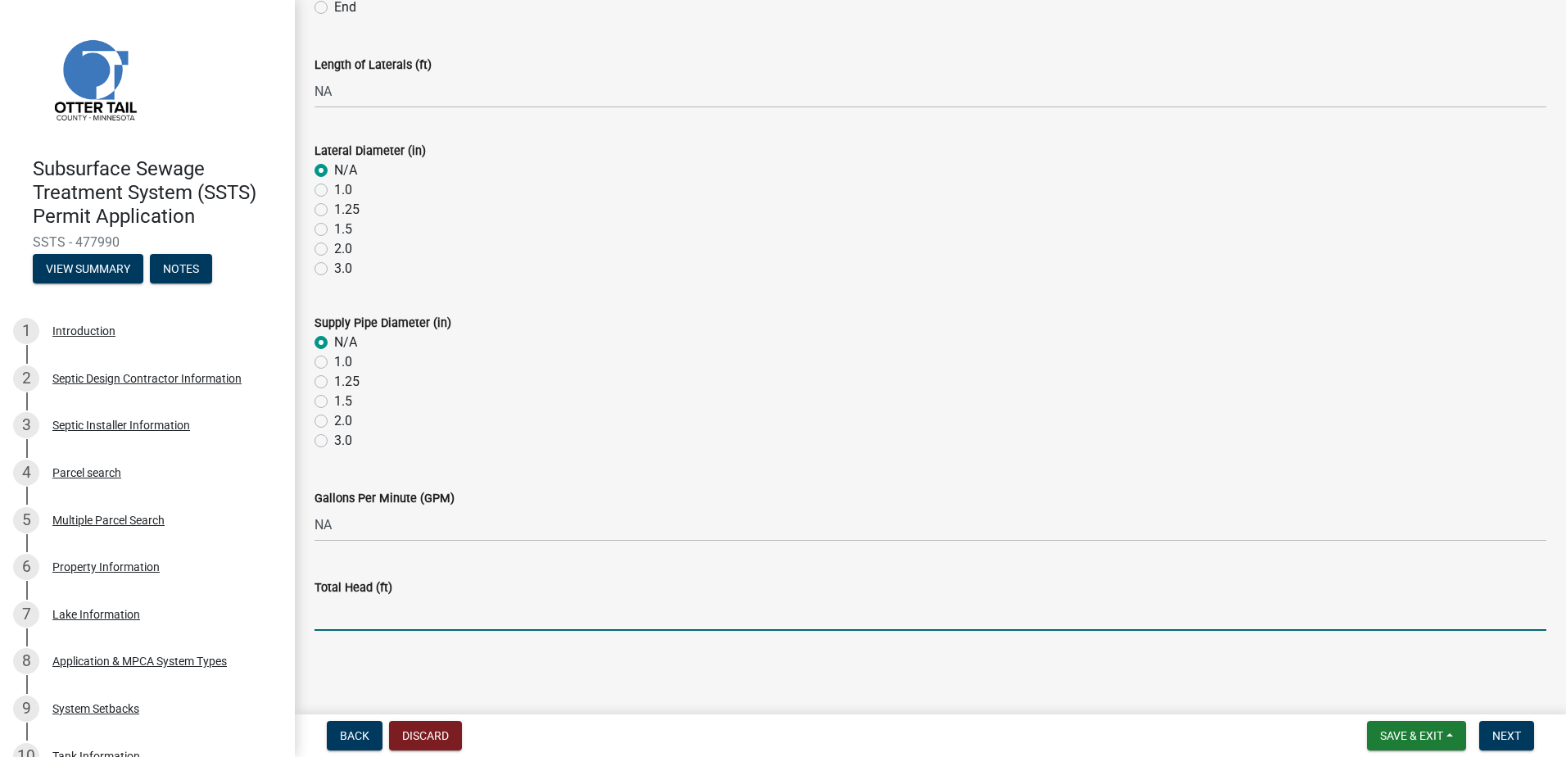
type input "NA"
click at [1509, 737] on span "Next" at bounding box center [1506, 735] width 29 height 13
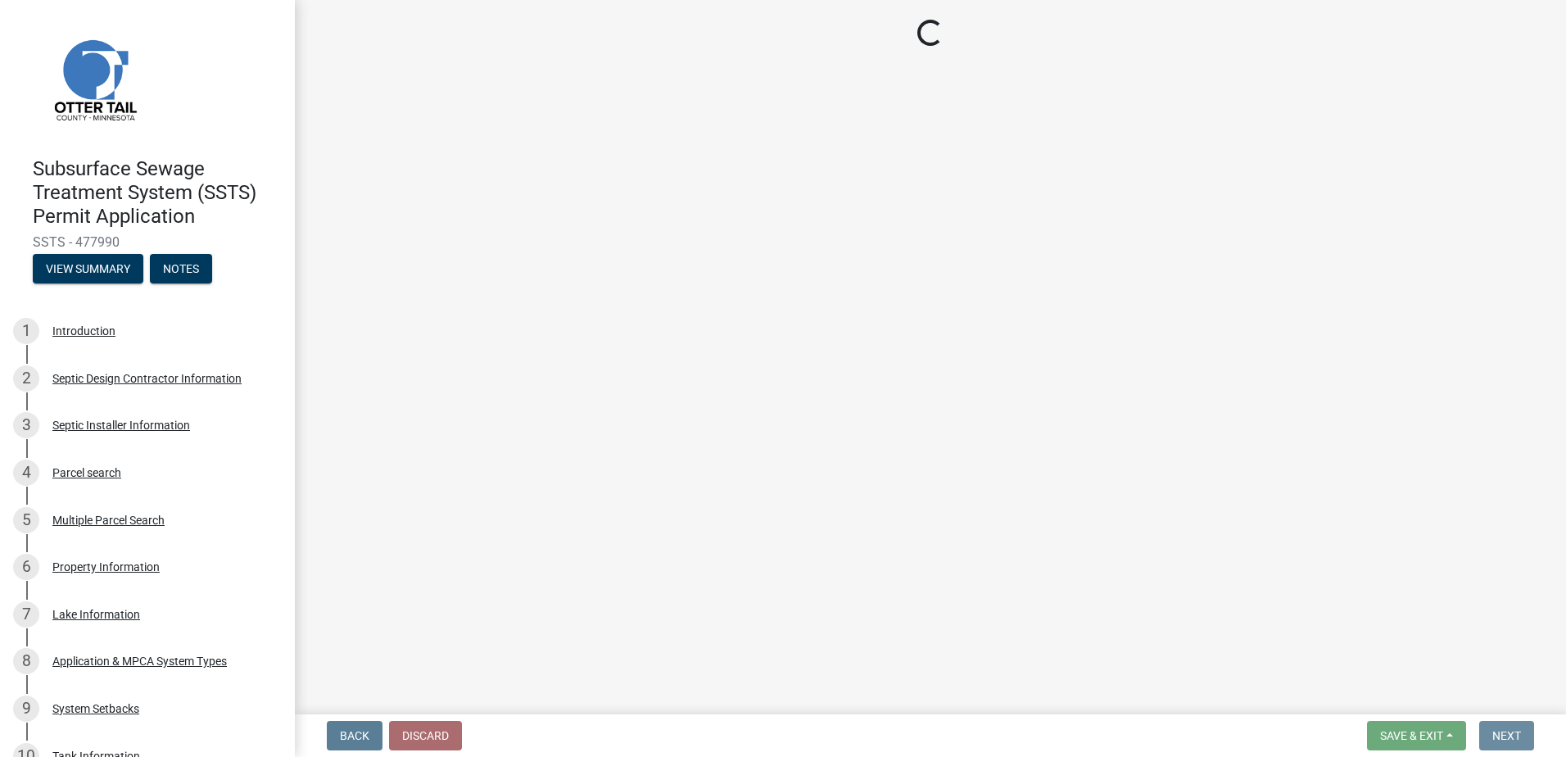
scroll to position [0, 0]
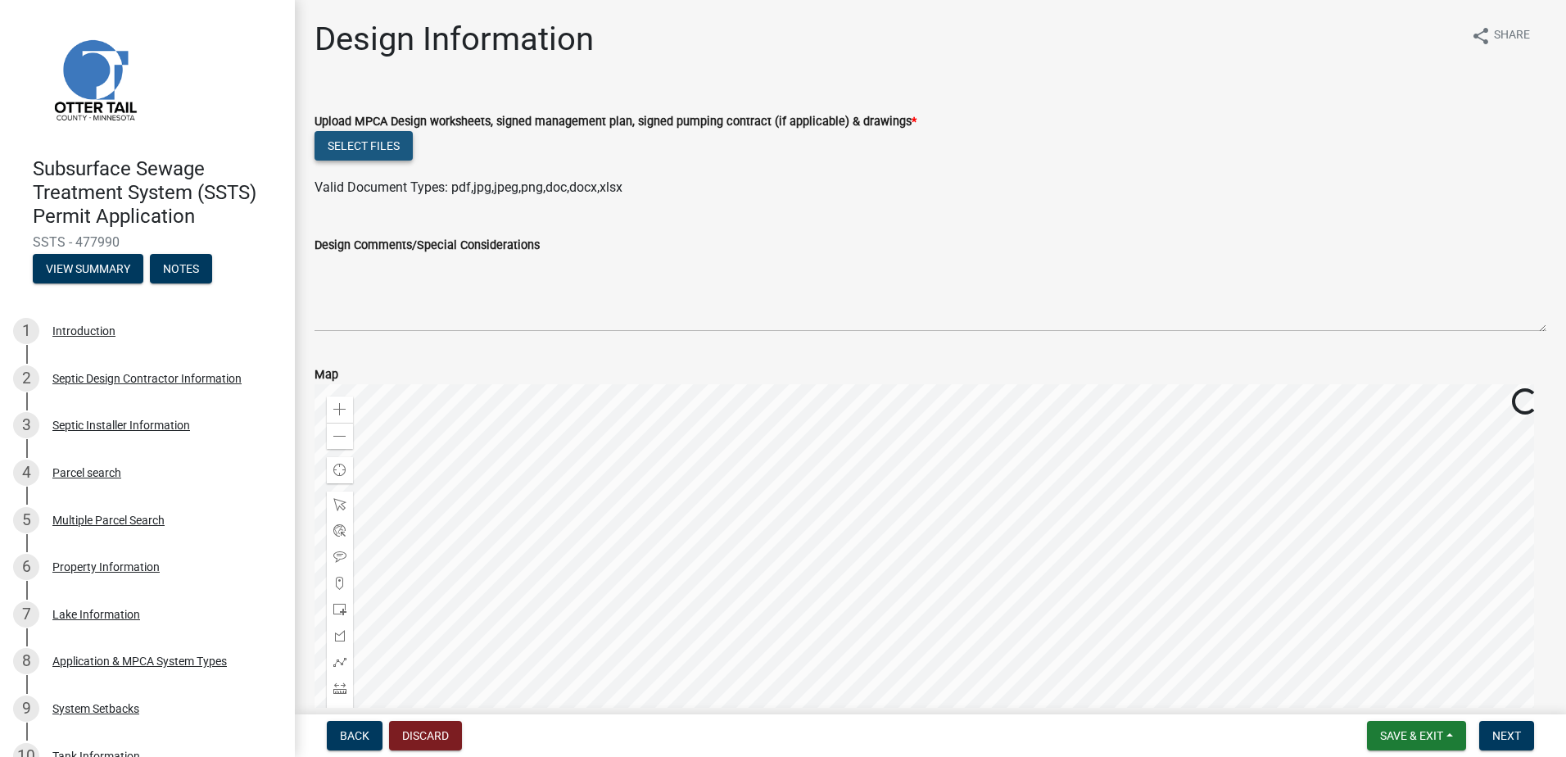
click at [355, 149] on button "Select files" at bounding box center [363, 145] width 98 height 29
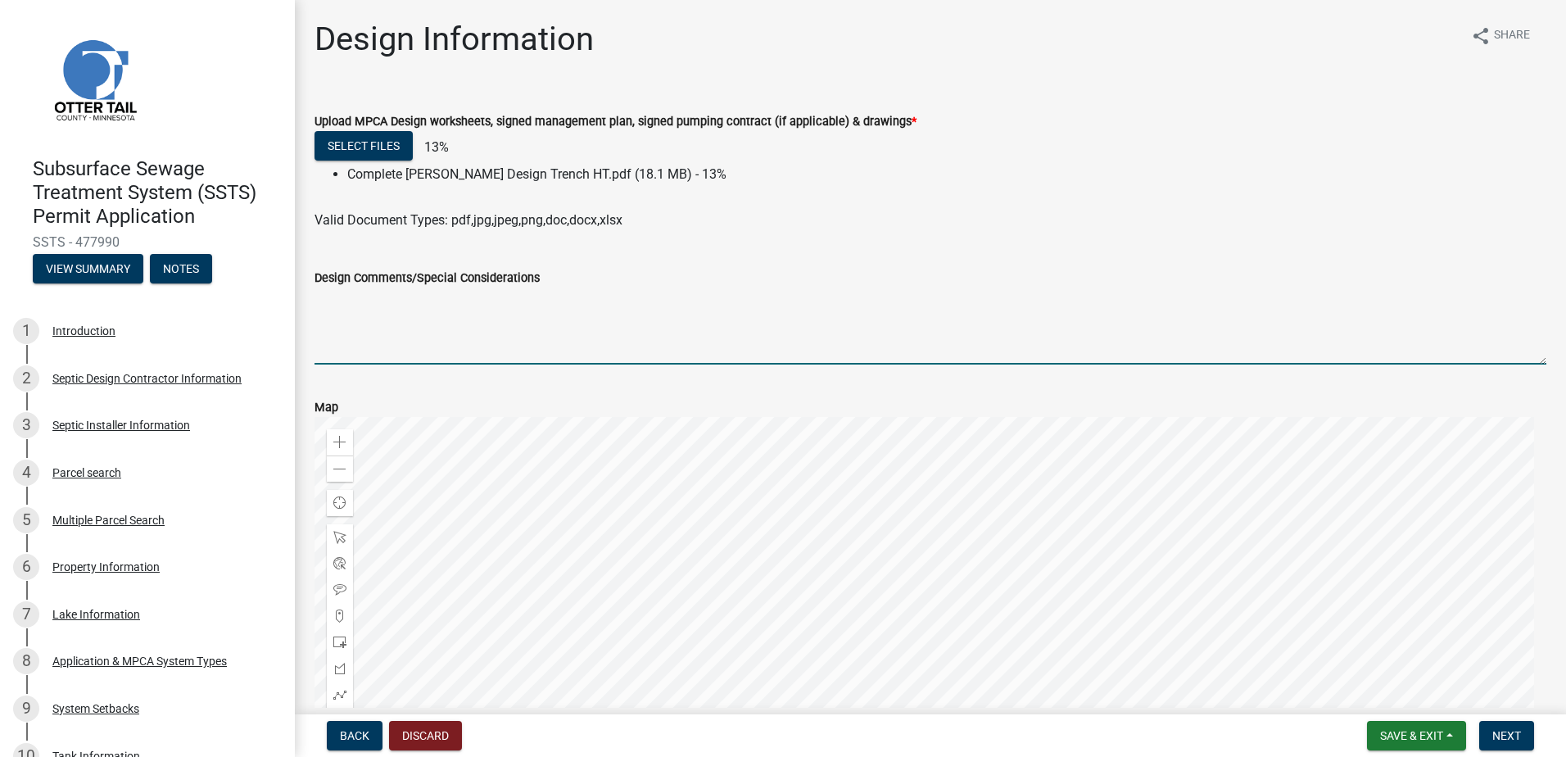
click at [338, 297] on textarea "Design Comments/Special Considerations" at bounding box center [930, 325] width 1232 height 77
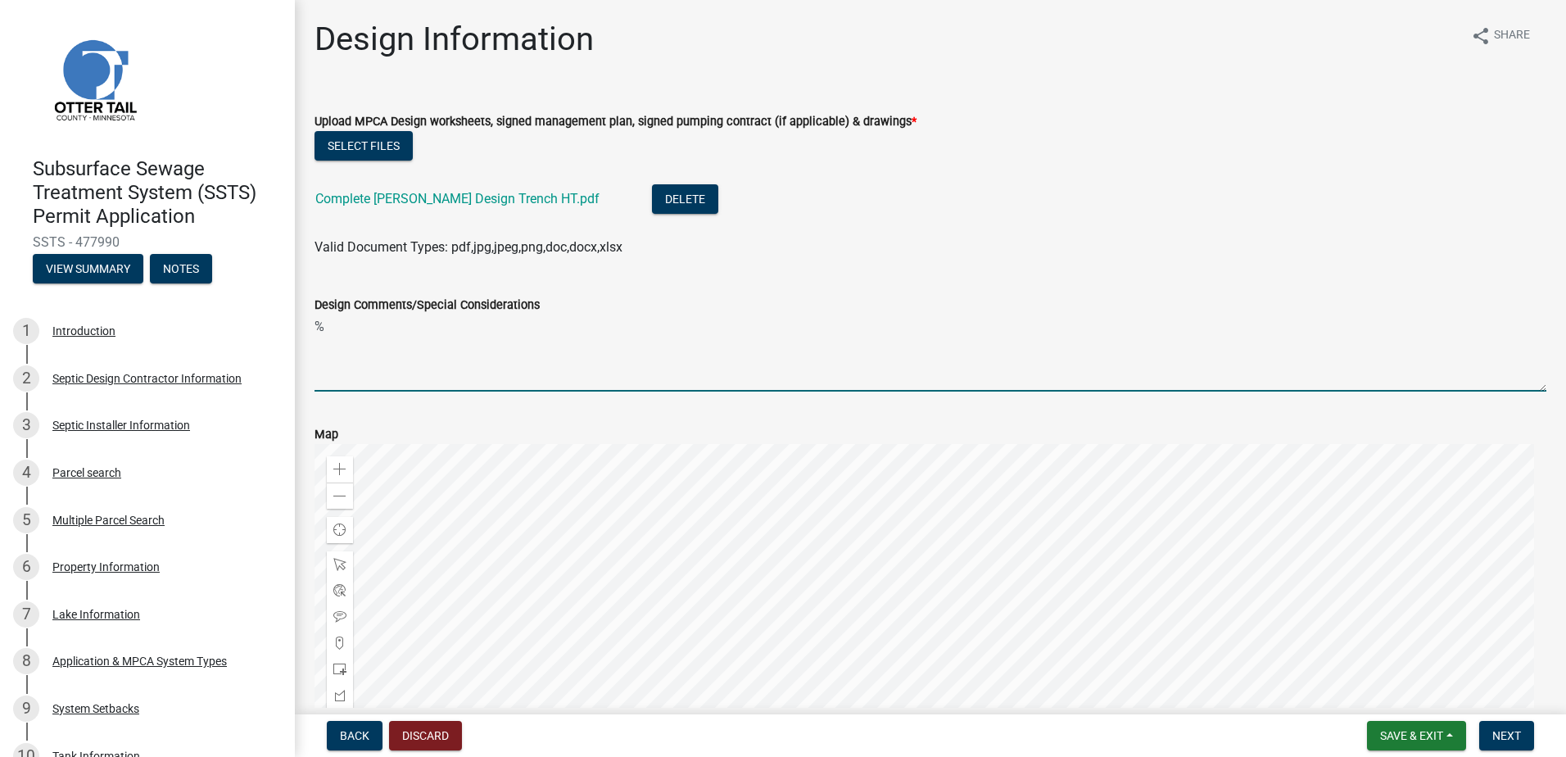
type textarea "%"
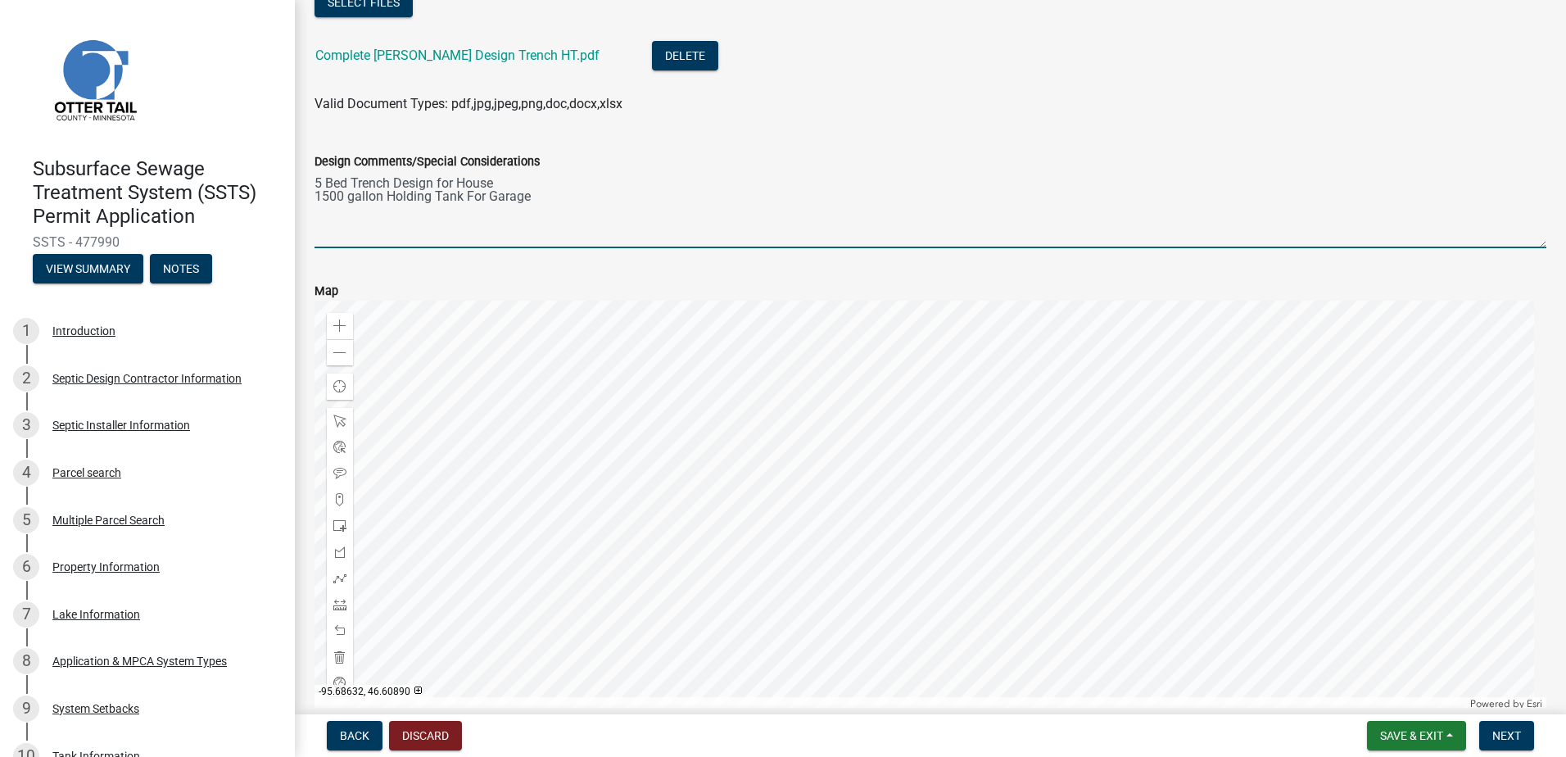
scroll to position [224, 0]
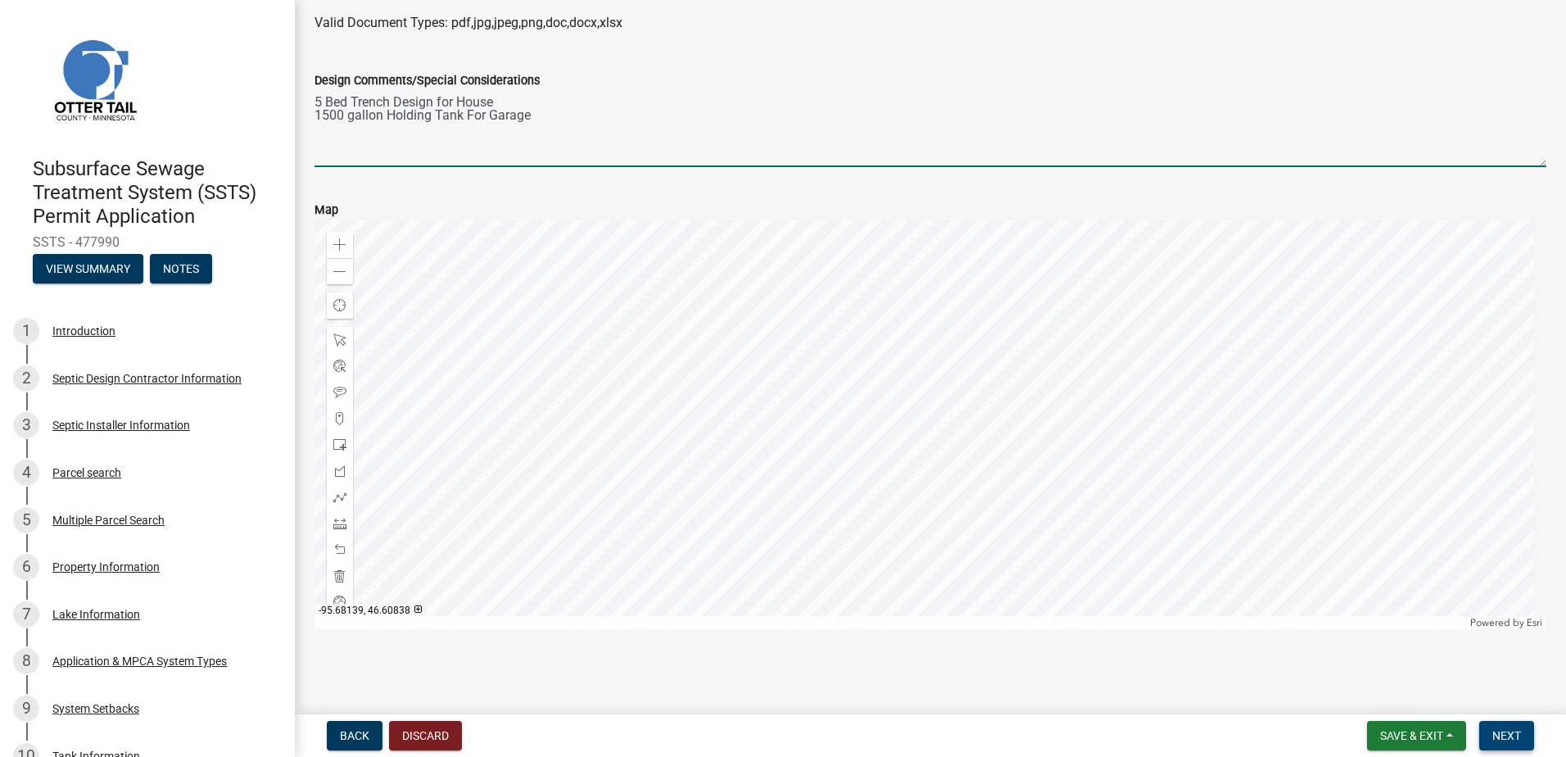
type textarea "5 Bed Trench Design for House 1500 gallon Holding Tank For Garage"
click at [1509, 733] on span "Next" at bounding box center [1506, 735] width 29 height 13
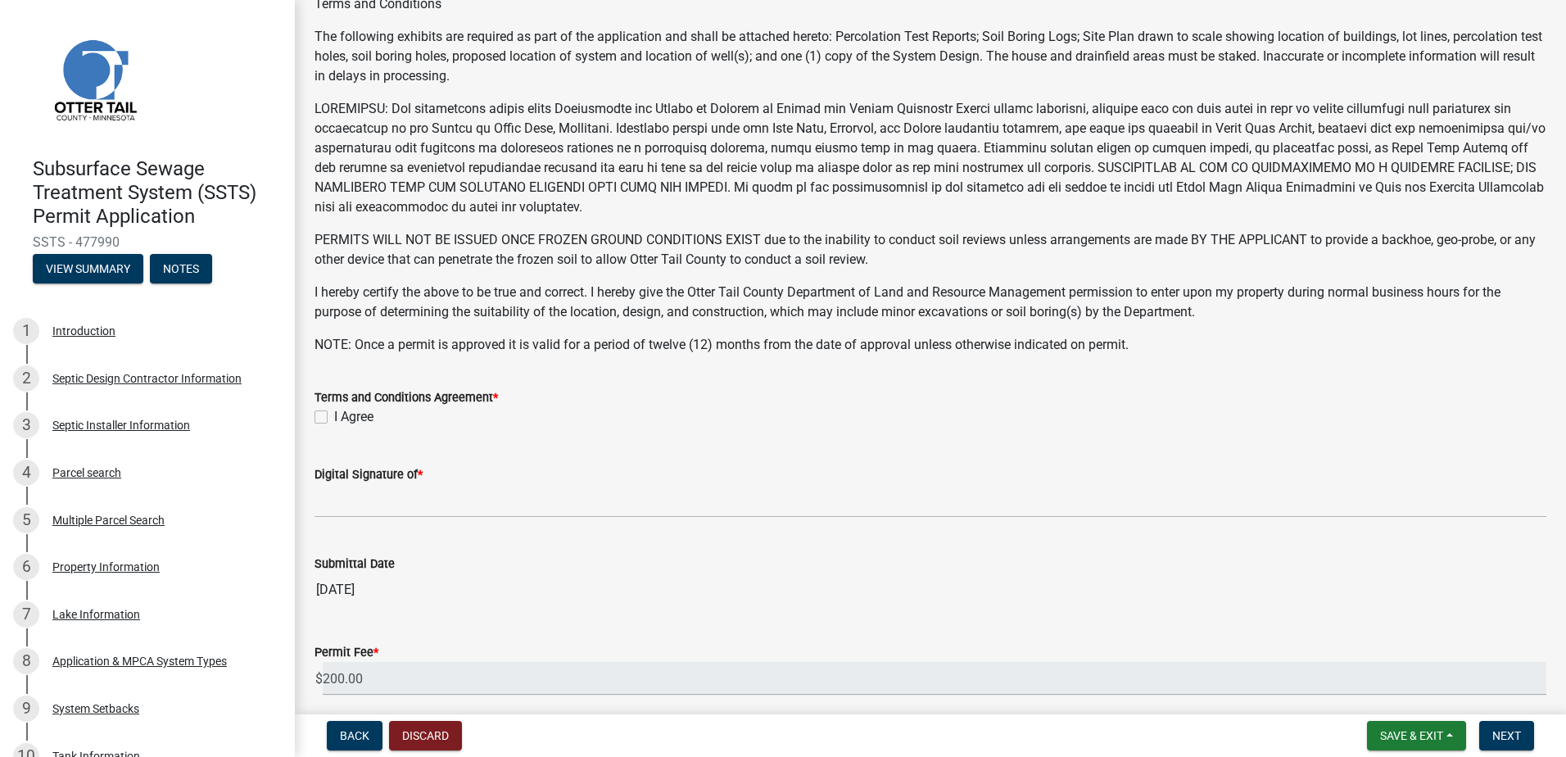
scroll to position [164, 0]
click at [334, 414] on label "I Agree" at bounding box center [353, 416] width 39 height 20
click at [334, 414] on input "I Agree" at bounding box center [339, 411] width 11 height 11
checkbox input "true"
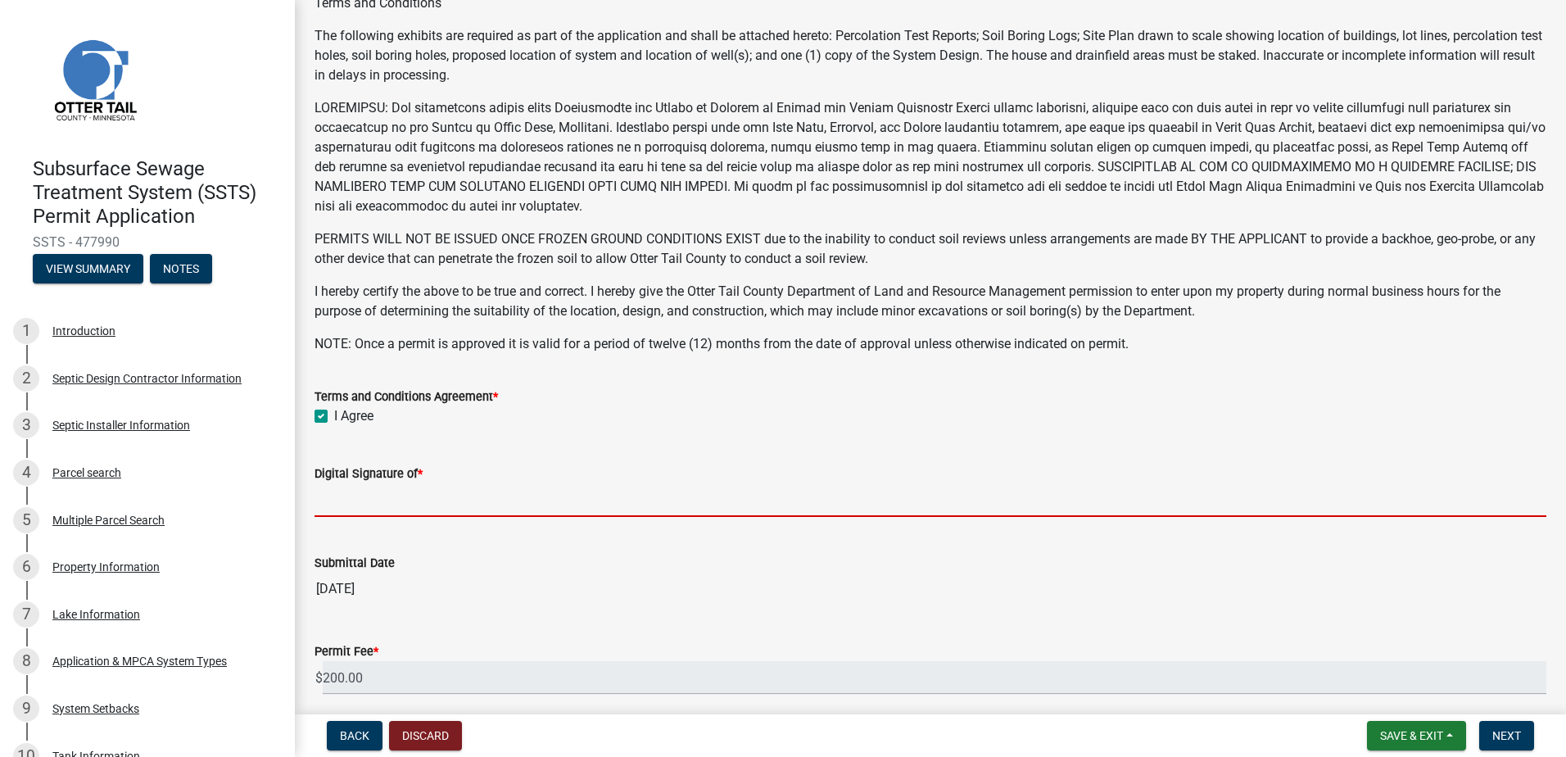
click at [337, 508] on input "Digital Signature of *" at bounding box center [930, 500] width 1232 height 34
type input "Scott Ellingson"
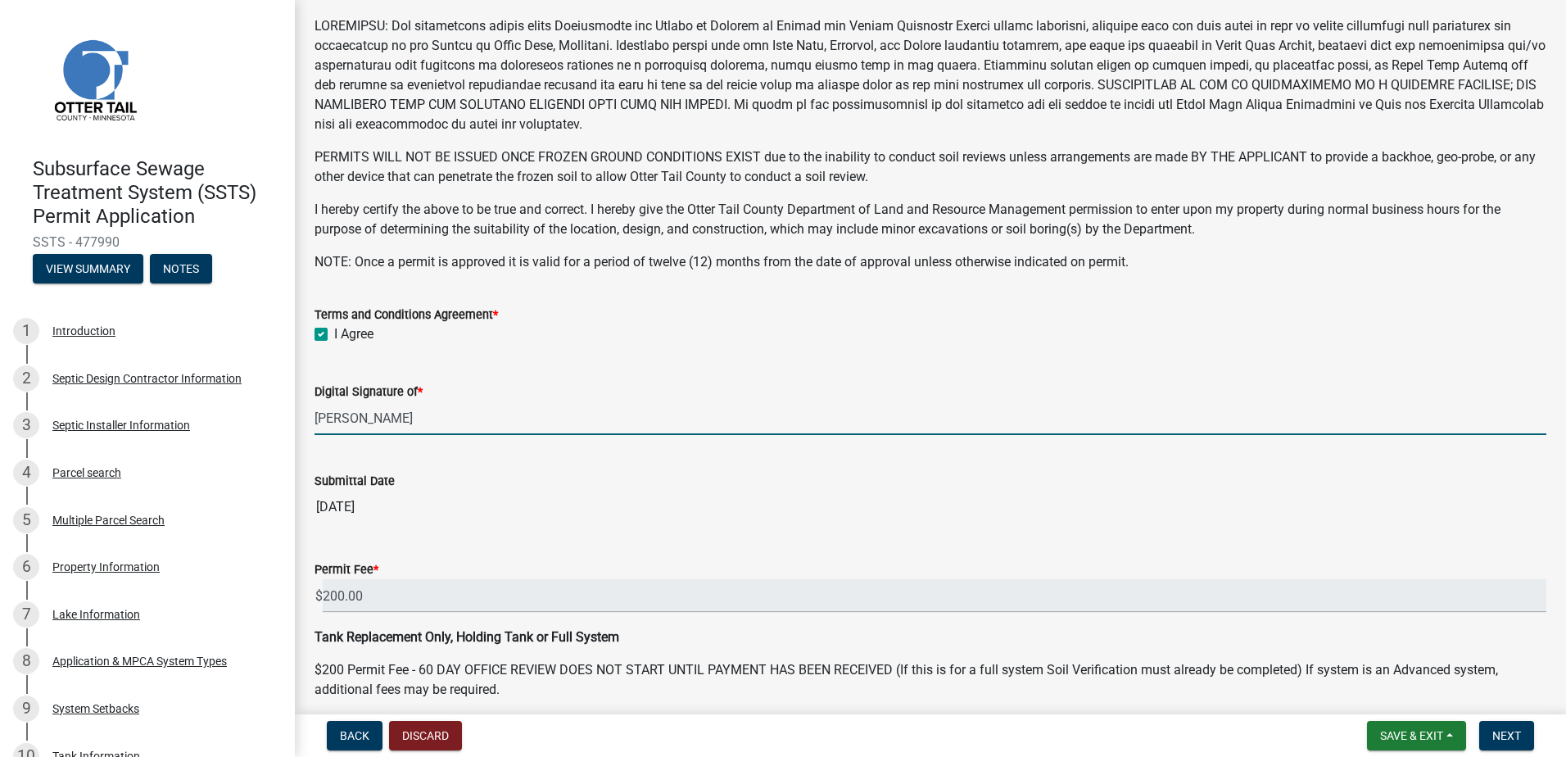
scroll to position [314, 0]
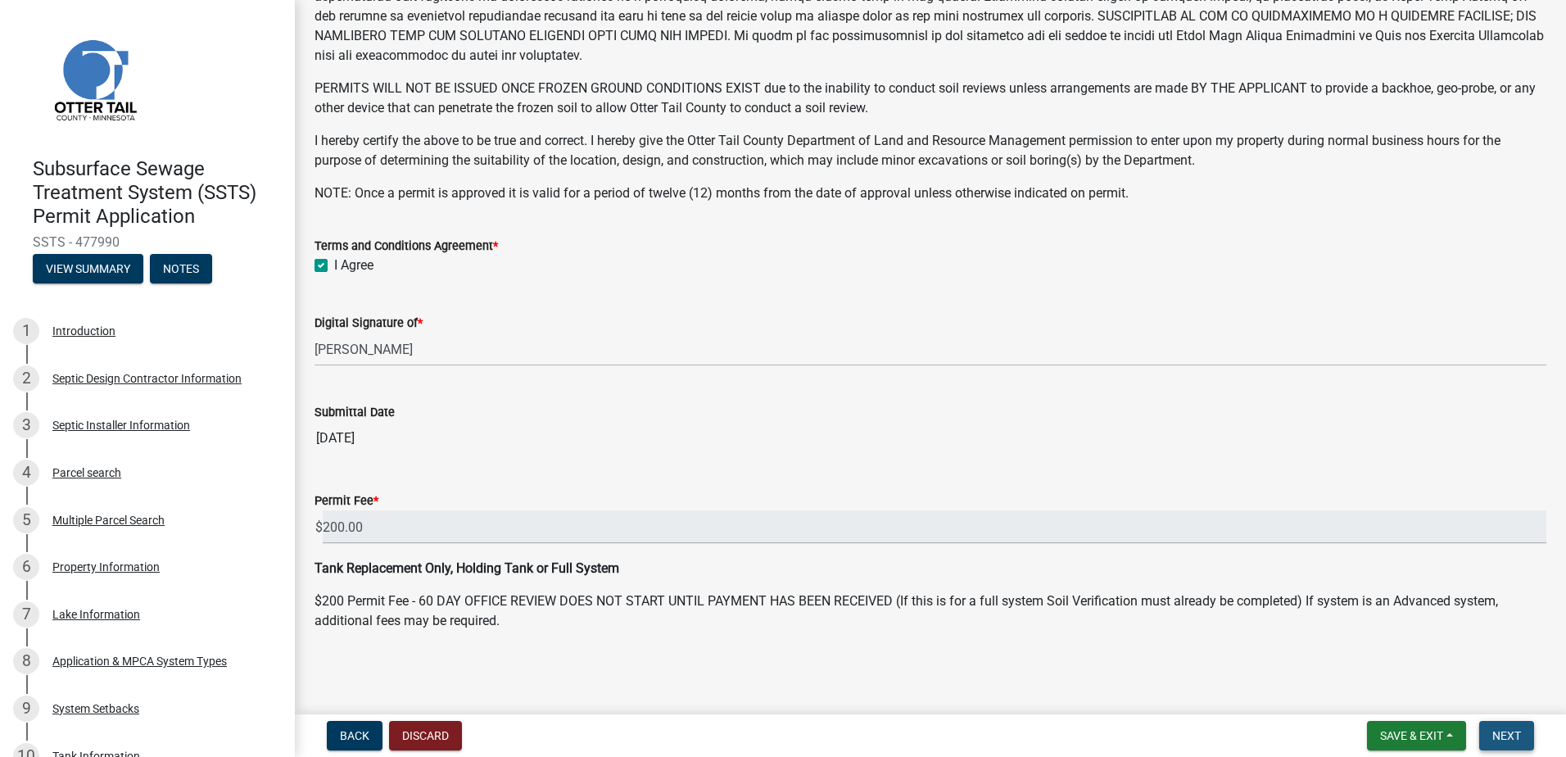
click at [1512, 737] on span "Next" at bounding box center [1506, 735] width 29 height 13
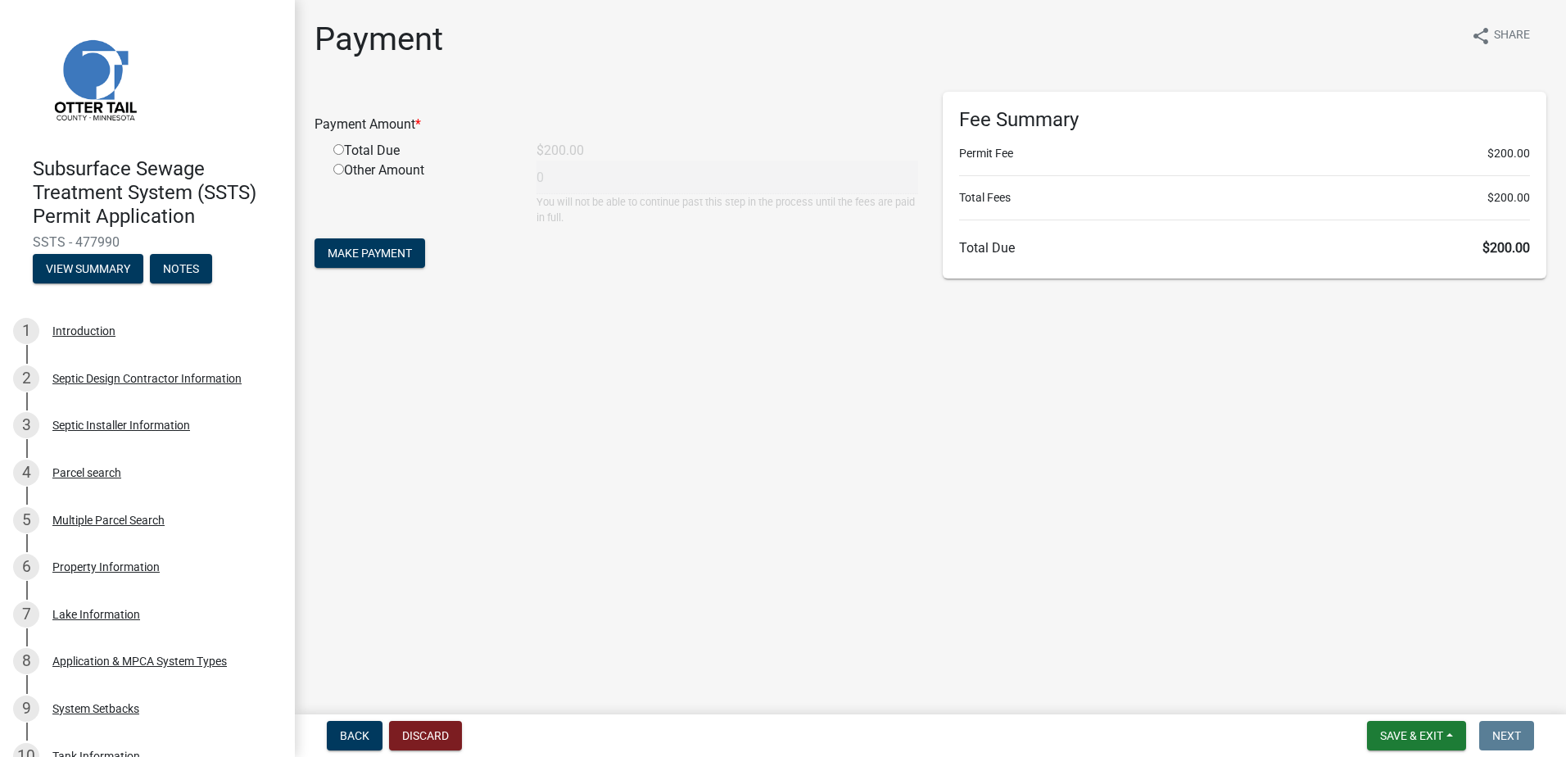
click at [339, 150] on input "radio" at bounding box center [338, 149] width 11 height 11
radio input "true"
type input "200"
click at [346, 251] on span "Make Payment" at bounding box center [370, 253] width 84 height 13
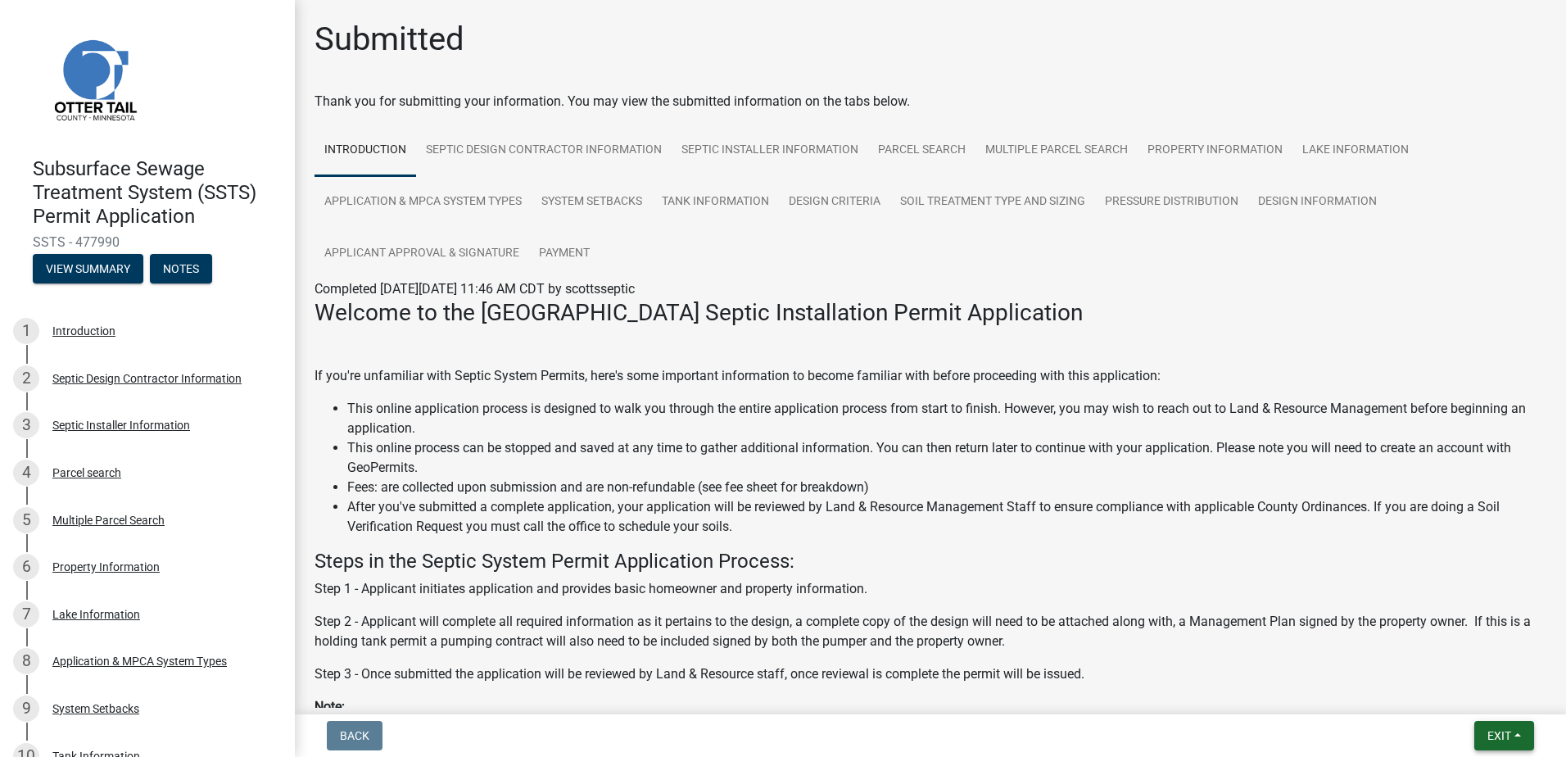
click at [1525, 734] on button "Exit" at bounding box center [1504, 735] width 60 height 29
click at [1473, 688] on button "Save & Exit" at bounding box center [1468, 692] width 131 height 39
